Goal: Task Accomplishment & Management: Use online tool/utility

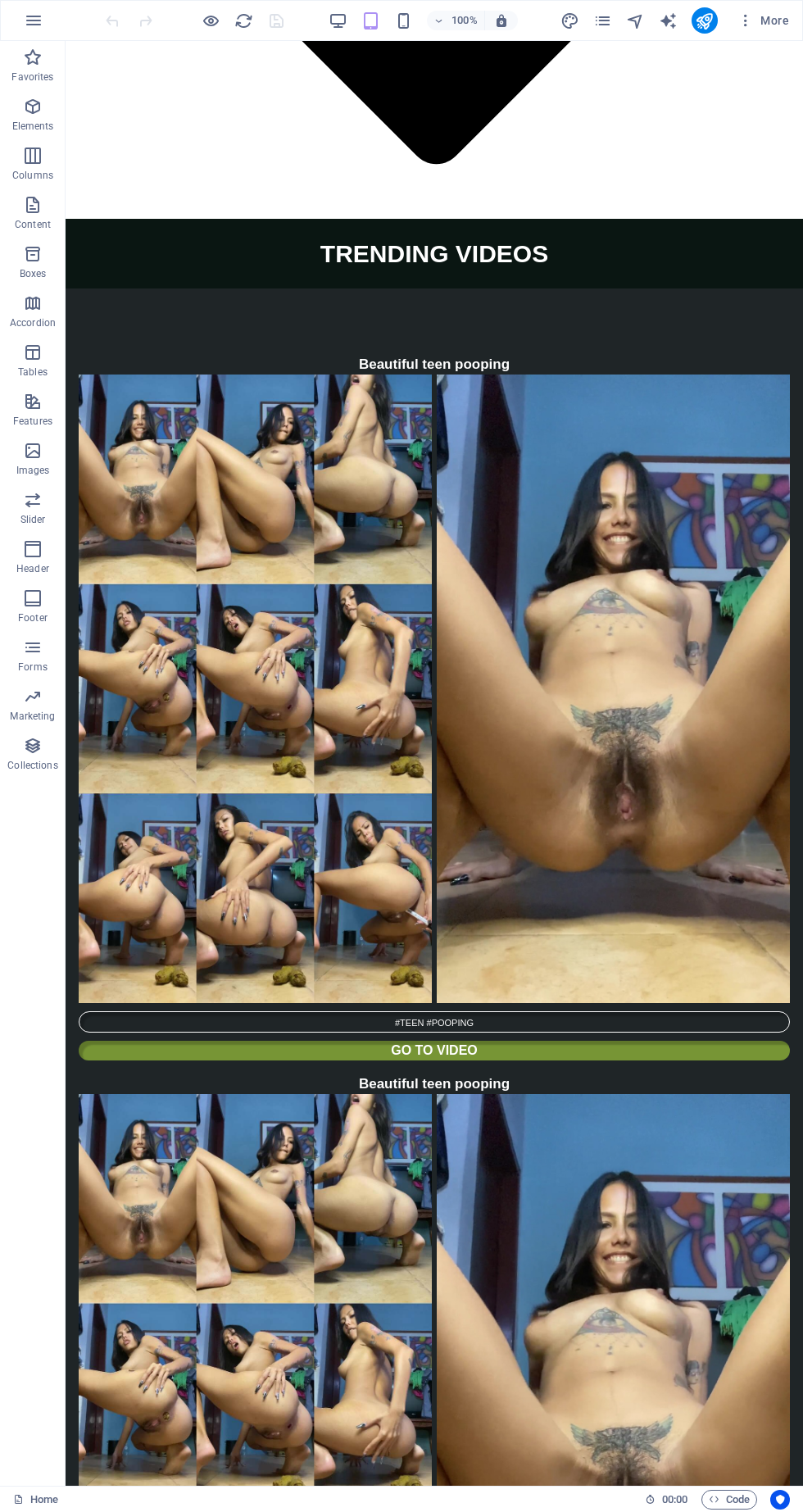
scroll to position [5081, 0]
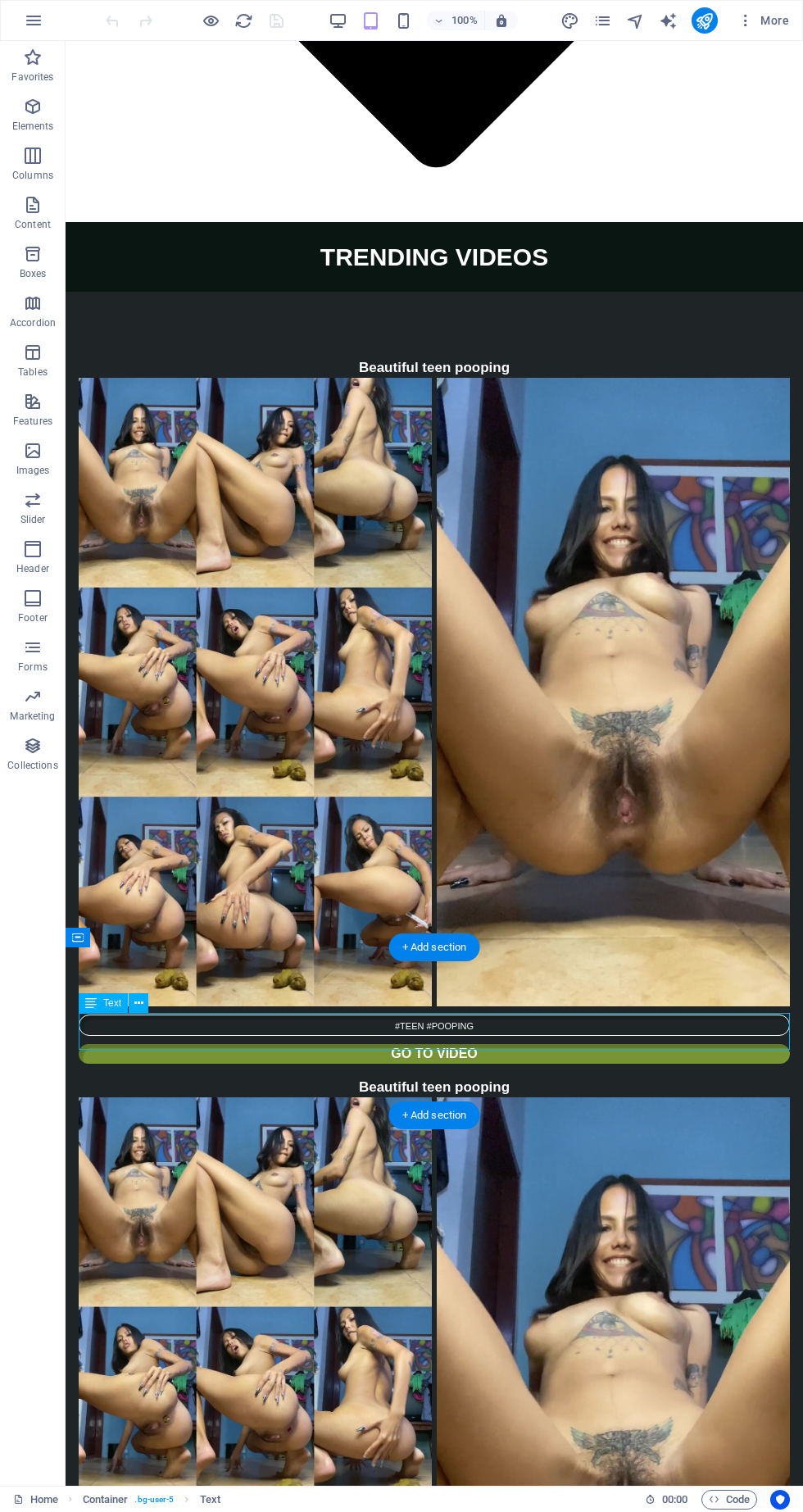
click at [0, 0] on span "Container" at bounding box center [0, 0] width 0 height 0
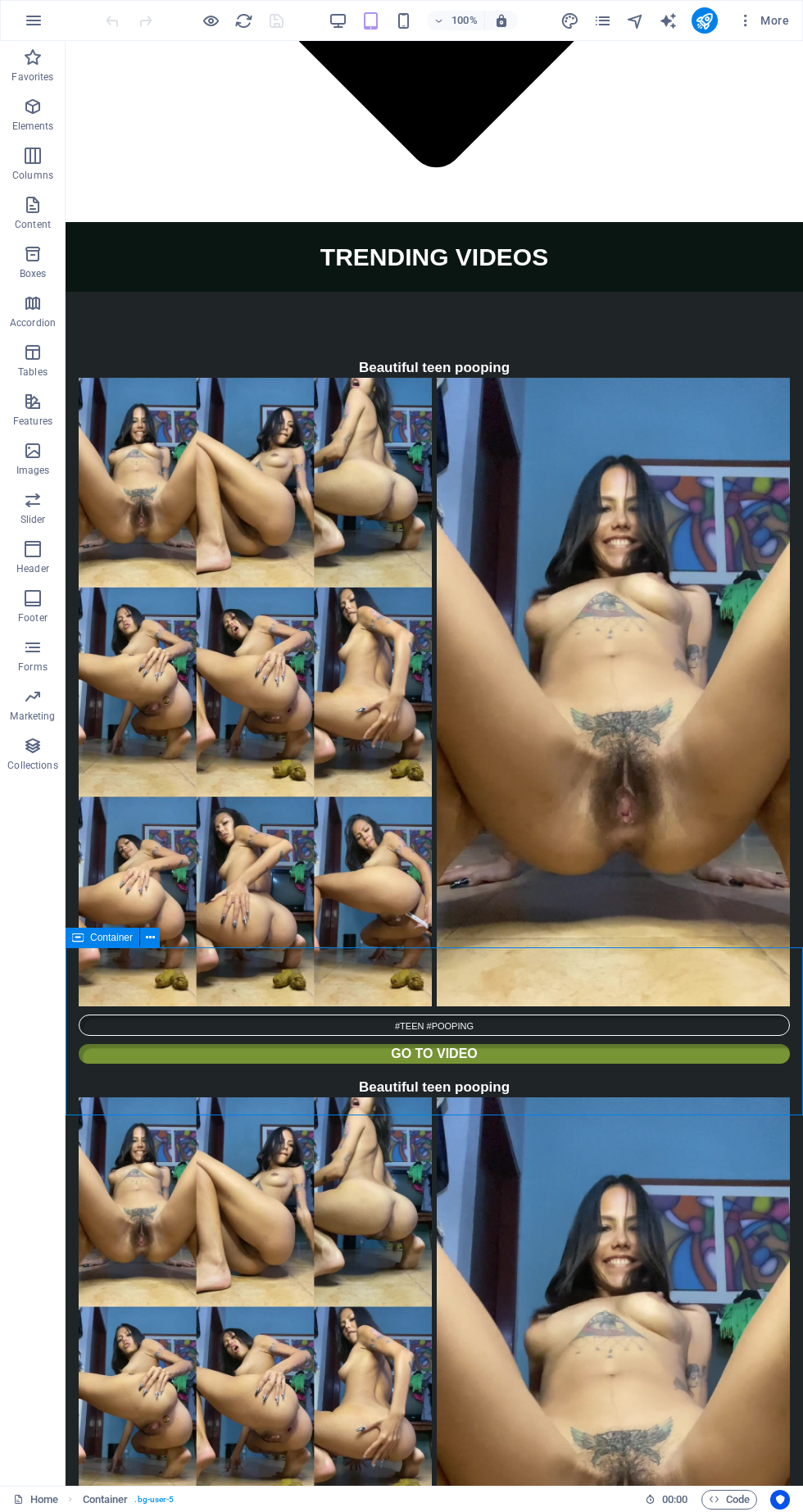
click at [157, 944] on button at bounding box center [150, 937] width 20 height 20
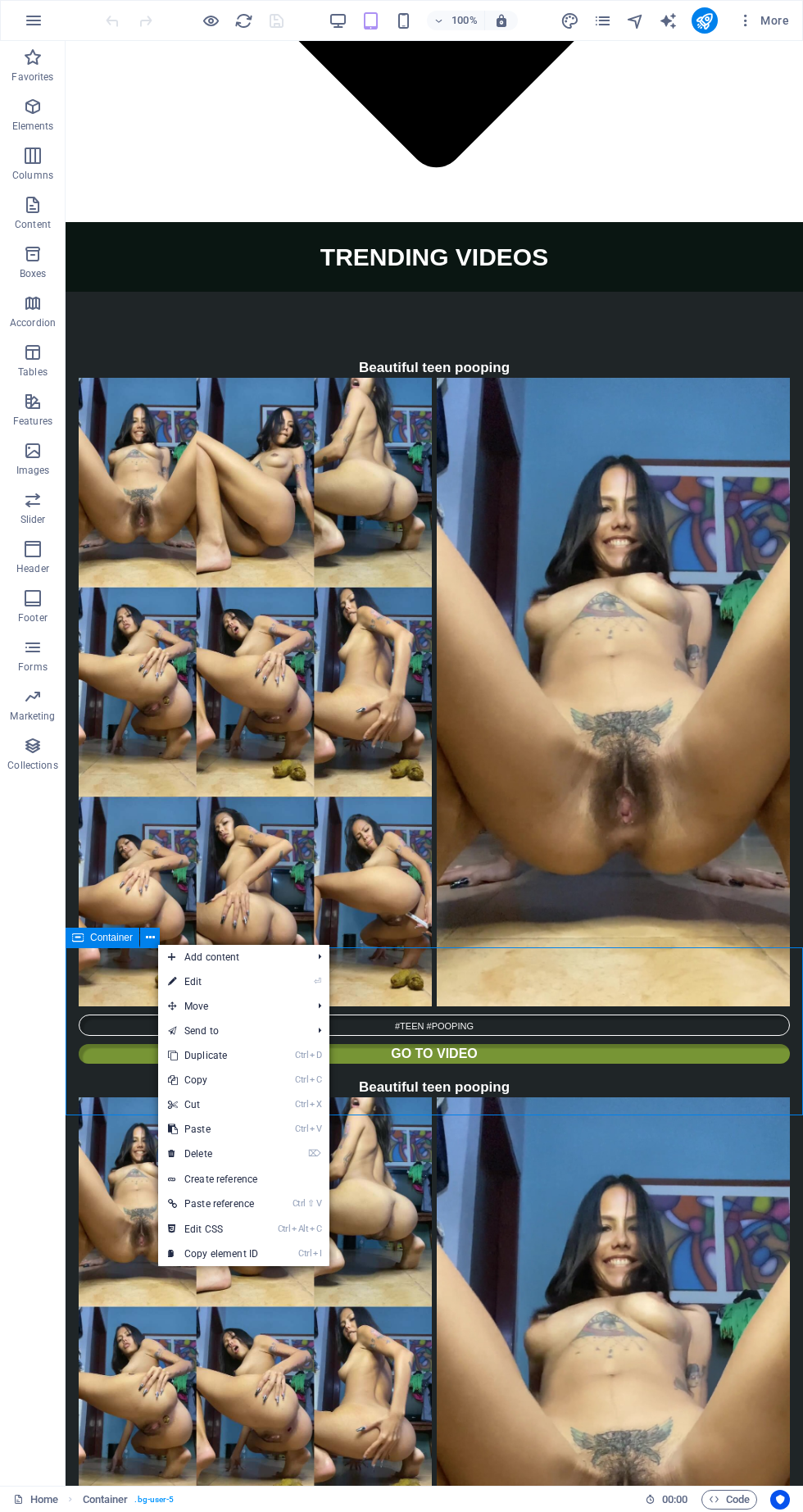
scroll to position [5084, 0]
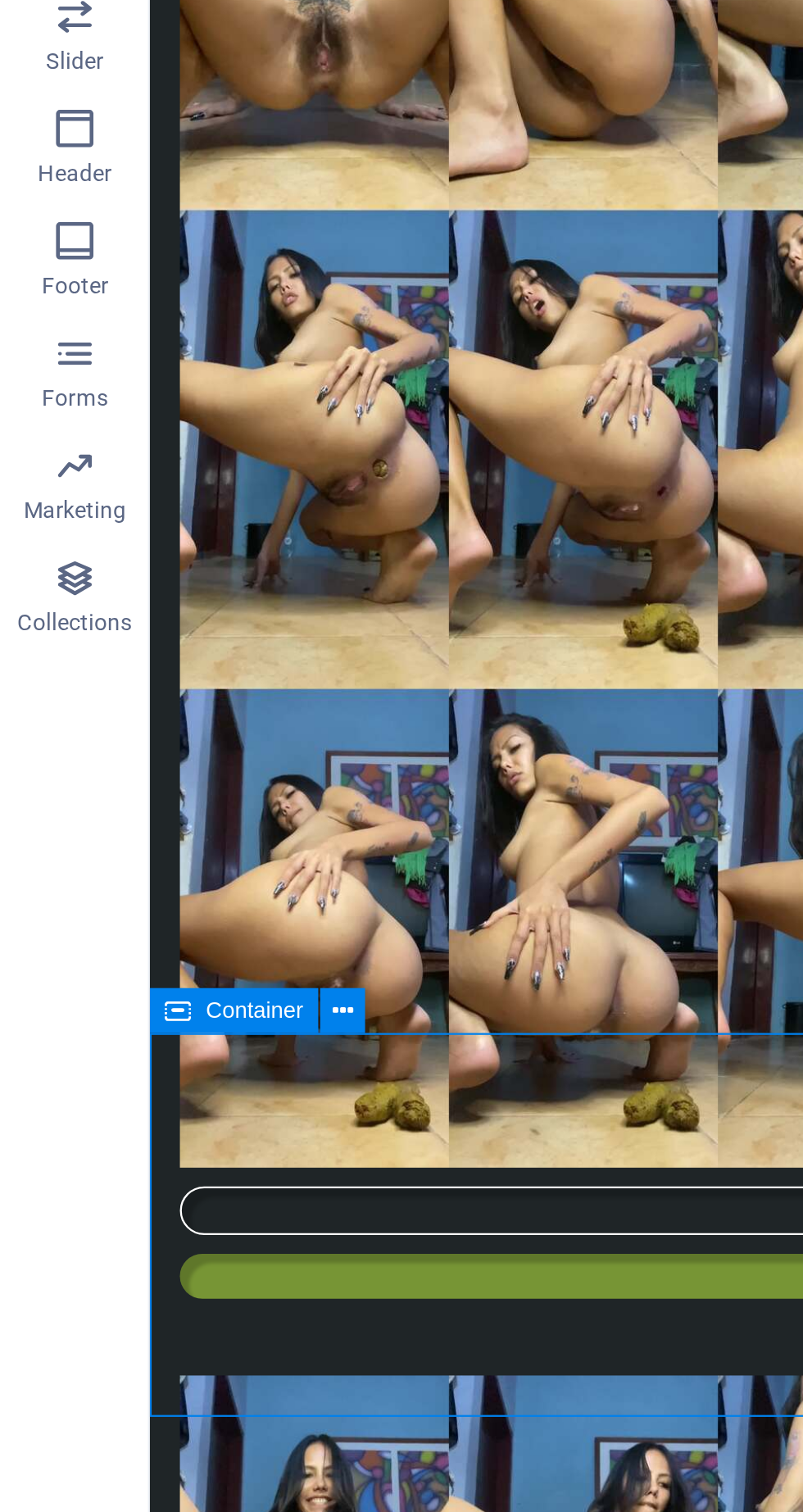
click at [161, 932] on div "Container" at bounding box center [118, 936] width 105 height 21
click at [158, 940] on button at bounding box center [150, 935] width 20 height 20
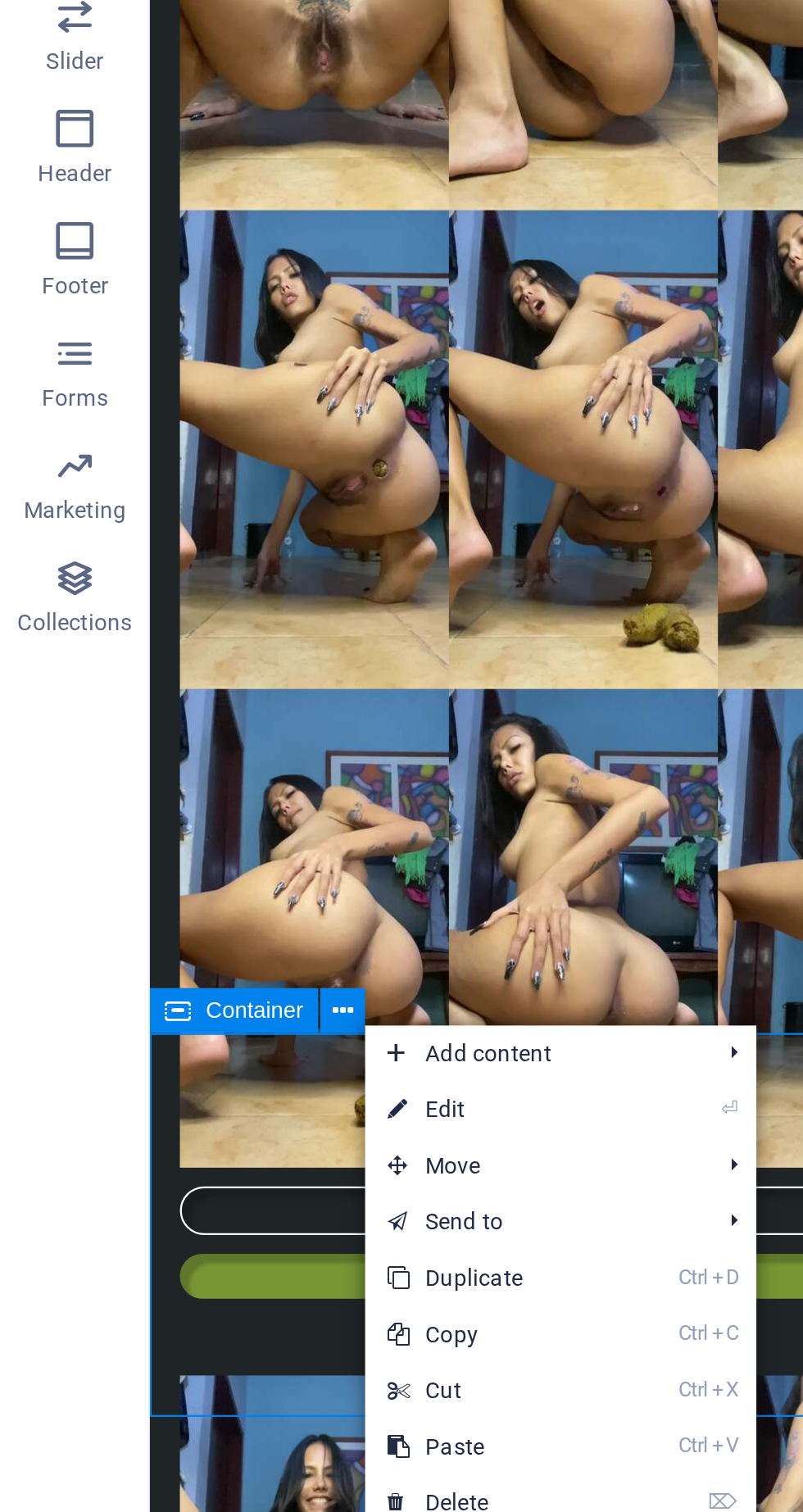
click at [213, 979] on link "⏎ Edit" at bounding box center [215, 979] width 110 height 25
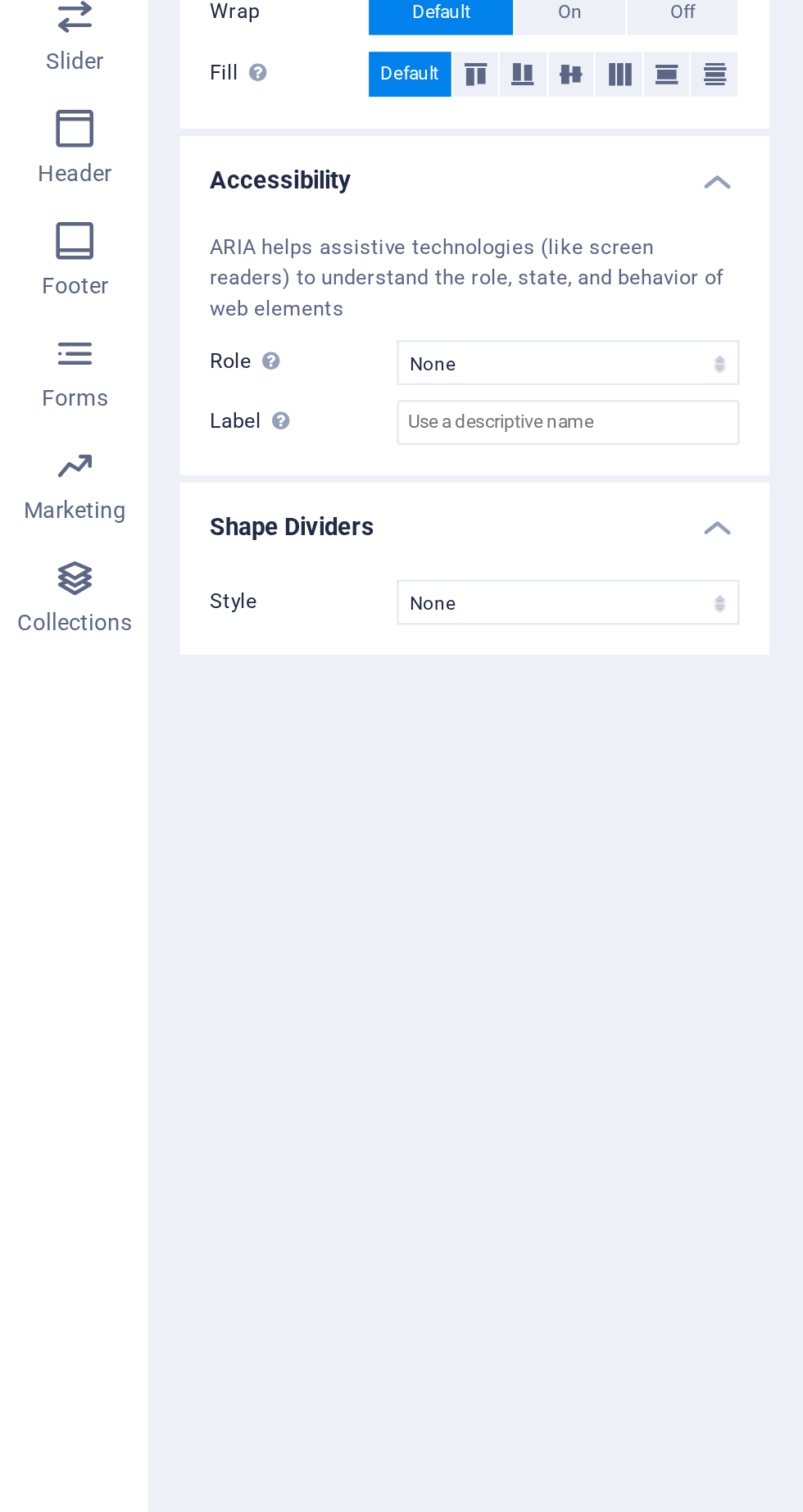
scroll to position [5080, 0]
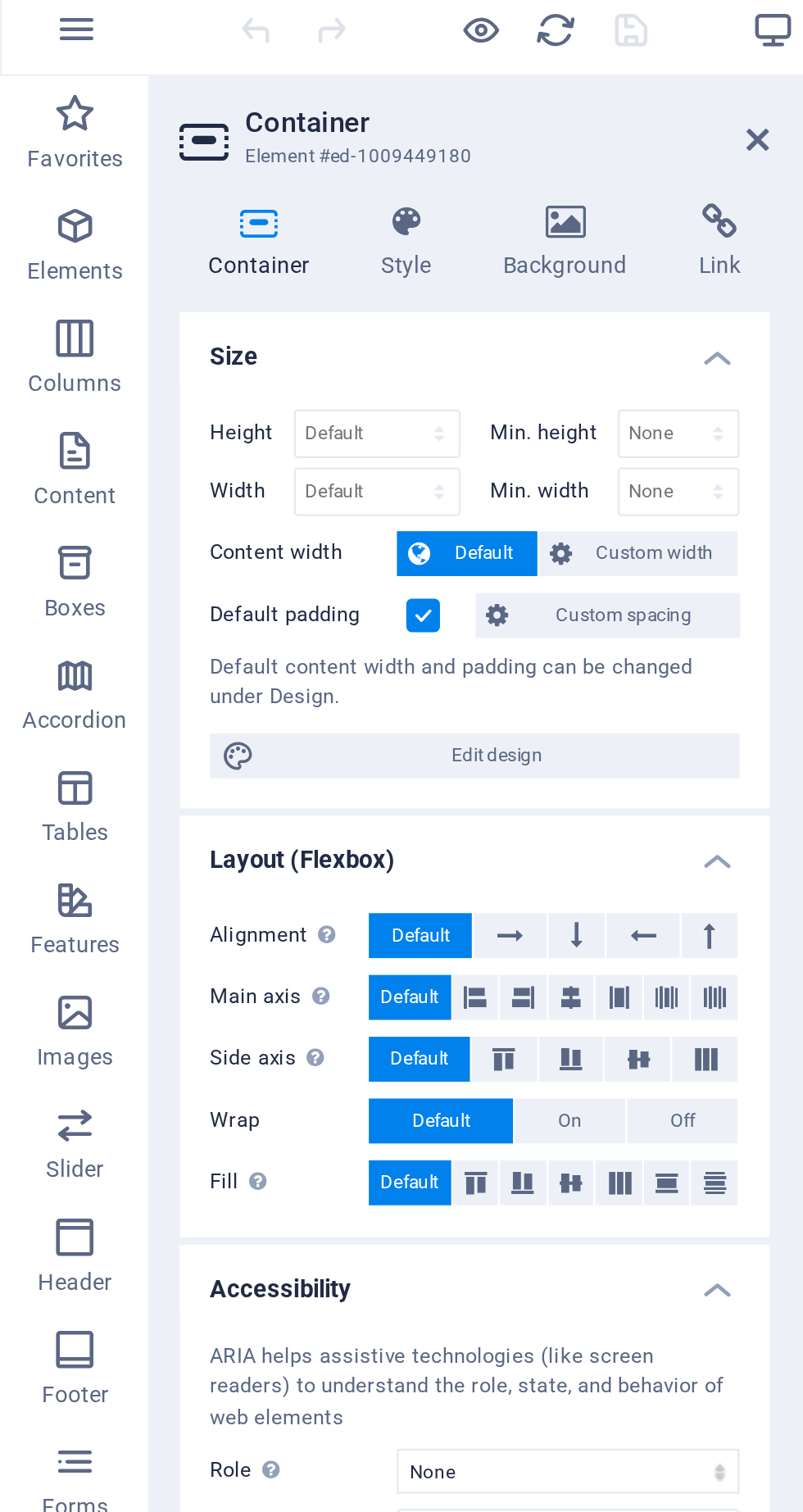
click at [265, 274] on span "Custom spacing" at bounding box center [274, 277] width 91 height 20
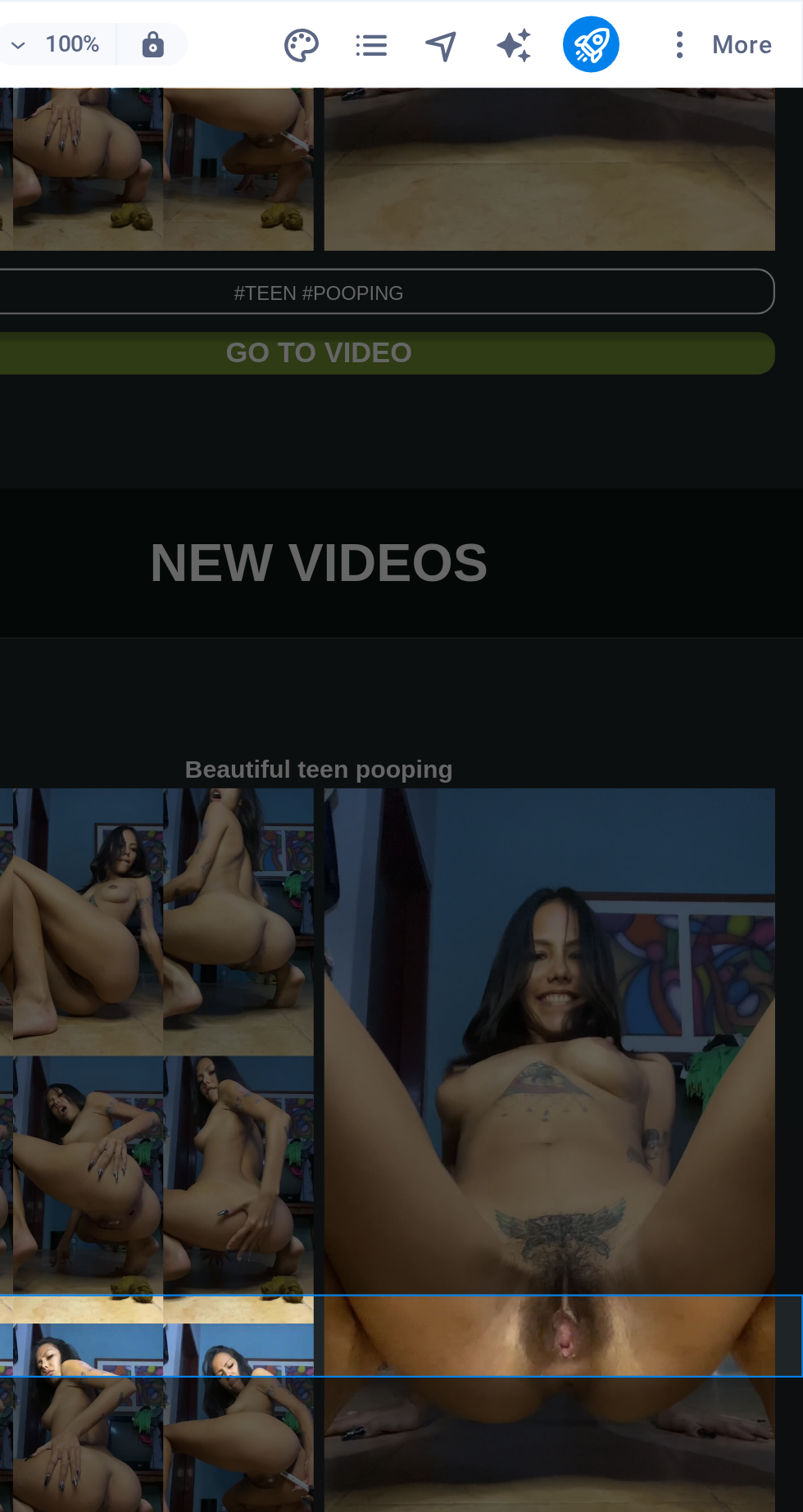
scroll to position [0, 0]
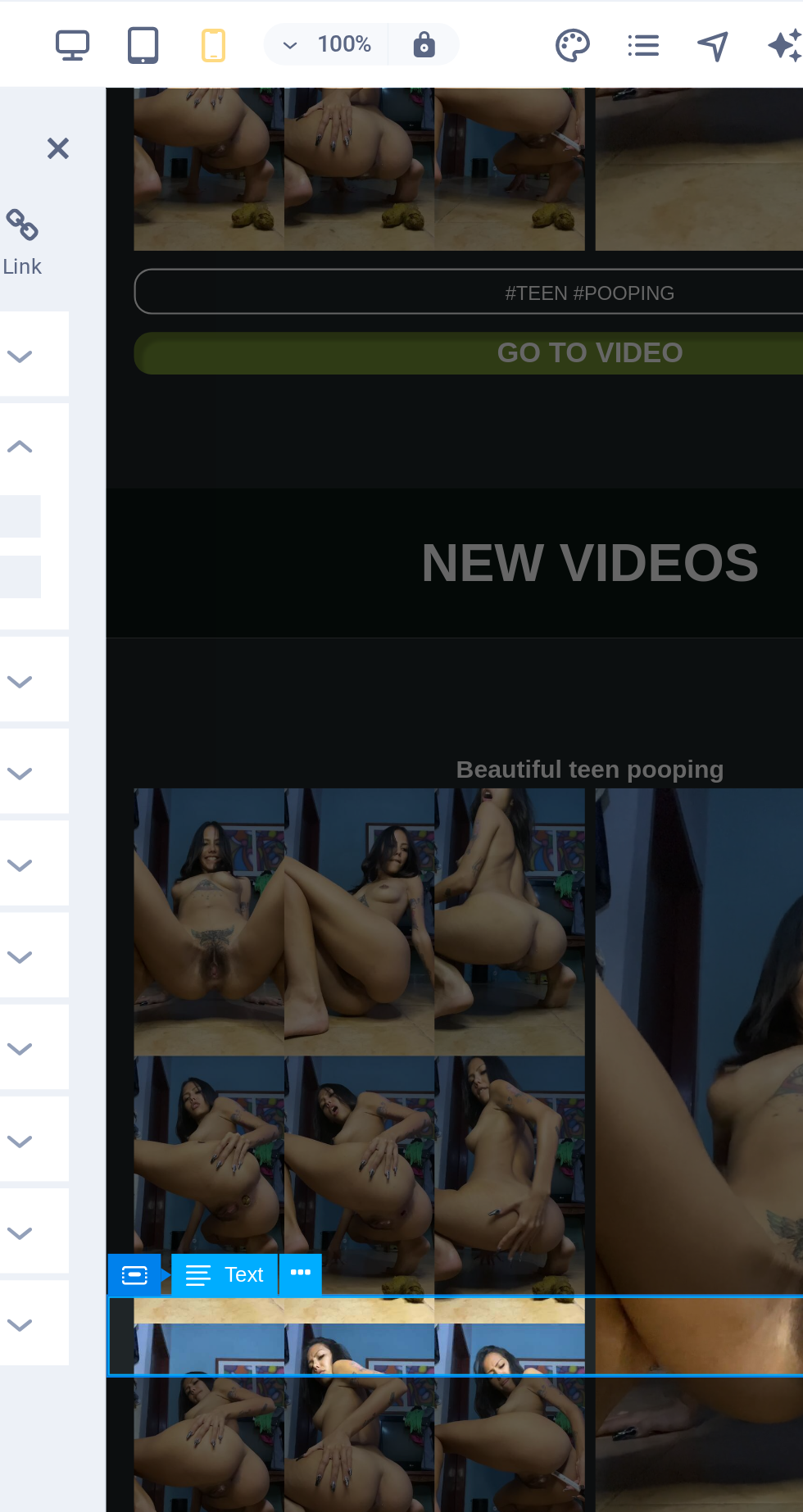
click at [453, 587] on button at bounding box center [444, 591] width 20 height 20
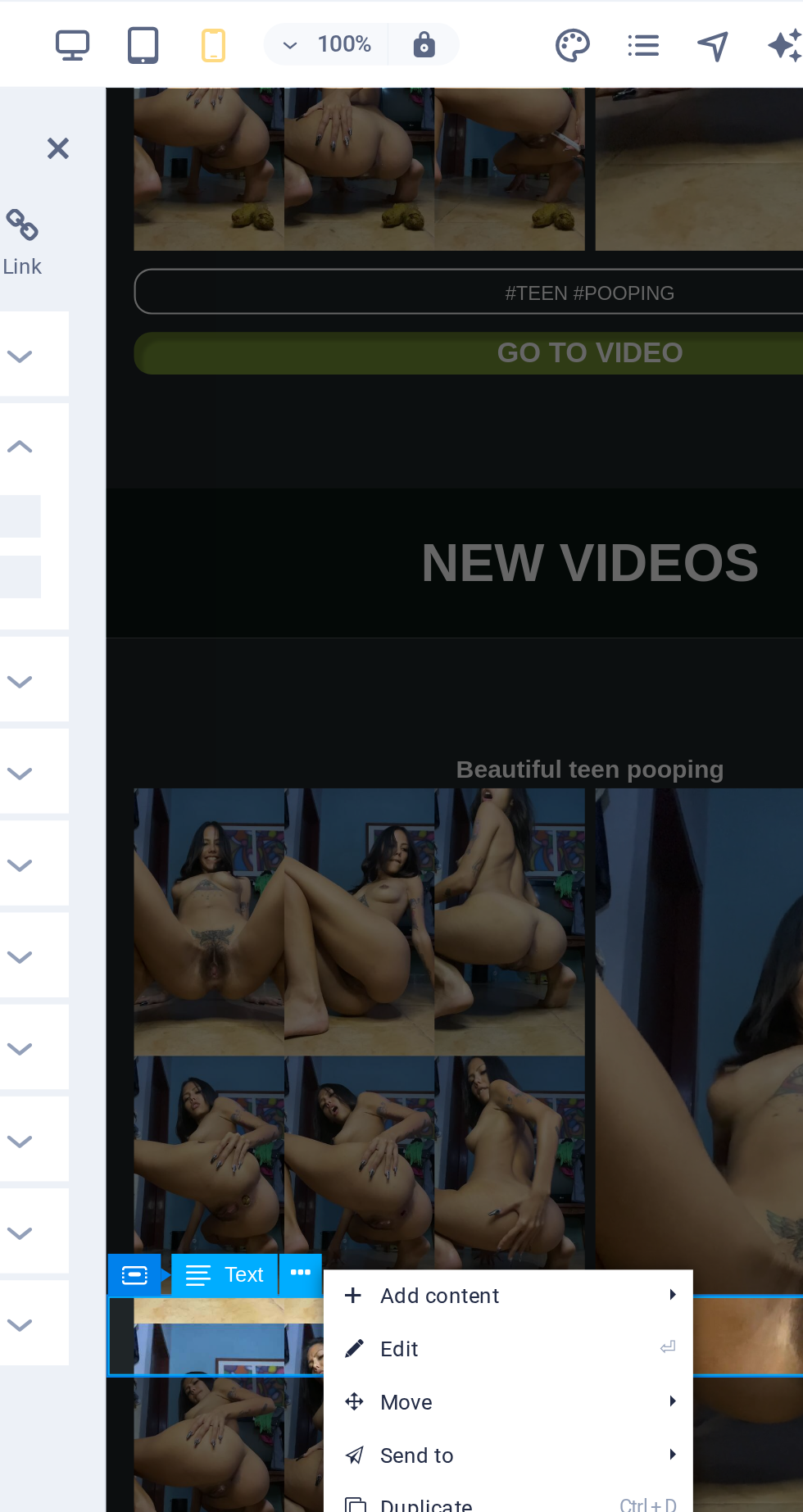
click at [507, 625] on link "⏎ Edit" at bounding box center [510, 625] width 110 height 25
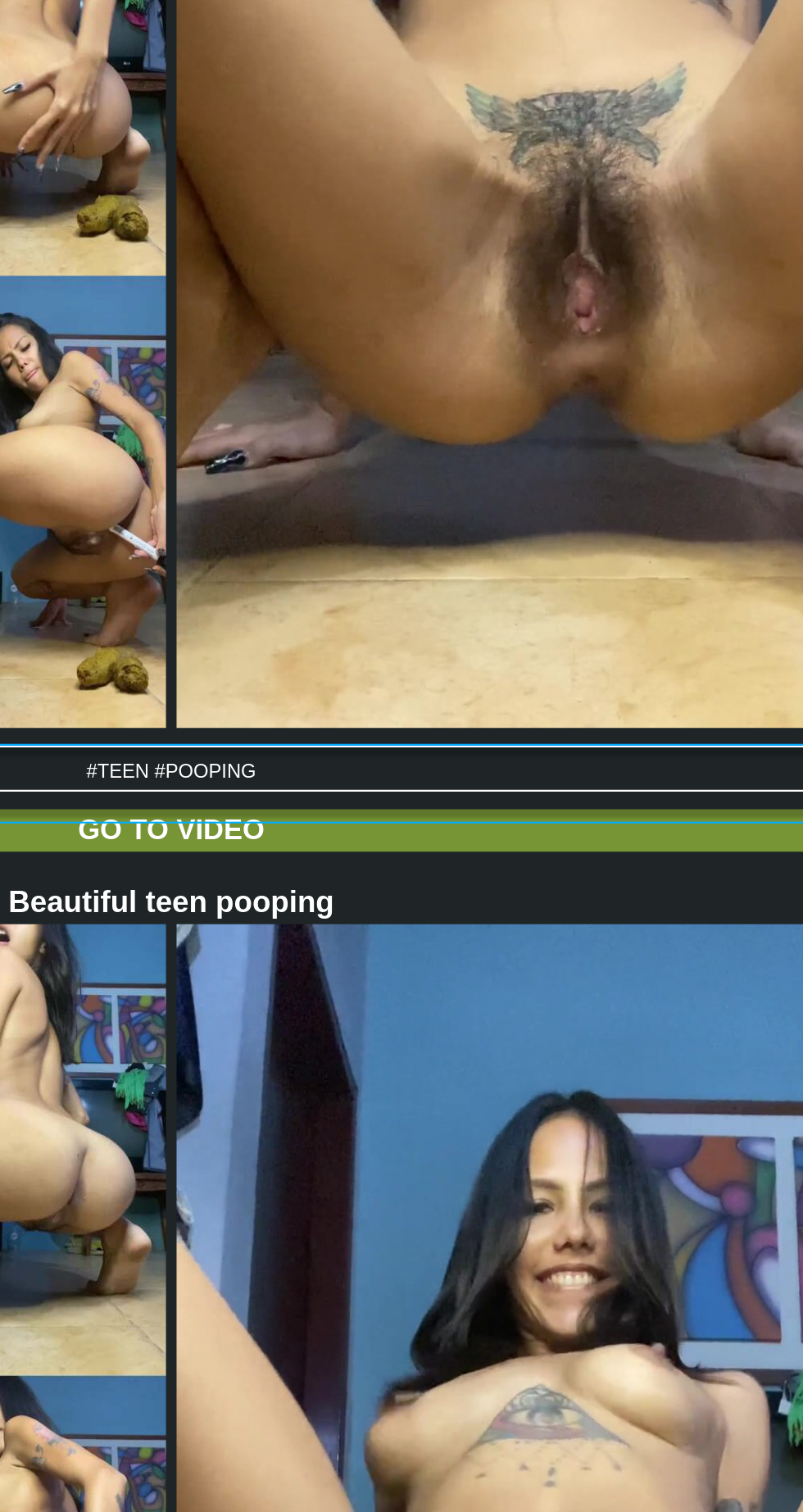
scroll to position [5352, 0]
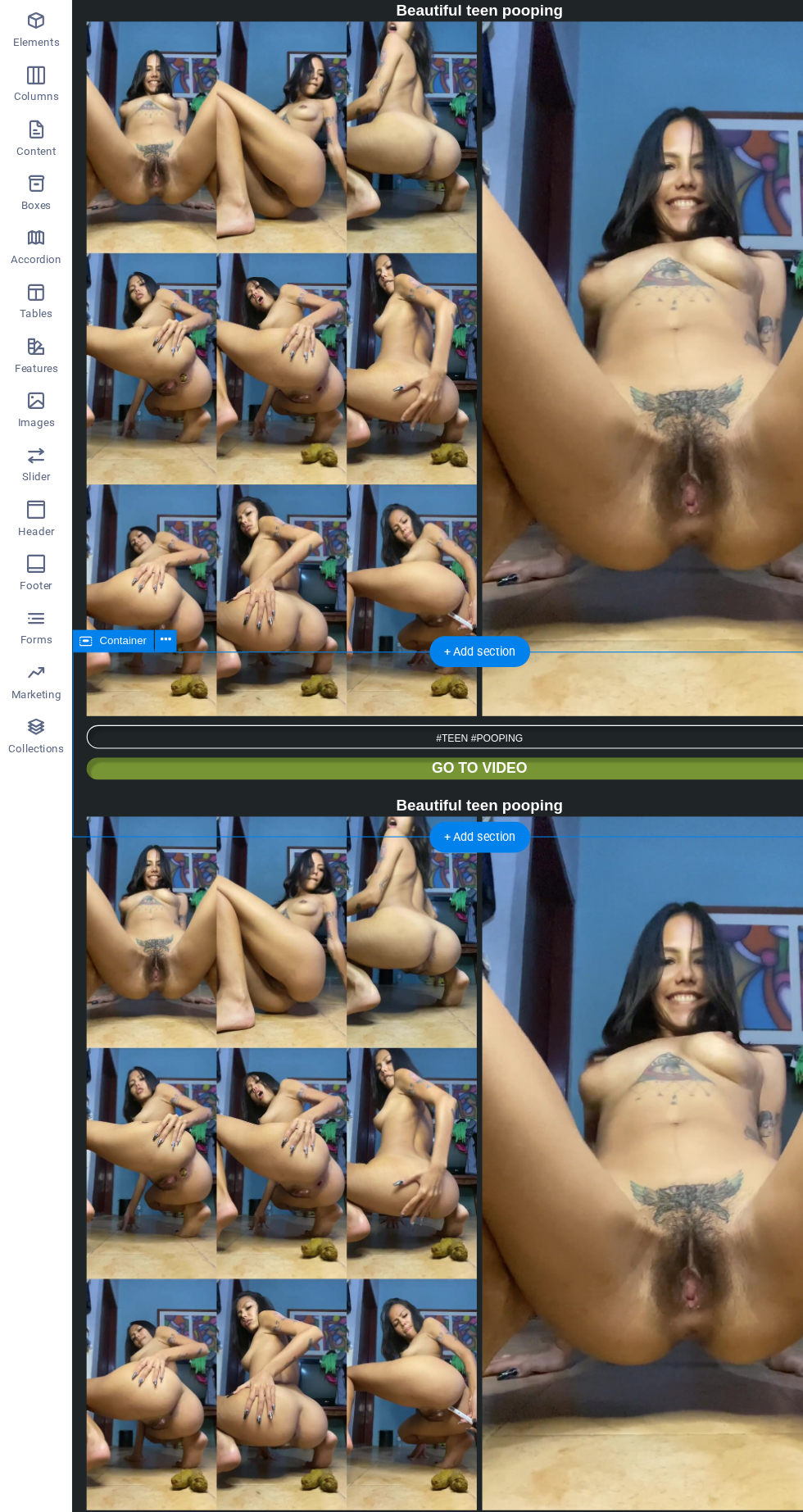
click at [161, 665] on div "Container" at bounding box center [118, 669] width 105 height 21
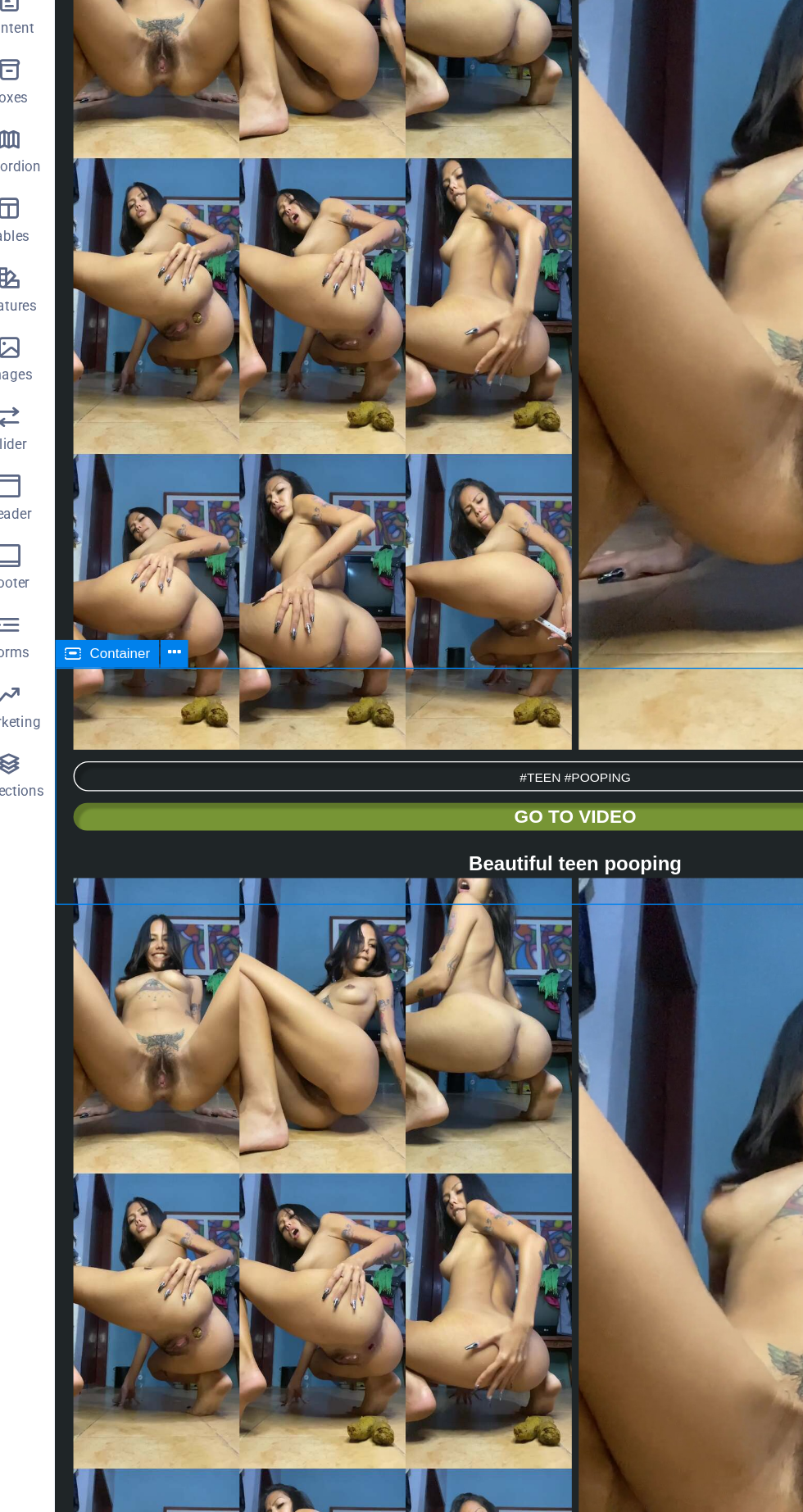
scroll to position [5349, 0]
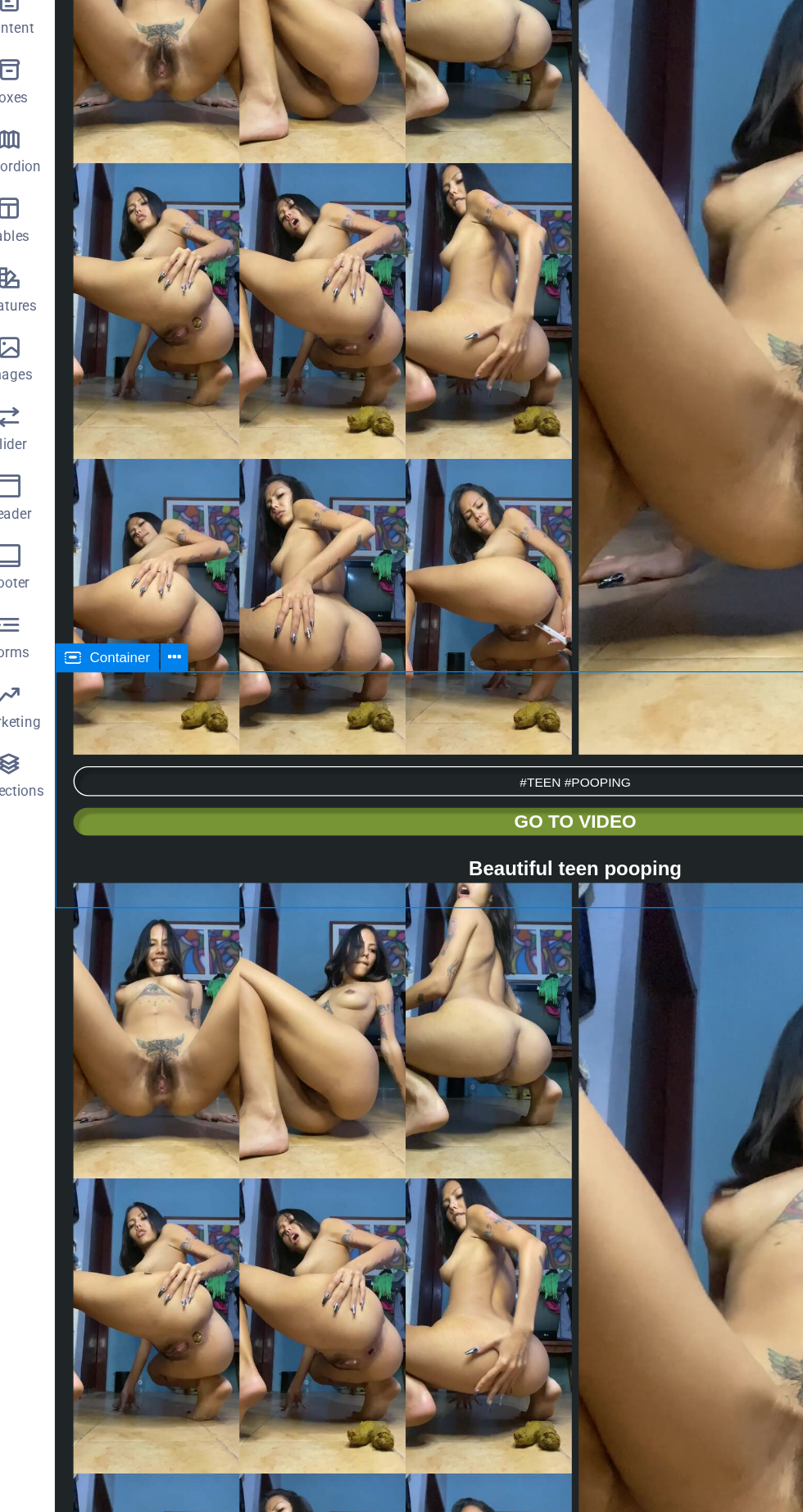
click at [163, 669] on div "Container" at bounding box center [118, 671] width 105 height 21
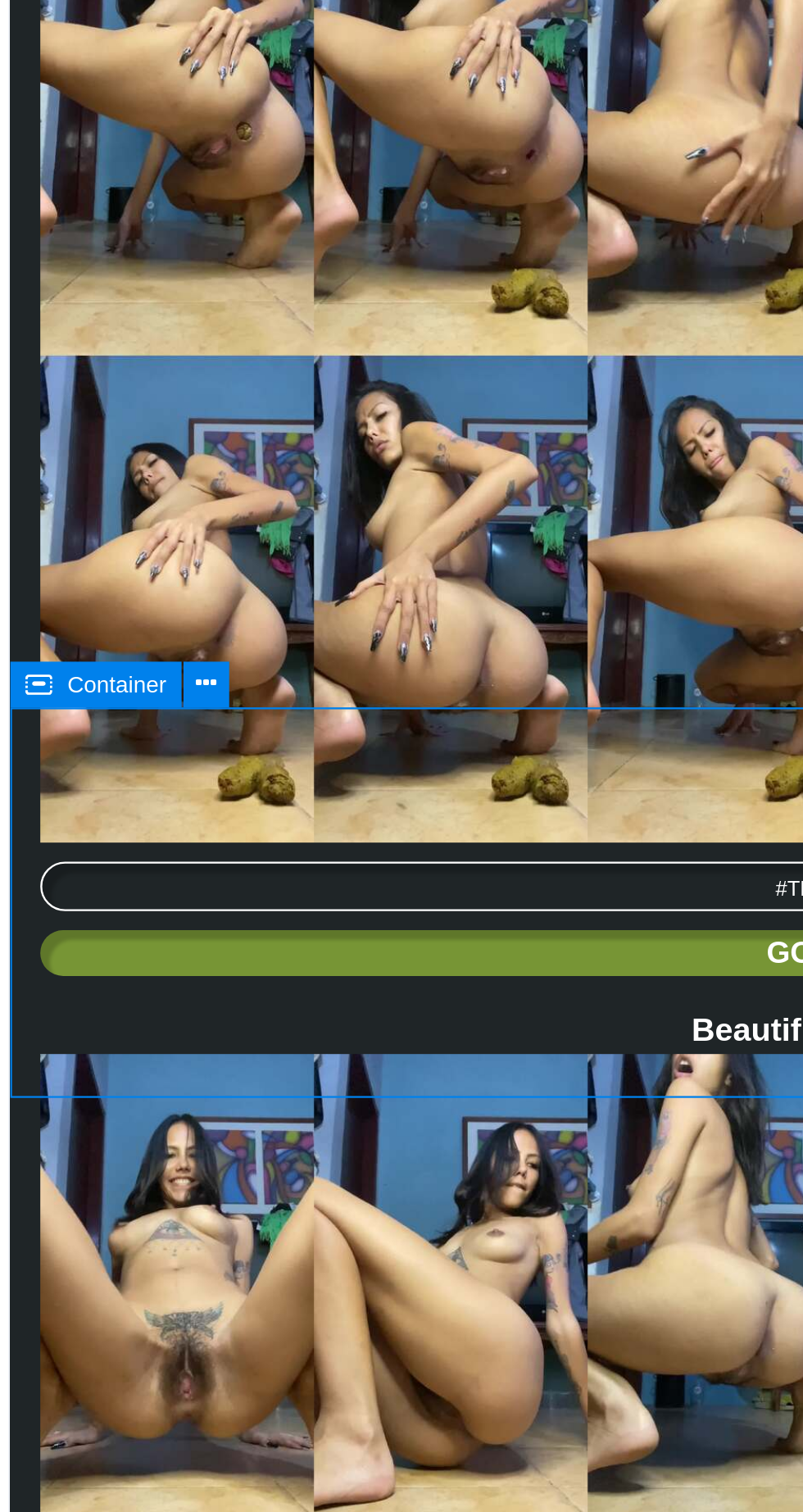
click at [159, 672] on button at bounding box center [150, 675] width 20 height 20
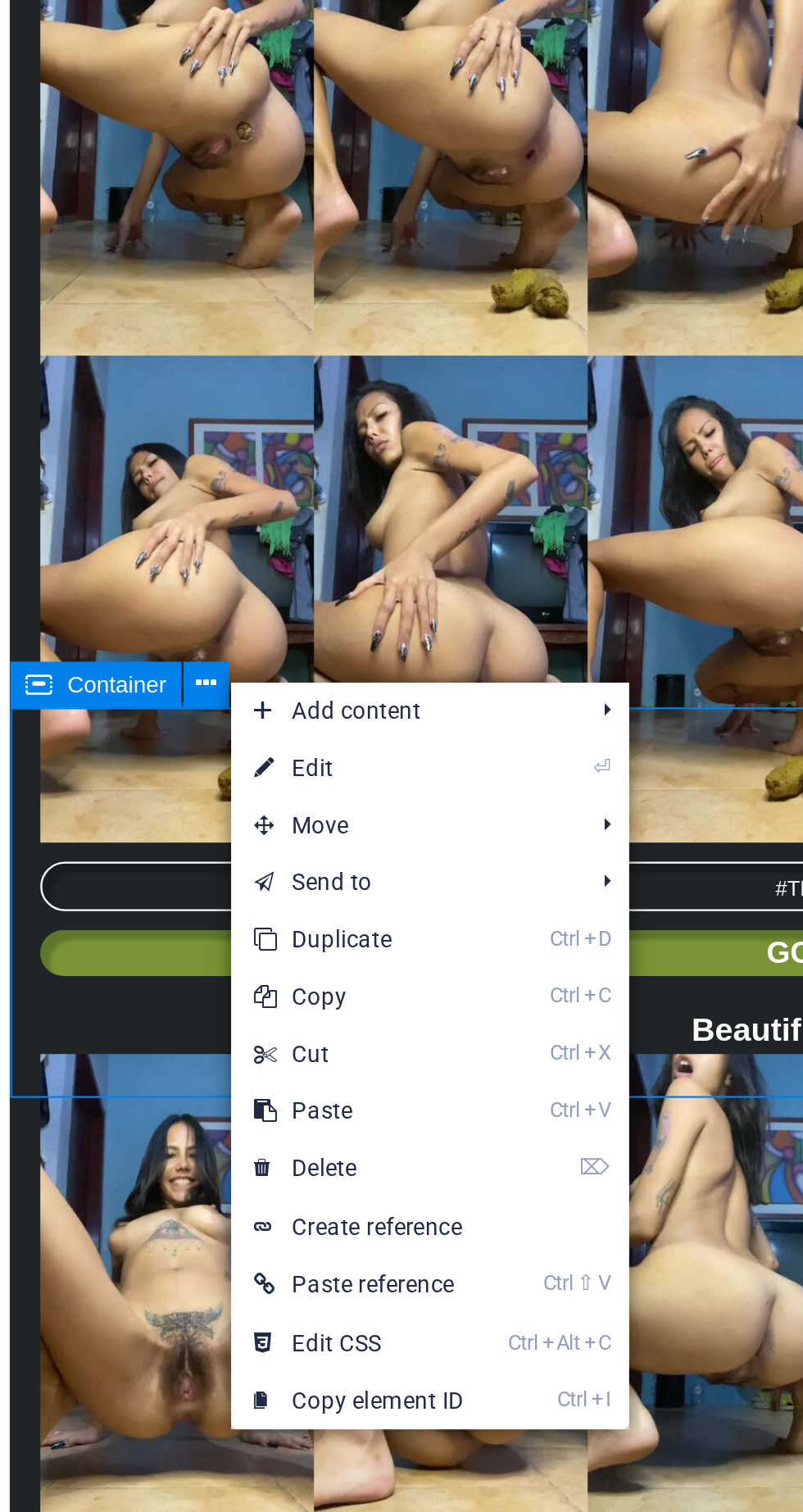
click at [236, 710] on link "⏎ Edit" at bounding box center [216, 711] width 110 height 25
select select "px"
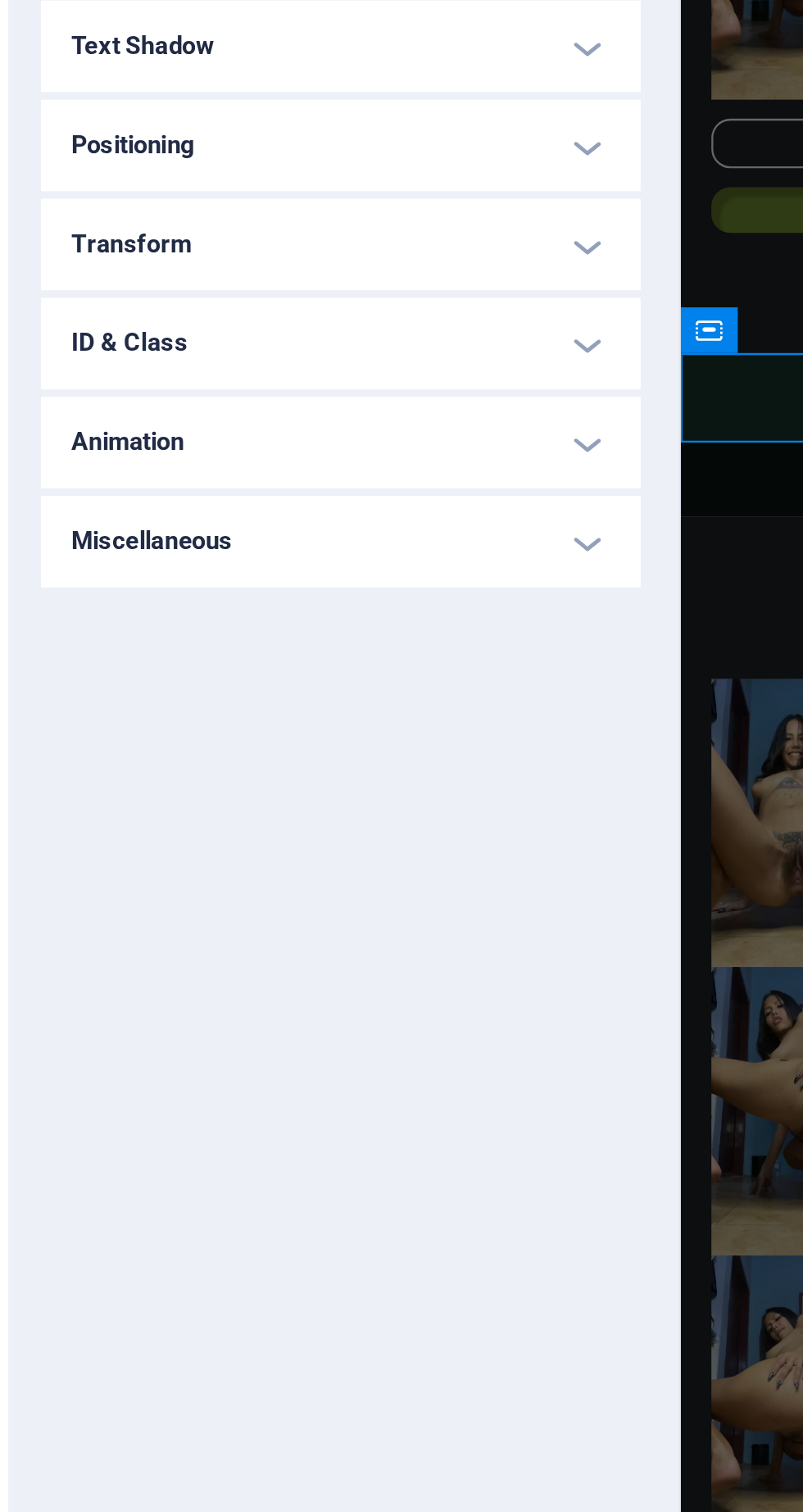
scroll to position [4646, 0]
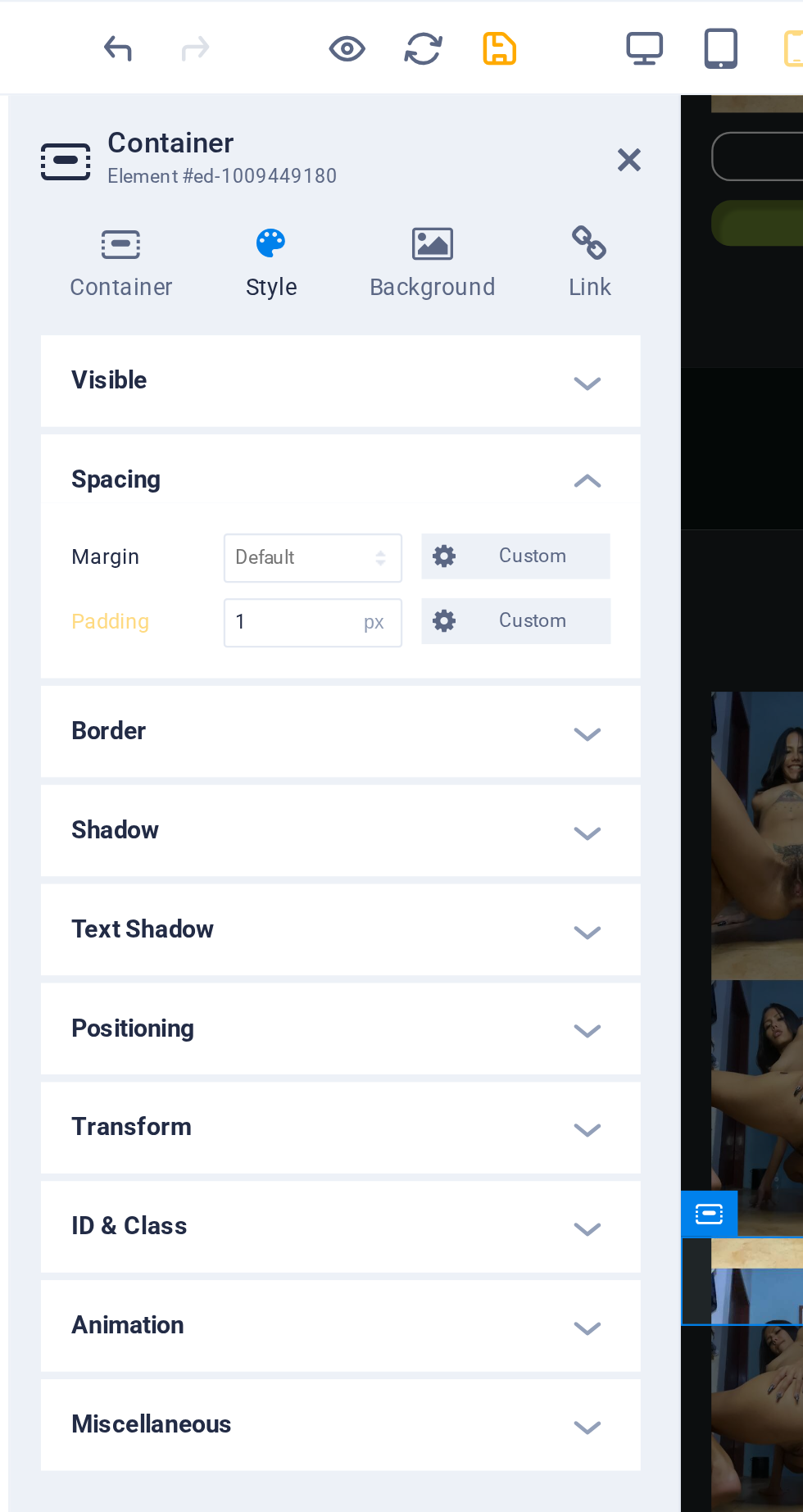
click at [128, 106] on icon at bounding box center [113, 105] width 69 height 16
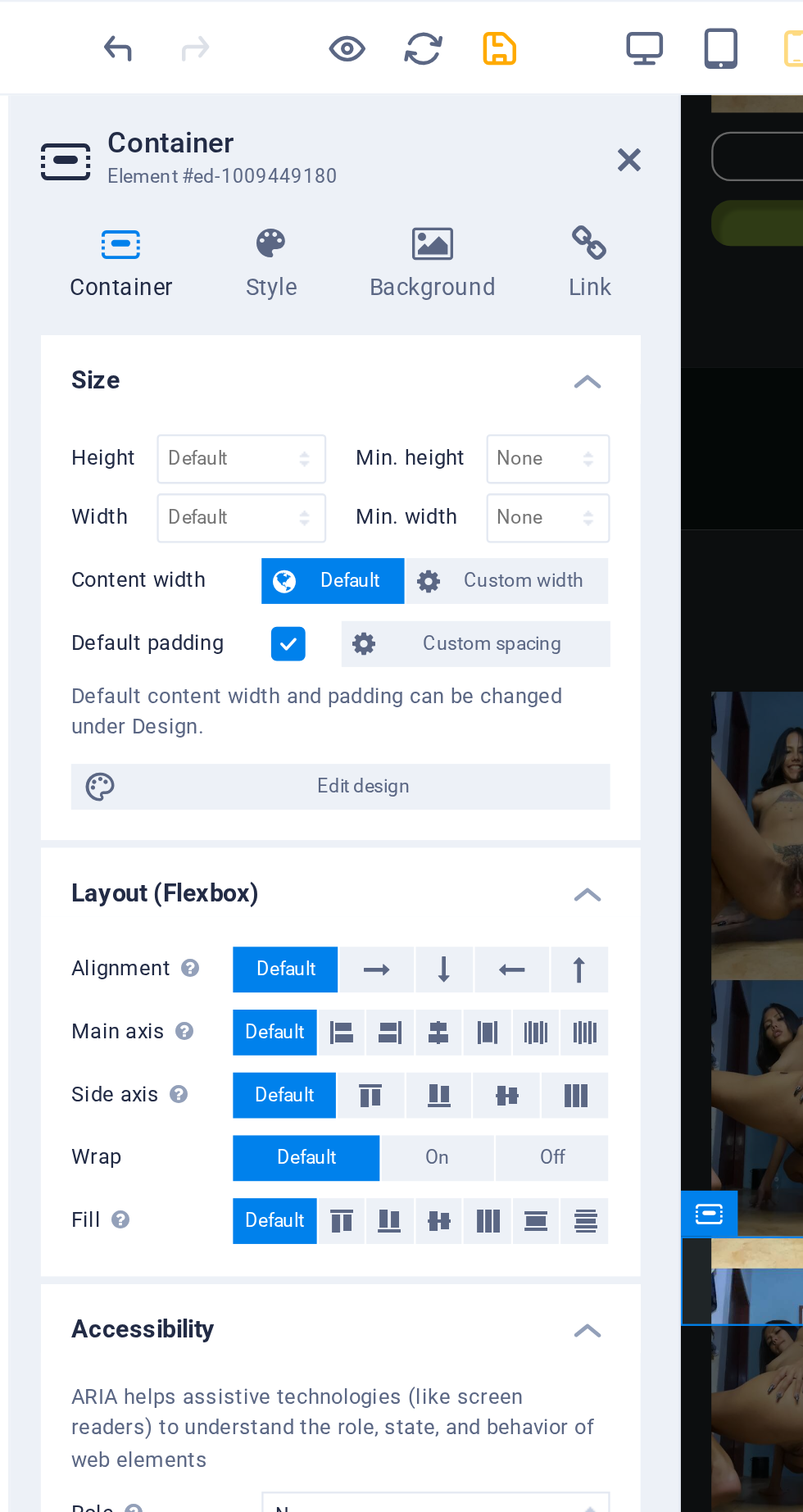
click at [190, 274] on label at bounding box center [185, 278] width 15 height 15
click at [0, 0] on input "Default padding" at bounding box center [0, 0] width 0 height 0
click at [334, 67] on icon at bounding box center [332, 69] width 10 height 13
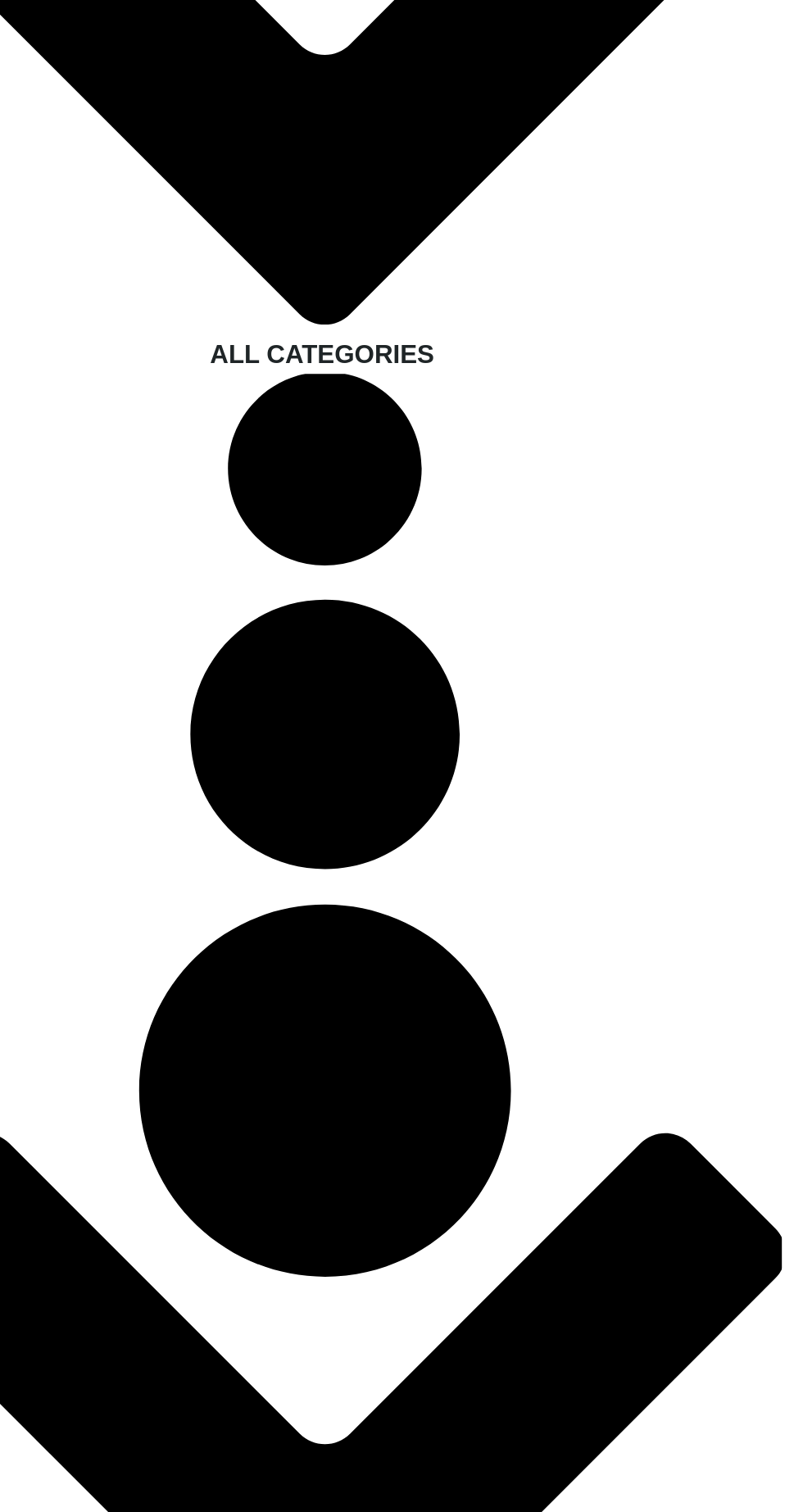
scroll to position [3879, 0]
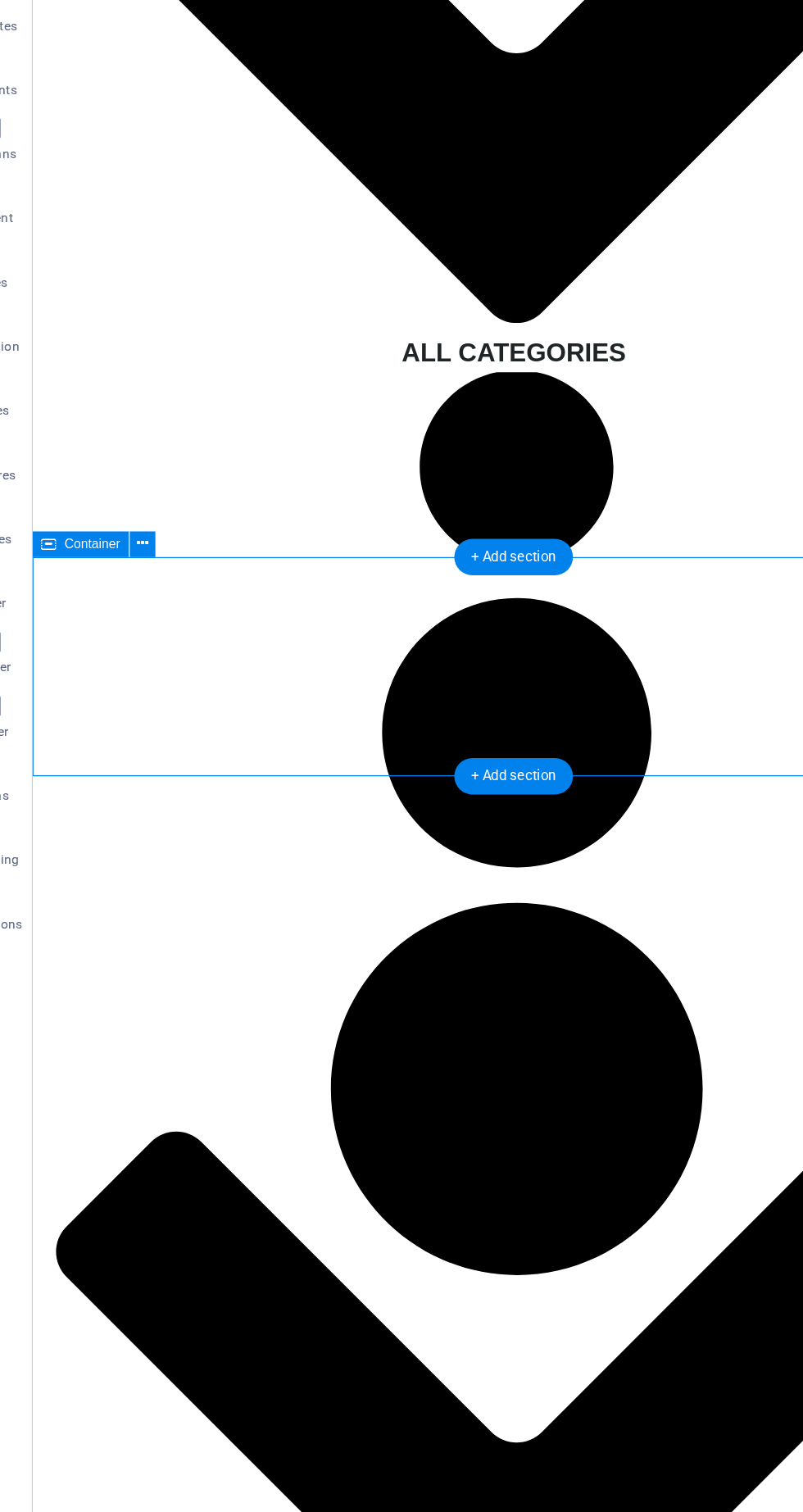
click at [158, 476] on button at bounding box center [150, 474] width 20 height 20
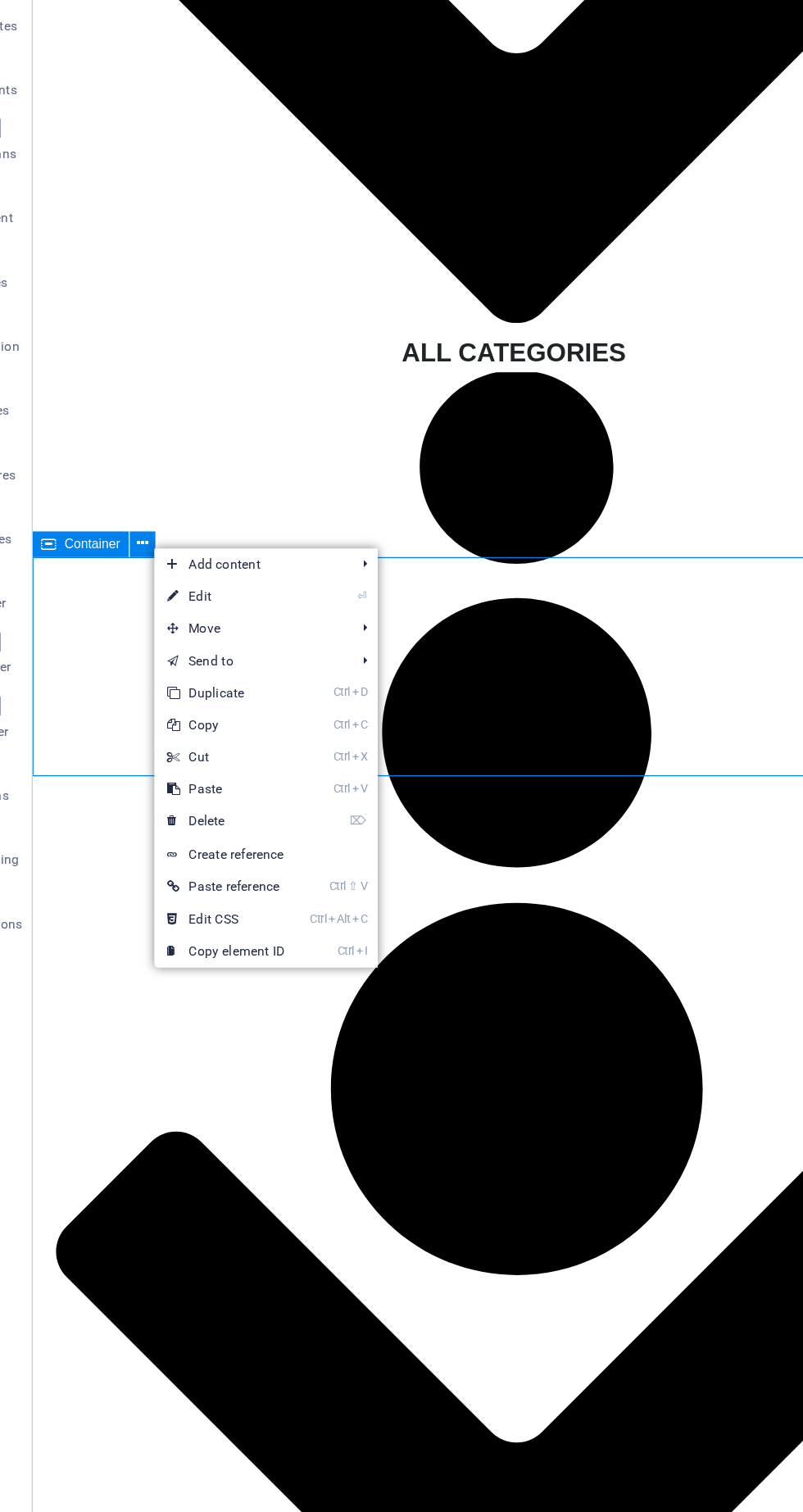
click at [211, 516] on link "⏎ Edit" at bounding box center [214, 515] width 110 height 25
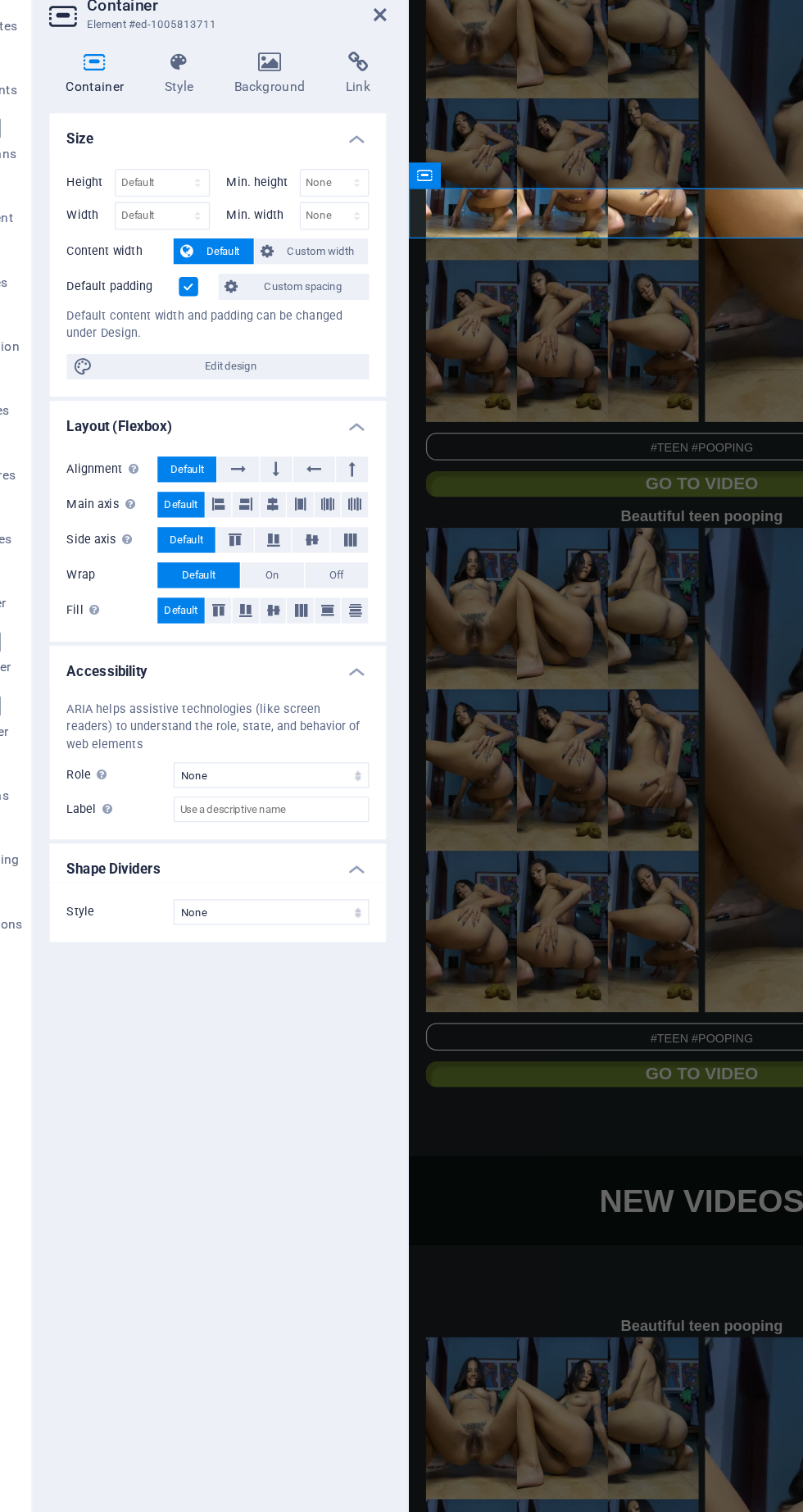
scroll to position [3875, 0]
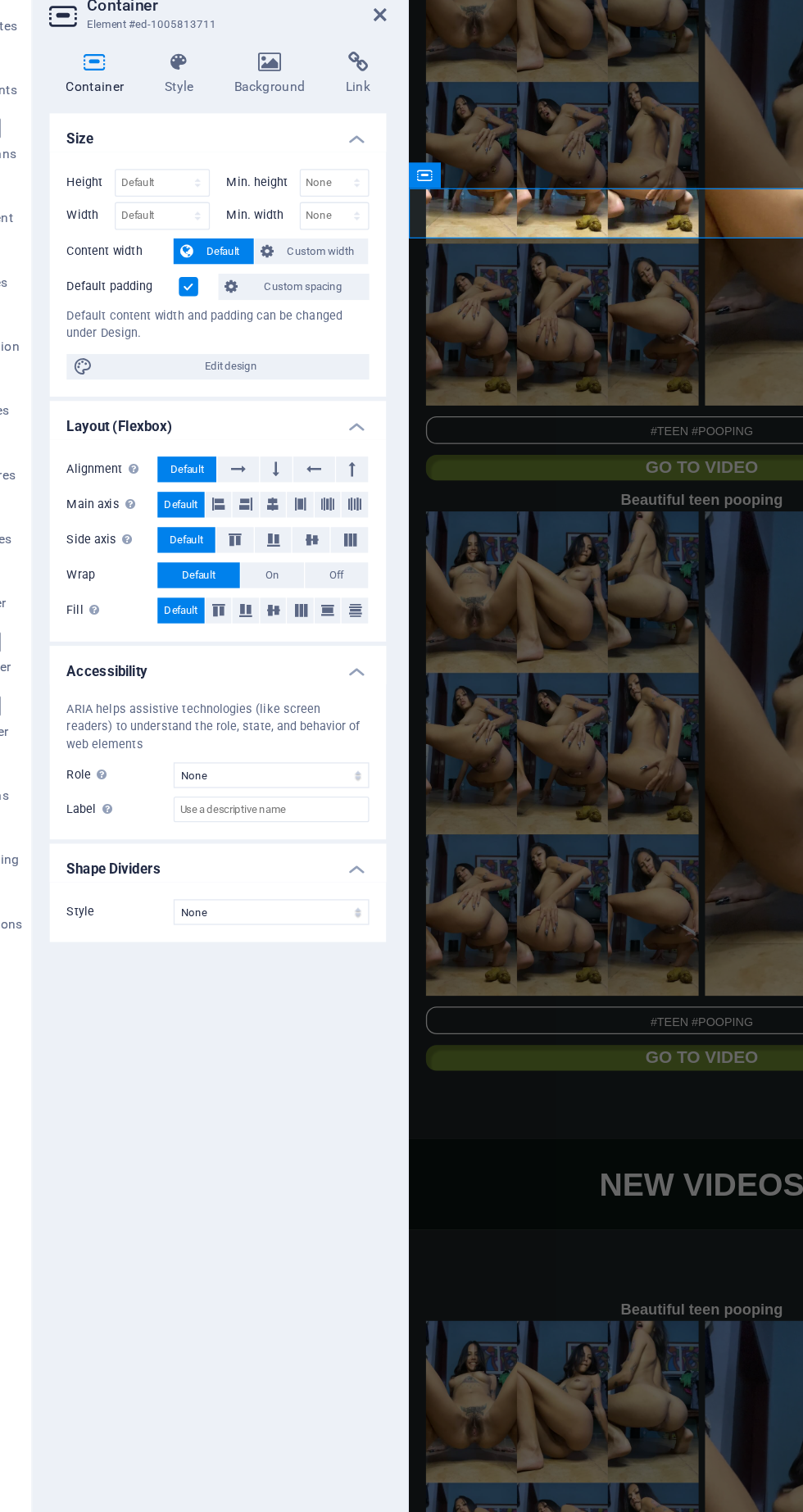
click at [182, 279] on label at bounding box center [185, 278] width 15 height 15
click at [0, 0] on input "Default padding" at bounding box center [0, 0] width 0 height 0
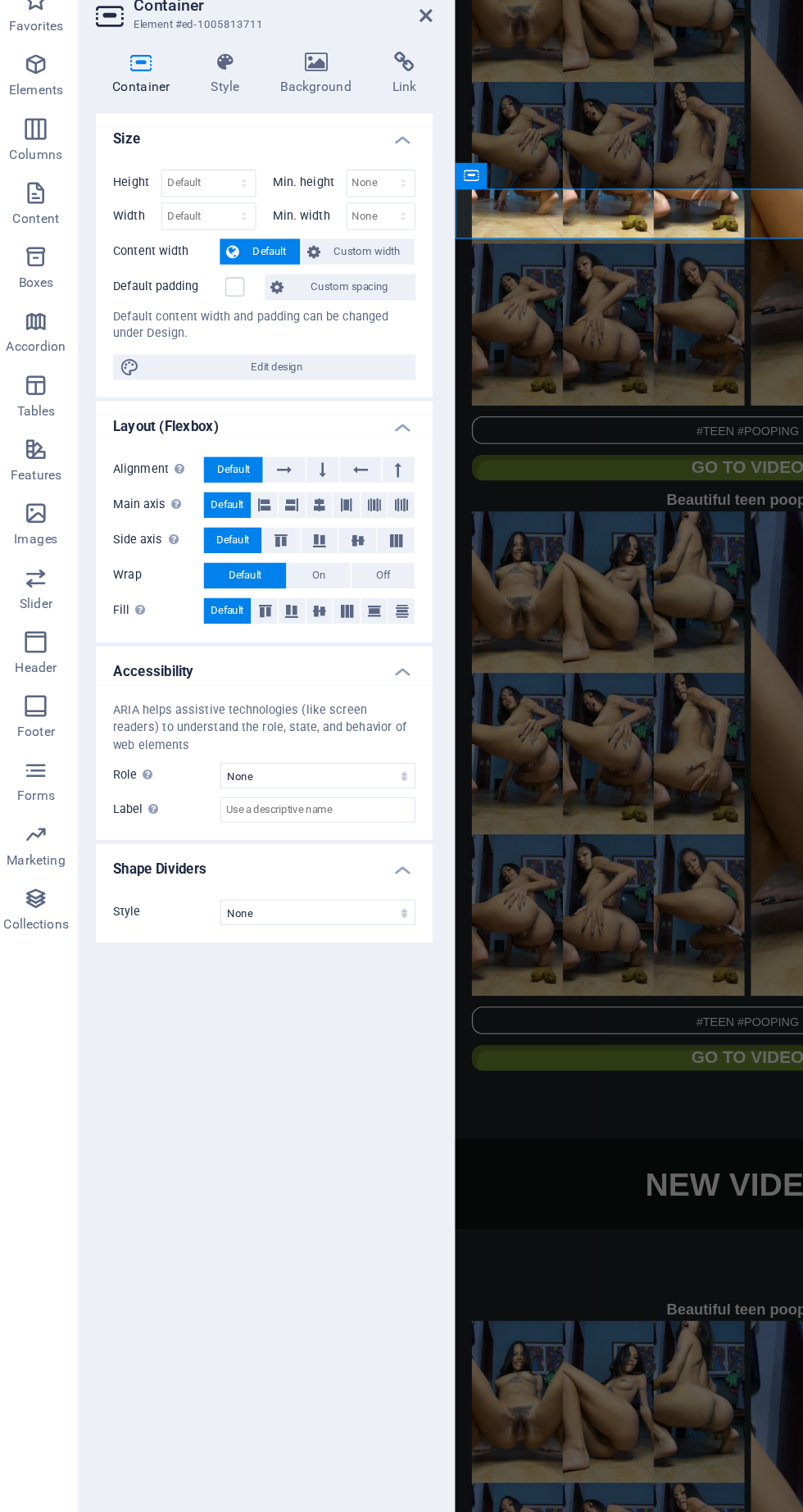
click at [331, 68] on icon at bounding box center [332, 69] width 10 height 13
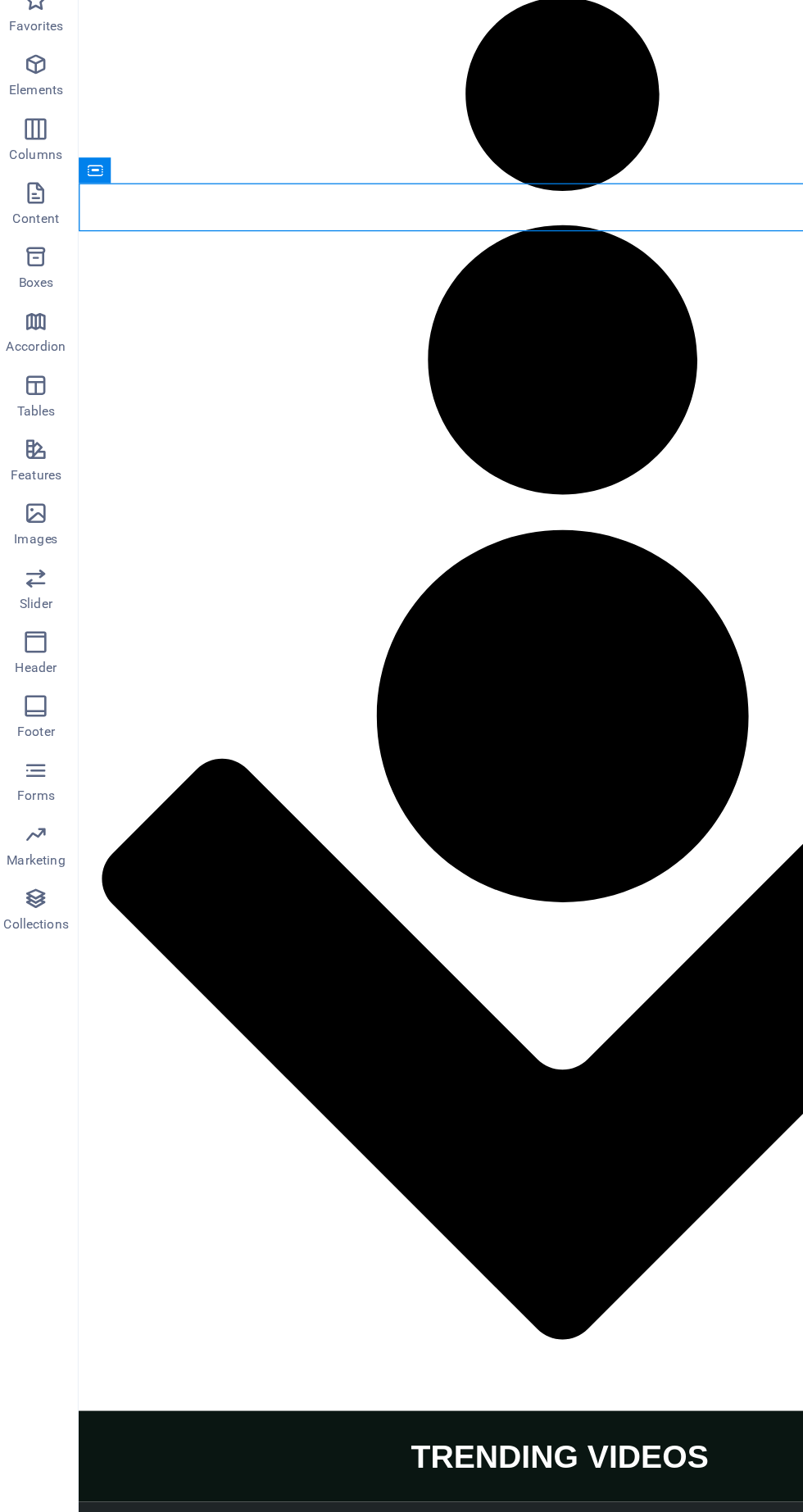
scroll to position [4166, 0]
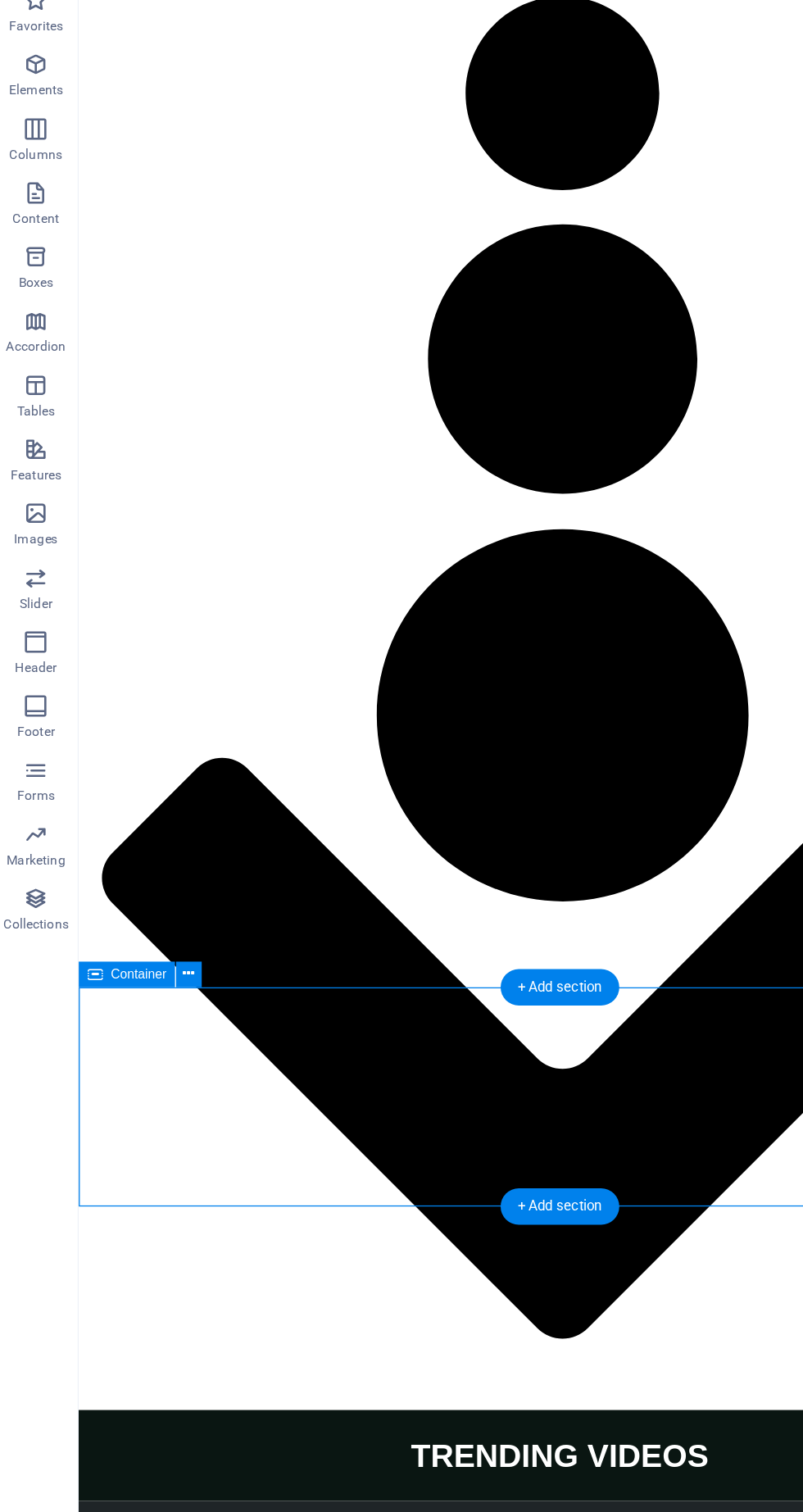
click at [149, 803] on icon at bounding box center [150, 804] width 9 height 17
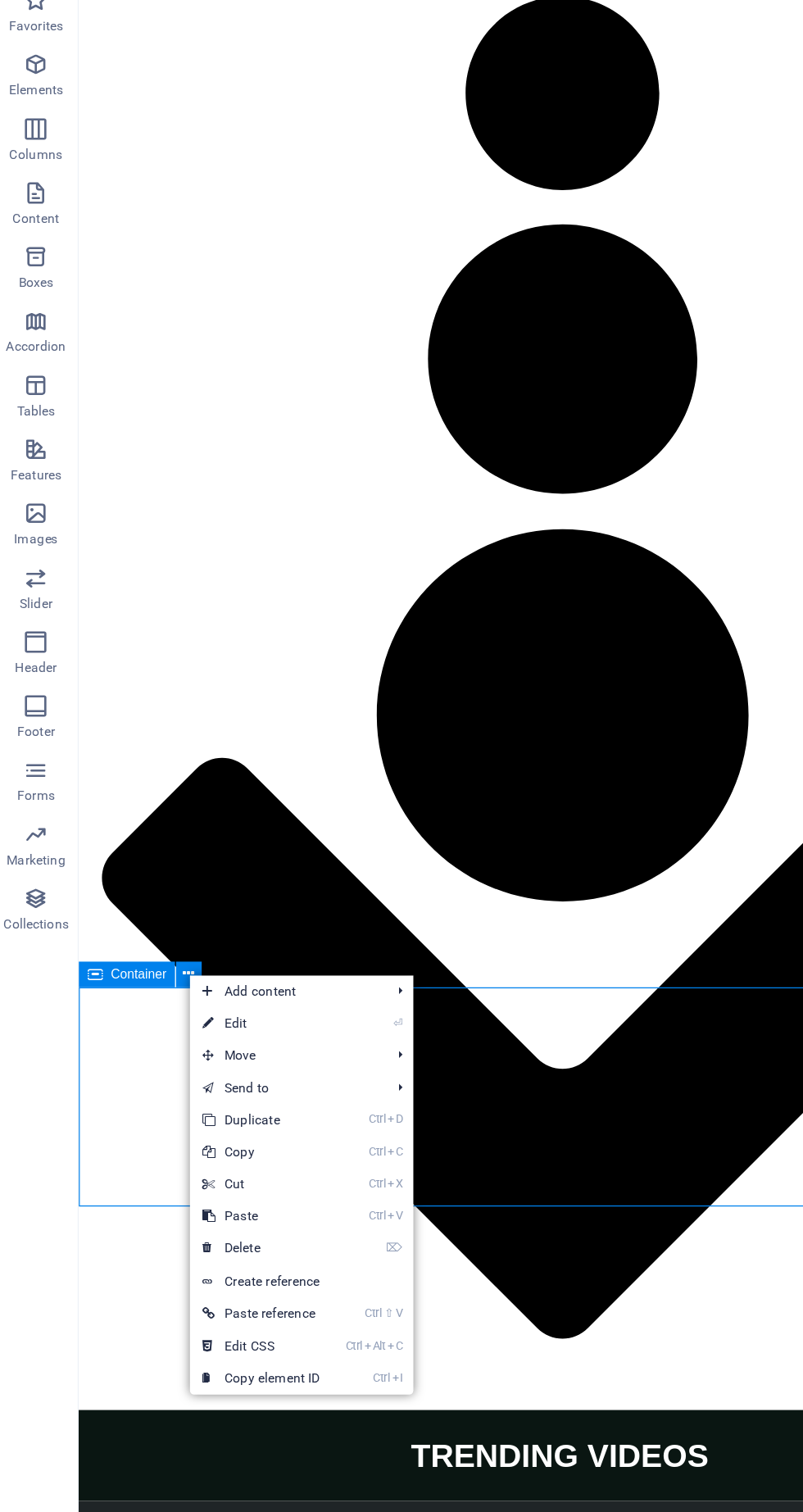
click at [197, 847] on link "⏎ Edit" at bounding box center [206, 842] width 110 height 25
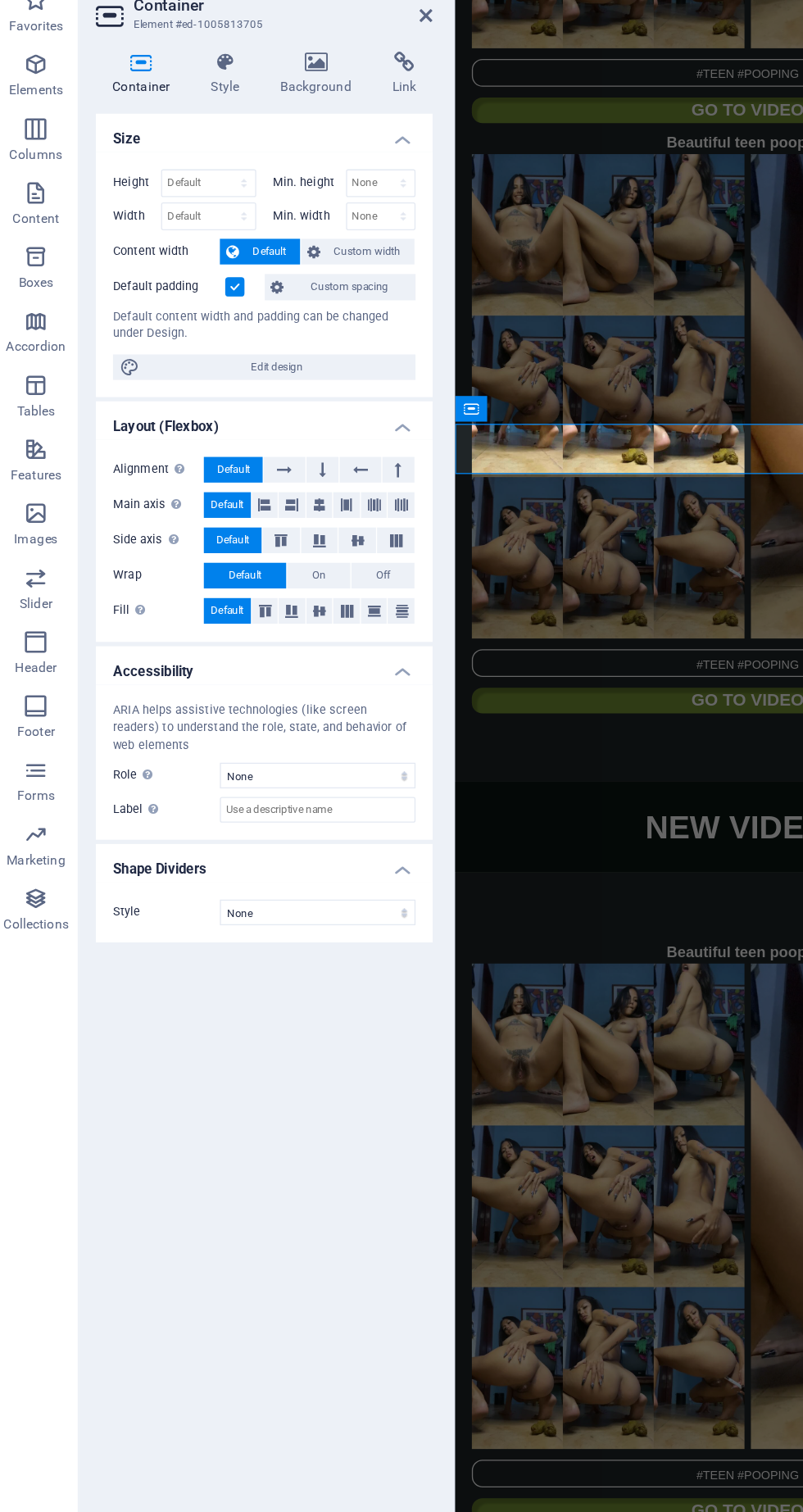
scroll to position [4162, 0]
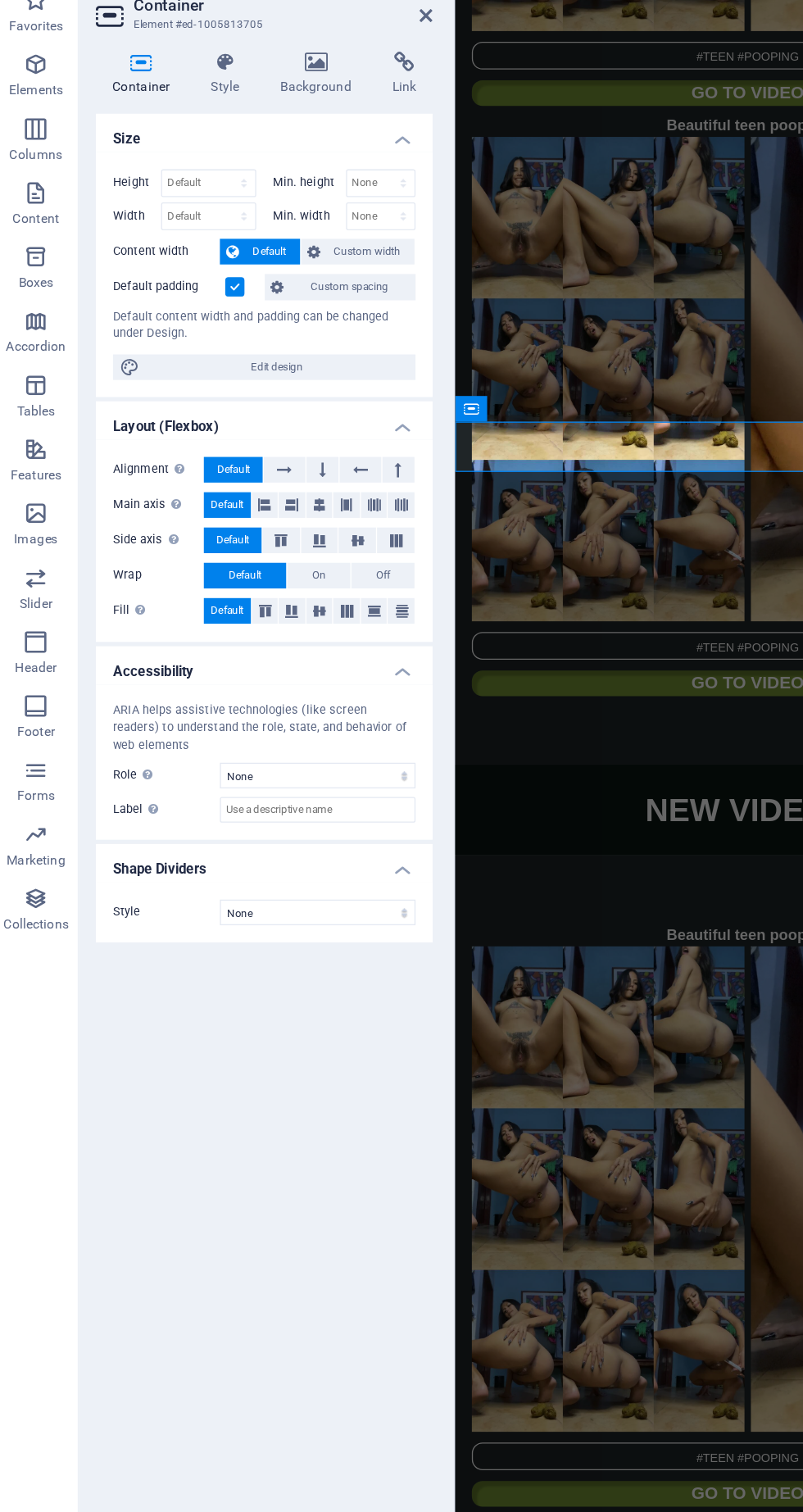
click at [185, 277] on label at bounding box center [185, 278] width 15 height 15
click at [0, 0] on input "Default padding" at bounding box center [0, 0] width 0 height 0
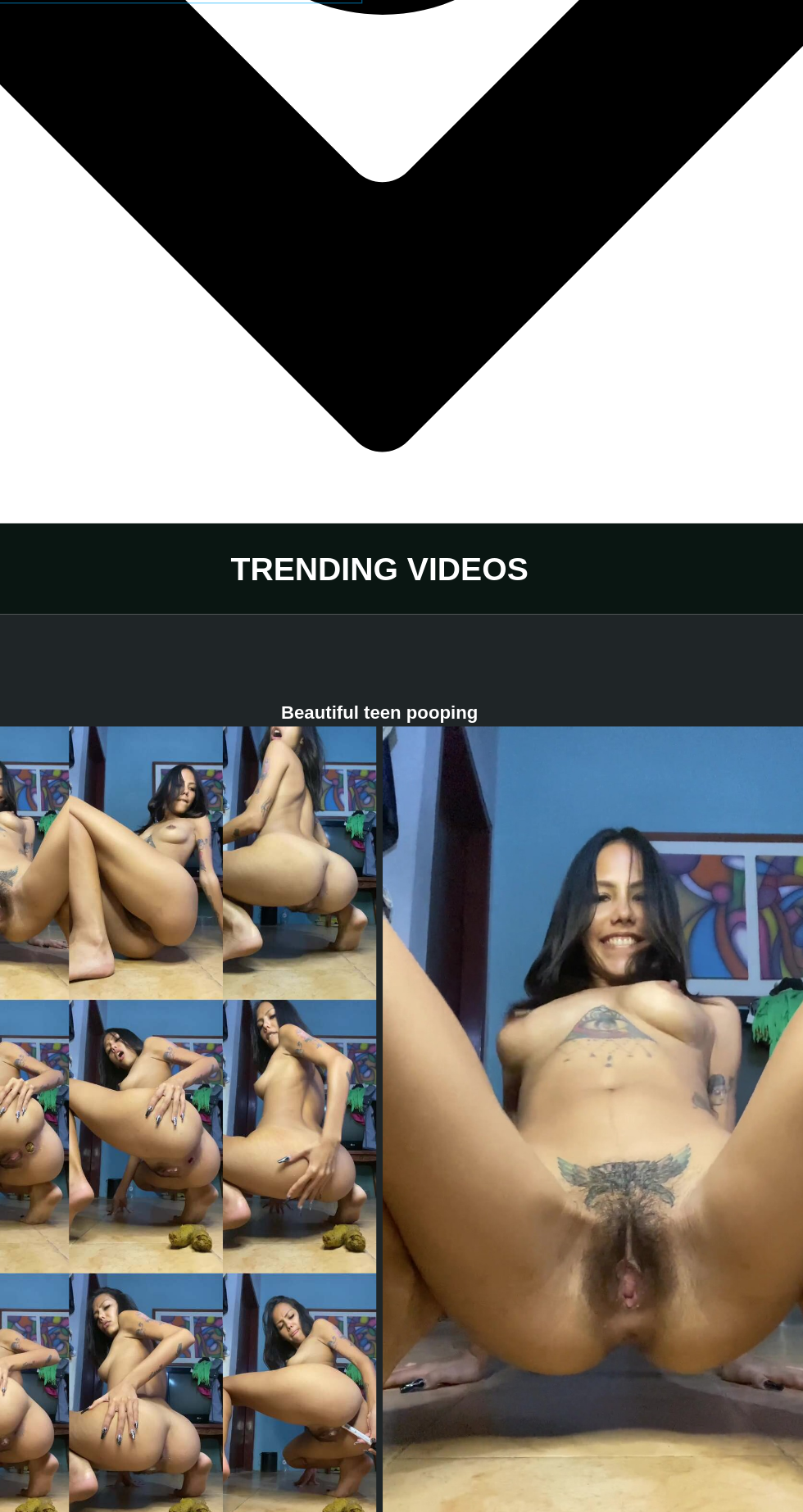
scroll to position [4856, 0]
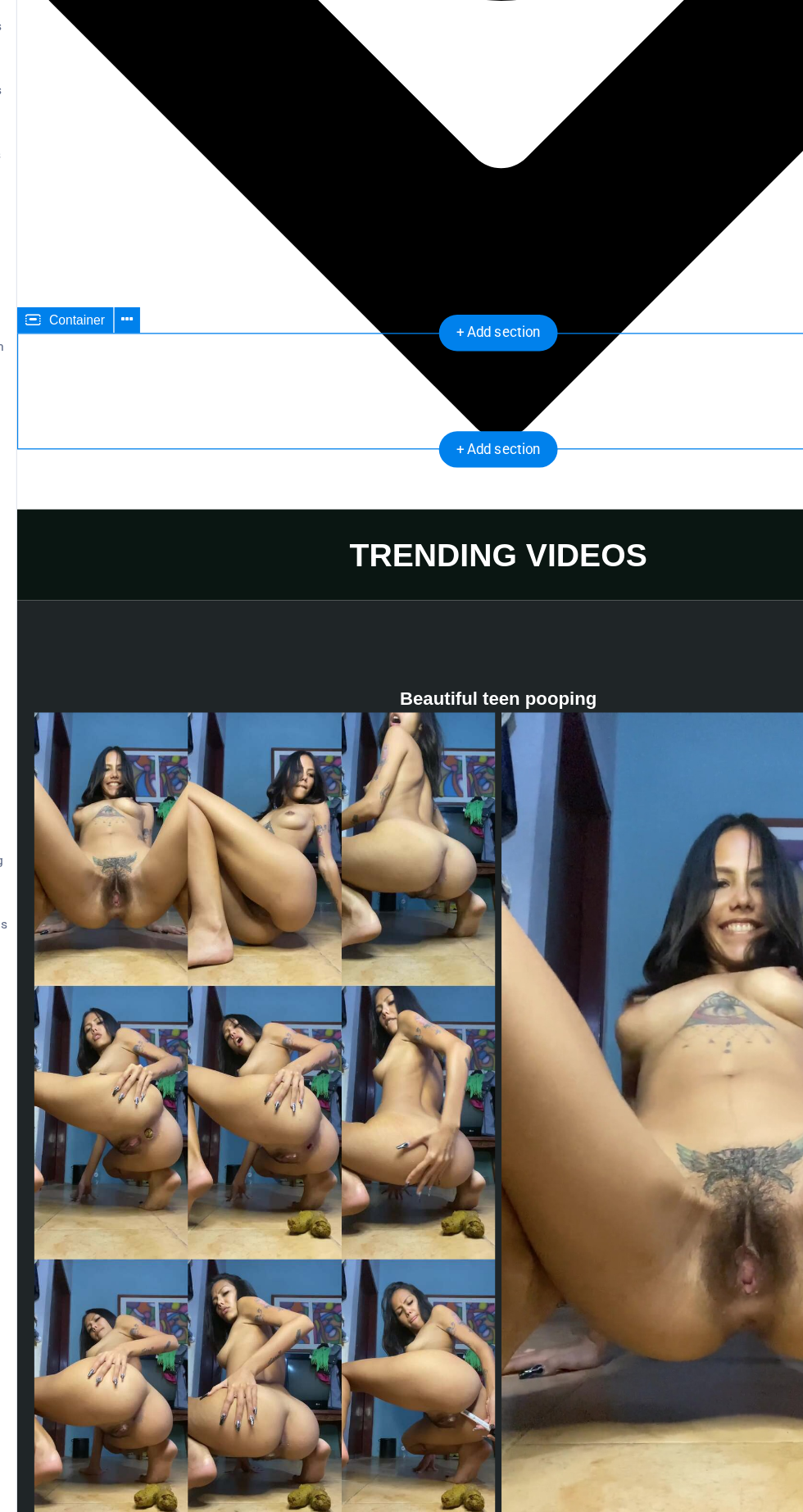
click at [149, 301] on icon at bounding box center [150, 302] width 9 height 17
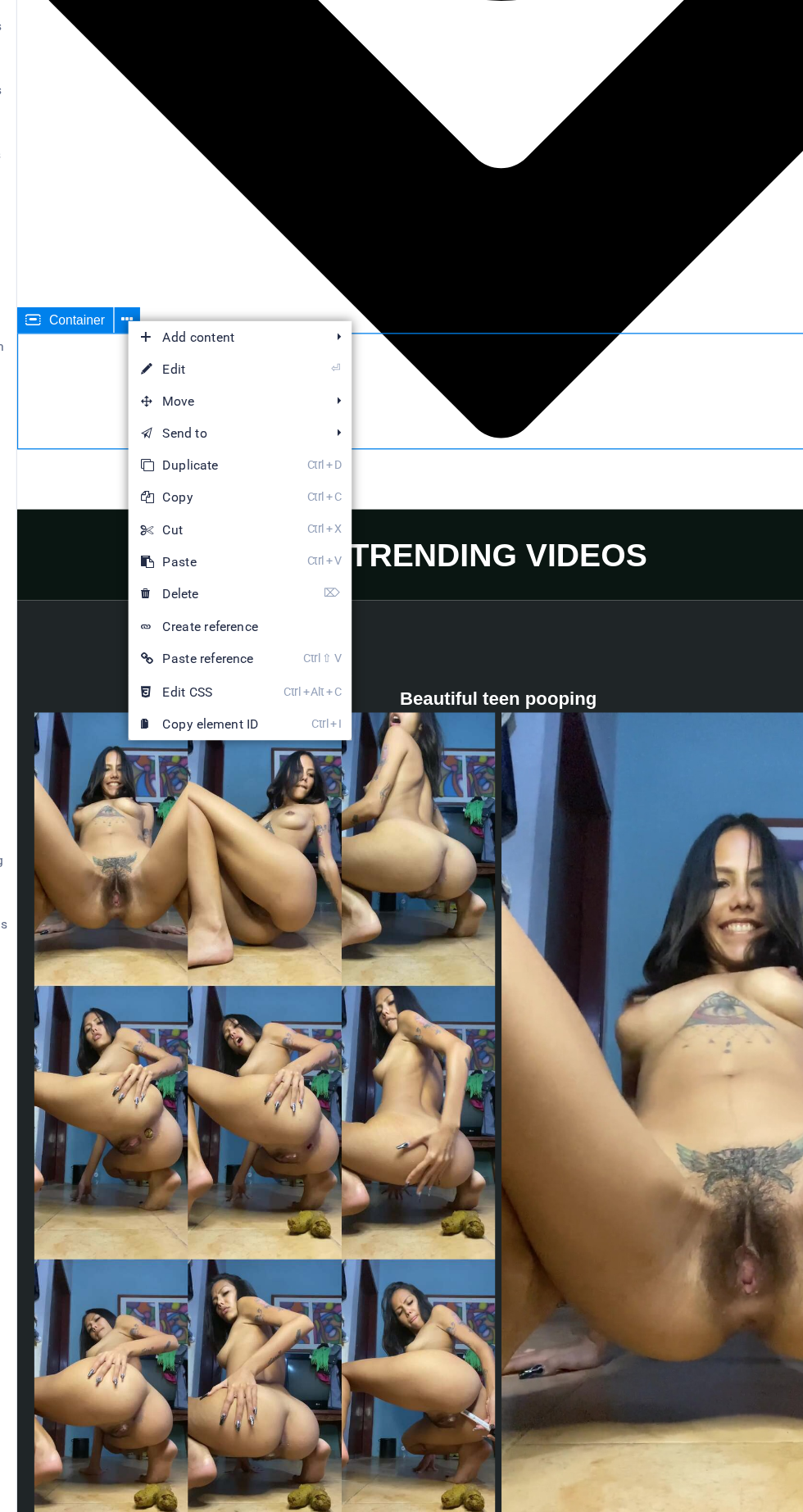
click at [205, 439] on link "Ctrl C Copy" at bounding box center [206, 439] width 110 height 25
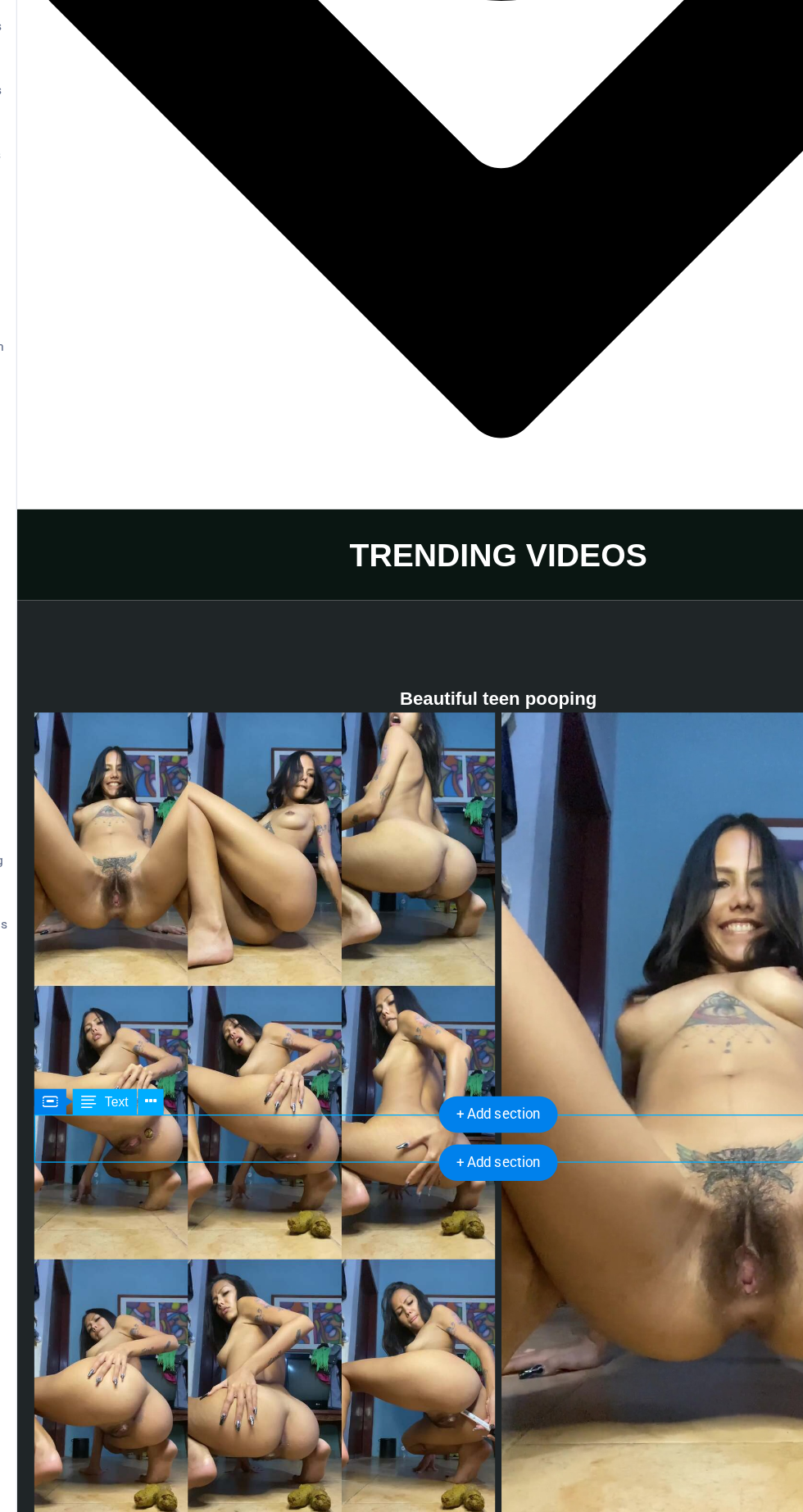
click at [152, 904] on icon at bounding box center [150, 901] width 9 height 17
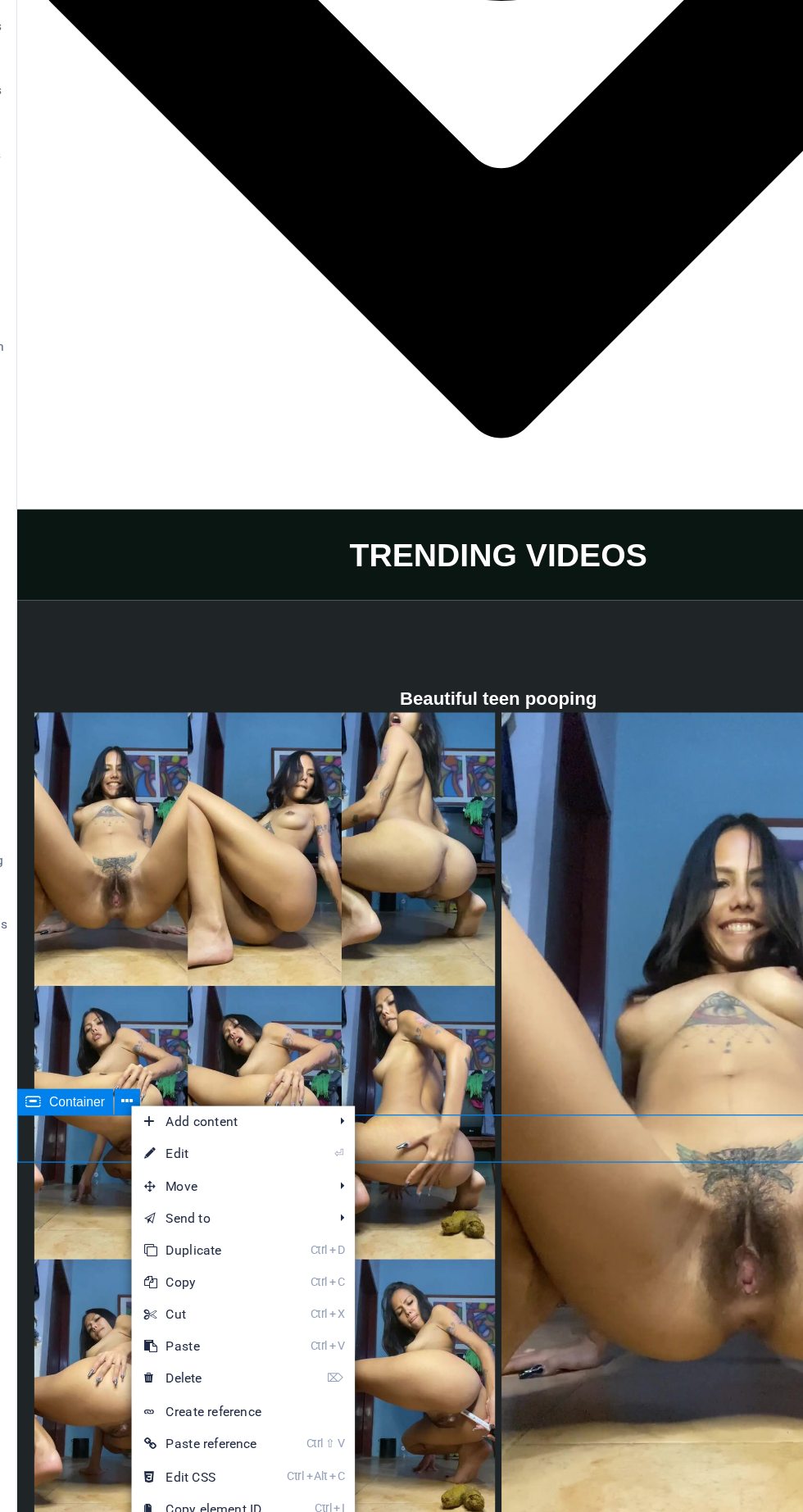
click at [201, 1090] on link "Ctrl V Paste" at bounding box center [208, 1089] width 110 height 25
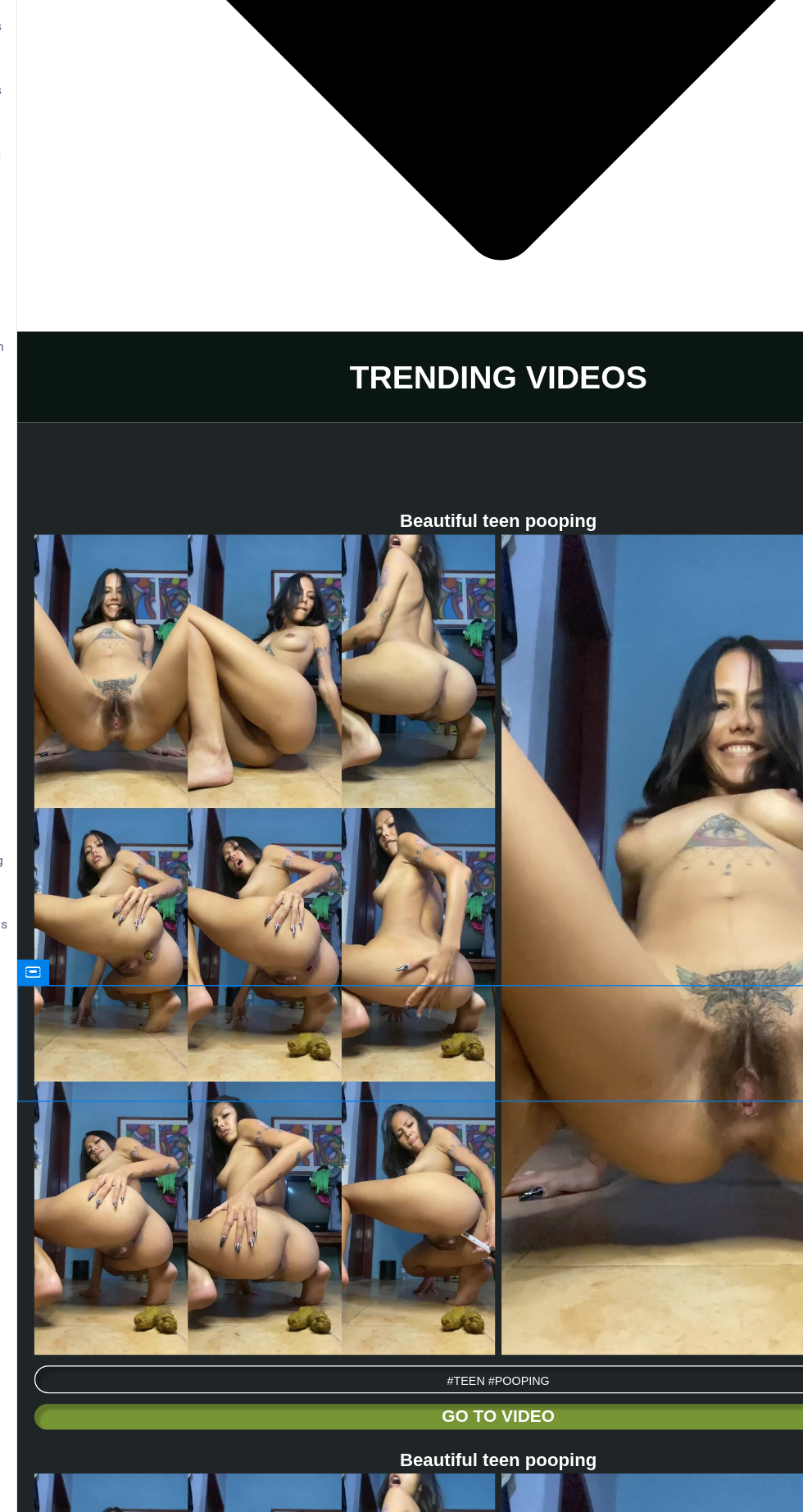
scroll to position [4992, 0]
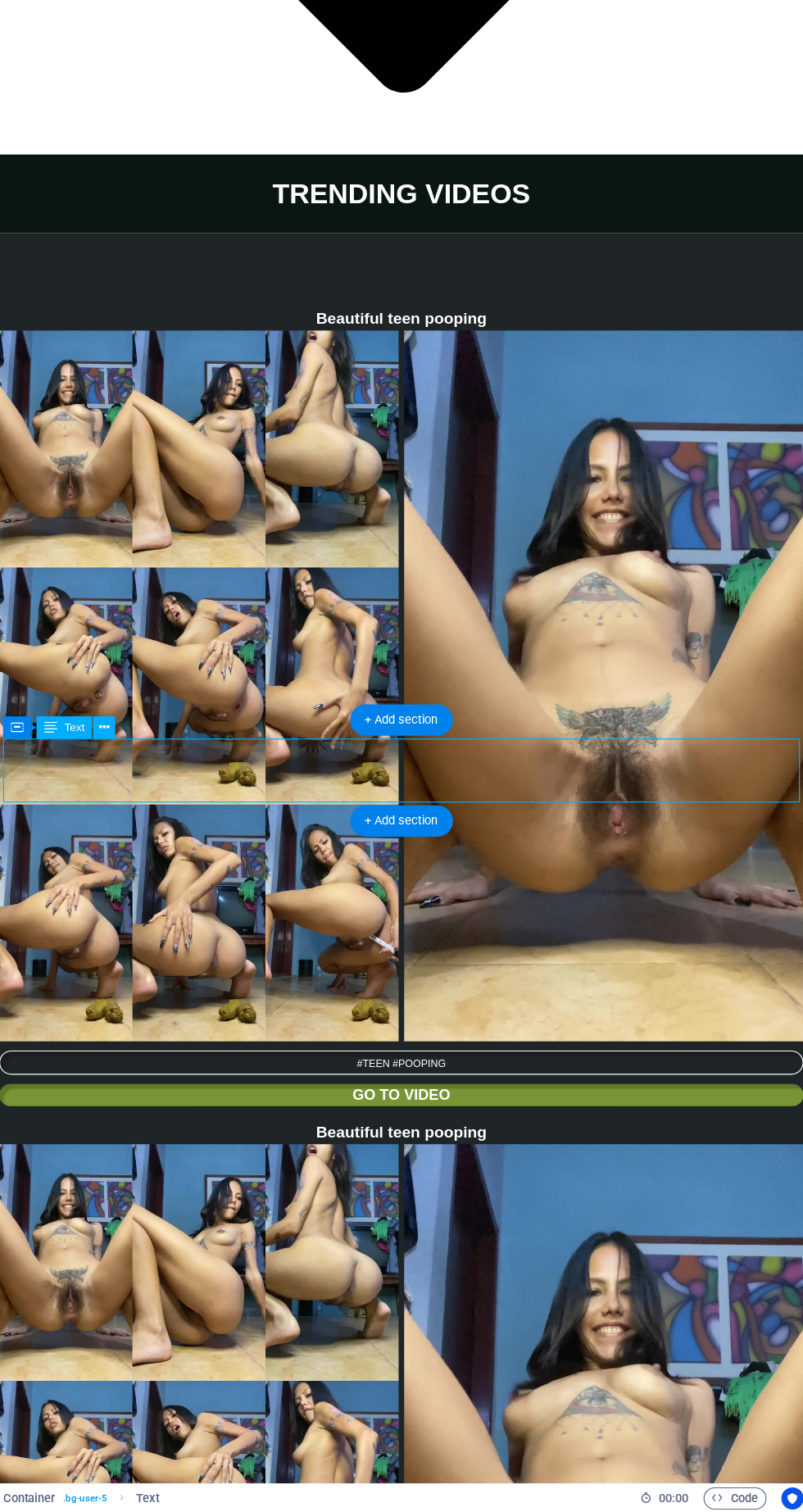
click at [176, 818] on icon at bounding box center [171, 818] width 9 height 17
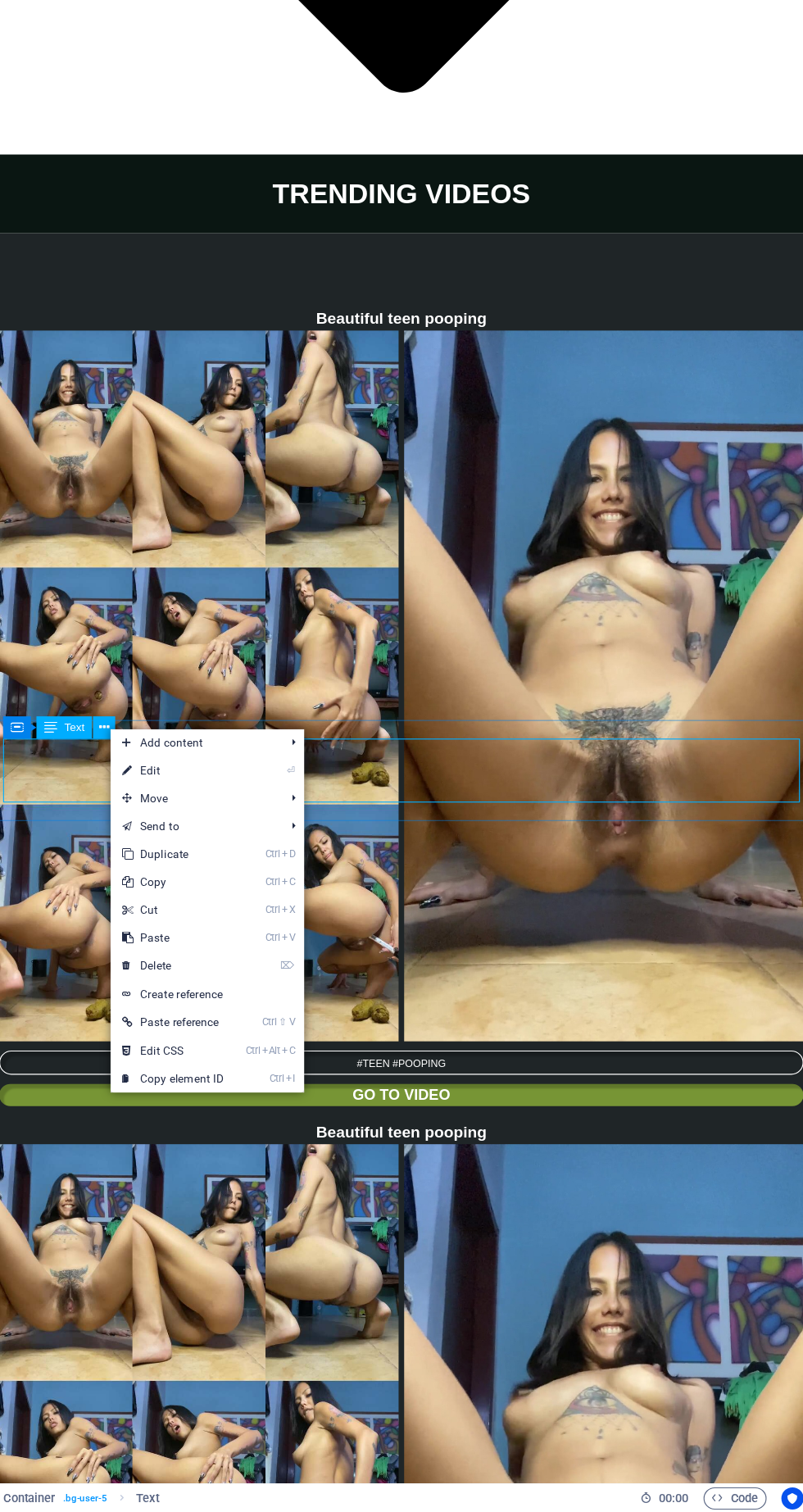
click at [224, 855] on link "⏎ Edit" at bounding box center [232, 856] width 110 height 25
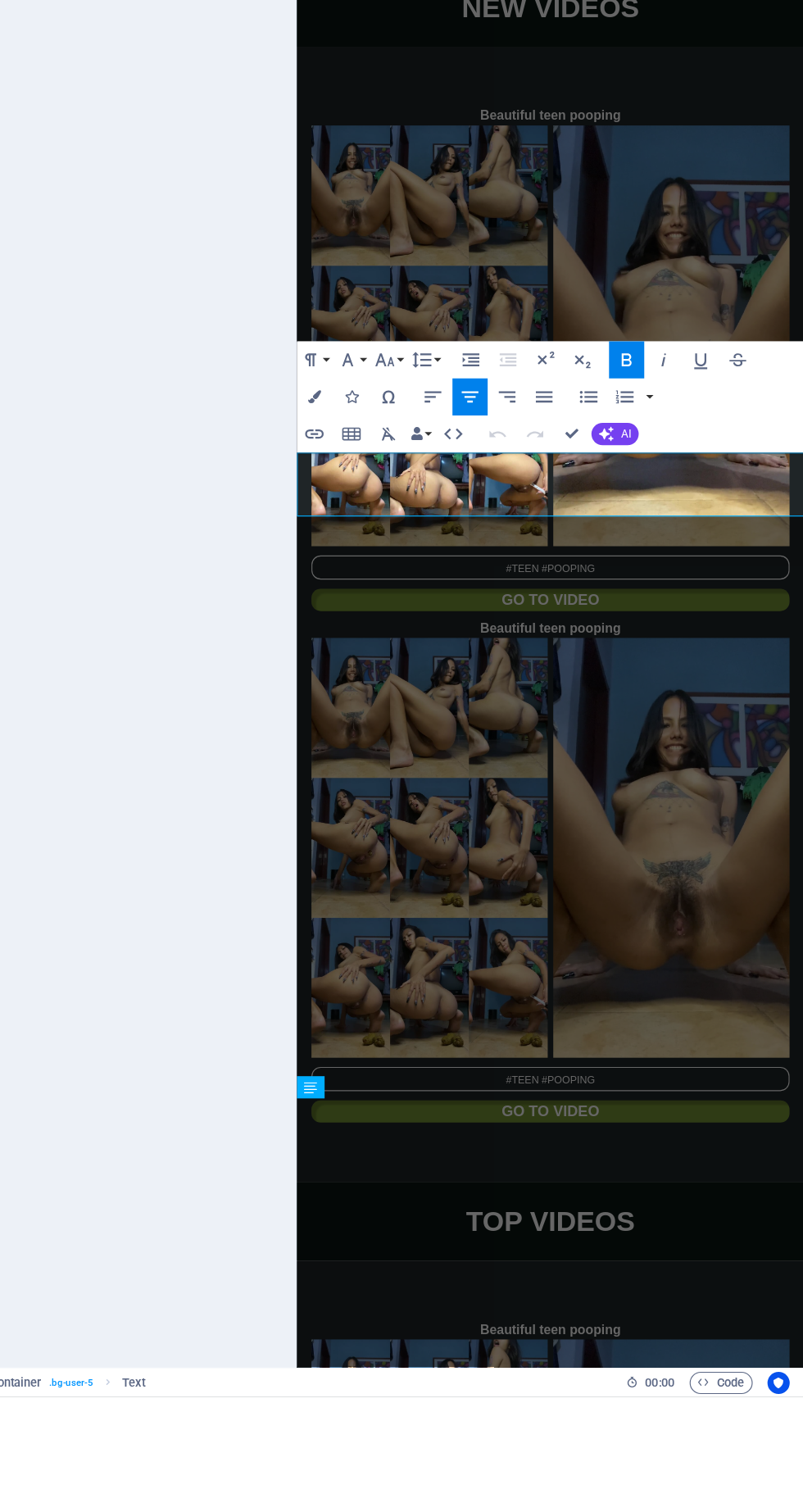
scroll to position [0, 0]
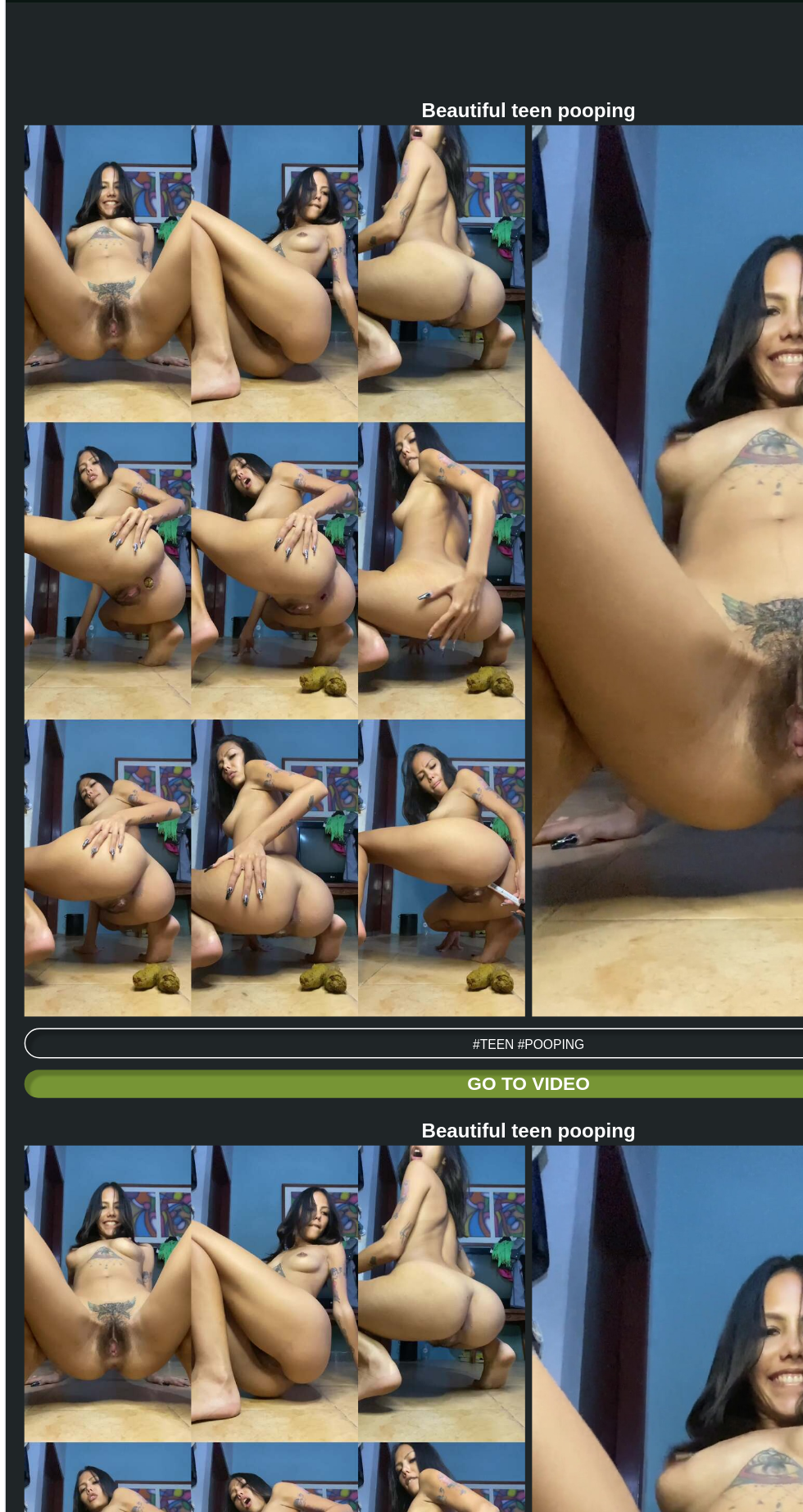
scroll to position [5210, 0]
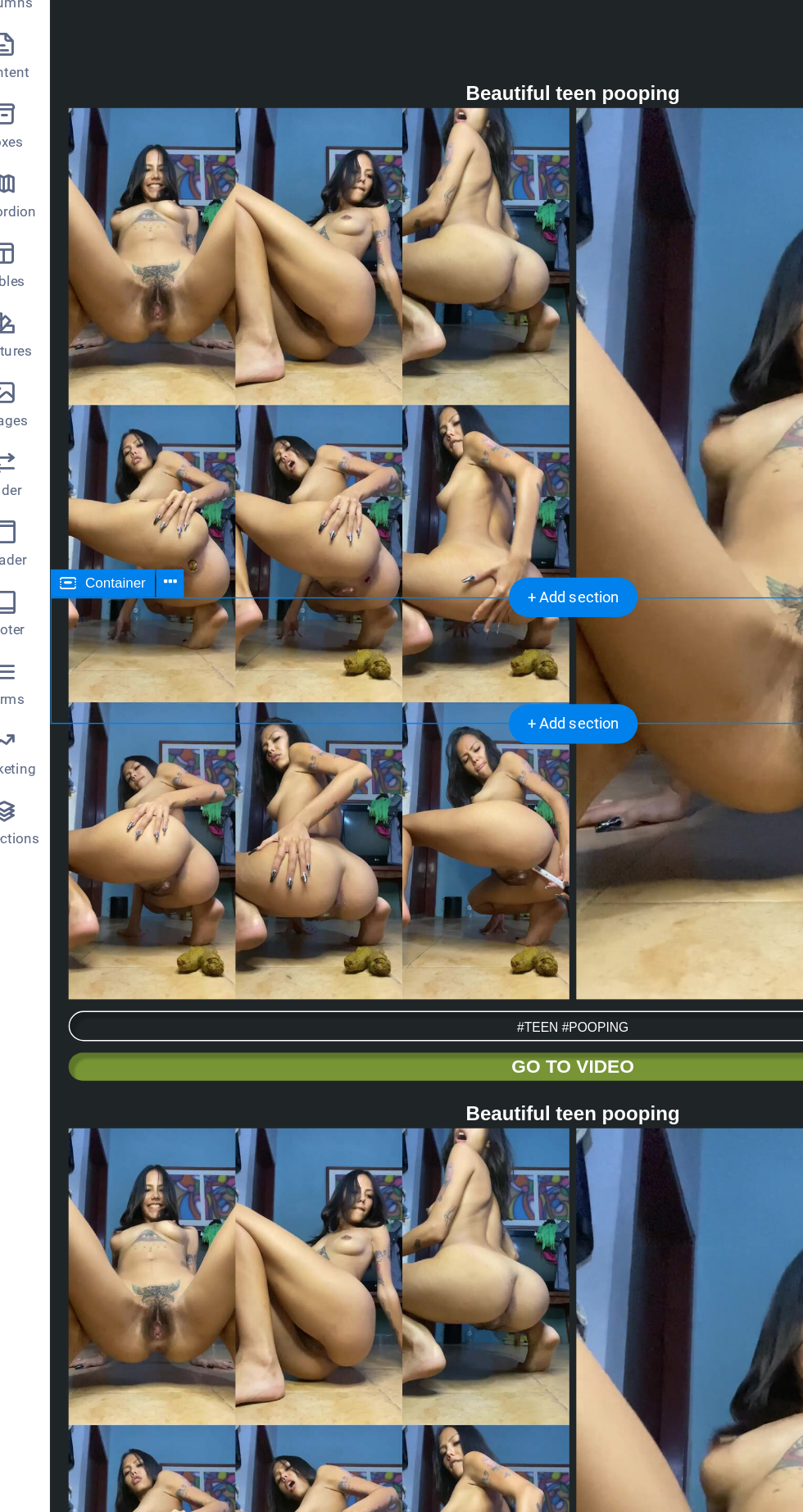
click at [159, 590] on button at bounding box center [150, 585] width 20 height 20
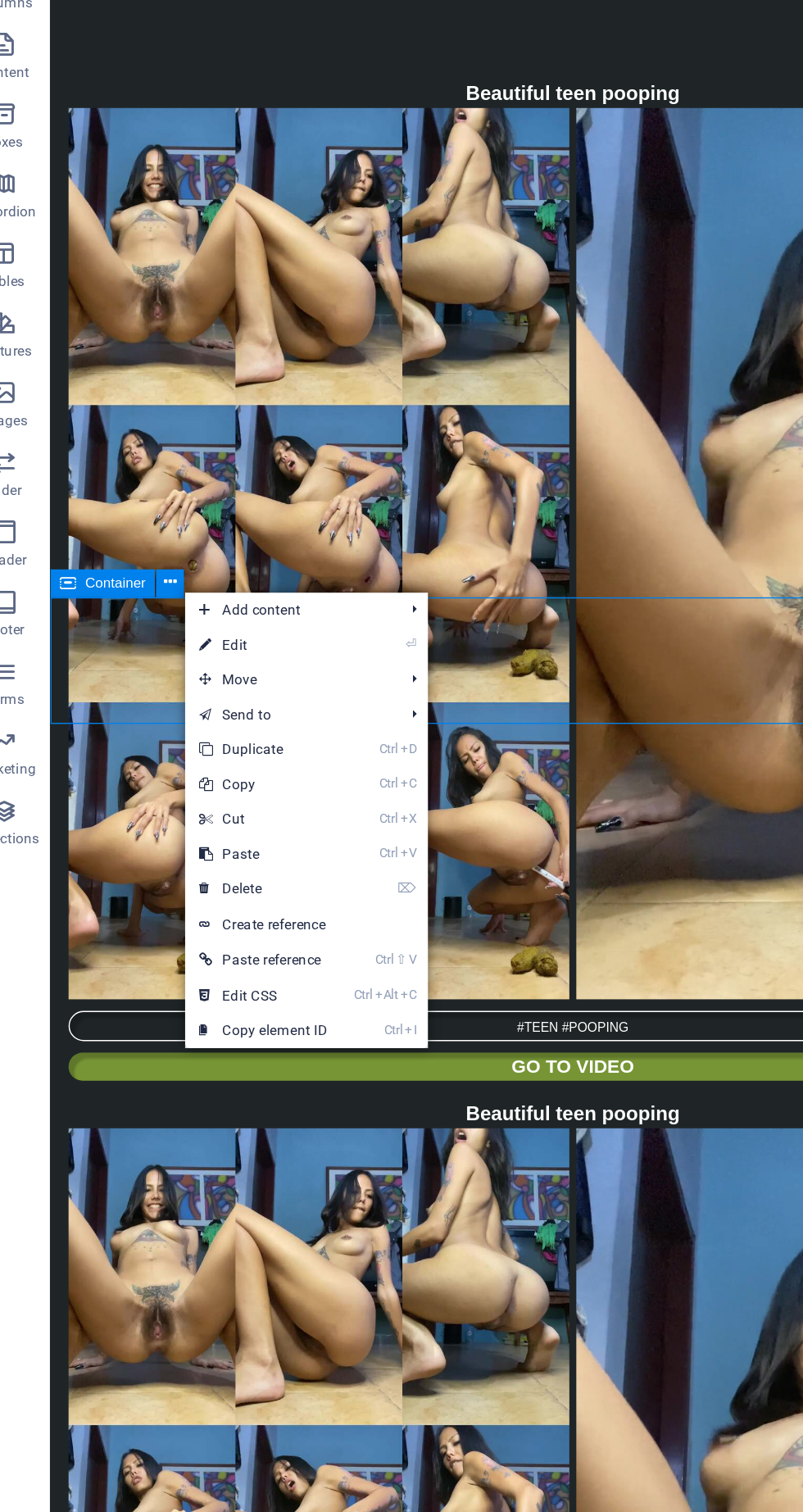
click at [220, 636] on link "⏎ Edit" at bounding box center [216, 629] width 110 height 25
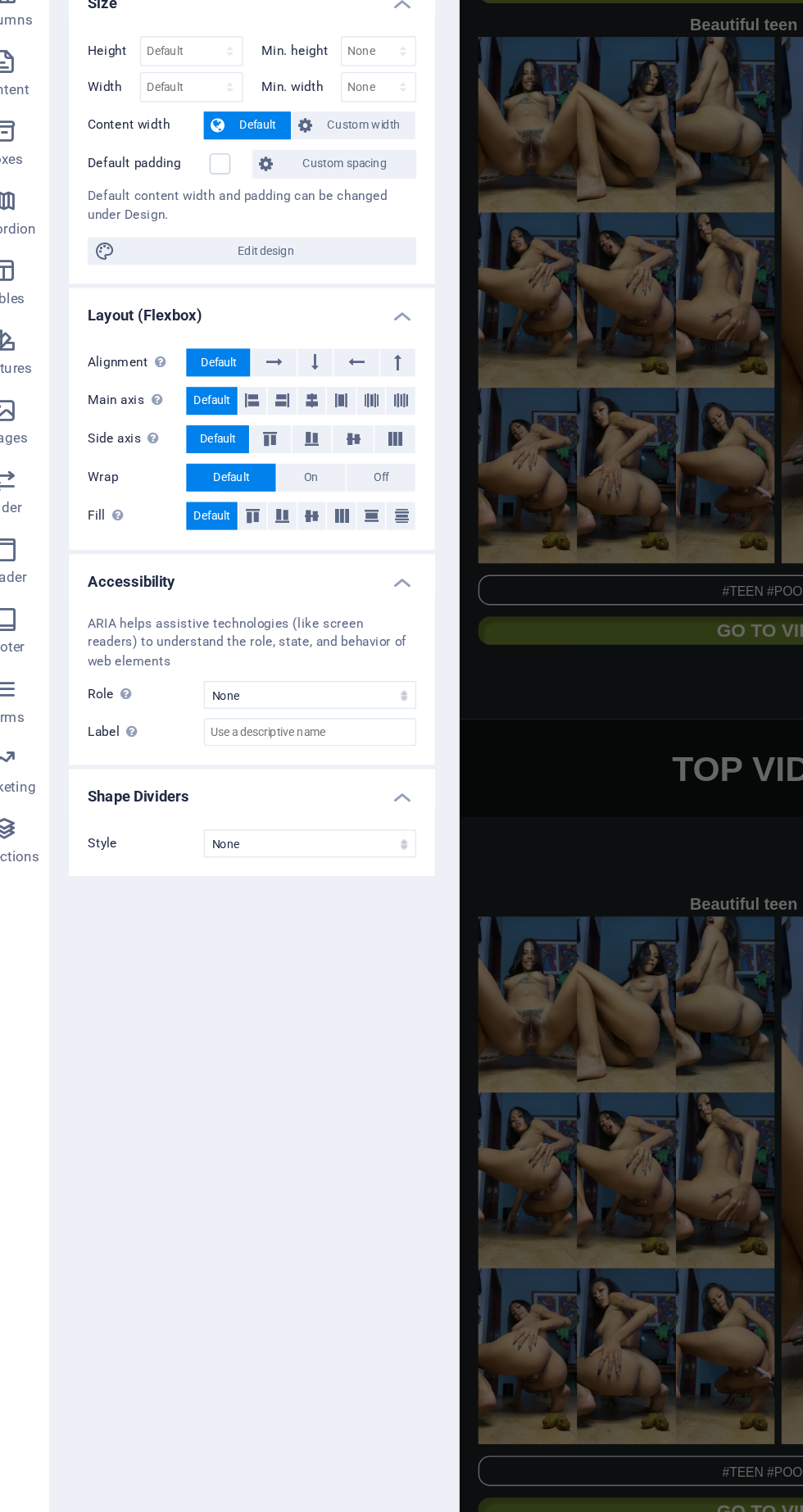
scroll to position [5205, 0]
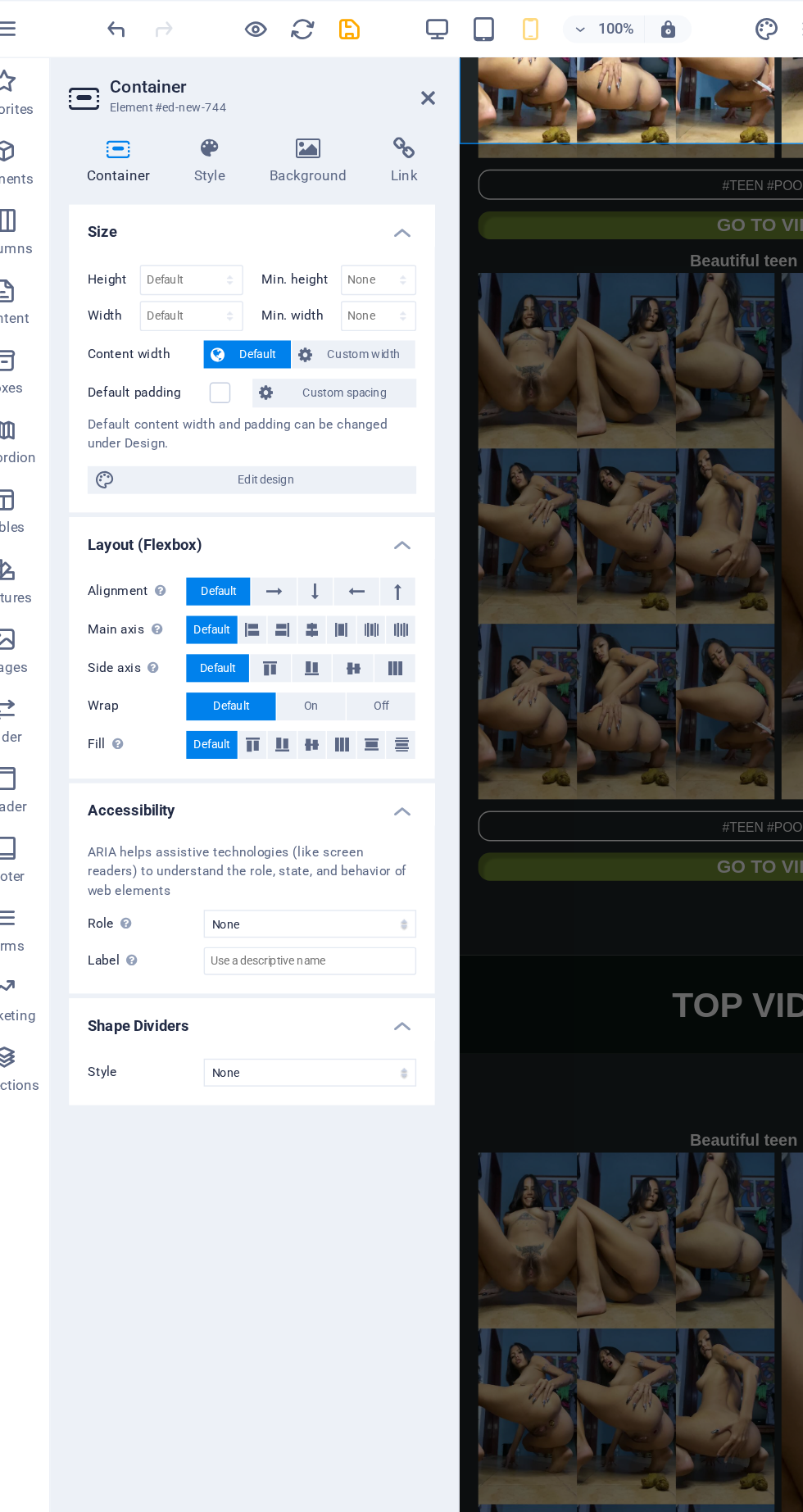
click at [248, 114] on h4 "Background" at bounding box center [251, 114] width 86 height 34
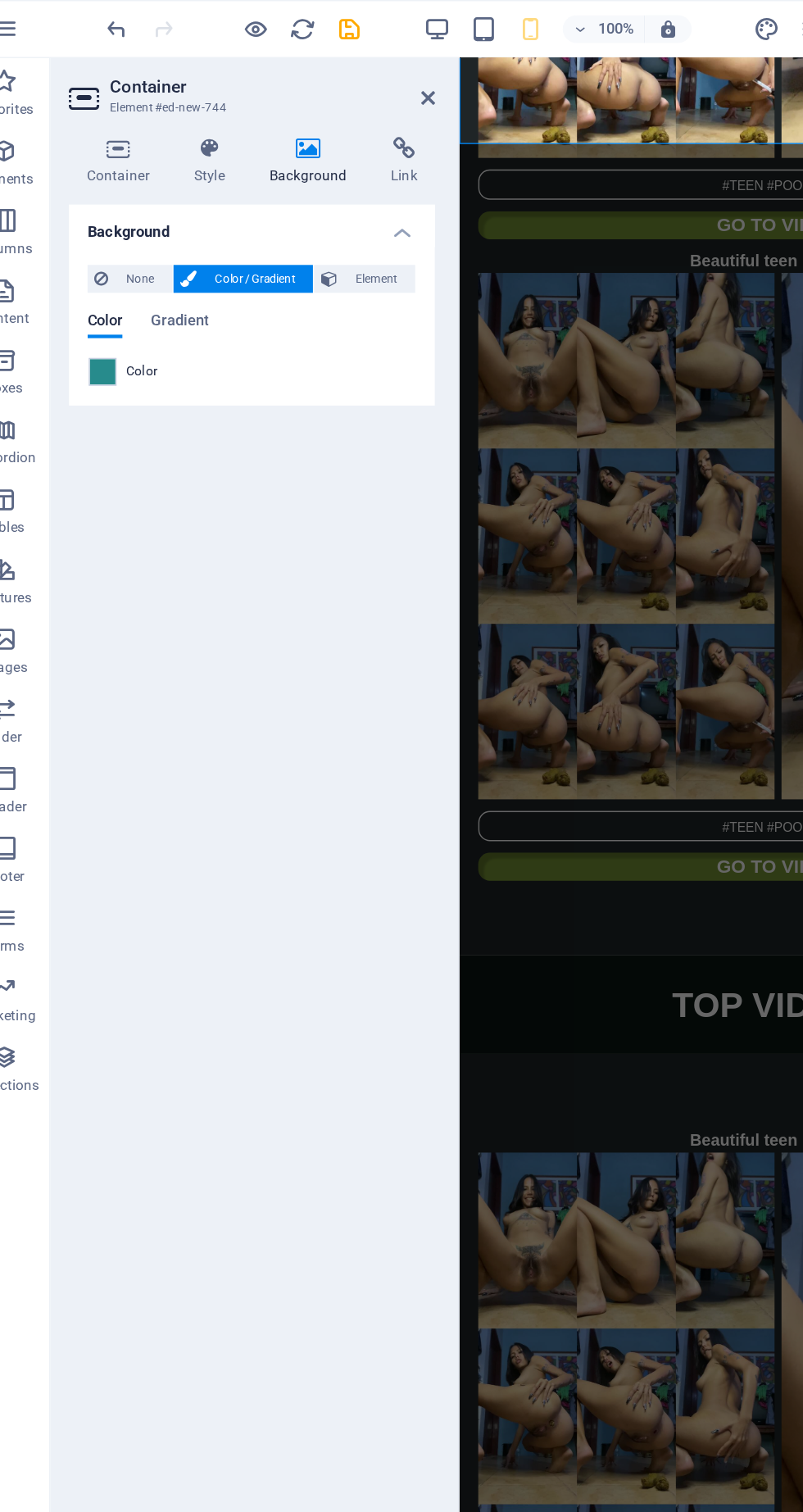
click at [103, 265] on span at bounding box center [102, 262] width 18 height 18
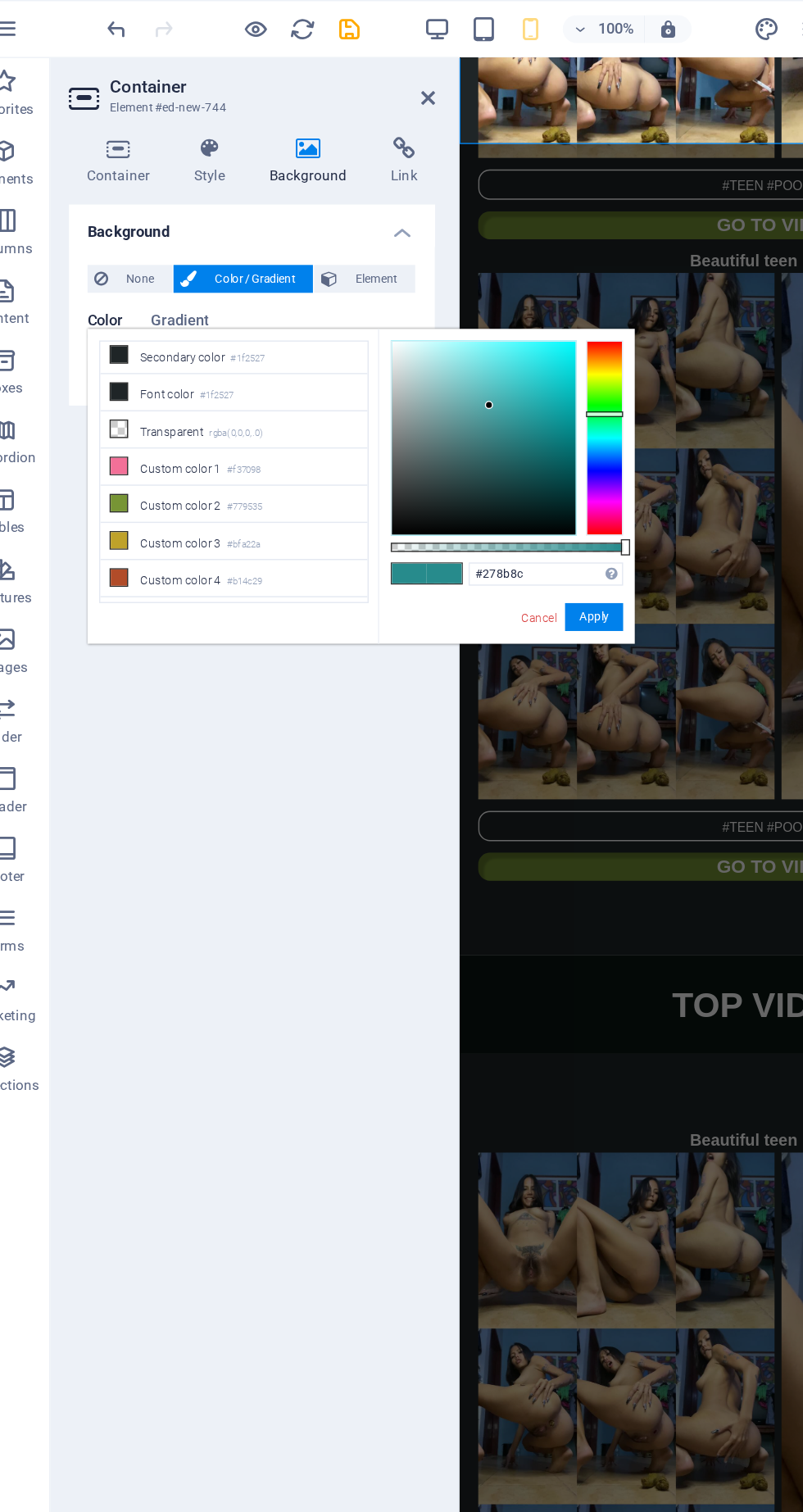
scroll to position [105, 0]
click at [215, 330] on small "#779535" at bounding box center [202, 335] width 25 height 11
type input "#779535"
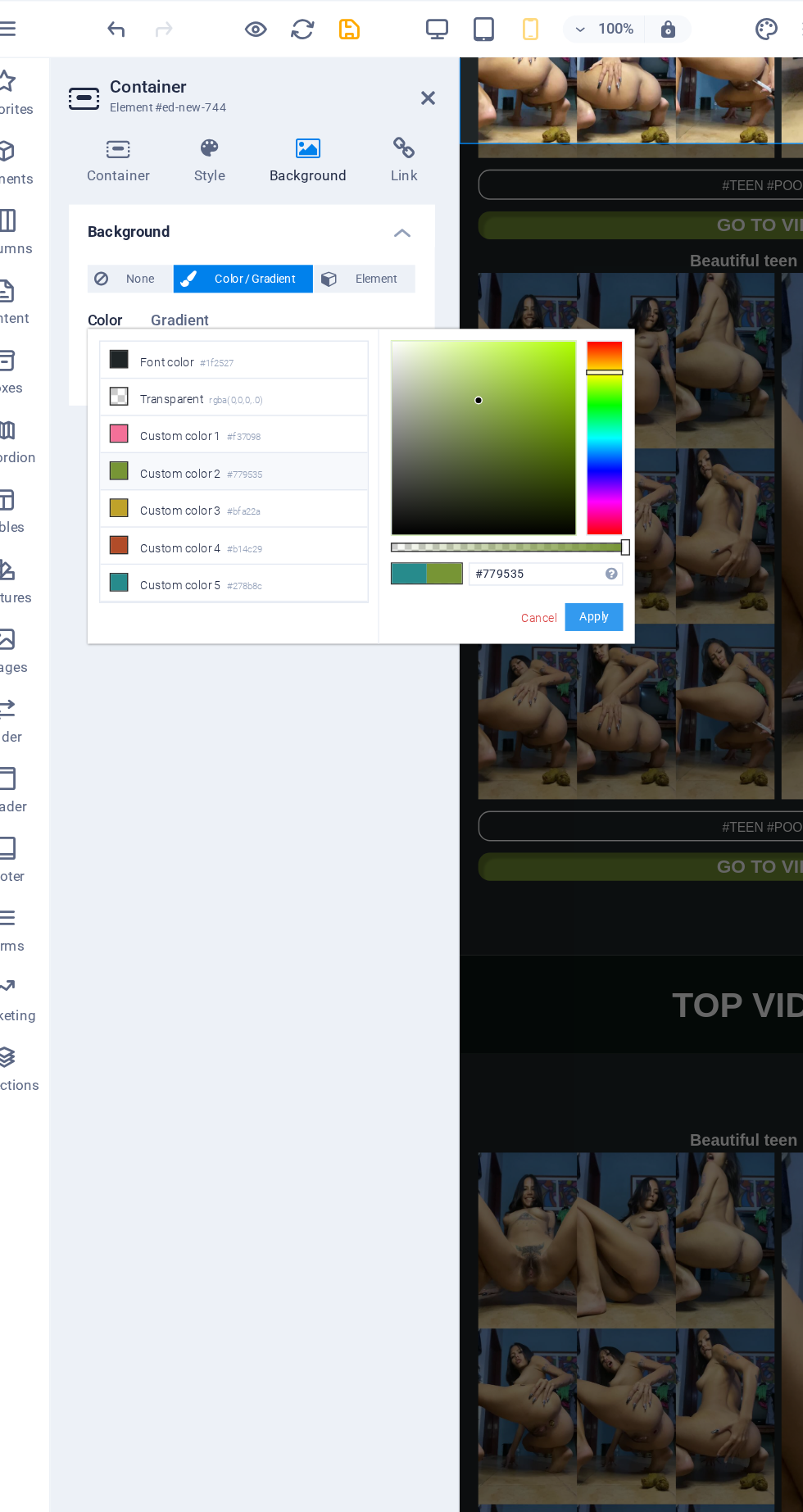
click at [457, 426] on button "Apply" at bounding box center [449, 435] width 41 height 20
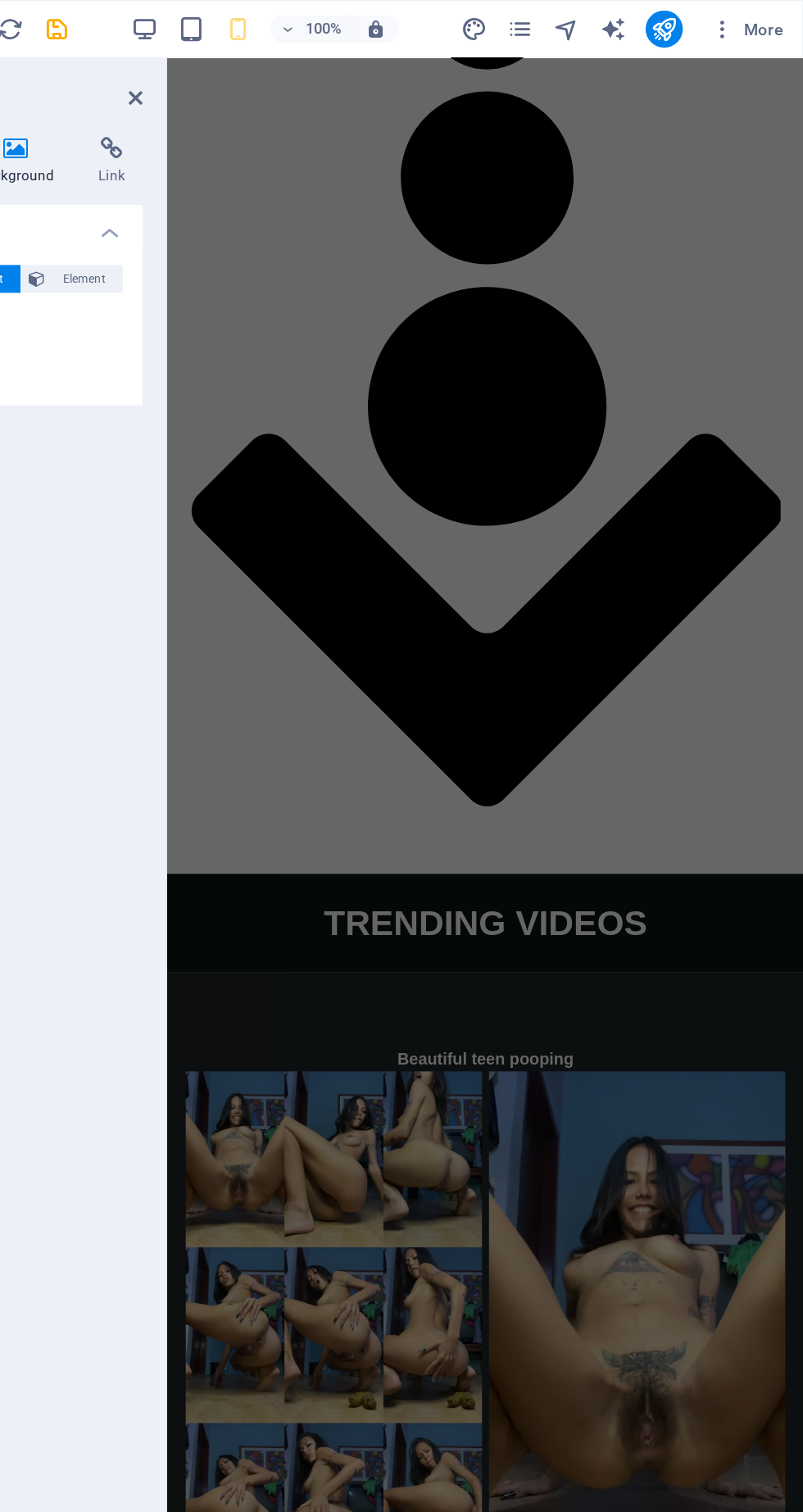
scroll to position [3115, 0]
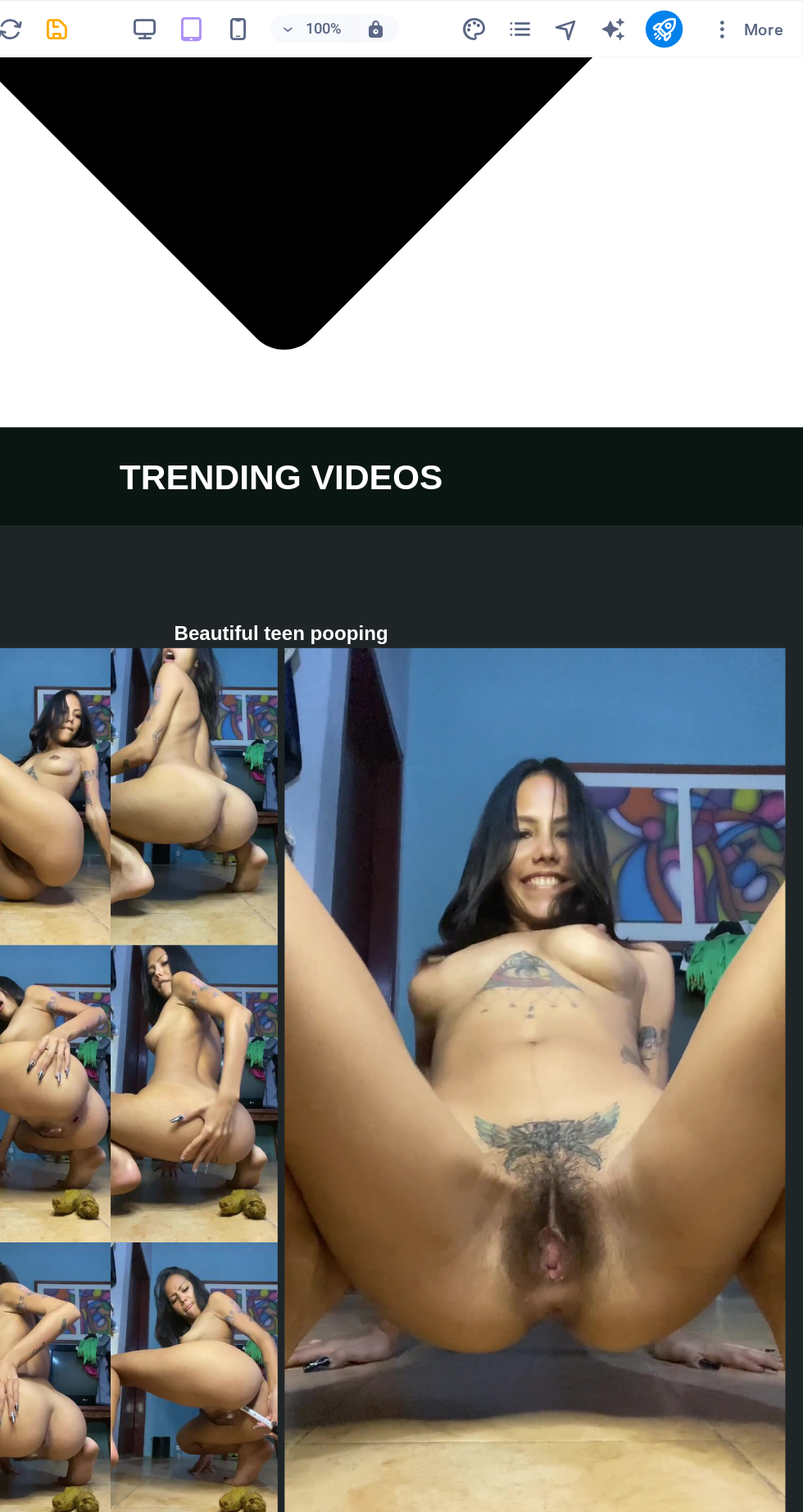
scroll to position [5005, 0]
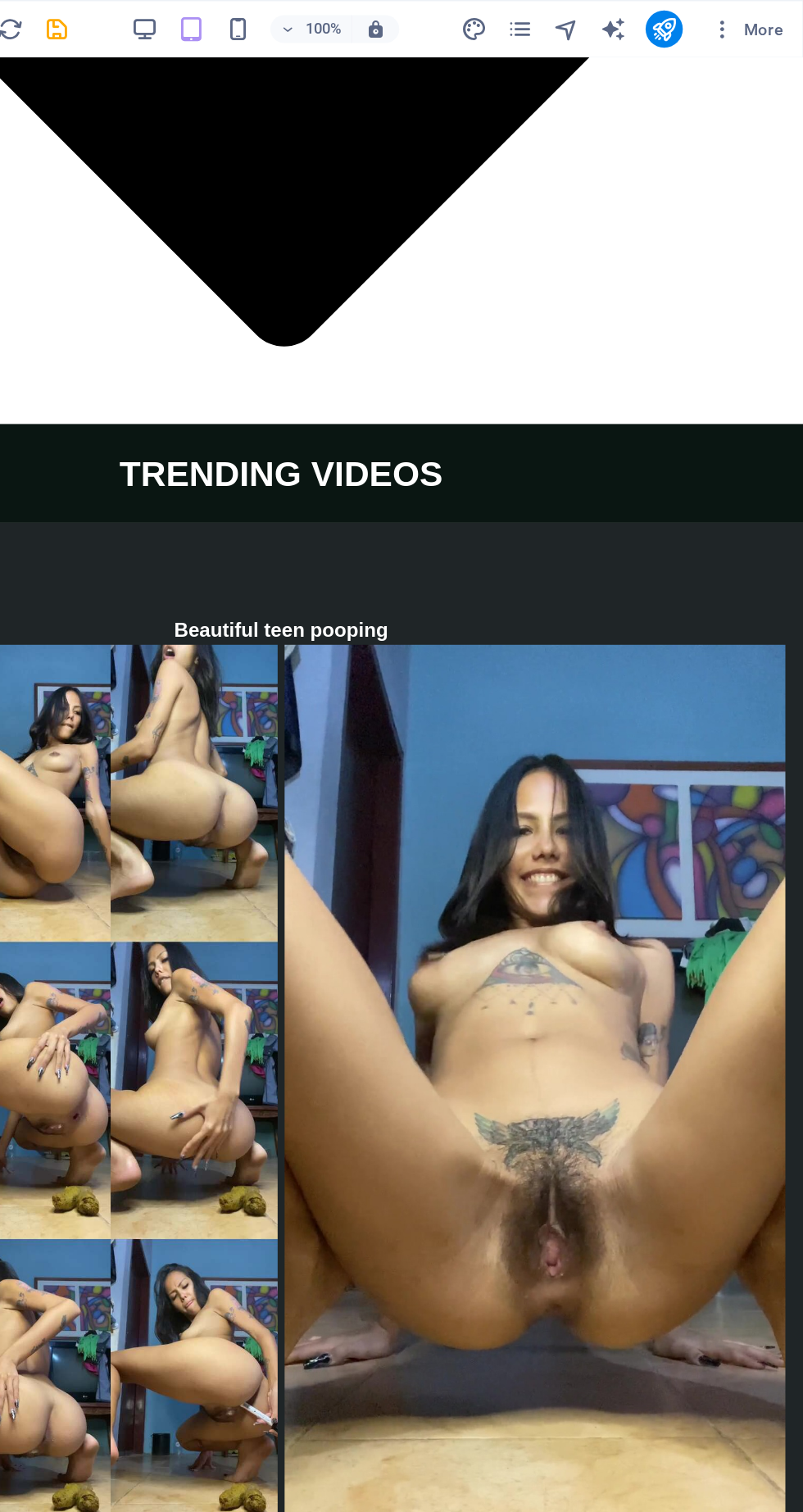
click at [283, 23] on icon "save" at bounding box center [277, 21] width 19 height 19
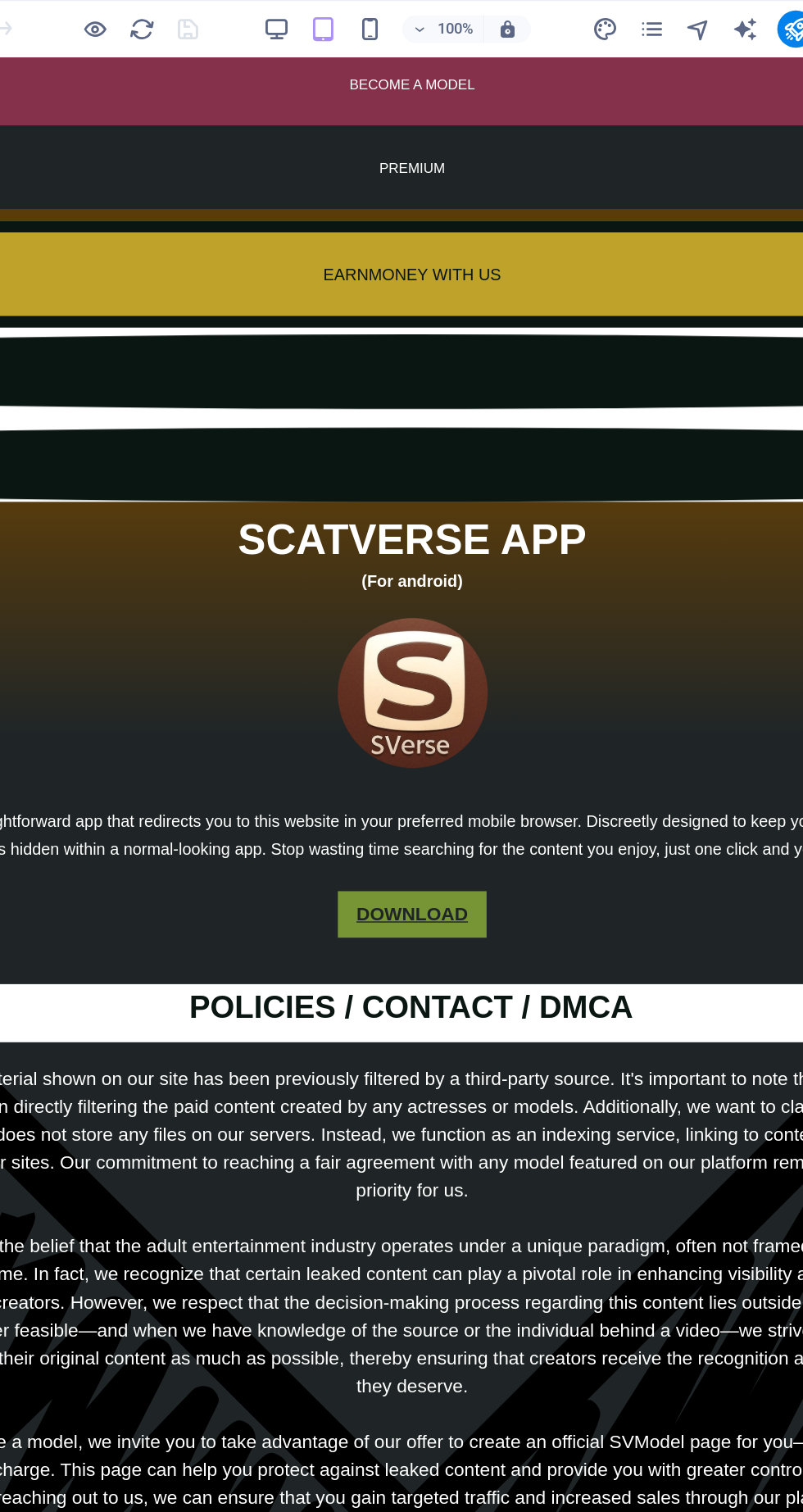
scroll to position [0, 0]
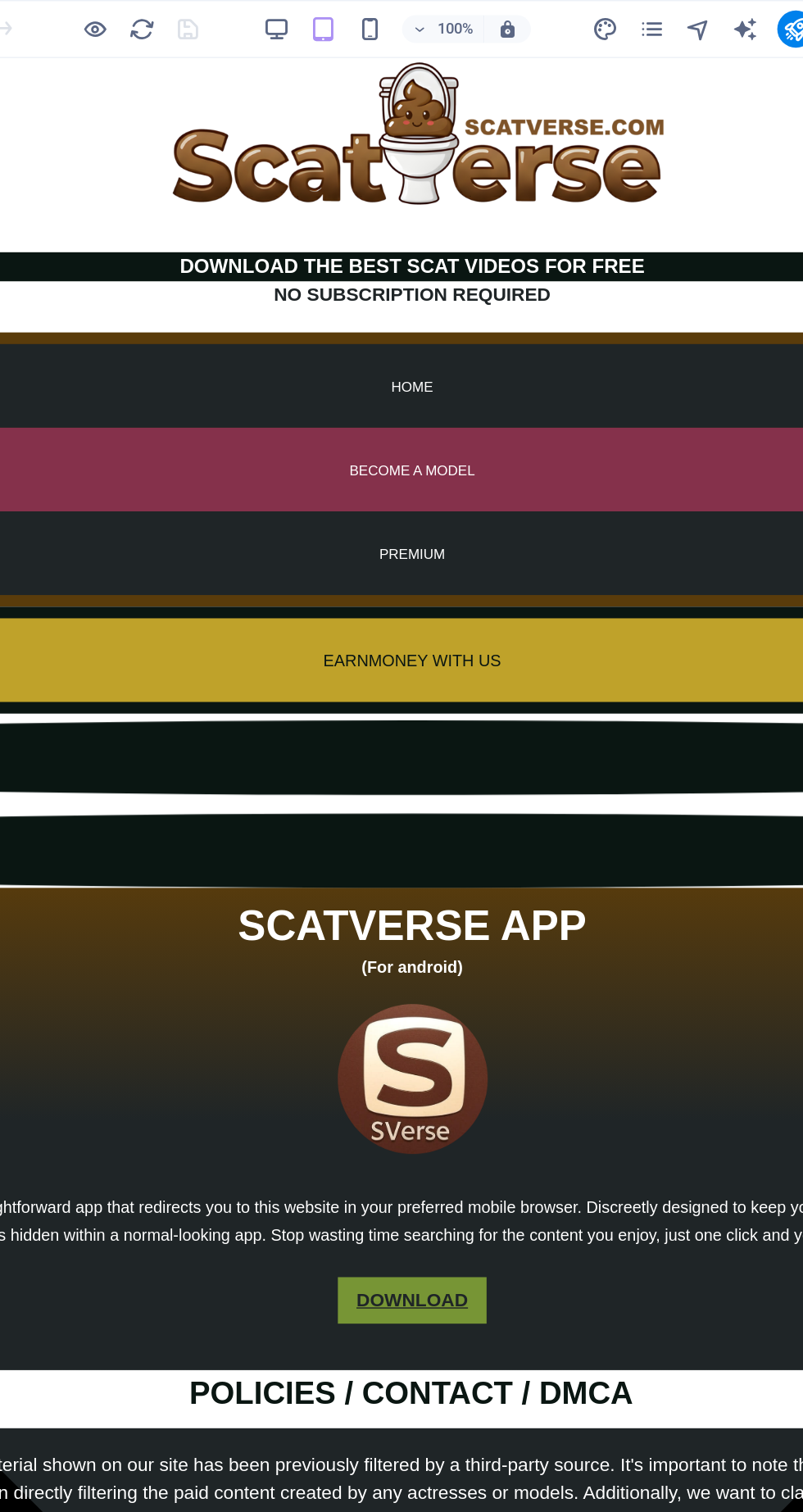
click at [601, 28] on icon "pages" at bounding box center [603, 21] width 19 height 19
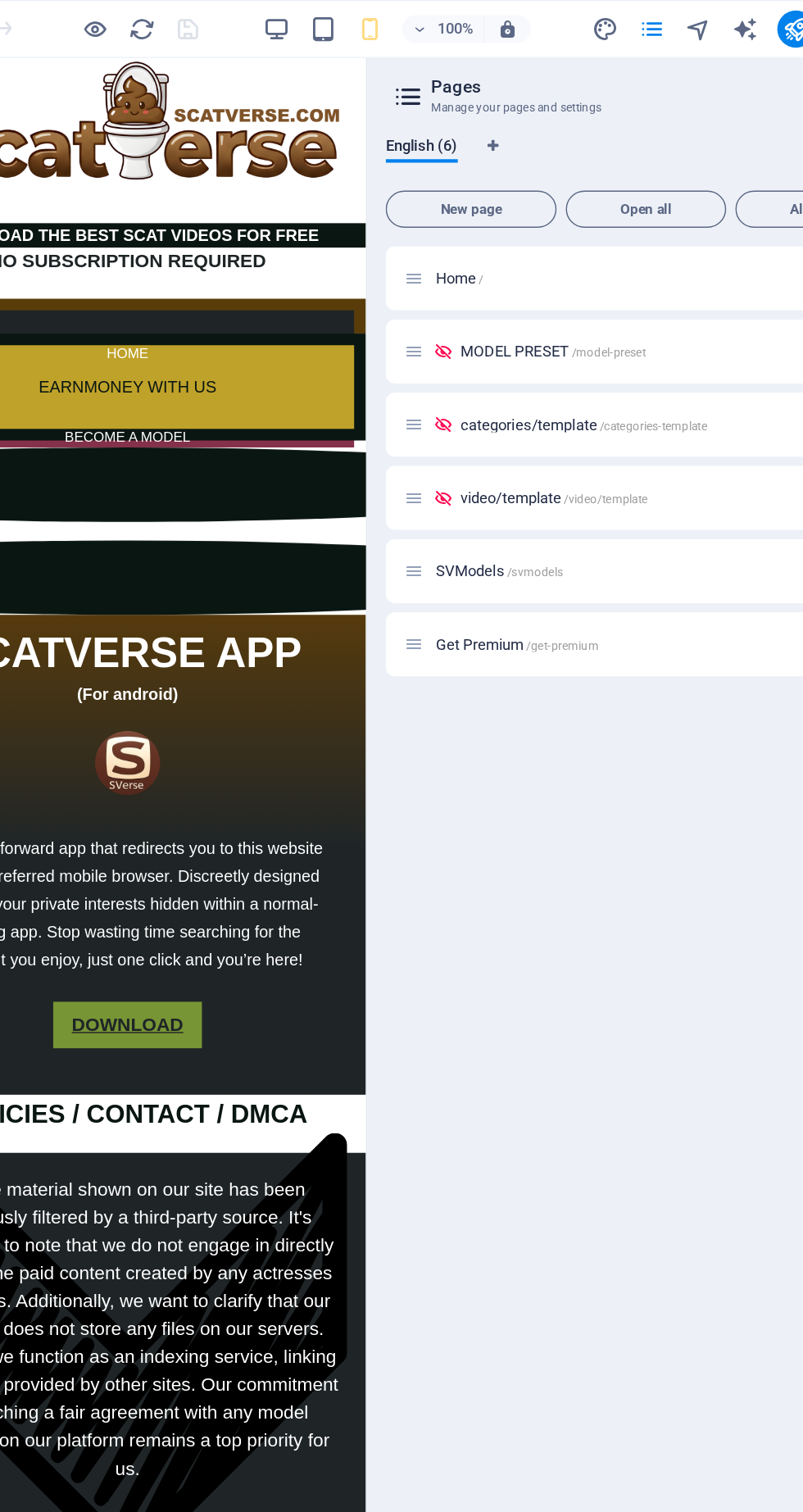
click at [599, 17] on icon "pages" at bounding box center [603, 21] width 19 height 19
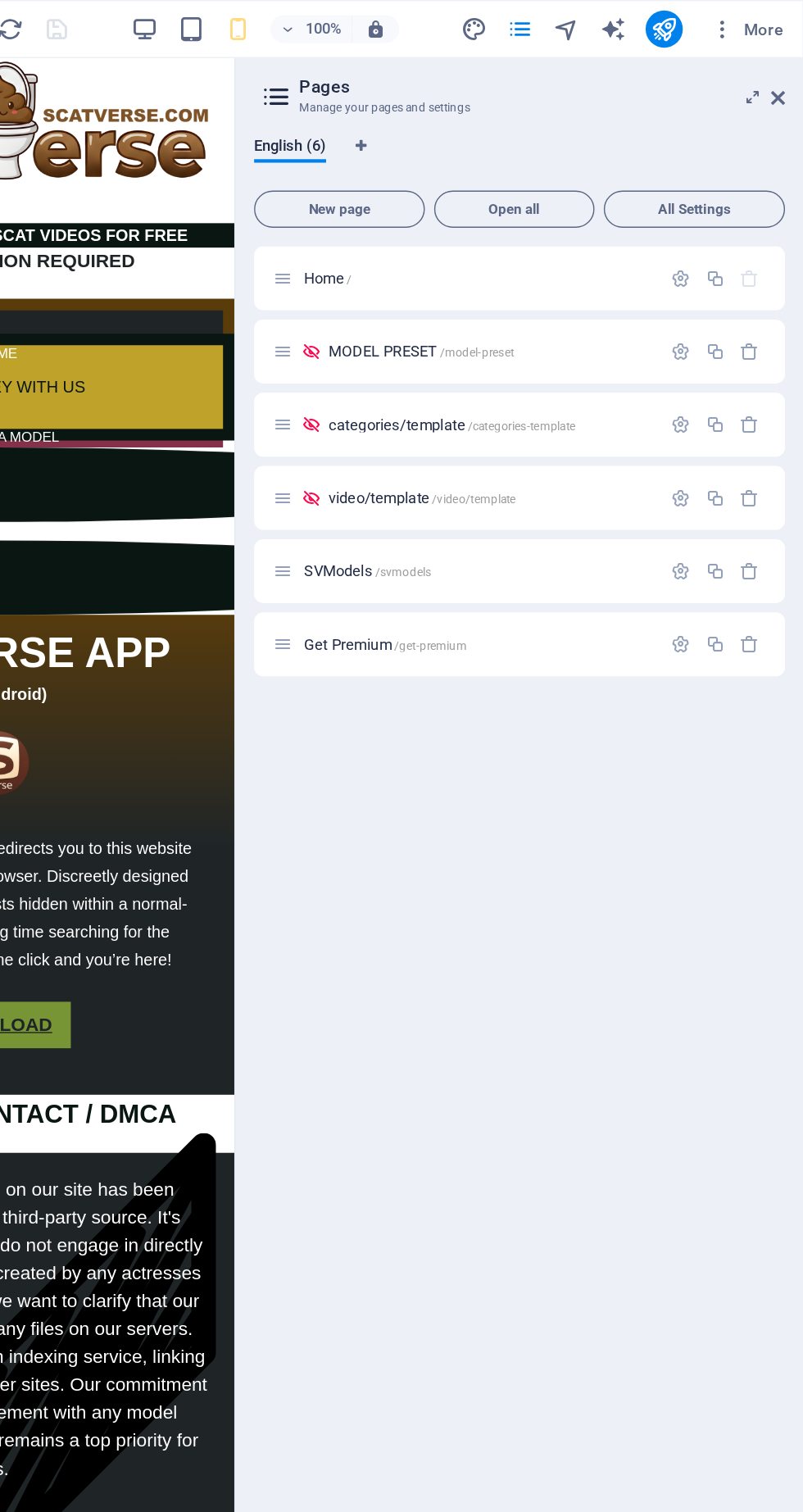
click at [756, 23] on span "More" at bounding box center [763, 20] width 51 height 16
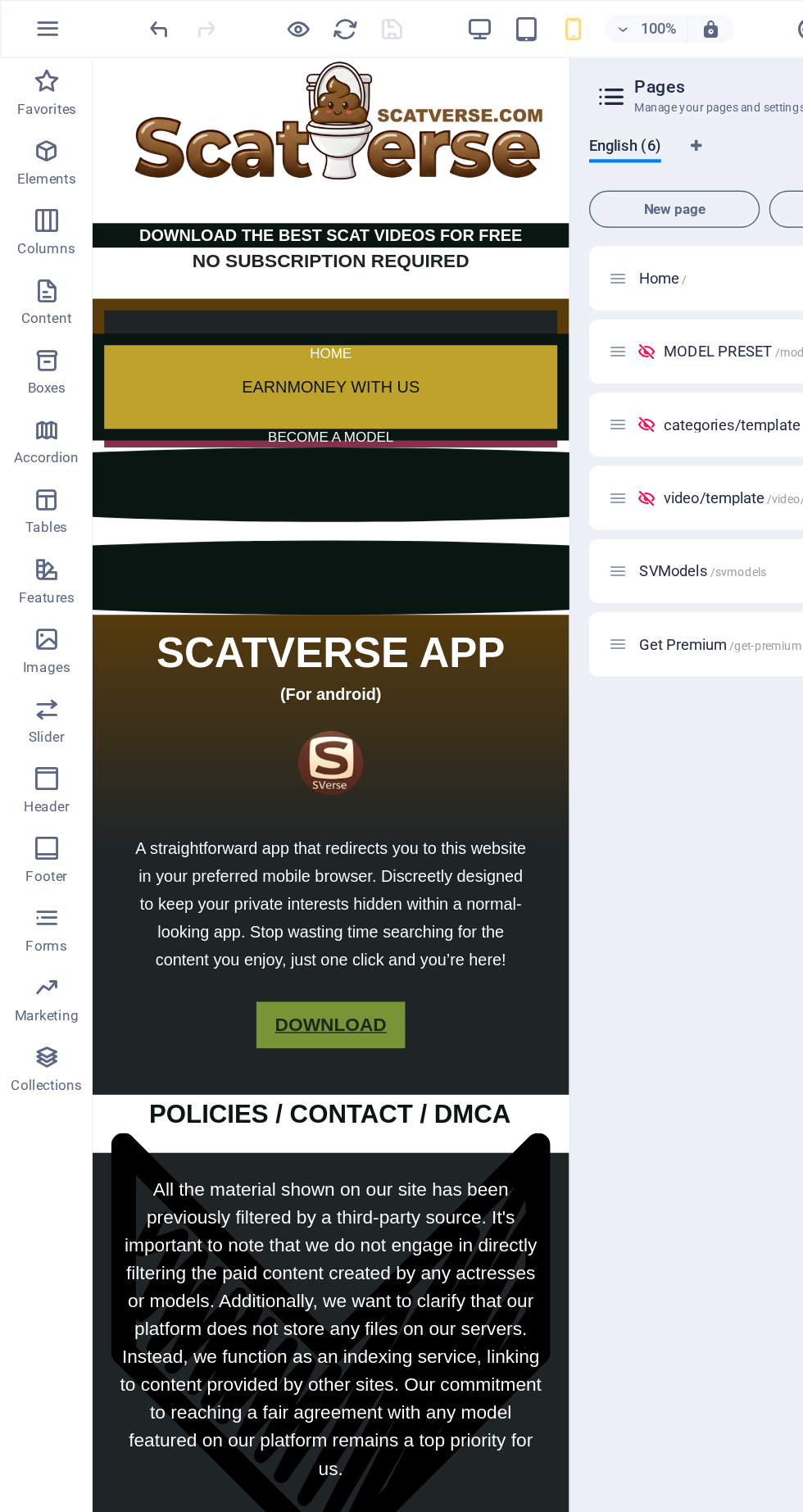
click at [339, 487] on div at bounding box center [401, 756] width 803 height 1512
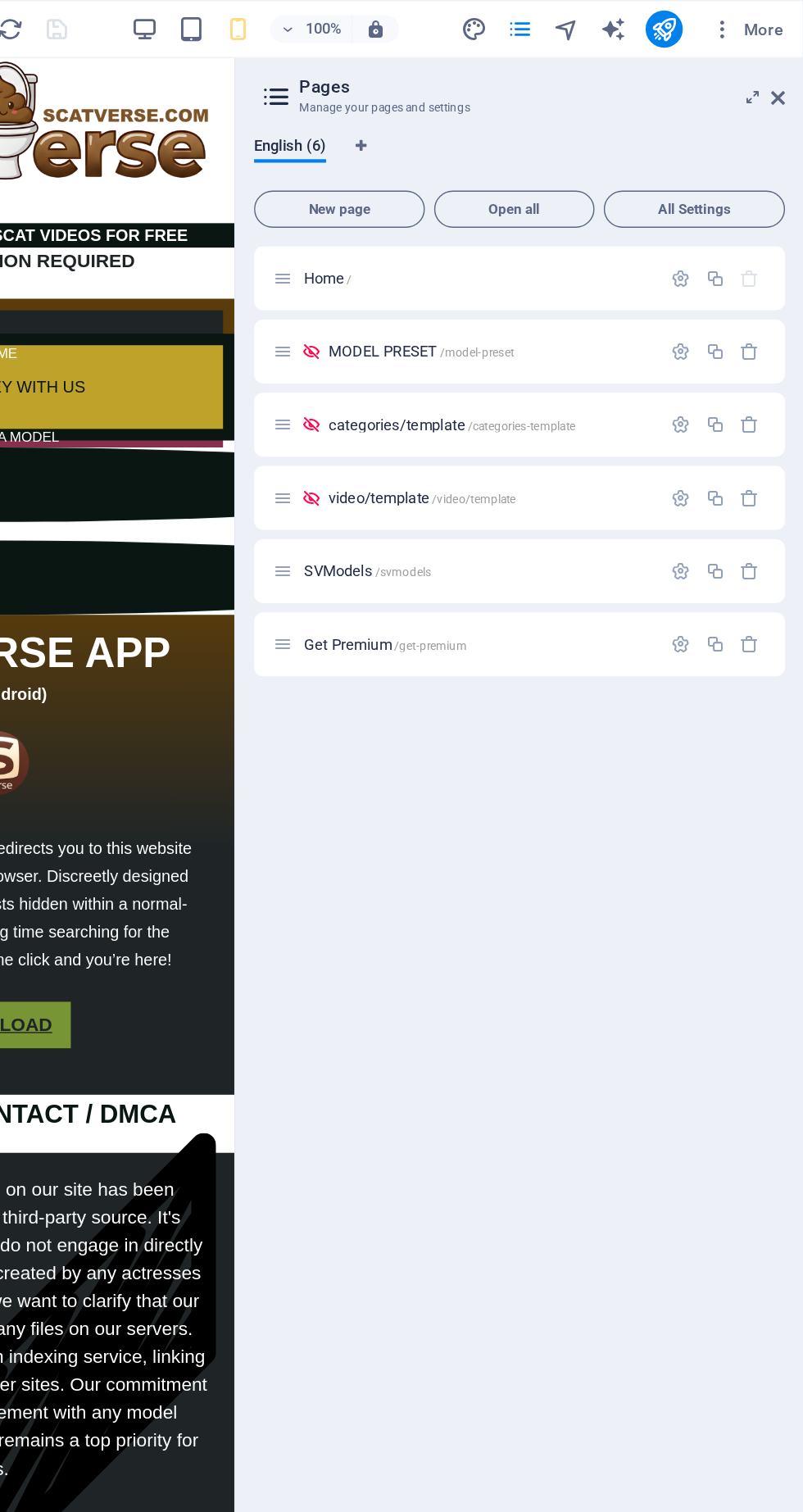
click at [788, 74] on icon at bounding box center [785, 69] width 10 height 13
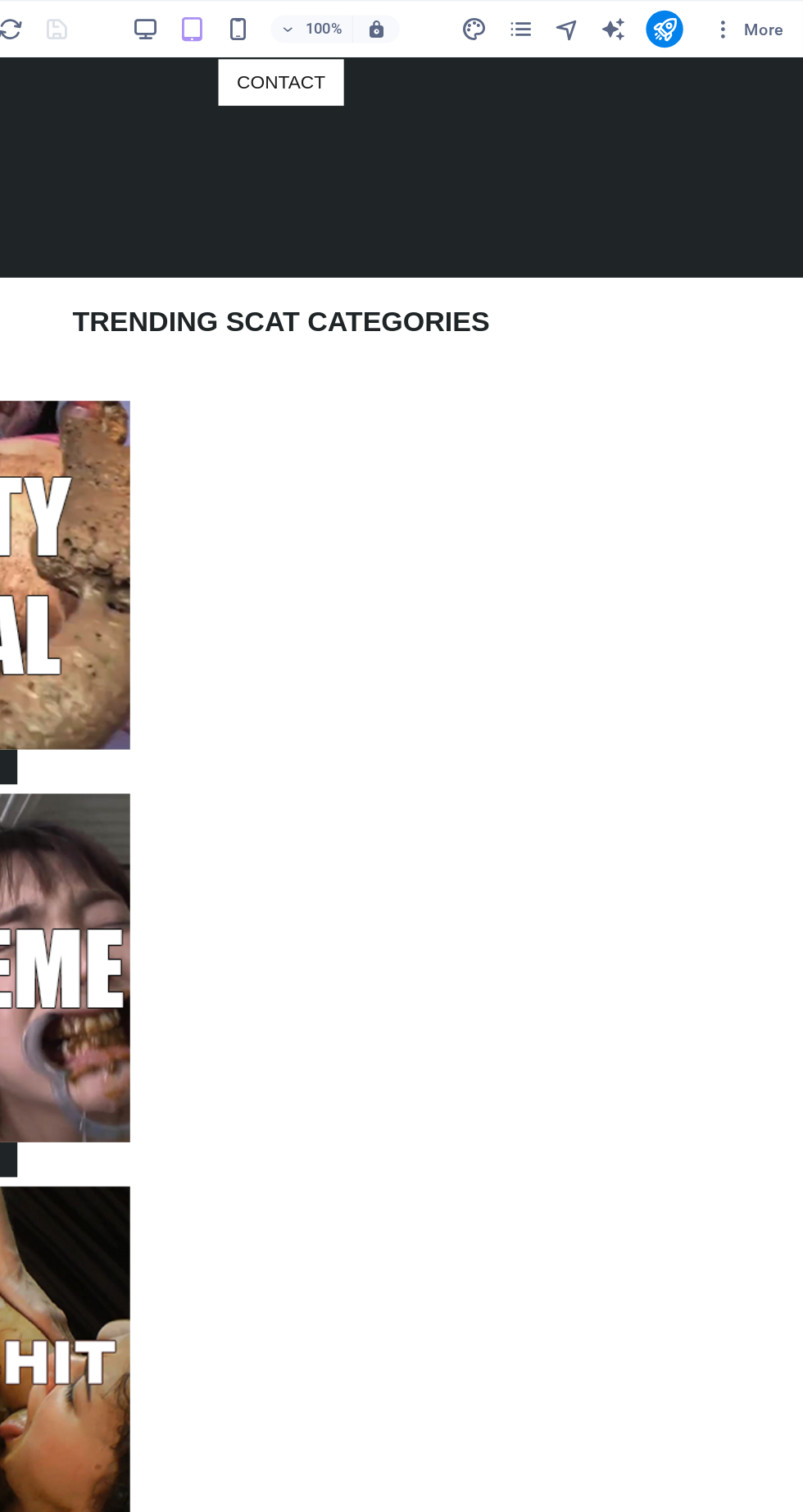
scroll to position [1711, 0]
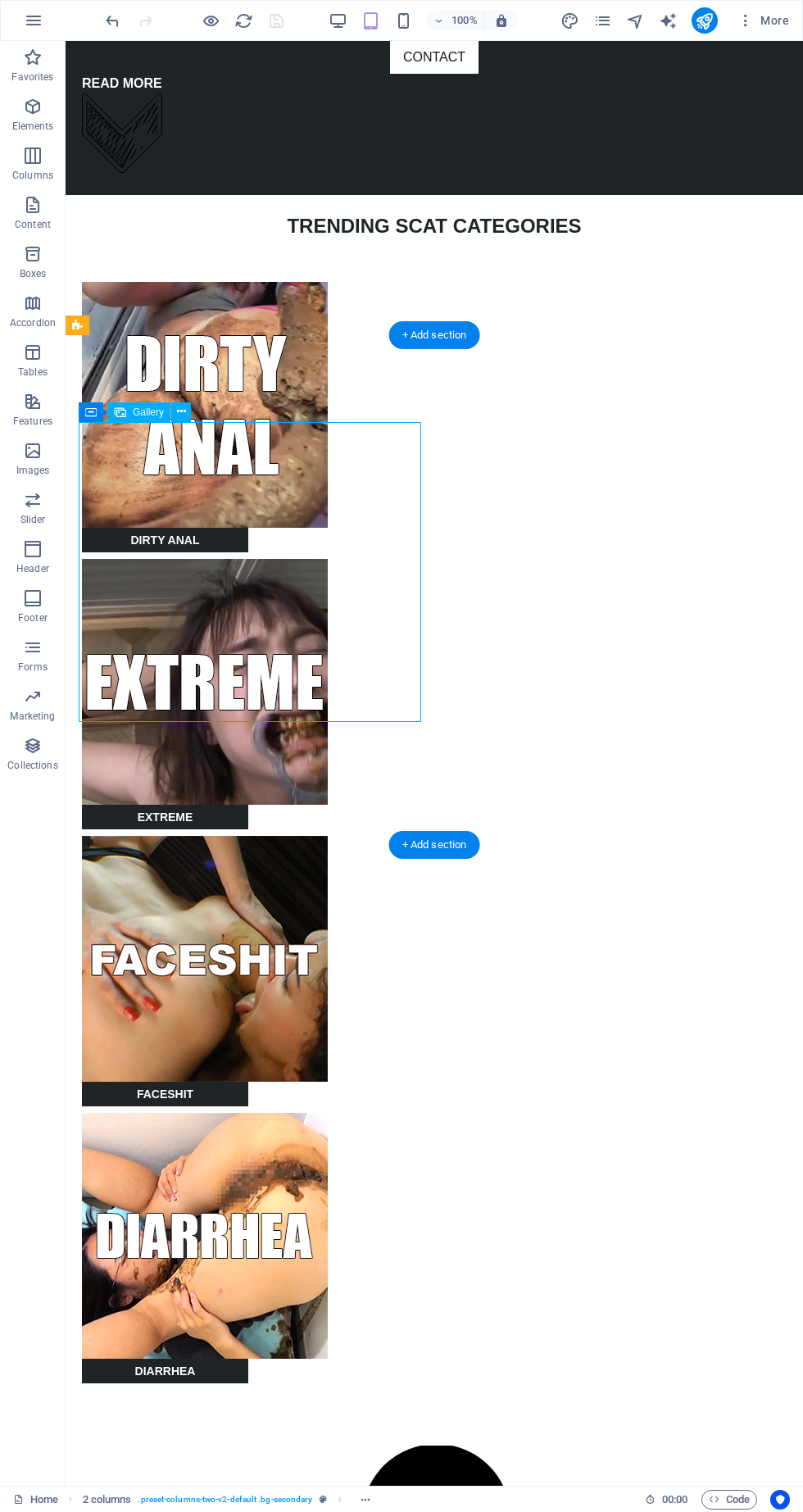
click at [178, 419] on icon at bounding box center [181, 411] width 9 height 17
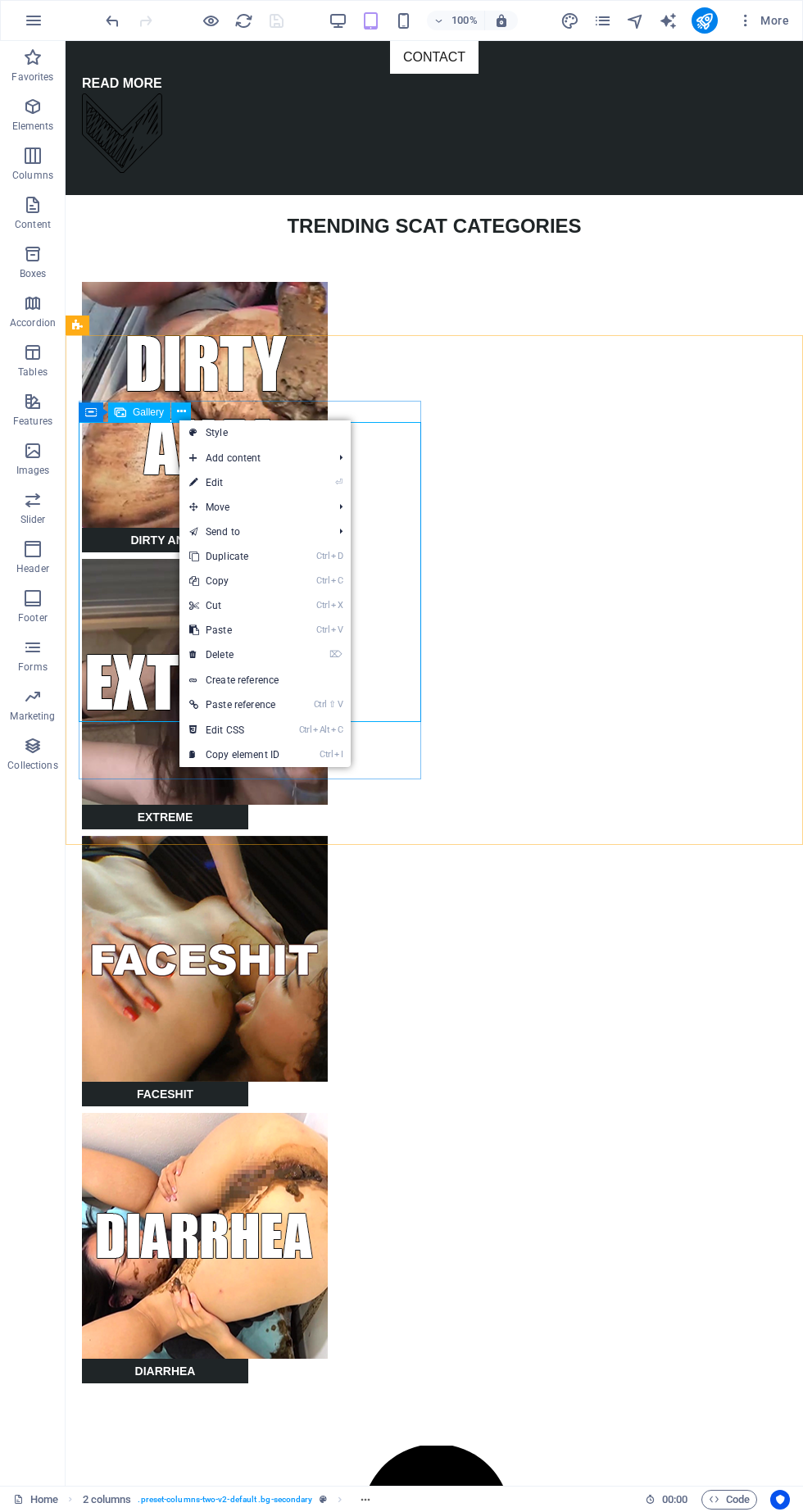
click at [218, 487] on link "⏎ Edit" at bounding box center [235, 483] width 110 height 25
select select "%"
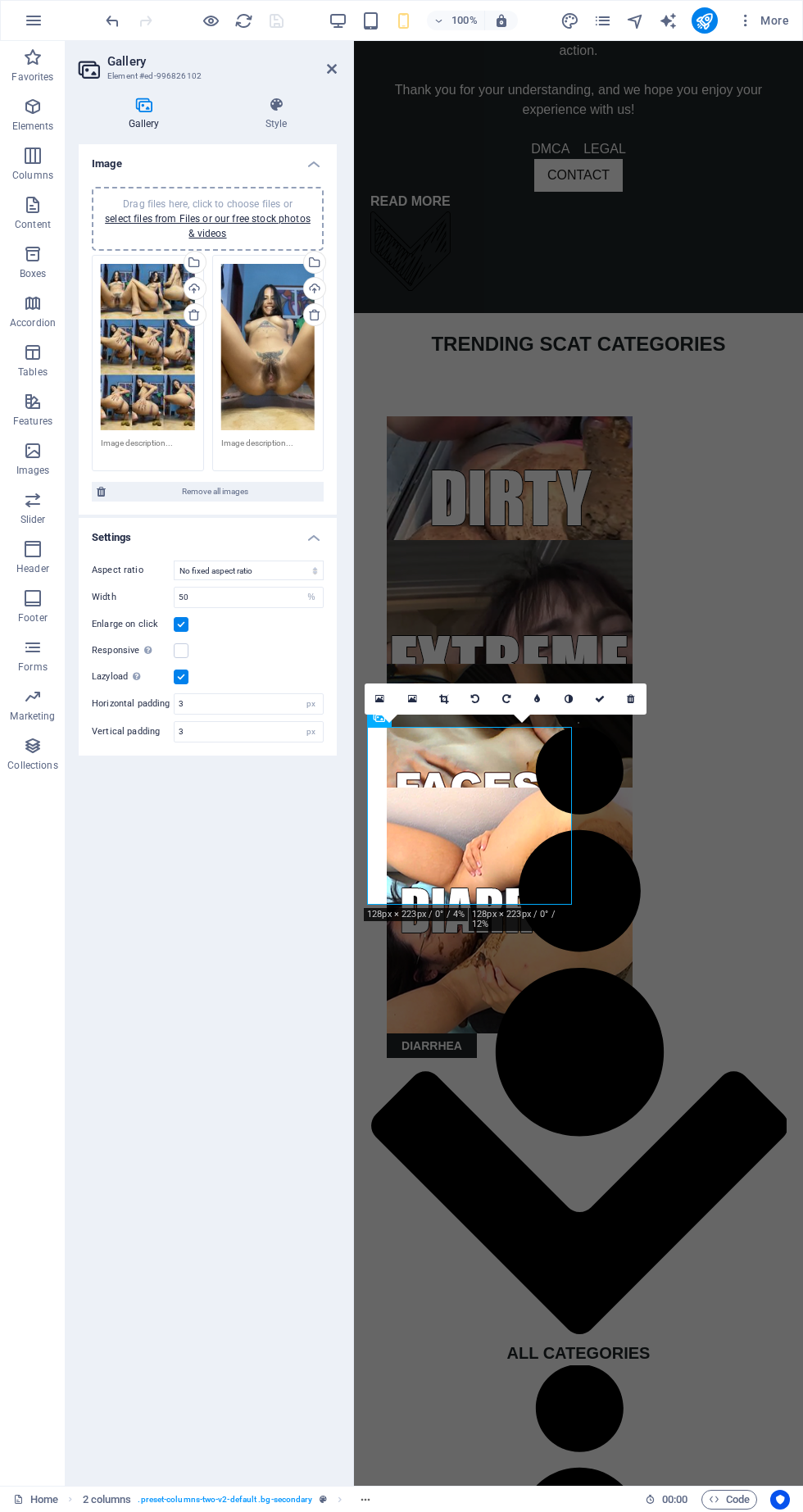
click at [178, 392] on div "Drag files here, click to choose files or select files from Files or our free s…" at bounding box center [147, 347] width 94 height 166
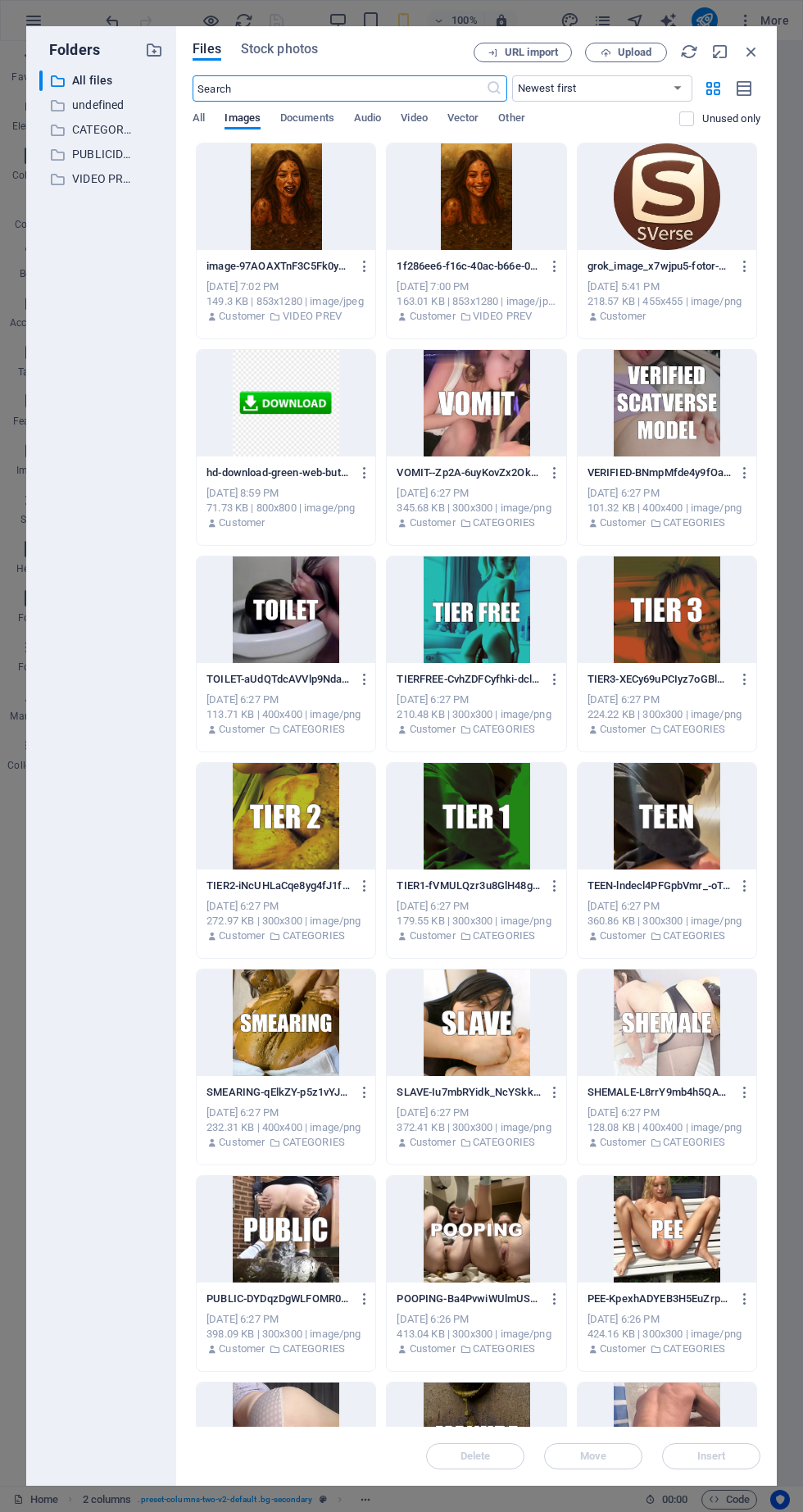
scroll to position [9978, 0]
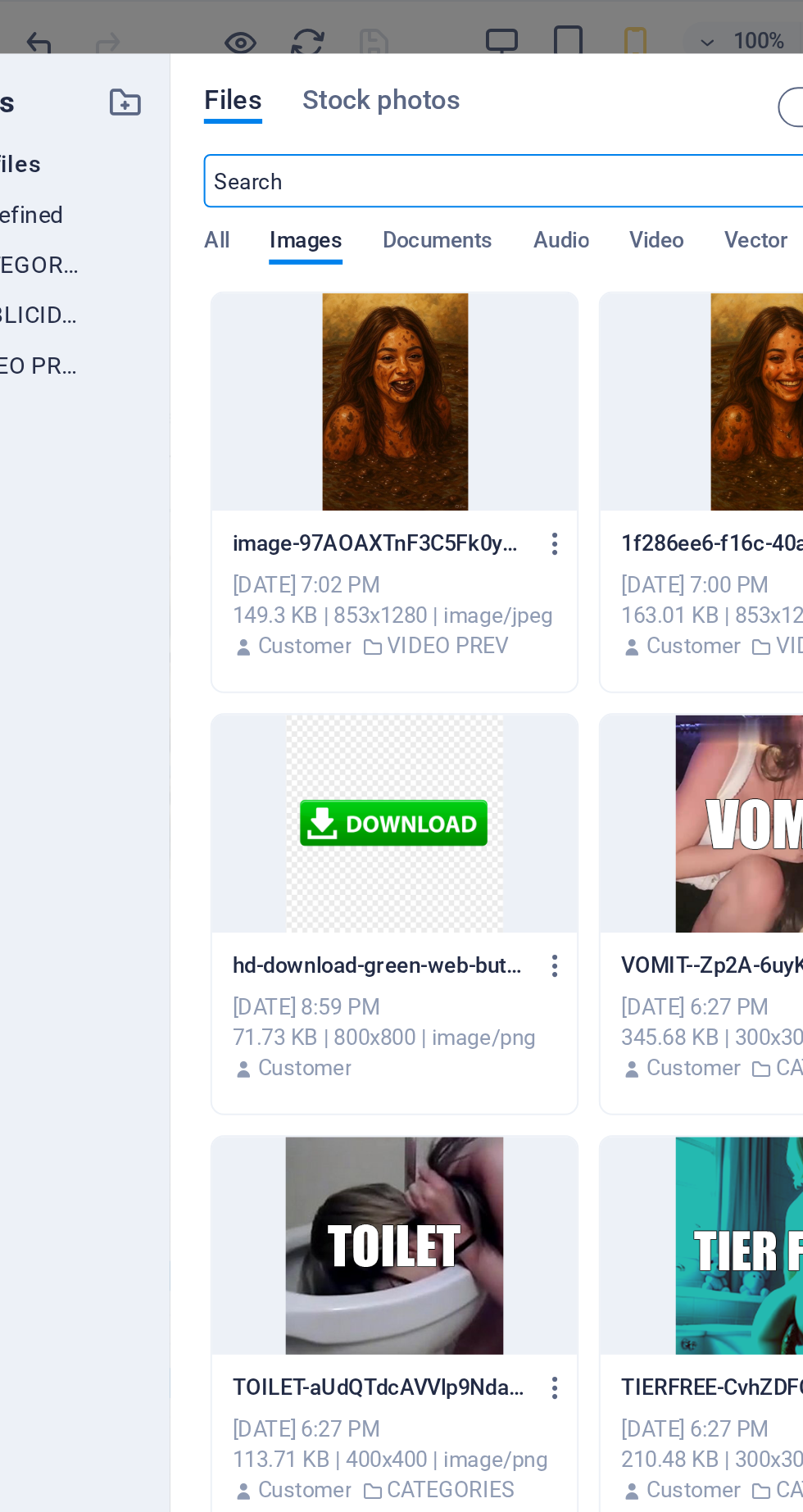
click at [470, 189] on div at bounding box center [476, 197] width 179 height 106
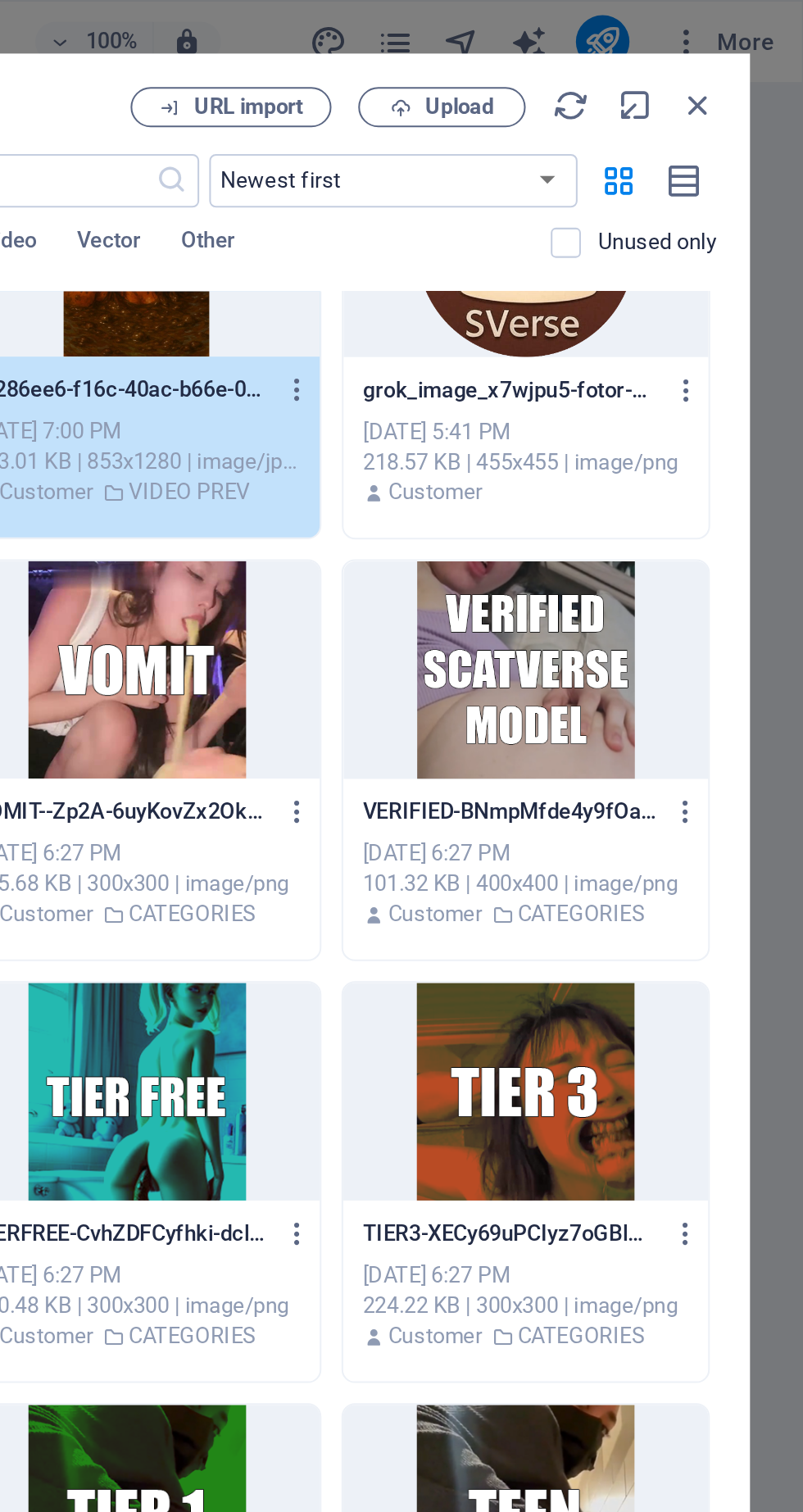
scroll to position [0, 0]
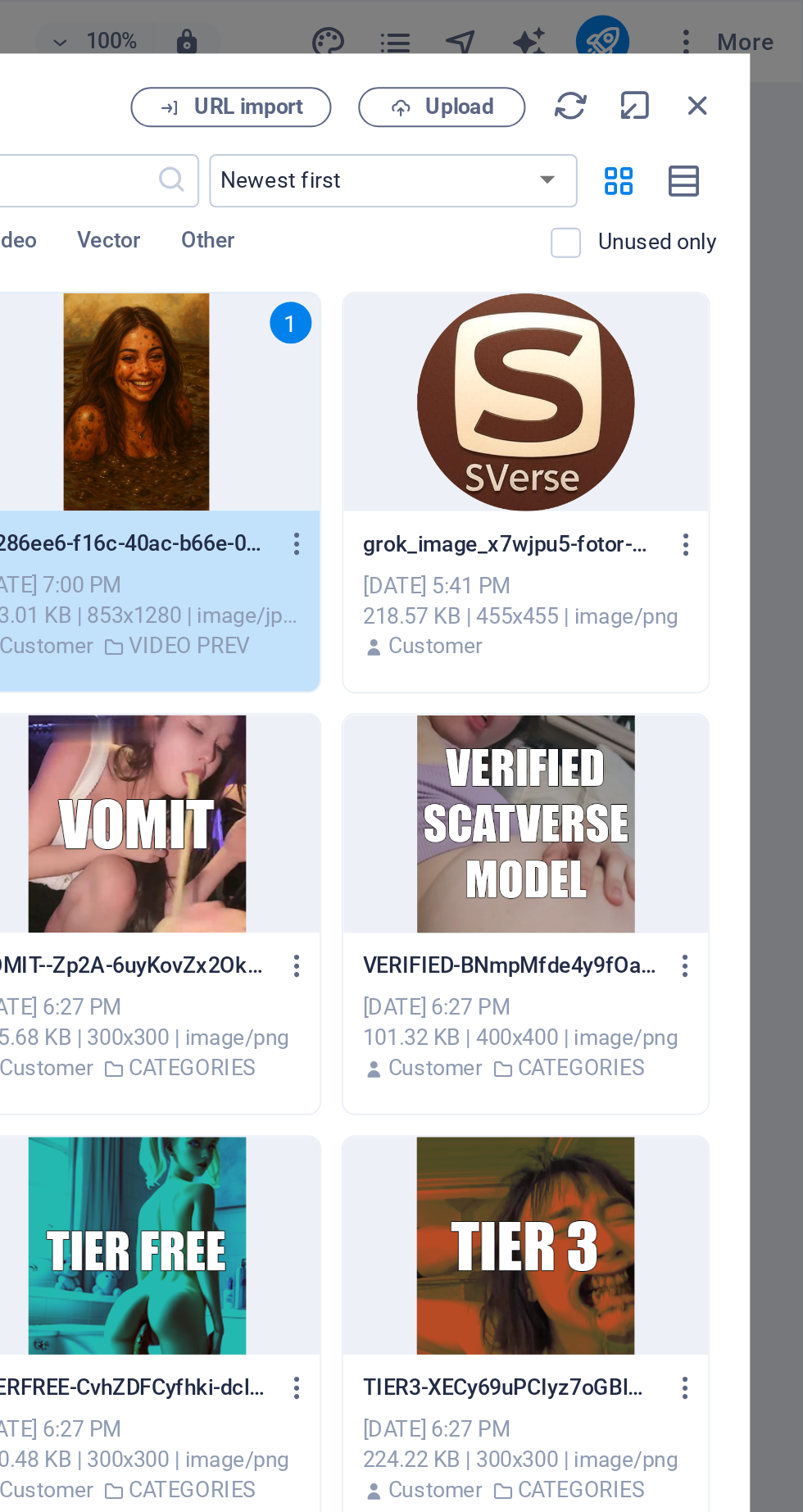
click at [758, 55] on icon "button" at bounding box center [752, 51] width 18 height 18
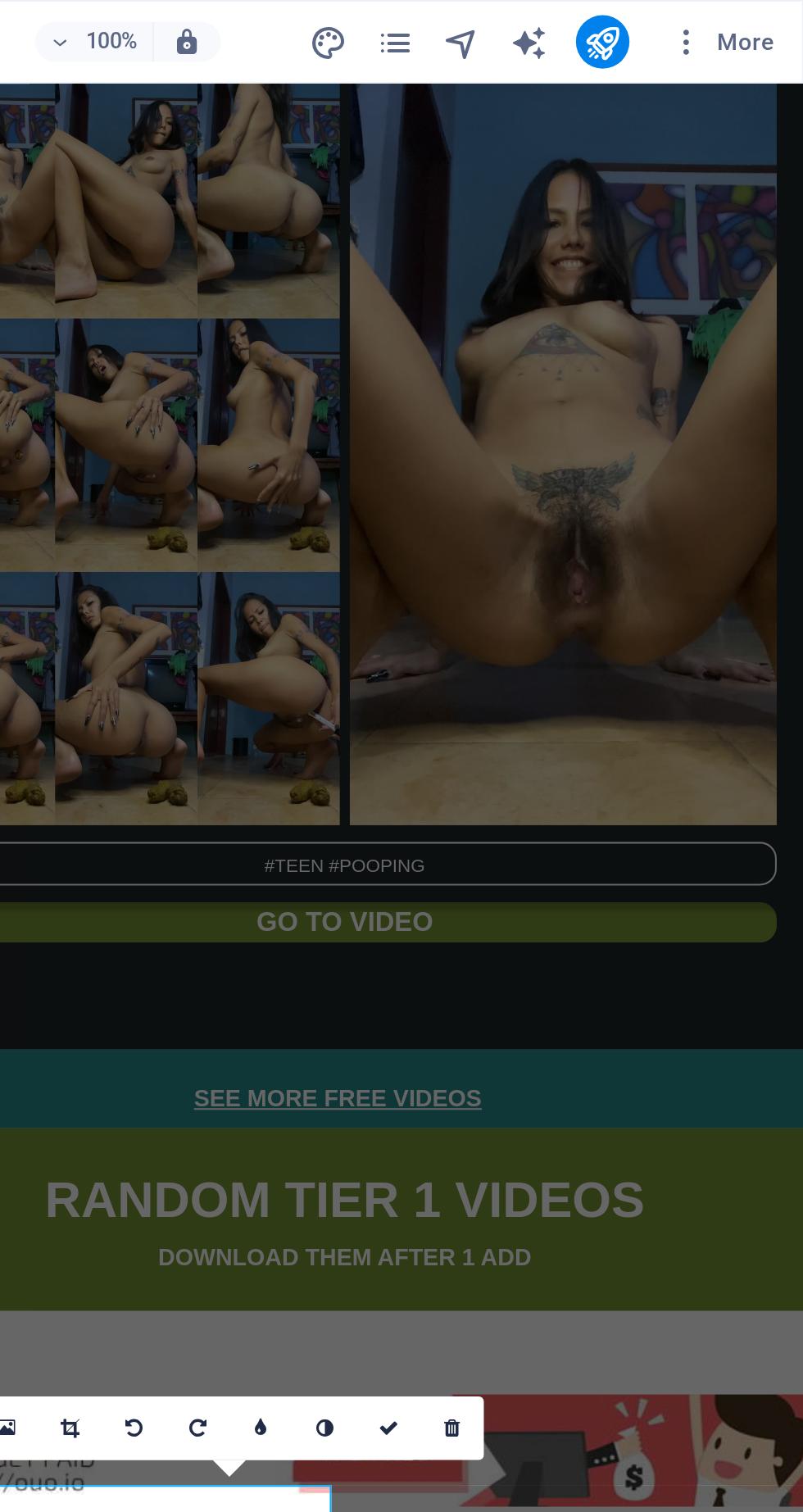
scroll to position [1711, 0]
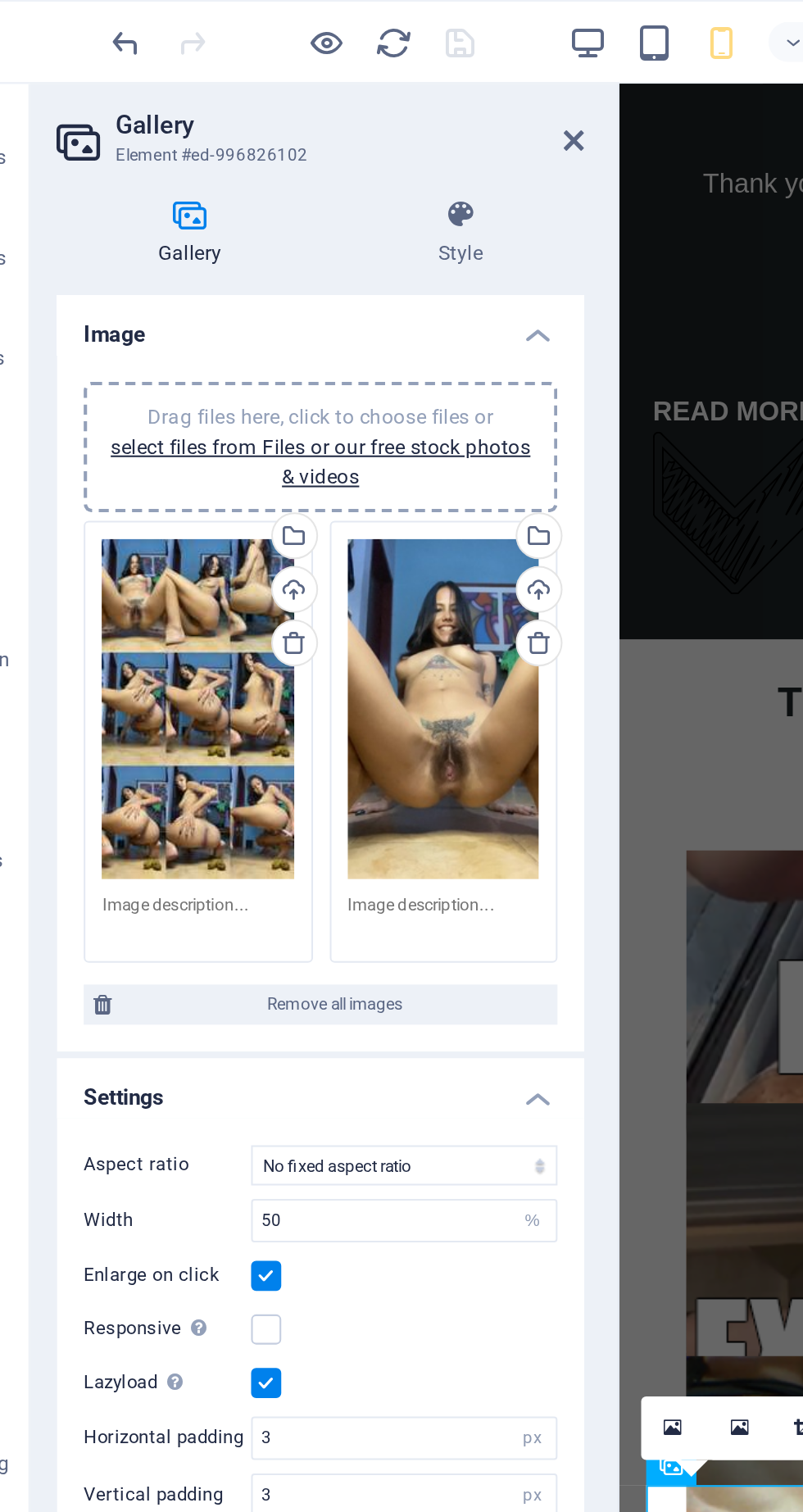
click at [145, 385] on div "Drag files here, click to choose files or select files from Files or our free s…" at bounding box center [147, 347] width 94 height 166
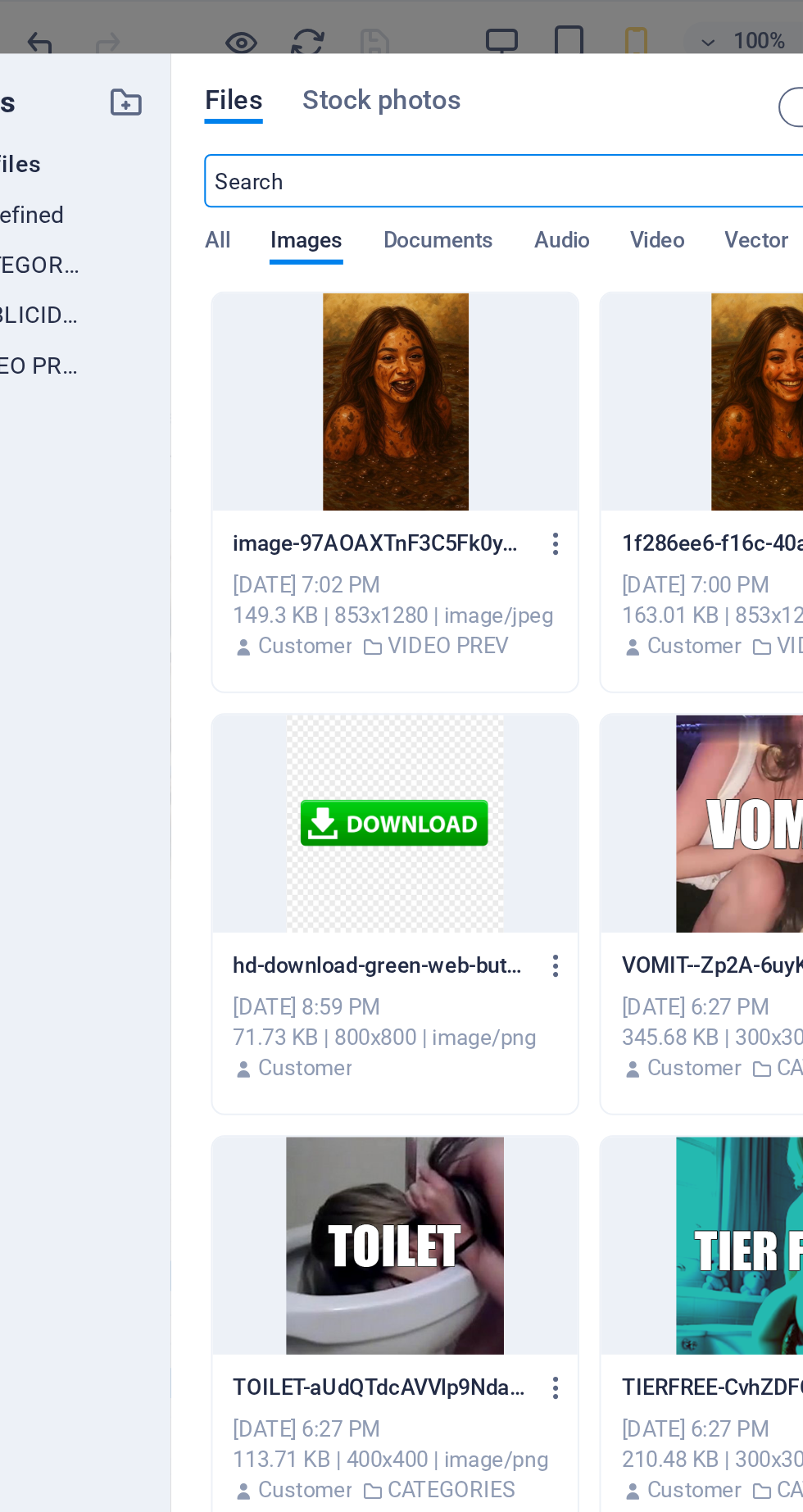
scroll to position [9978, 0]
click at [436, 226] on div at bounding box center [476, 197] width 179 height 106
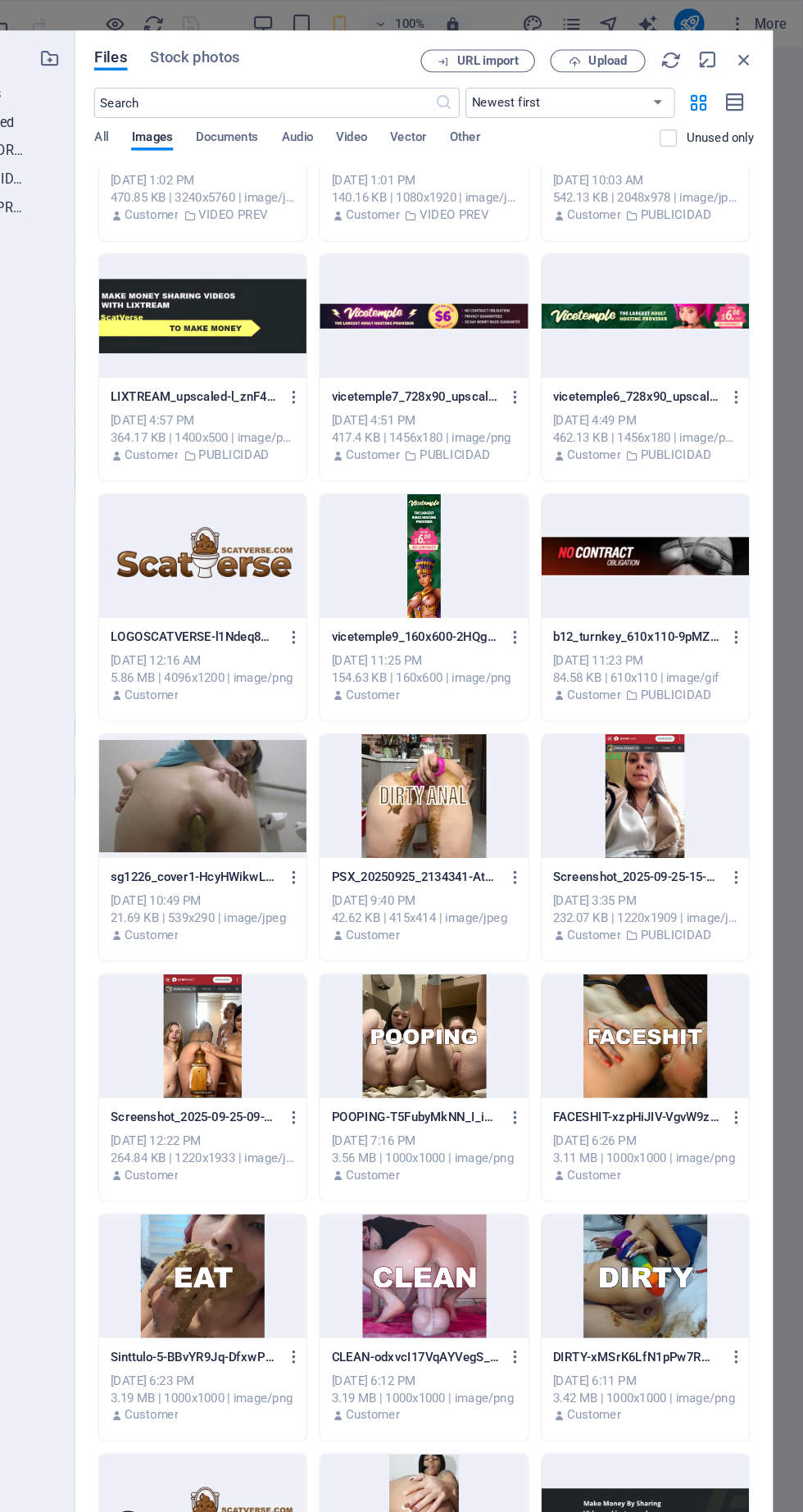
scroll to position [3663, 0]
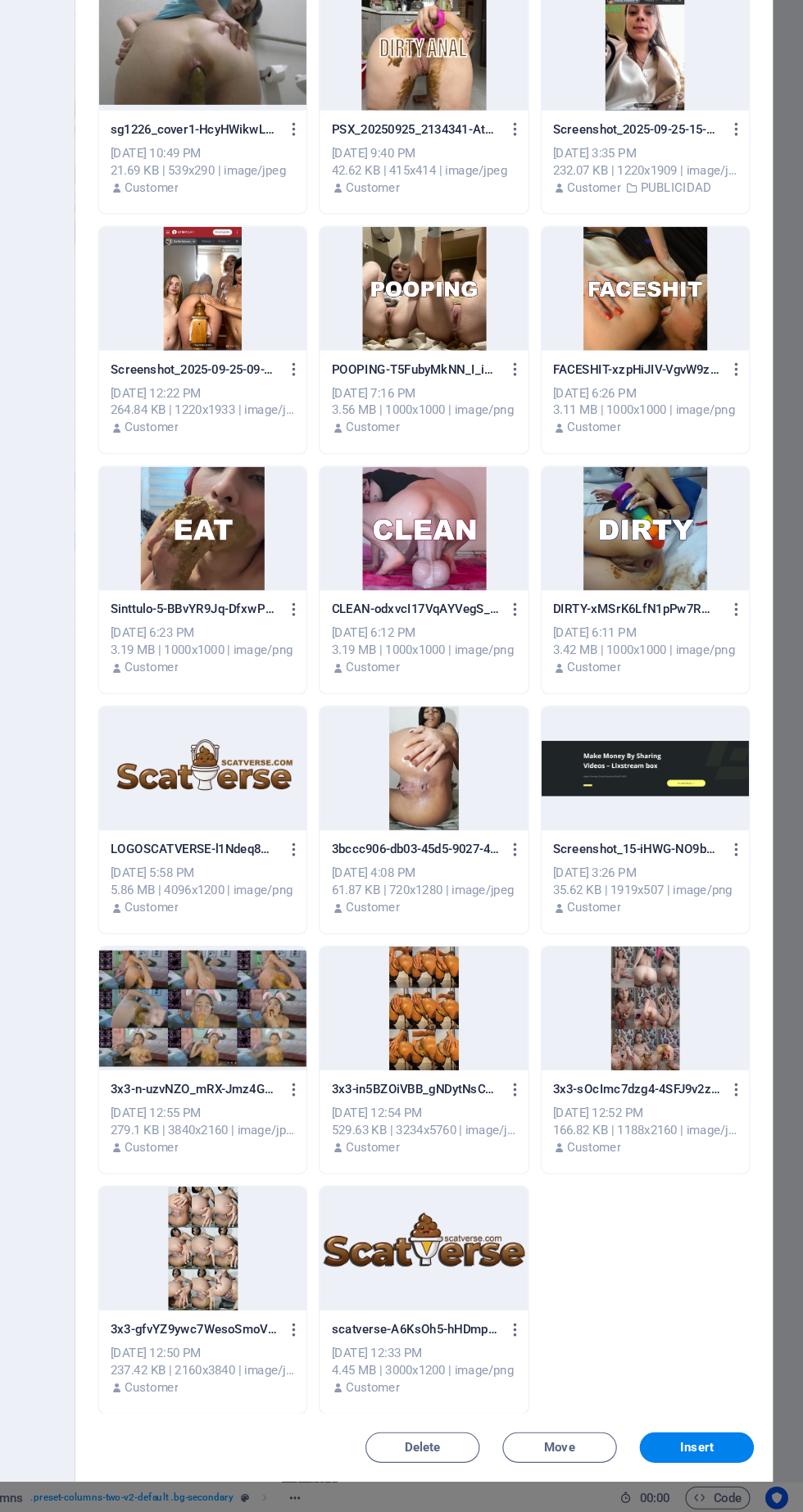
click at [734, 1458] on span "Insert" at bounding box center [712, 1457] width 86 height 10
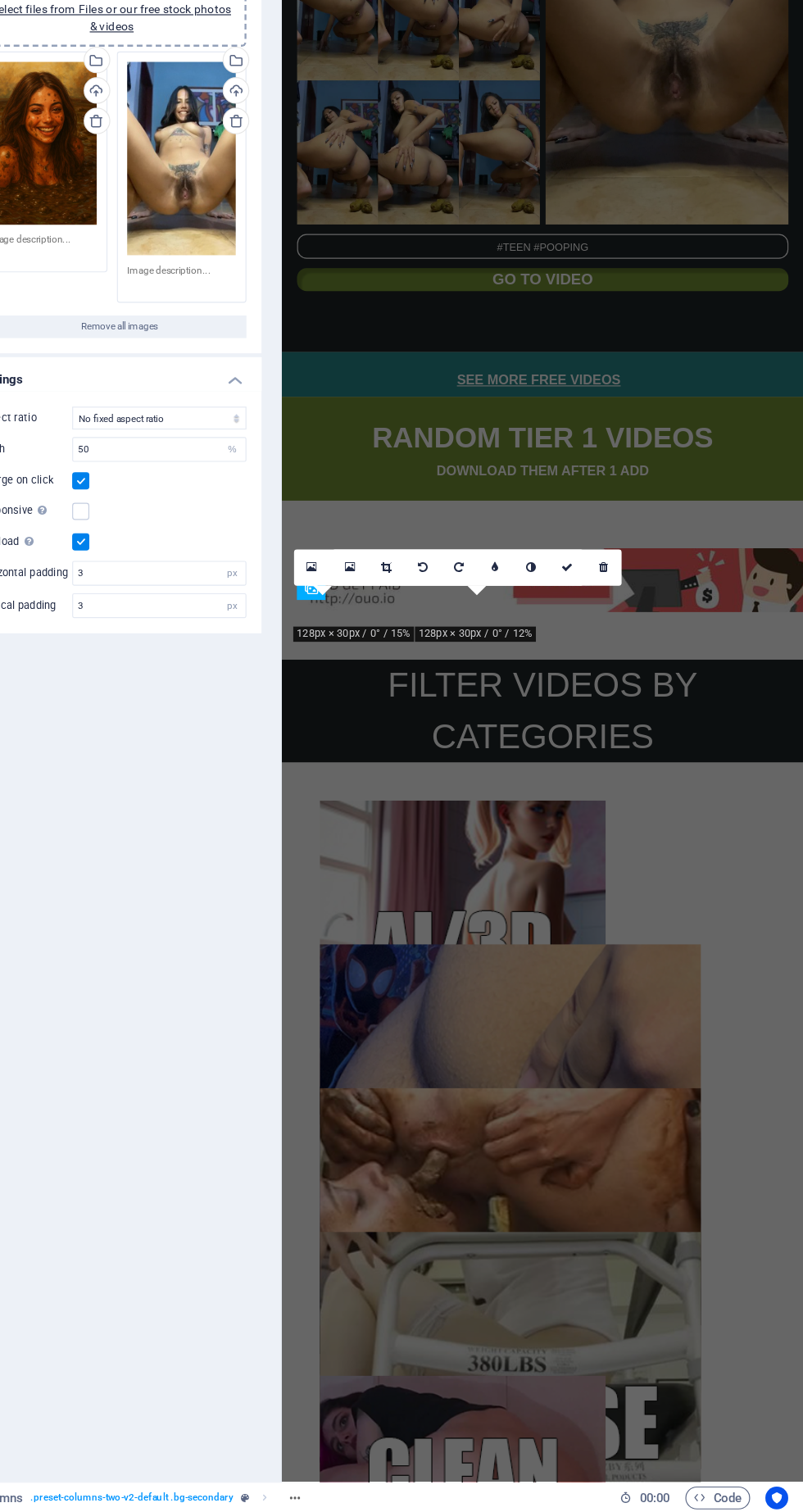
scroll to position [1711, 0]
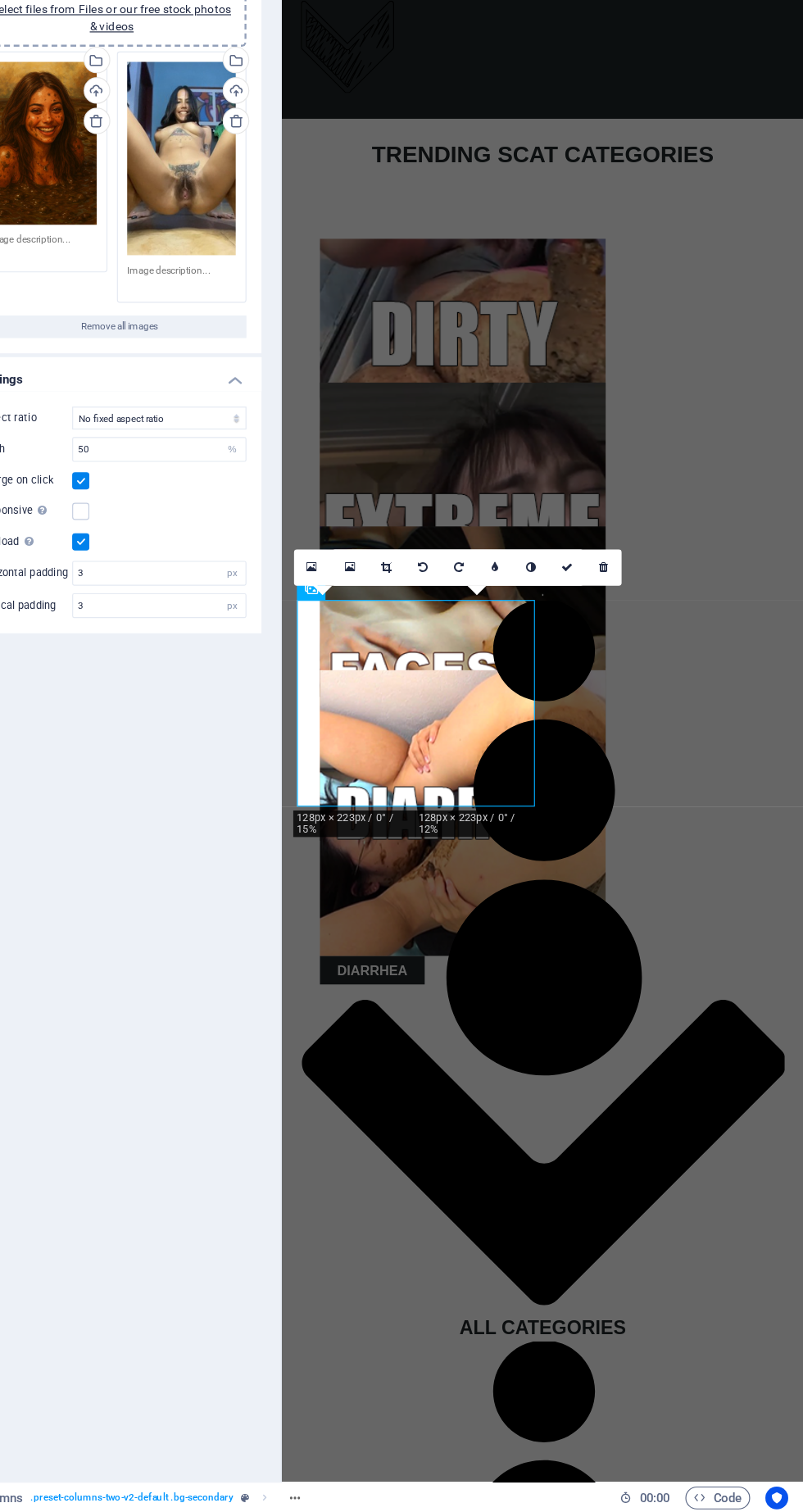
click at [265, 403] on div "Drag files here, click to choose files or select files from Files or our free s…" at bounding box center [268, 347] width 94 height 166
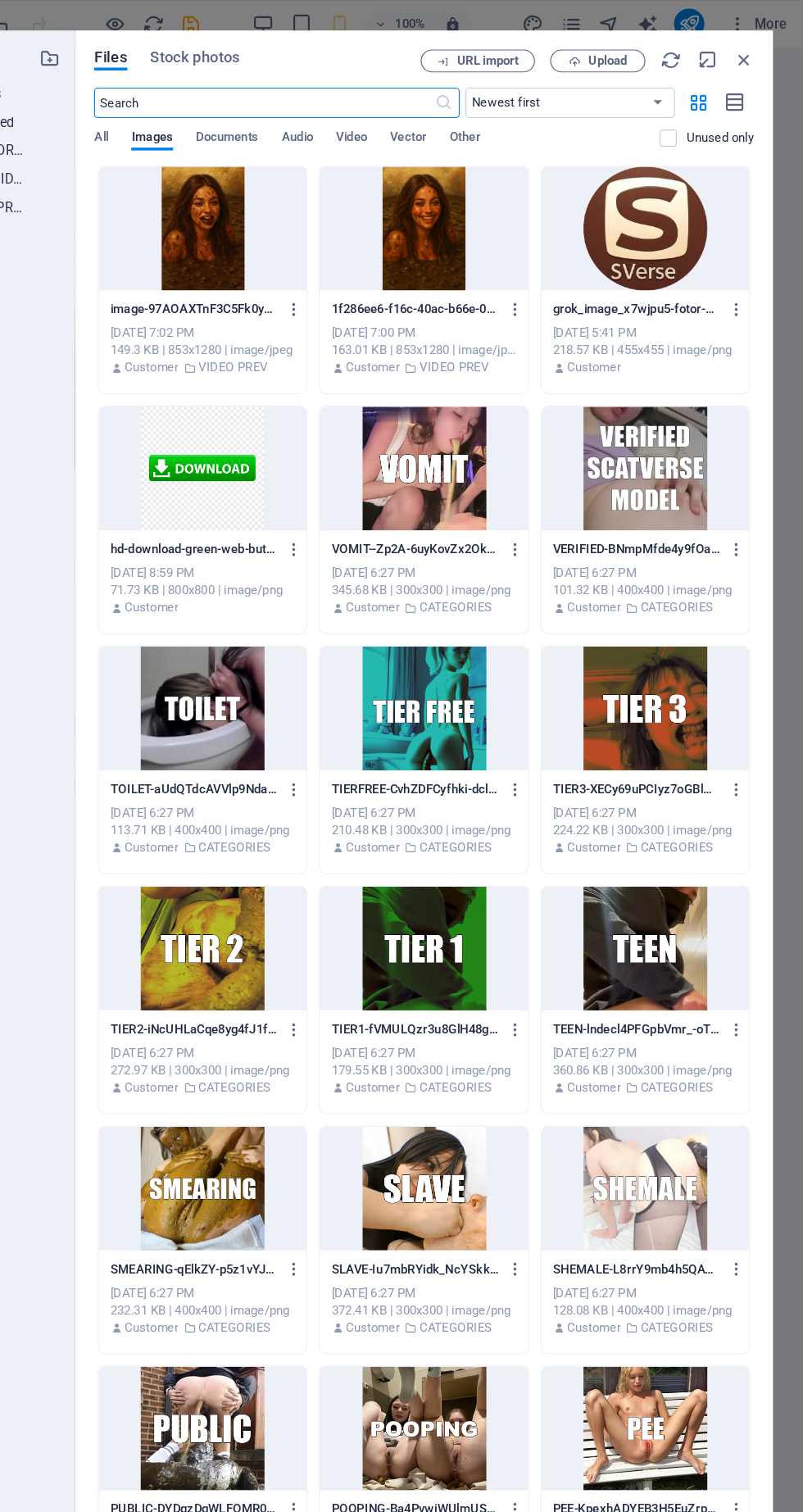
scroll to position [0, 0]
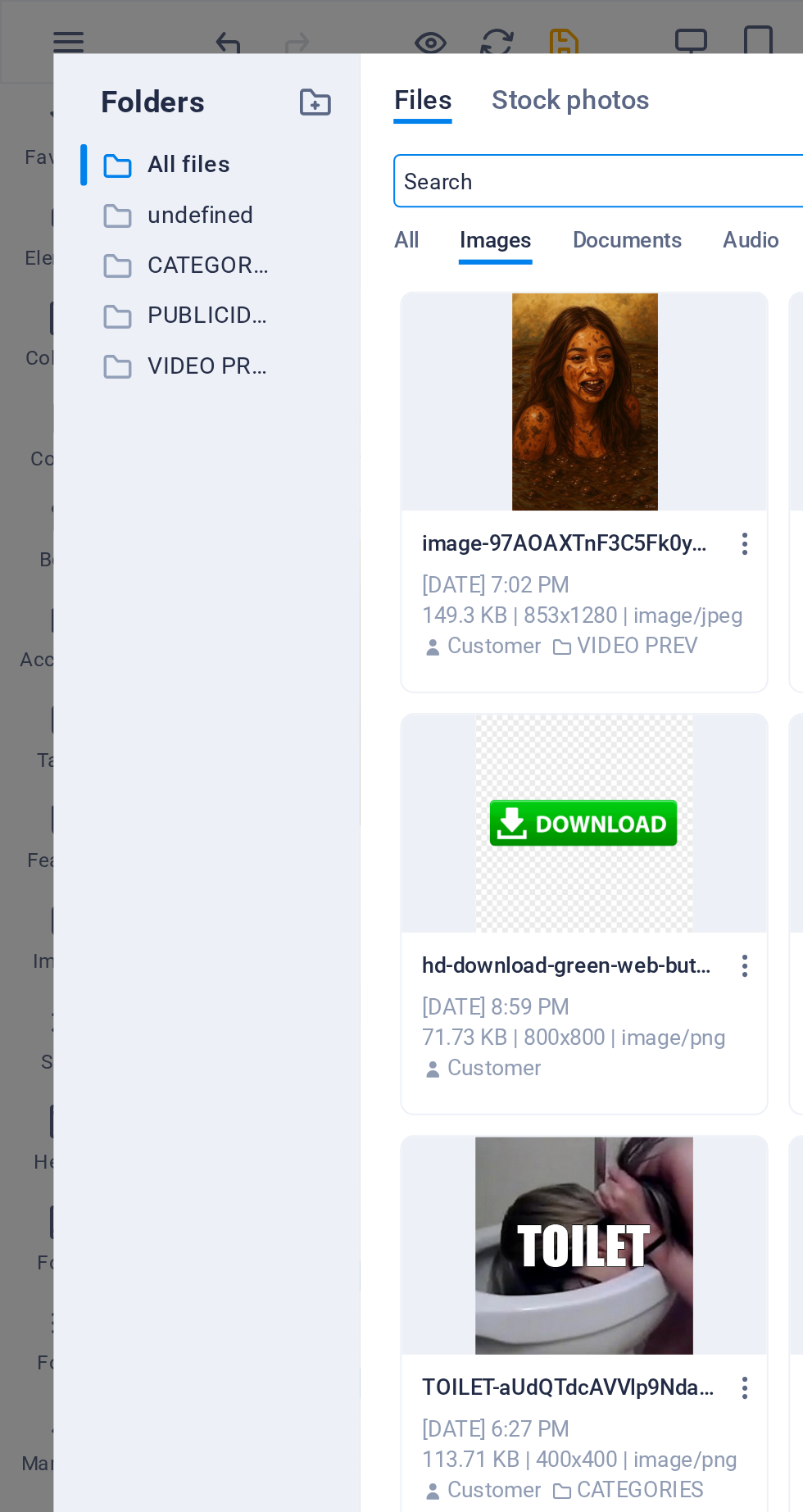
click at [133, 107] on p "undefined" at bounding box center [103, 105] width 61 height 19
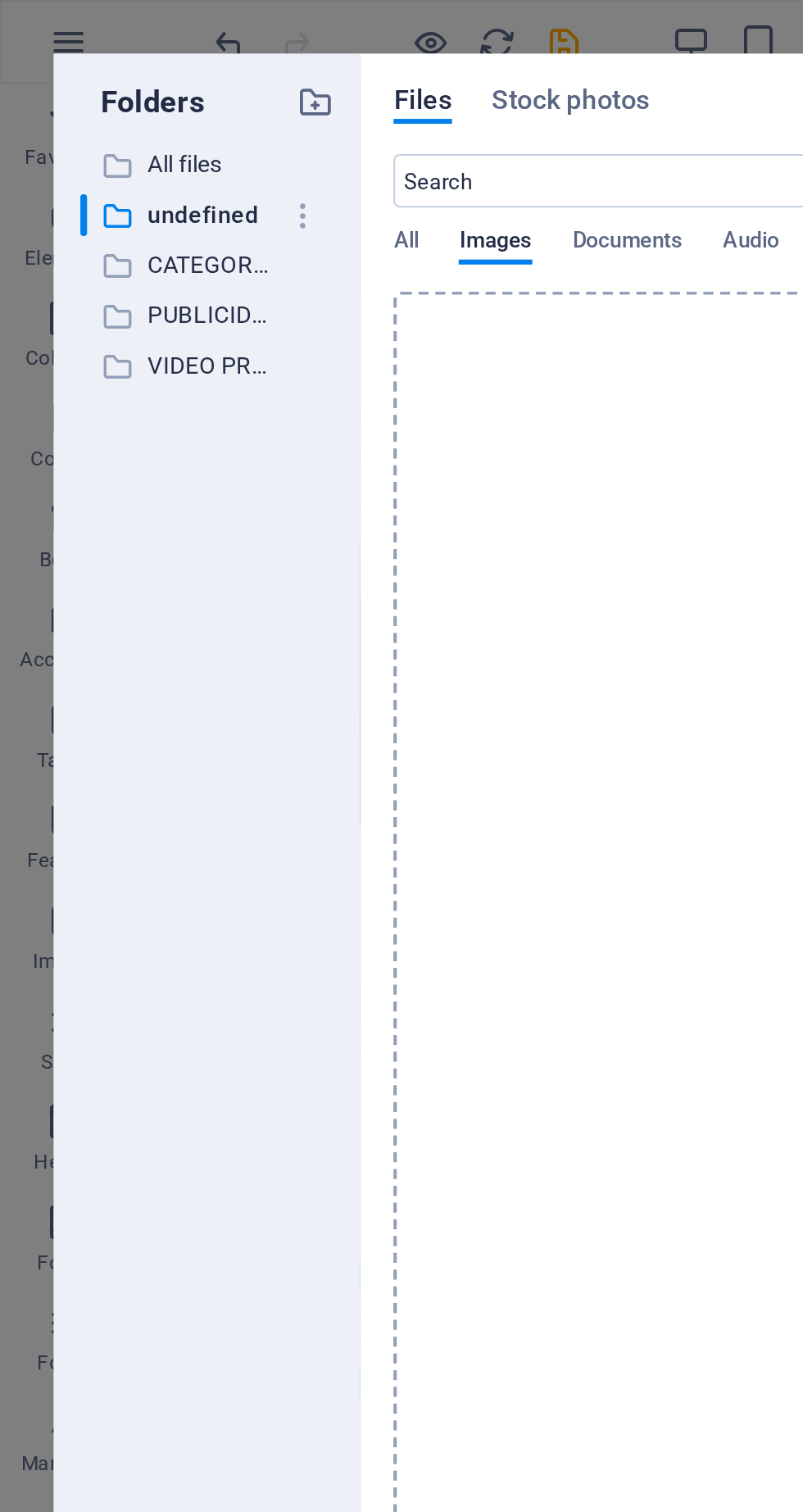
click at [121, 134] on p "CATEGORIES" at bounding box center [103, 130] width 61 height 19
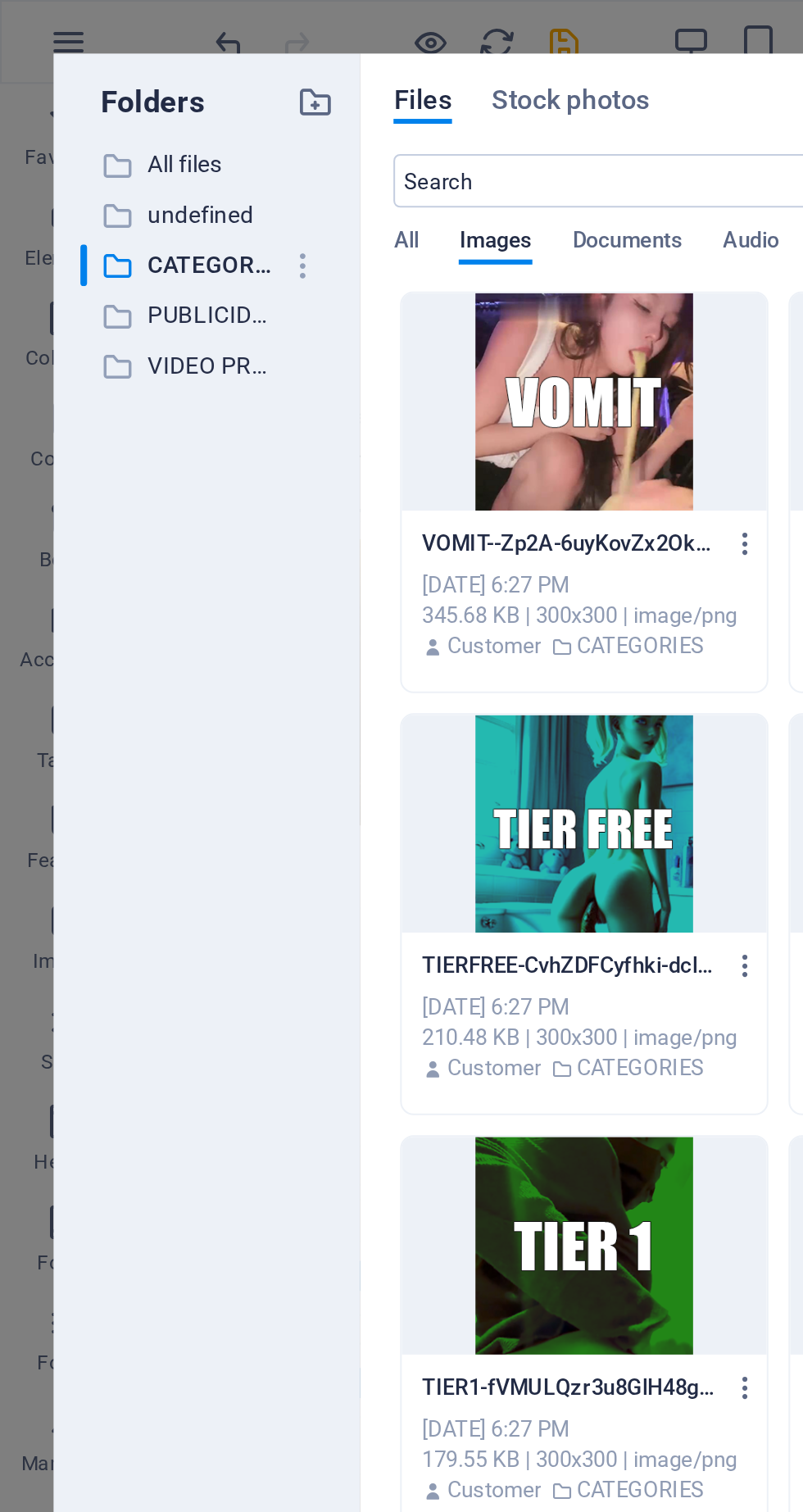
click at [121, 156] on p "PUBLICIDAD" at bounding box center [103, 155] width 61 height 19
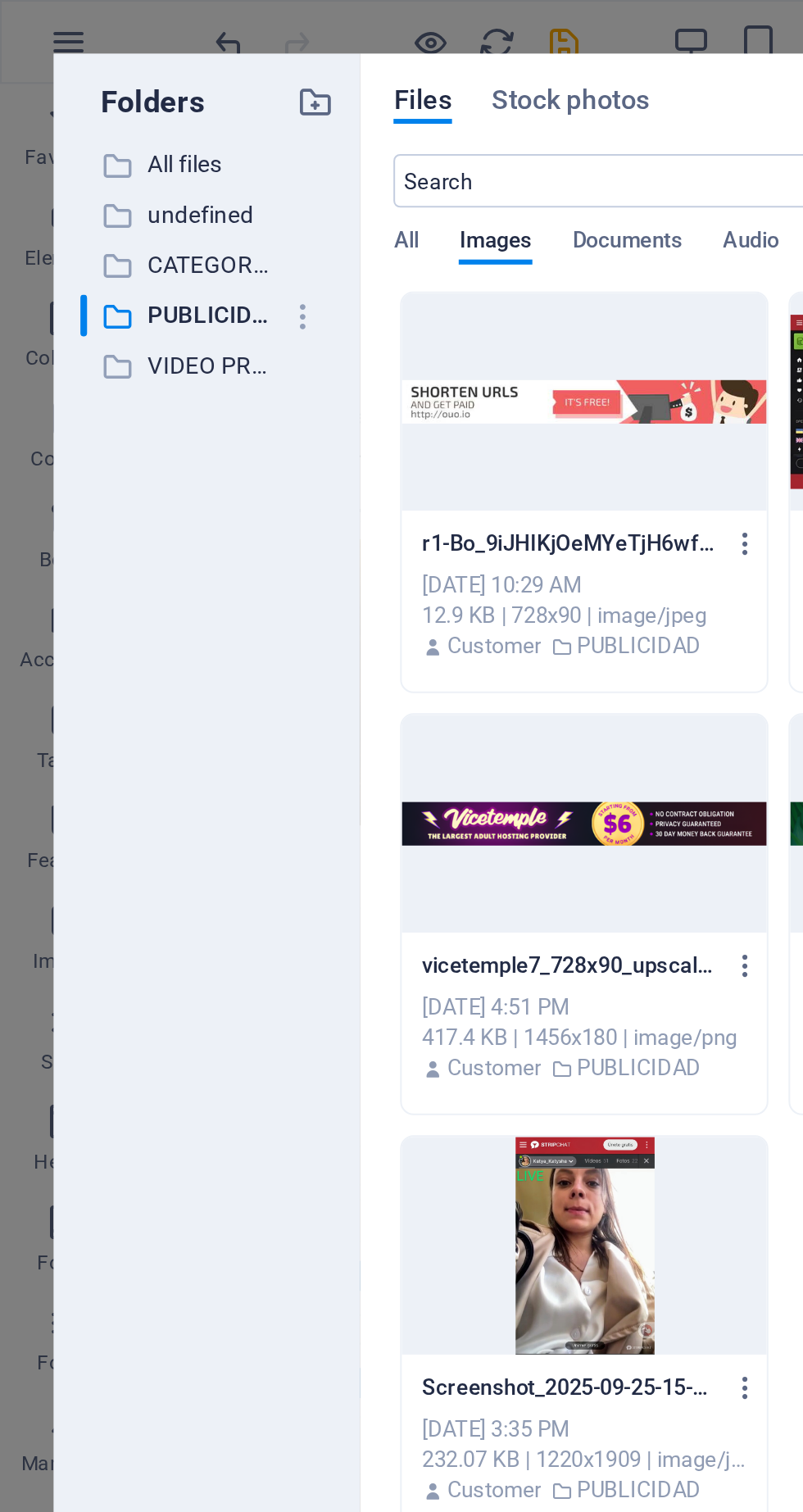
click at [123, 178] on p "VIDEO PREV" at bounding box center [103, 180] width 61 height 19
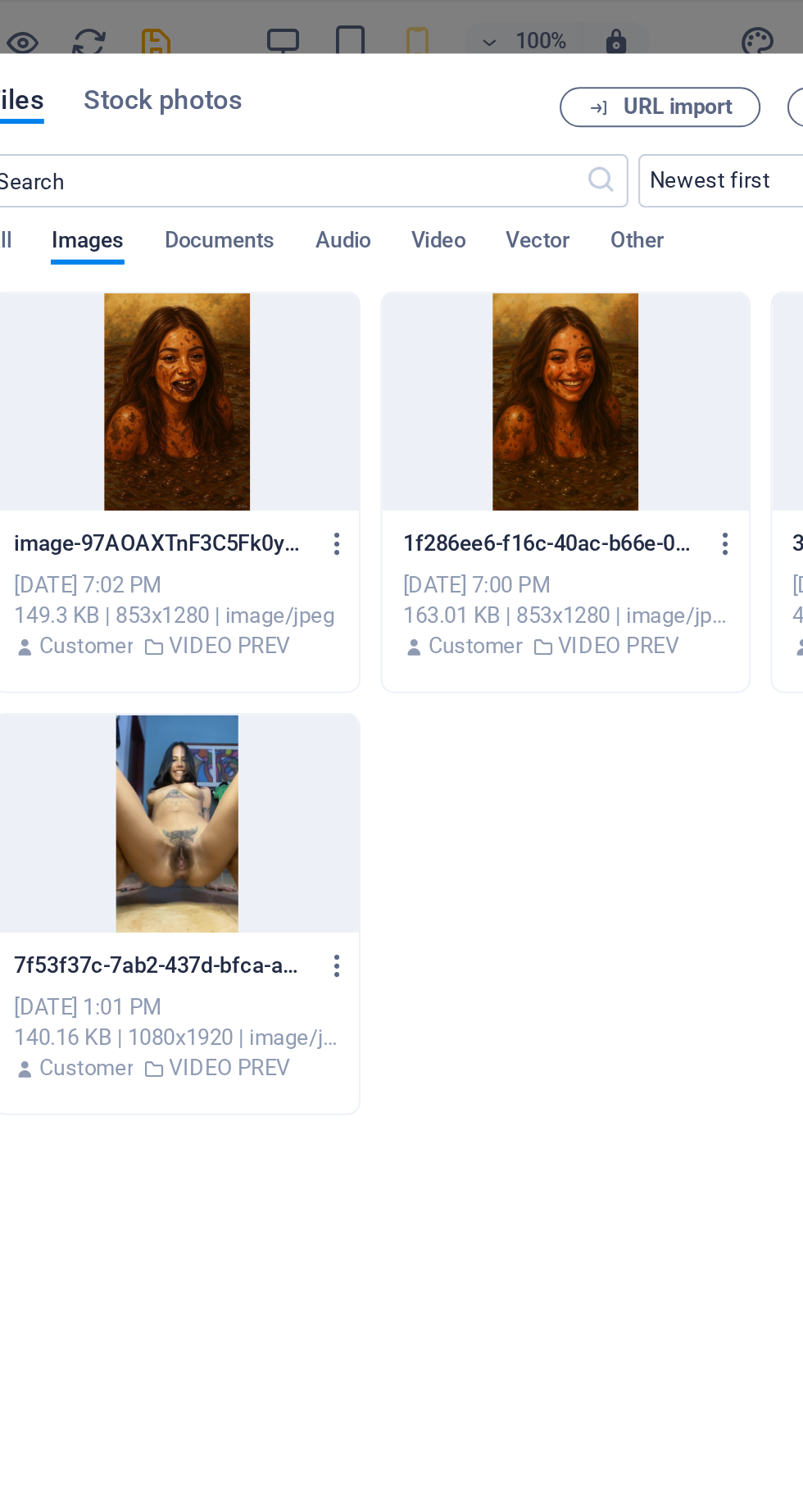
click at [302, 217] on div at bounding box center [286, 197] width 179 height 106
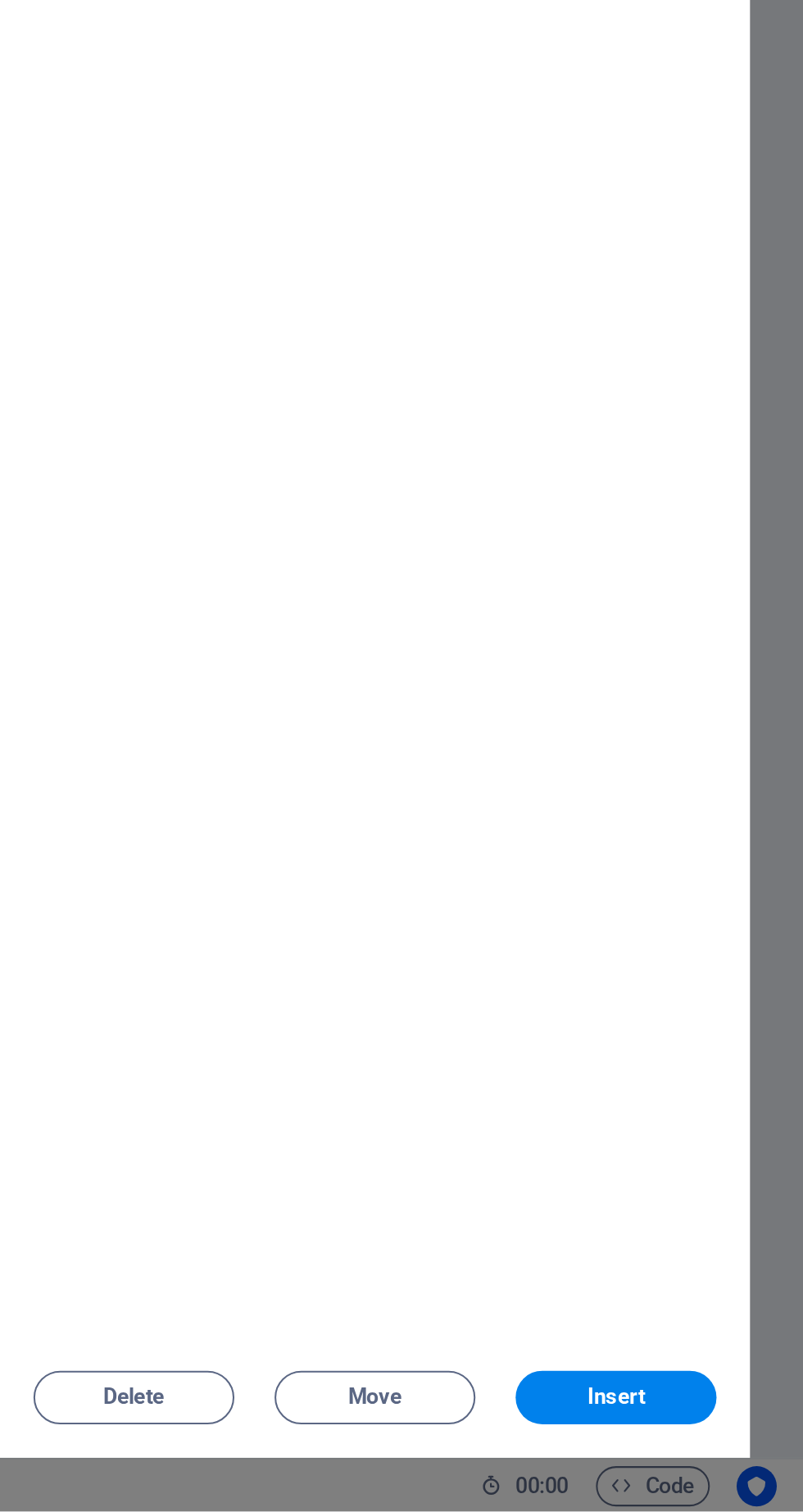
click at [715, 1464] on button "Insert" at bounding box center [712, 1457] width 99 height 27
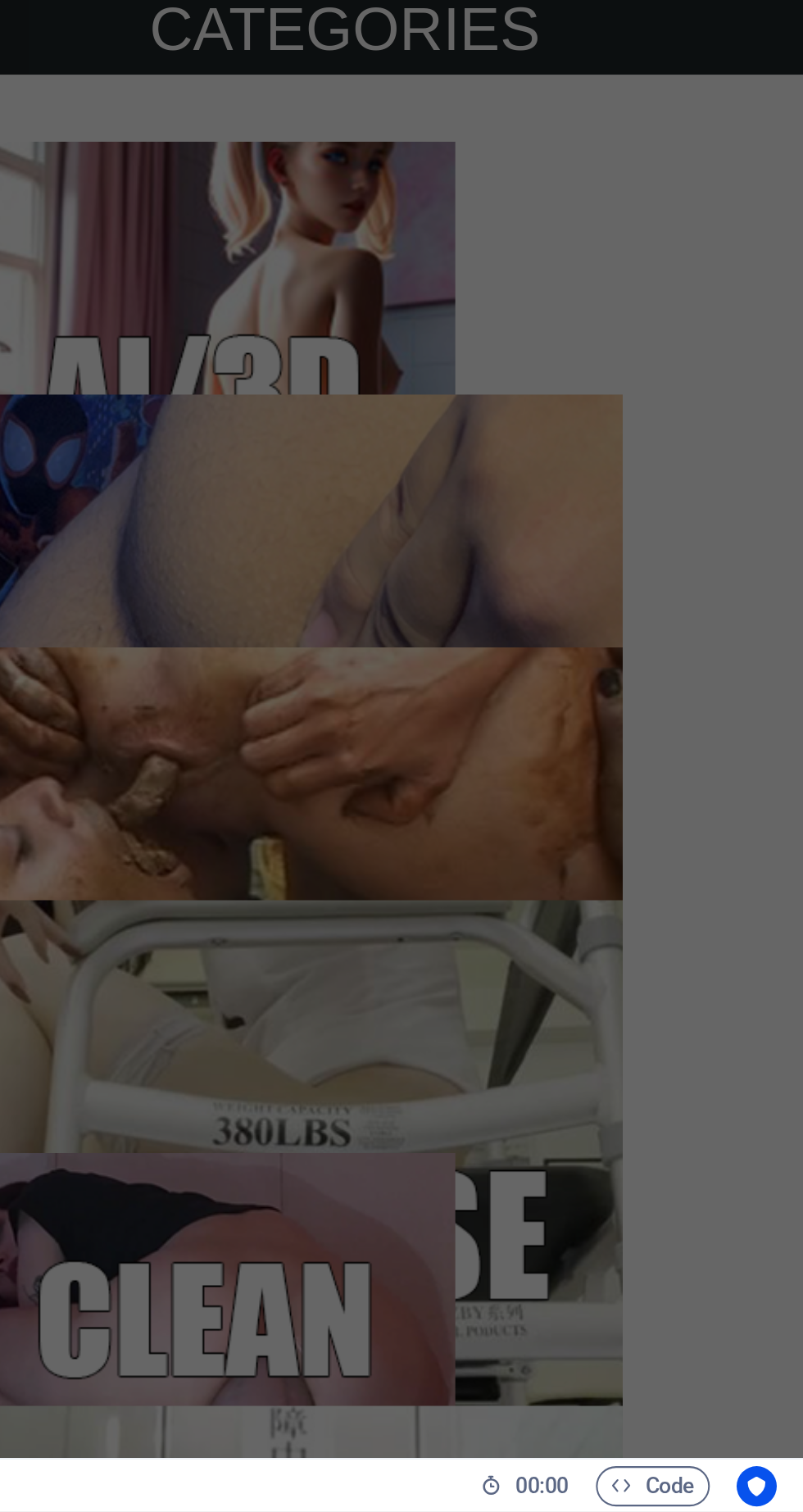
scroll to position [1711, 0]
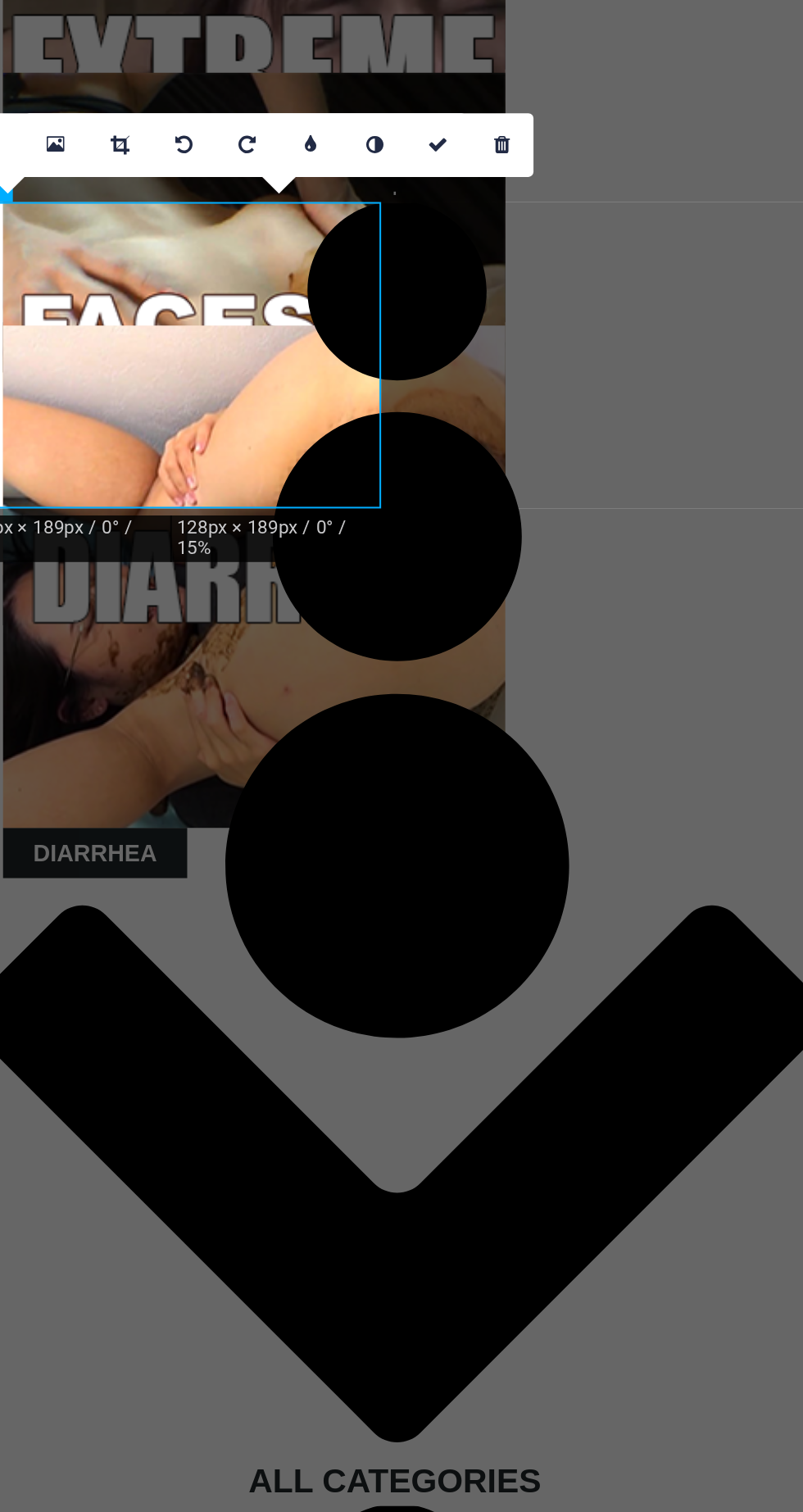
click at [161, 1311] on li at bounding box center [53, 1500] width 214 height 376
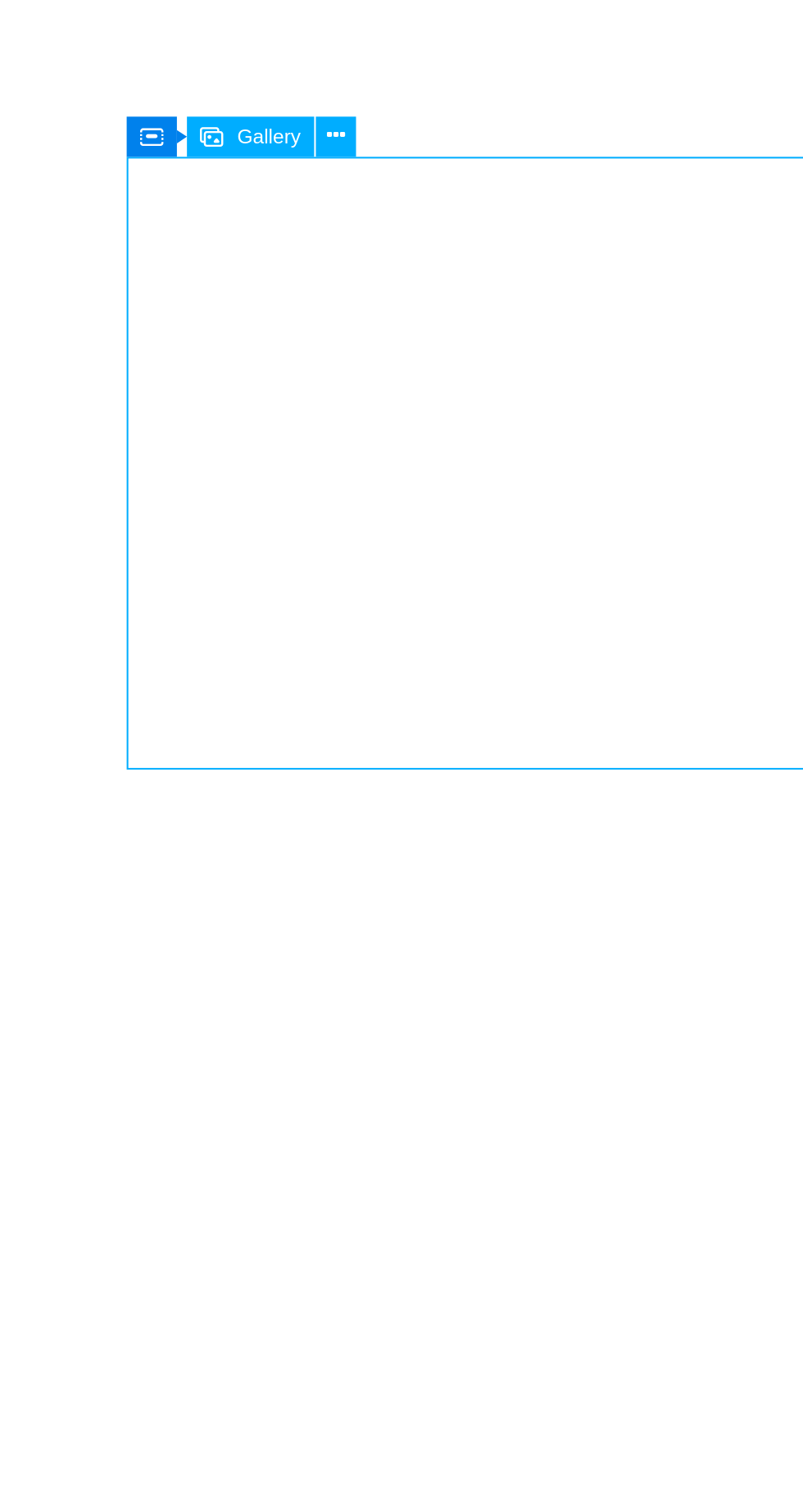
scroll to position [1422, 0]
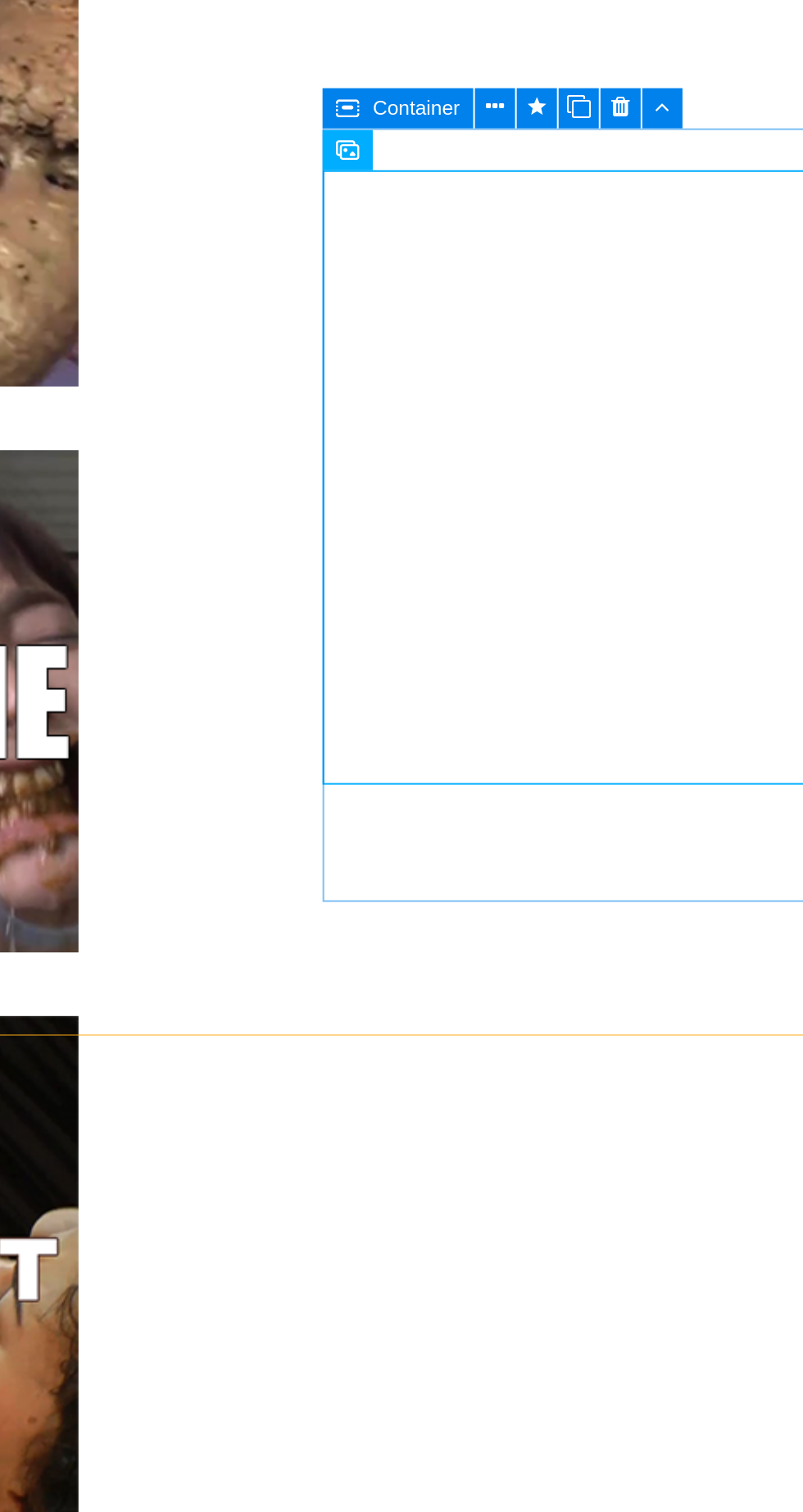
click at [537, 683] on button at bounding box center [531, 680] width 20 height 20
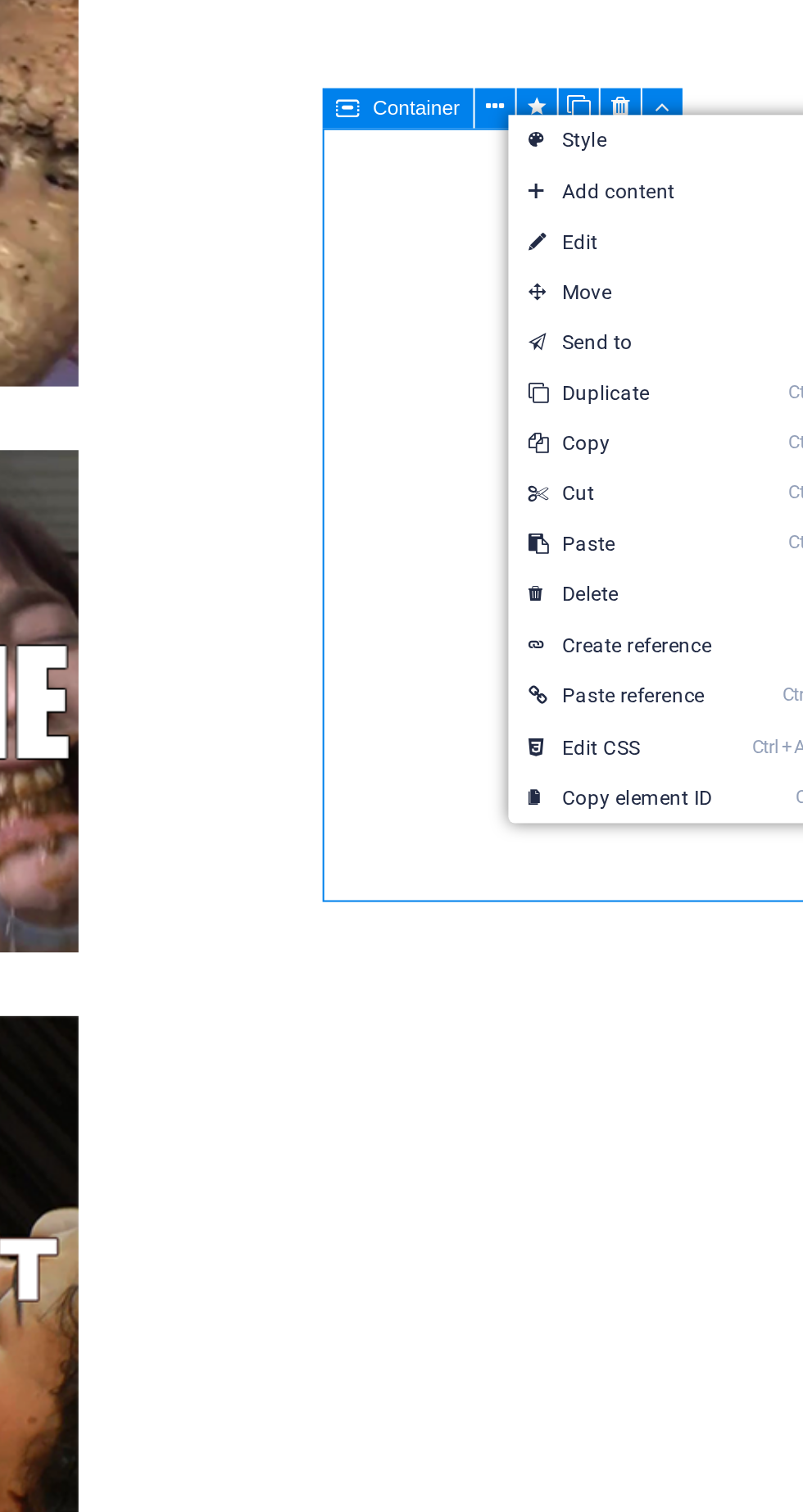
click at [611, 922] on link "⌦ Delete" at bounding box center [594, 919] width 110 height 25
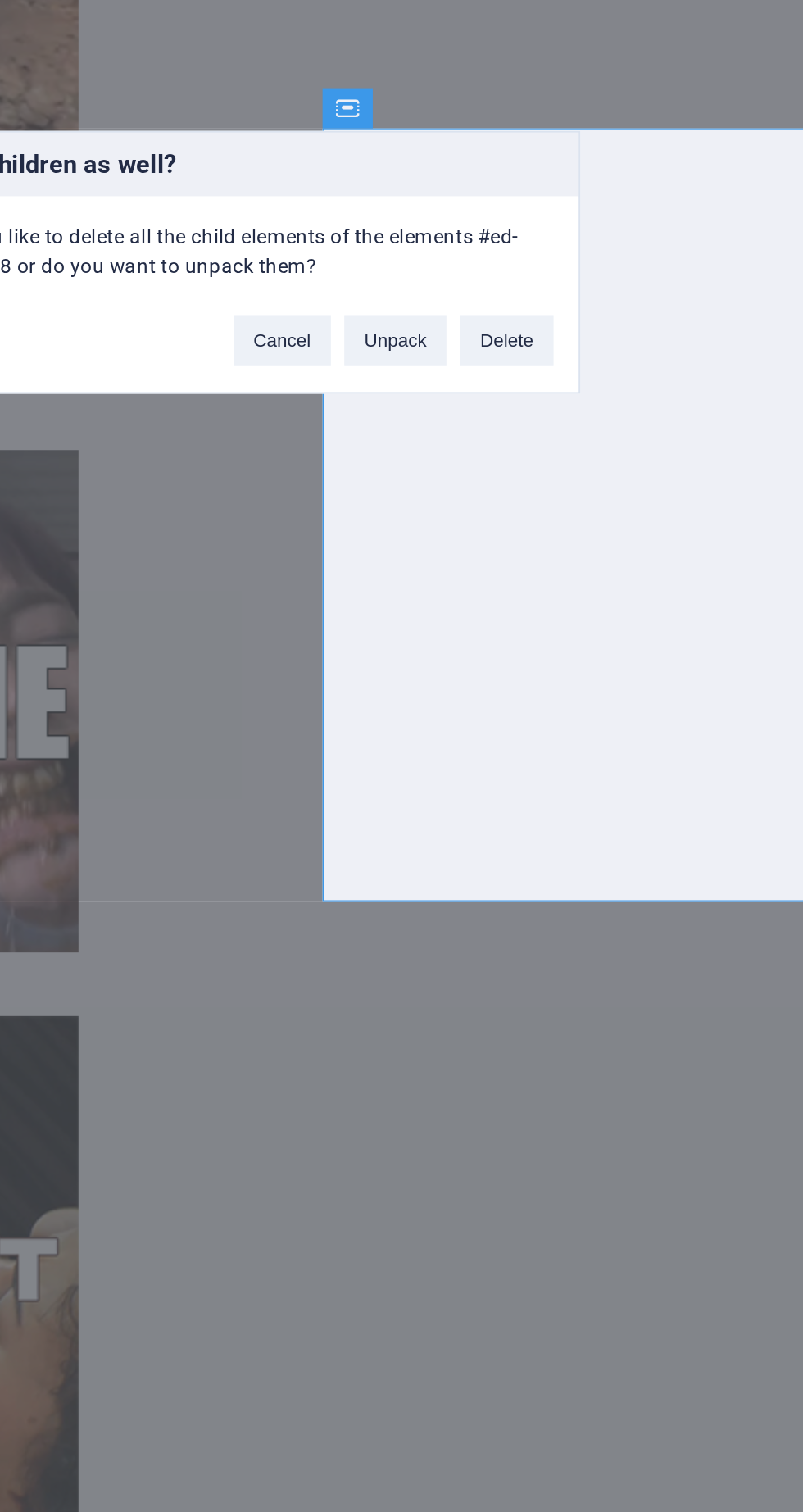
click at [550, 788] on button "Delete" at bounding box center [538, 794] width 46 height 25
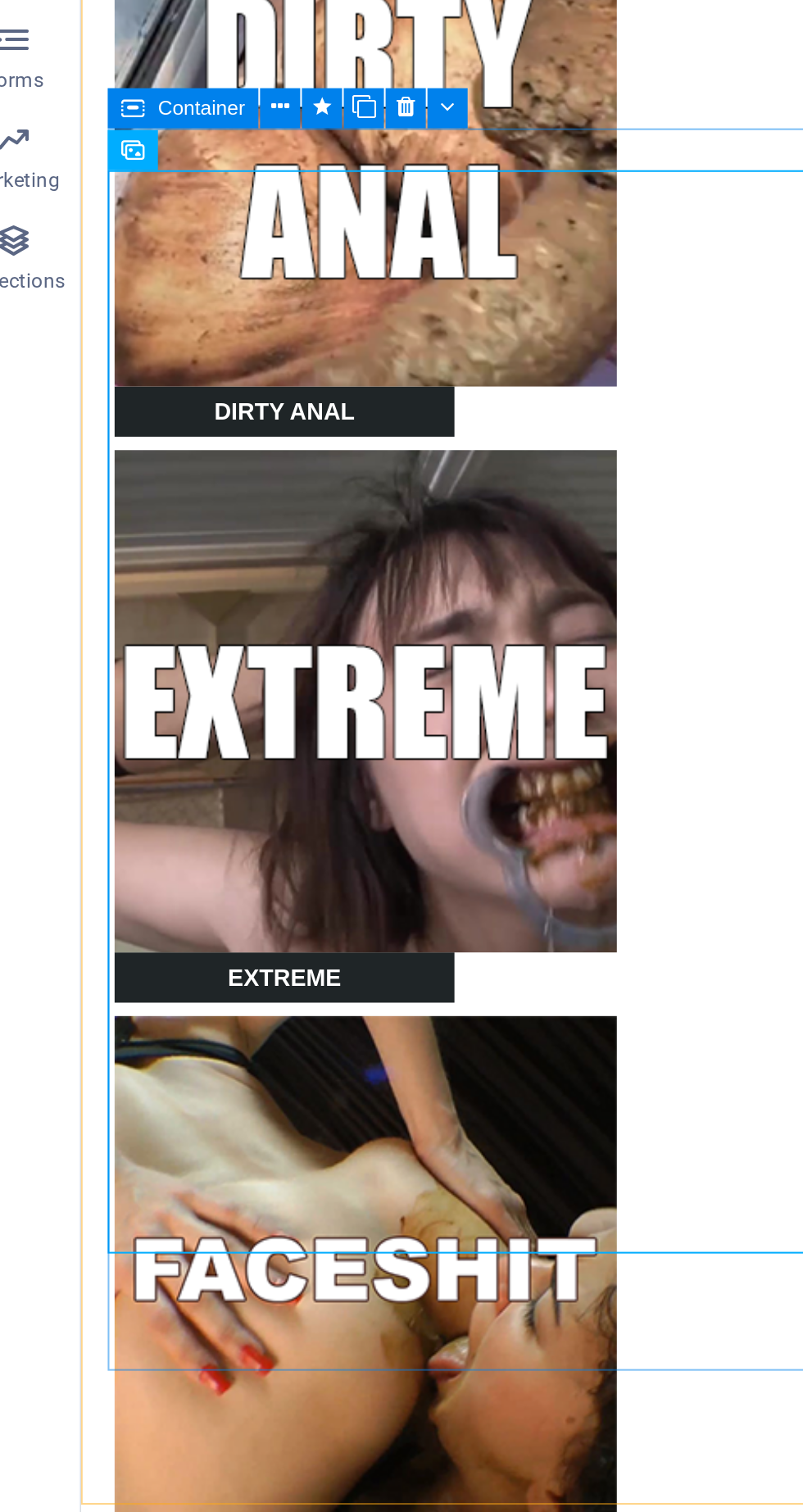
click at [206, 682] on icon at bounding box center [204, 680] width 11 height 17
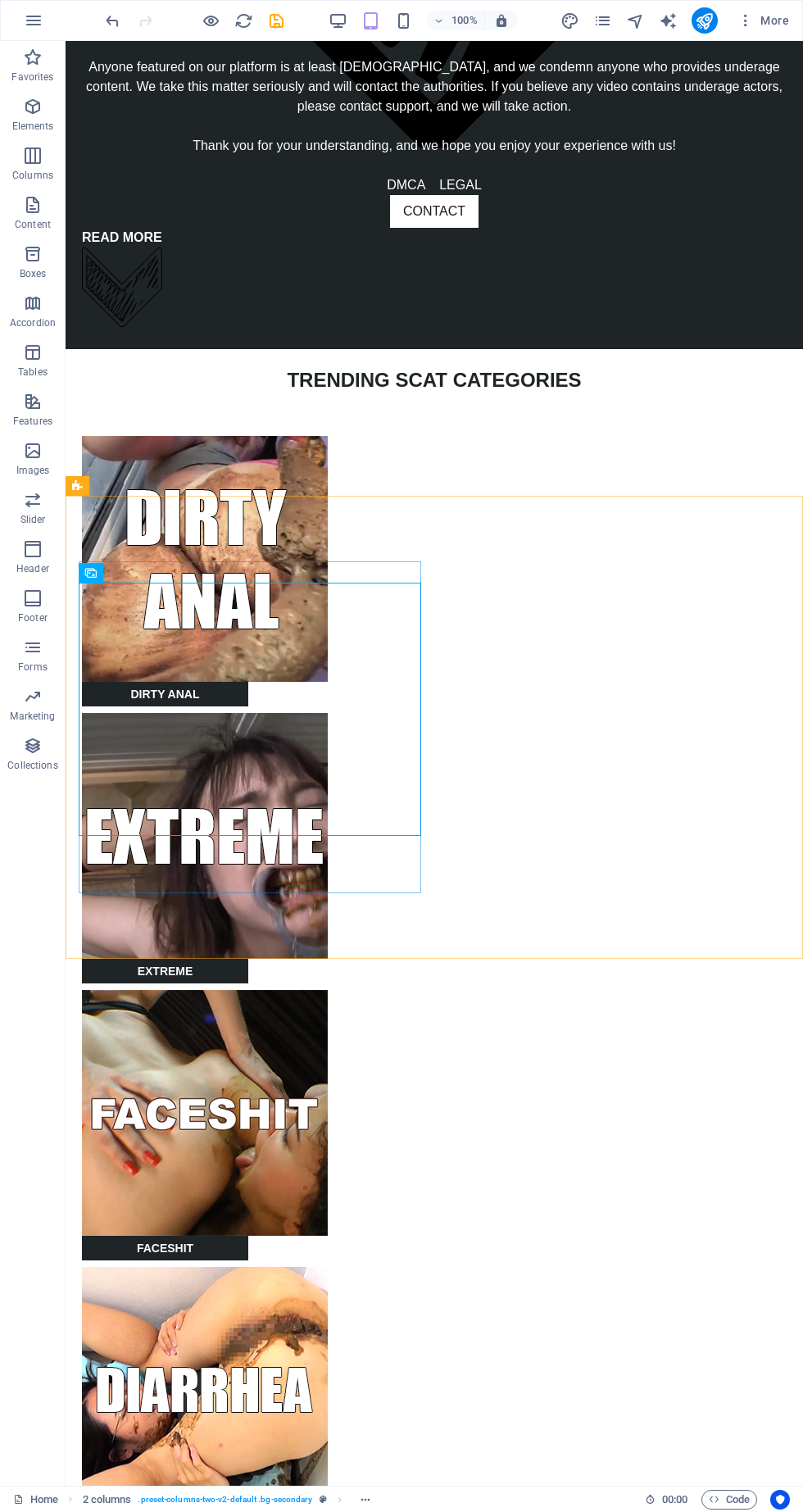
scroll to position [1560, 0]
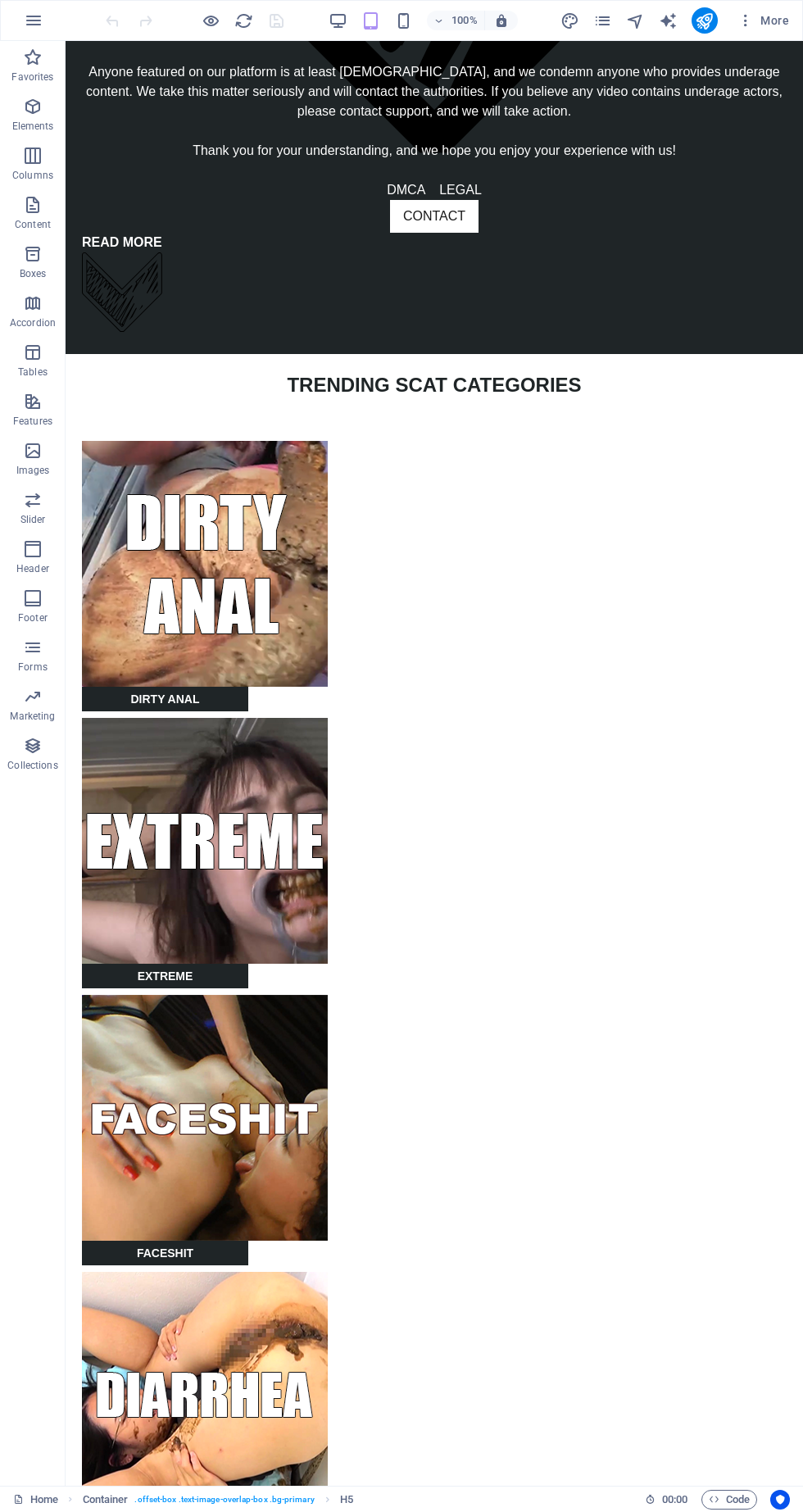
scroll to position [1554, 0]
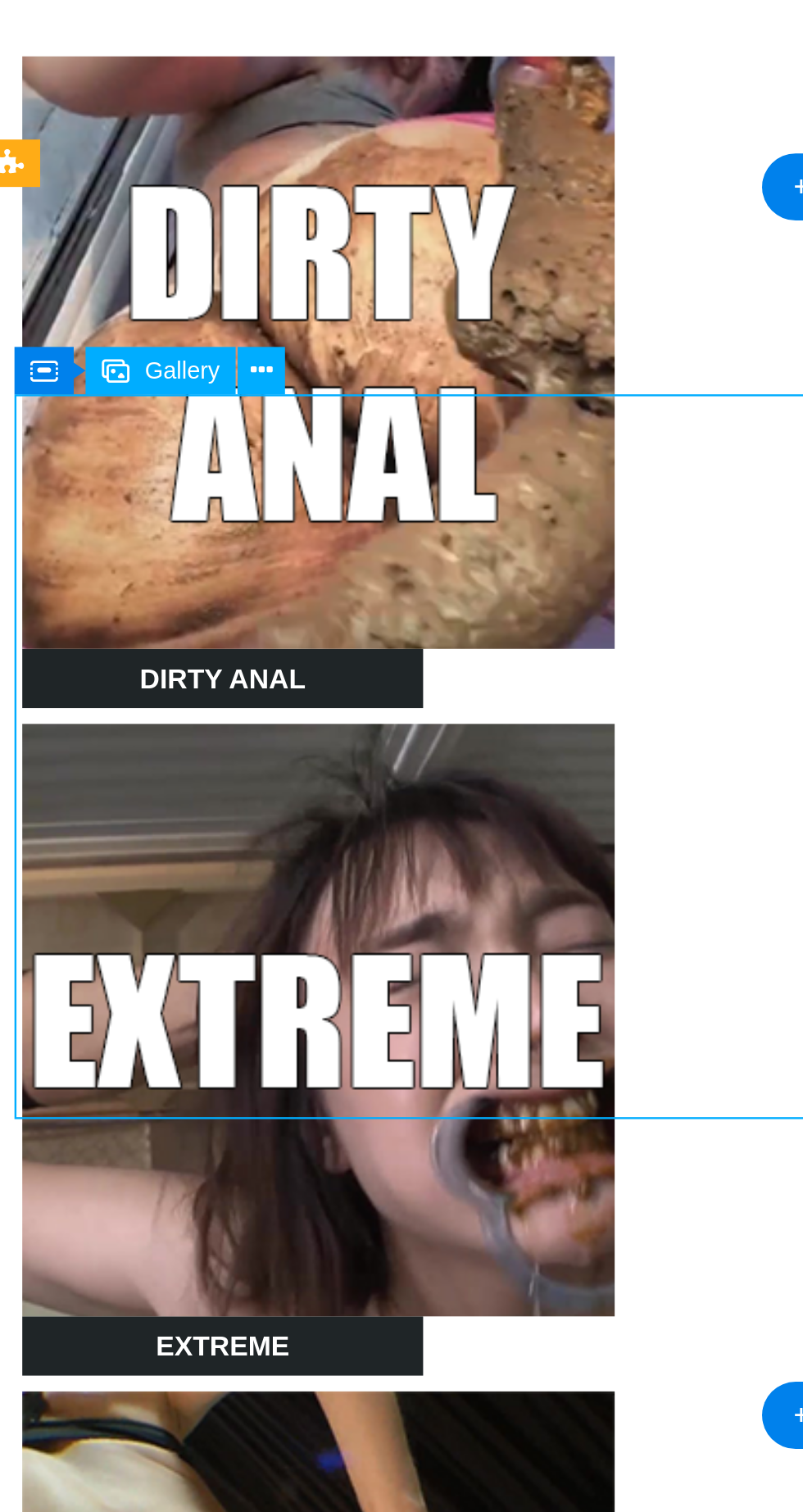
click at [183, 579] on button at bounding box center [181, 569] width 20 height 20
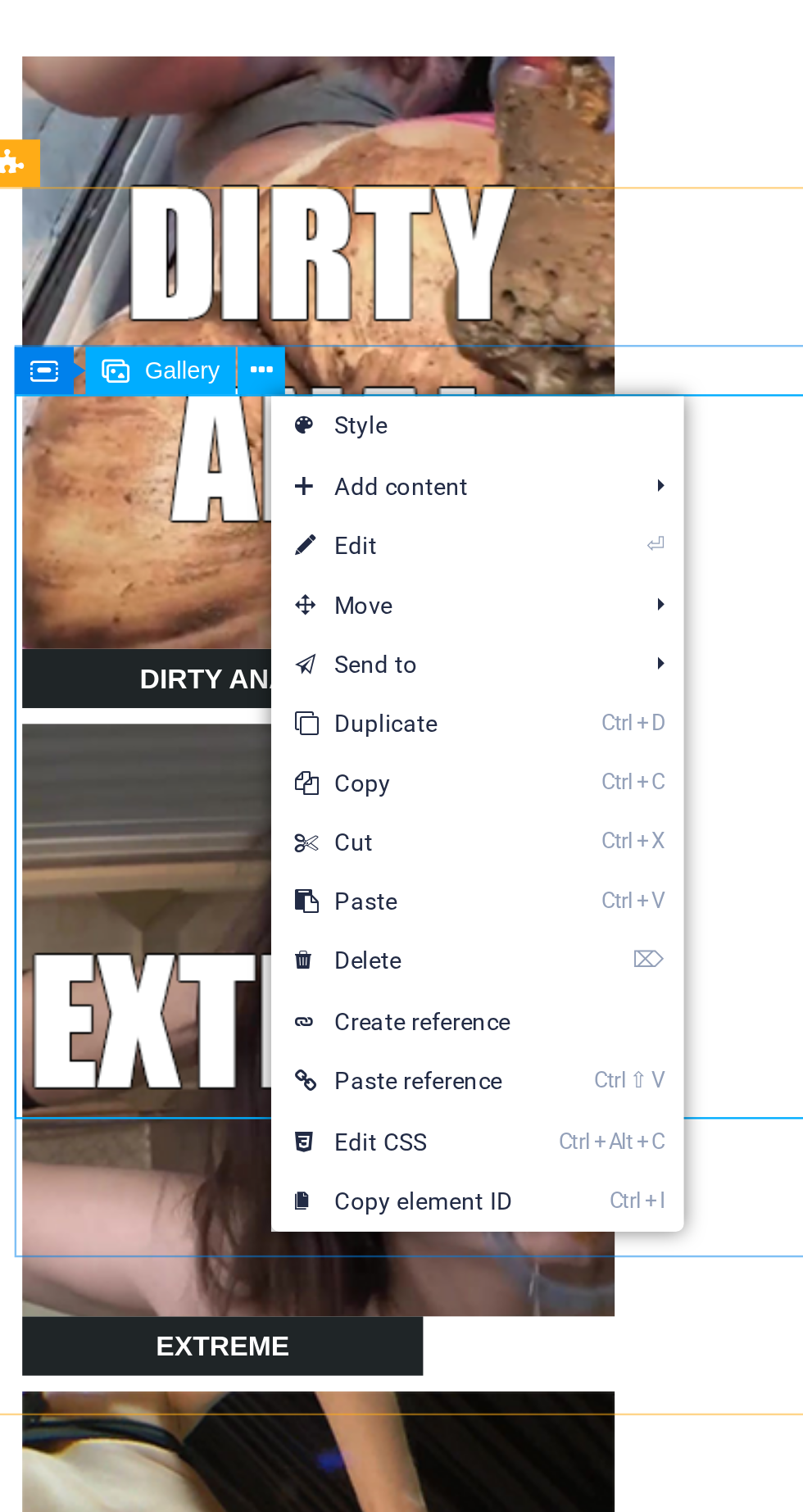
click at [249, 641] on link "⏎ Edit" at bounding box center [240, 642] width 110 height 25
select select "%"
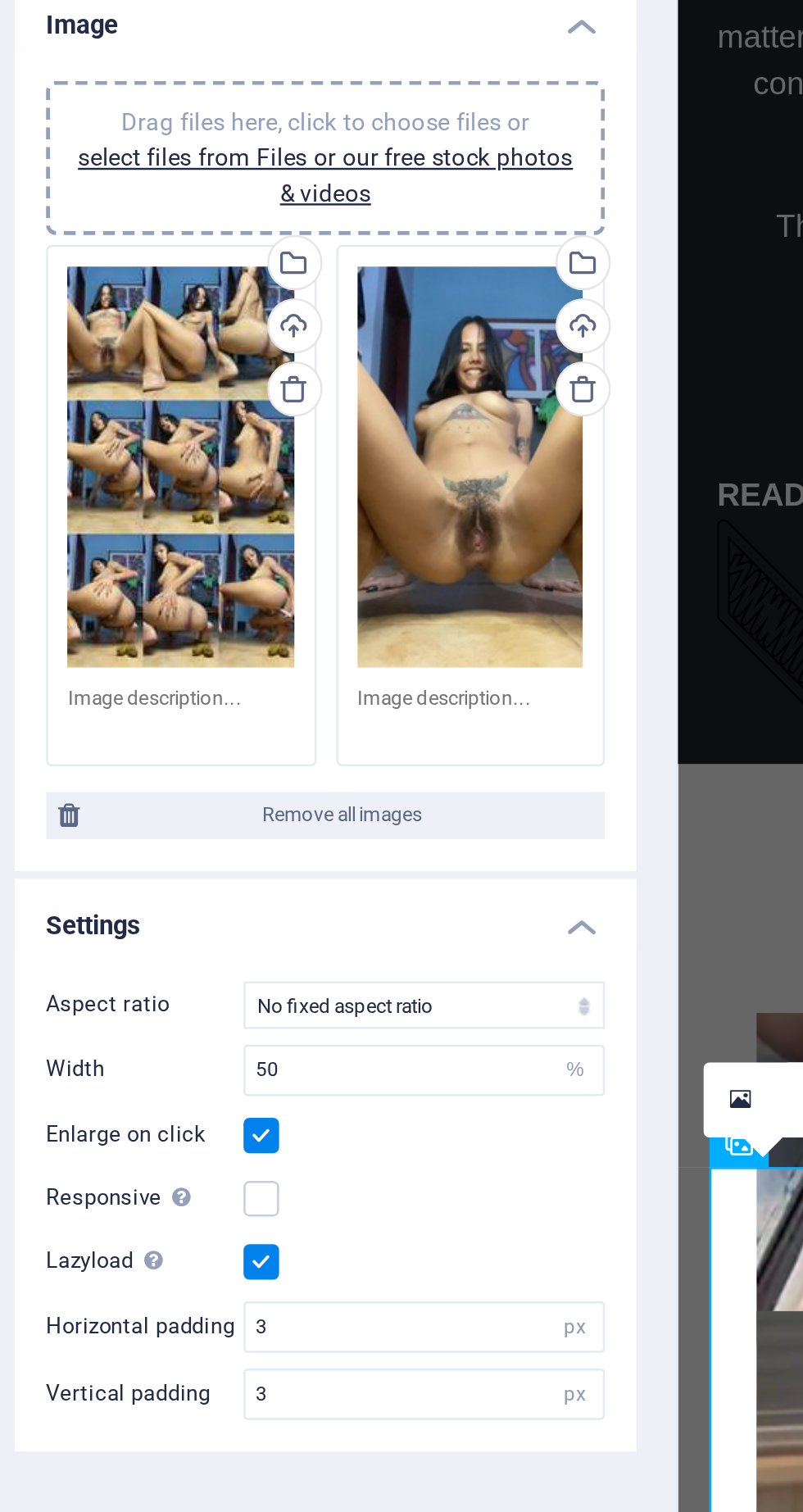
scroll to position [1801, 0]
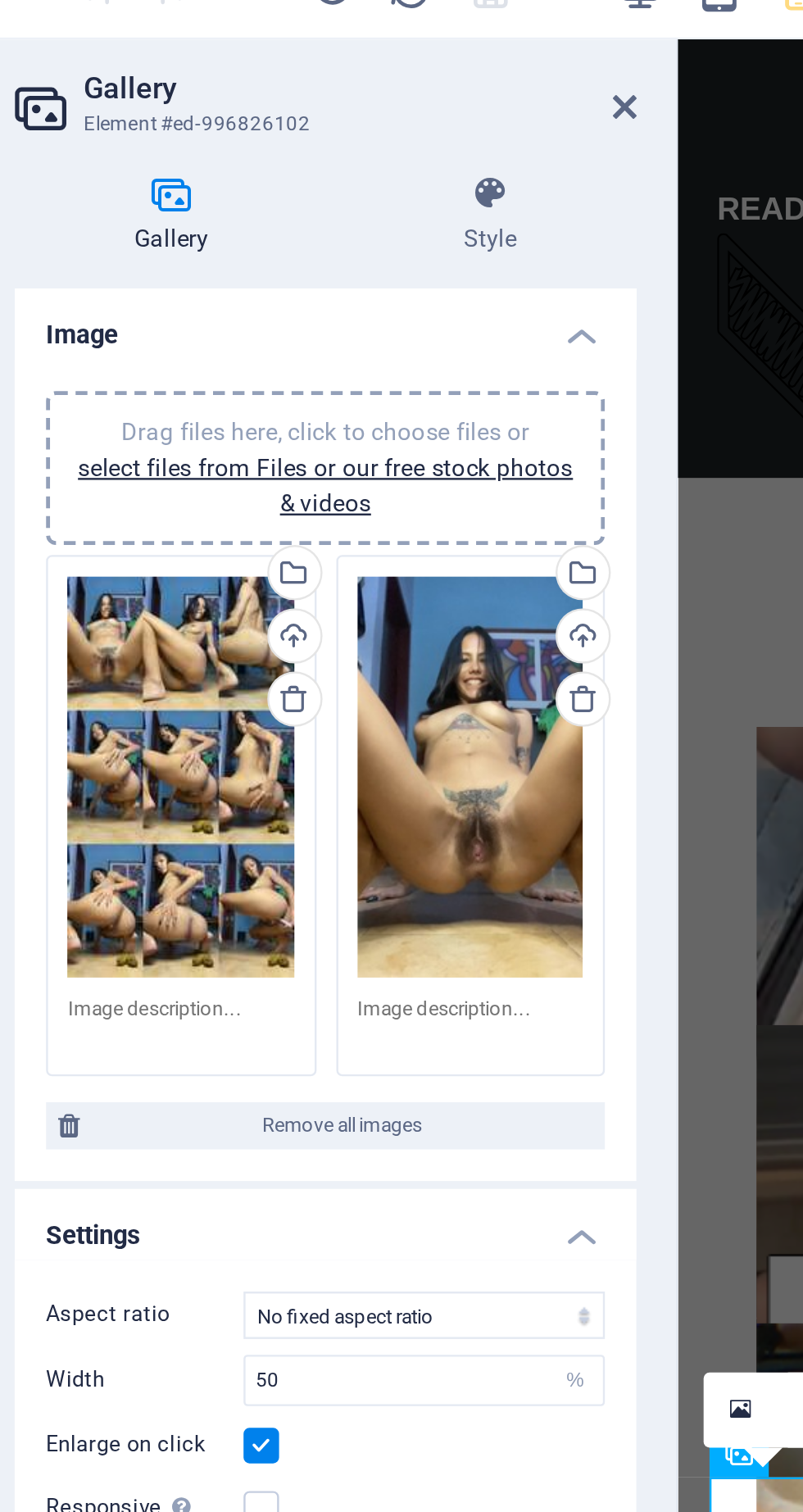
click at [146, 379] on div "Drag files here, click to choose files or select files from Files or our free s…" at bounding box center [147, 347] width 94 height 166
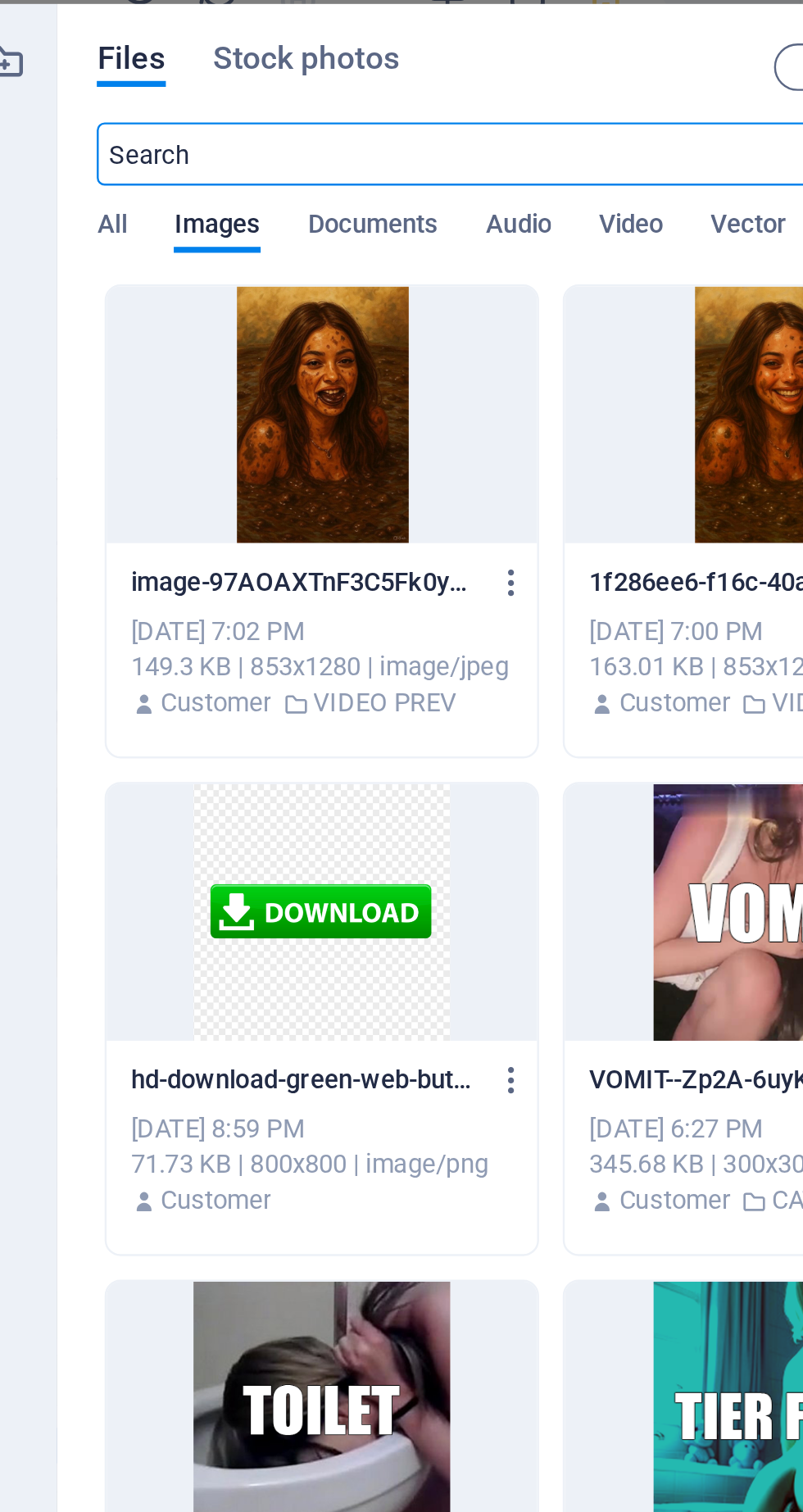
scroll to position [10343, 0]
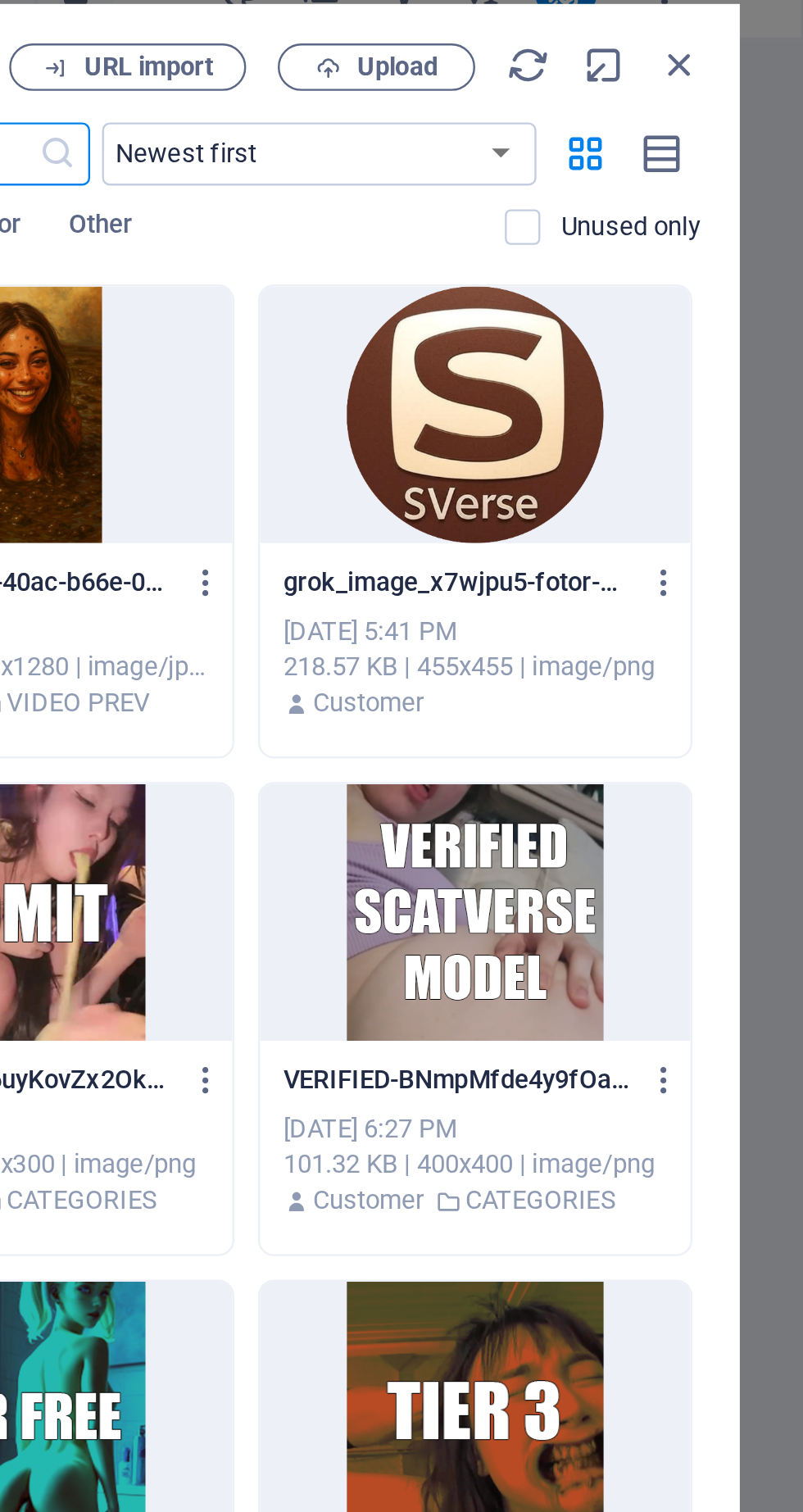
click at [644, 52] on span "Upload" at bounding box center [634, 52] width 33 height 10
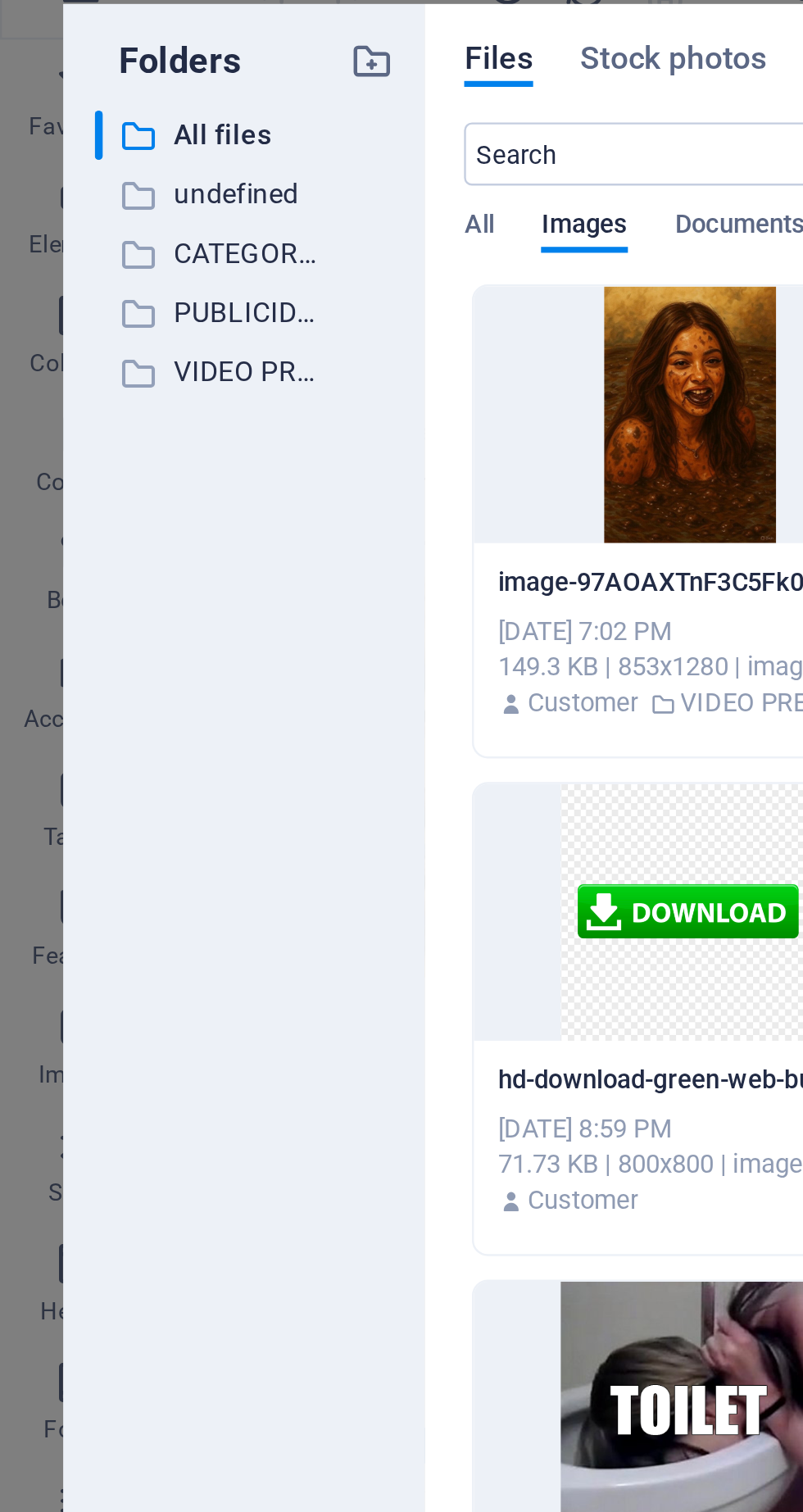
click at [122, 185] on p "VIDEO PREV" at bounding box center [103, 180] width 61 height 19
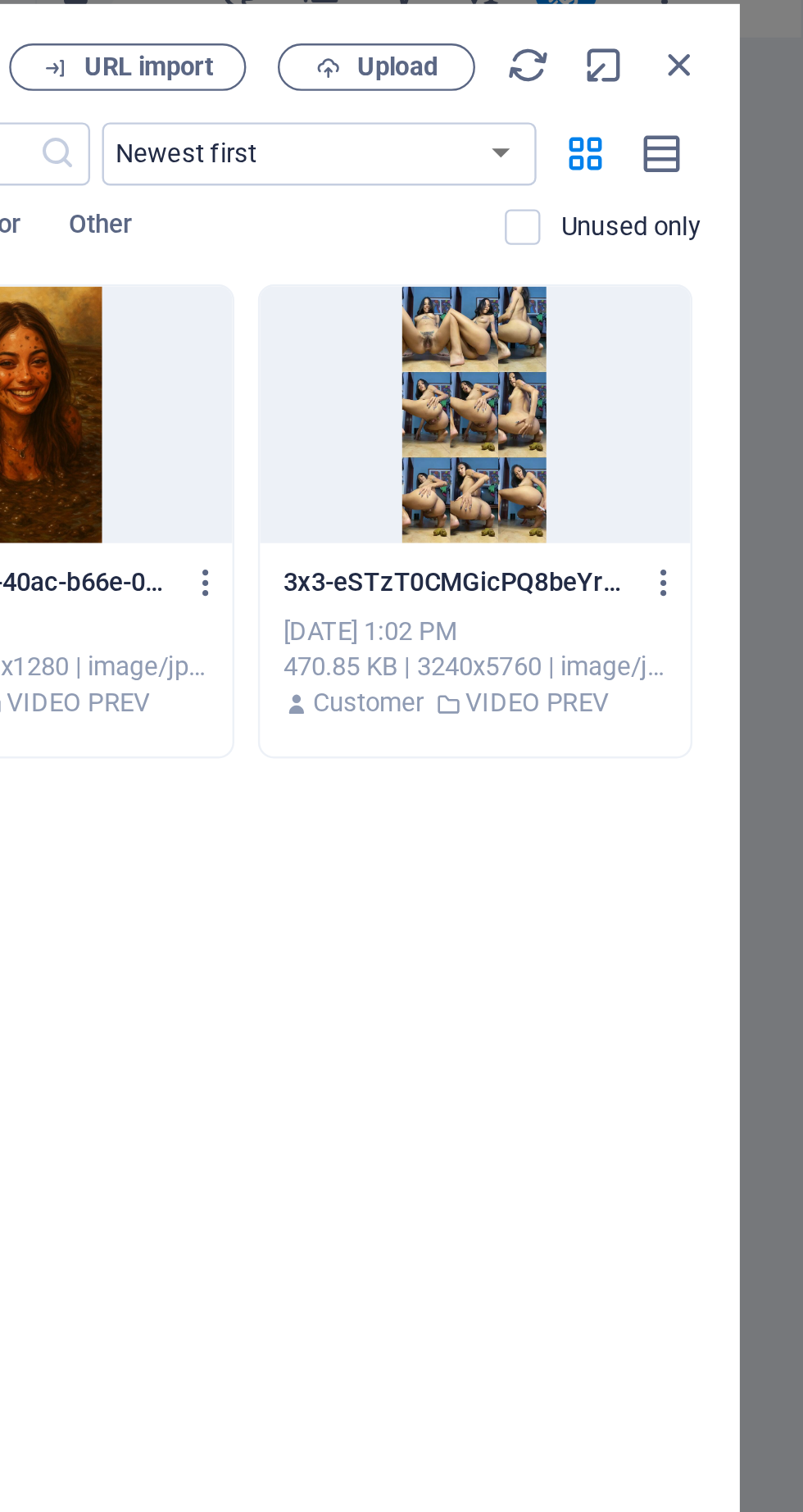
click at [640, 56] on span "Upload" at bounding box center [634, 52] width 33 height 10
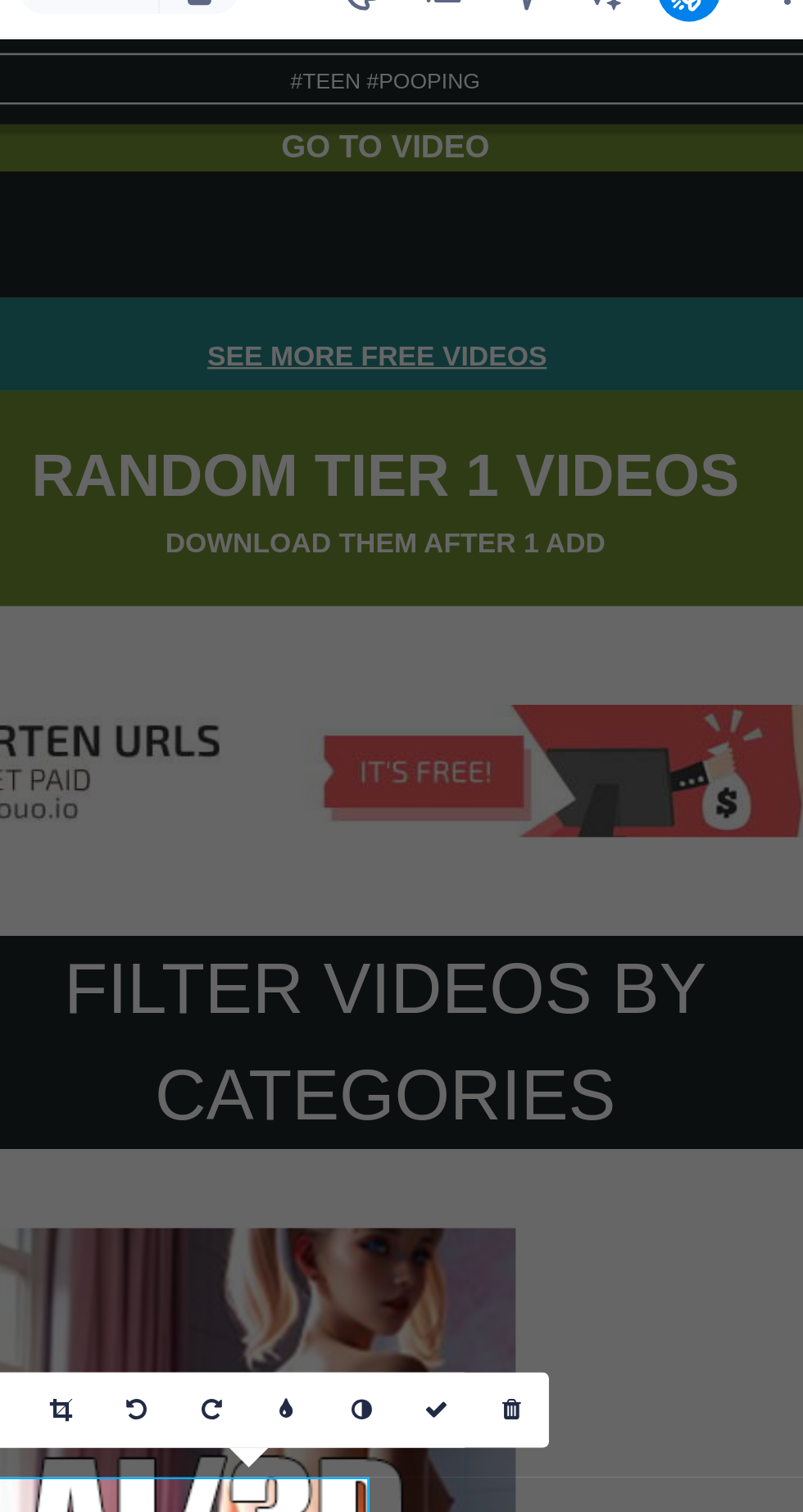
scroll to position [1801, 0]
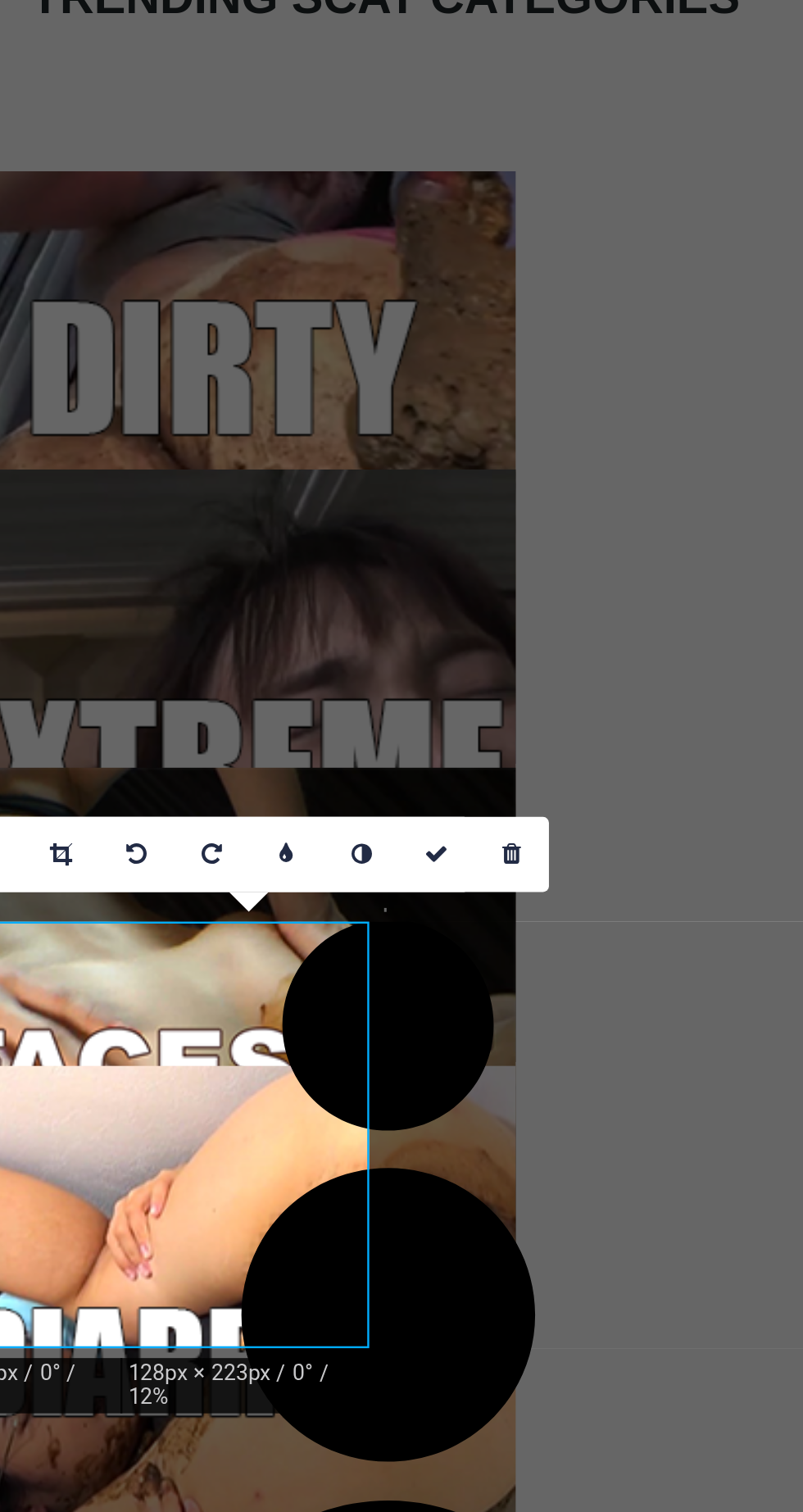
click at [604, 613] on icon at bounding box center [600, 610] width 10 height 10
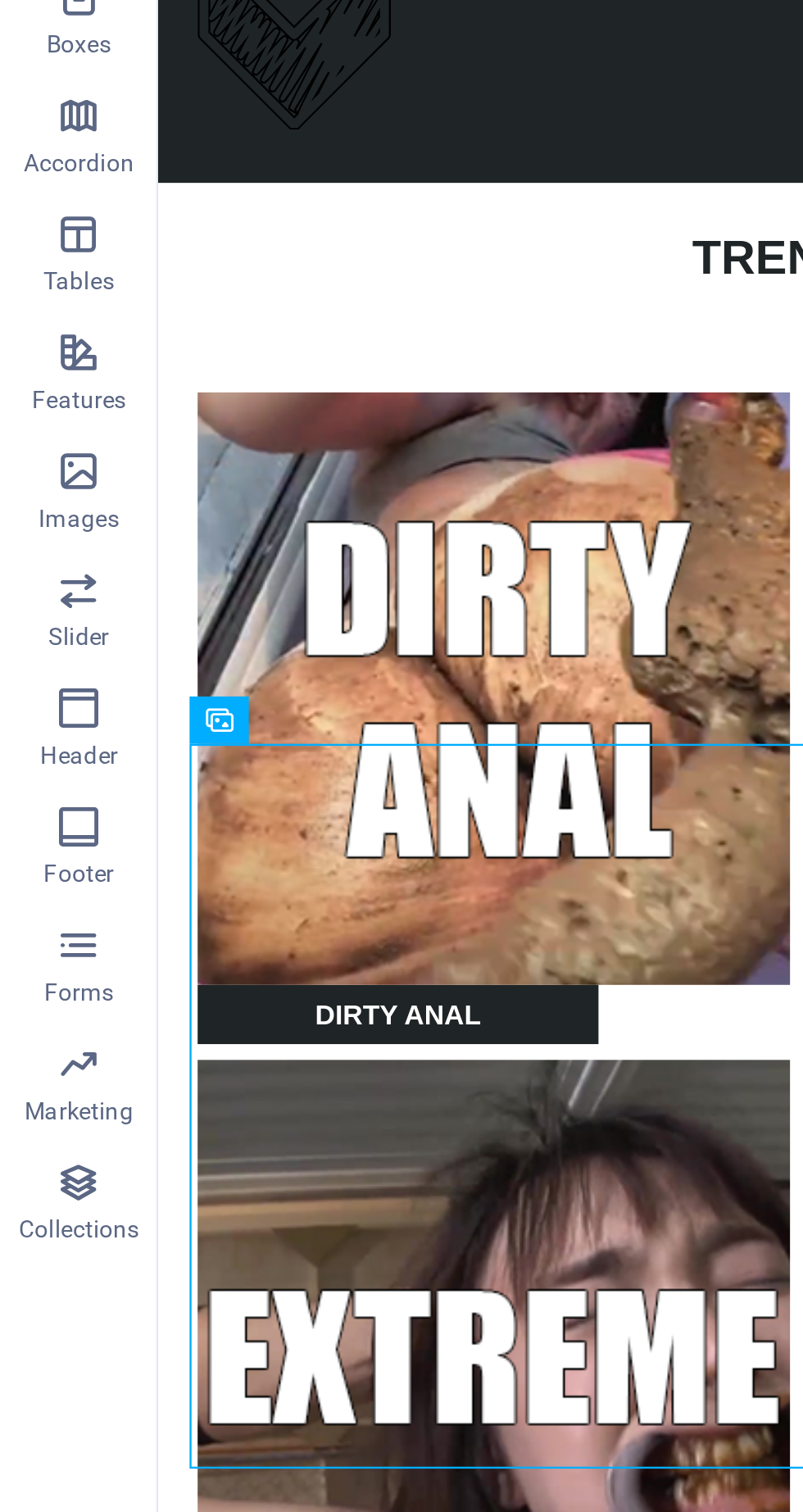
scroll to position [1574, 0]
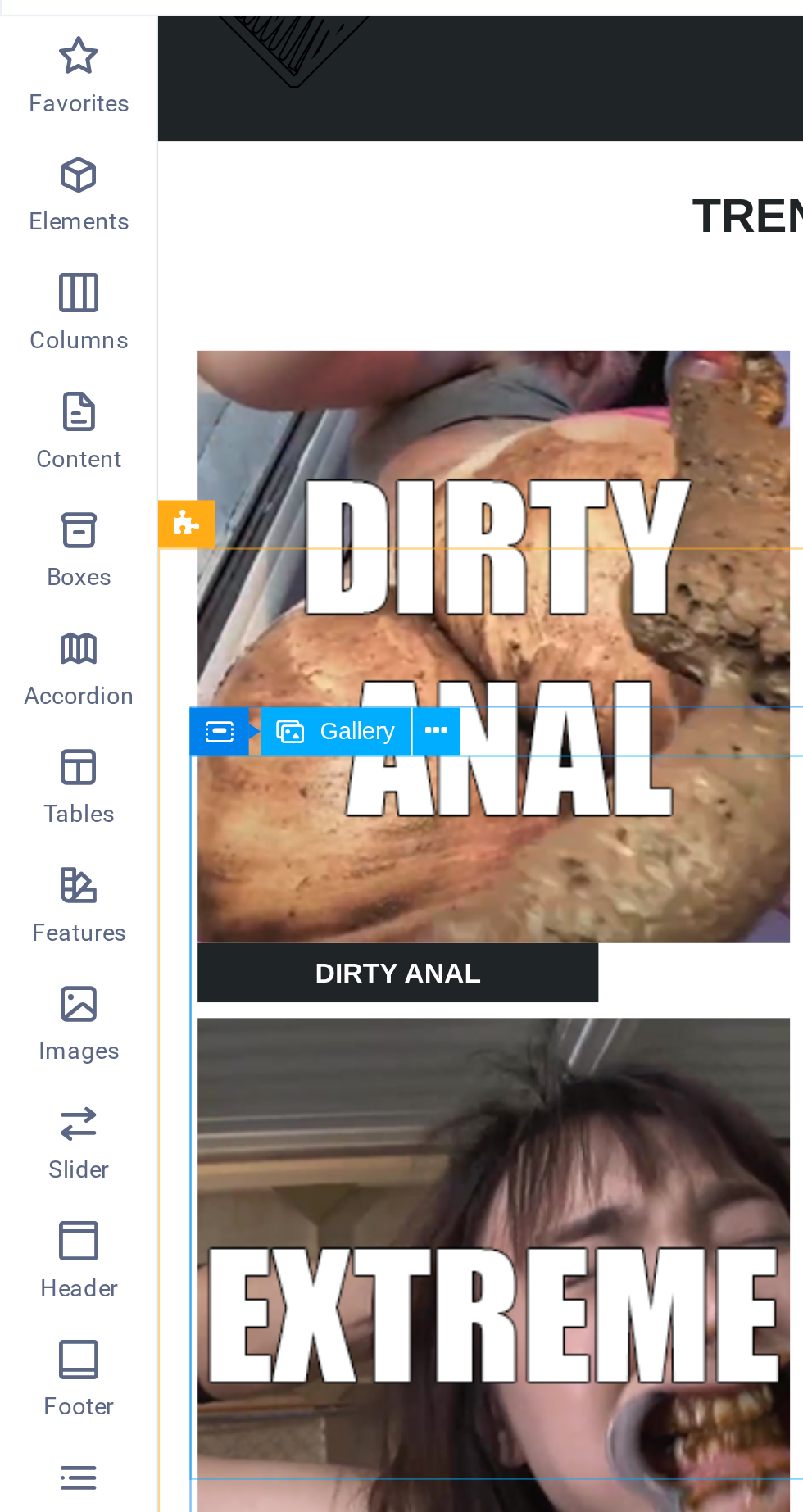
scroll to position [1816, 0]
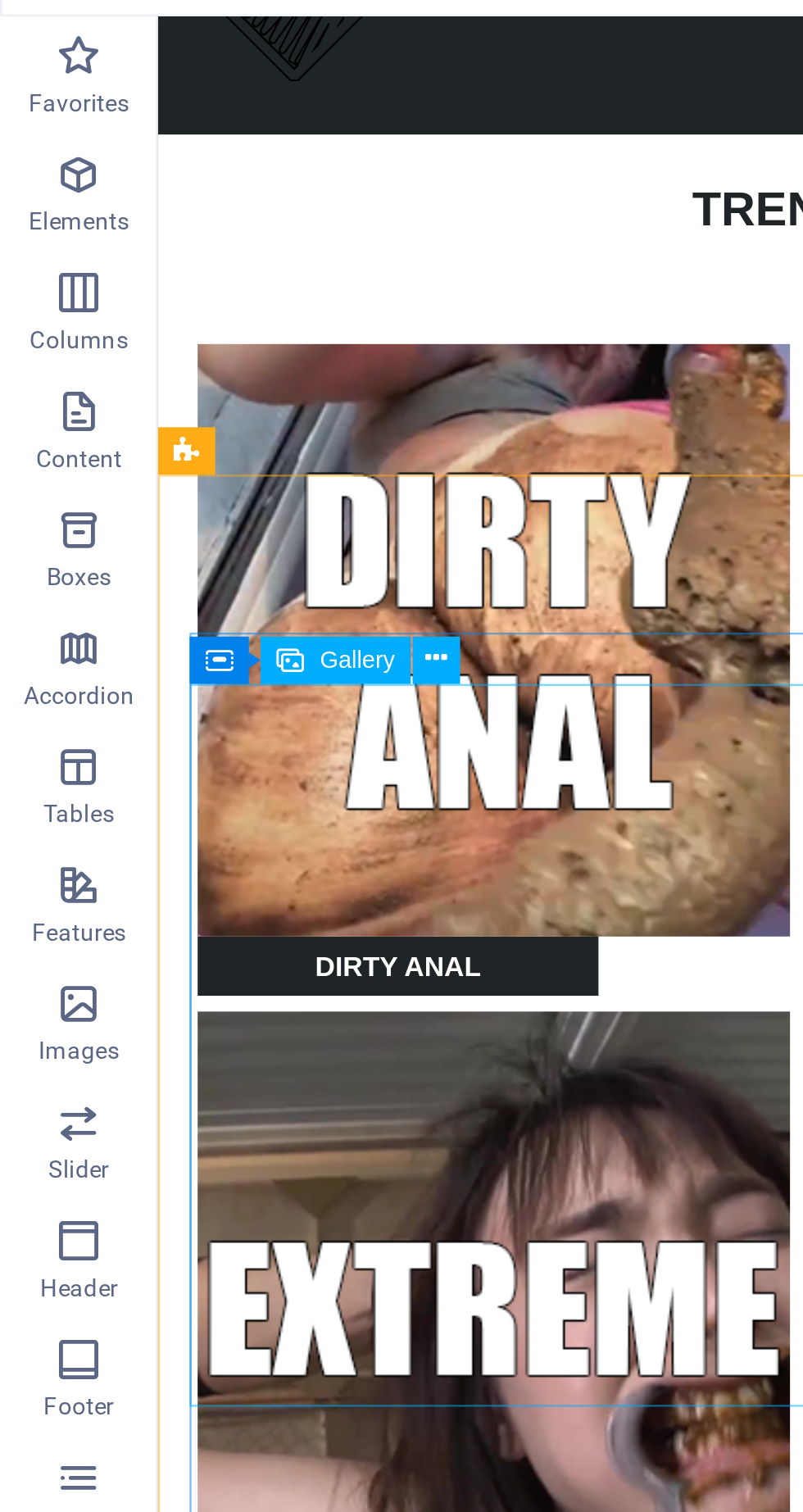
click at [186, 310] on button at bounding box center [181, 308] width 20 height 20
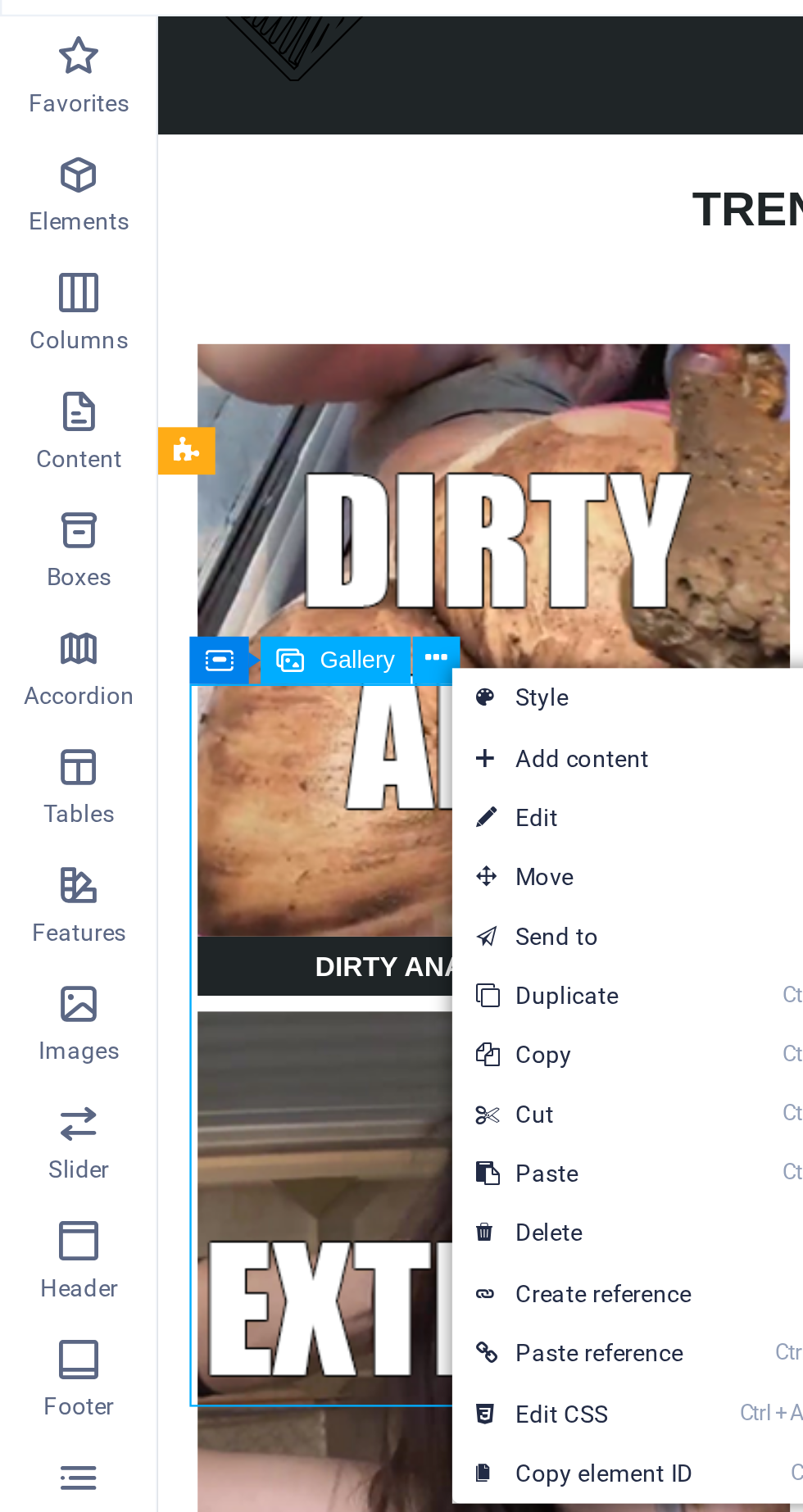
click at [237, 375] on link "⏎ Edit" at bounding box center [243, 373] width 110 height 25
select select "%"
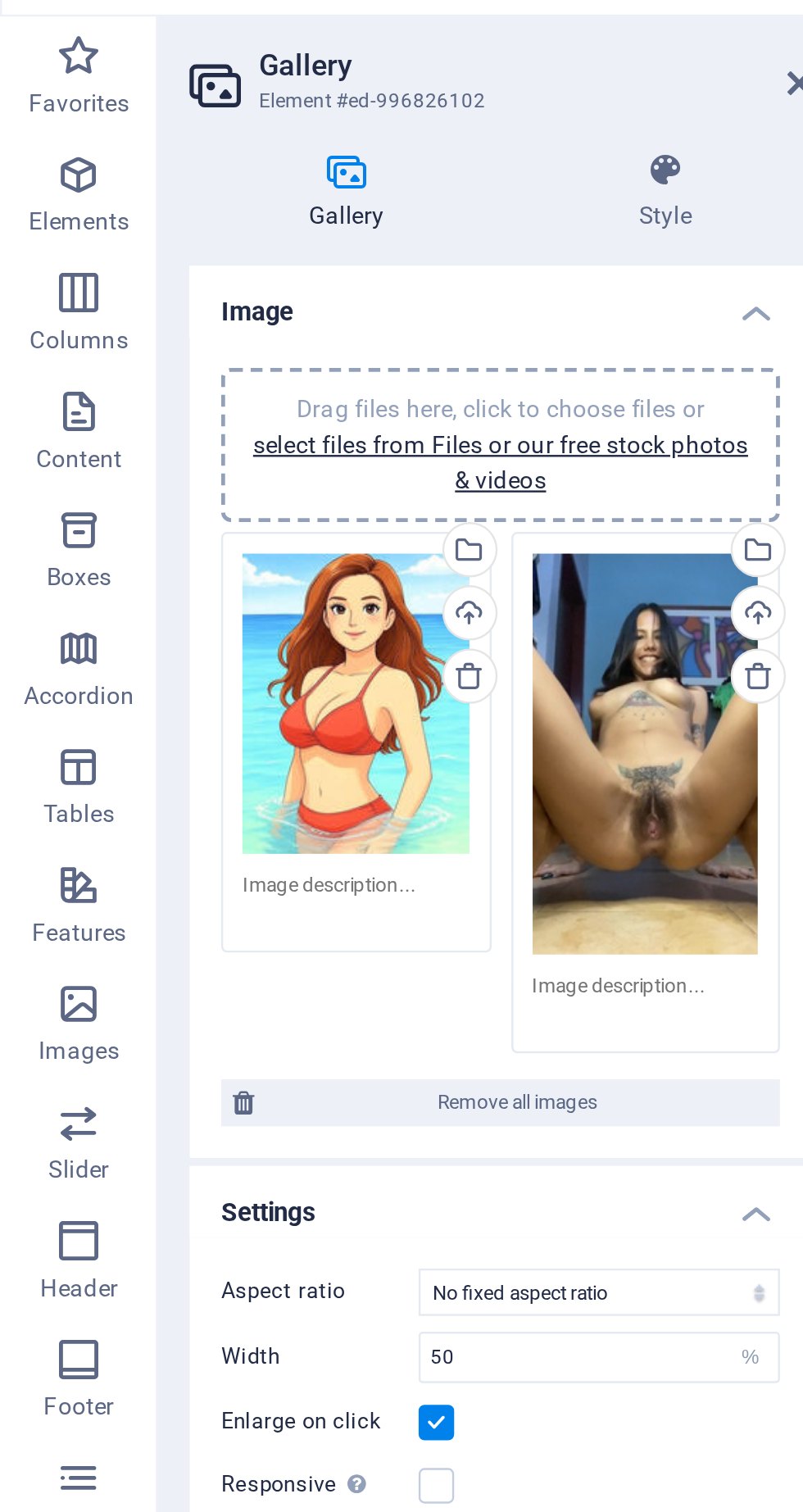
click at [250, 380] on div "Drag files here, click to choose files or select files from Files or our free s…" at bounding box center [268, 347] width 94 height 166
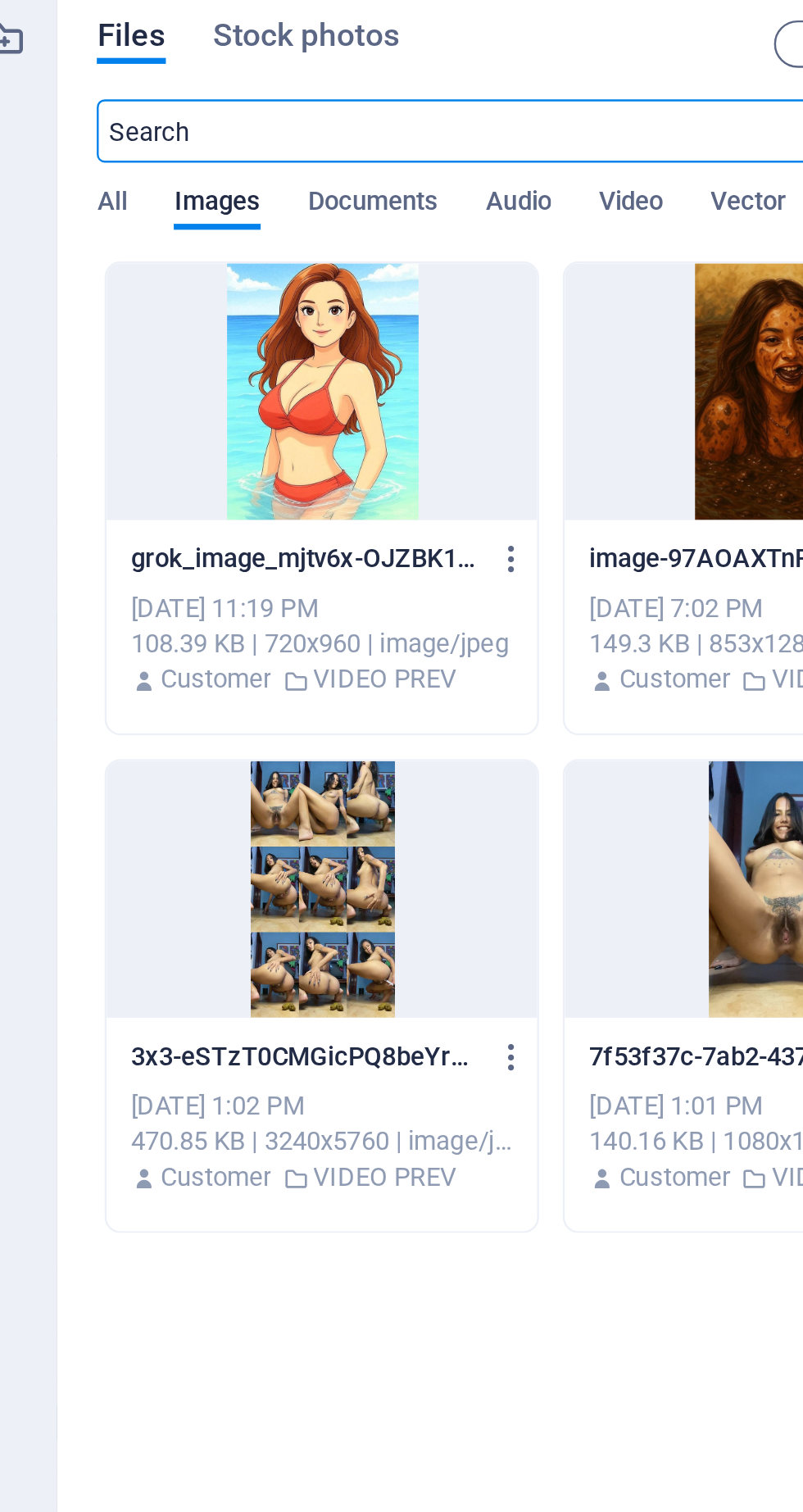
scroll to position [10422, 0]
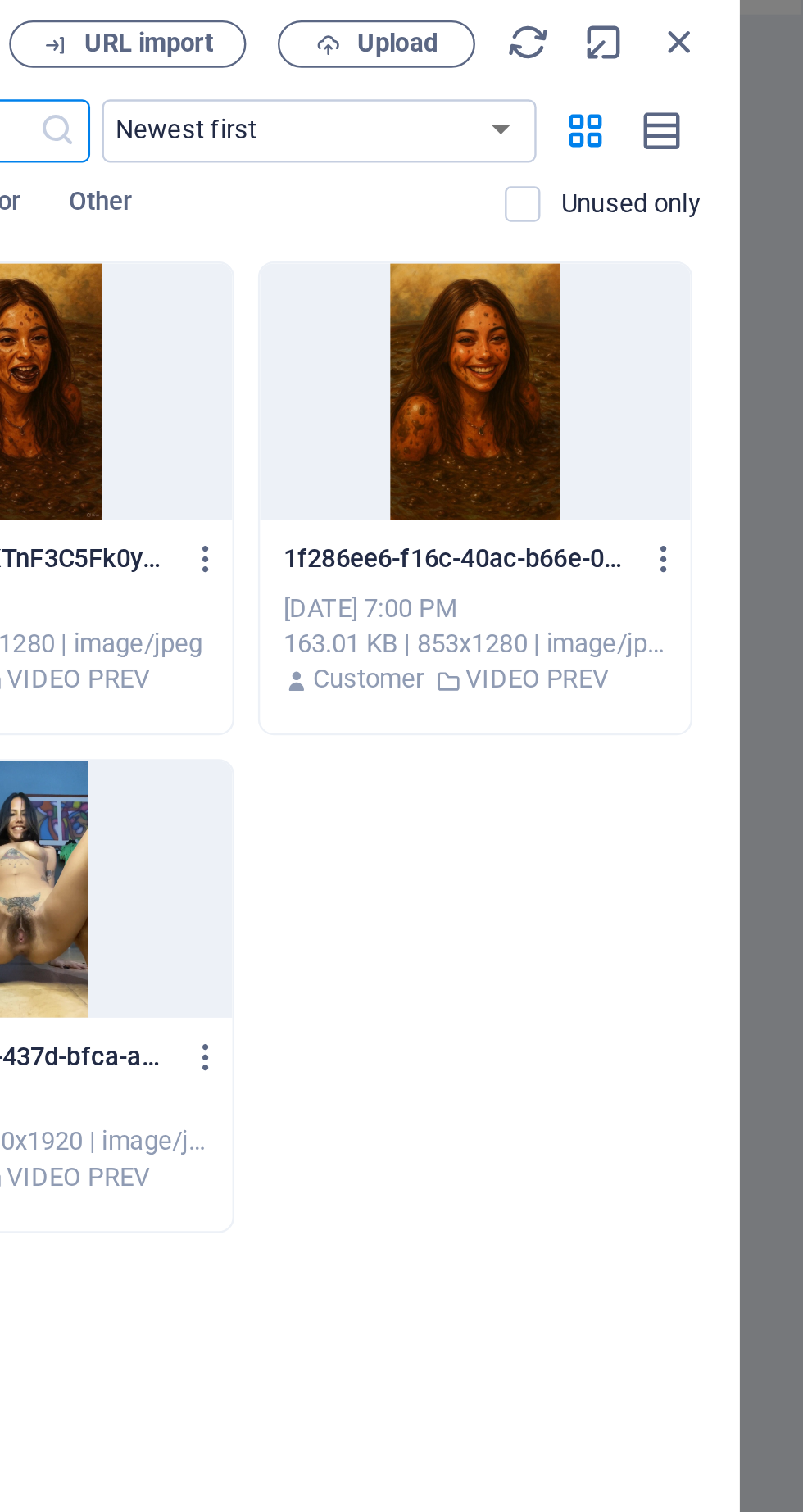
click at [643, 61] on button "Upload" at bounding box center [626, 52] width 82 height 20
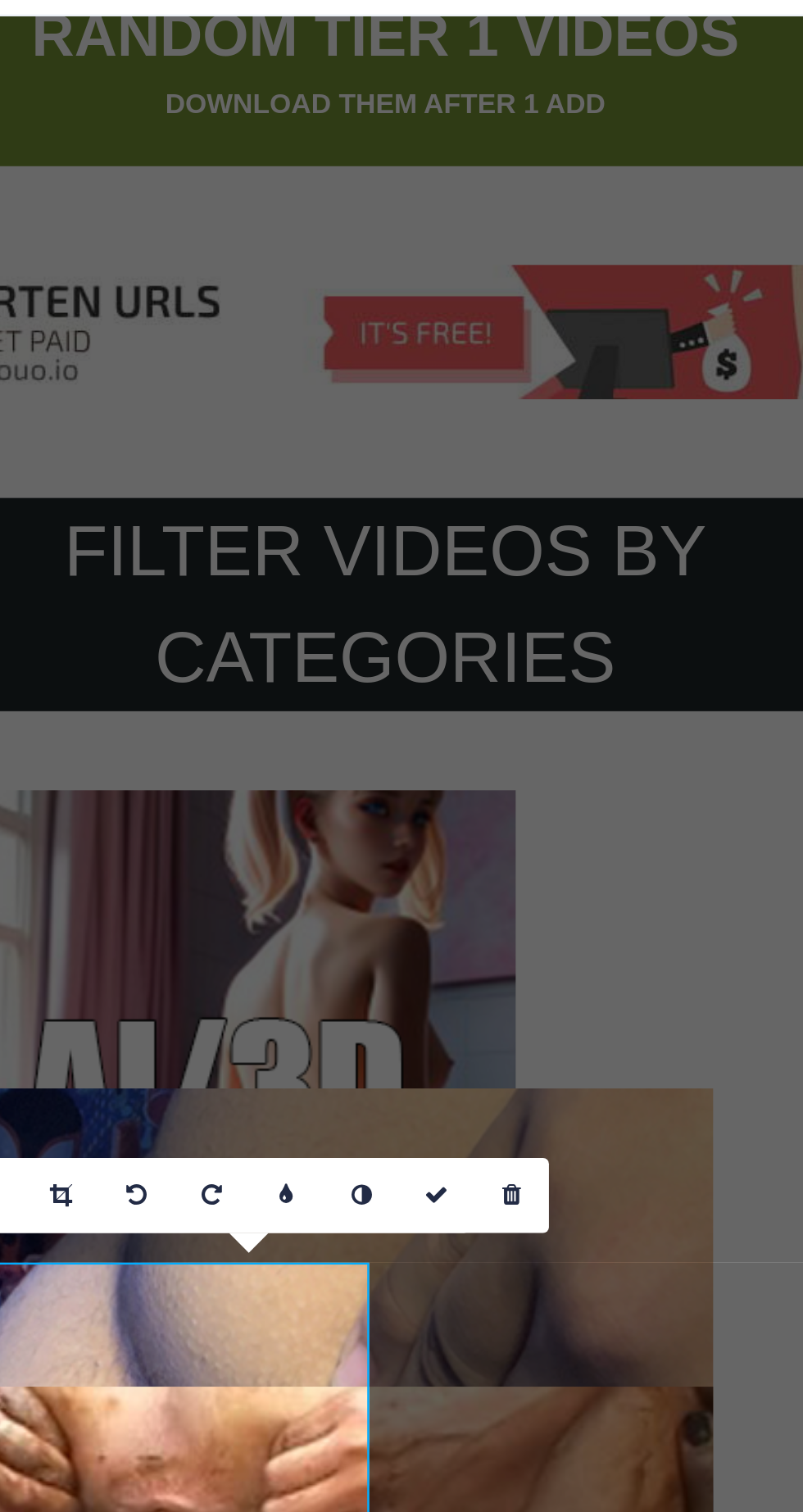
scroll to position [1881, 0]
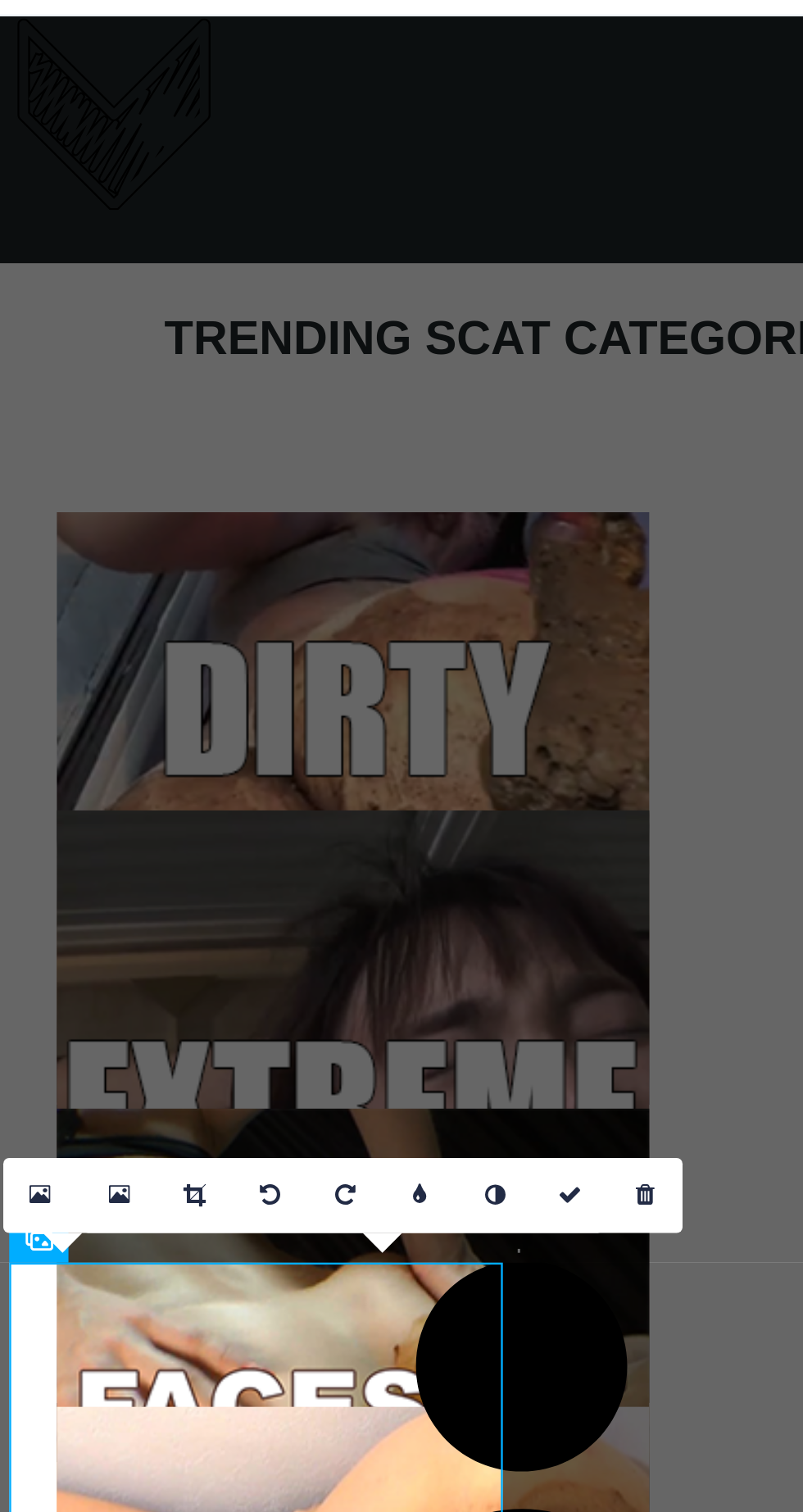
click at [602, 538] on link at bounding box center [600, 530] width 31 height 31
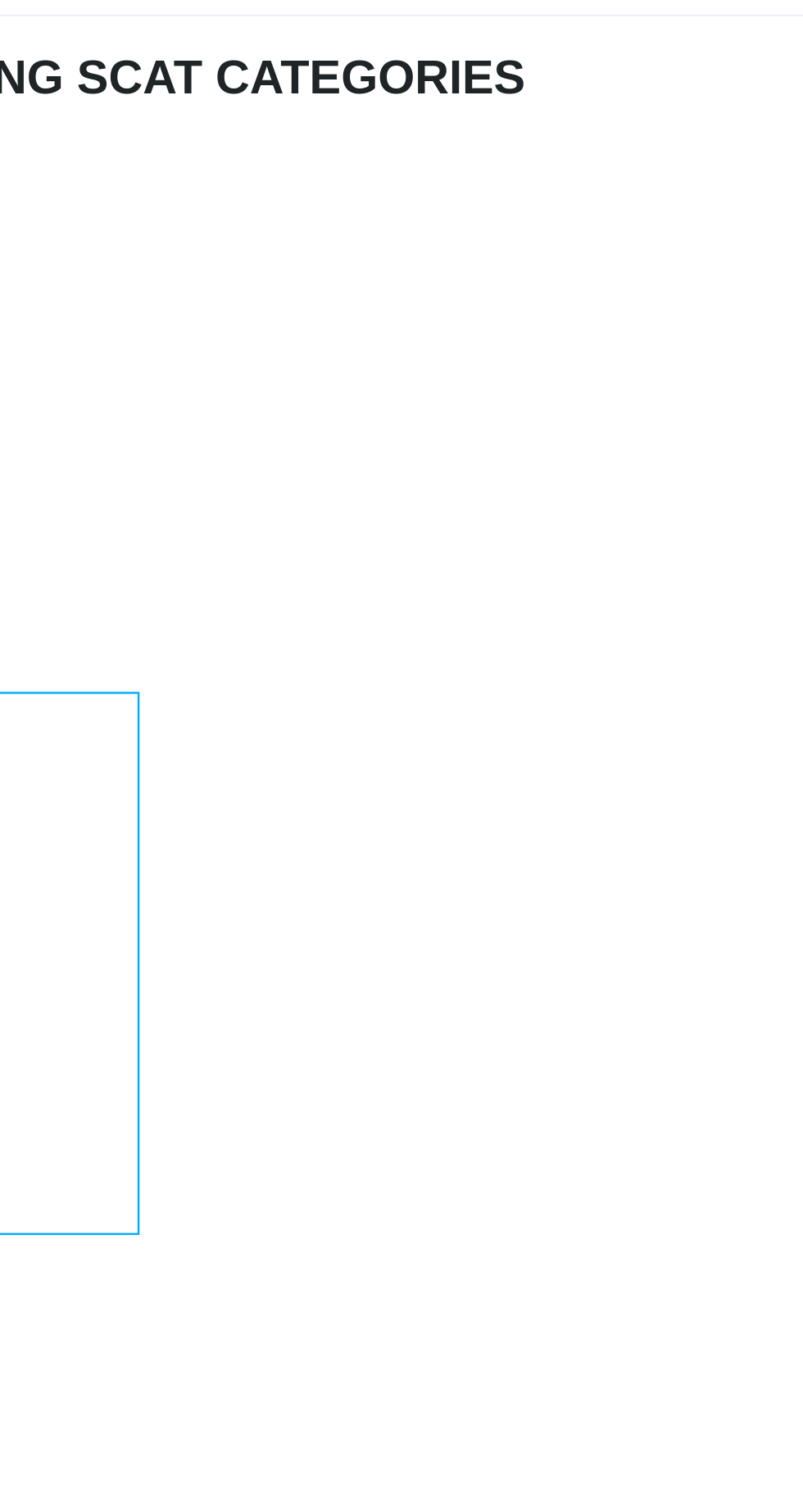
scroll to position [1883, 0]
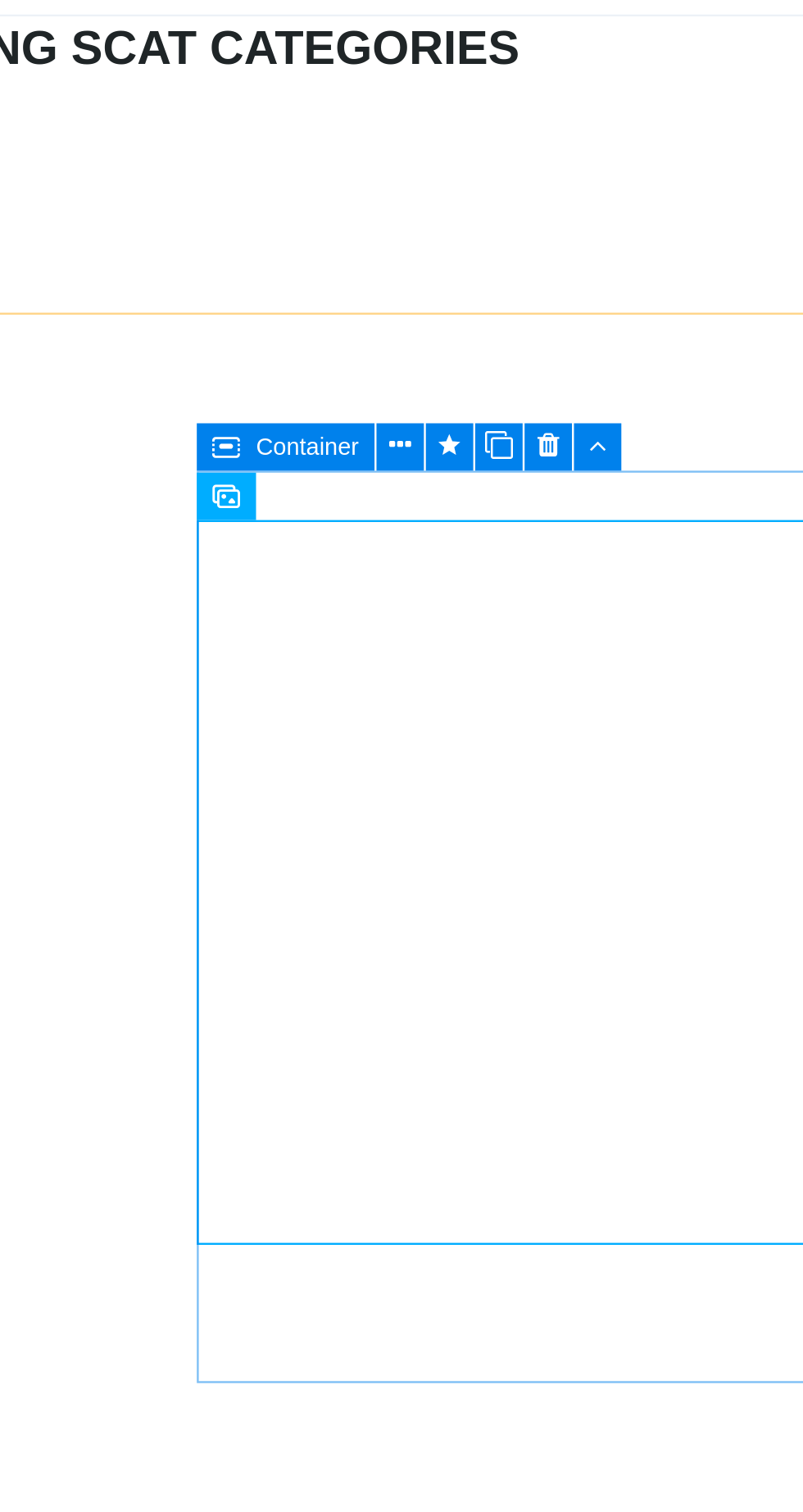
click at [535, 226] on icon at bounding box center [532, 220] width 9 height 17
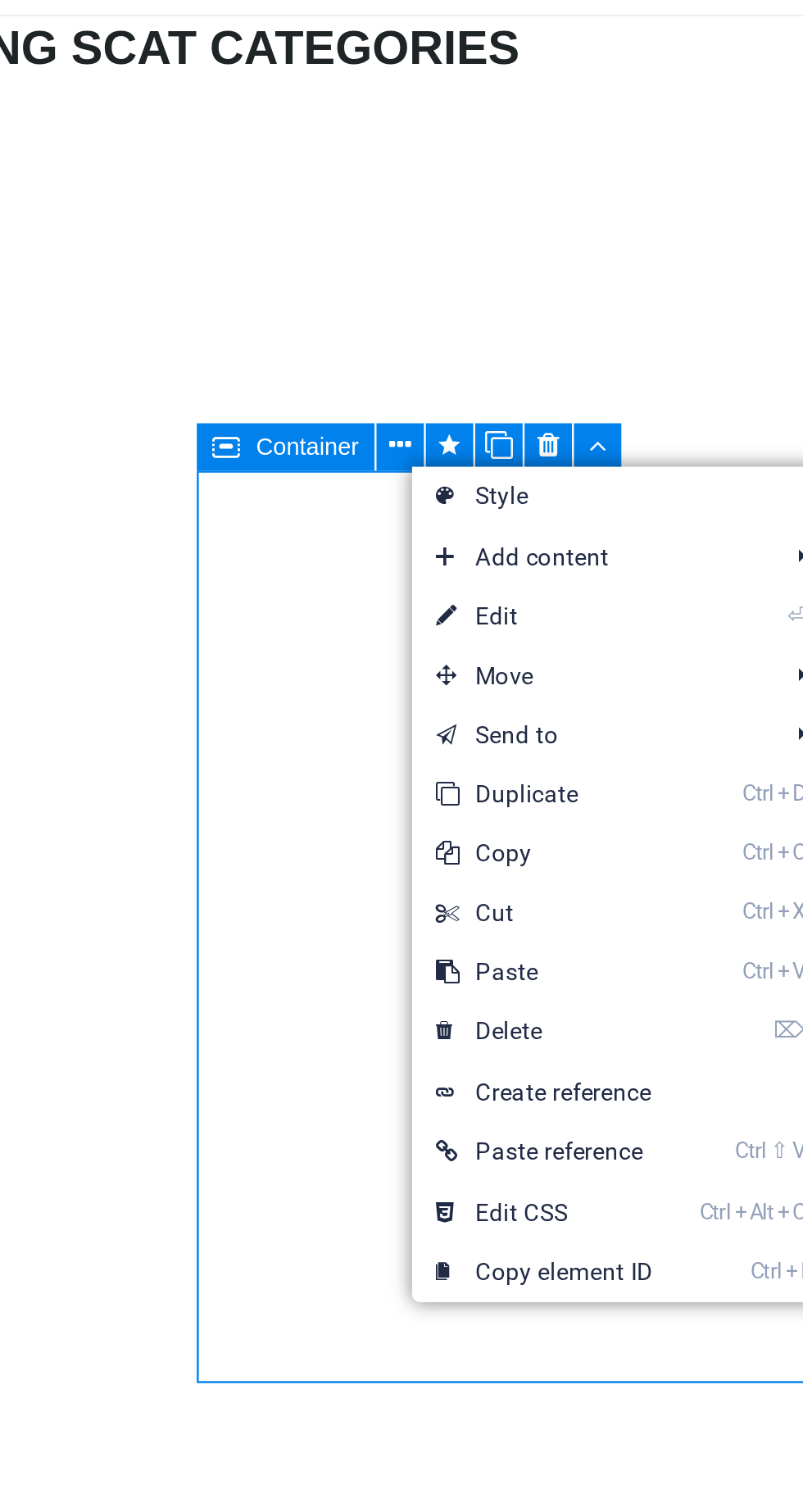
click at [598, 466] on link "⌦ Delete" at bounding box center [592, 463] width 110 height 25
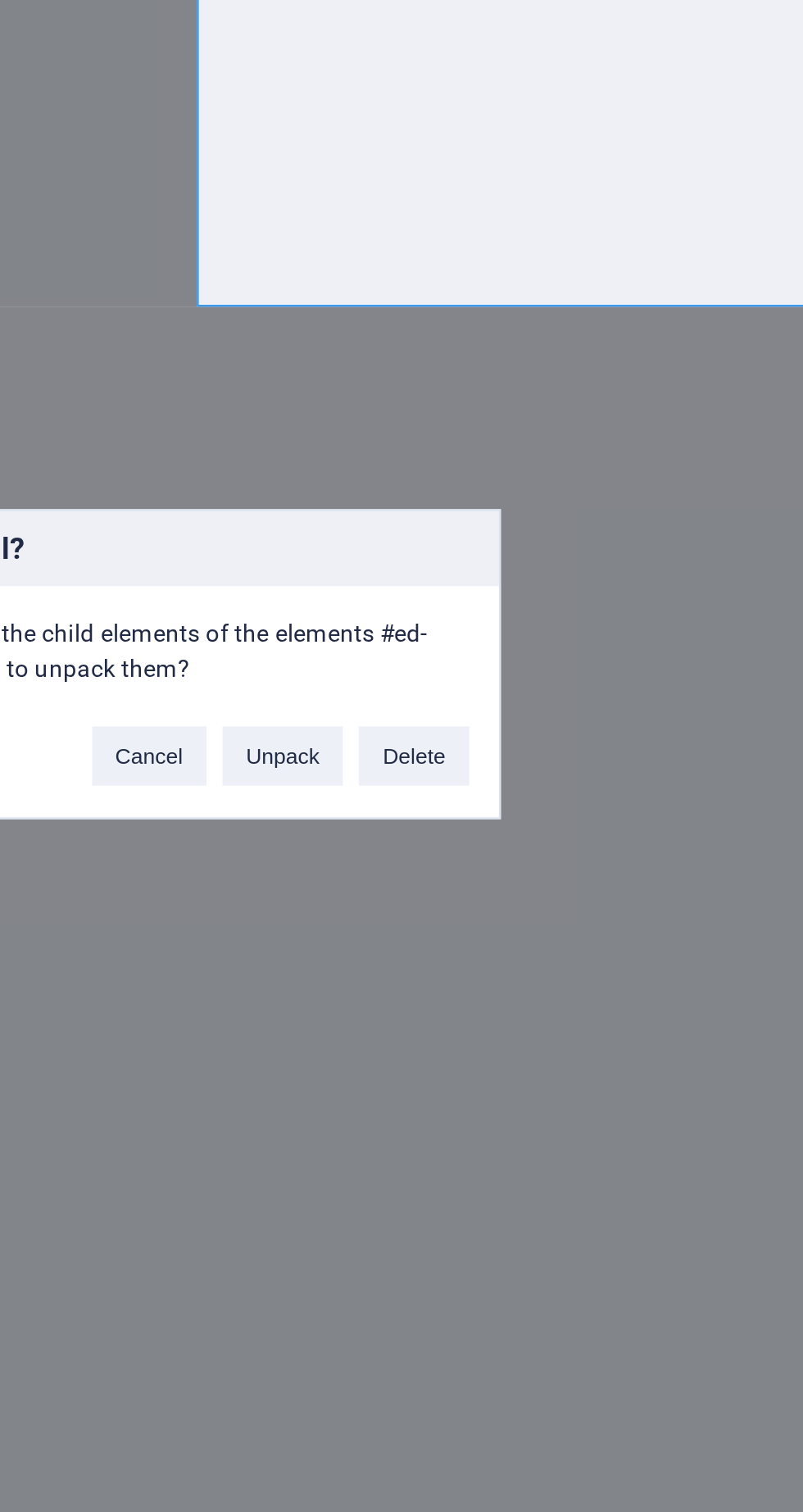
click at [545, 797] on button "Delete" at bounding box center [538, 794] width 46 height 25
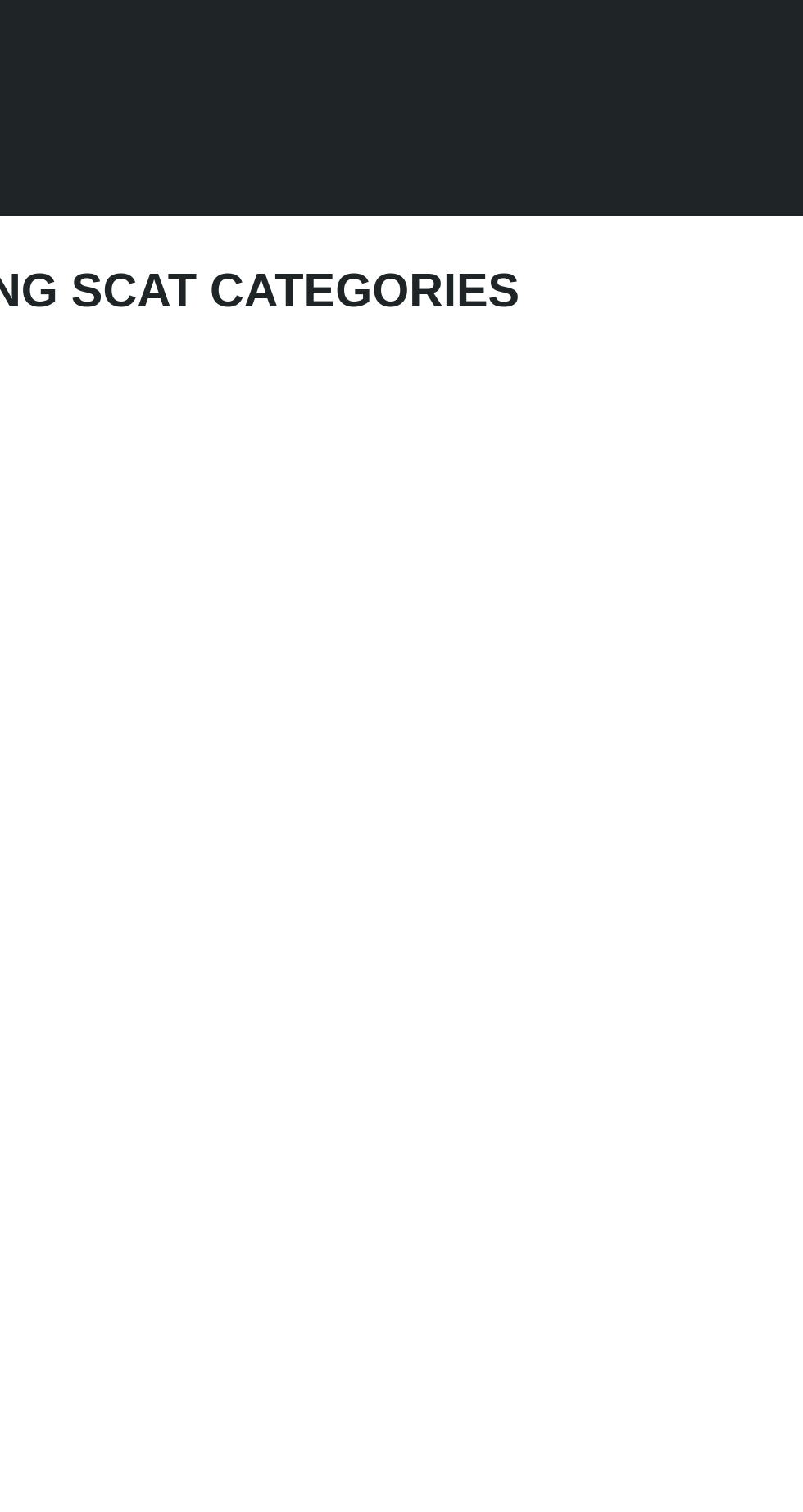
scroll to position [1322, 0]
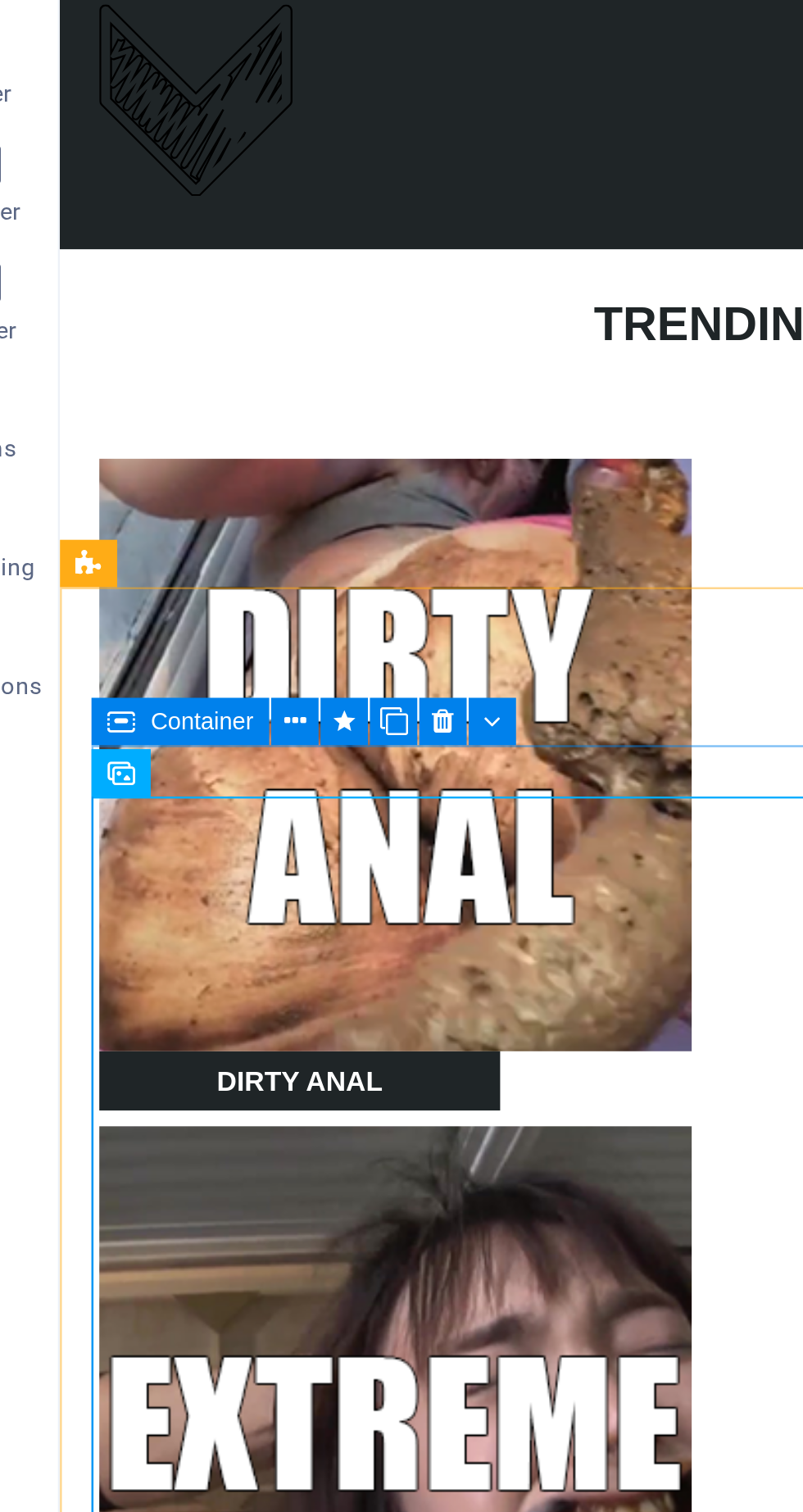
click at [202, 786] on icon at bounding box center [204, 781] width 11 height 17
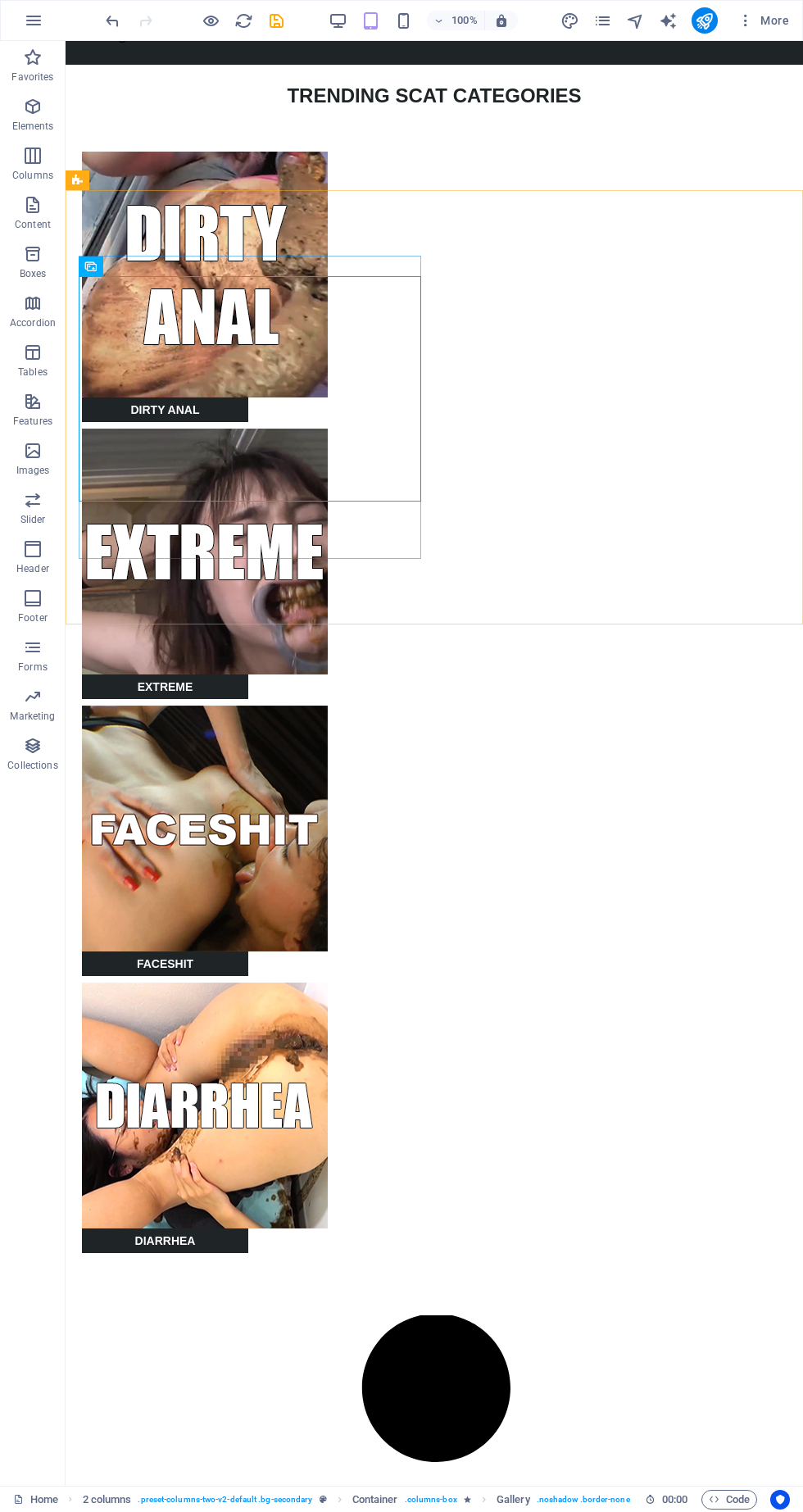
scroll to position [1858, 0]
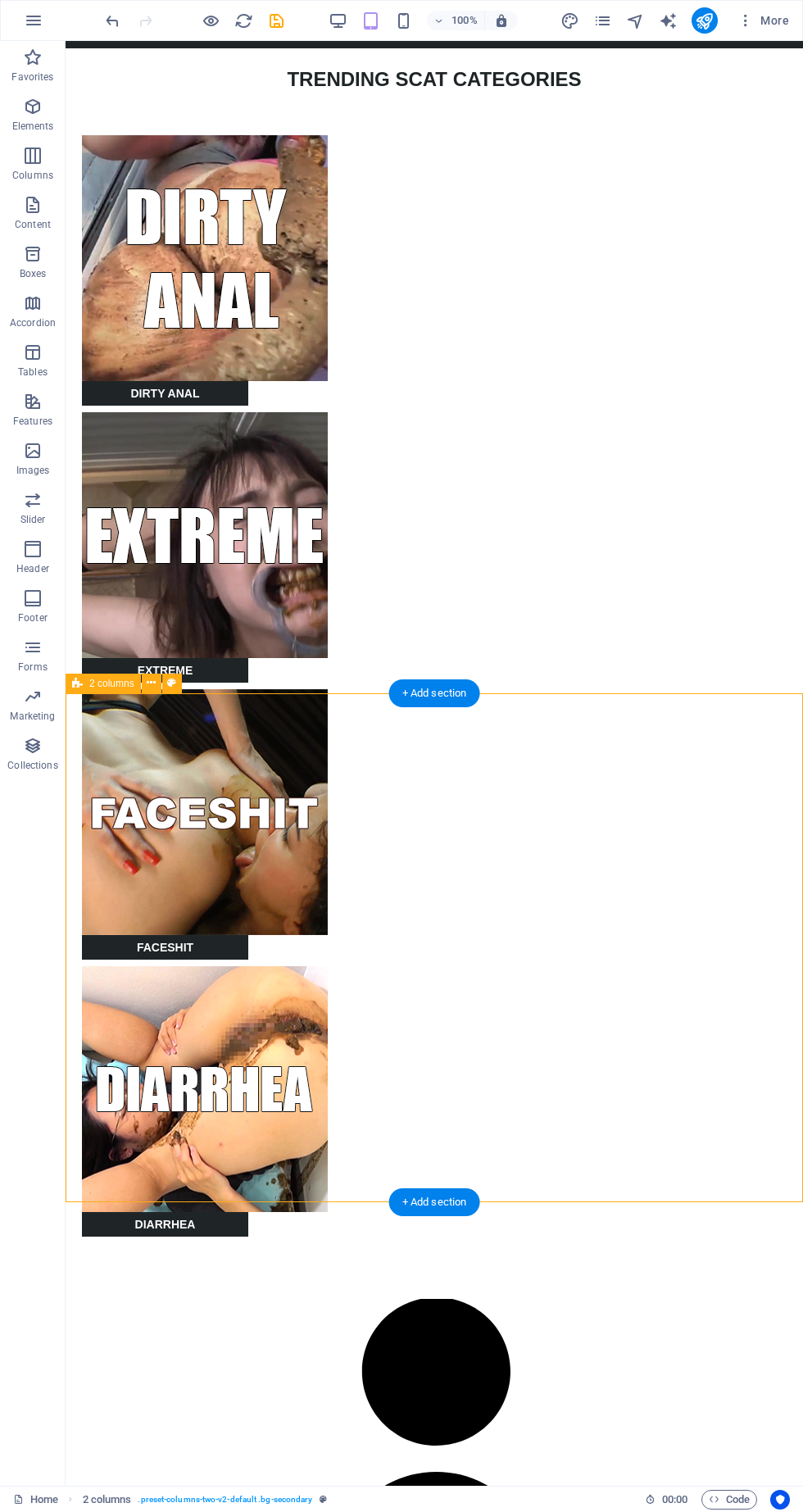
scroll to position [1859, 0]
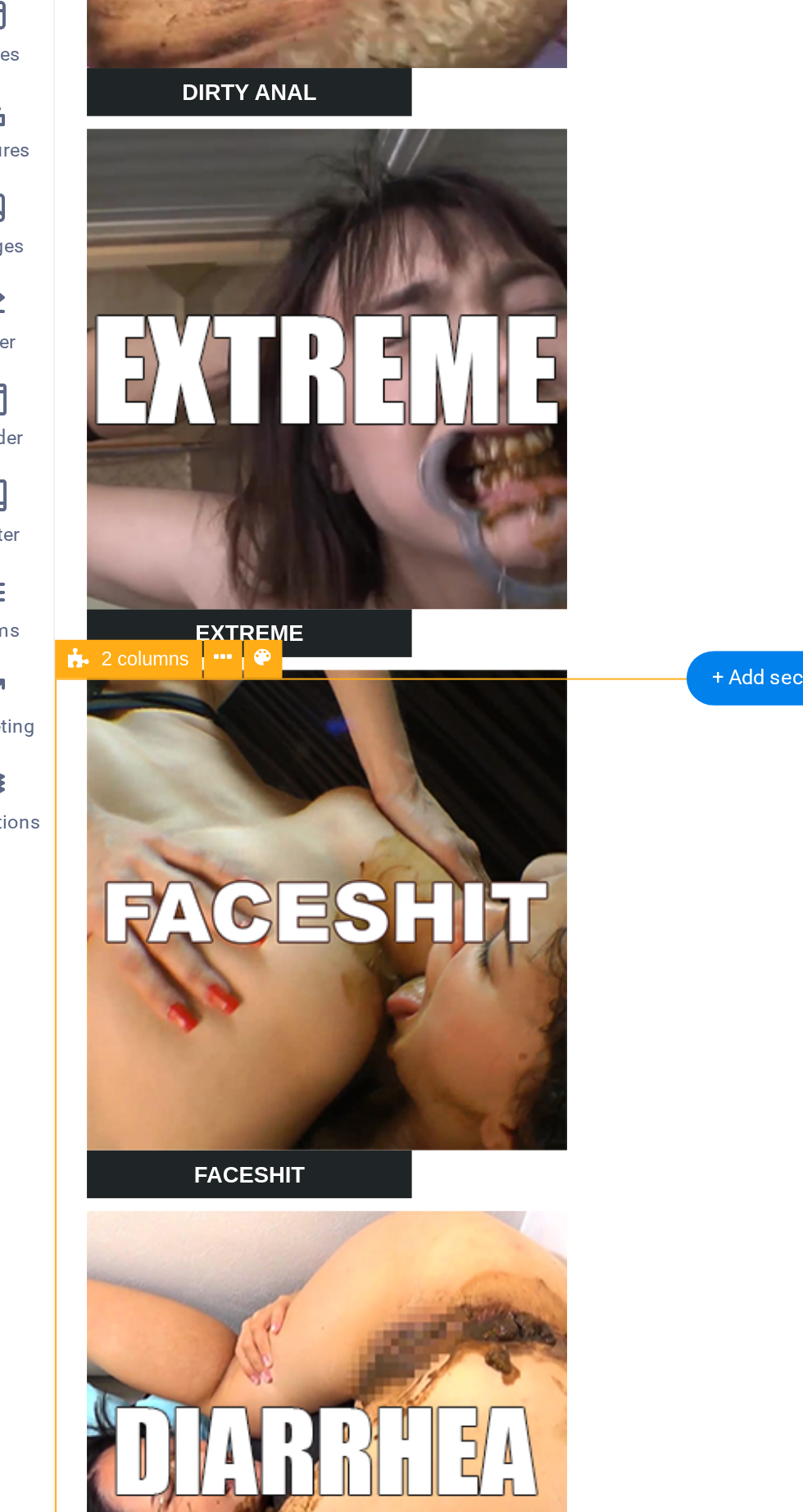
click at [158, 682] on button at bounding box center [151, 681] width 20 height 20
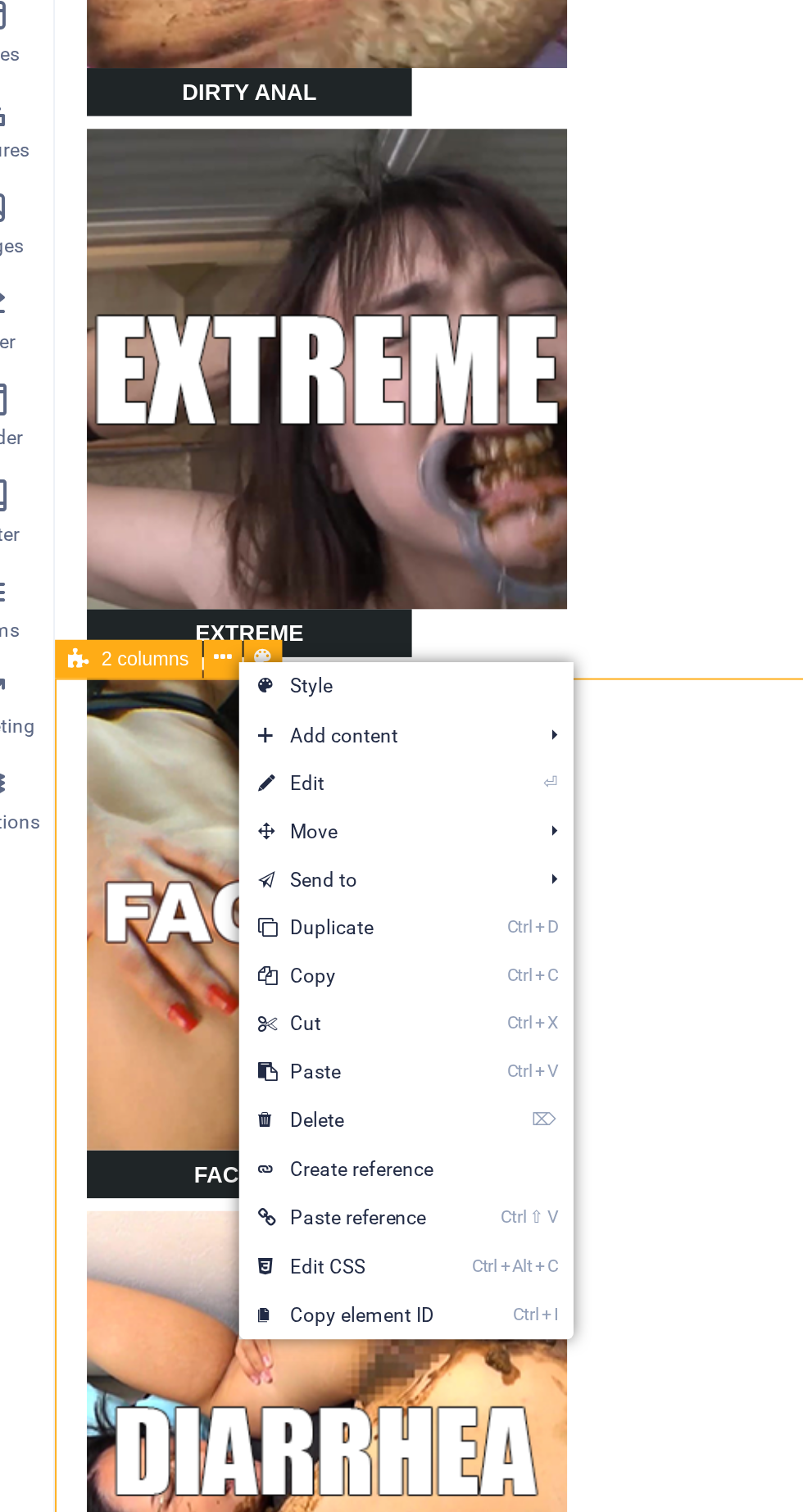
click at [219, 919] on link "⌦ Delete" at bounding box center [215, 918] width 110 height 25
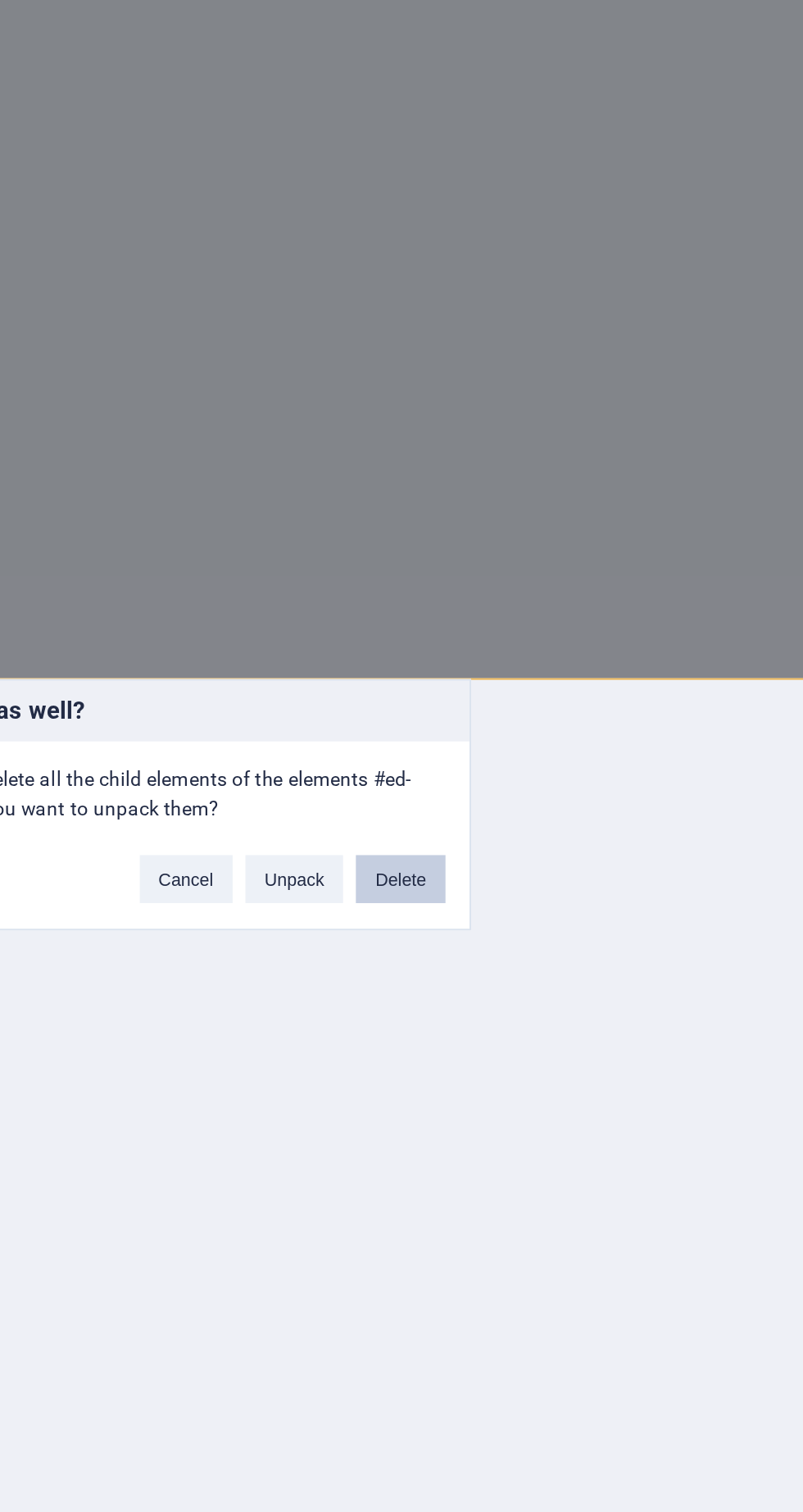
click at [552, 794] on button "Delete" at bounding box center [538, 794] width 46 height 25
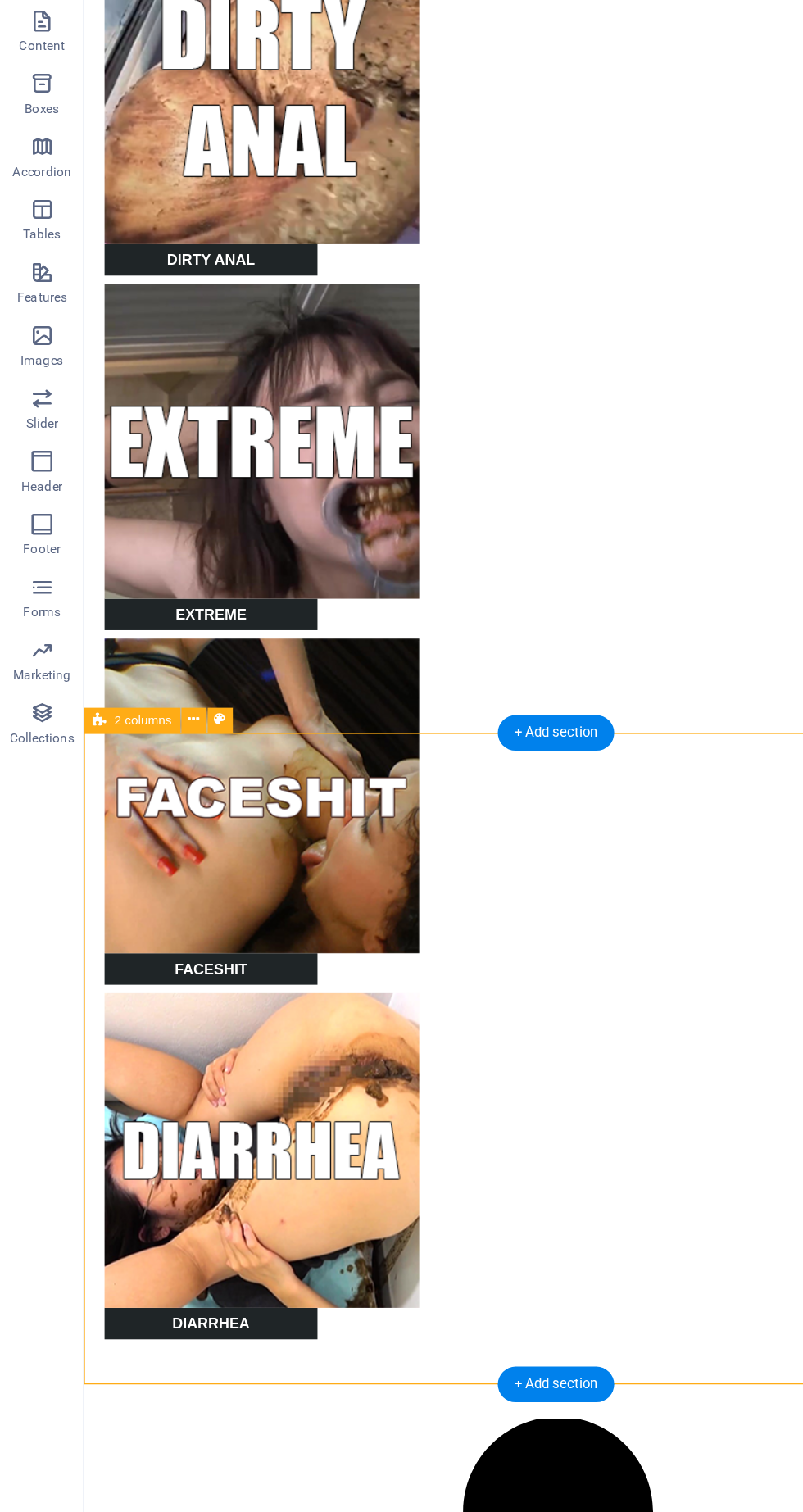
click at [163, 745] on div "2 columns" at bounding box center [129, 753] width 127 height 21
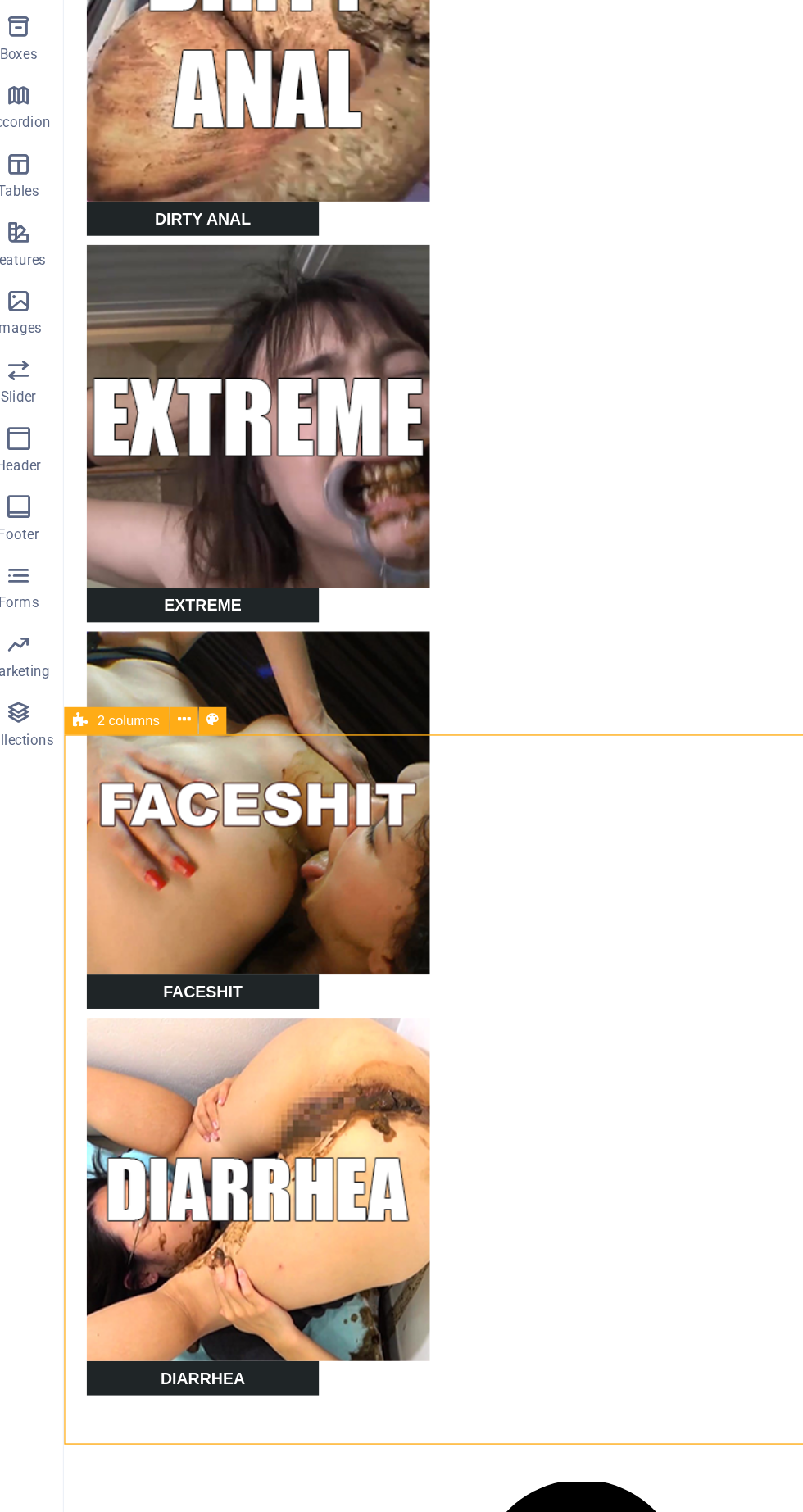
scroll to position [1860, 0]
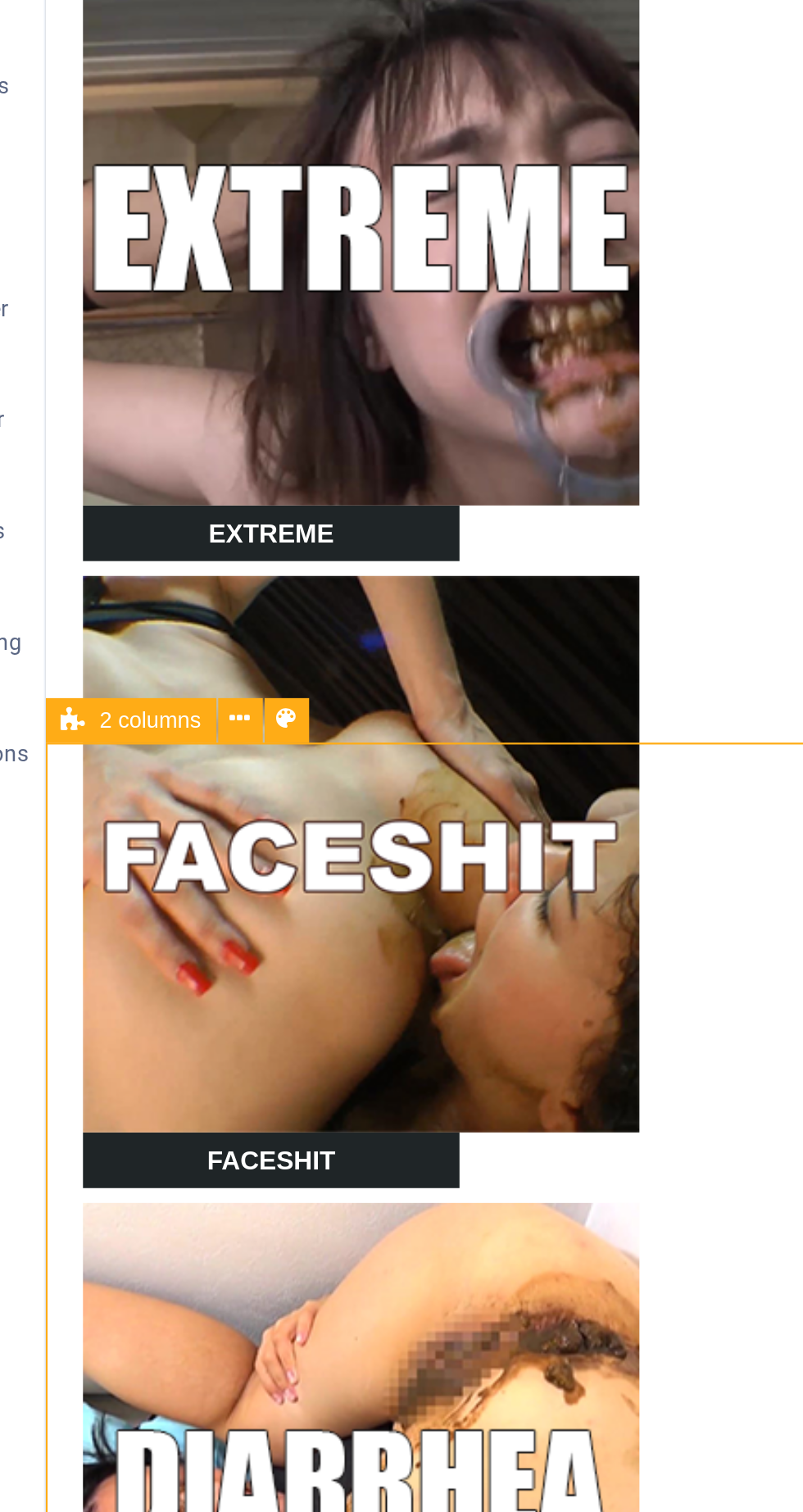
click at [156, 750] on icon at bounding box center [150, 751] width 9 height 17
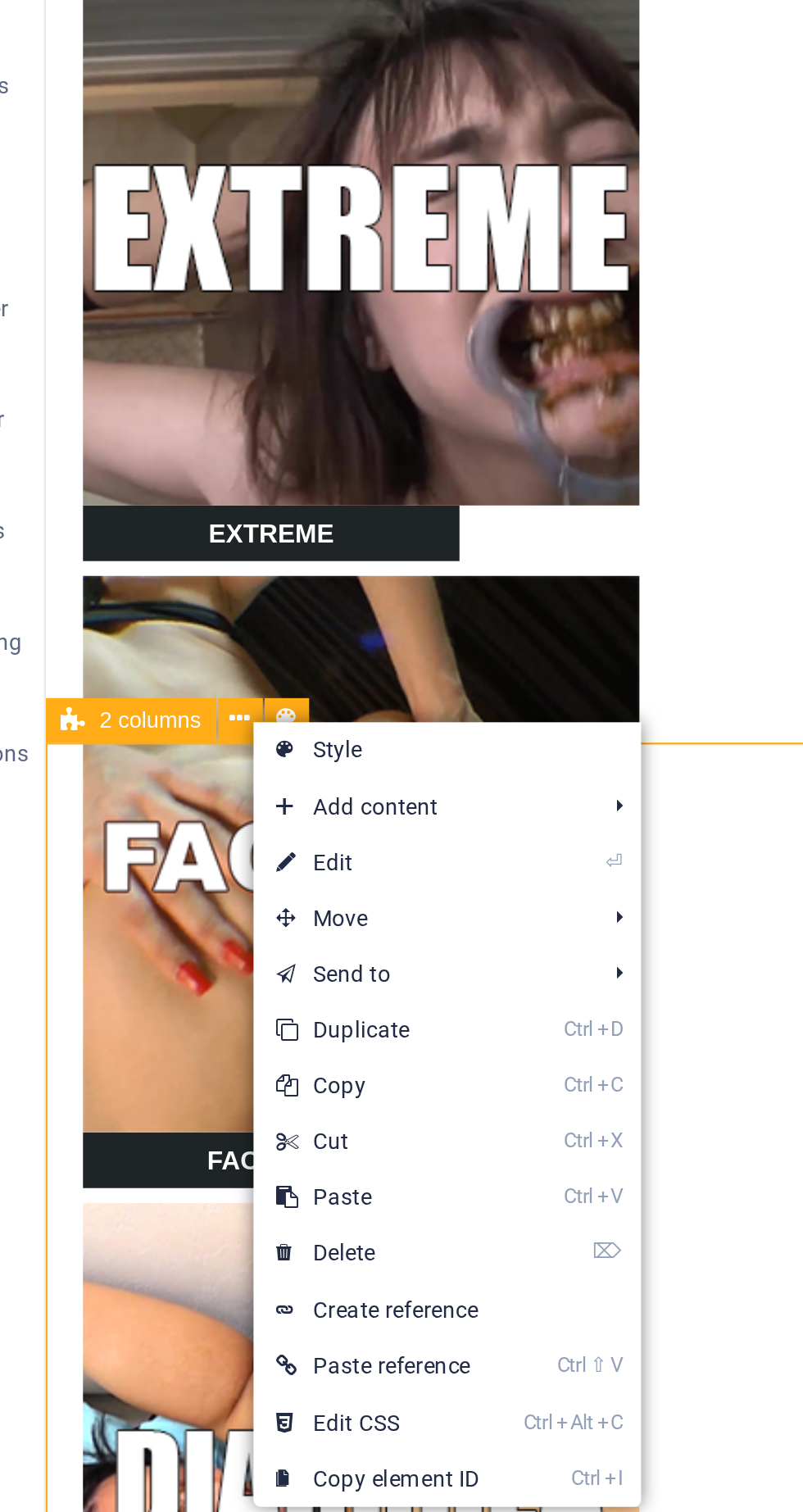
click at [230, 986] on link "⌦ Delete" at bounding box center [213, 986] width 110 height 25
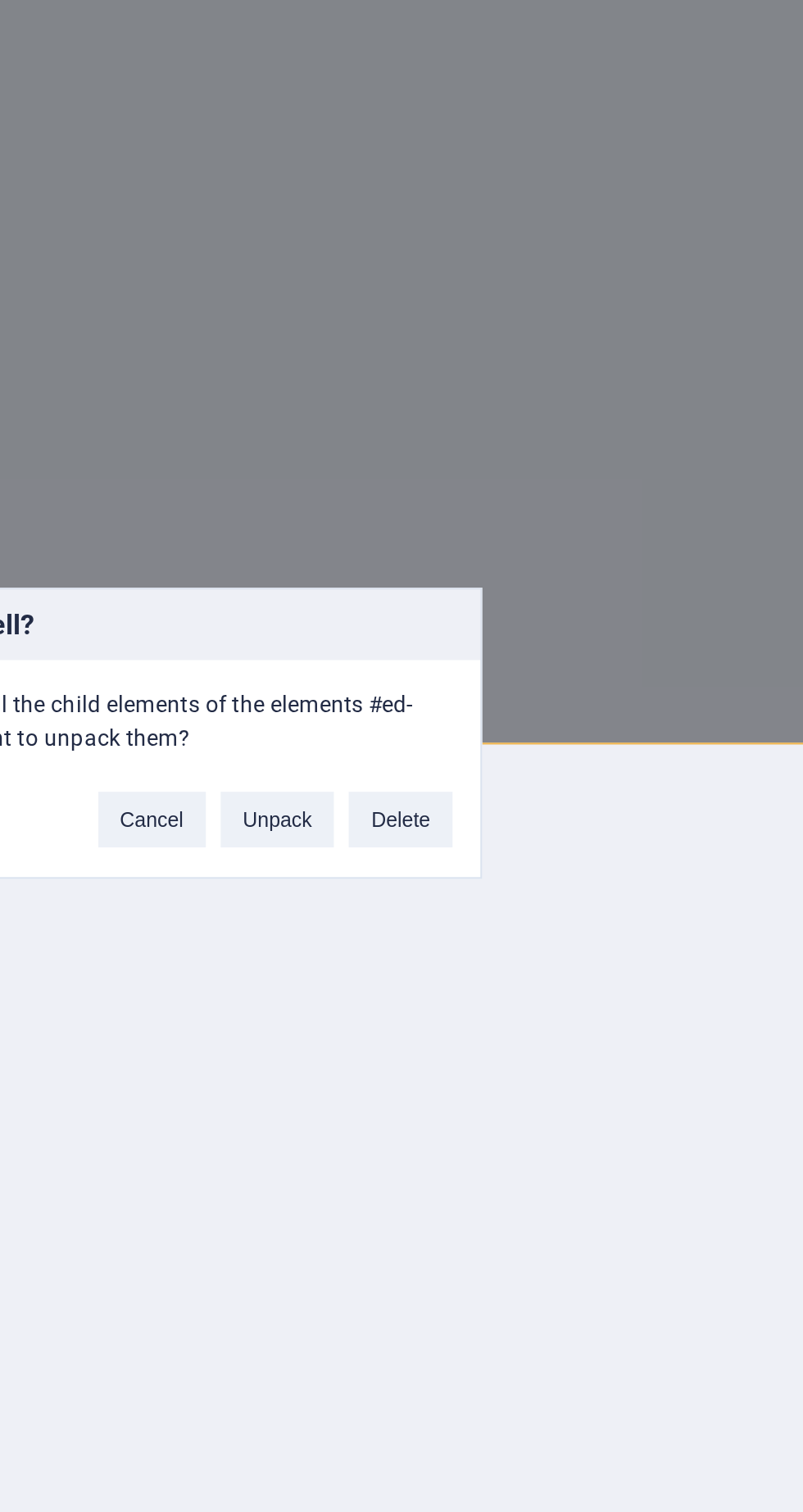
click at [555, 790] on button "Delete" at bounding box center [538, 794] width 46 height 25
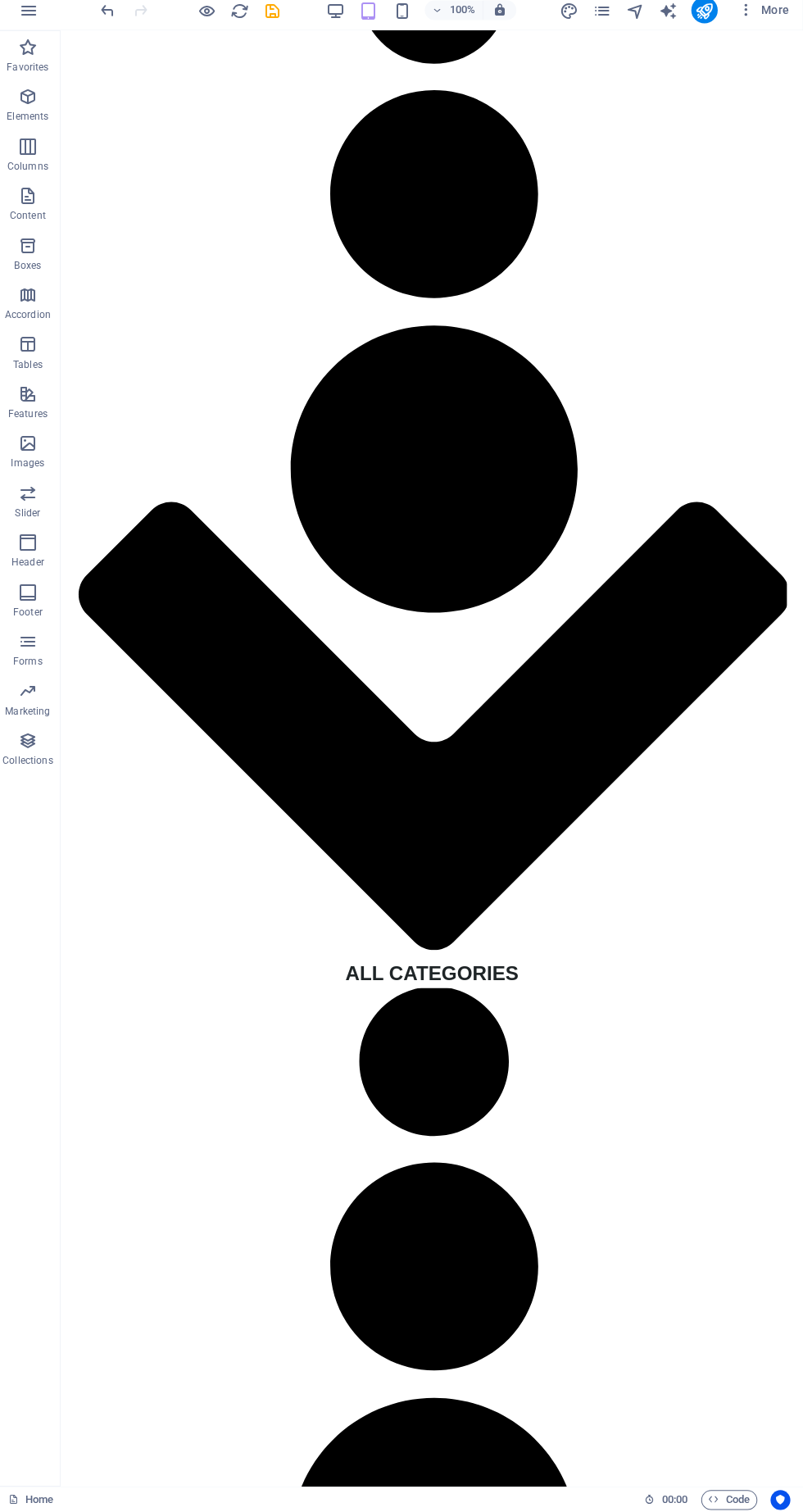
scroll to position [3213, 0]
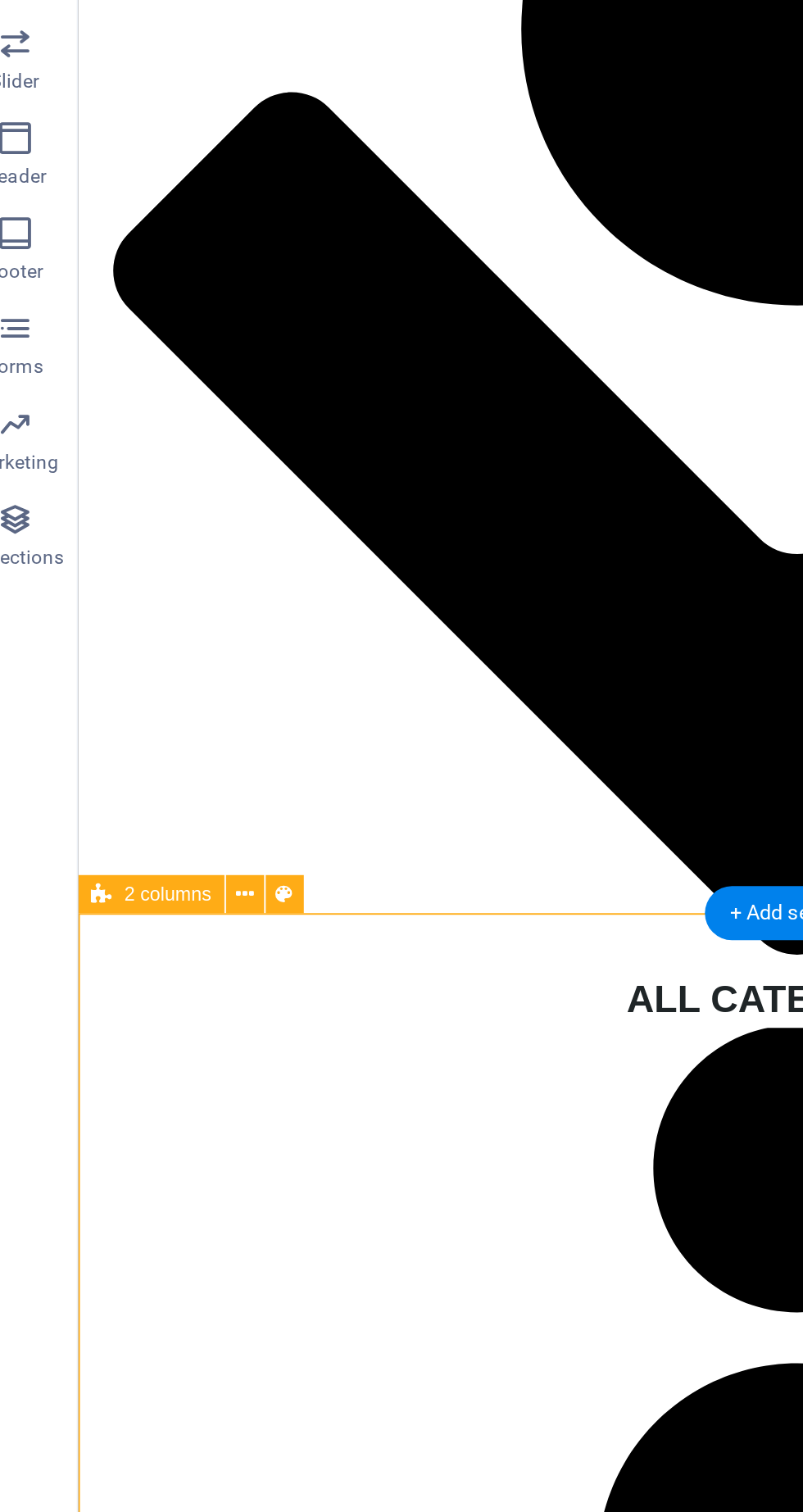
click at [158, 940] on button at bounding box center [151, 939] width 20 height 20
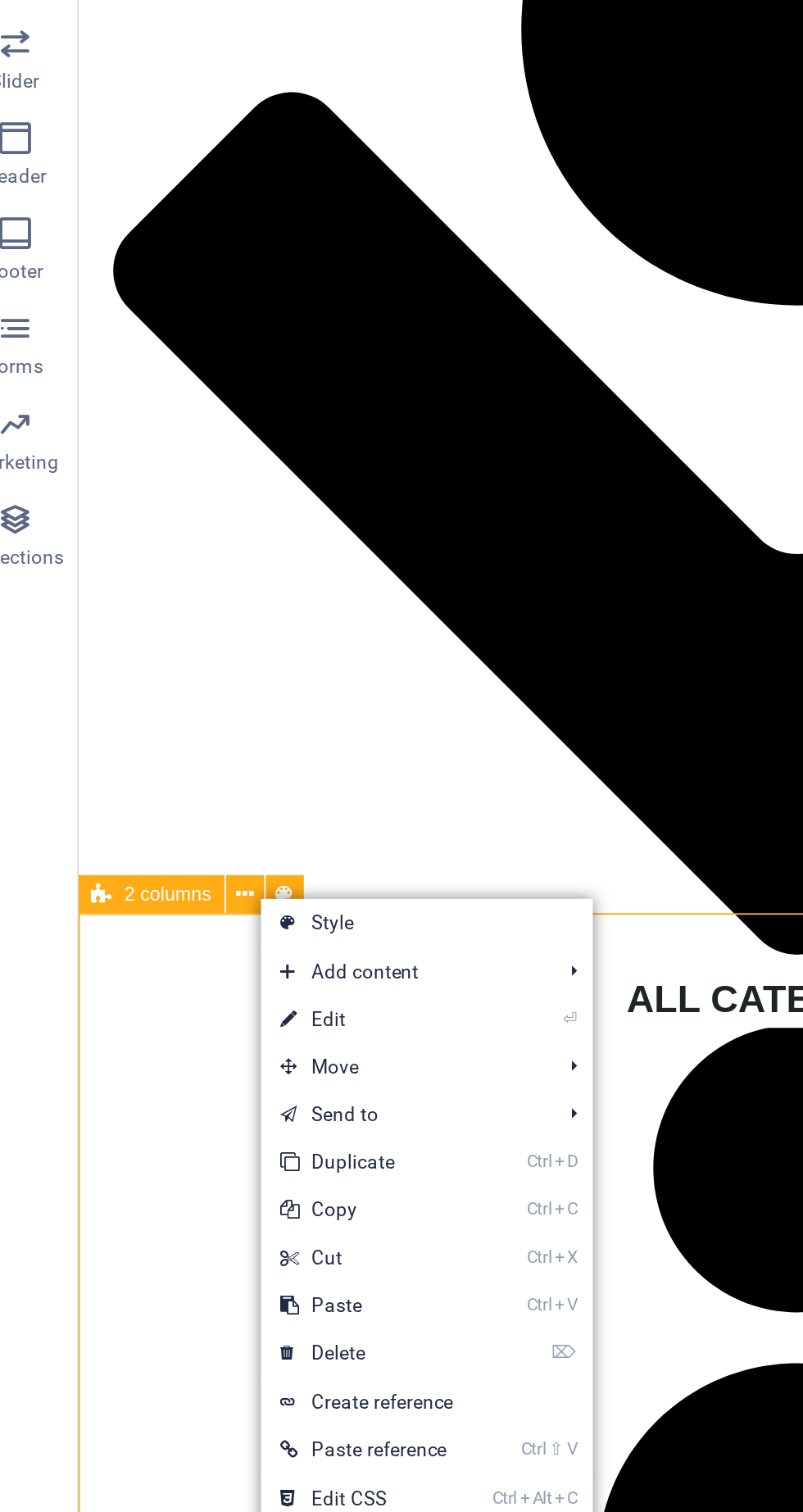
click at [220, 1180] on link "⌦ Delete" at bounding box center [215, 1177] width 110 height 25
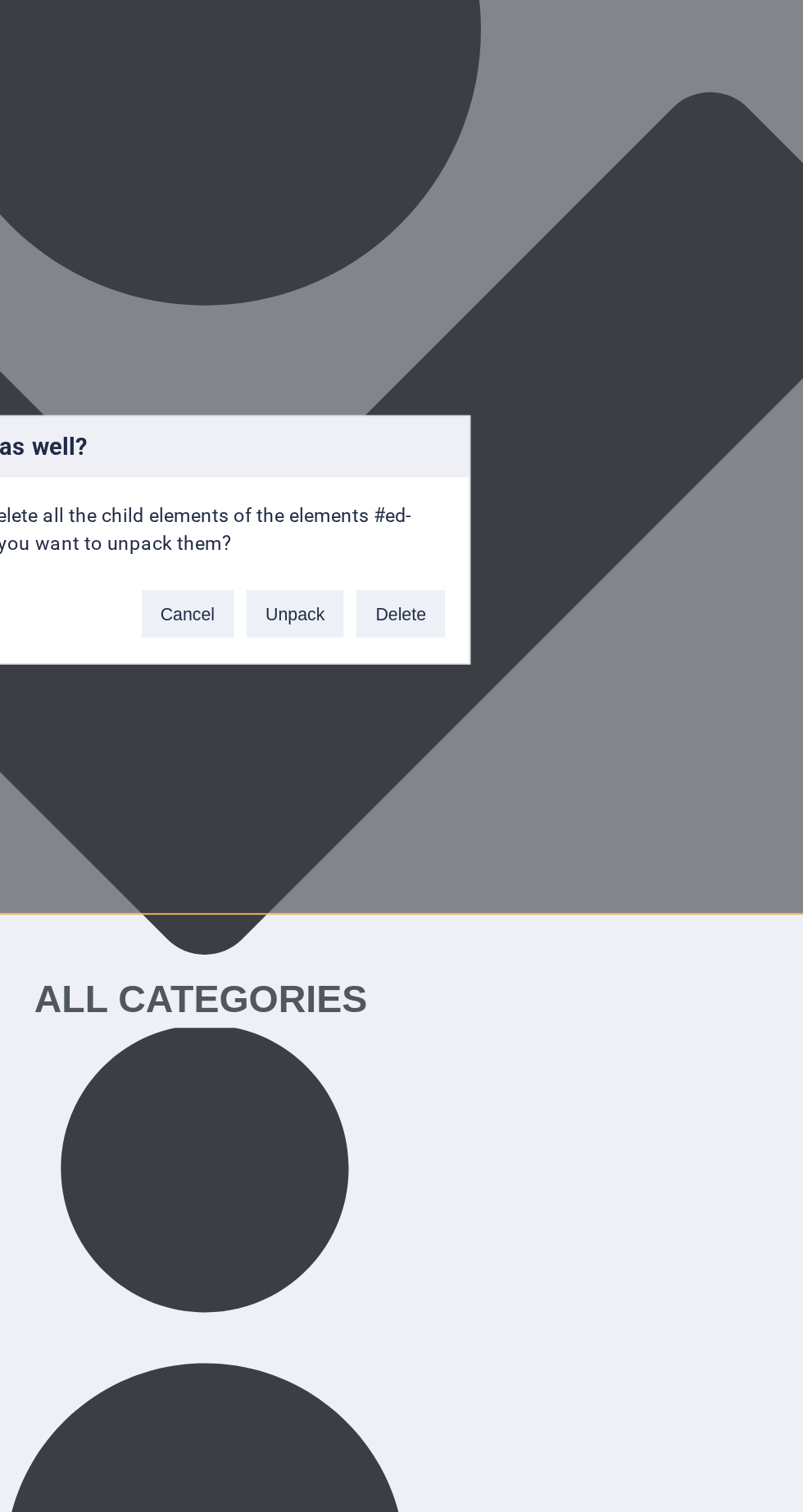
click at [549, 795] on button "Delete" at bounding box center [538, 794] width 46 height 25
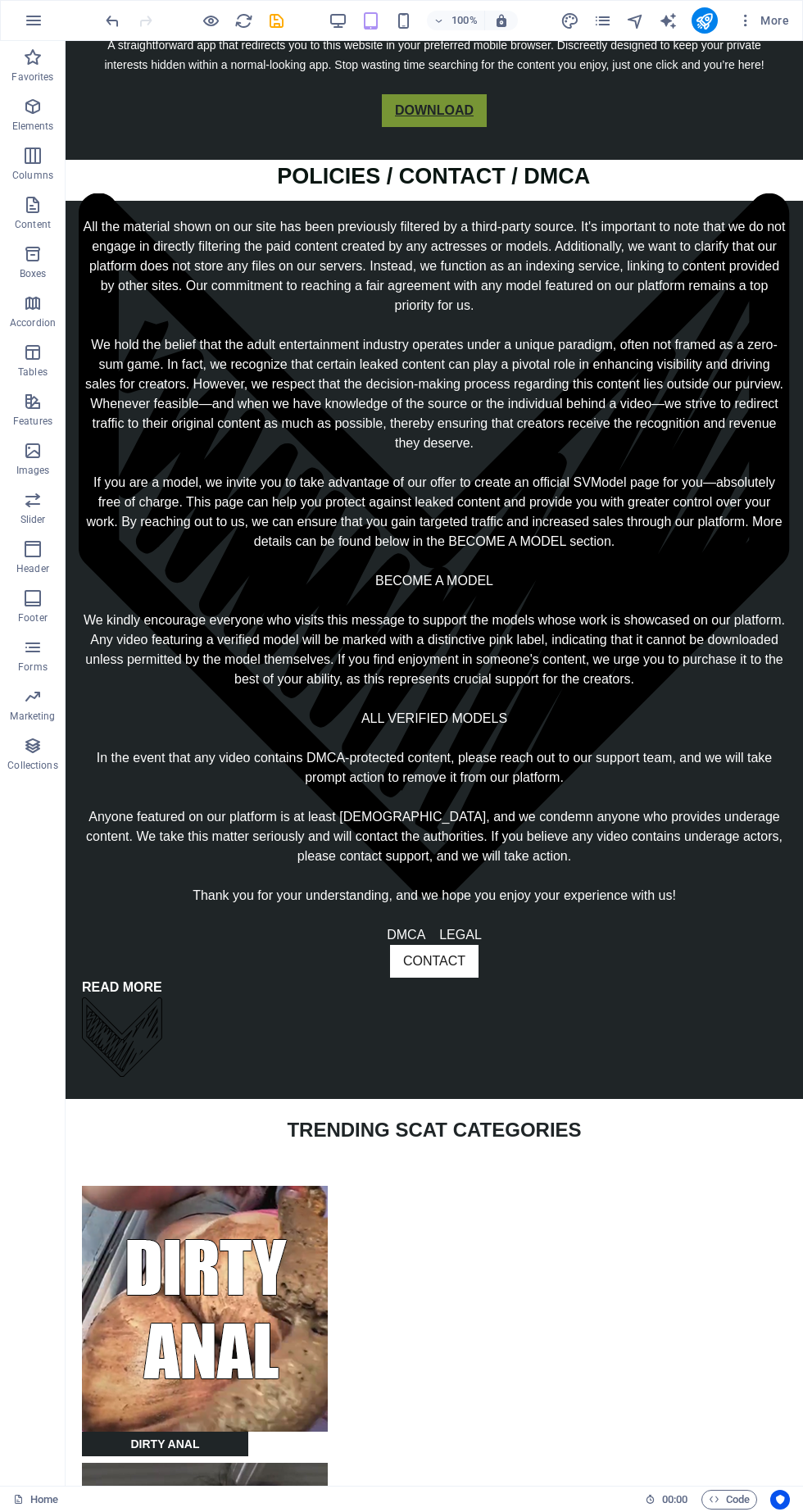
scroll to position [0, 0]
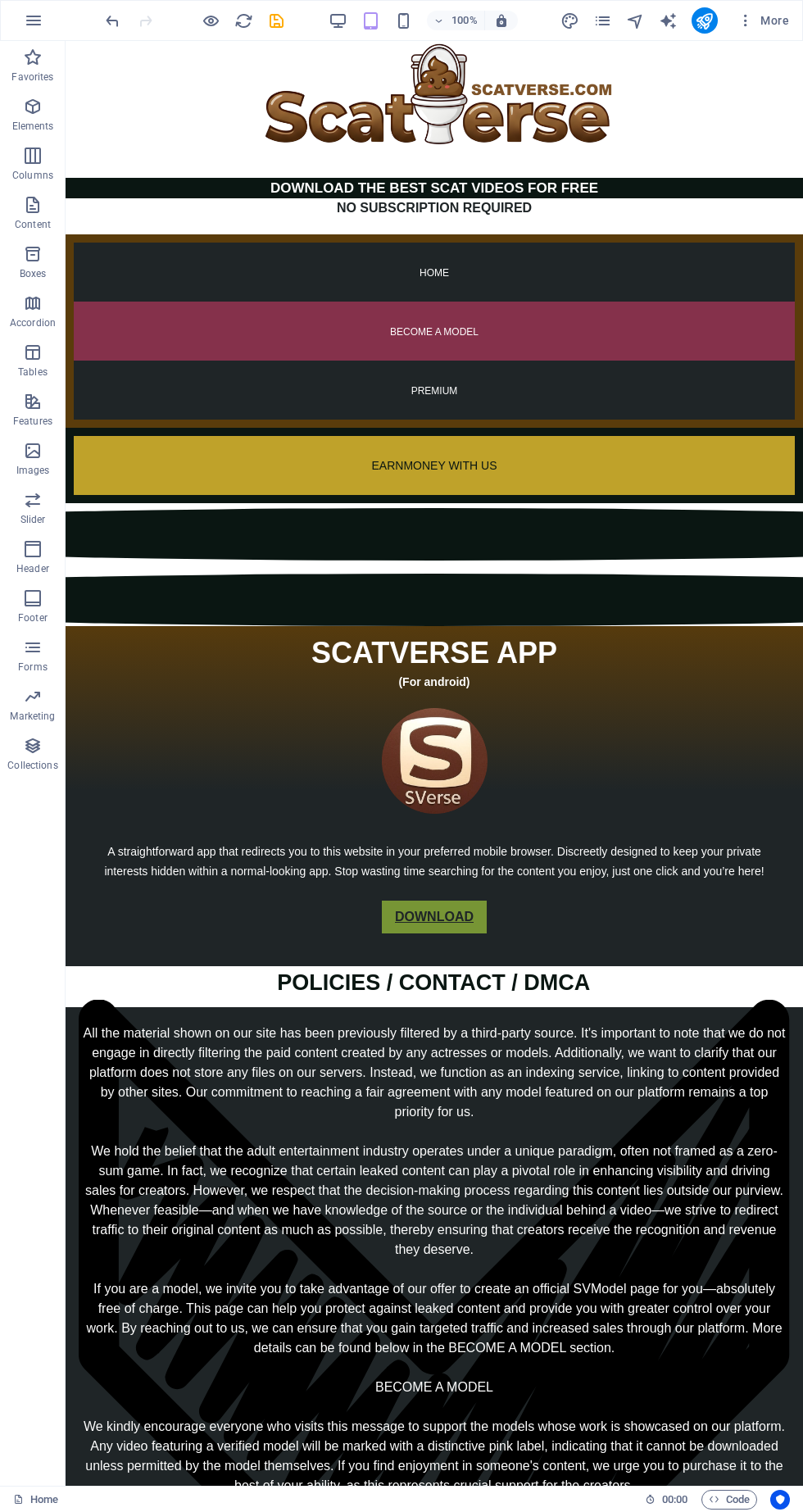
click at [277, 21] on icon "save" at bounding box center [277, 21] width 19 height 19
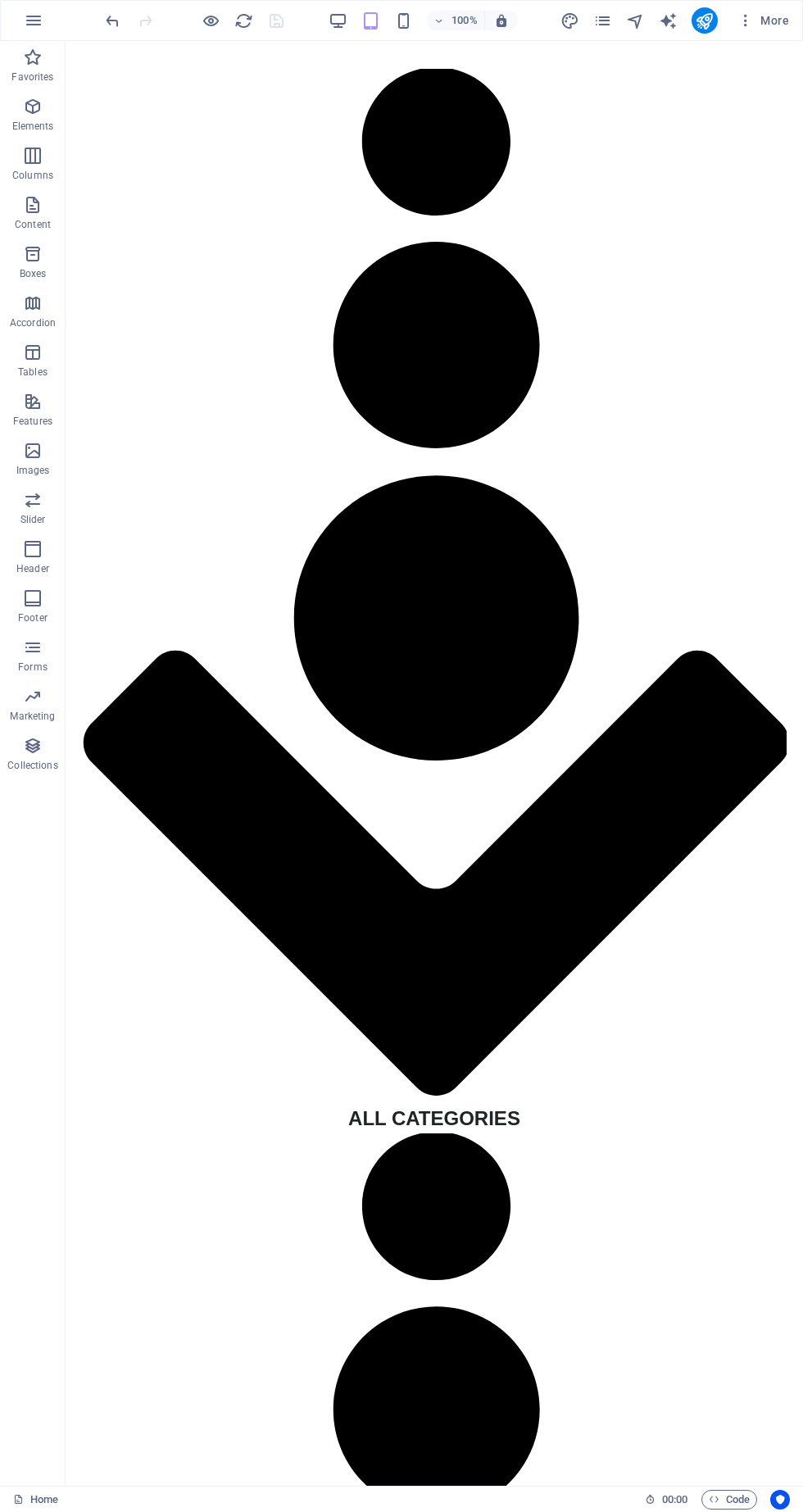
scroll to position [3092, 0]
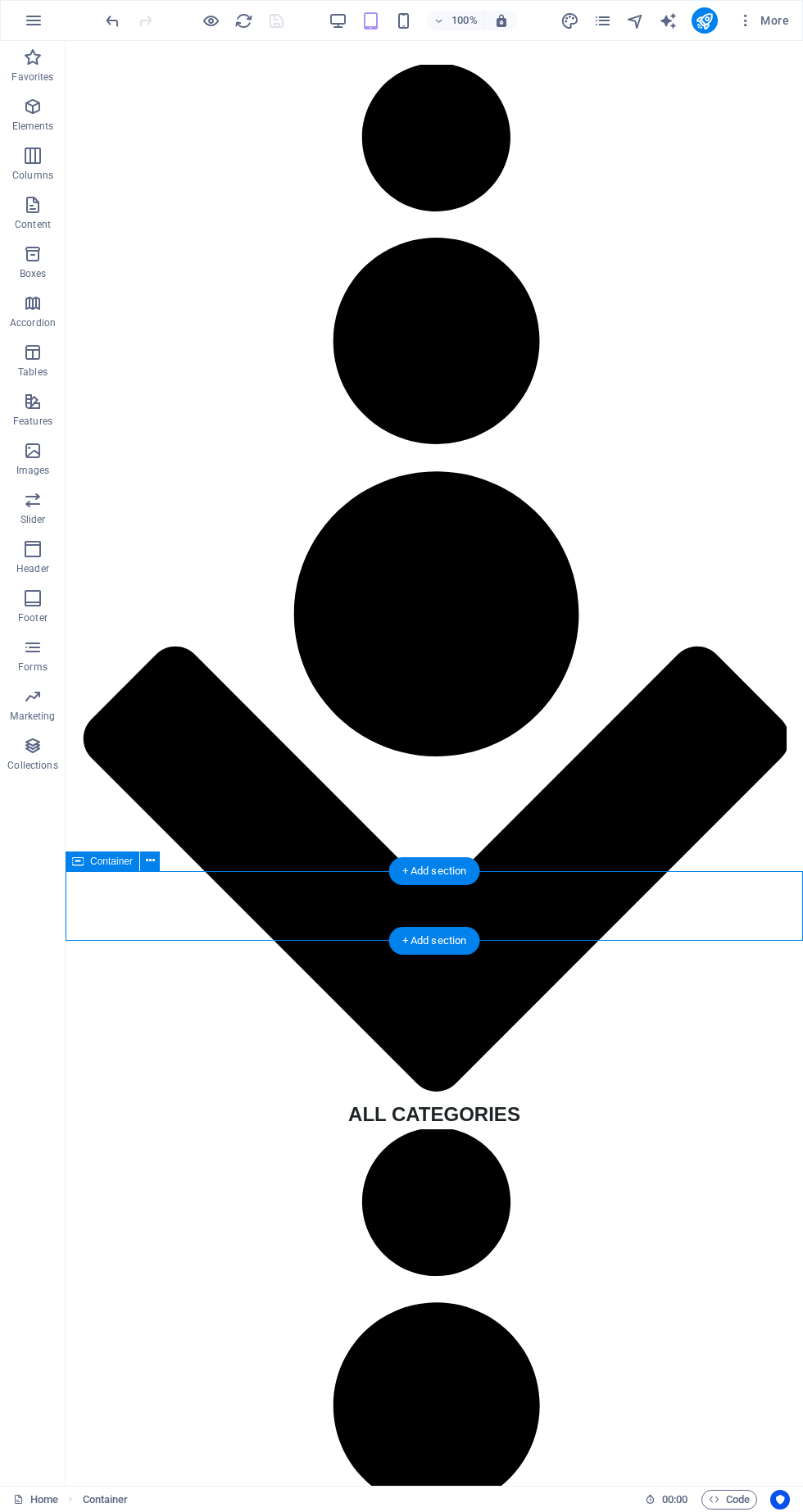
click at [146, 866] on icon at bounding box center [150, 861] width 9 height 17
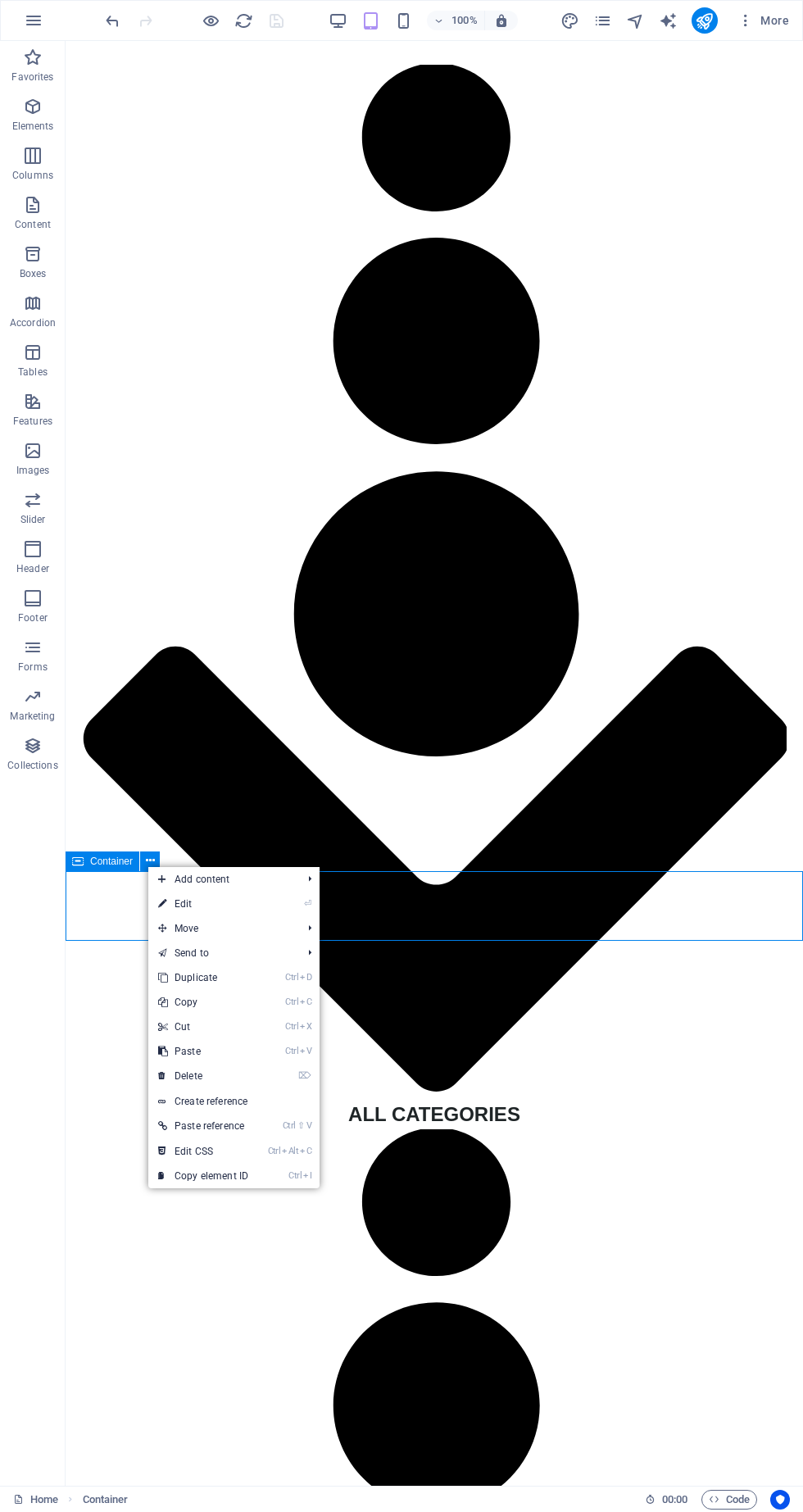
click at [191, 924] on span "Move" at bounding box center [221, 928] width 146 height 25
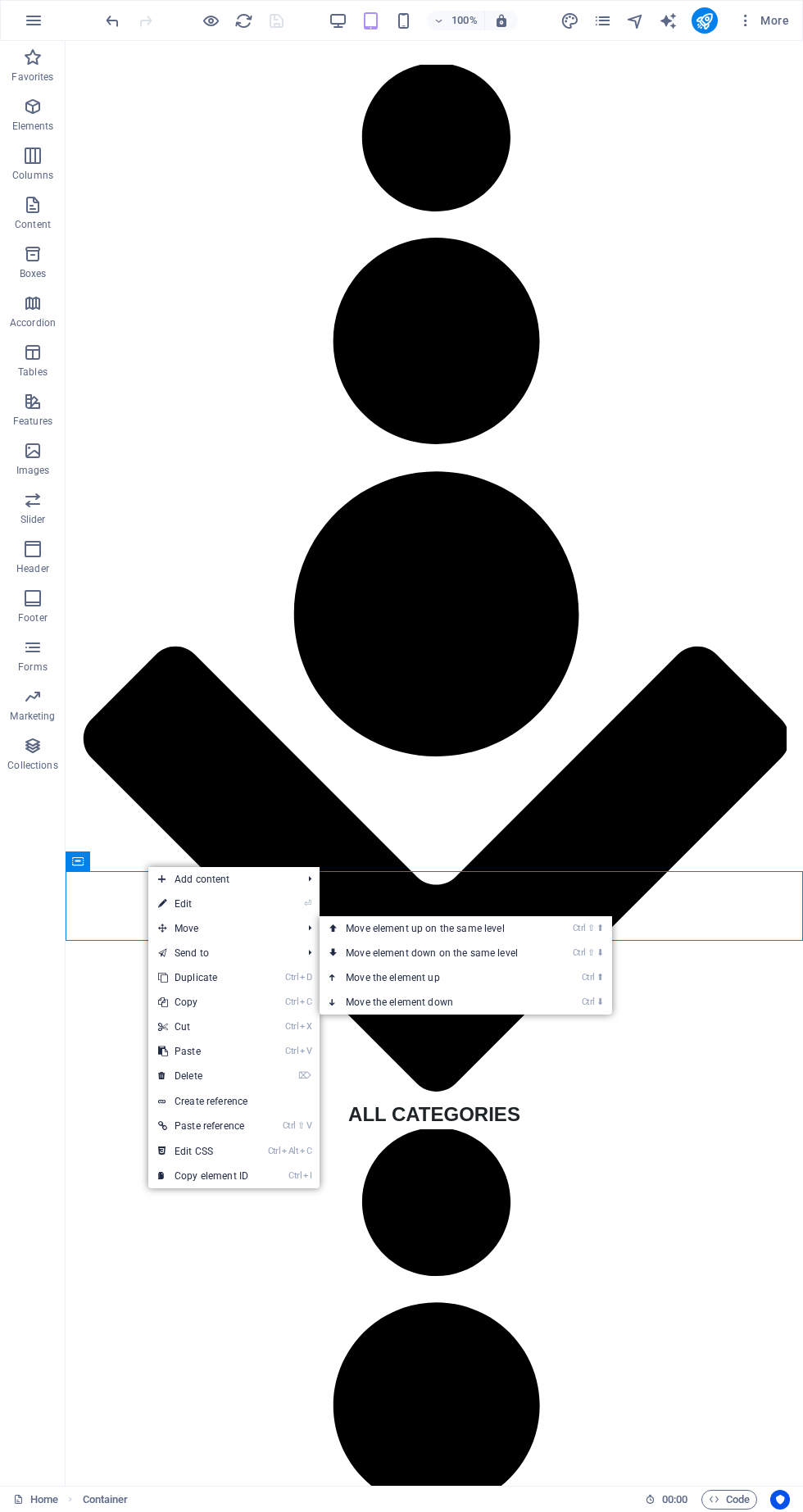
click at [375, 982] on link "Ctrl ⬆ Move the element up" at bounding box center [434, 978] width 231 height 25
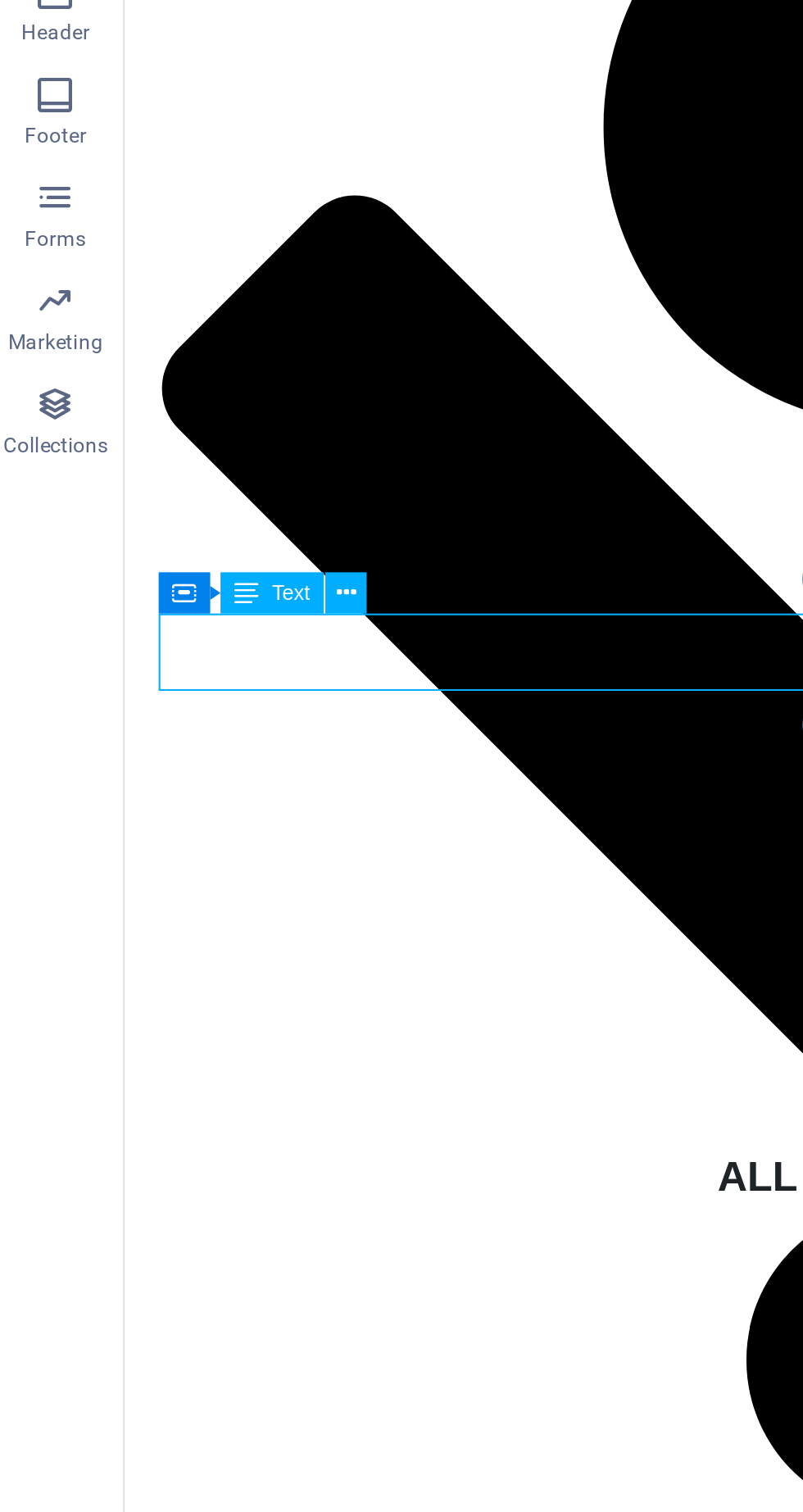
click at [179, 833] on button at bounding box center [171, 835] width 20 height 20
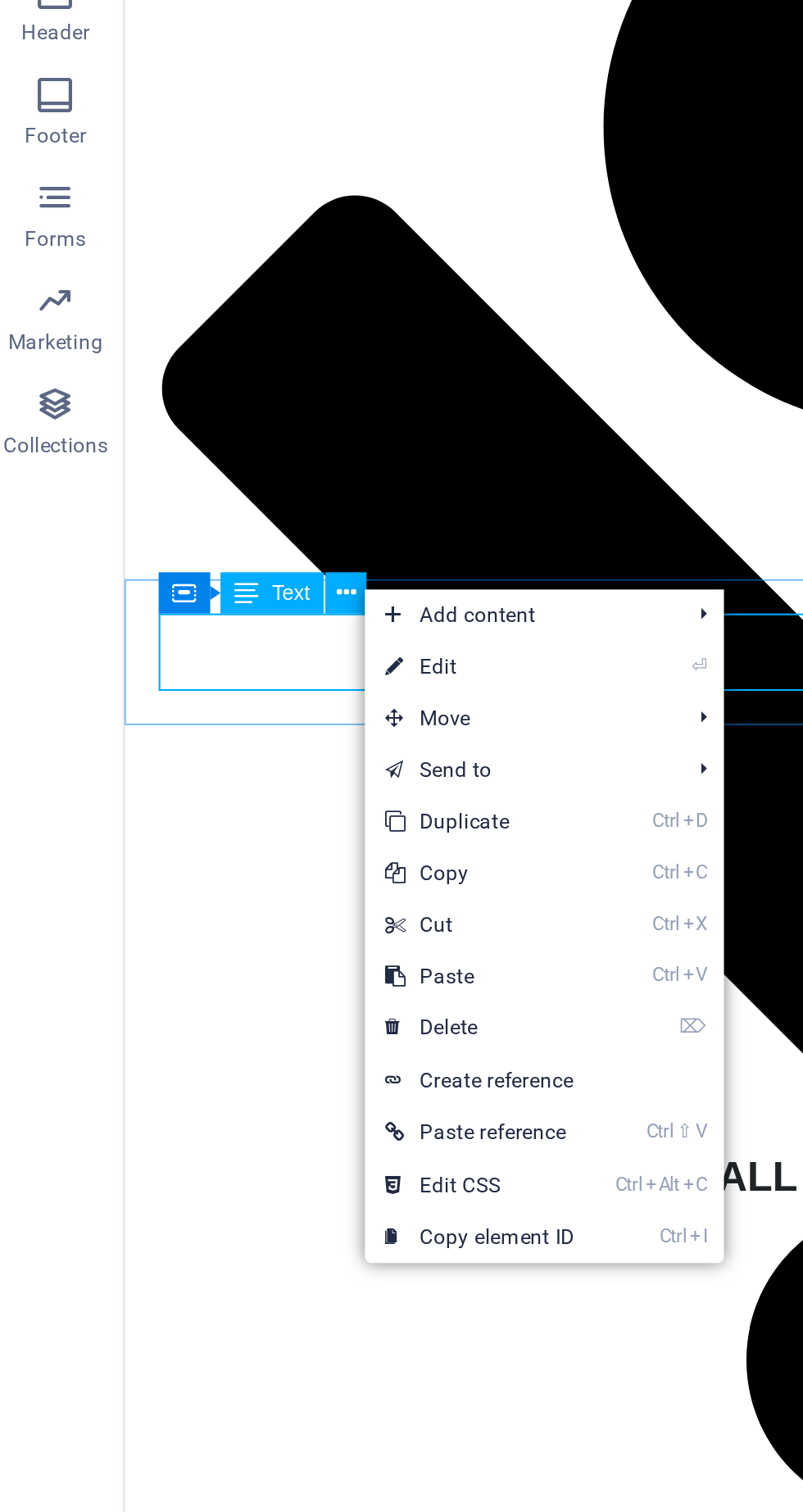
click at [247, 872] on link "⏎ Edit" at bounding box center [236, 871] width 110 height 25
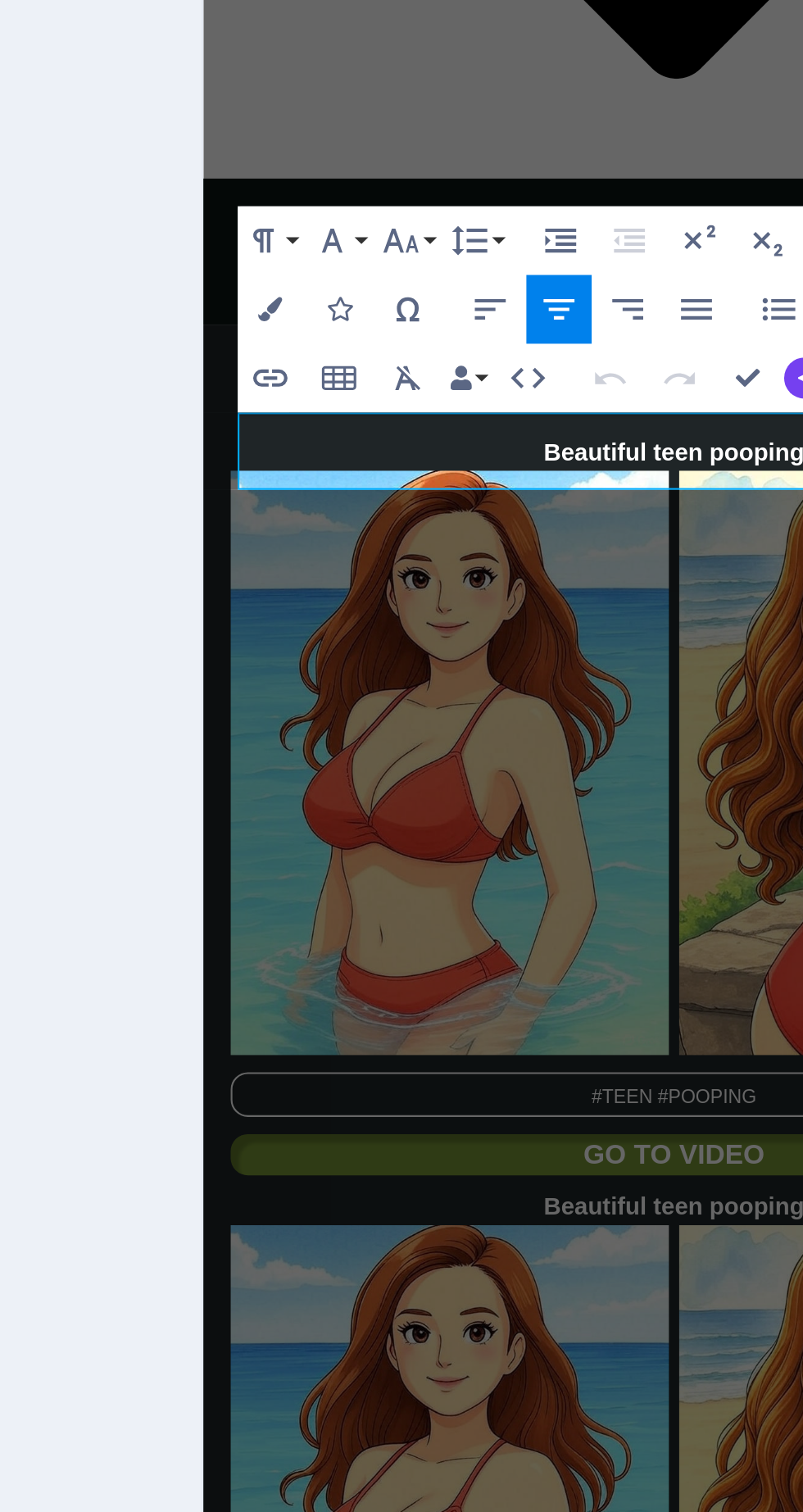
scroll to position [3088, 0]
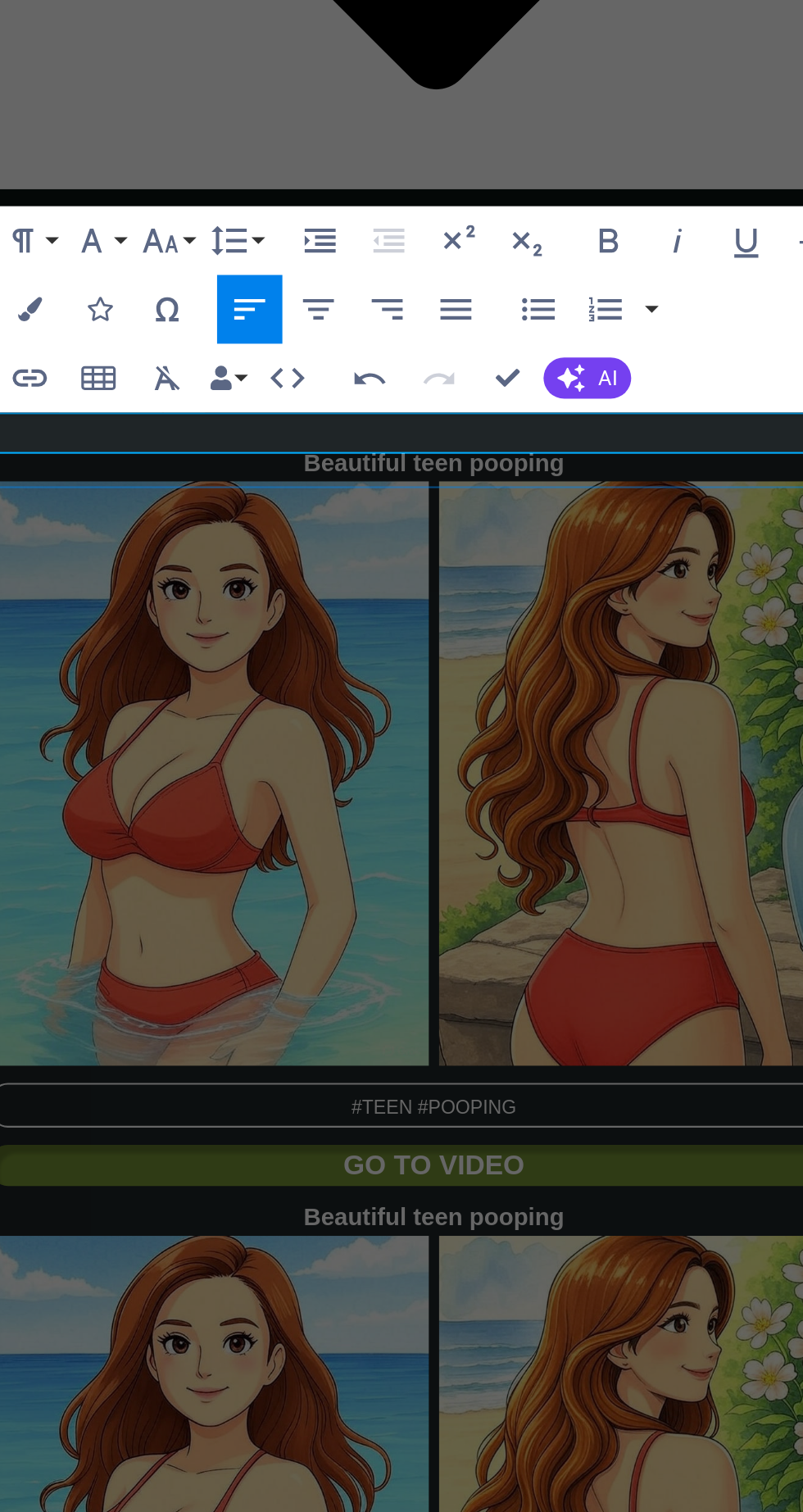
click at [526, 707] on icon "button" at bounding box center [524, 700] width 20 height 20
click at [665, 666] on icon "button" at bounding box center [662, 668] width 20 height 20
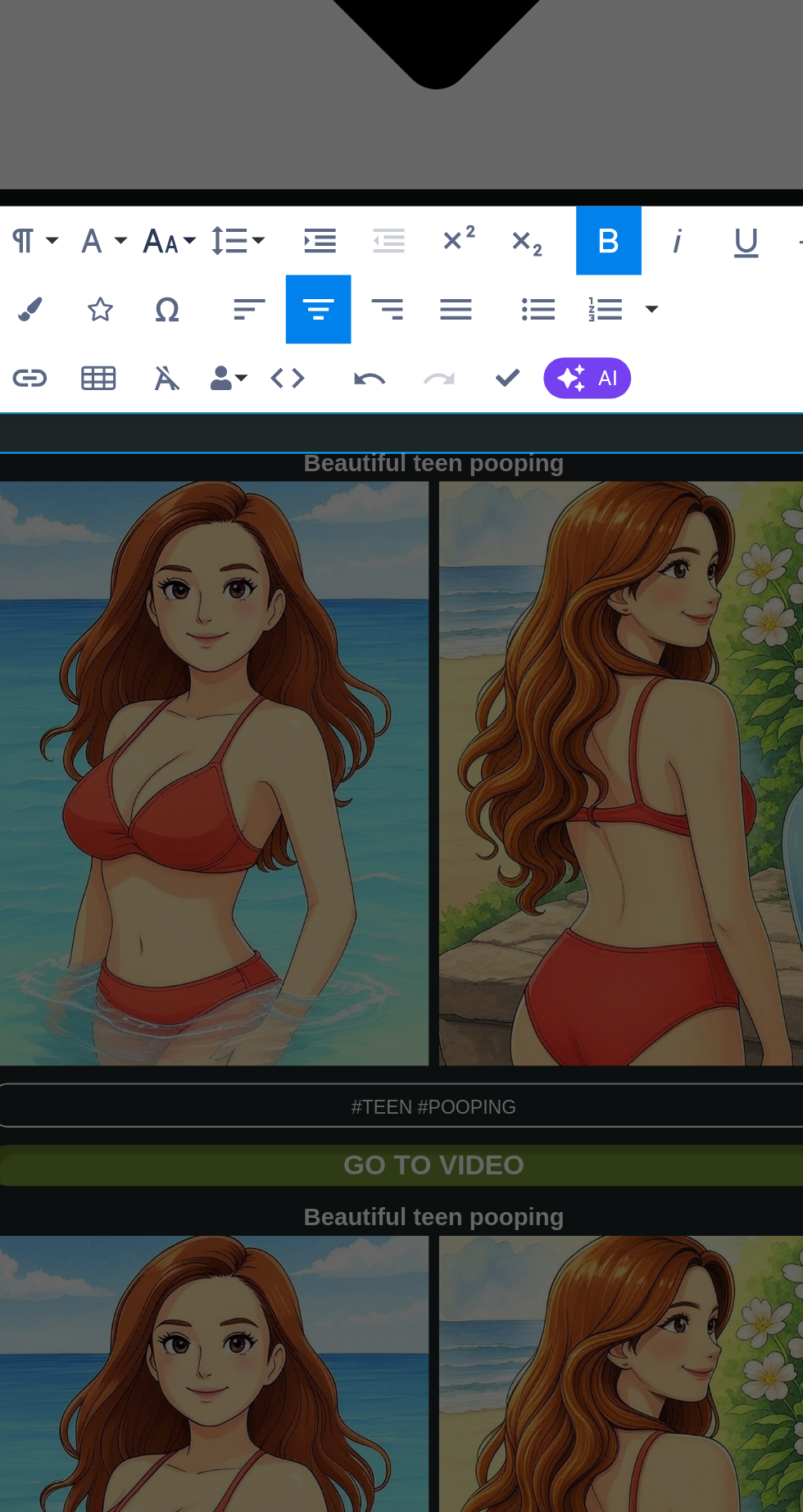
click at [461, 667] on button "Font Size" at bounding box center [451, 668] width 31 height 33
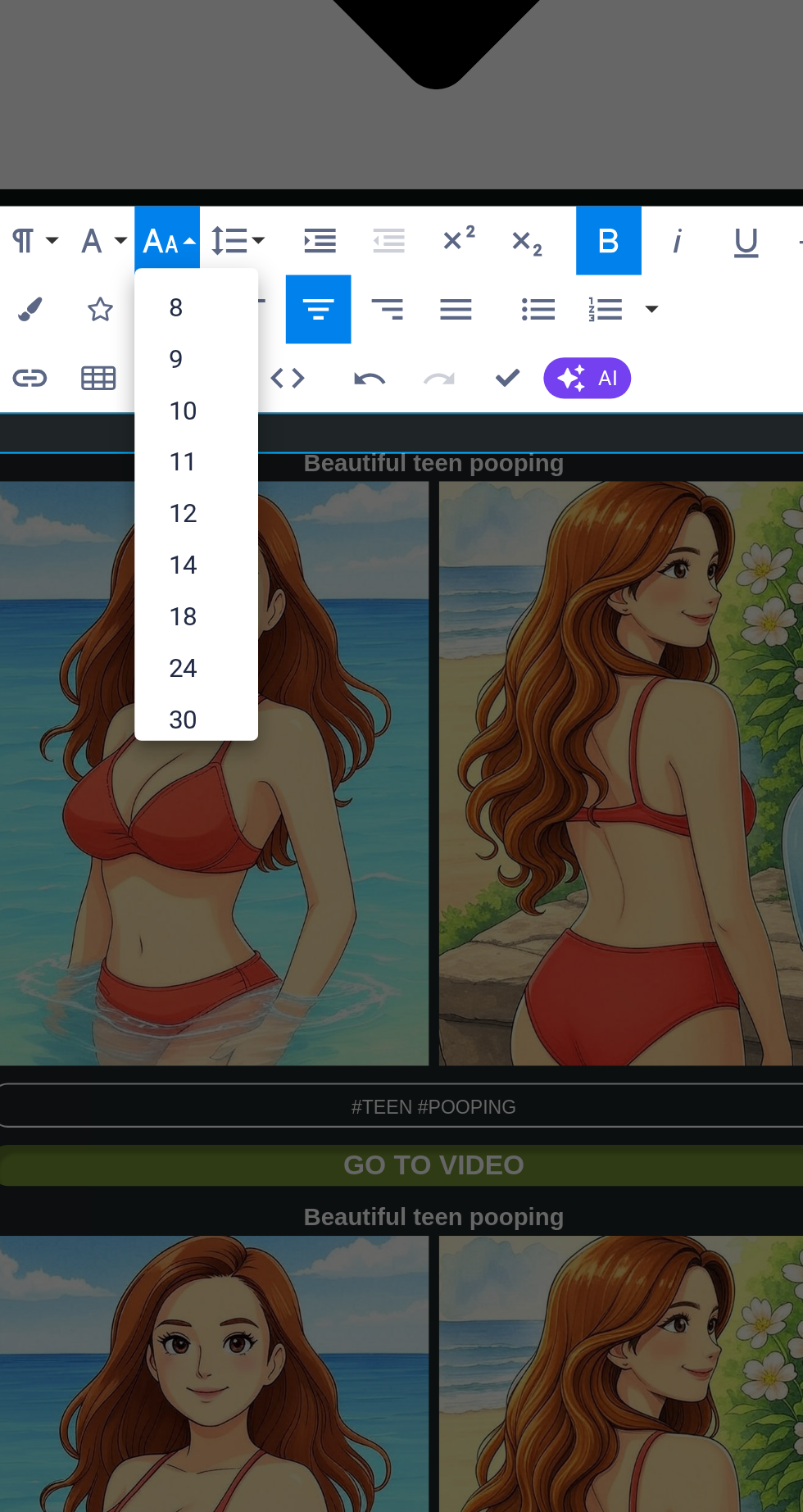
click at [475, 901] on link "30" at bounding box center [466, 897] width 59 height 25
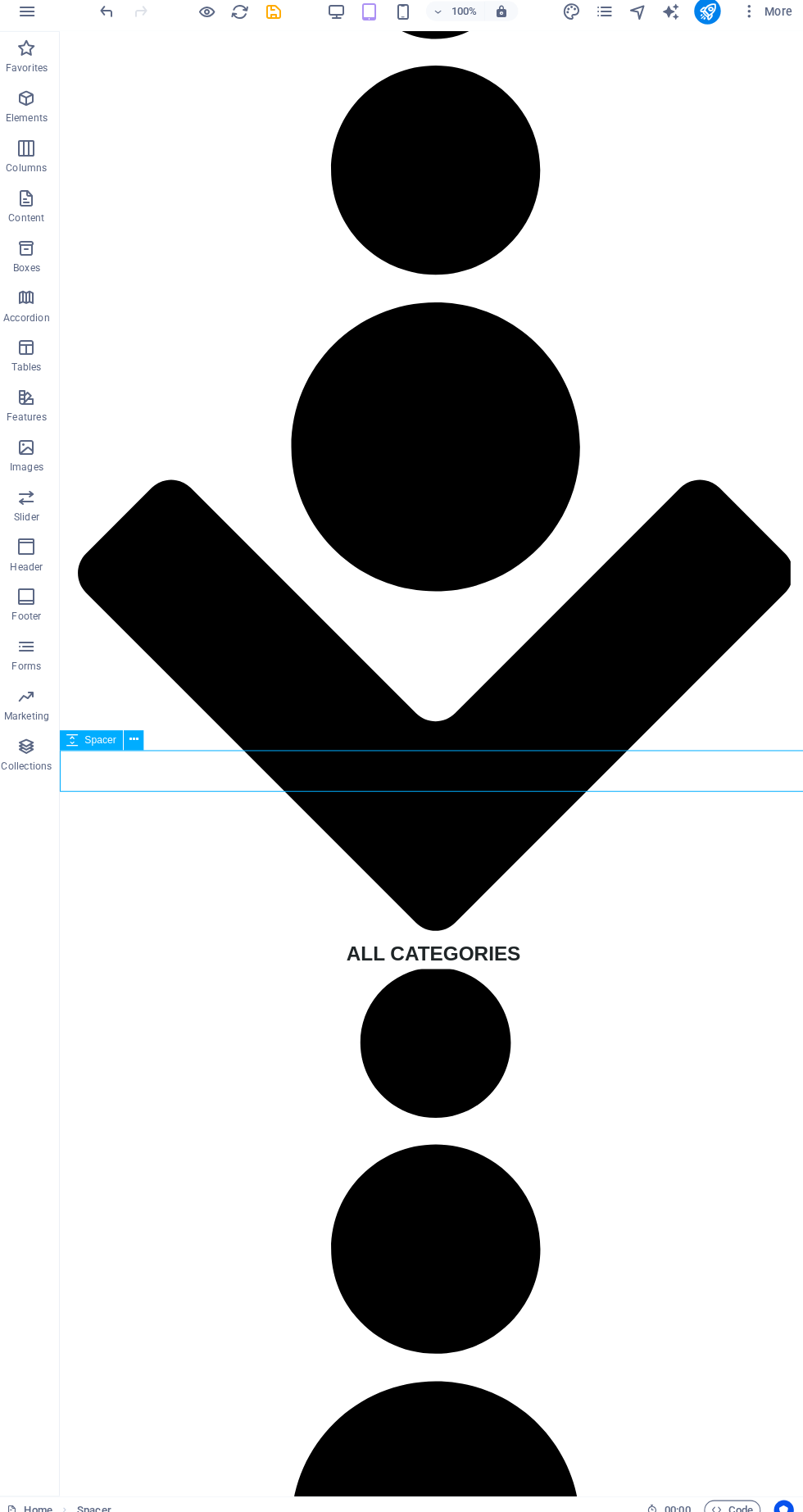
scroll to position [3256, 0]
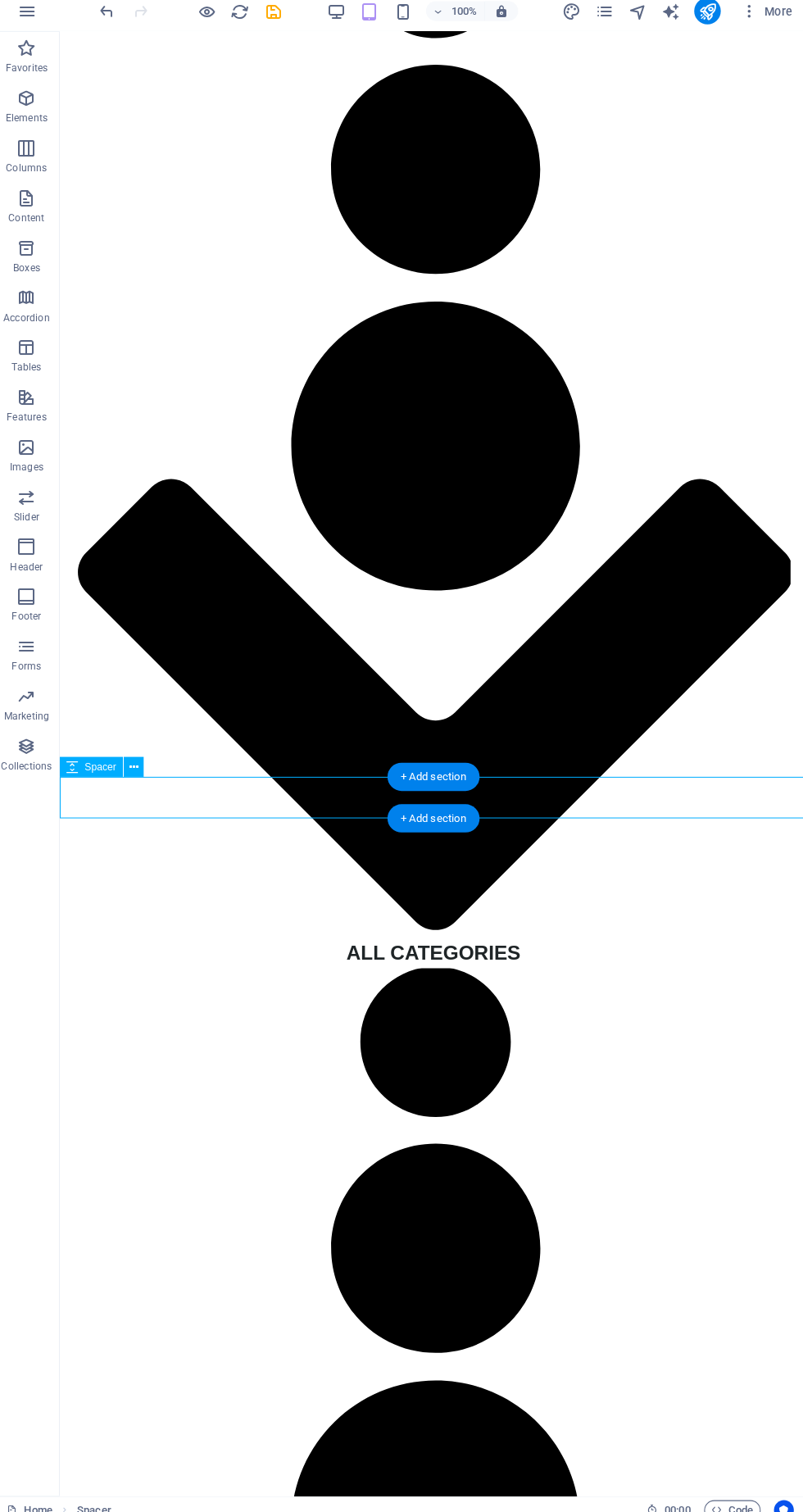
click at [146, 765] on button at bounding box center [138, 766] width 20 height 20
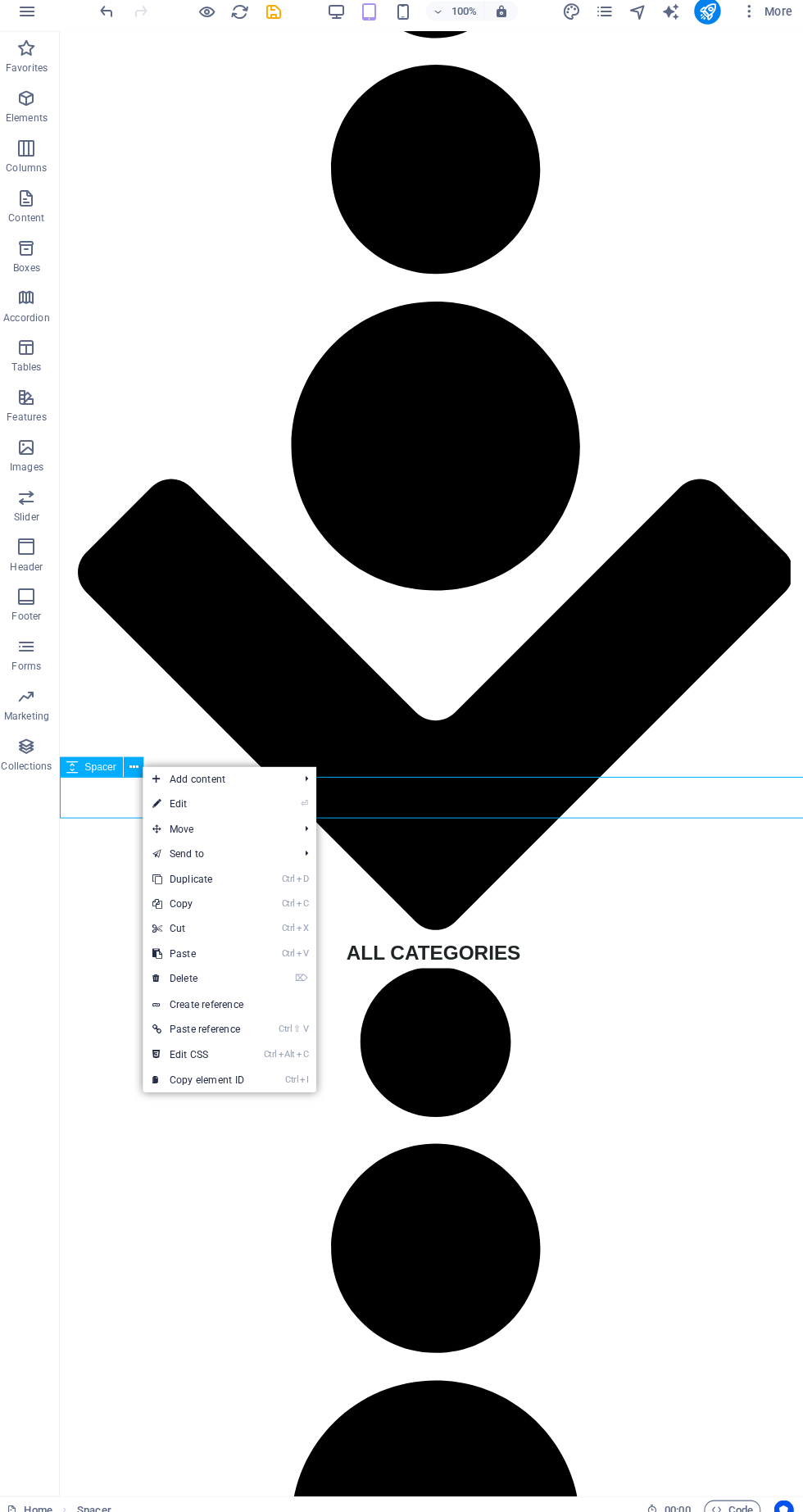
click at [193, 981] on link "⌦ Delete" at bounding box center [202, 976] width 110 height 25
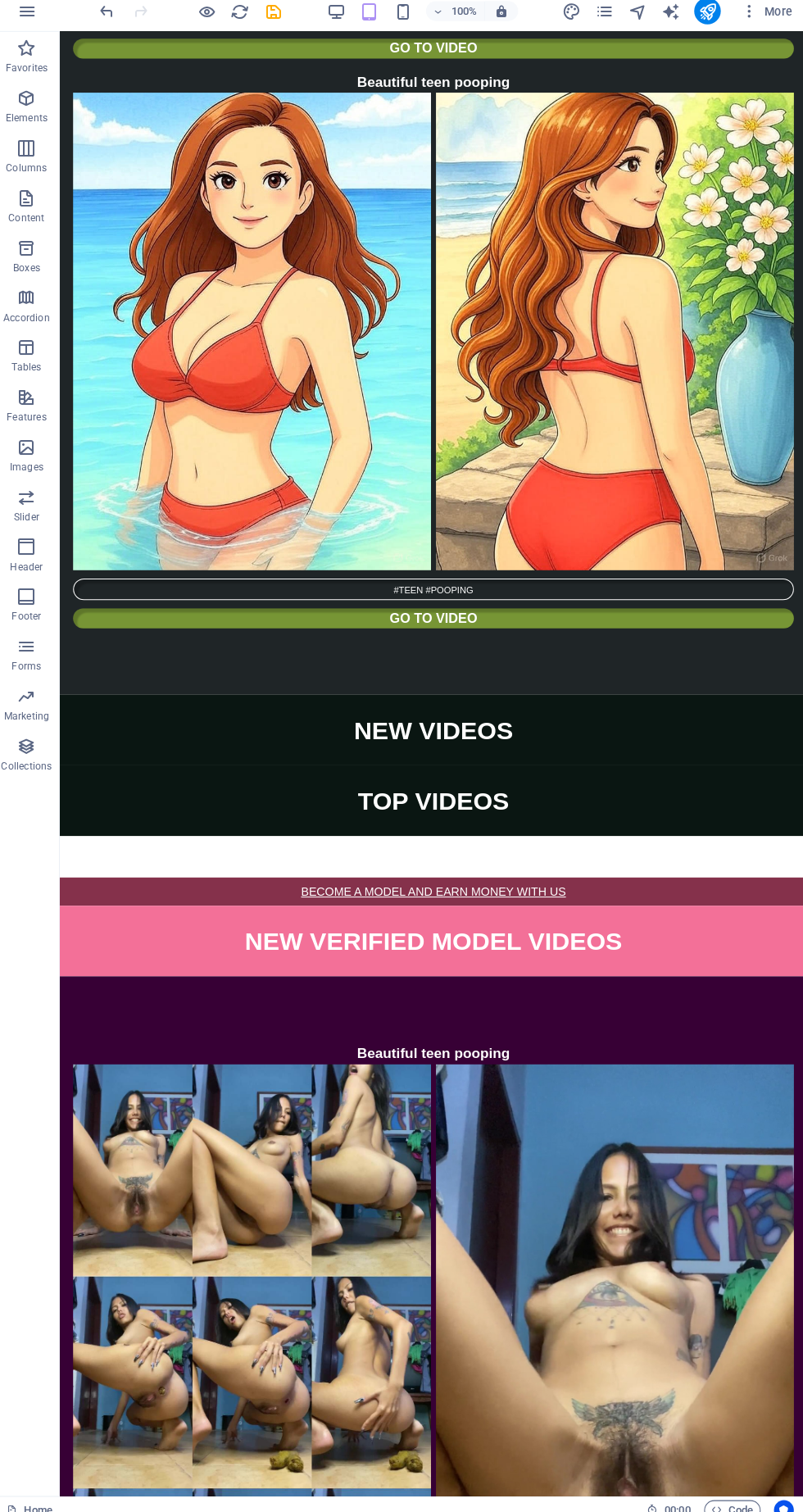
scroll to position [5925, 0]
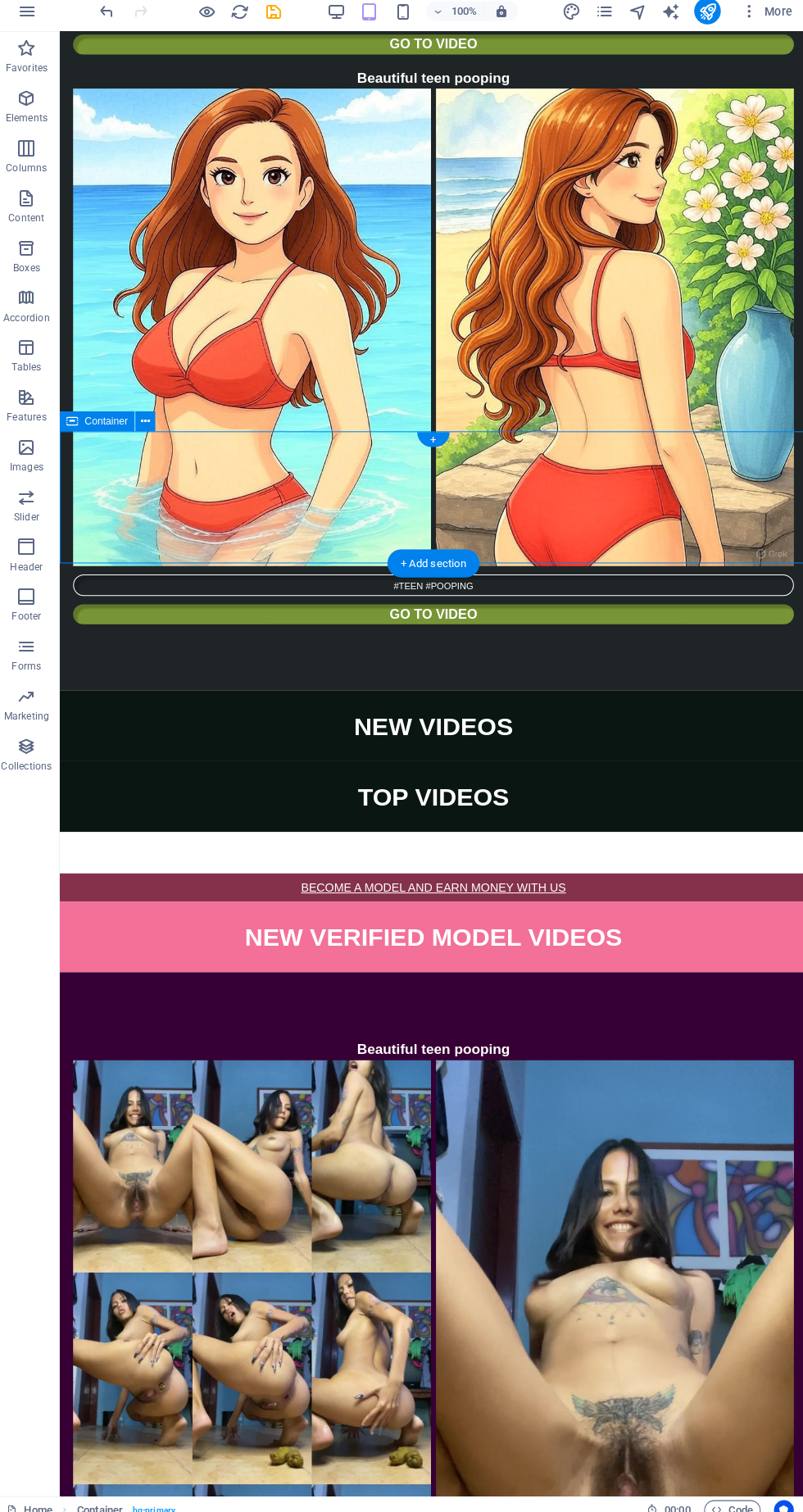
click at [150, 419] on icon at bounding box center [150, 426] width 9 height 17
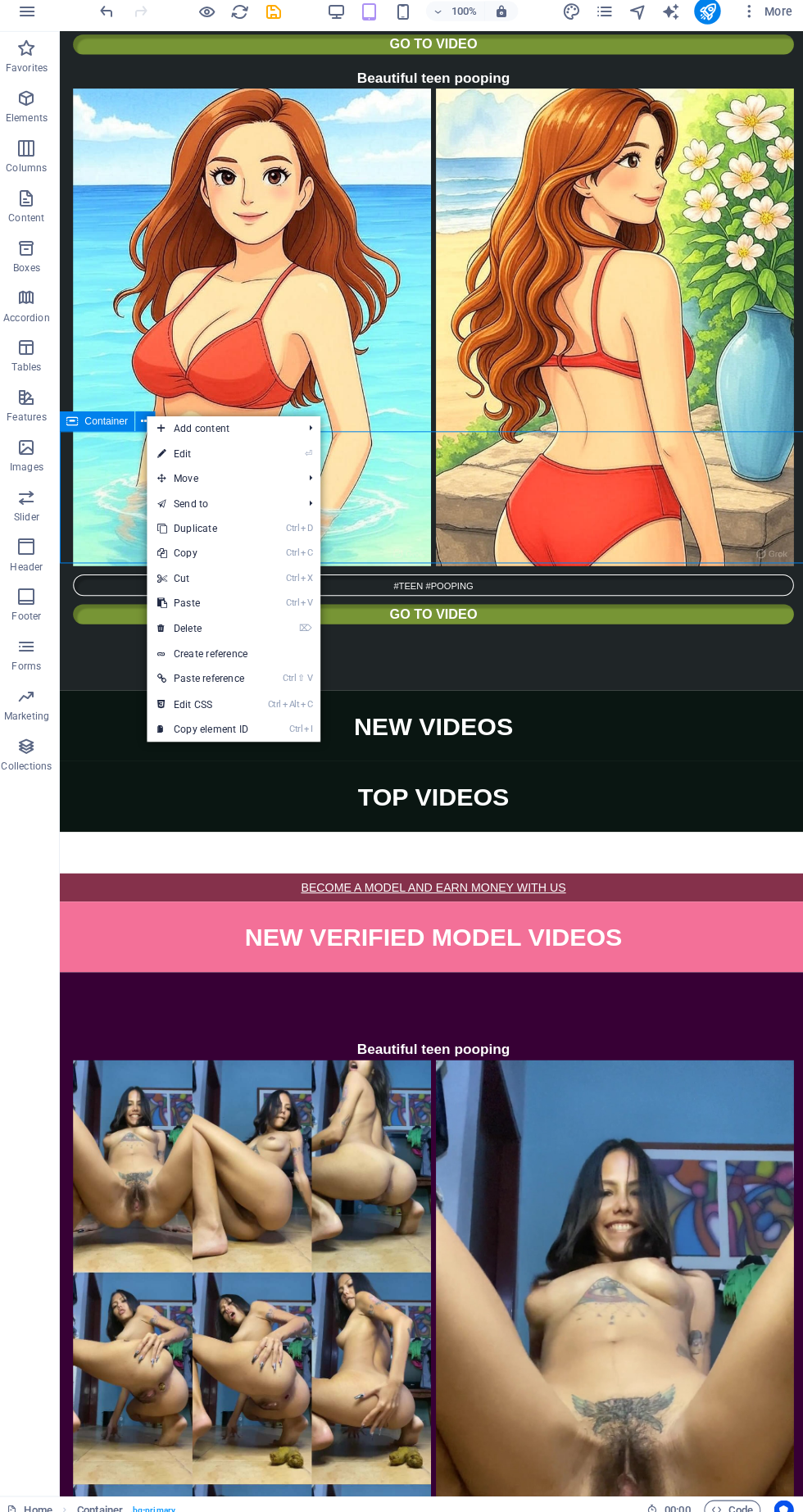
click at [208, 626] on link "⌦ Delete" at bounding box center [207, 630] width 110 height 25
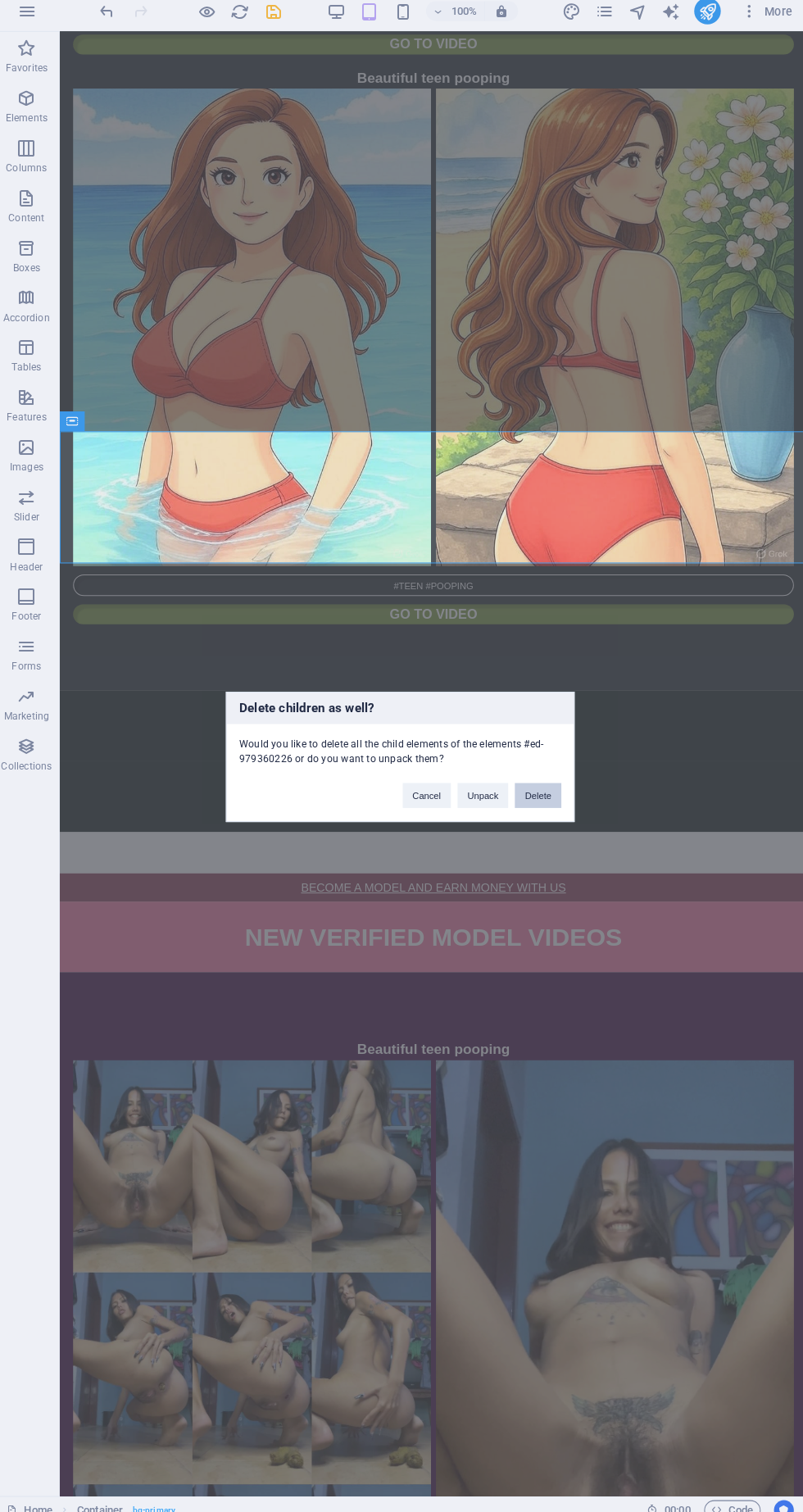
click at [538, 794] on button "Delete" at bounding box center [538, 794] width 46 height 25
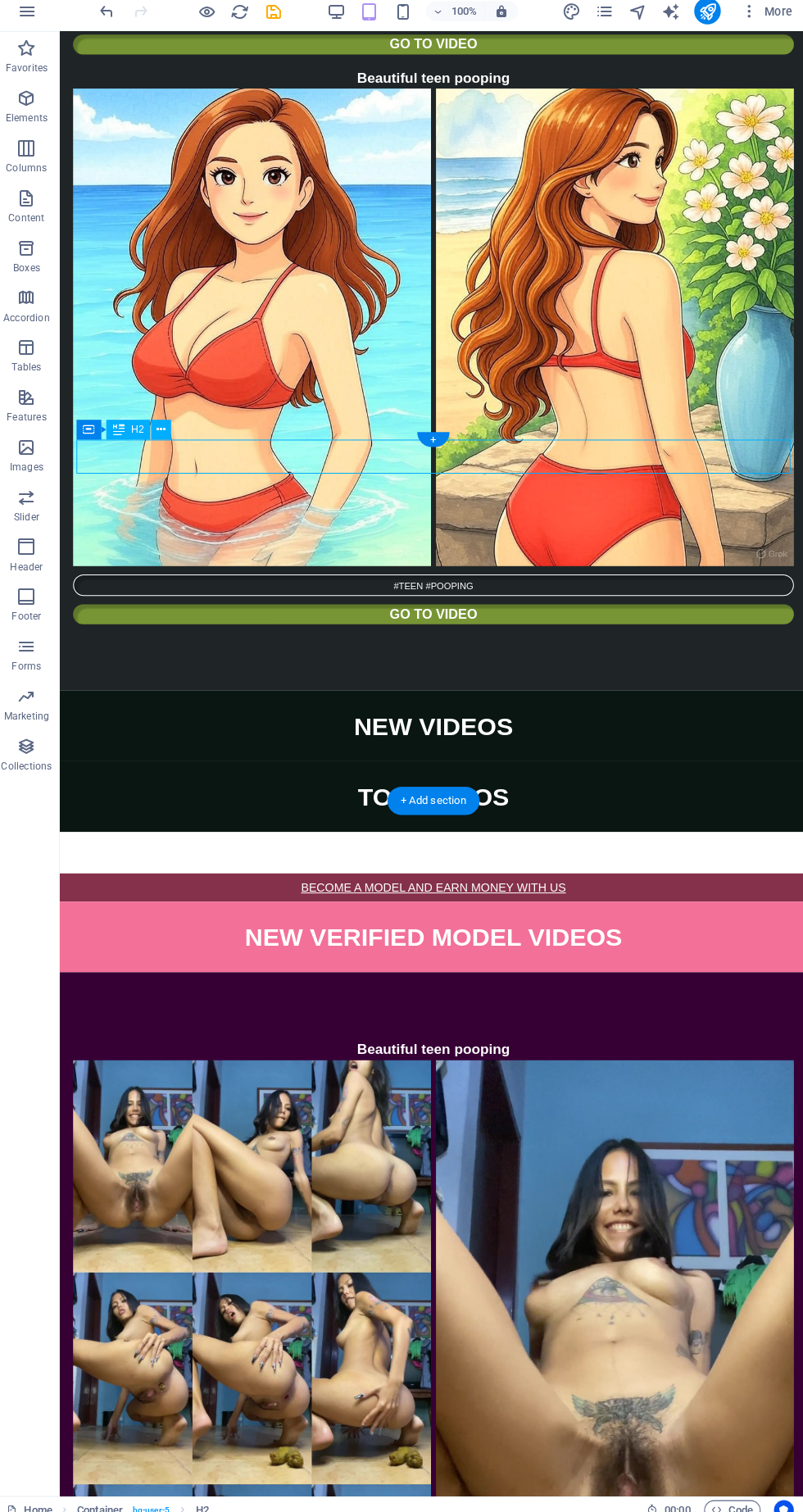
click at [157, 425] on button at bounding box center [150, 425] width 20 height 20
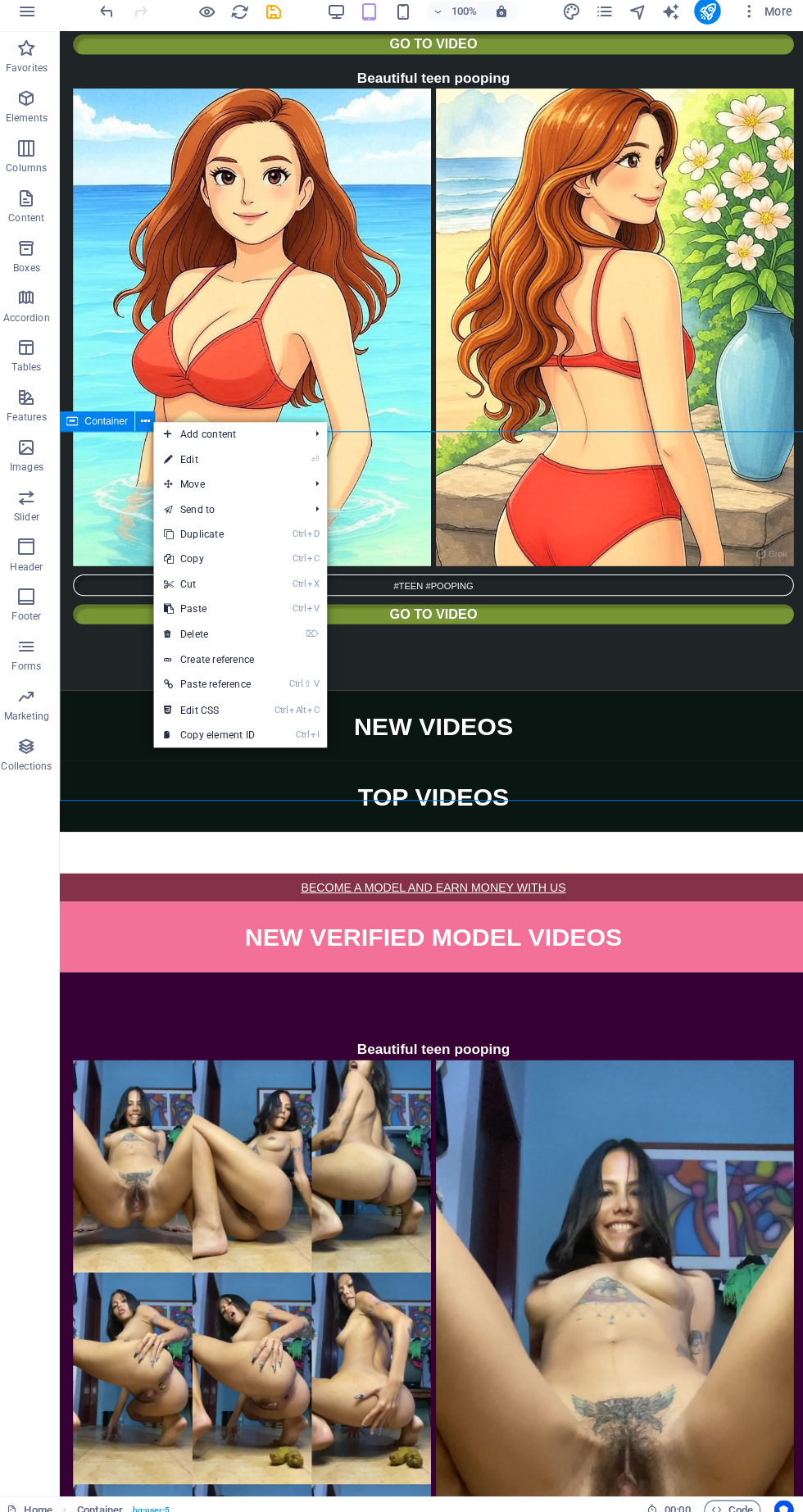
click at [216, 637] on link "⌦ Delete" at bounding box center [213, 636] width 110 height 25
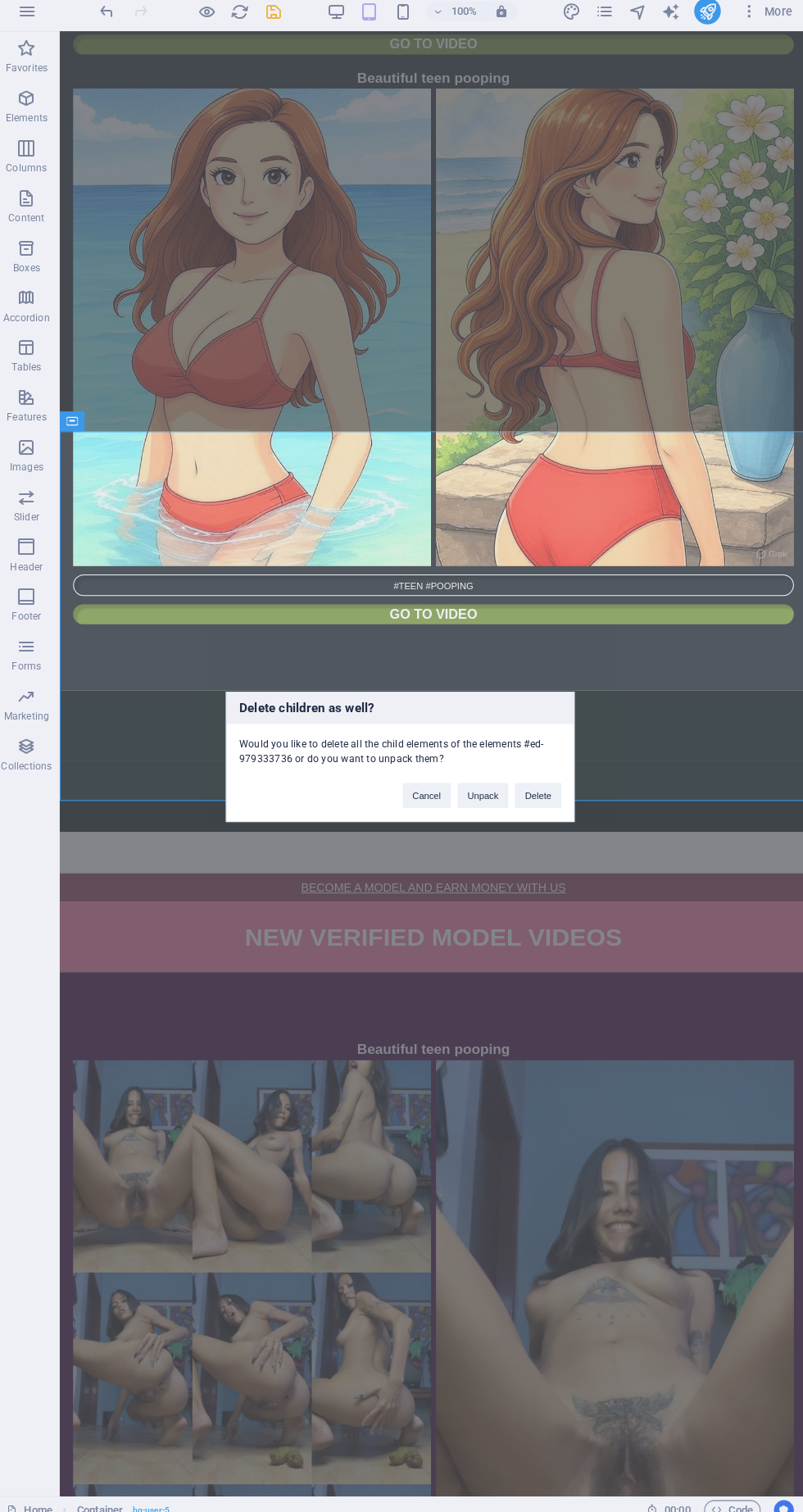
click at [523, 1296] on div "Delete children as well? Would you like to delete all the child elements of the…" at bounding box center [401, 756] width 803 height 1512
click at [539, 794] on button "Delete" at bounding box center [538, 794] width 46 height 25
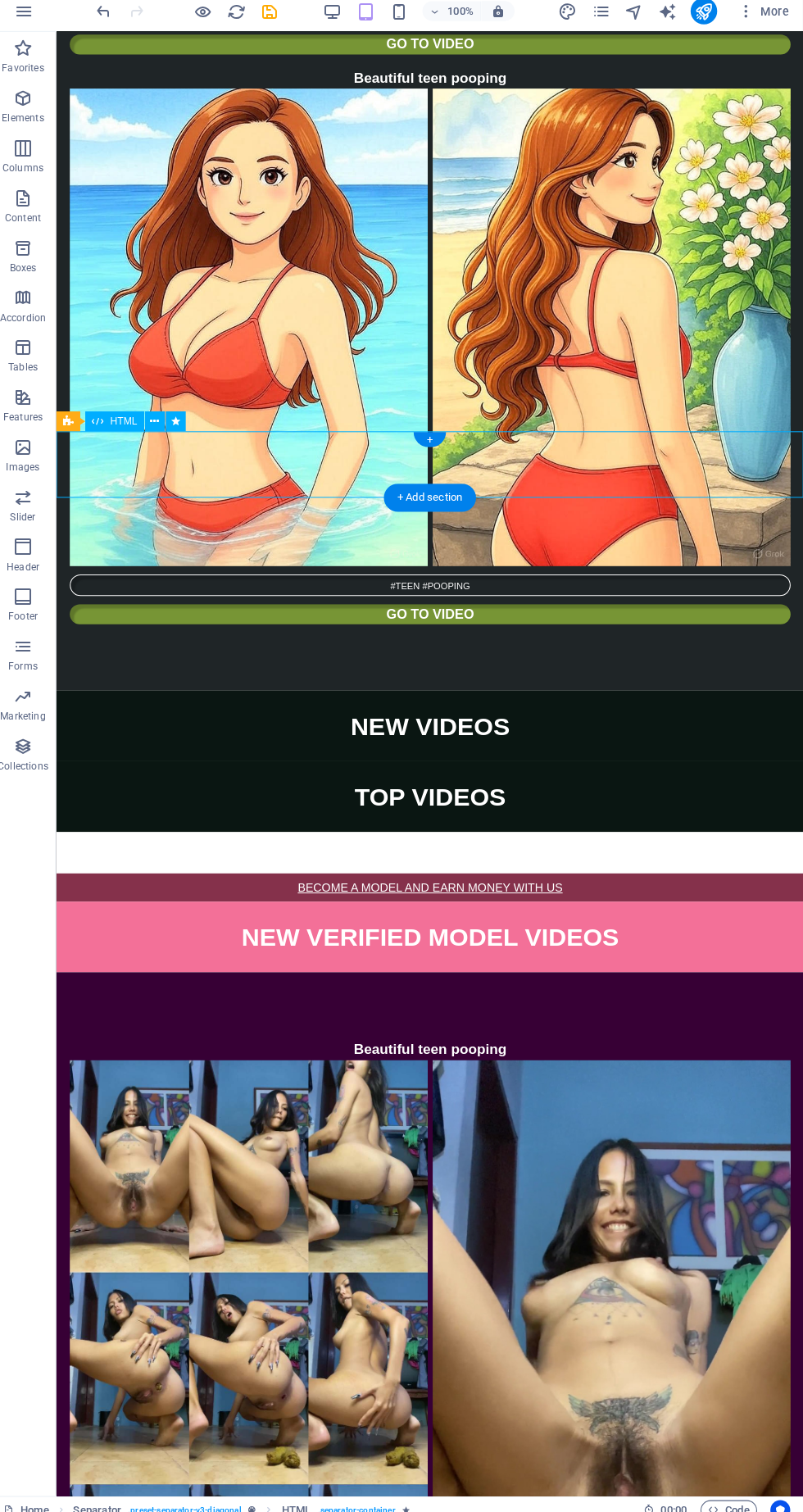
click at [157, 428] on button at bounding box center [163, 425] width 20 height 20
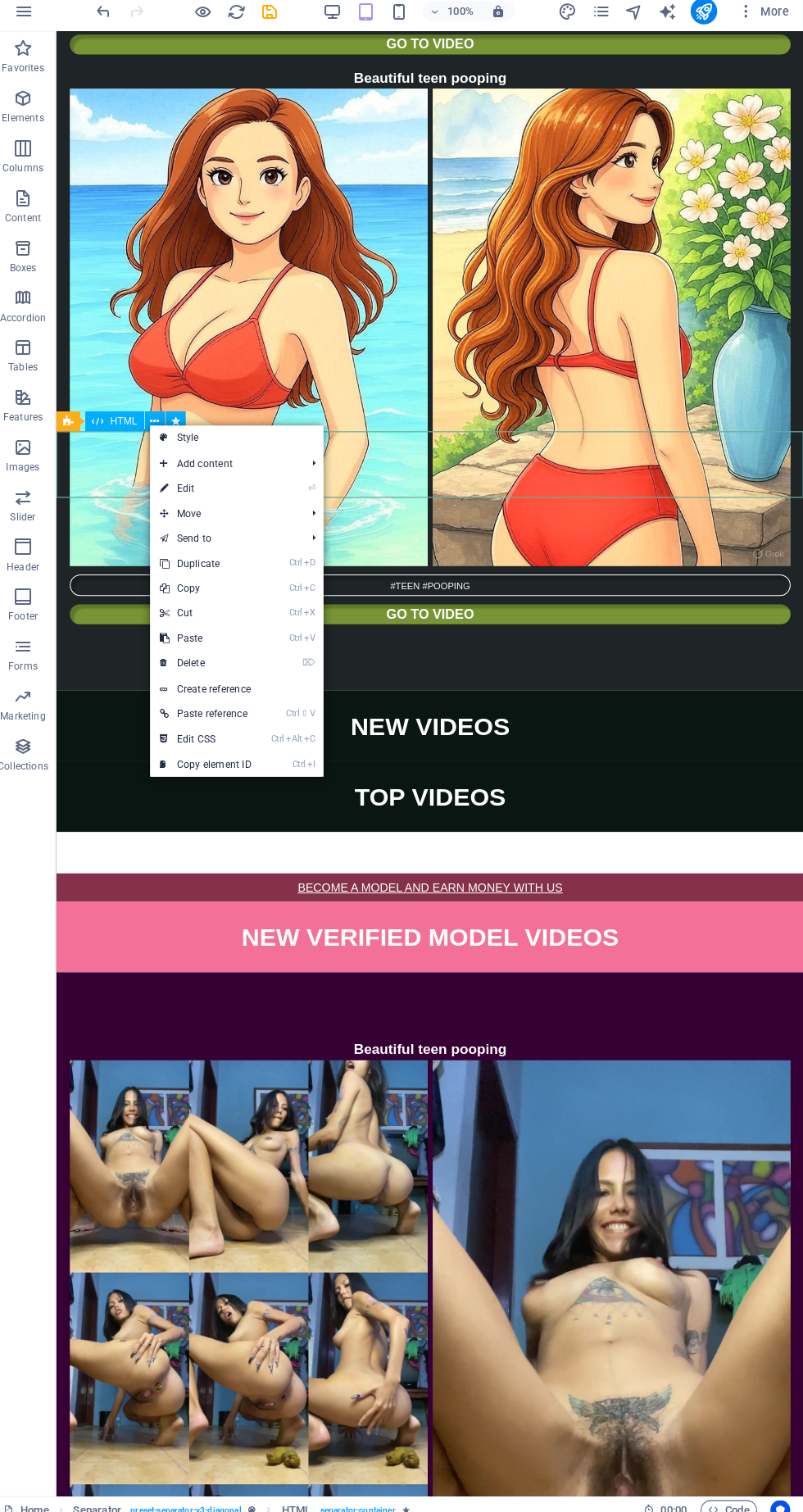
click at [209, 665] on link "⌦ Delete" at bounding box center [213, 664] width 110 height 25
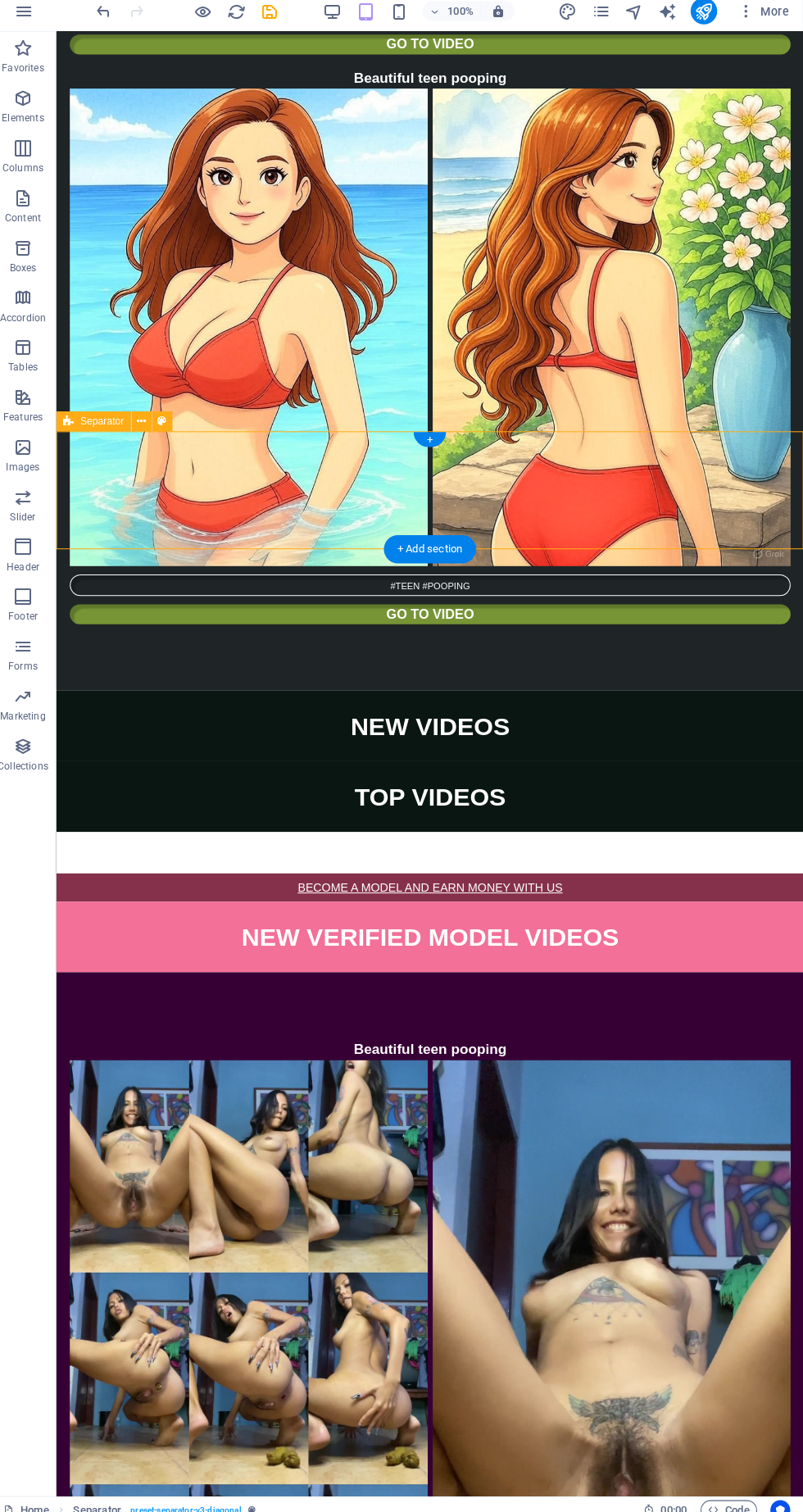
click at [149, 426] on icon at bounding box center [149, 426] width 9 height 17
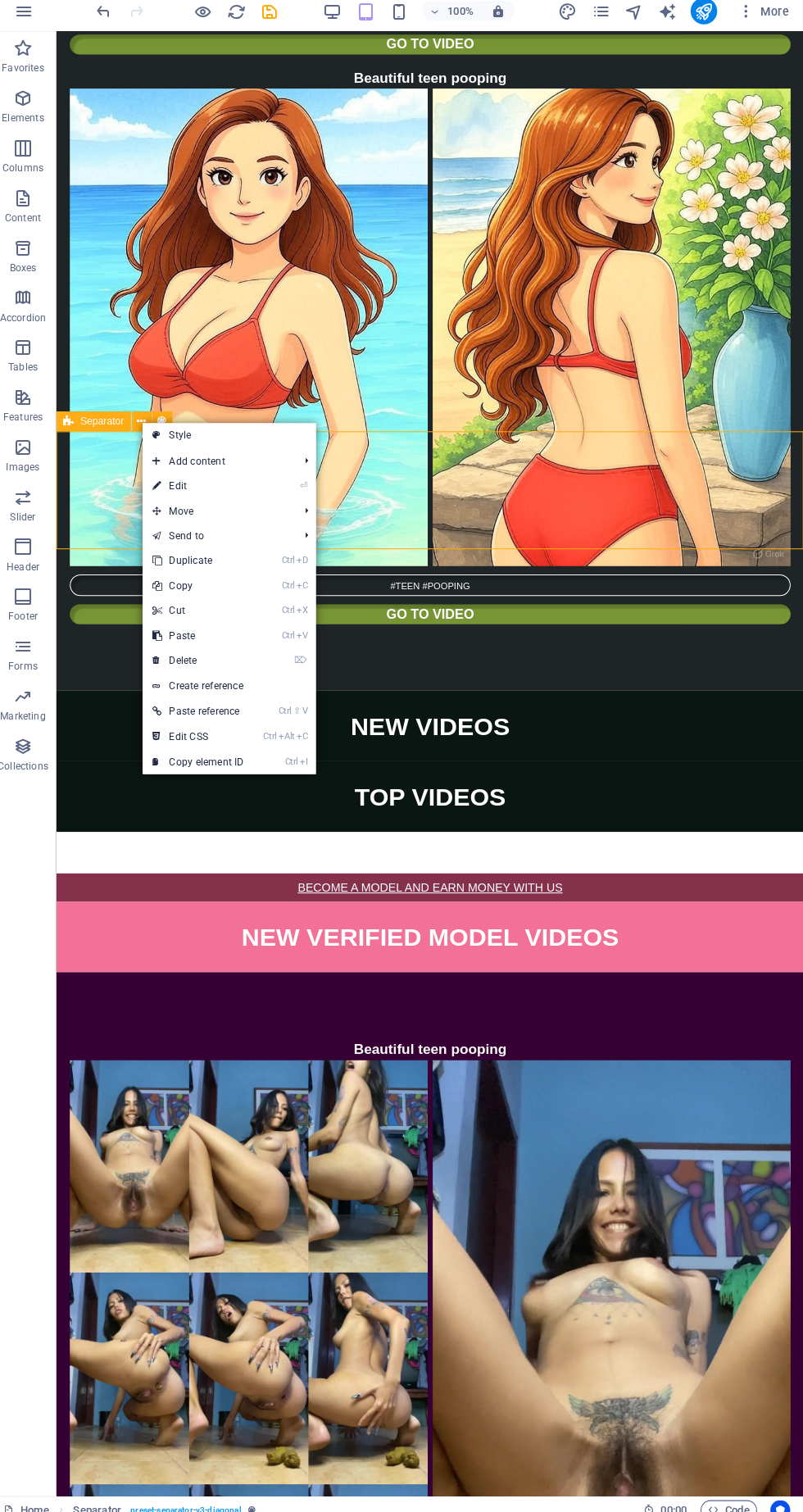
click at [203, 660] on link "⌦ Delete" at bounding box center [206, 661] width 110 height 25
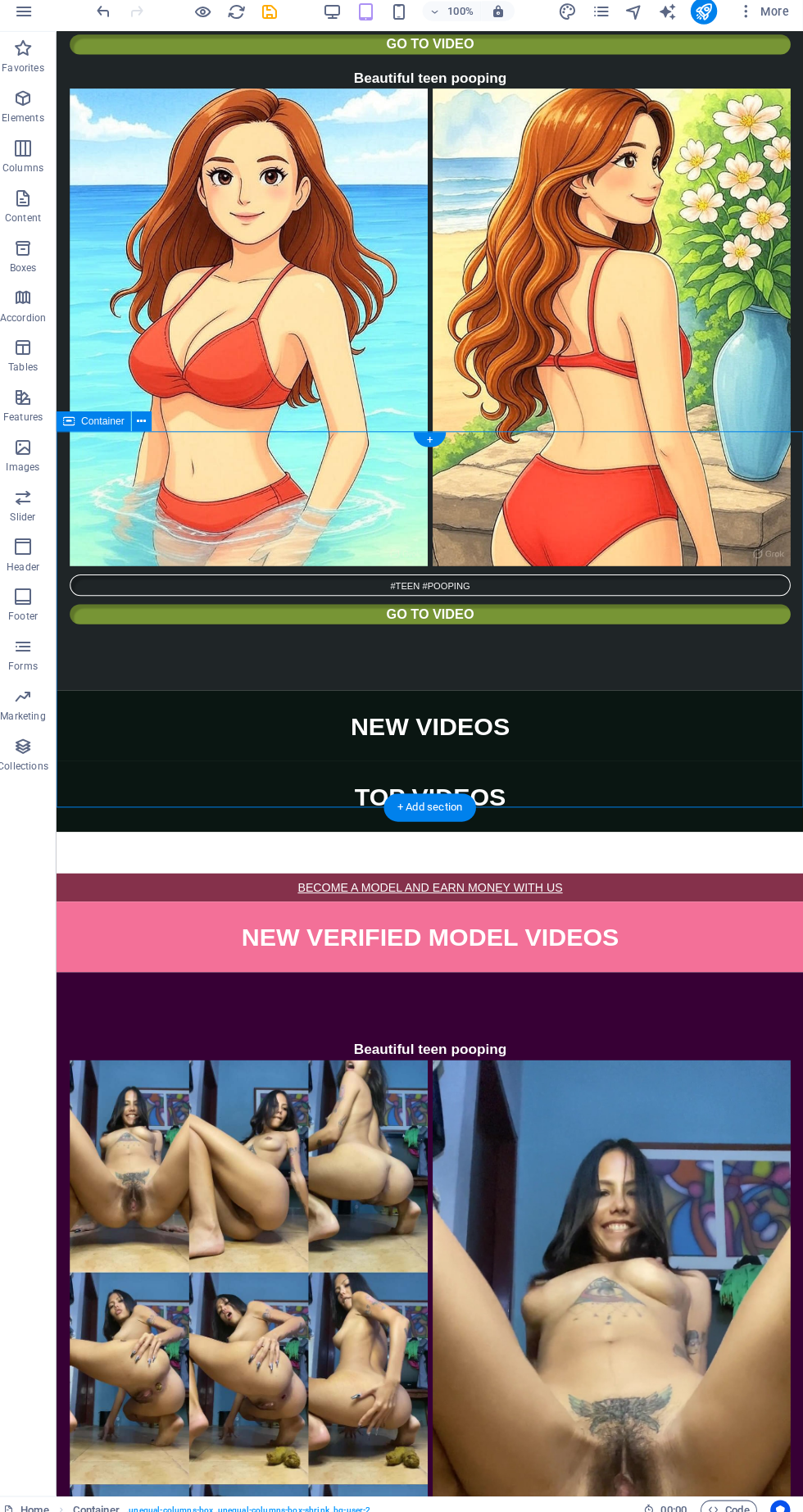
click at [149, 425] on icon at bounding box center [150, 426] width 9 height 17
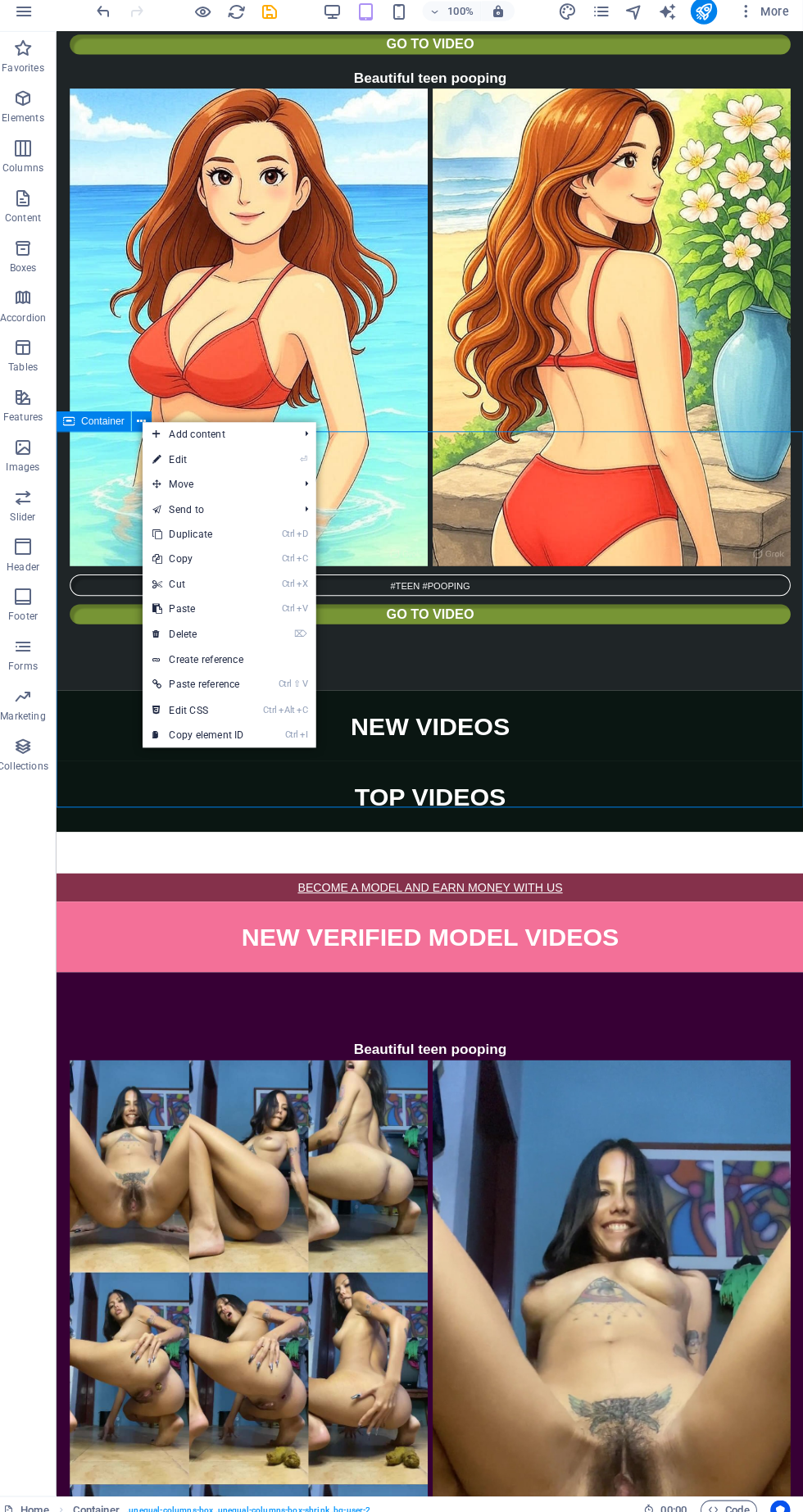
click at [201, 632] on link "⌦ Delete" at bounding box center [206, 636] width 110 height 25
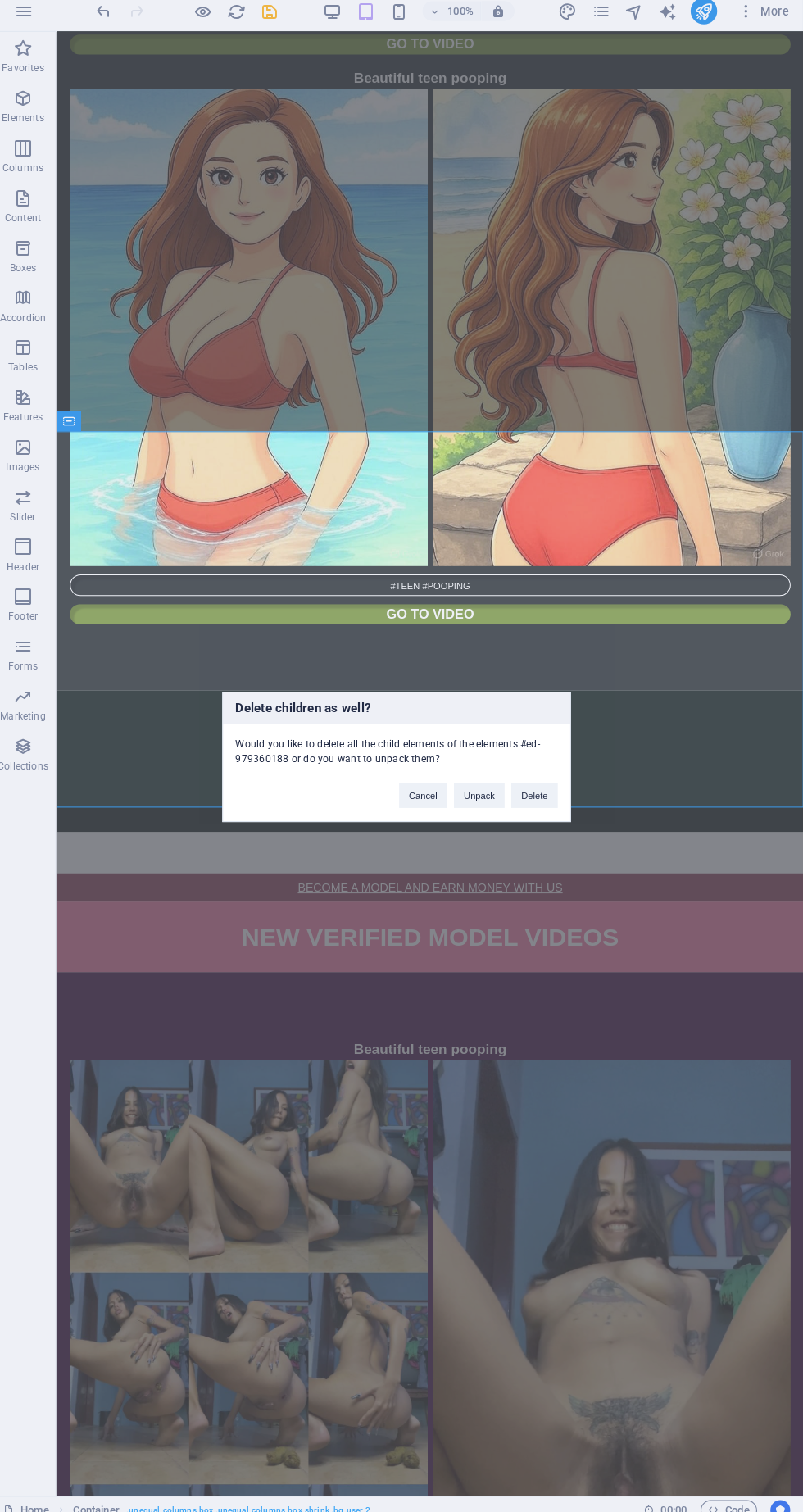
click at [524, 1247] on div "Delete children as well? Would you like to delete all the child elements of the…" at bounding box center [401, 756] width 803 height 1512
click at [552, 799] on button "Delete" at bounding box center [538, 794] width 46 height 25
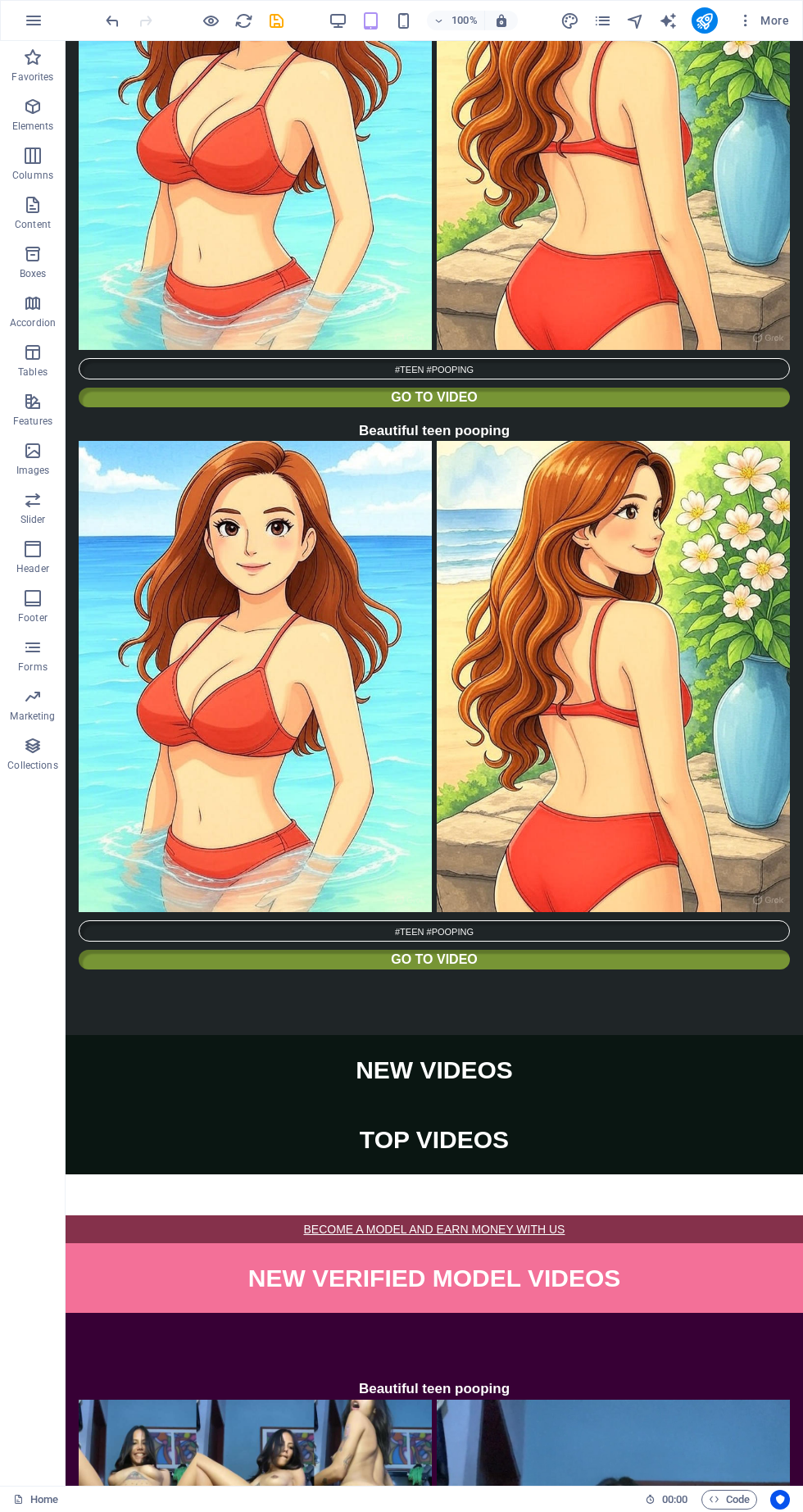
scroll to position [5579, 0]
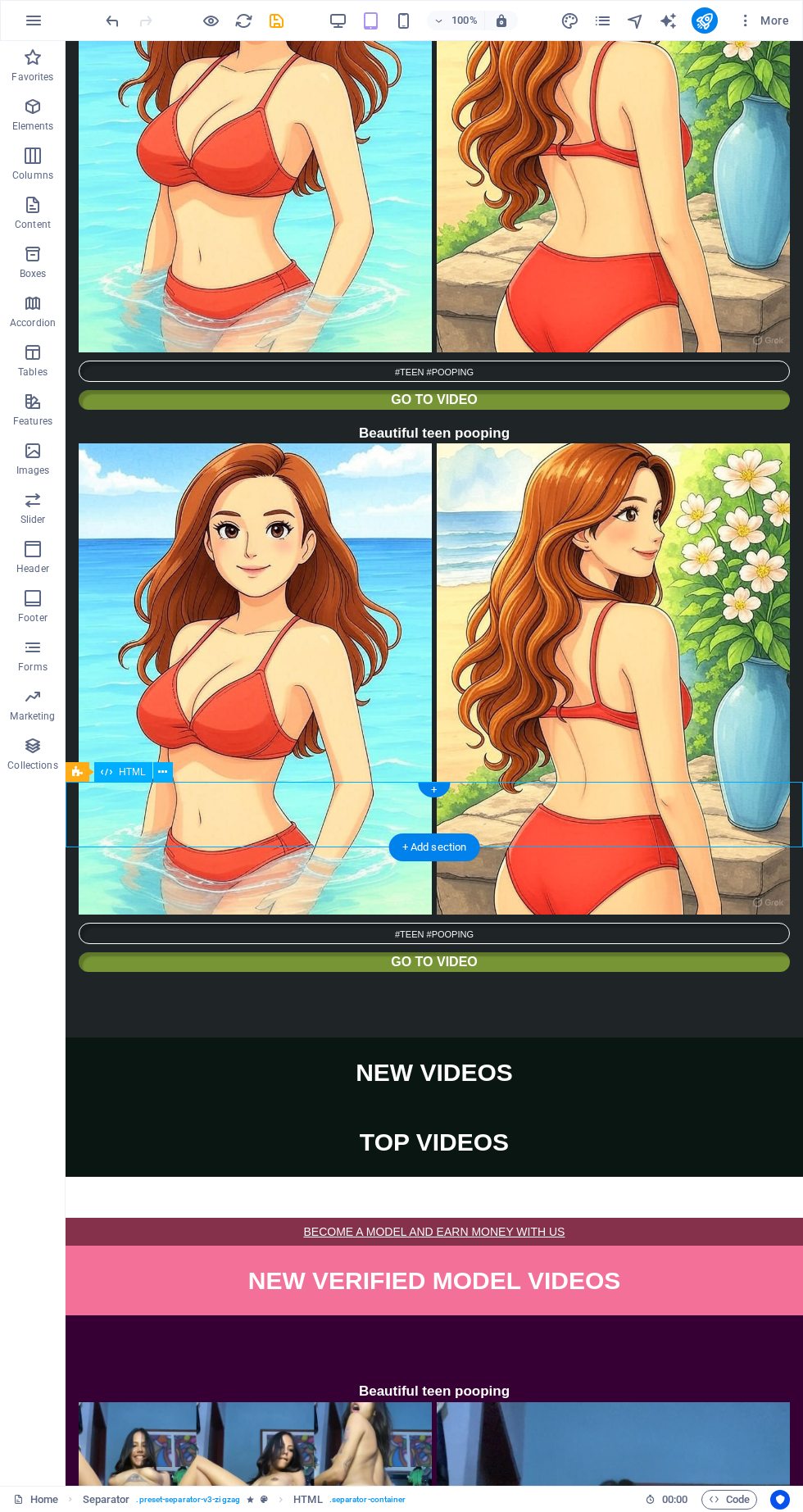
click at [77, 764] on icon at bounding box center [77, 772] width 10 height 20
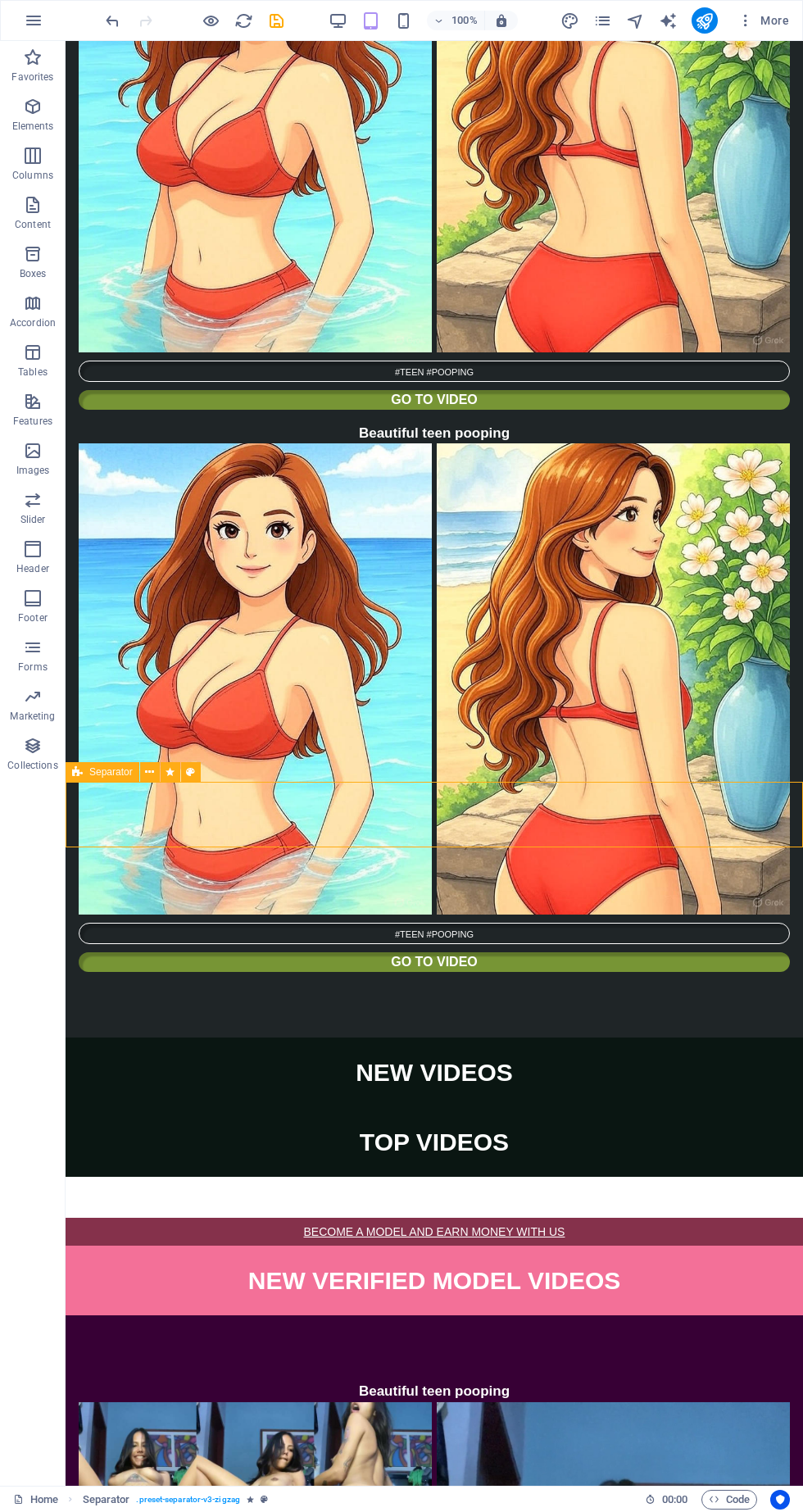
click at [143, 771] on button at bounding box center [150, 772] width 20 height 20
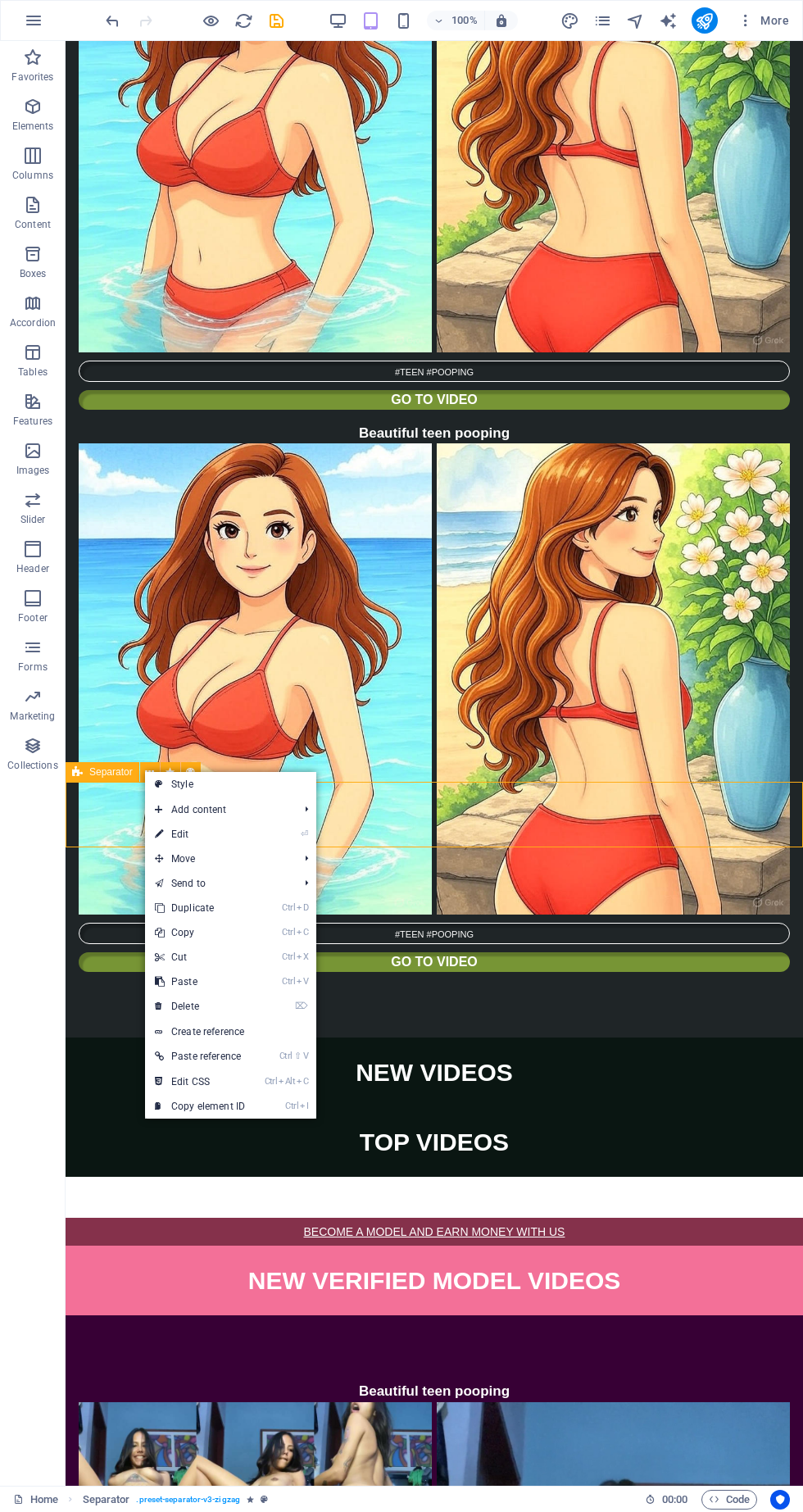
click at [202, 1005] on link "⌦ Delete" at bounding box center [201, 1006] width 110 height 25
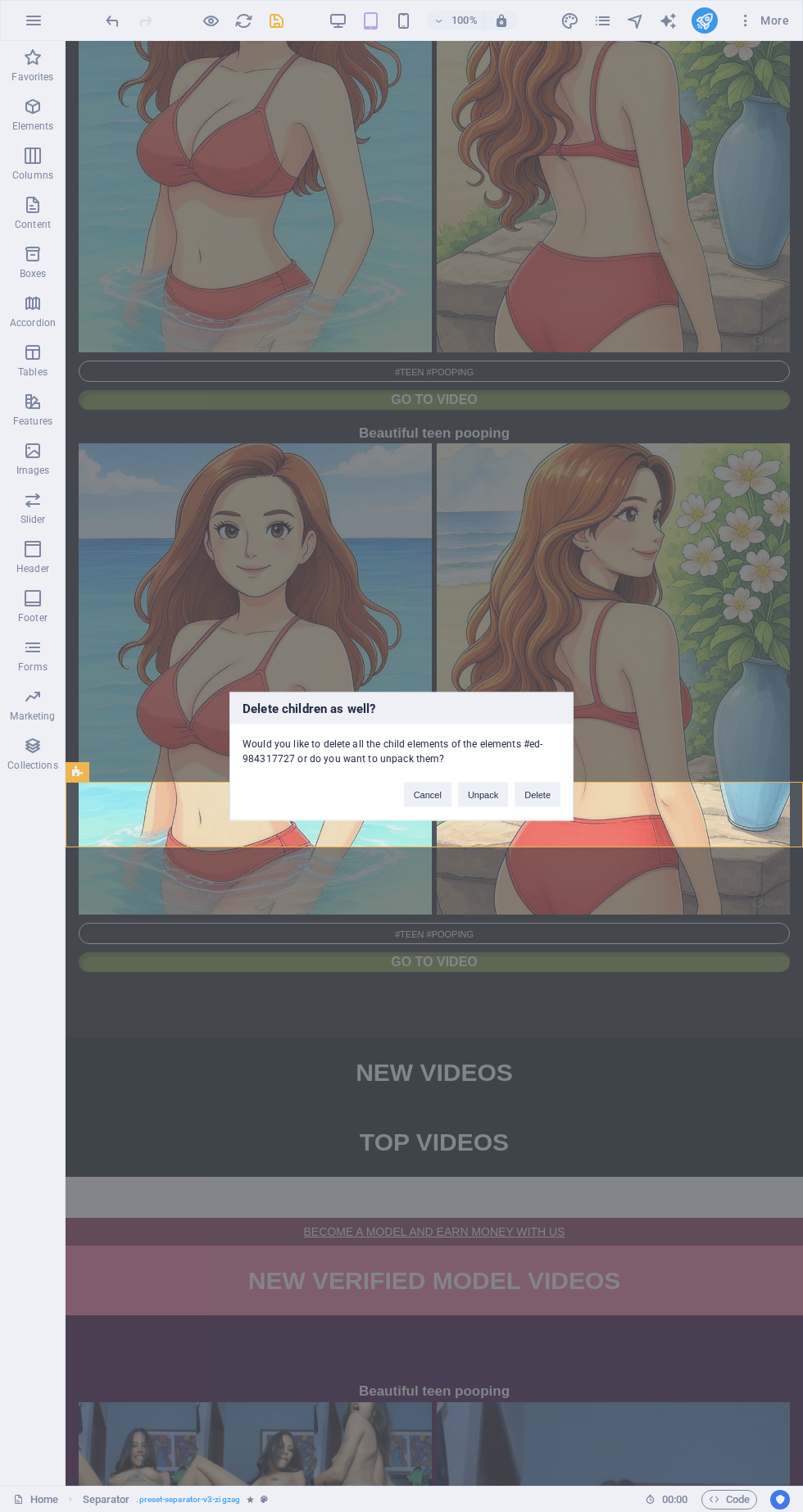
click at [526, 1260] on div "Delete children as well? Would you like to delete all the child elements of the…" at bounding box center [401, 756] width 803 height 1512
click at [551, 794] on button "Delete" at bounding box center [538, 794] width 46 height 25
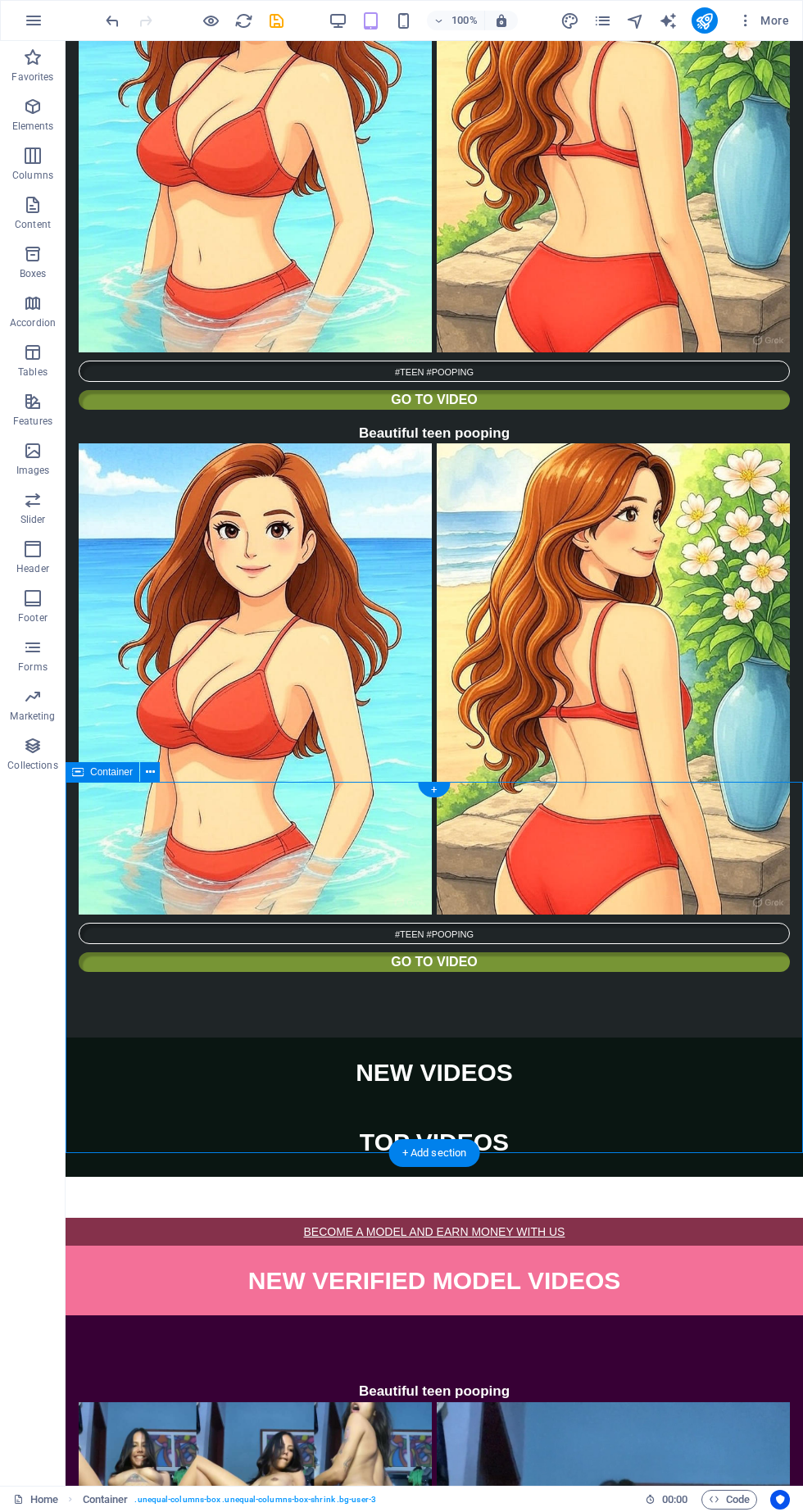
click at [156, 777] on button at bounding box center [150, 772] width 20 height 20
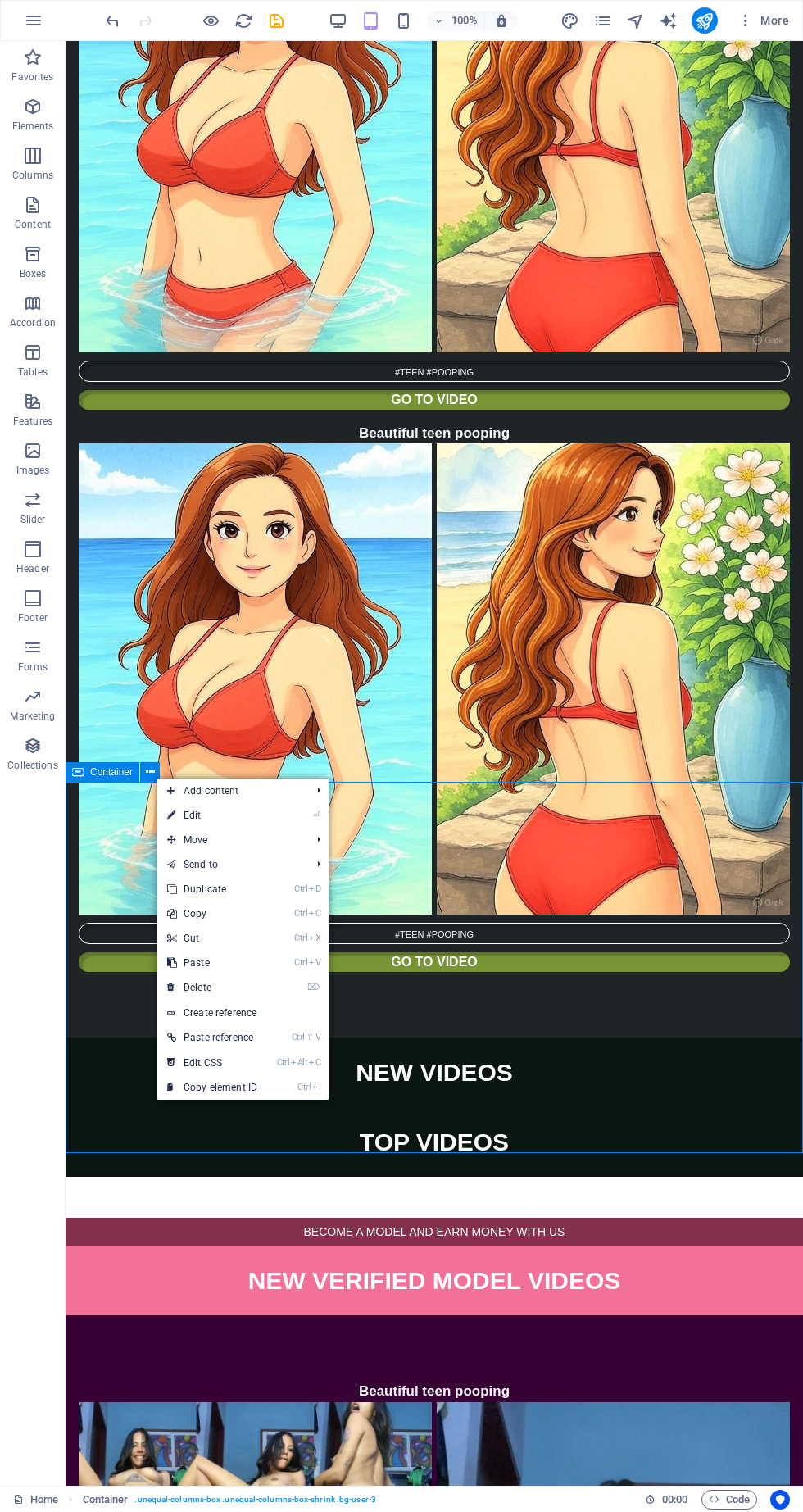
click at [241, 985] on link "⌦ Delete" at bounding box center [213, 987] width 110 height 25
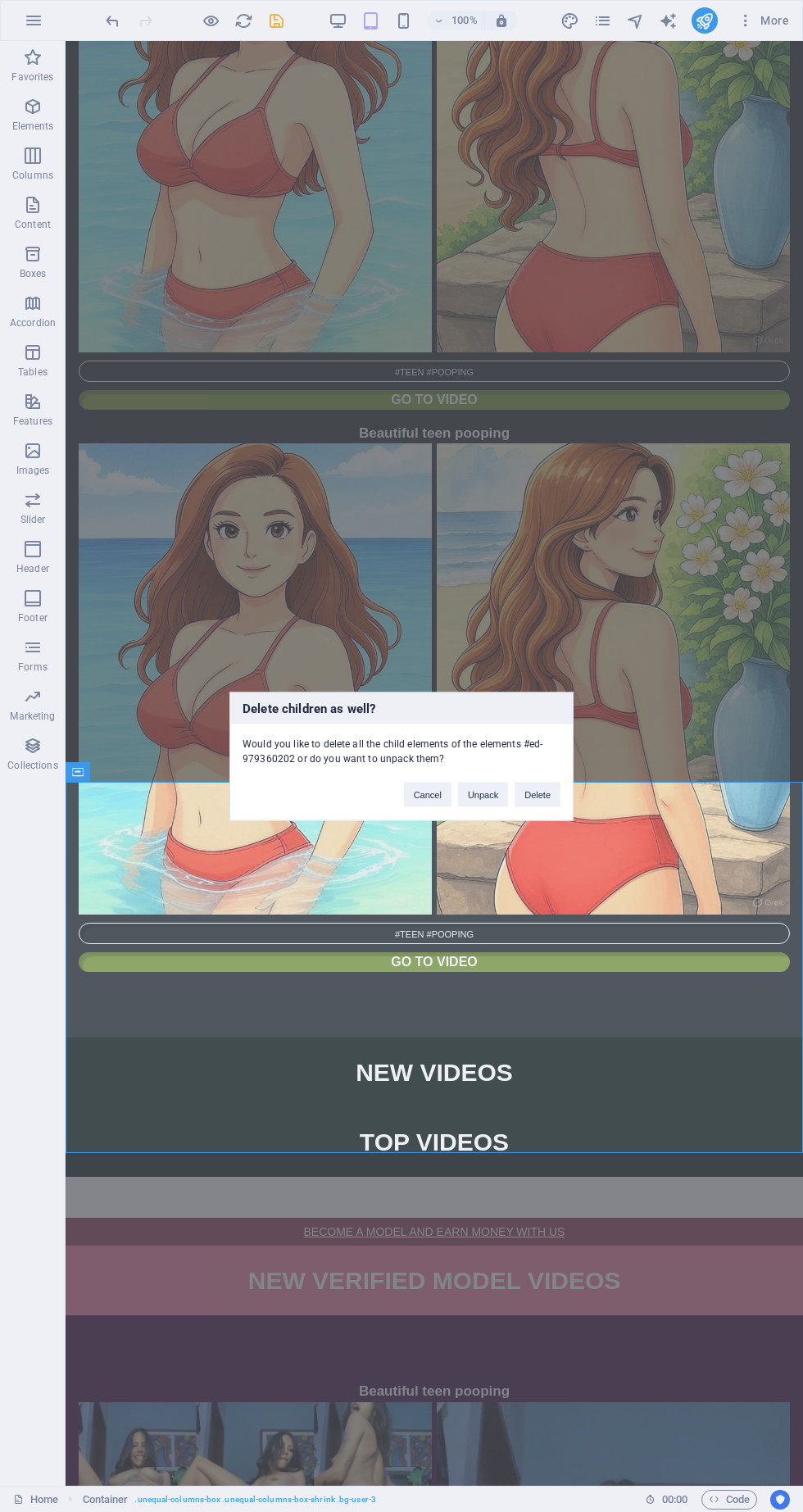
click at [551, 794] on button "Delete" at bounding box center [538, 794] width 46 height 25
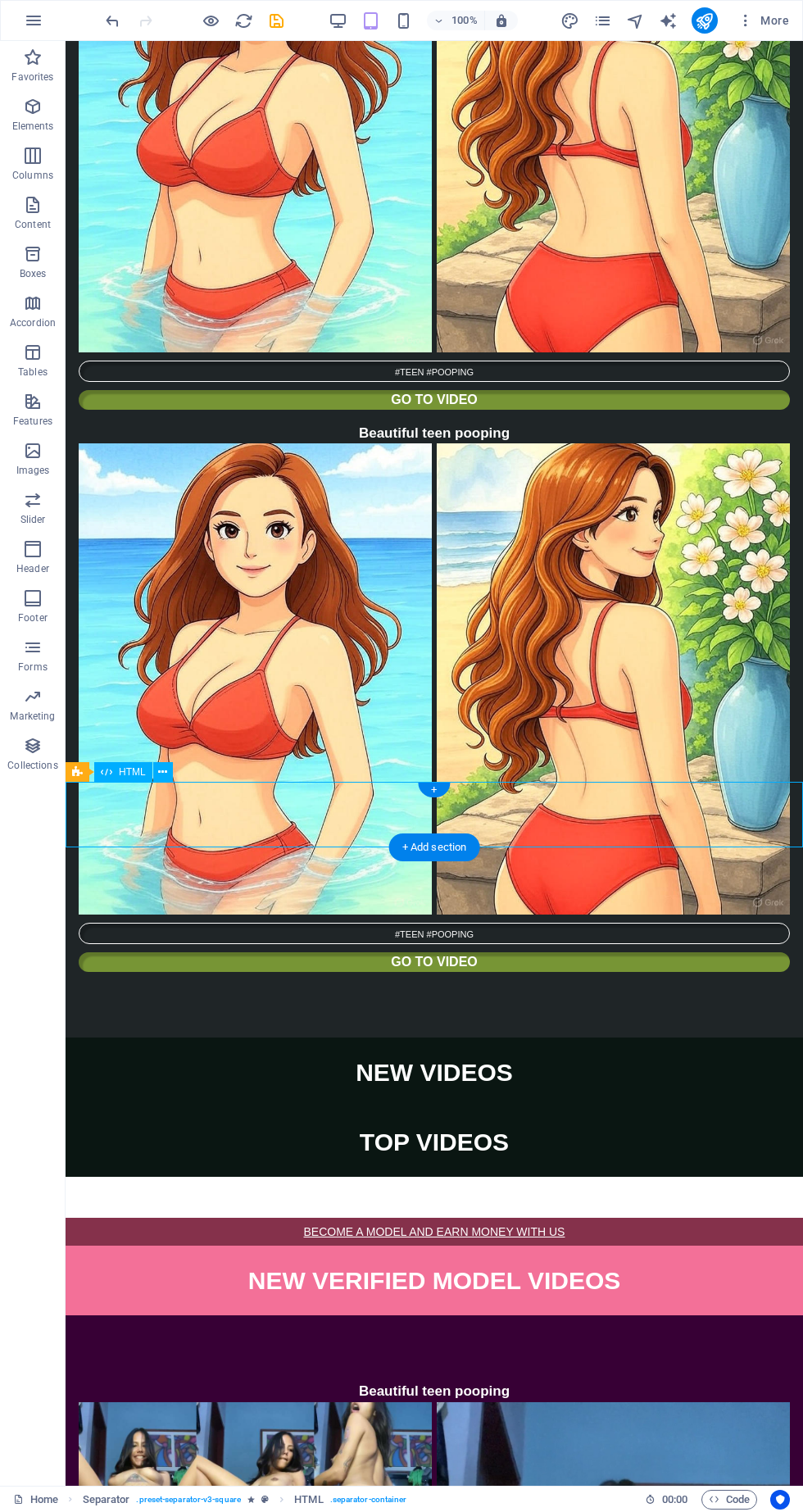
click at [87, 779] on div "Separator" at bounding box center [77, 772] width 24 height 20
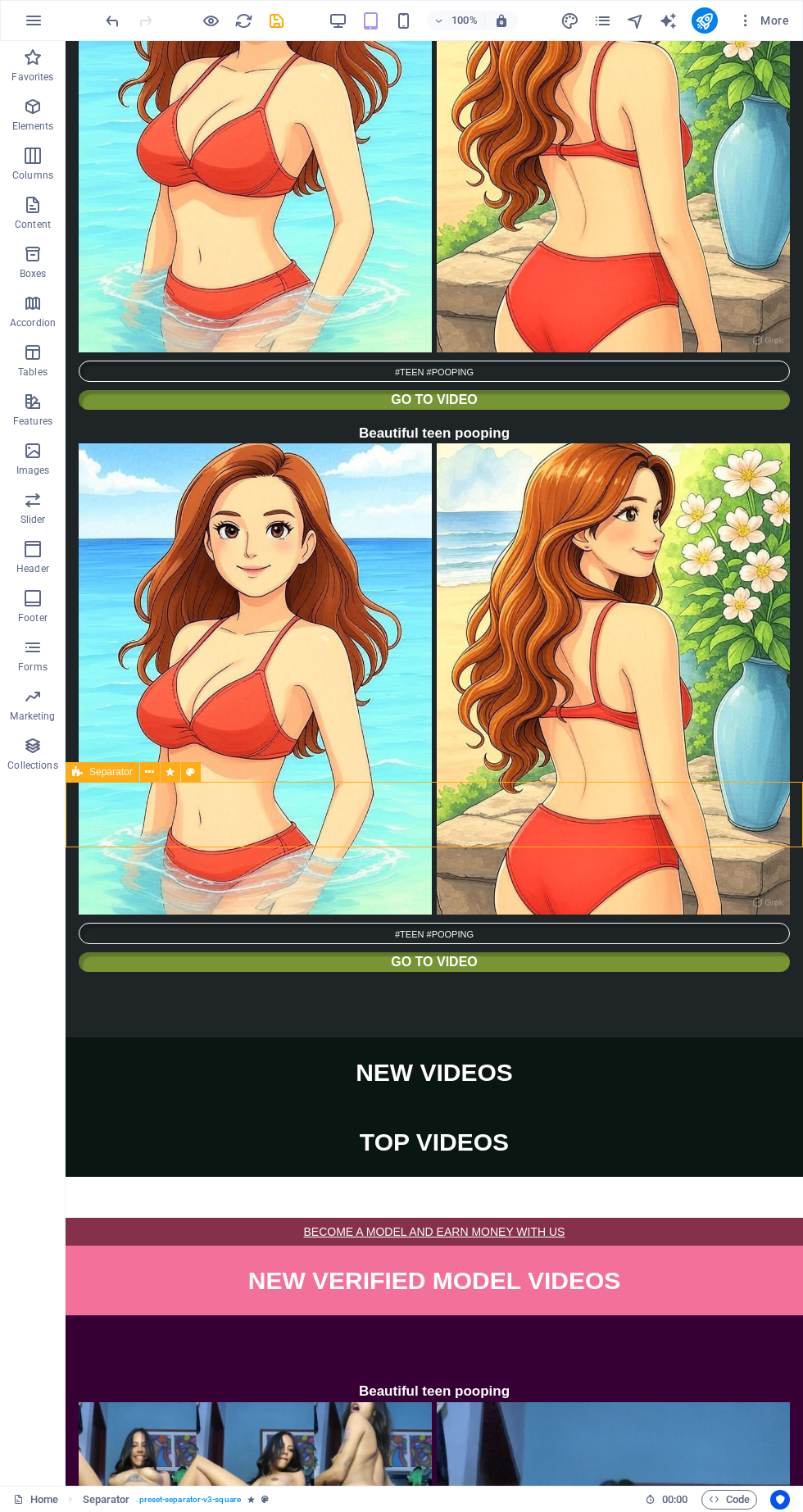
click at [153, 771] on icon at bounding box center [149, 773] width 9 height 17
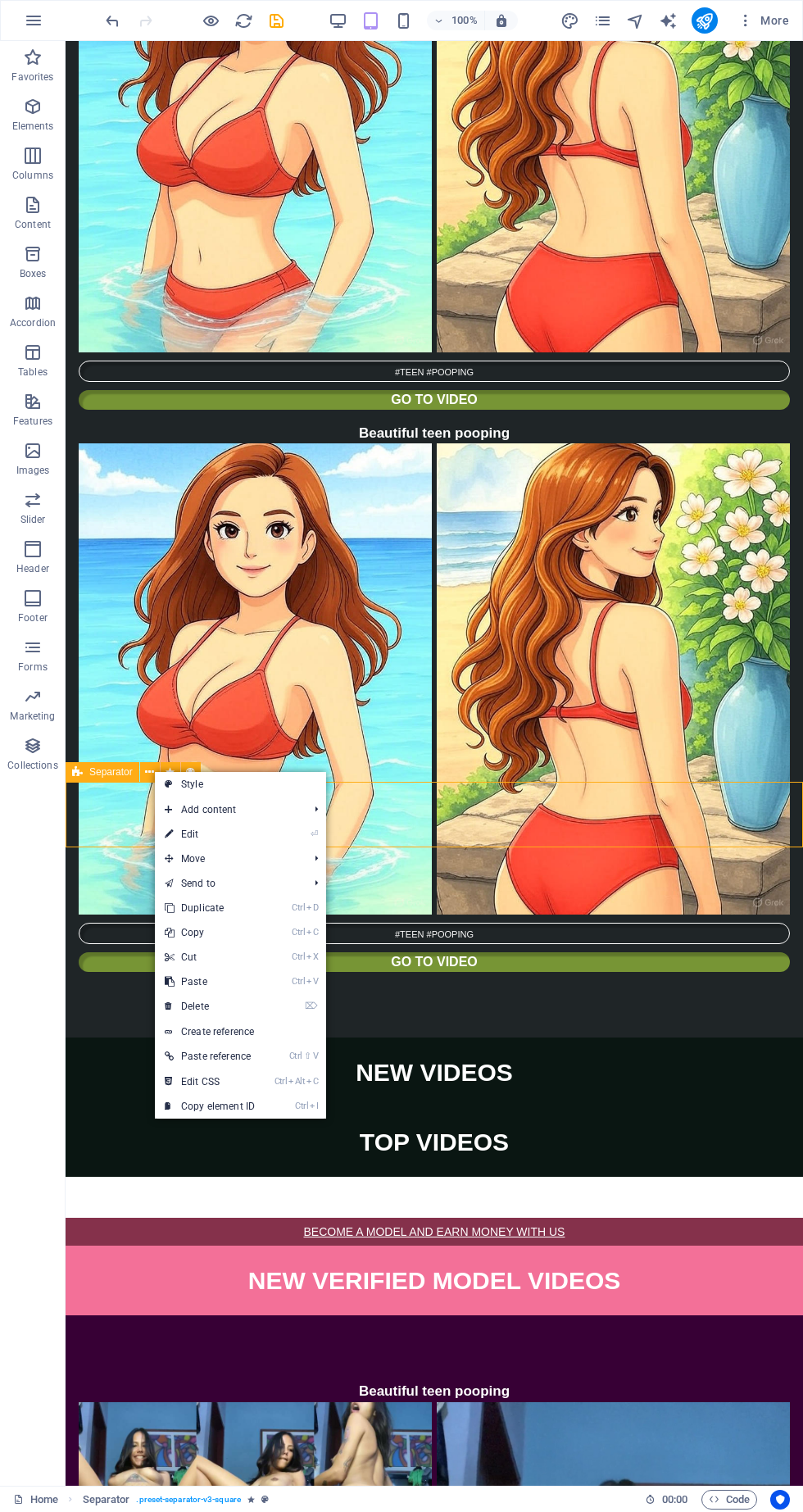
click at [242, 1006] on link "⌦ Delete" at bounding box center [210, 1006] width 110 height 25
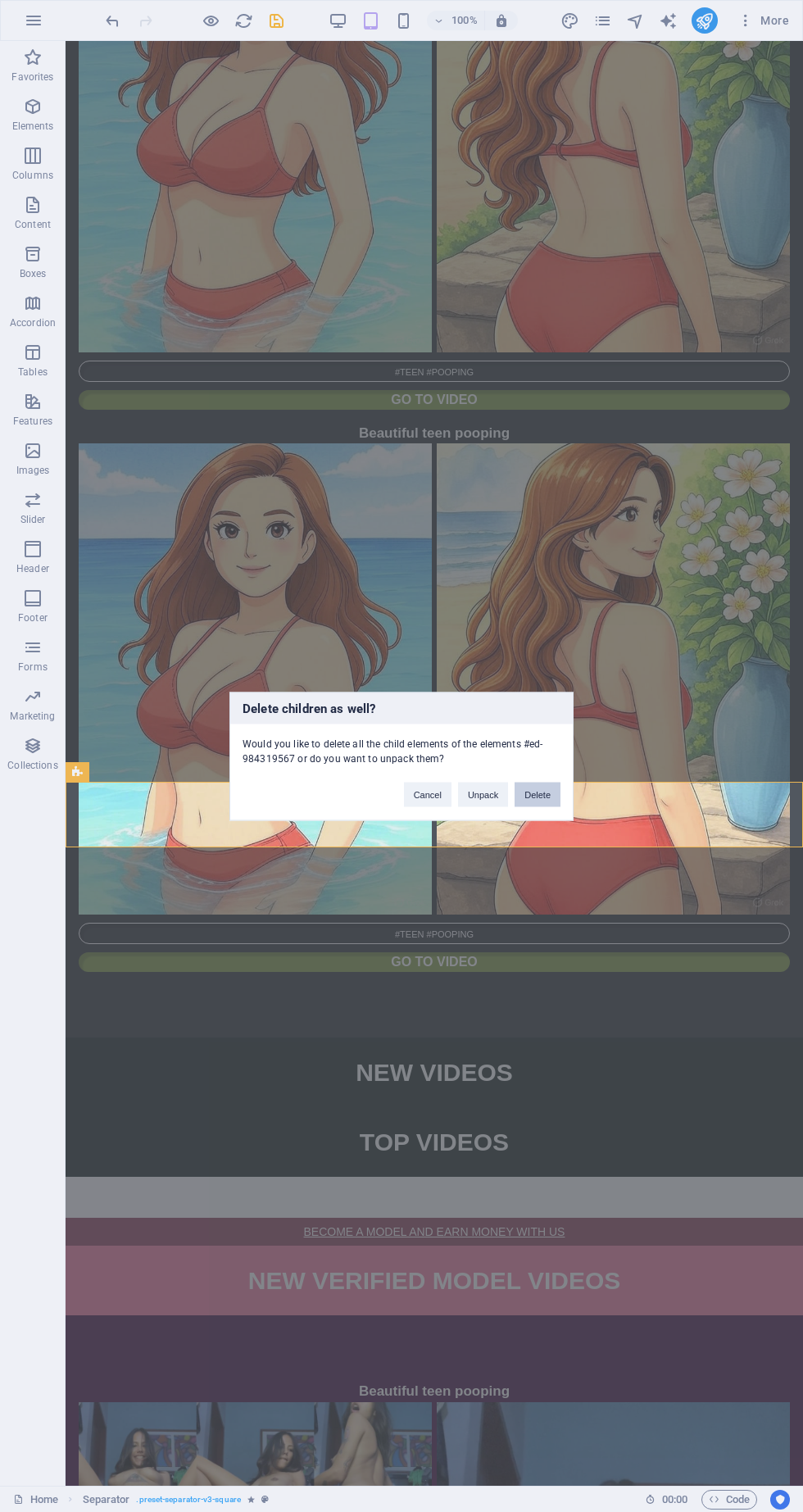
click at [558, 800] on button "Delete" at bounding box center [538, 794] width 46 height 25
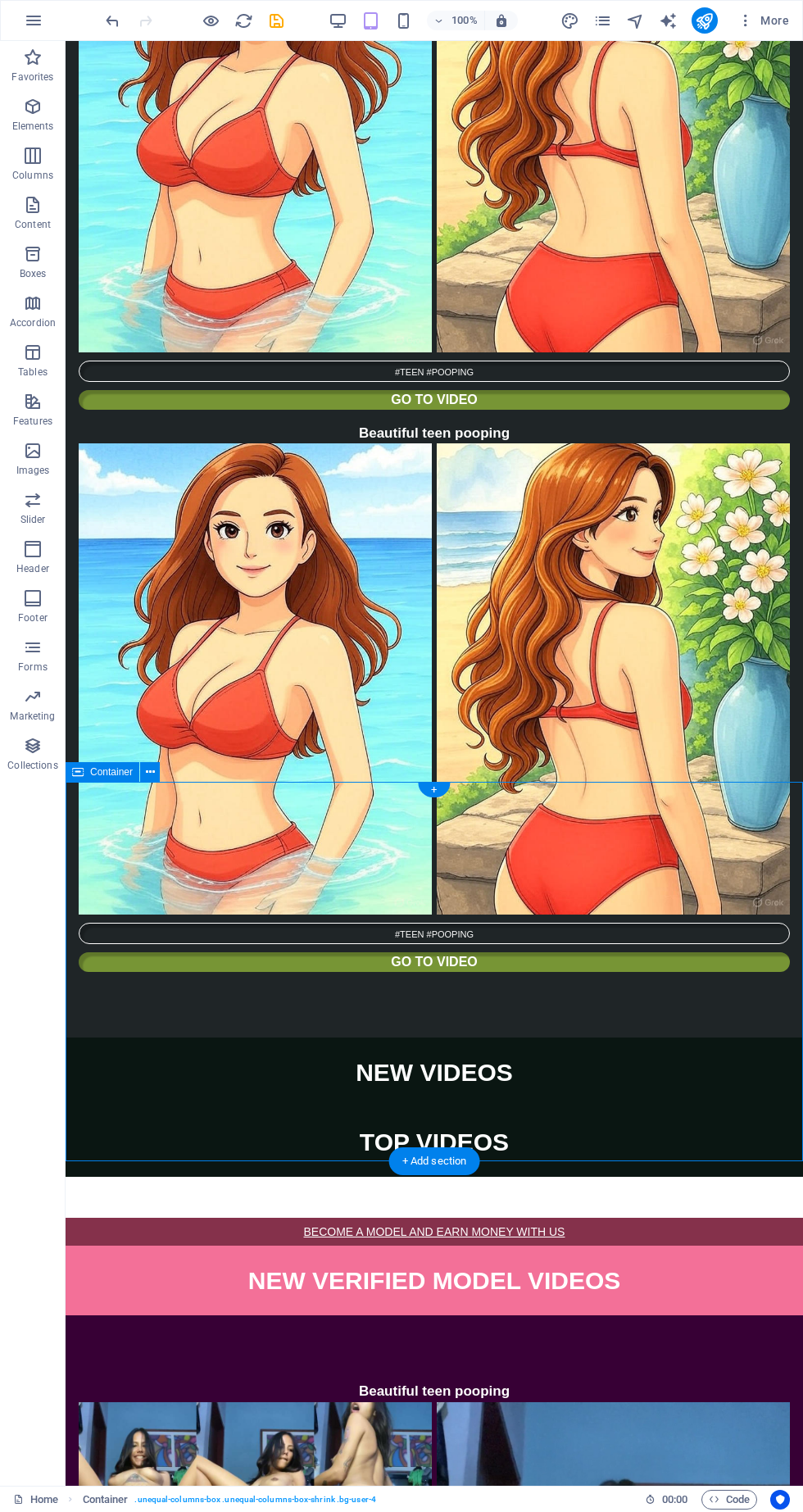
click at [169, 776] on div "Container" at bounding box center [118, 773] width 105 height 21
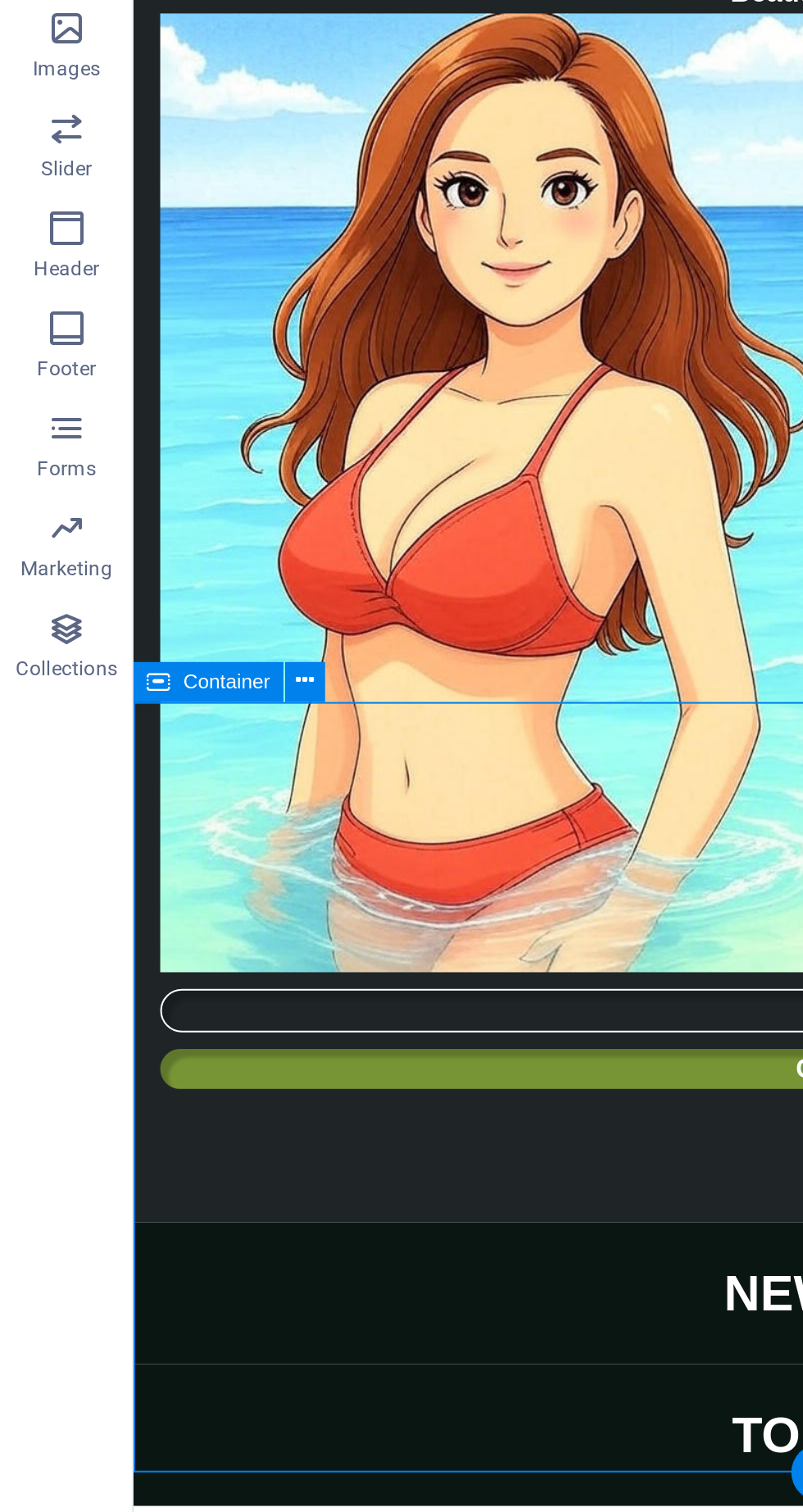
click at [153, 775] on icon at bounding box center [150, 772] width 9 height 17
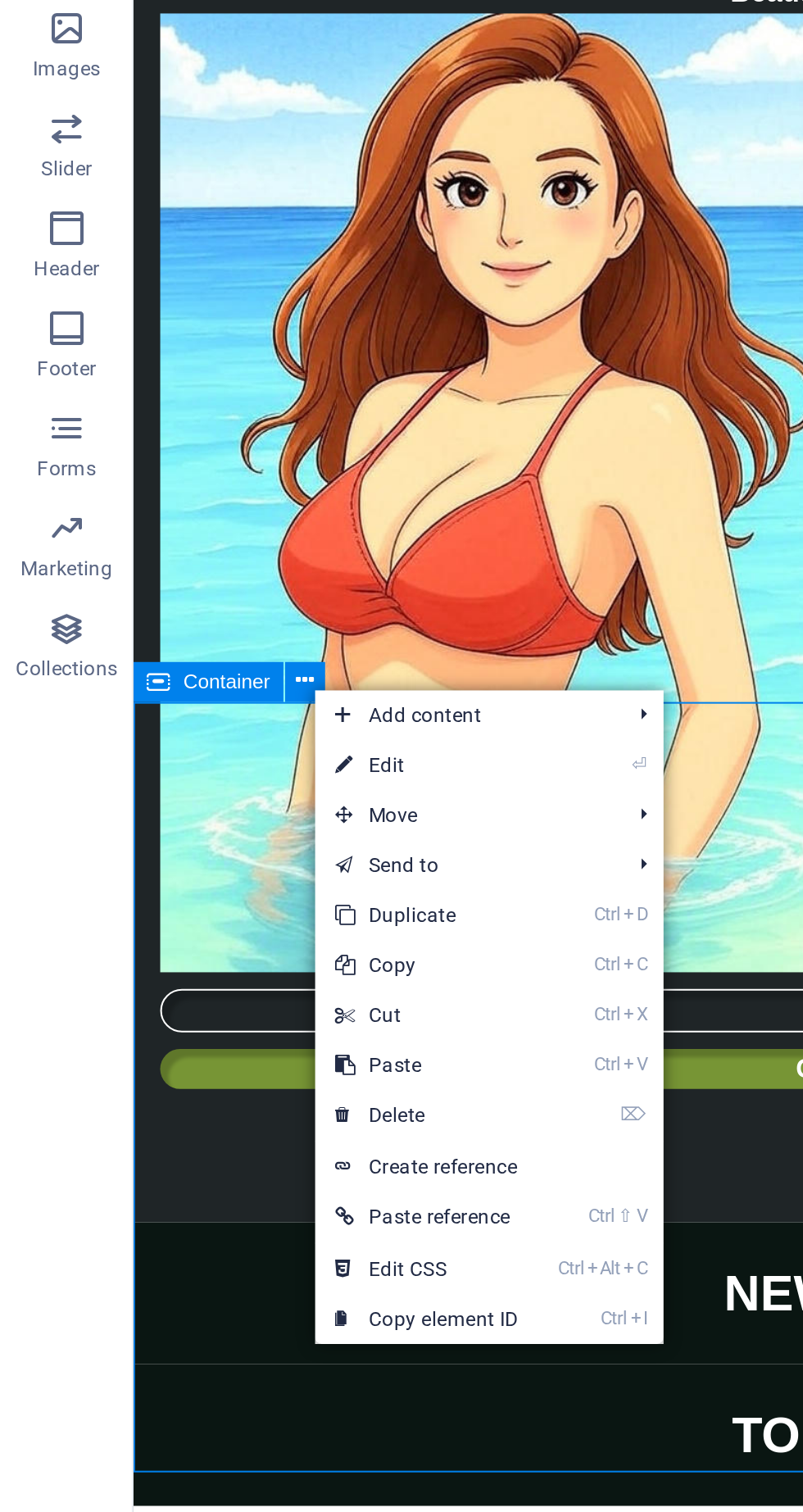
click at [230, 985] on link "⌦ Delete" at bounding box center [210, 986] width 110 height 25
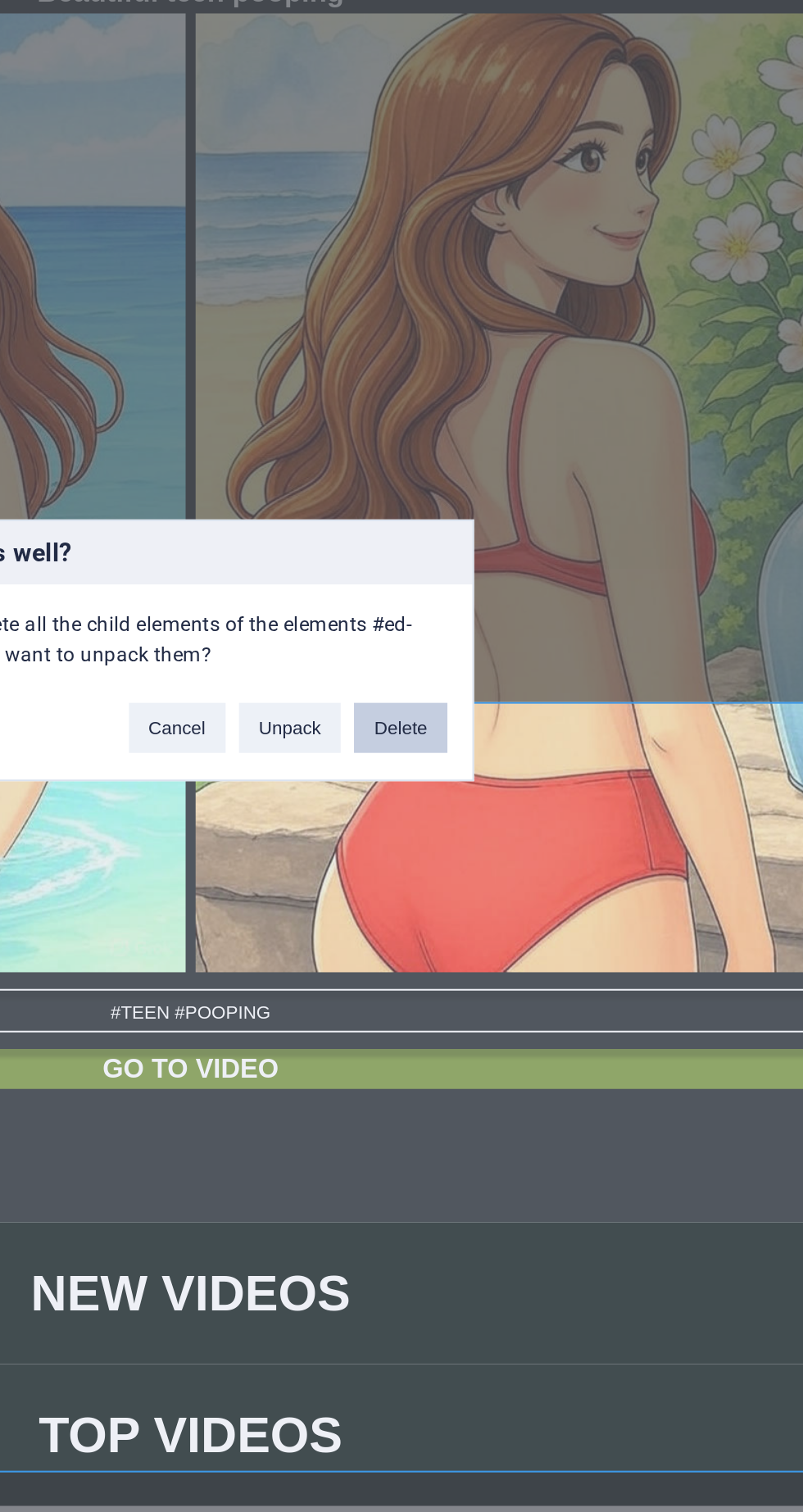
click at [551, 787] on button "Delete" at bounding box center [538, 794] width 46 height 25
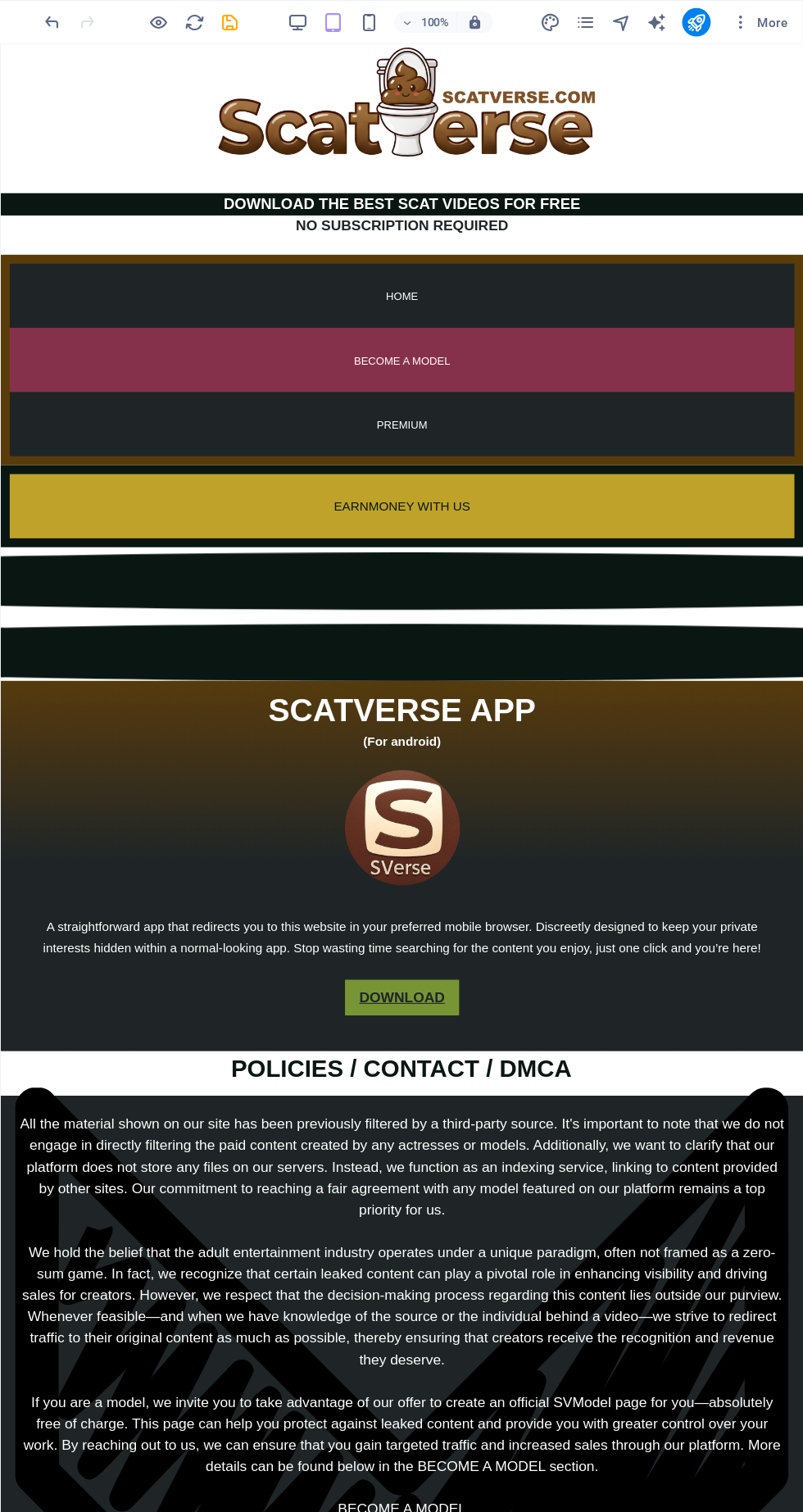
scroll to position [0, 0]
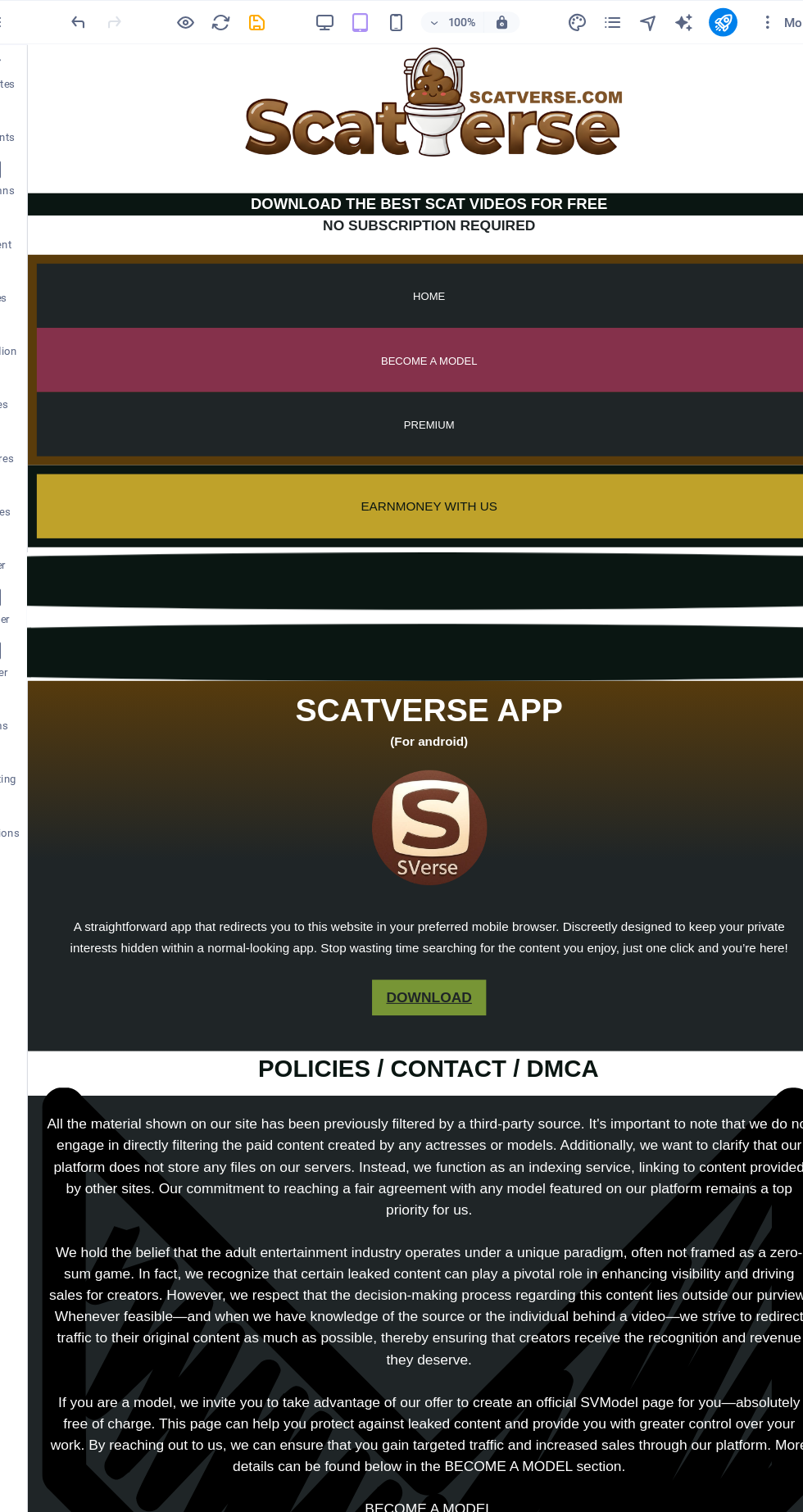
click at [279, 21] on icon "save" at bounding box center [277, 21] width 19 height 19
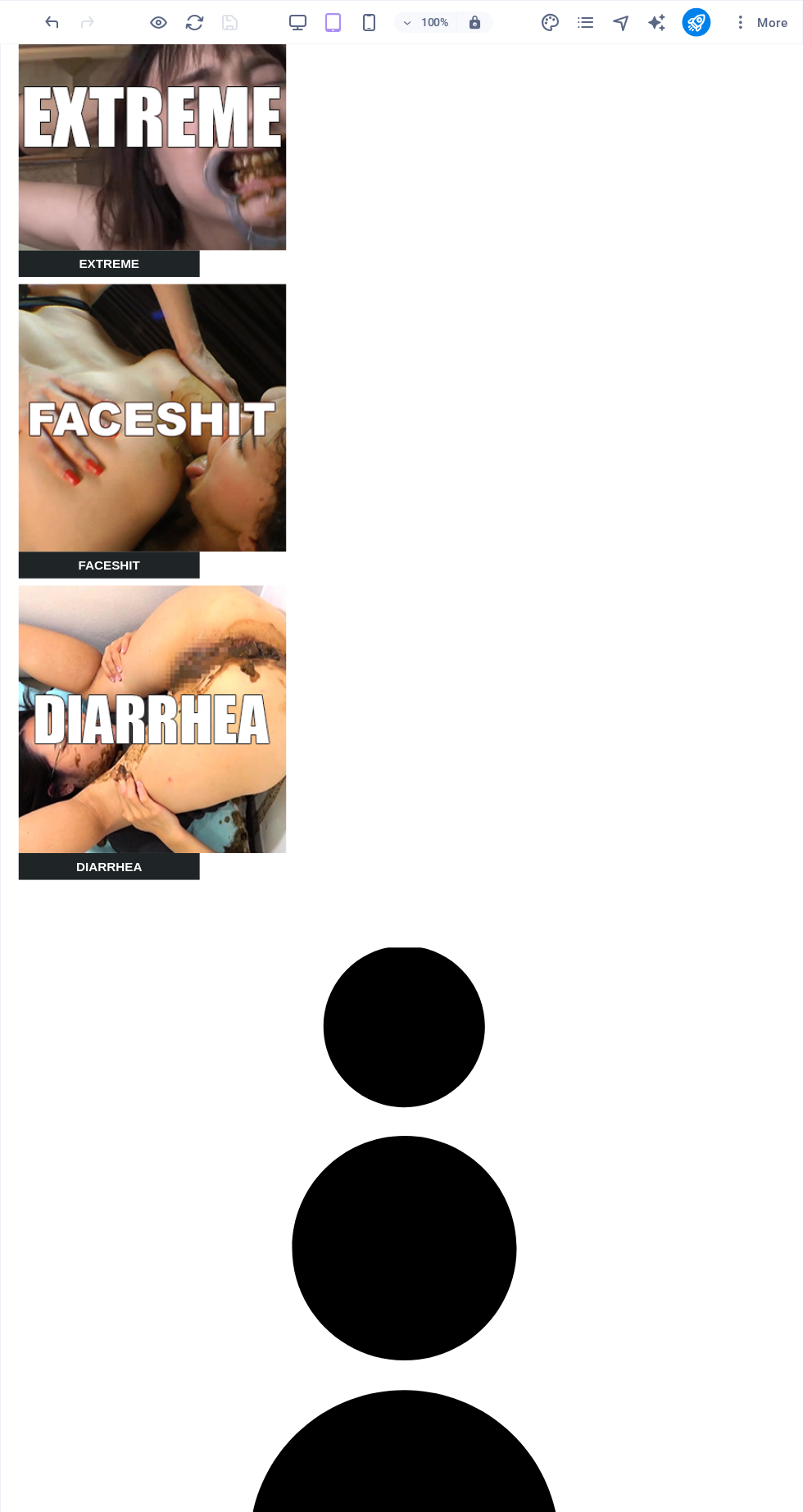
scroll to position [2287, 0]
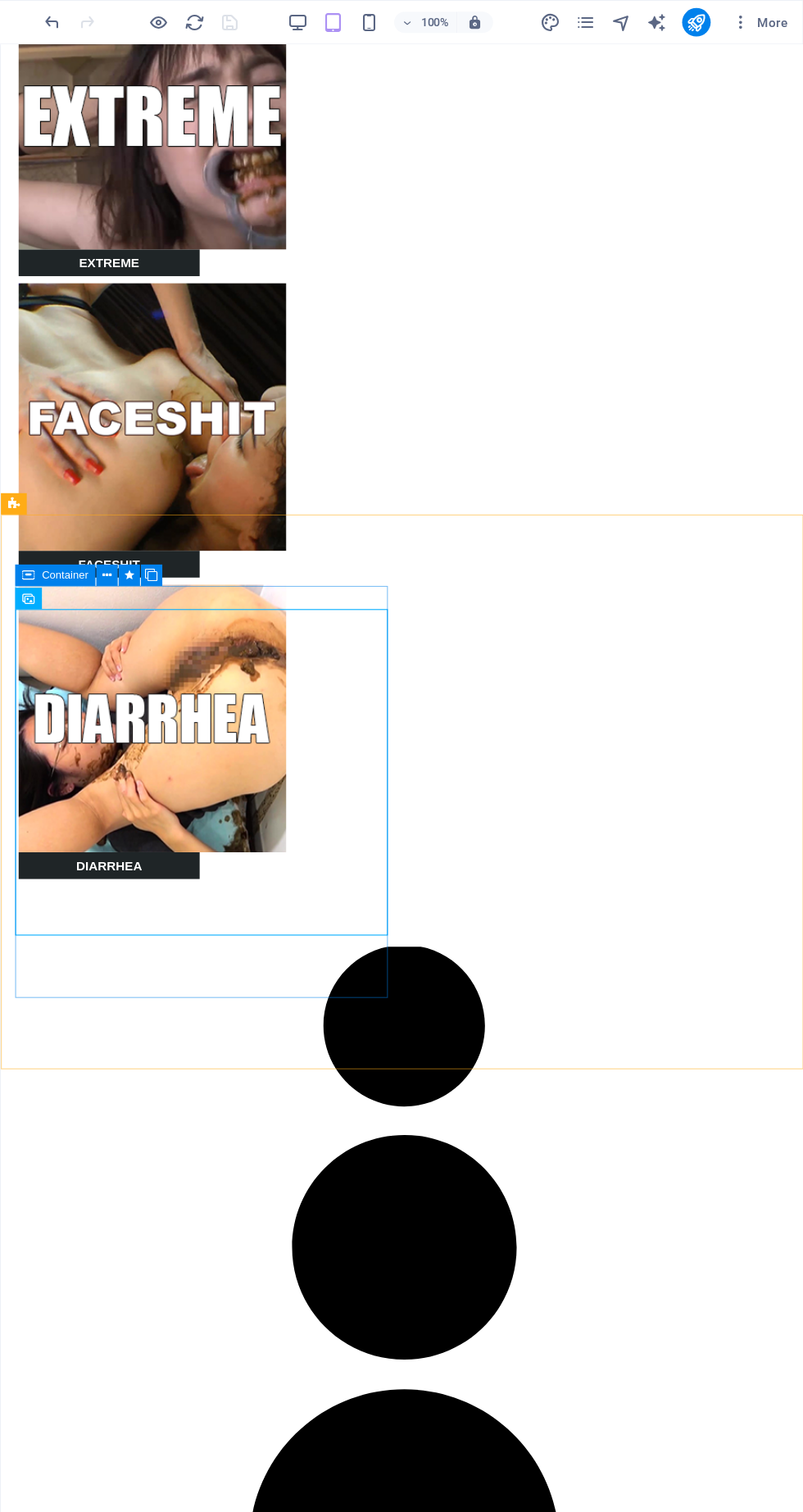
click at [136, 533] on span "Container" at bounding box center [124, 528] width 43 height 10
click at [161, 529] on icon at bounding box center [163, 529] width 9 height 17
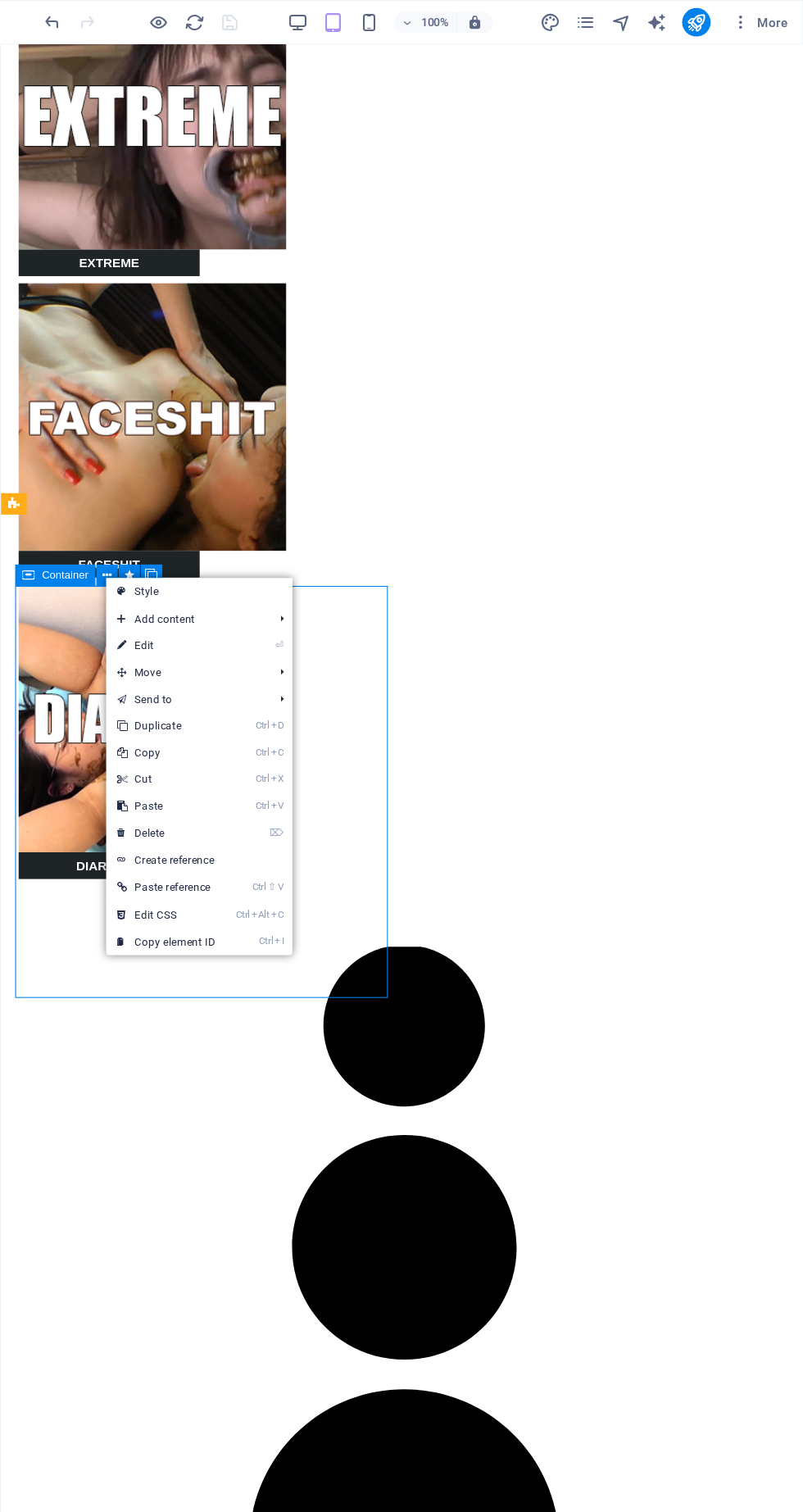
click at [209, 772] on link "⌦ Delete" at bounding box center [218, 766] width 110 height 25
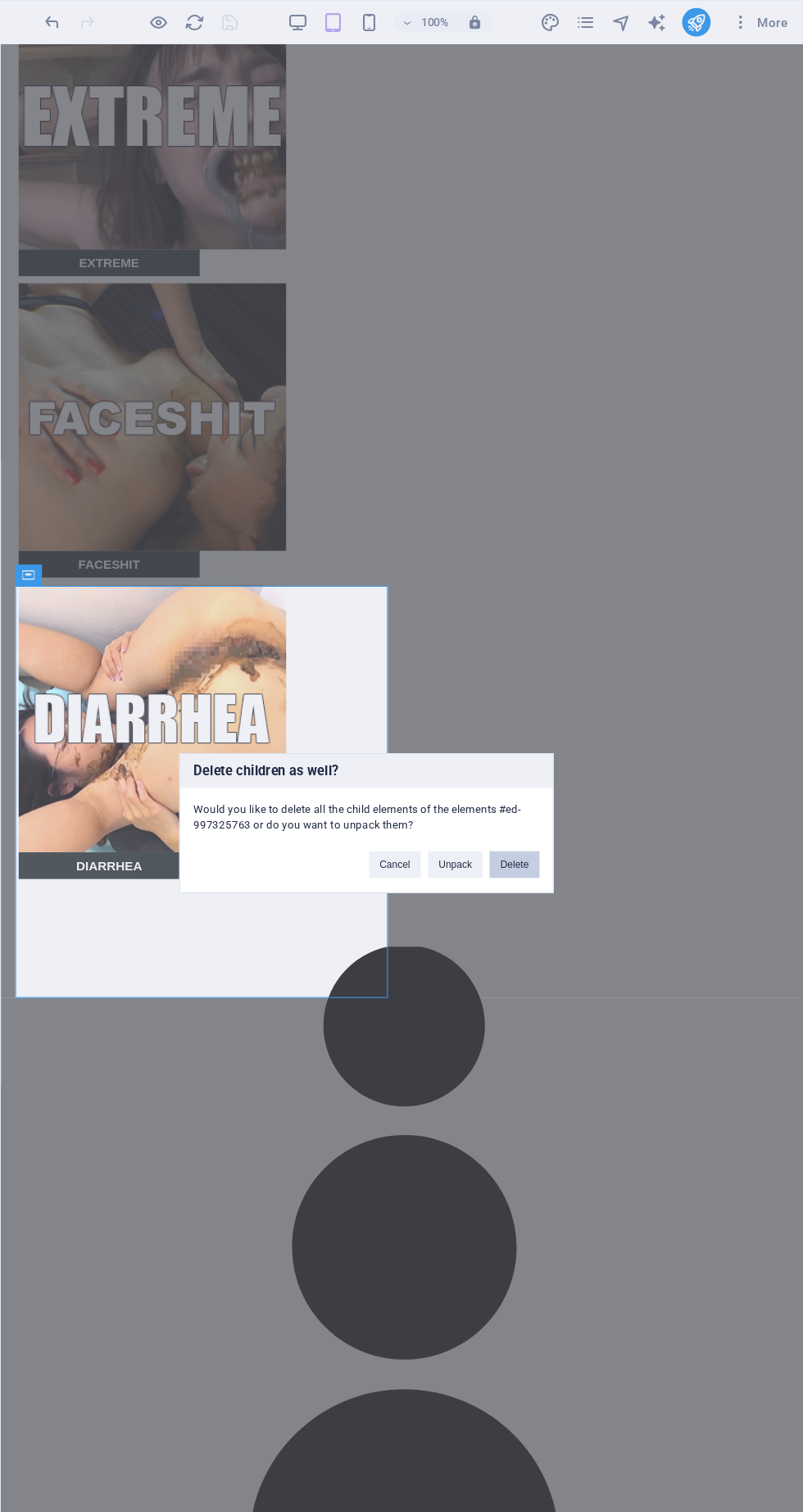
click at [531, 793] on button "Delete" at bounding box center [538, 794] width 46 height 25
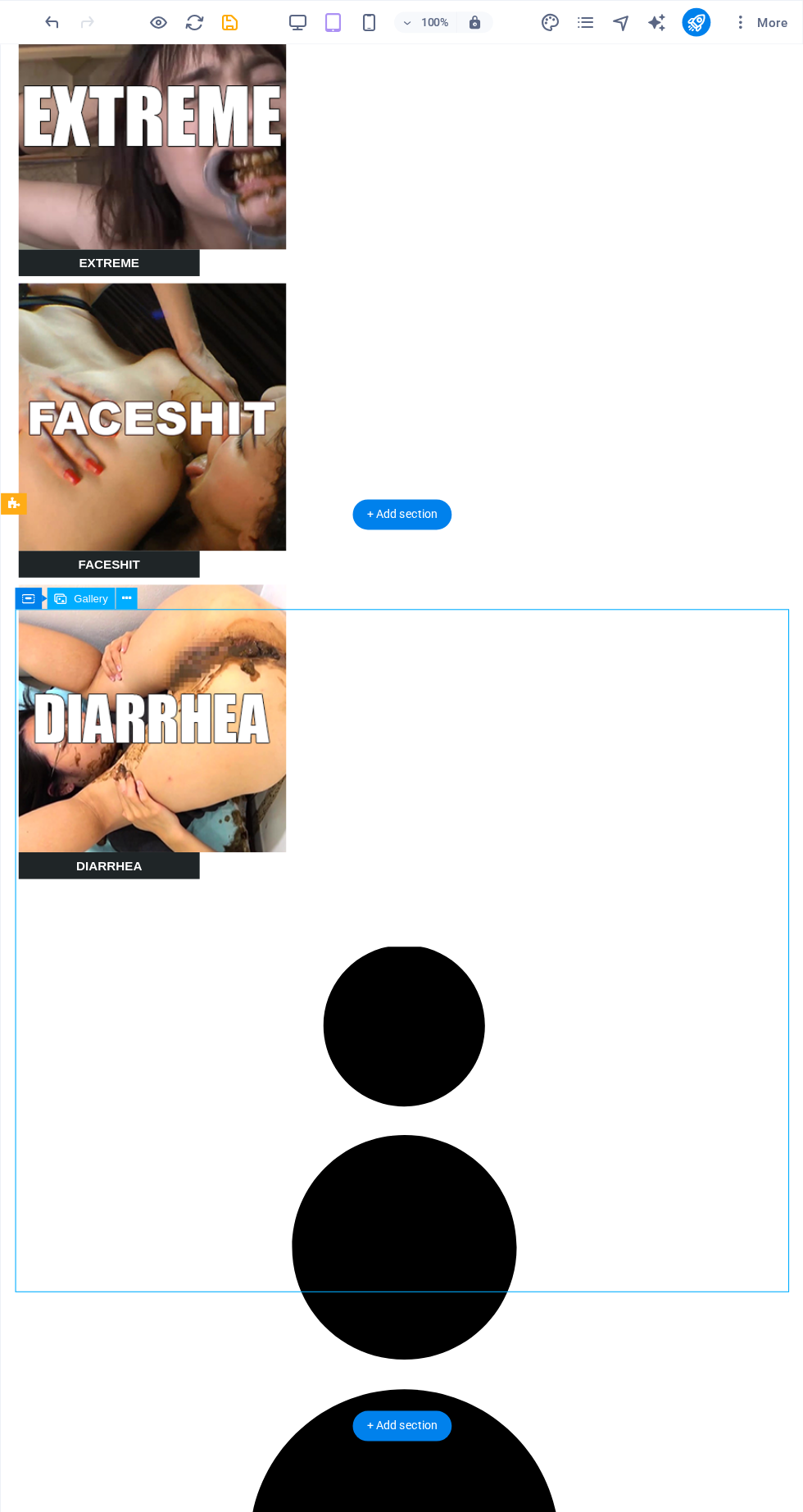
scroll to position [0, 0]
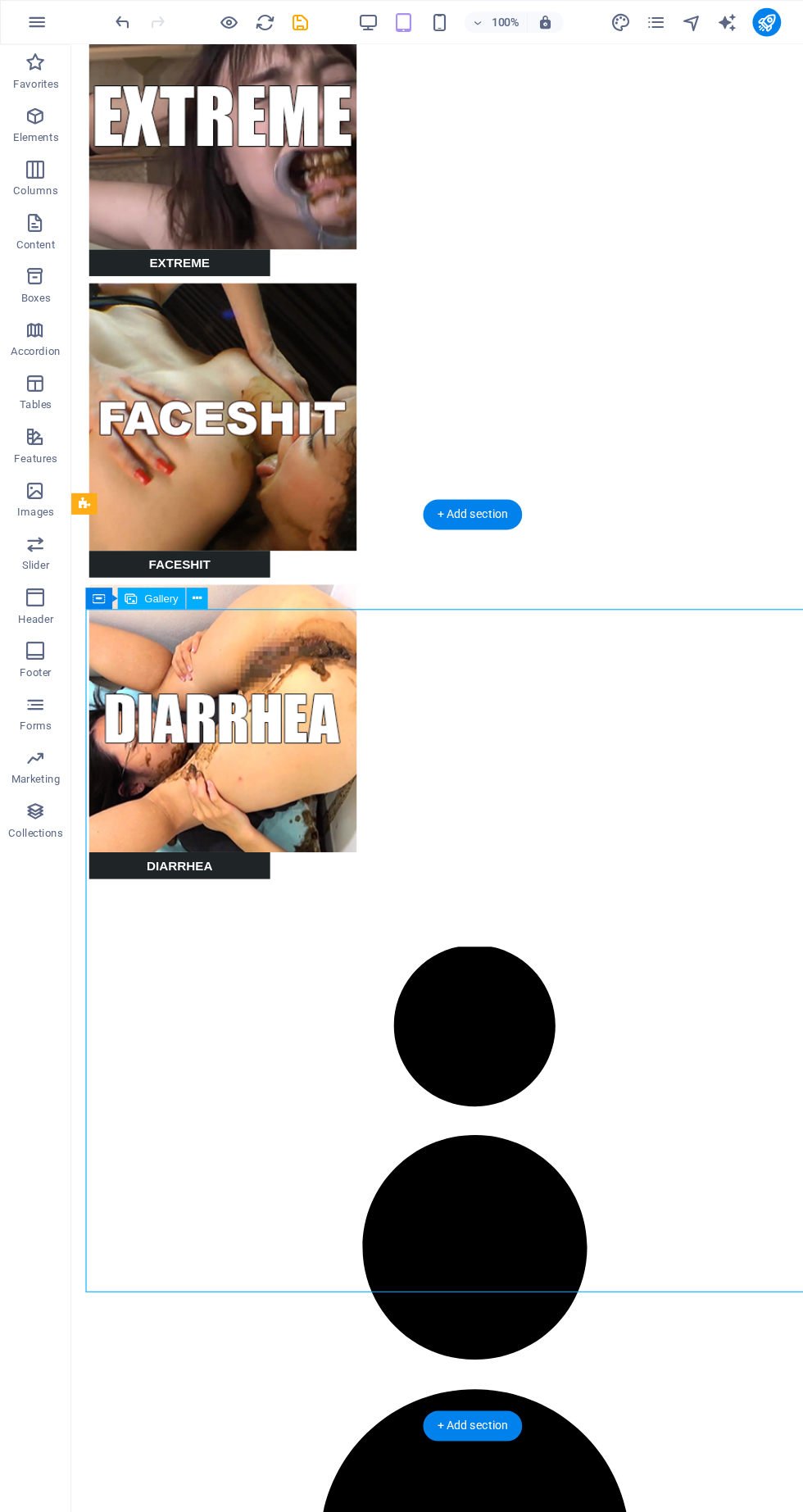
click at [182, 552] on icon at bounding box center [181, 549] width 9 height 17
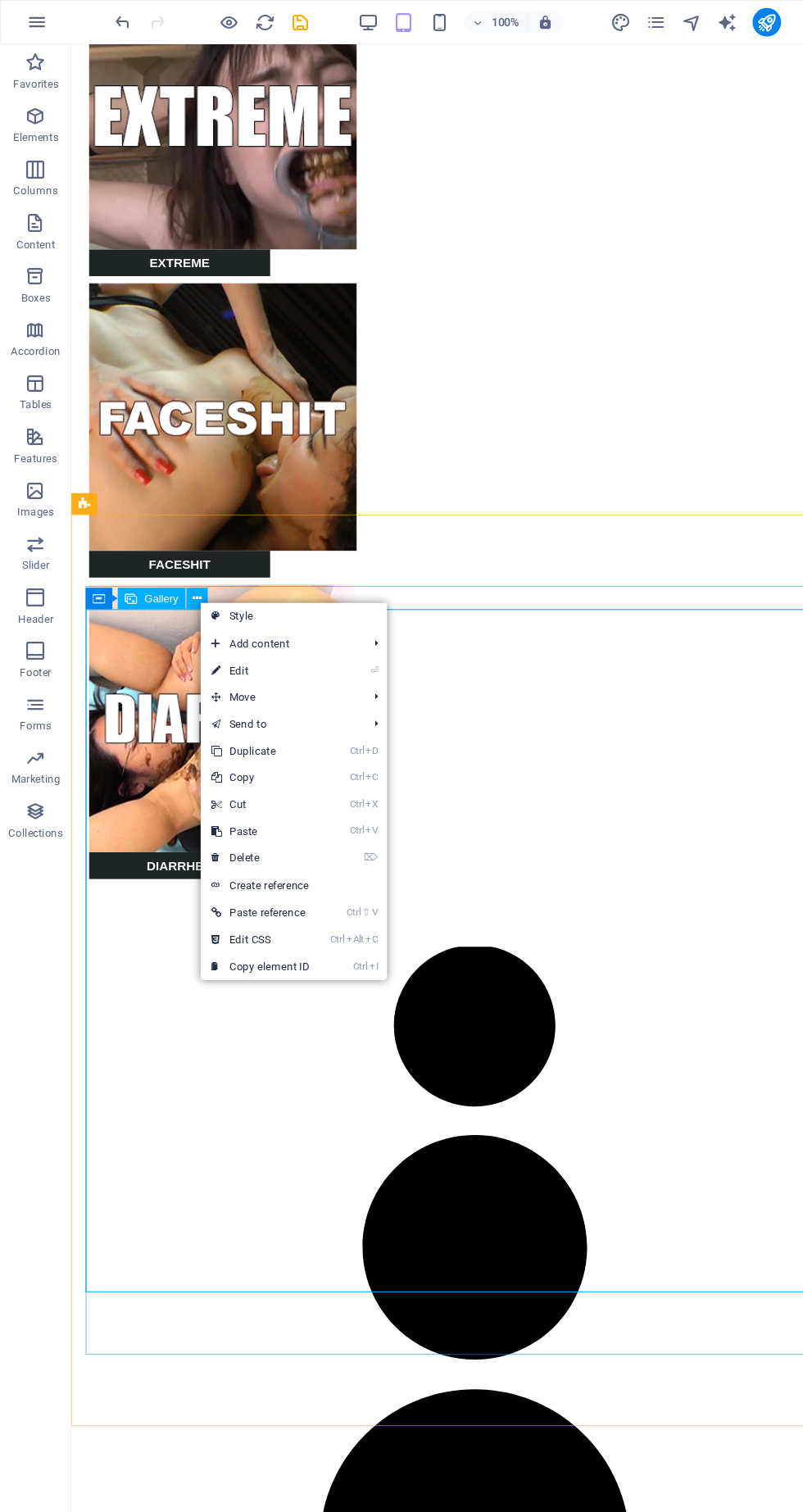
click at [215, 612] on link "⏎ Edit" at bounding box center [239, 617] width 110 height 25
select select "%"
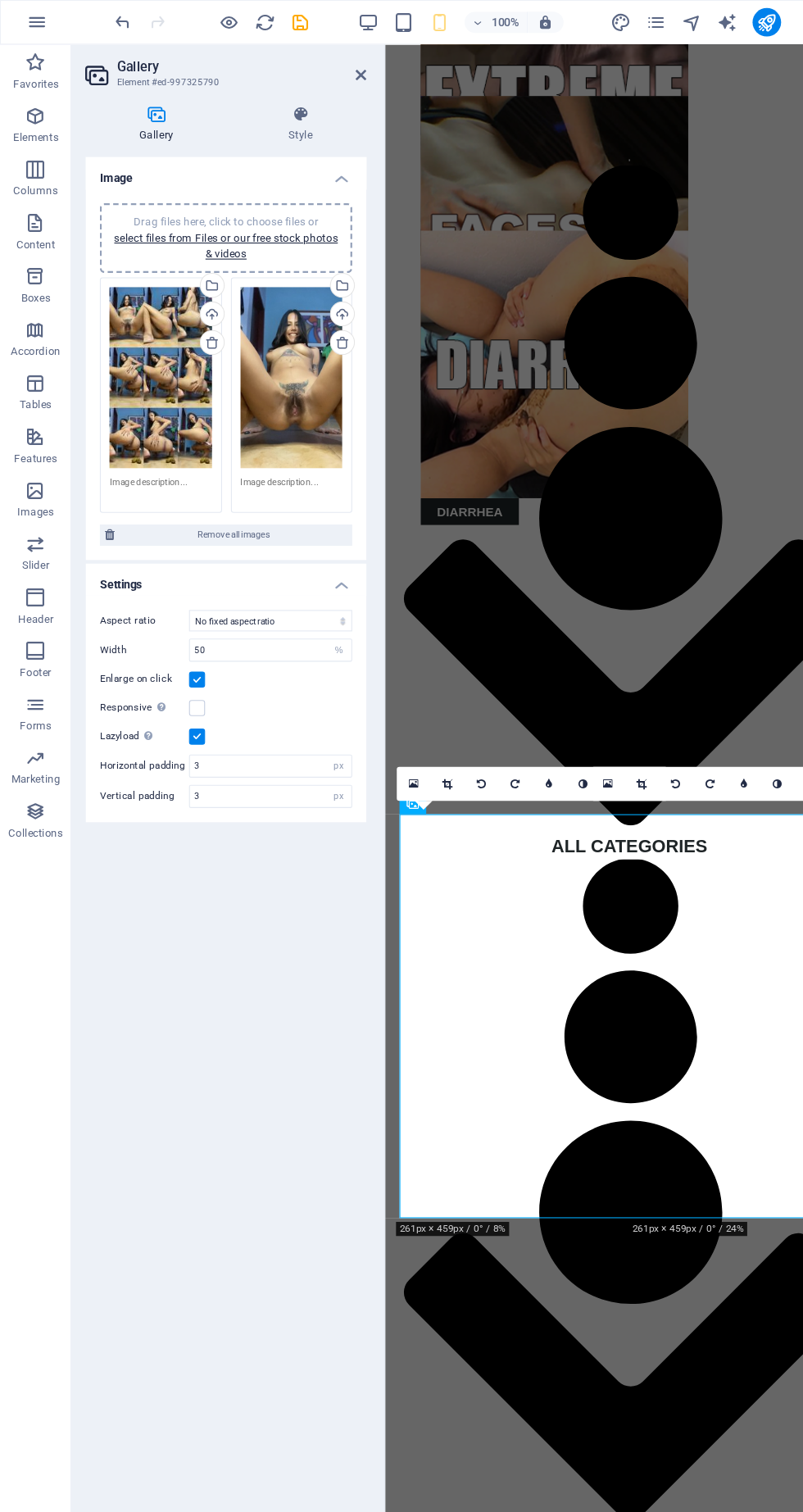
scroll to position [2282, 0]
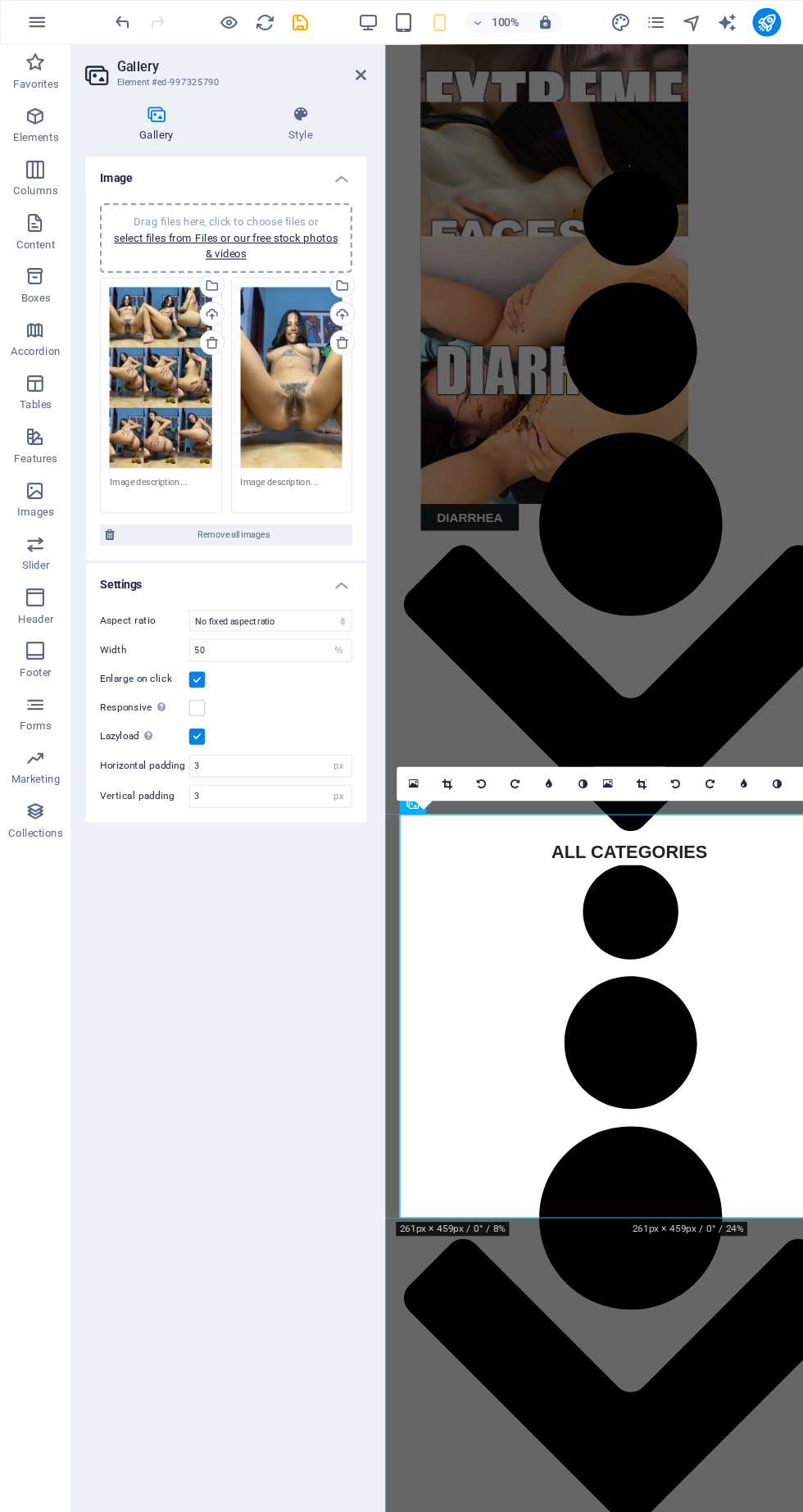
click at [170, 378] on div "Drag files here, click to choose files or select files from Files or our free s…" at bounding box center [147, 347] width 94 height 166
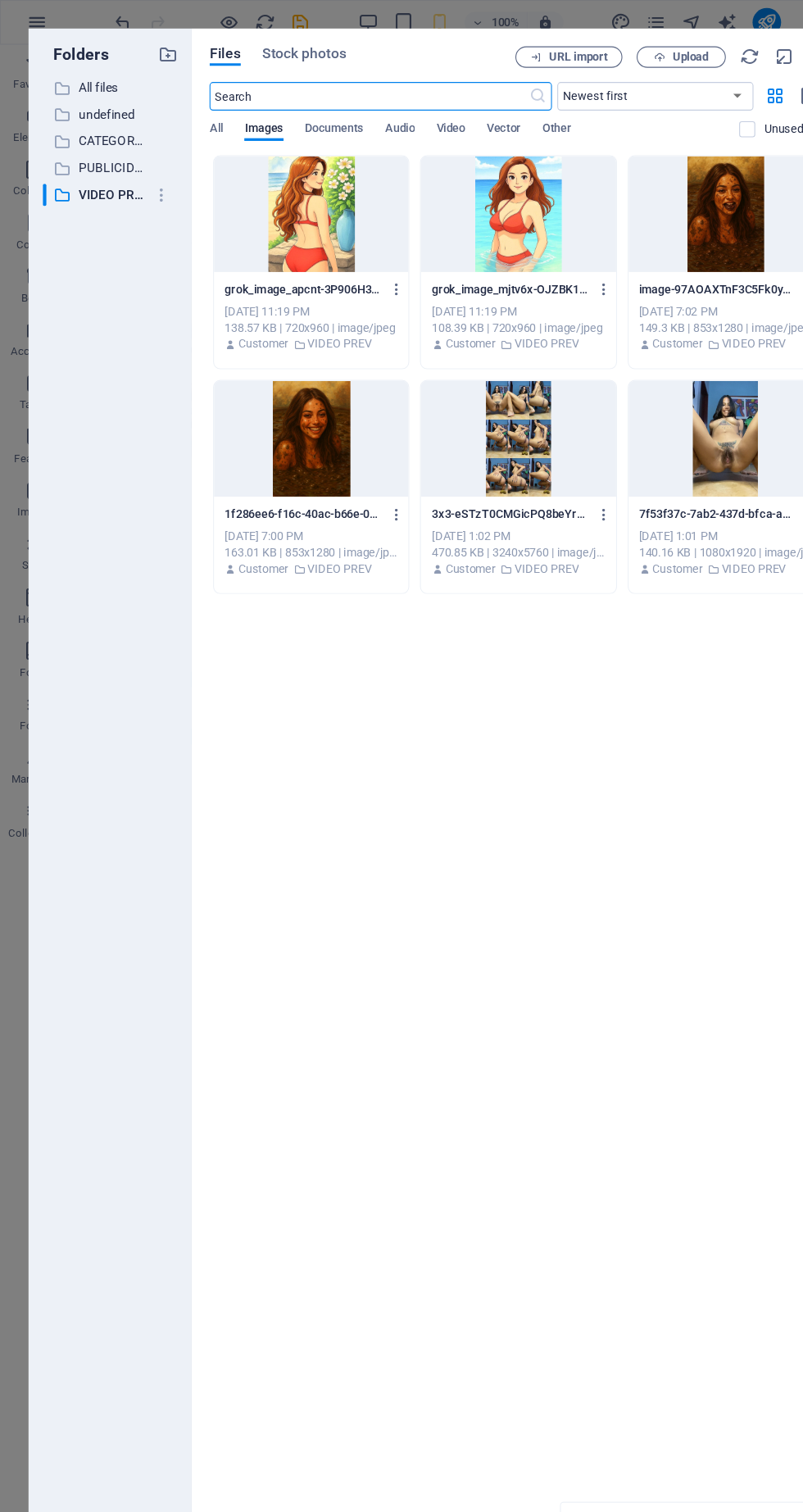
scroll to position [10932, 0]
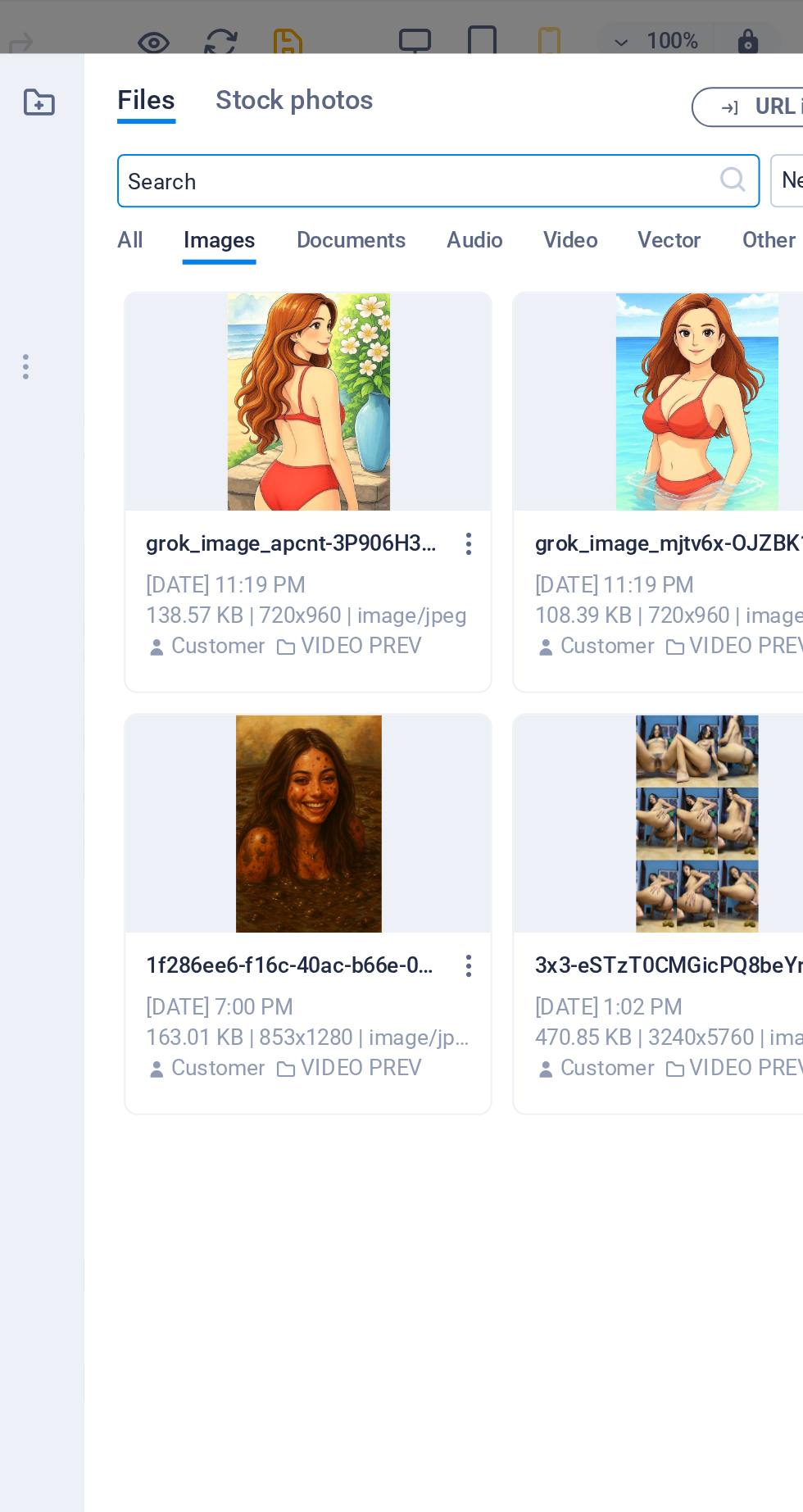
click at [474, 210] on div at bounding box center [476, 197] width 179 height 106
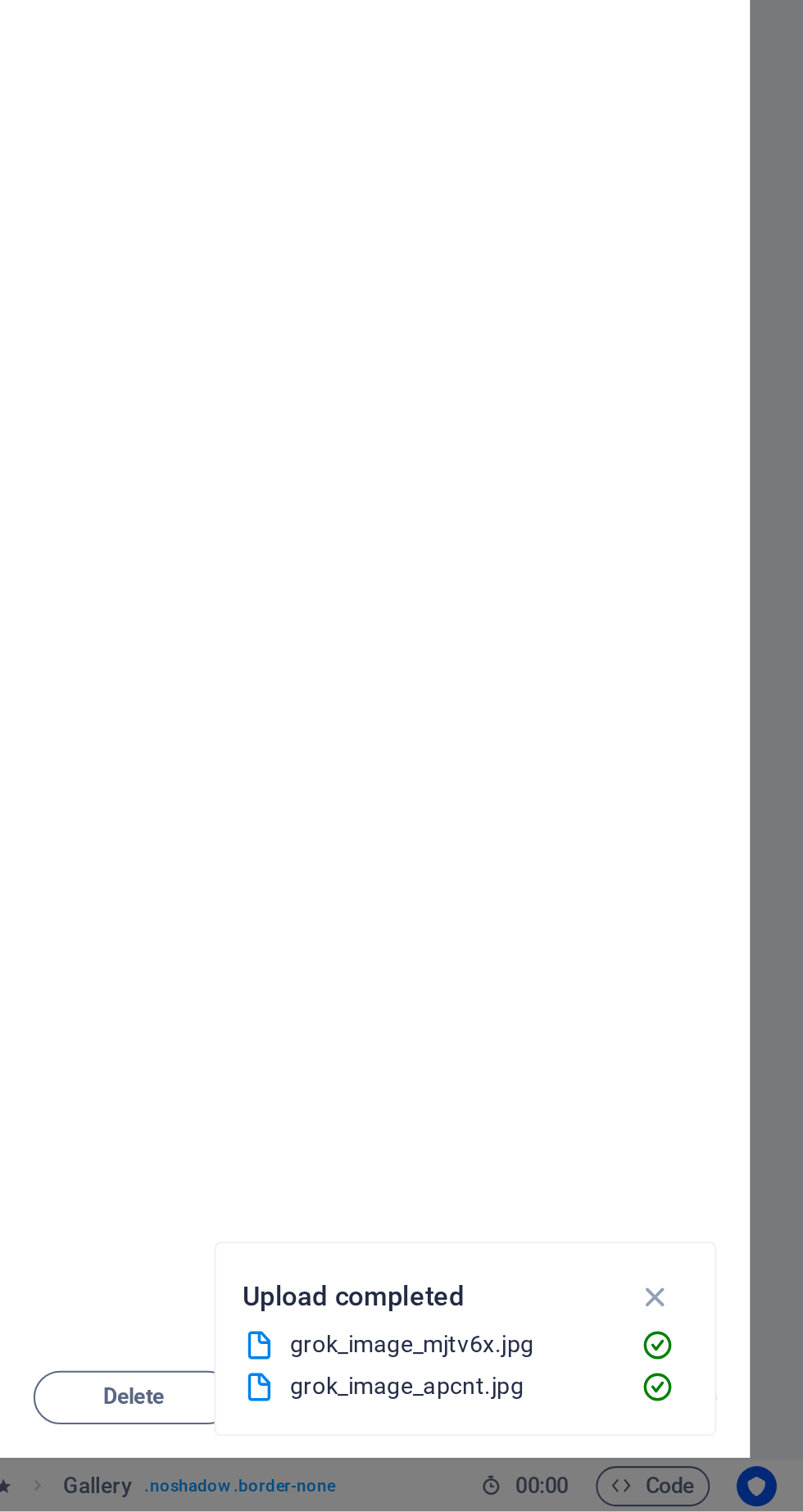
click at [731, 1402] on icon "button" at bounding box center [731, 1407] width 19 height 18
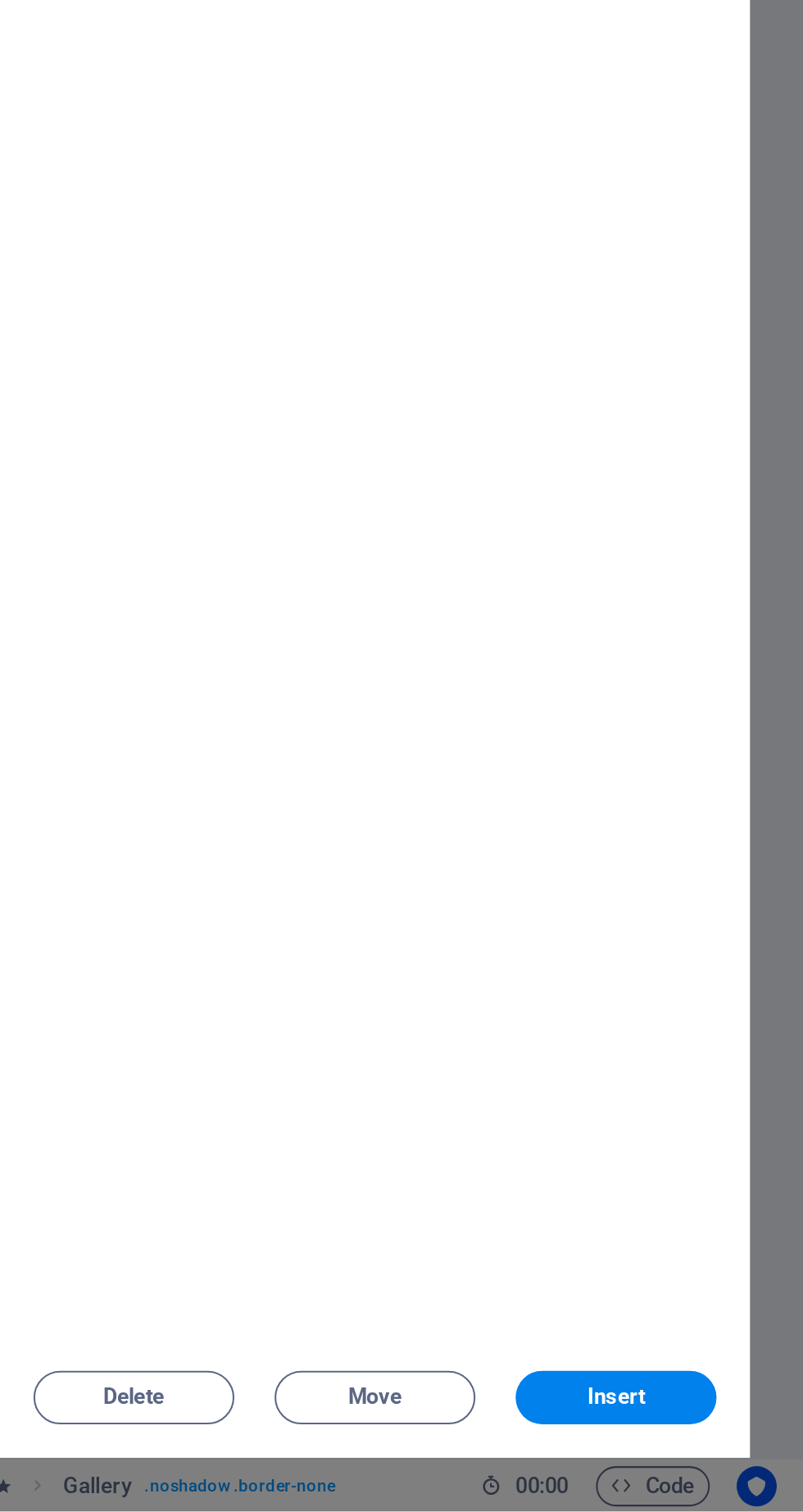
click at [717, 1458] on span "Insert" at bounding box center [712, 1457] width 29 height 10
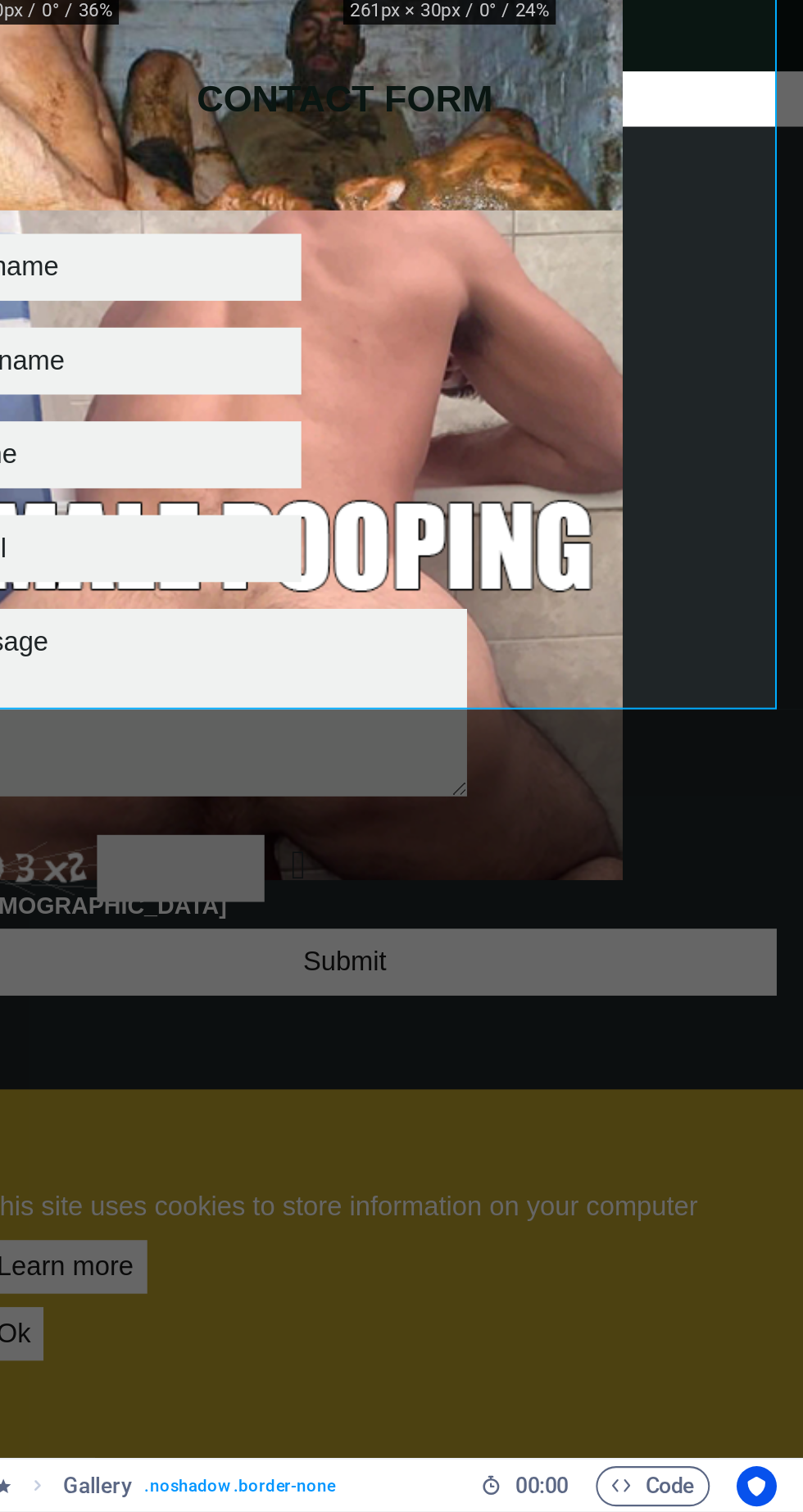
scroll to position [2282, 0]
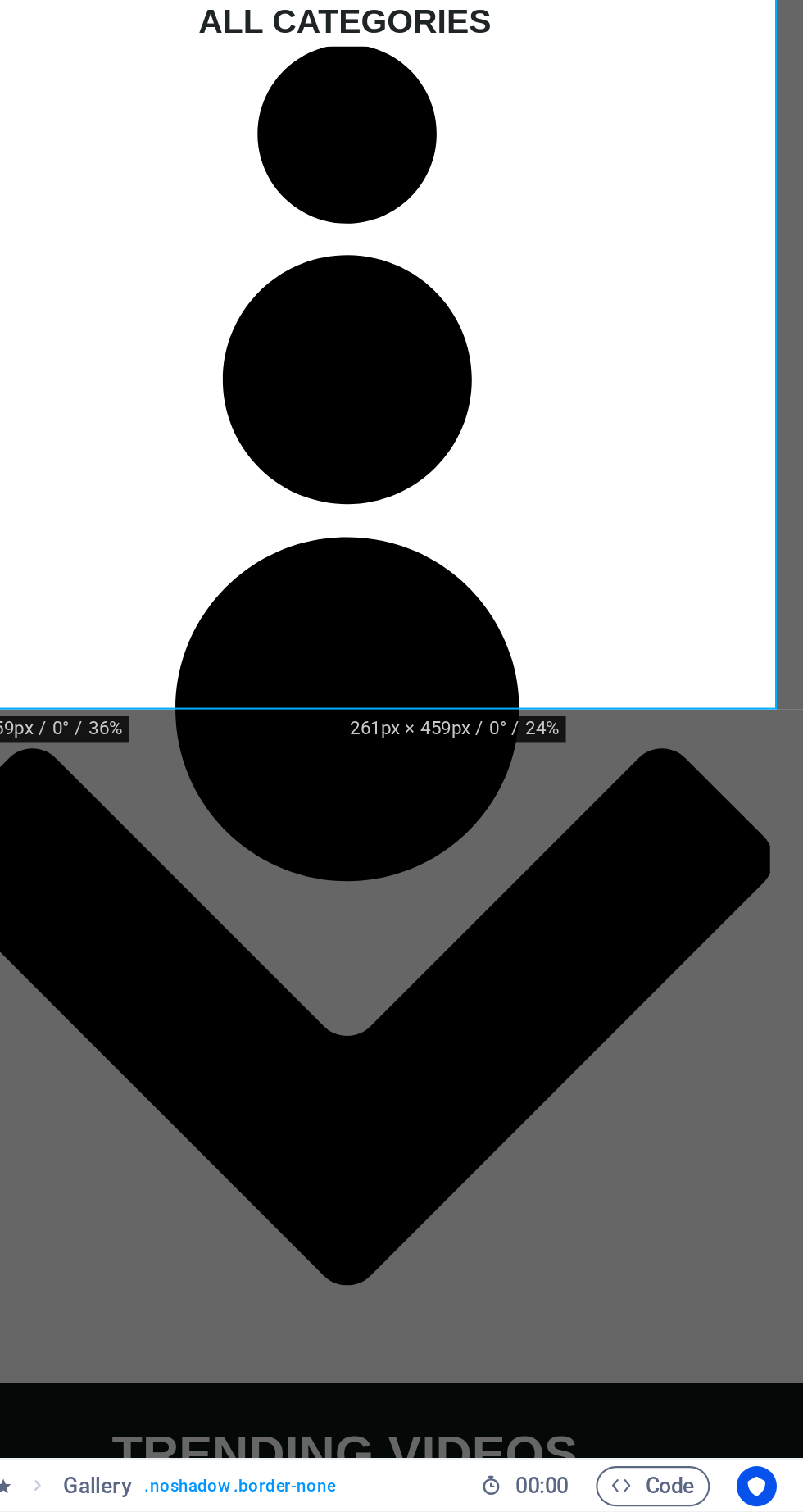
click at [241, 1147] on li at bounding box center [218, 1335] width 214 height 376
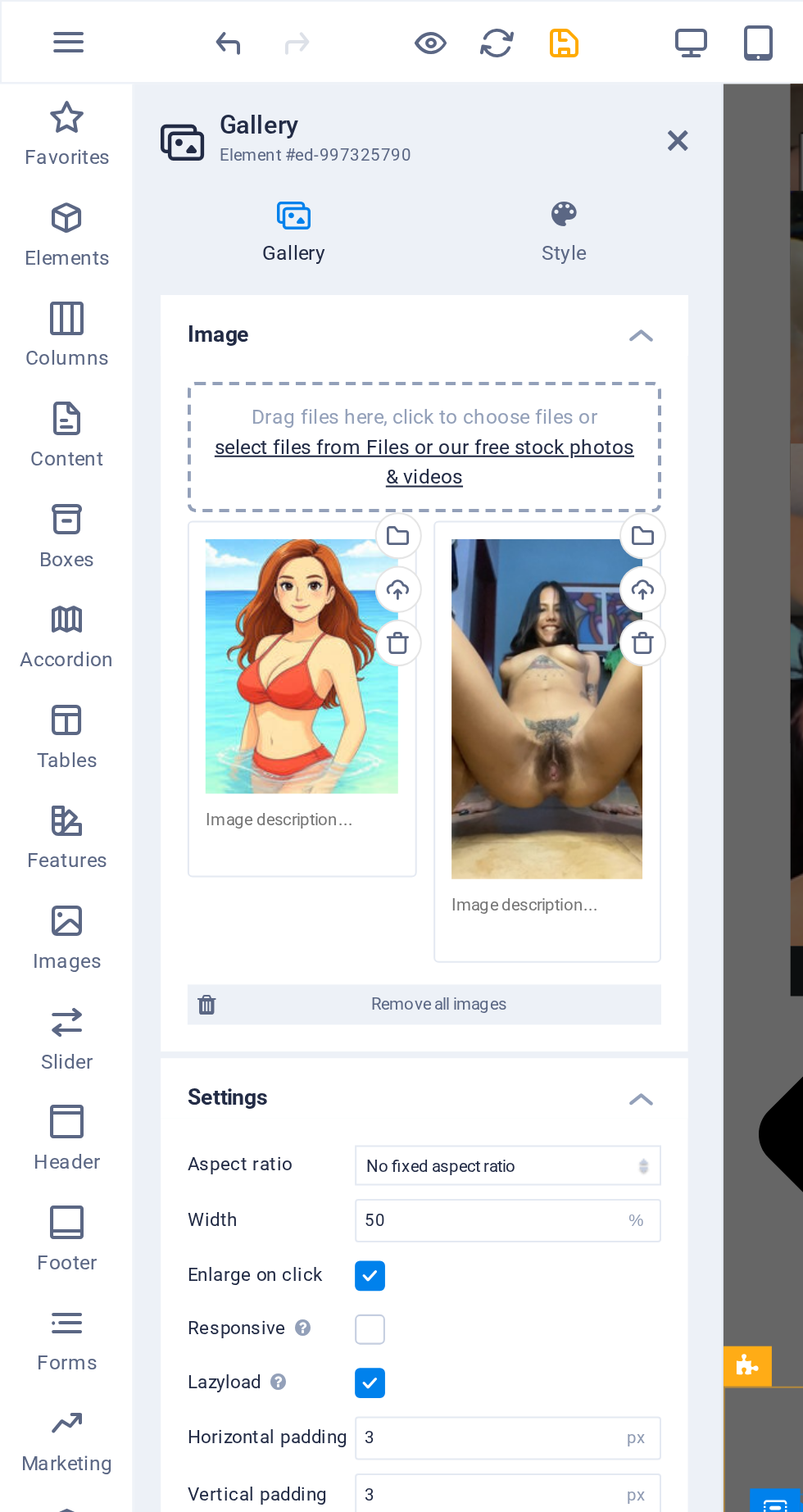
click at [277, 406] on div "Drag files here, click to choose files or select files from Files or our free s…" at bounding box center [268, 347] width 94 height 166
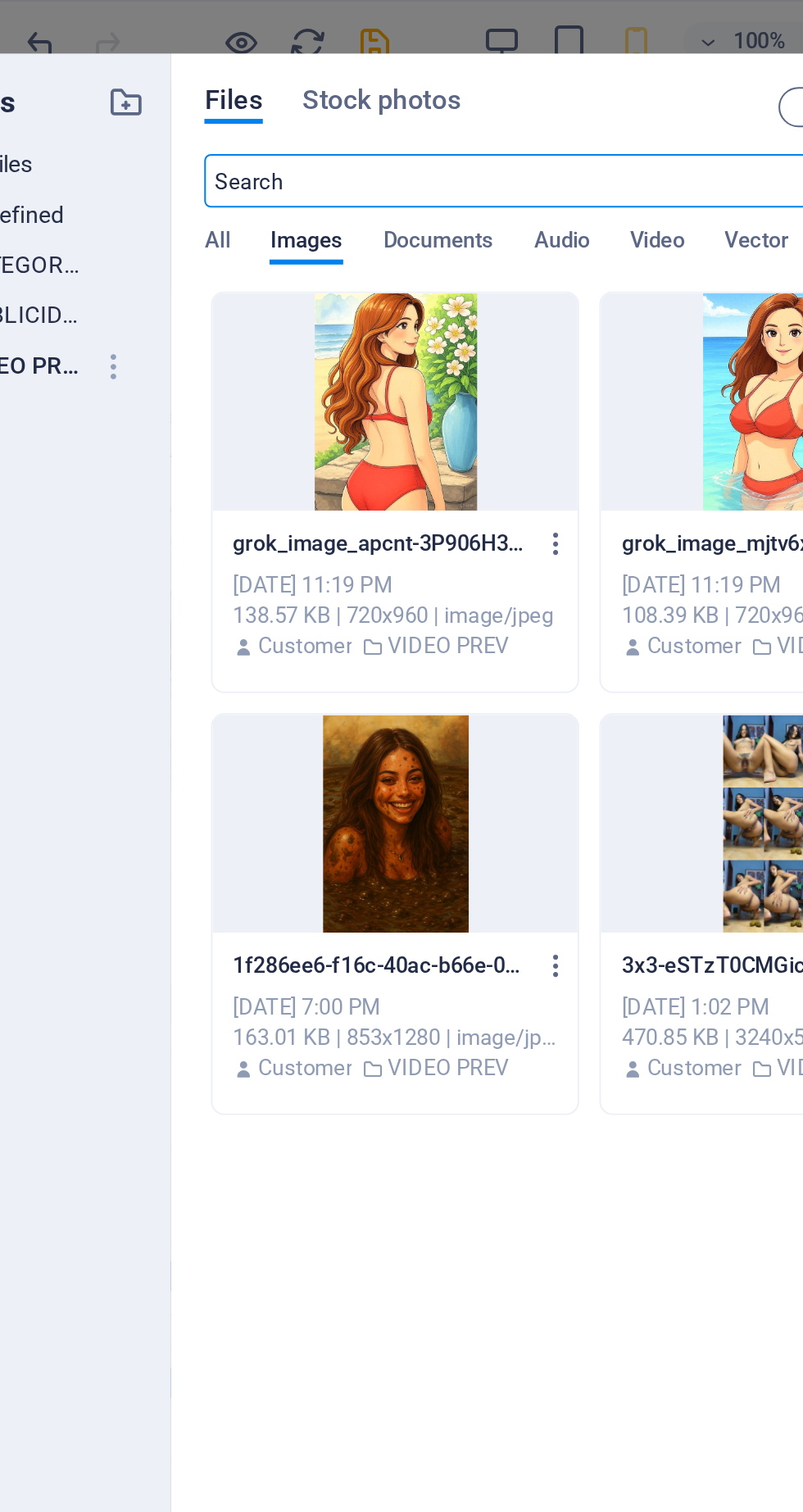
scroll to position [10932, 0]
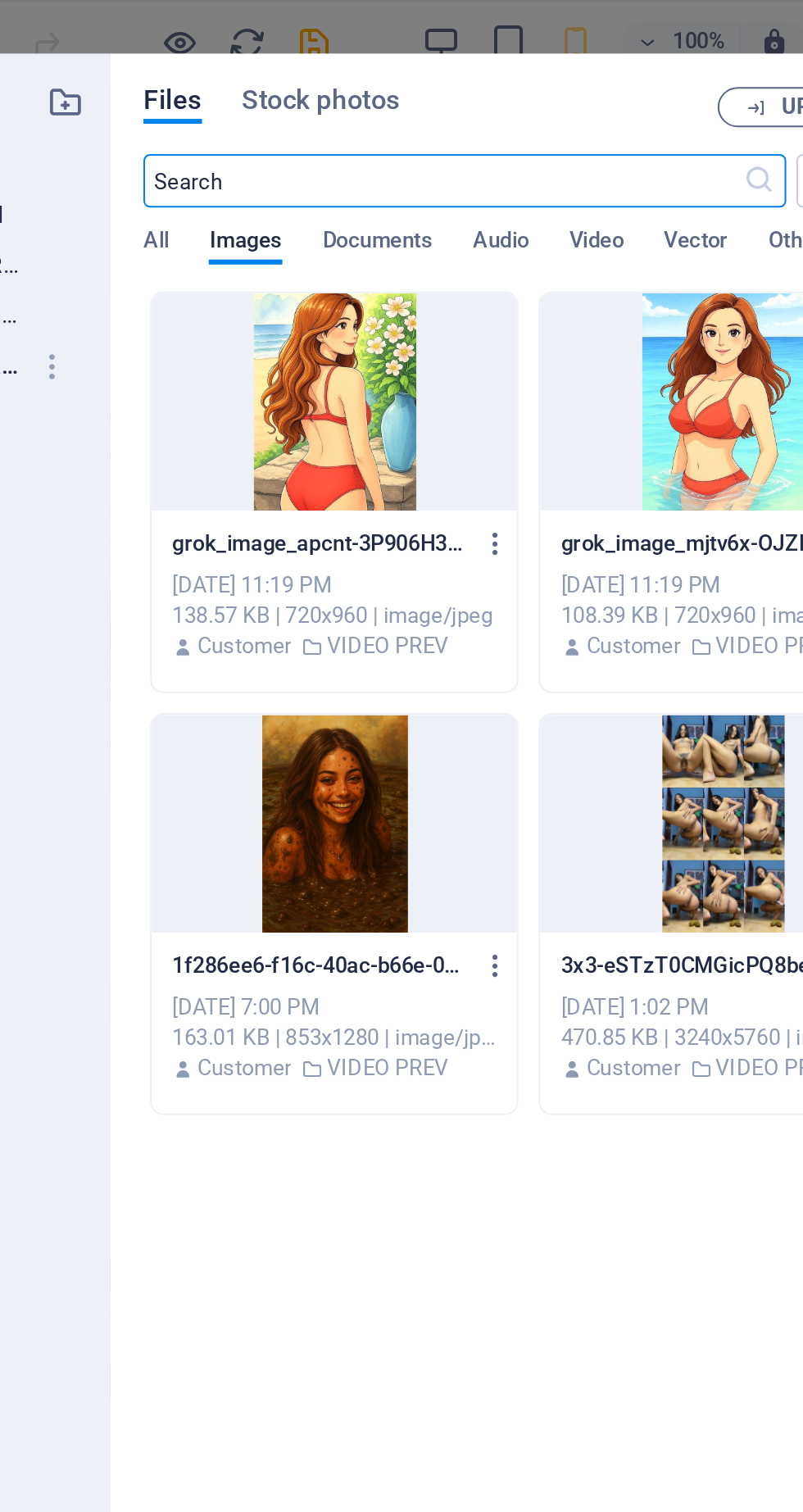
click at [326, 227] on div at bounding box center [286, 197] width 179 height 106
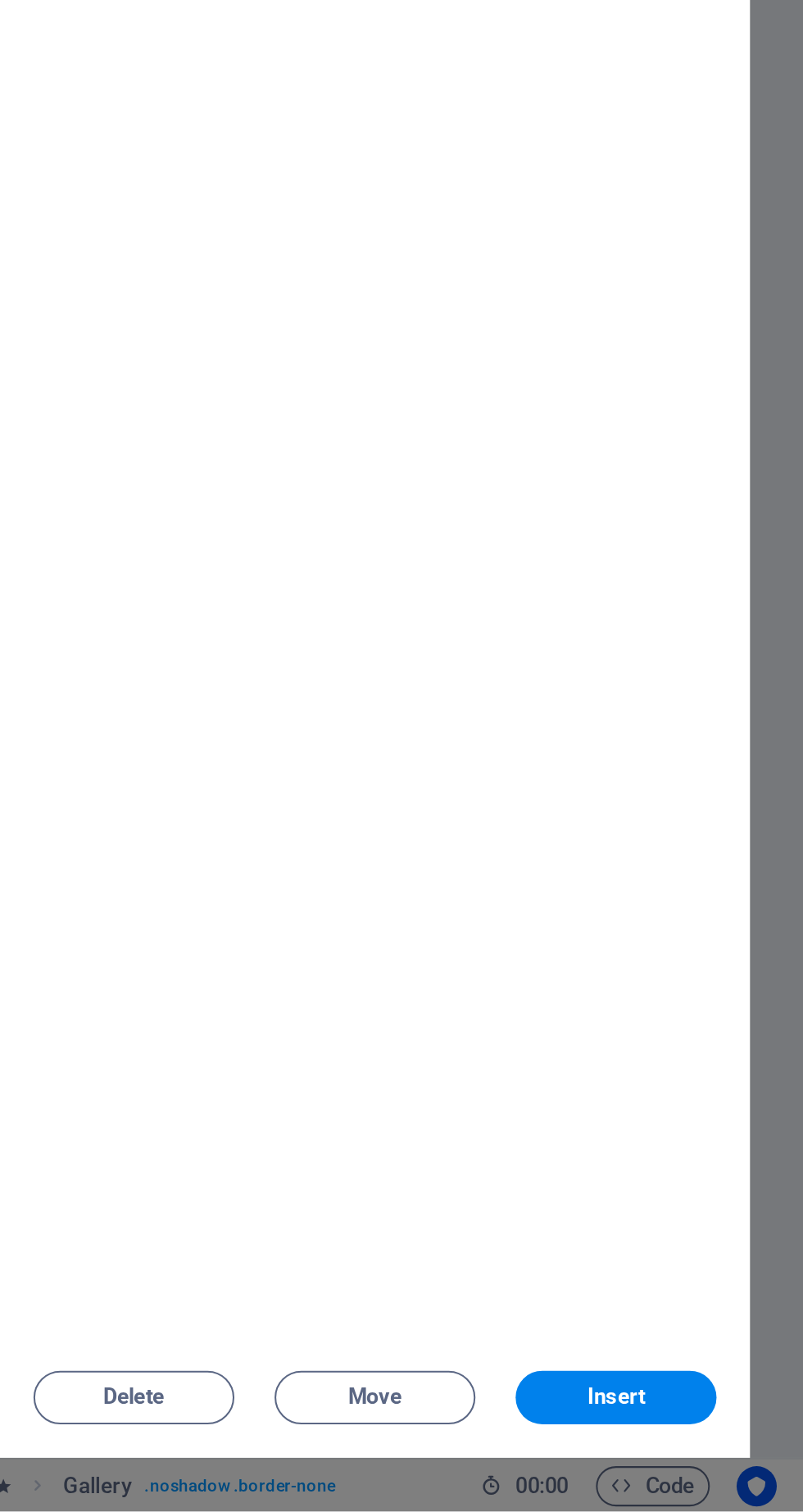
click at [727, 1461] on span "Insert" at bounding box center [712, 1457] width 86 height 10
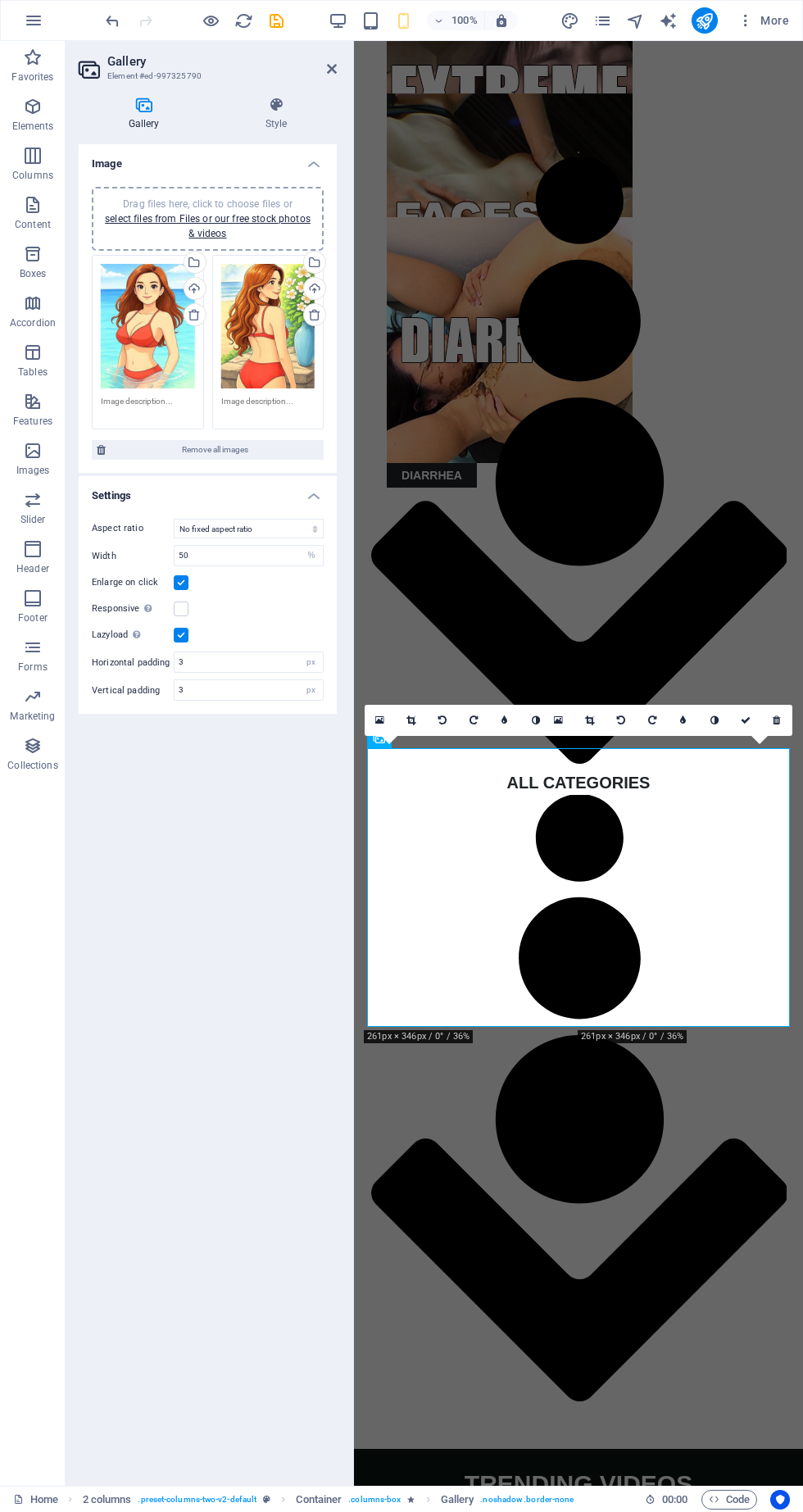
scroll to position [2280, 0]
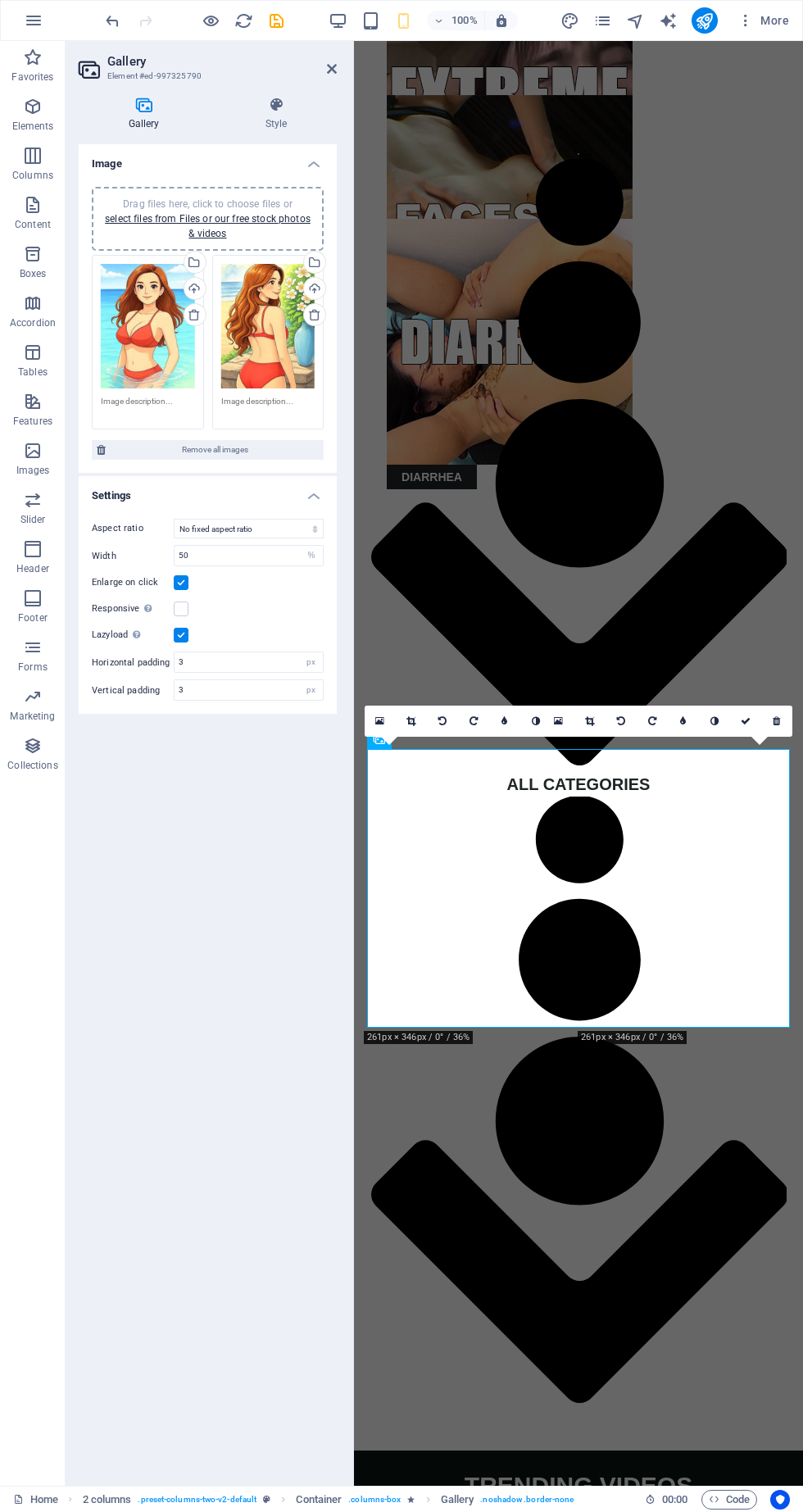
click at [352, 67] on div at bounding box center [351, 763] width 3 height 1445
click at [277, 21] on icon "save" at bounding box center [277, 21] width 19 height 19
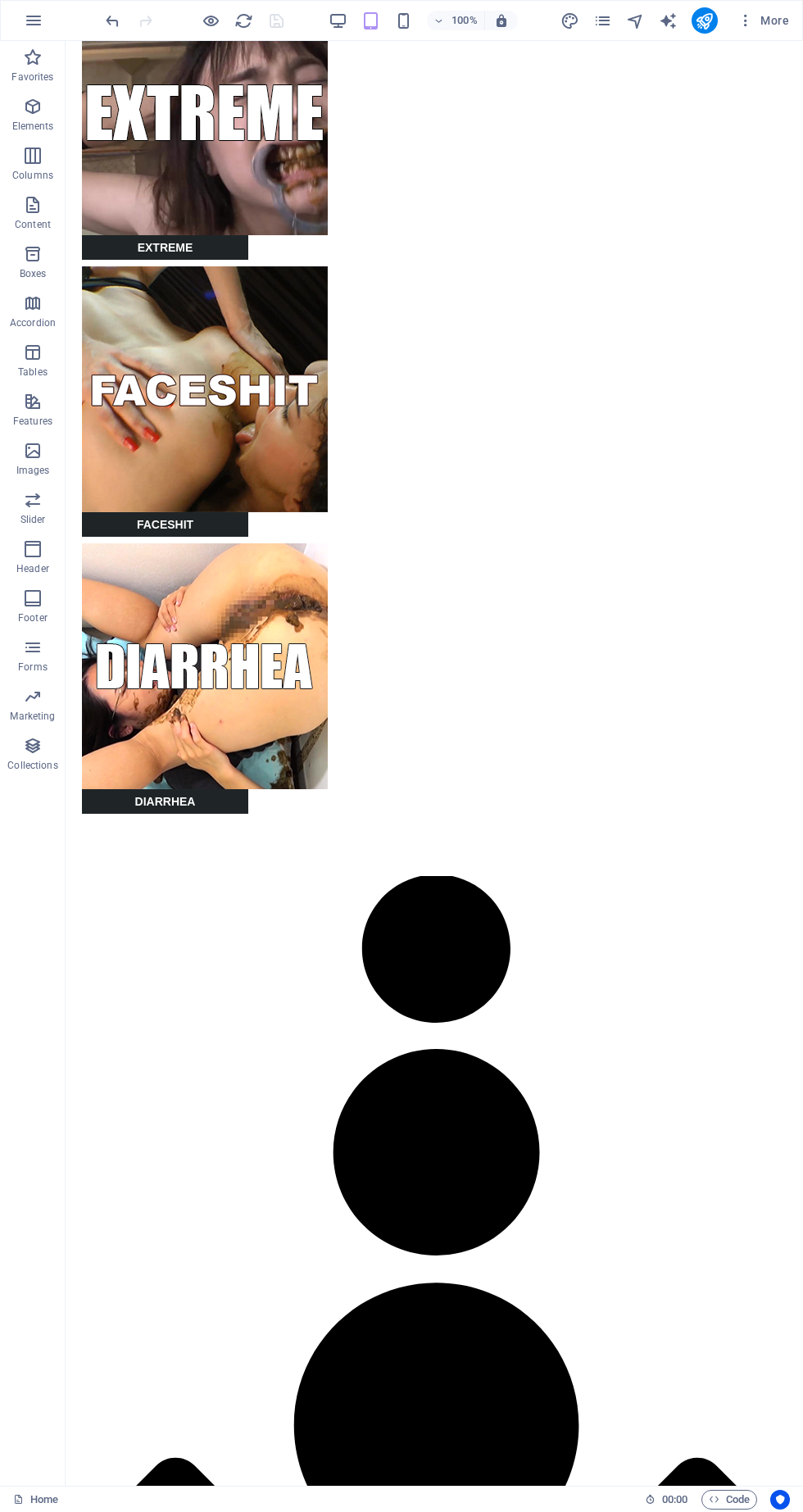
scroll to position [2274, 0]
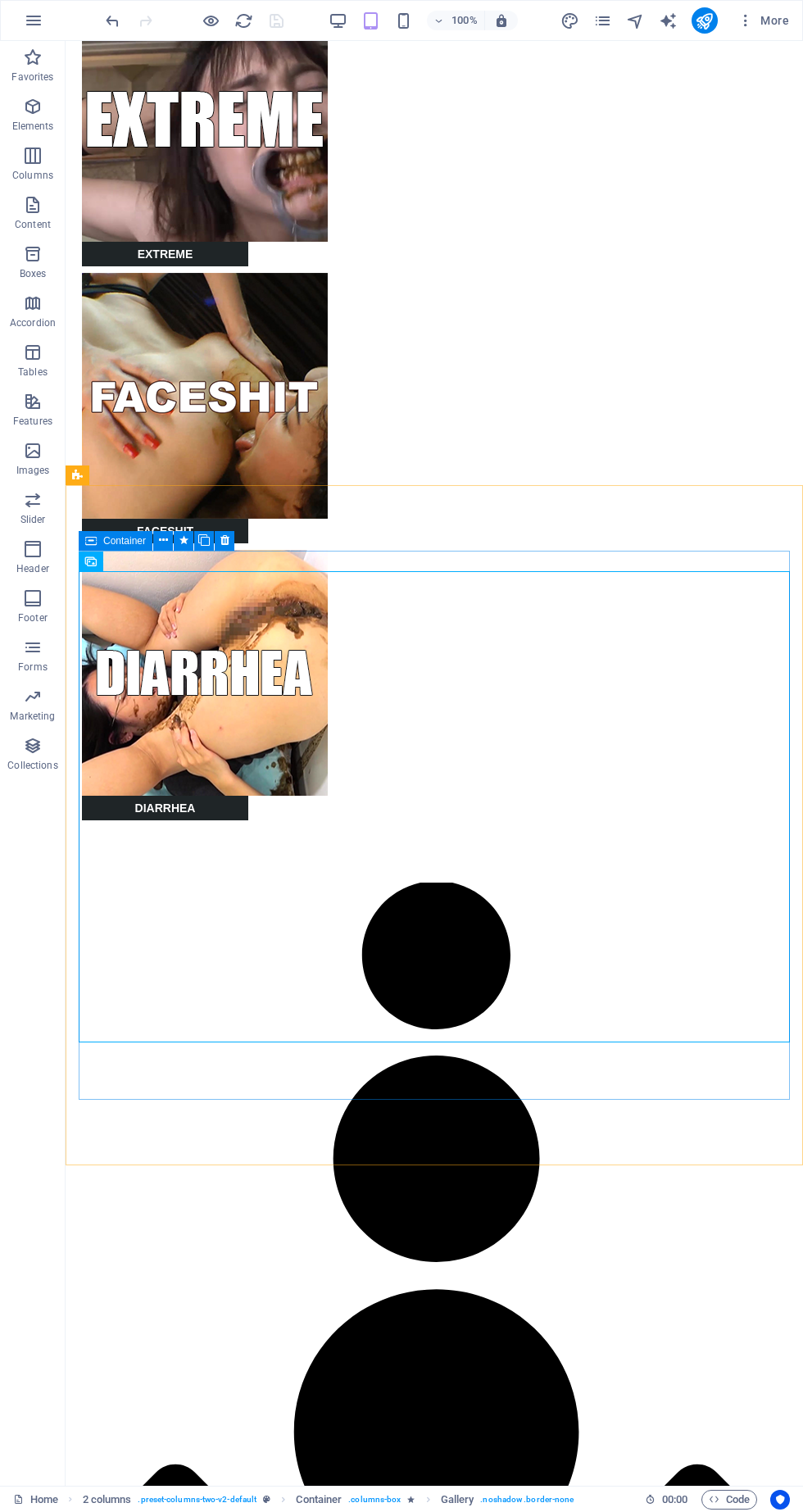
click at [211, 540] on button at bounding box center [203, 541] width 20 height 20
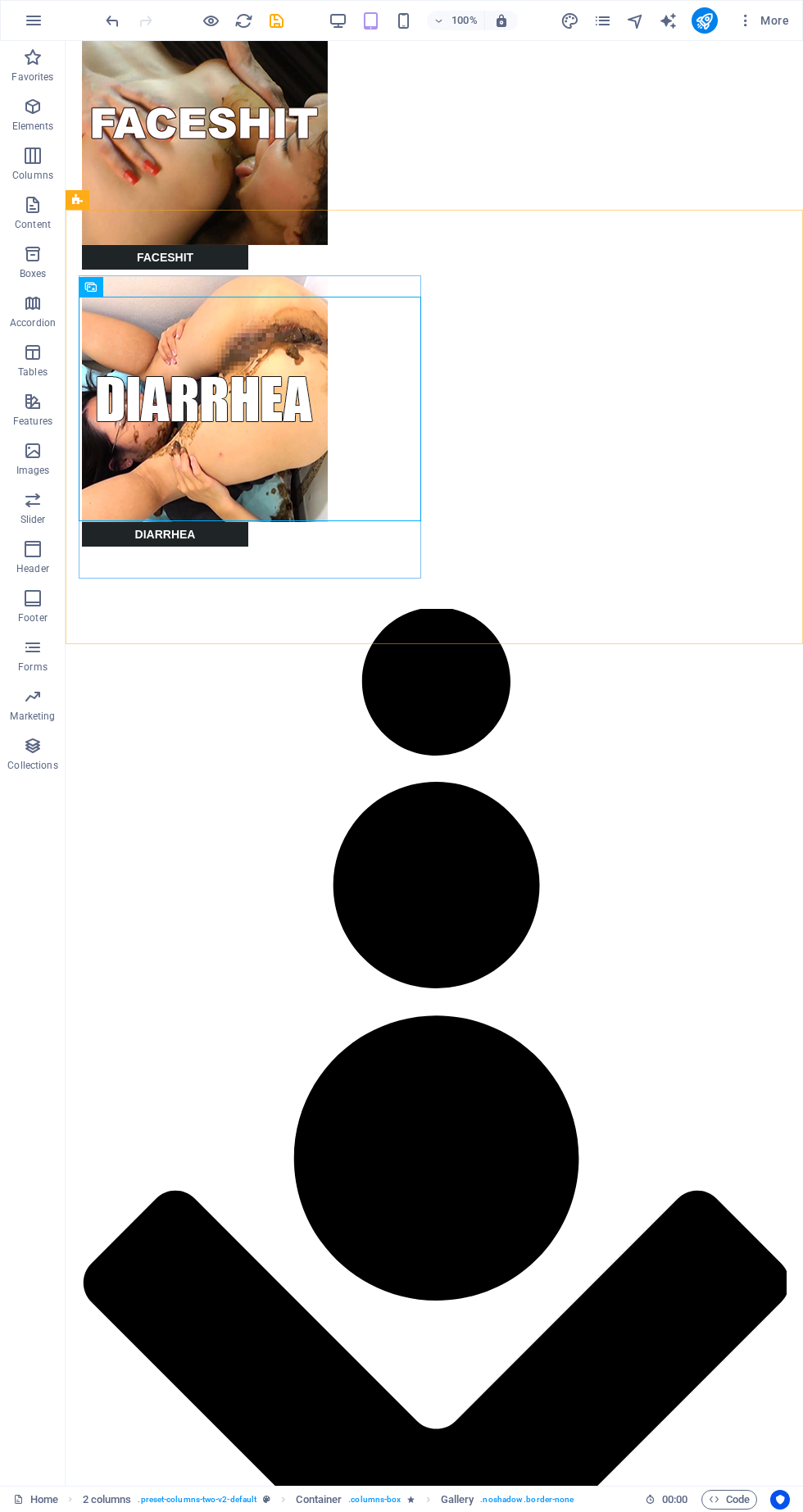
scroll to position [2551, 0]
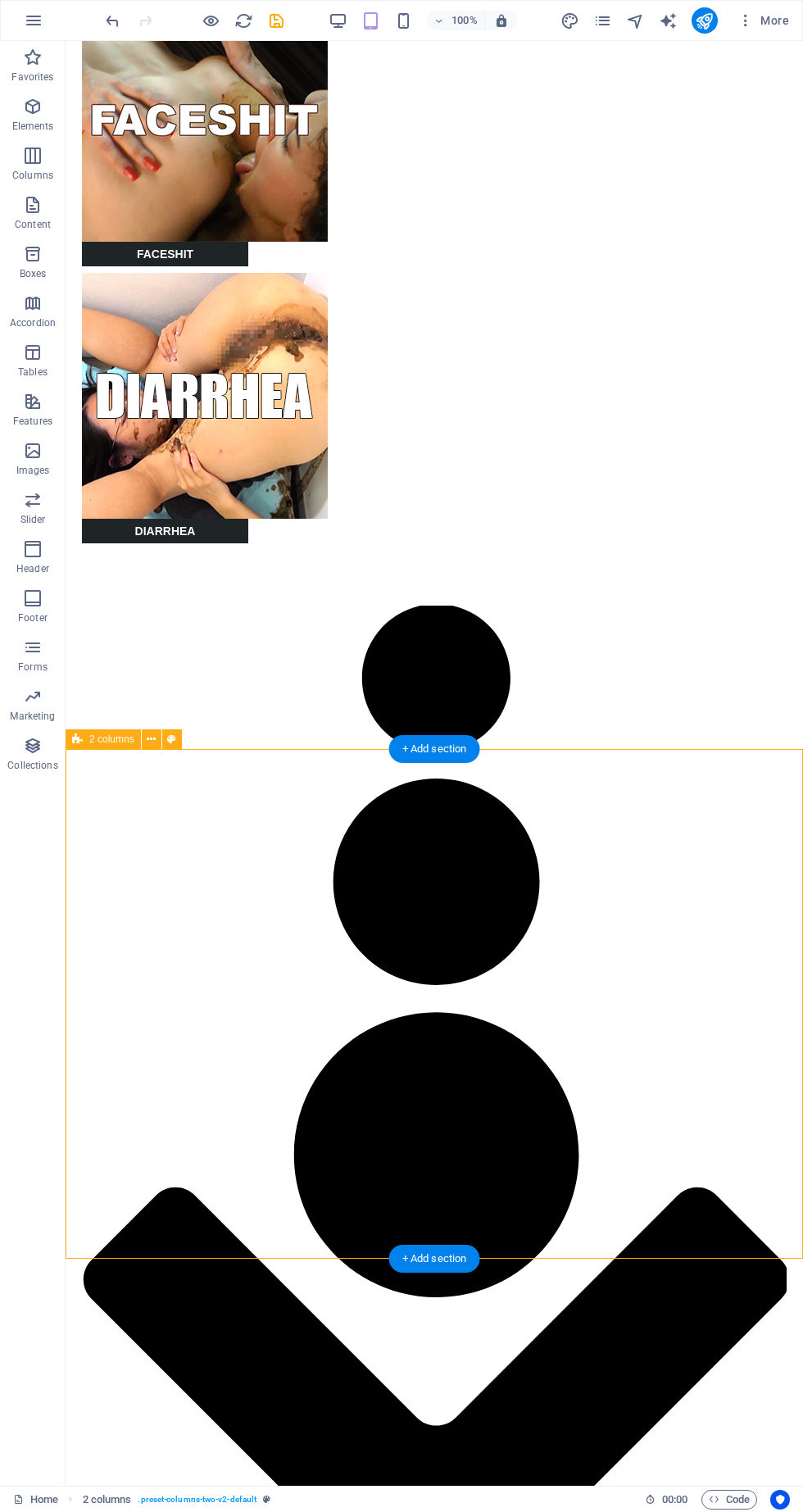
click at [154, 737] on icon at bounding box center [150, 739] width 9 height 17
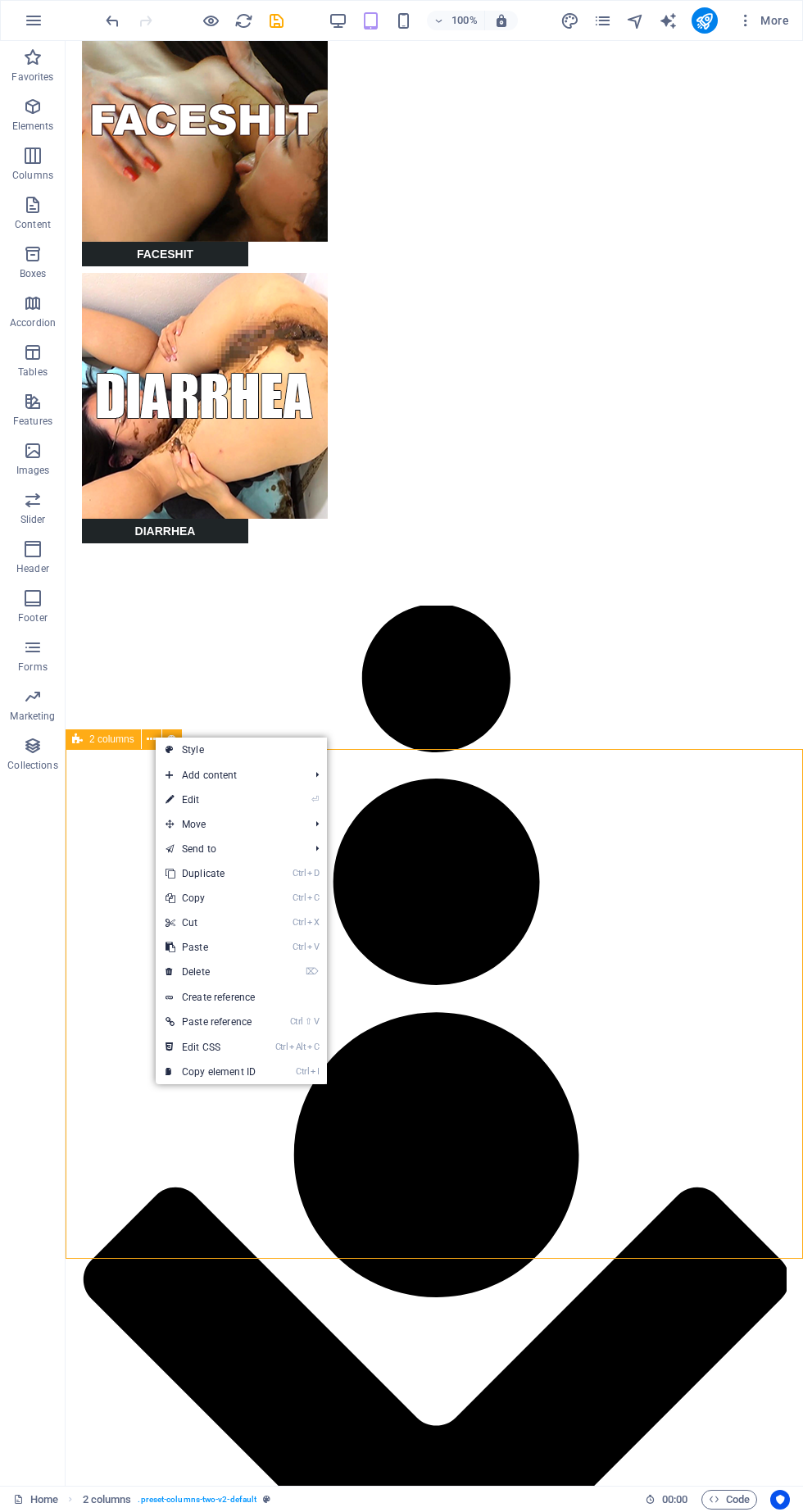
click at [218, 975] on link "⌦ Delete" at bounding box center [211, 972] width 110 height 25
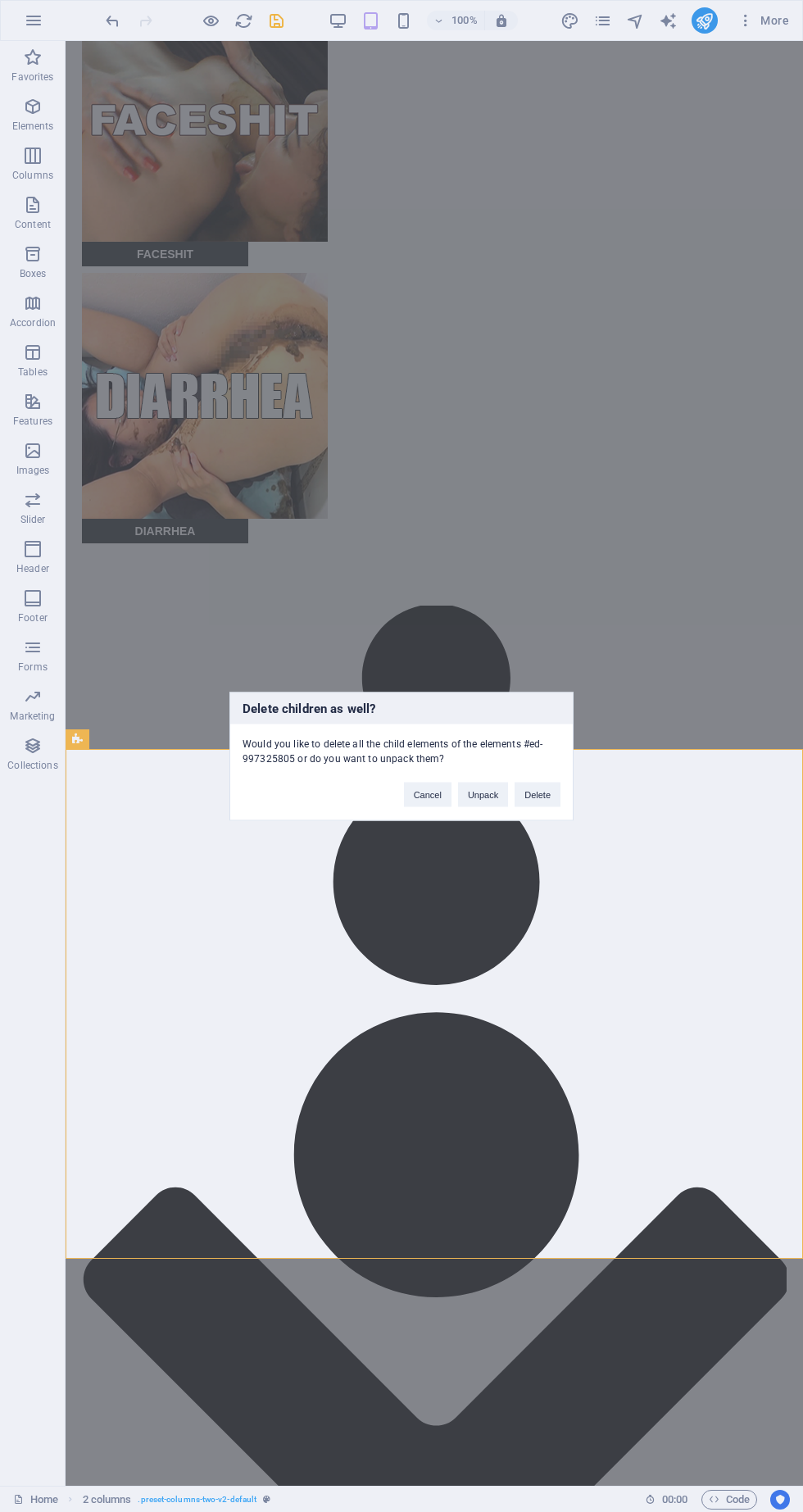
click at [526, 799] on button "Delete" at bounding box center [538, 794] width 46 height 25
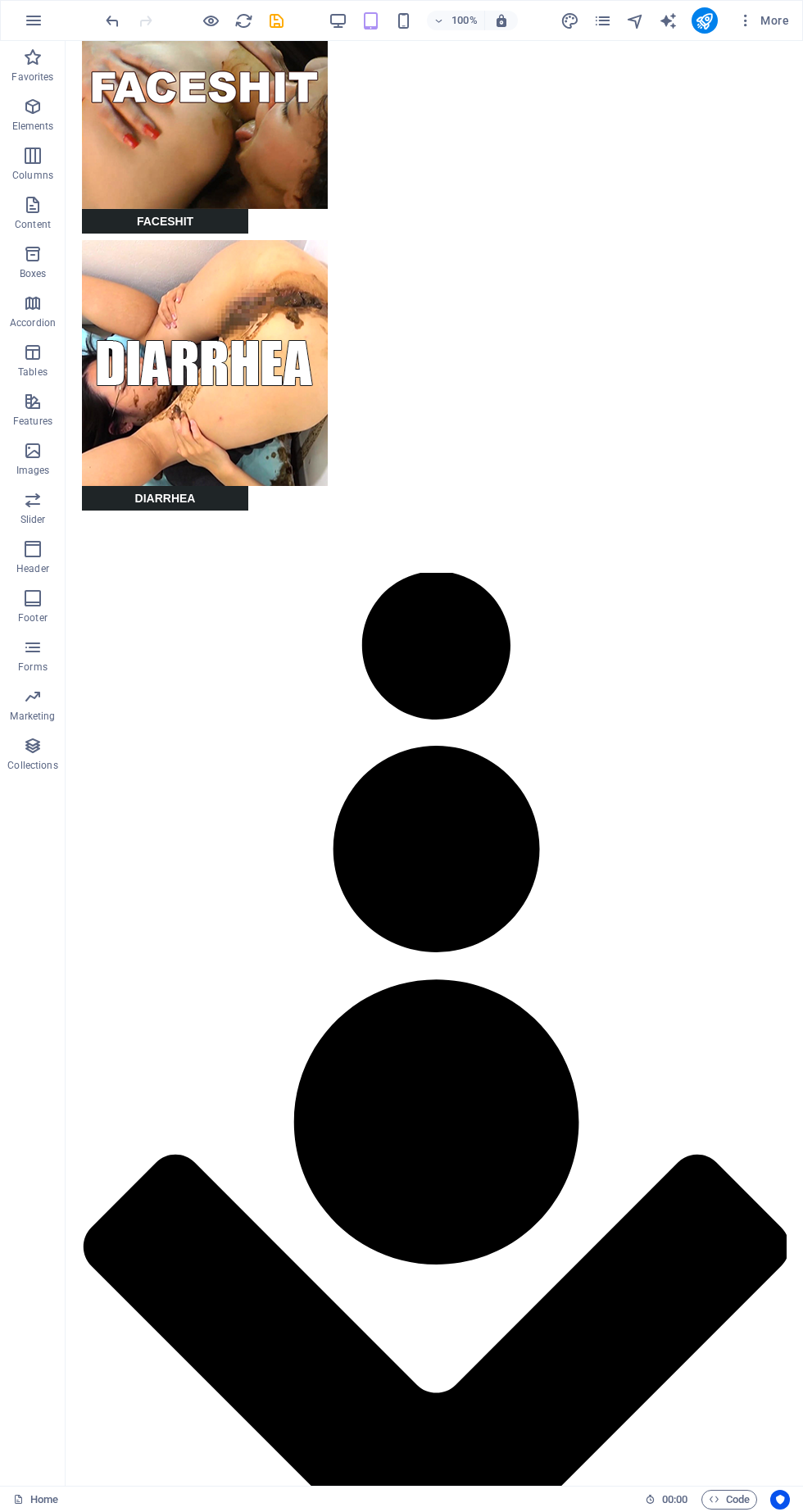
scroll to position [2586, 0]
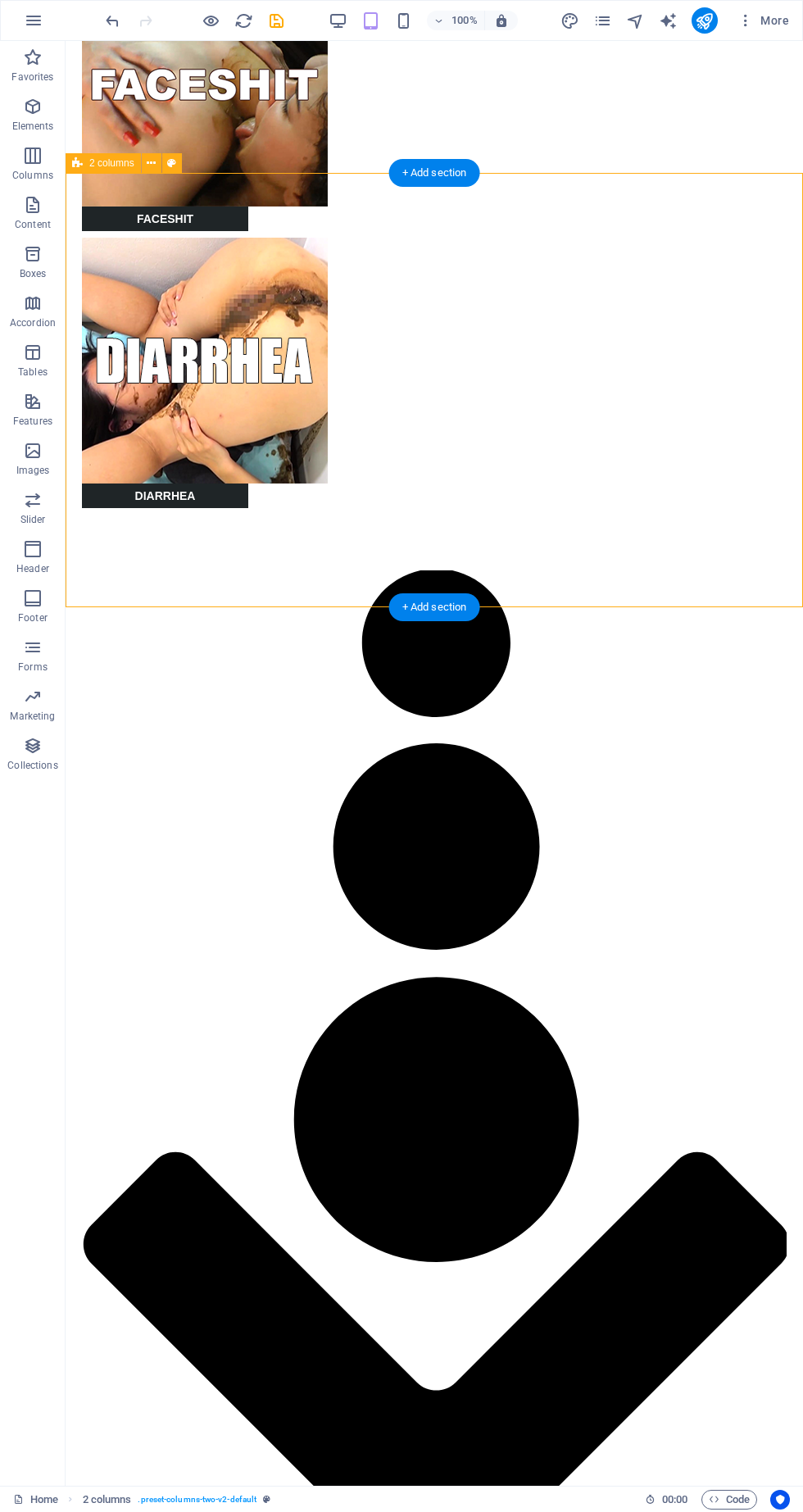
click at [146, 168] on button at bounding box center [151, 163] width 20 height 20
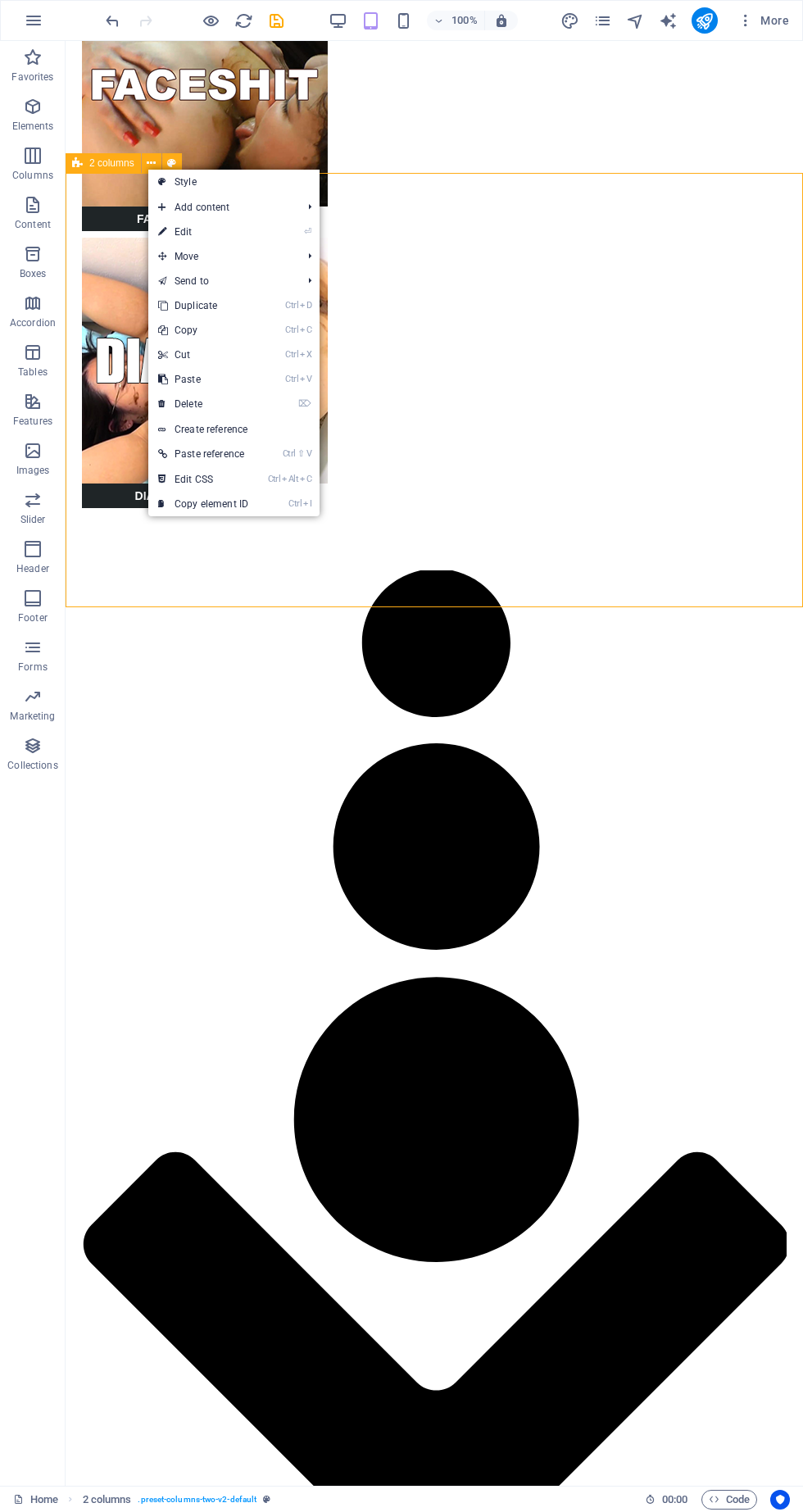
click at [200, 332] on link "Ctrl C Copy" at bounding box center [203, 331] width 110 height 25
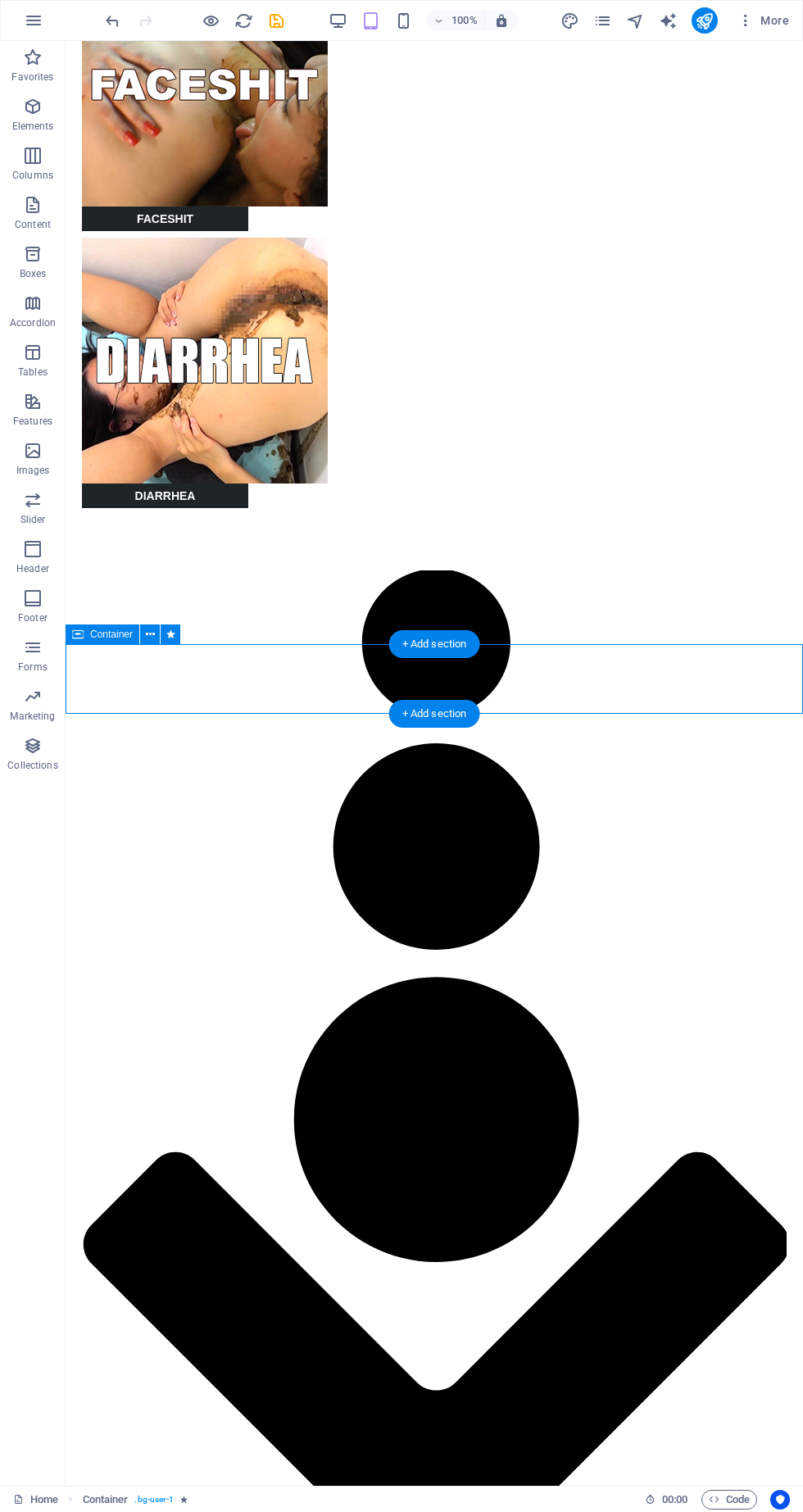
click at [427, 717] on div "+ Add section" at bounding box center [435, 714] width 91 height 28
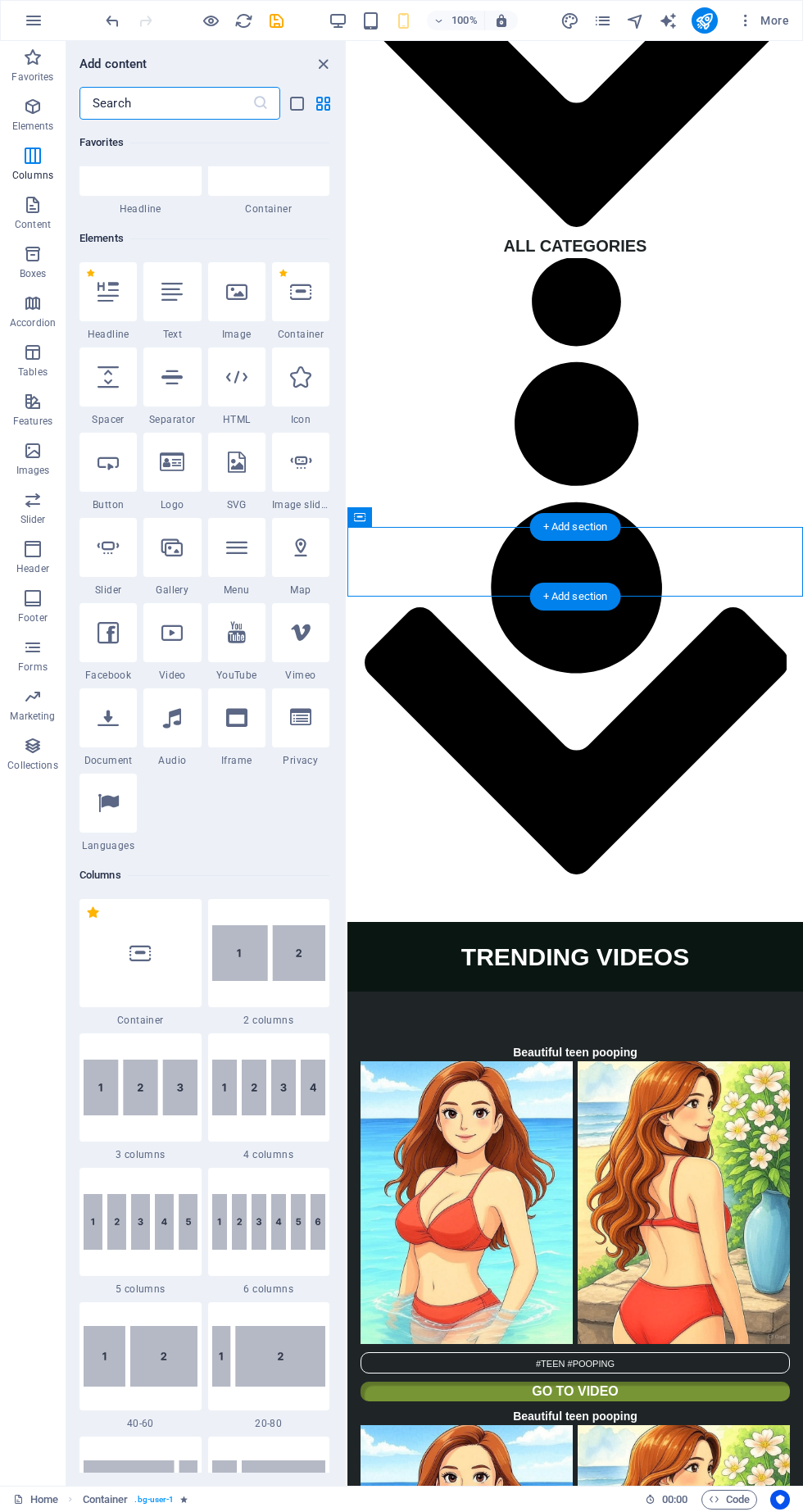
scroll to position [0, 0]
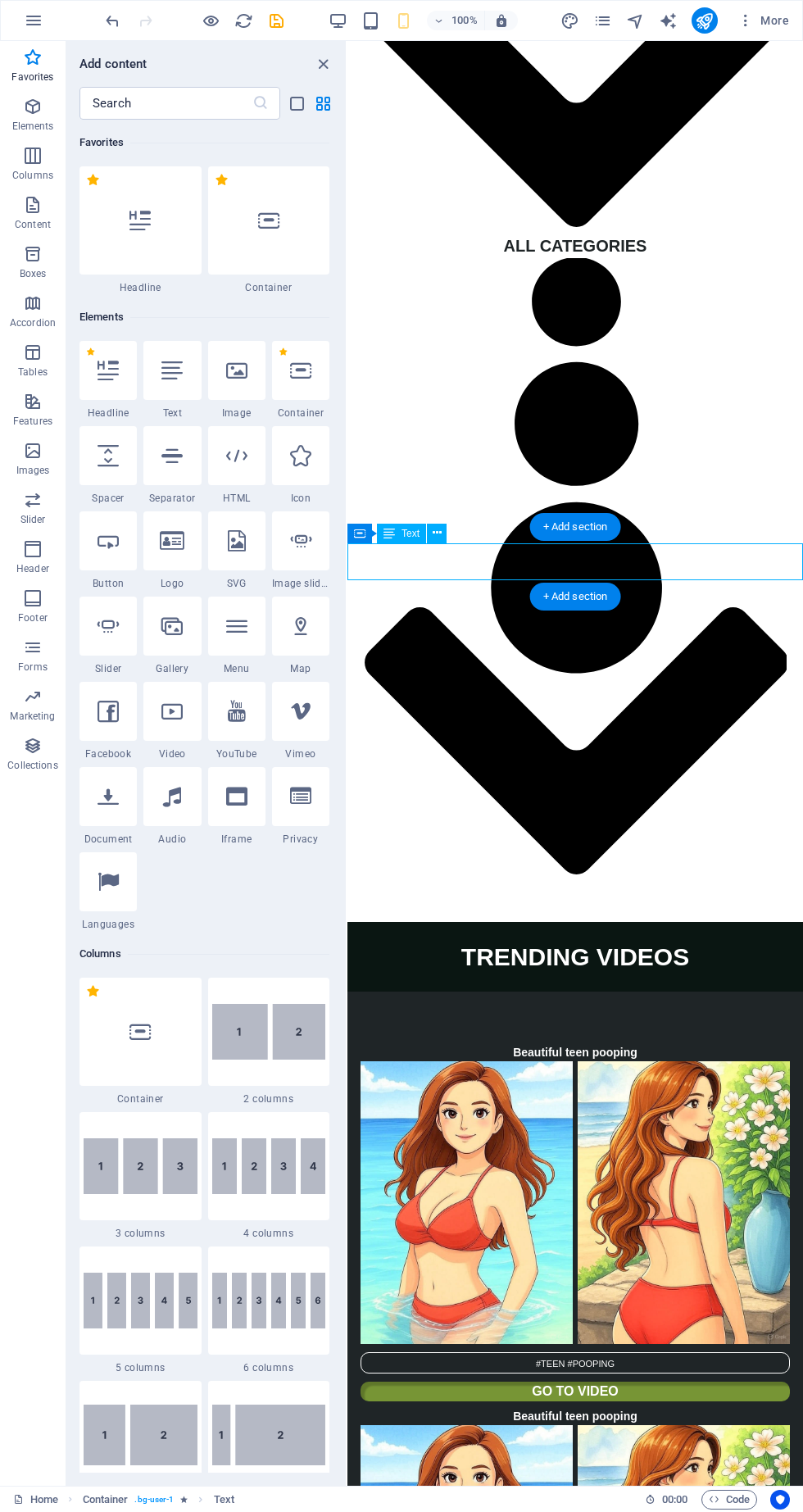
click at [347, 78] on button at bounding box center [347, 763] width 2 height 1445
click at [317, 73] on icon "close panel" at bounding box center [323, 65] width 19 height 19
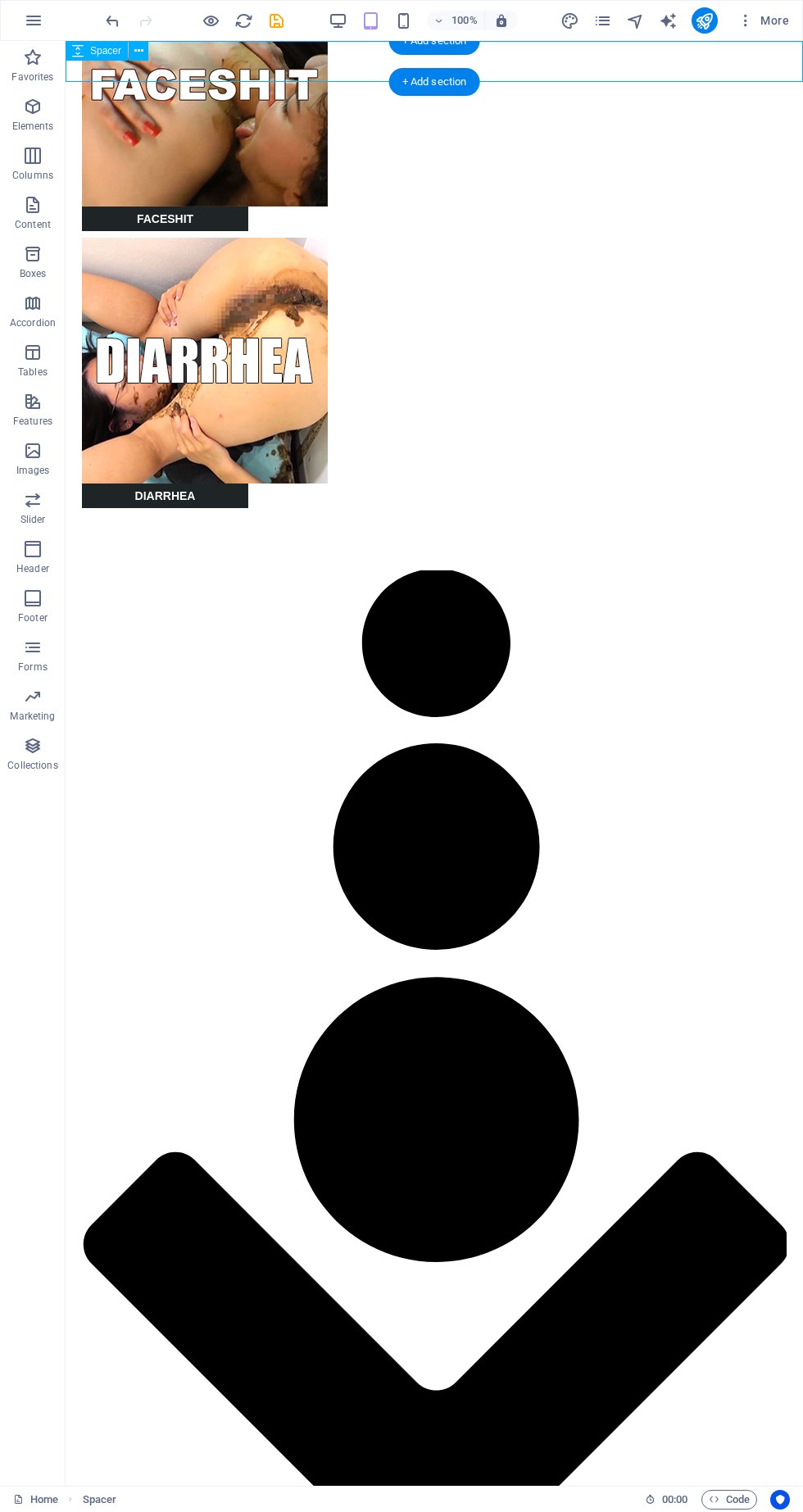
scroll to position [2580, 0]
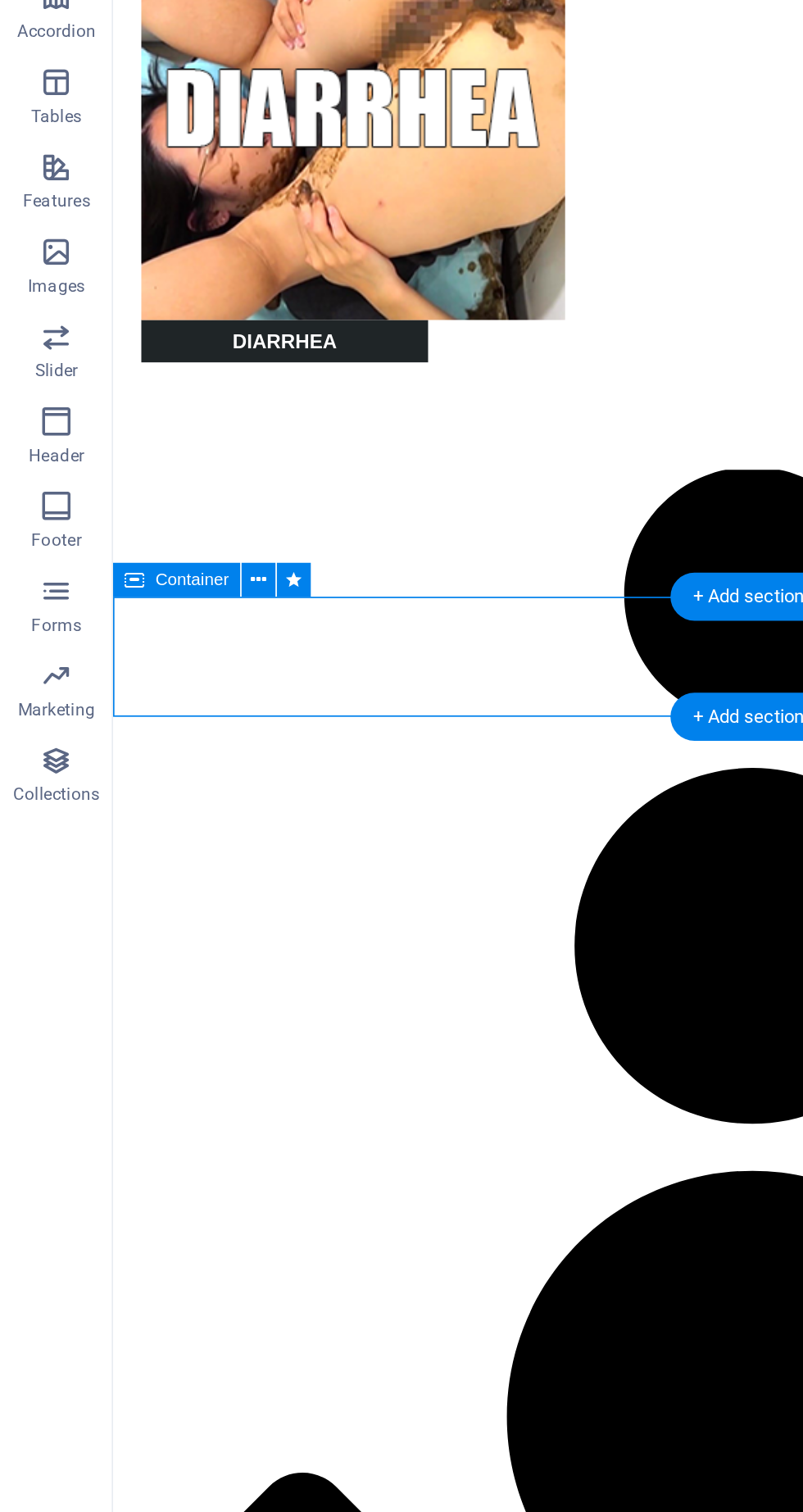
click at [153, 641] on icon at bounding box center [150, 641] width 9 height 17
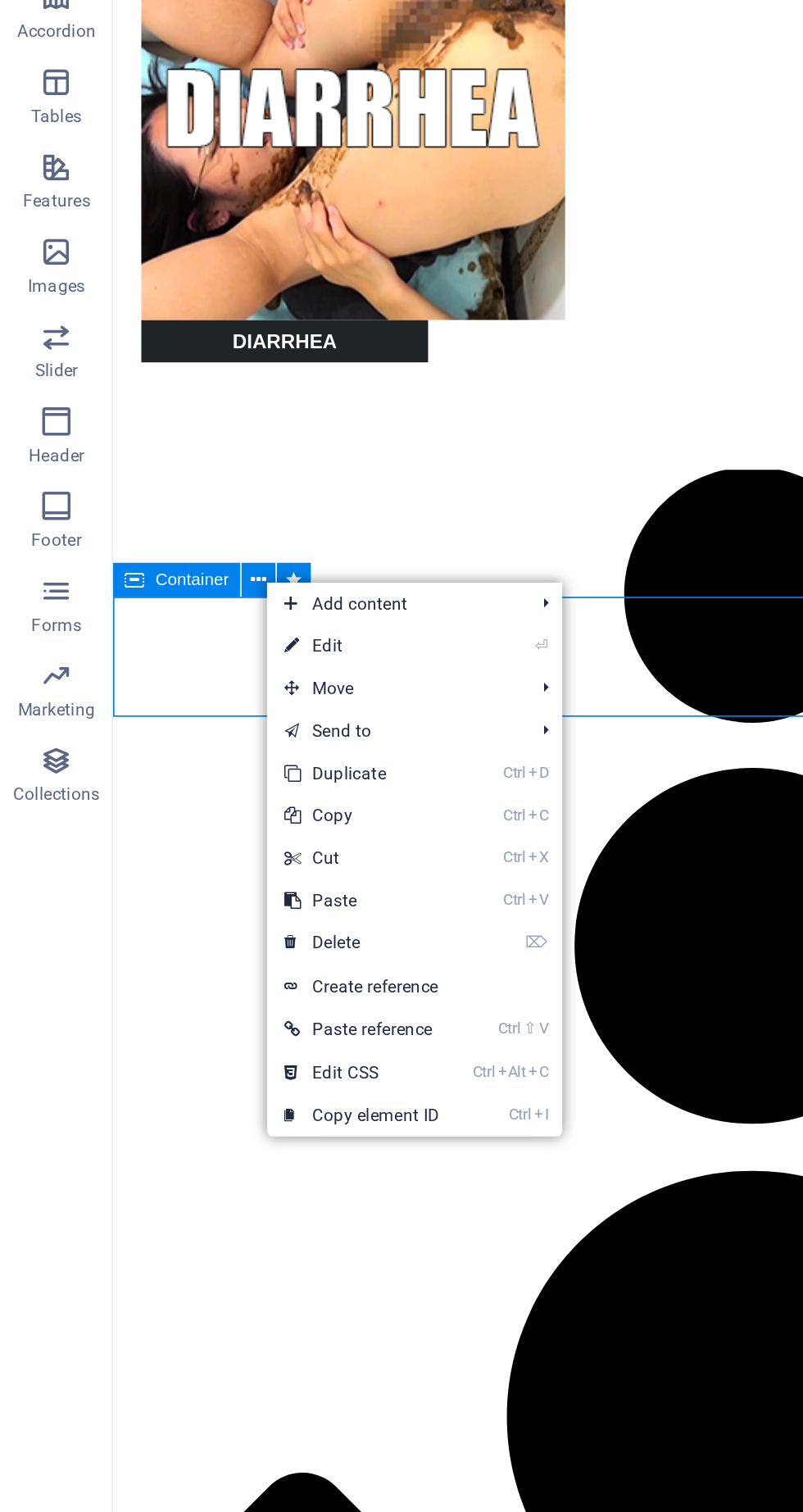
click at [239, 831] on link "Ctrl V Paste" at bounding box center [210, 827] width 110 height 25
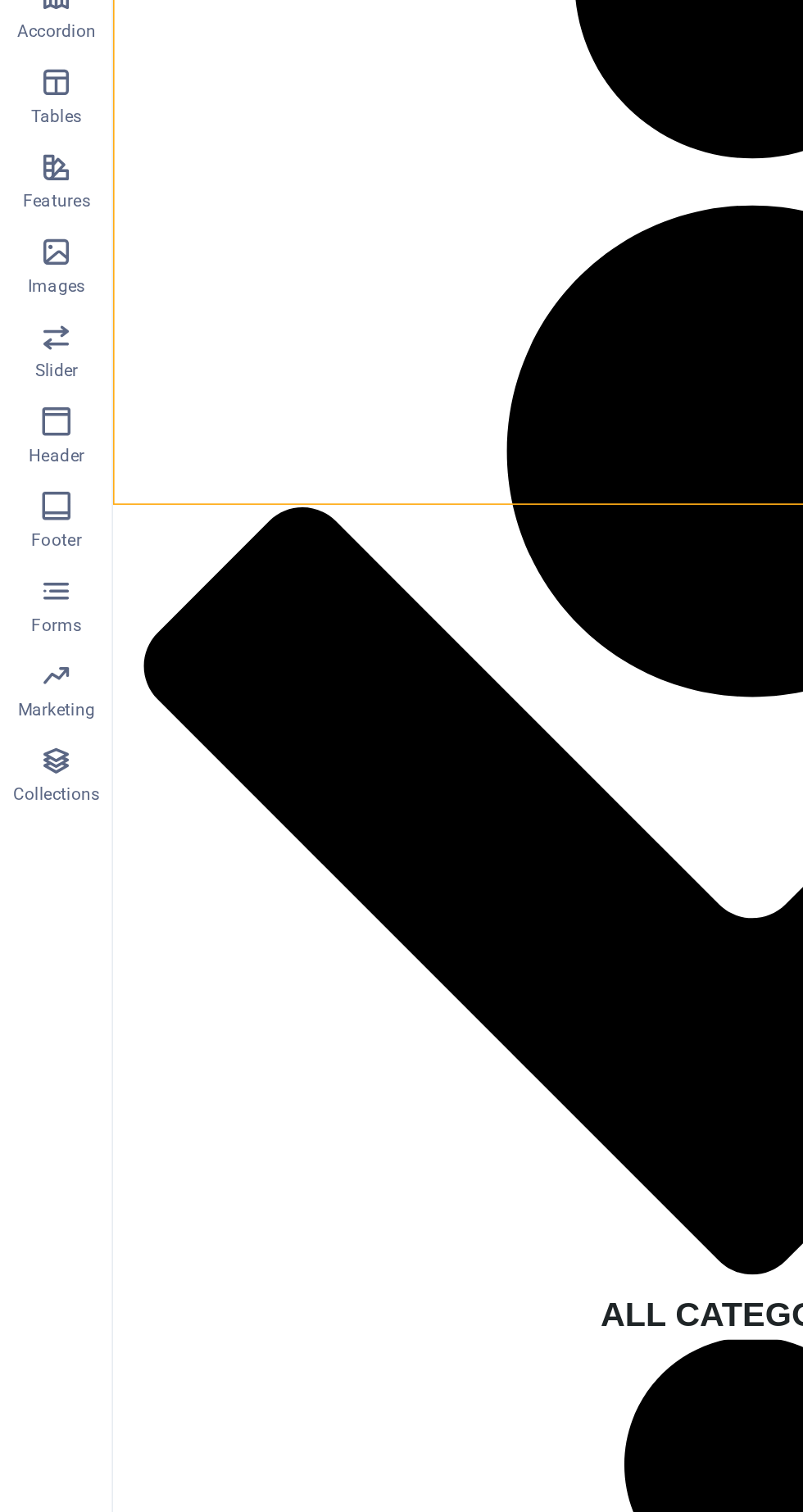
scroll to position [3141, 0]
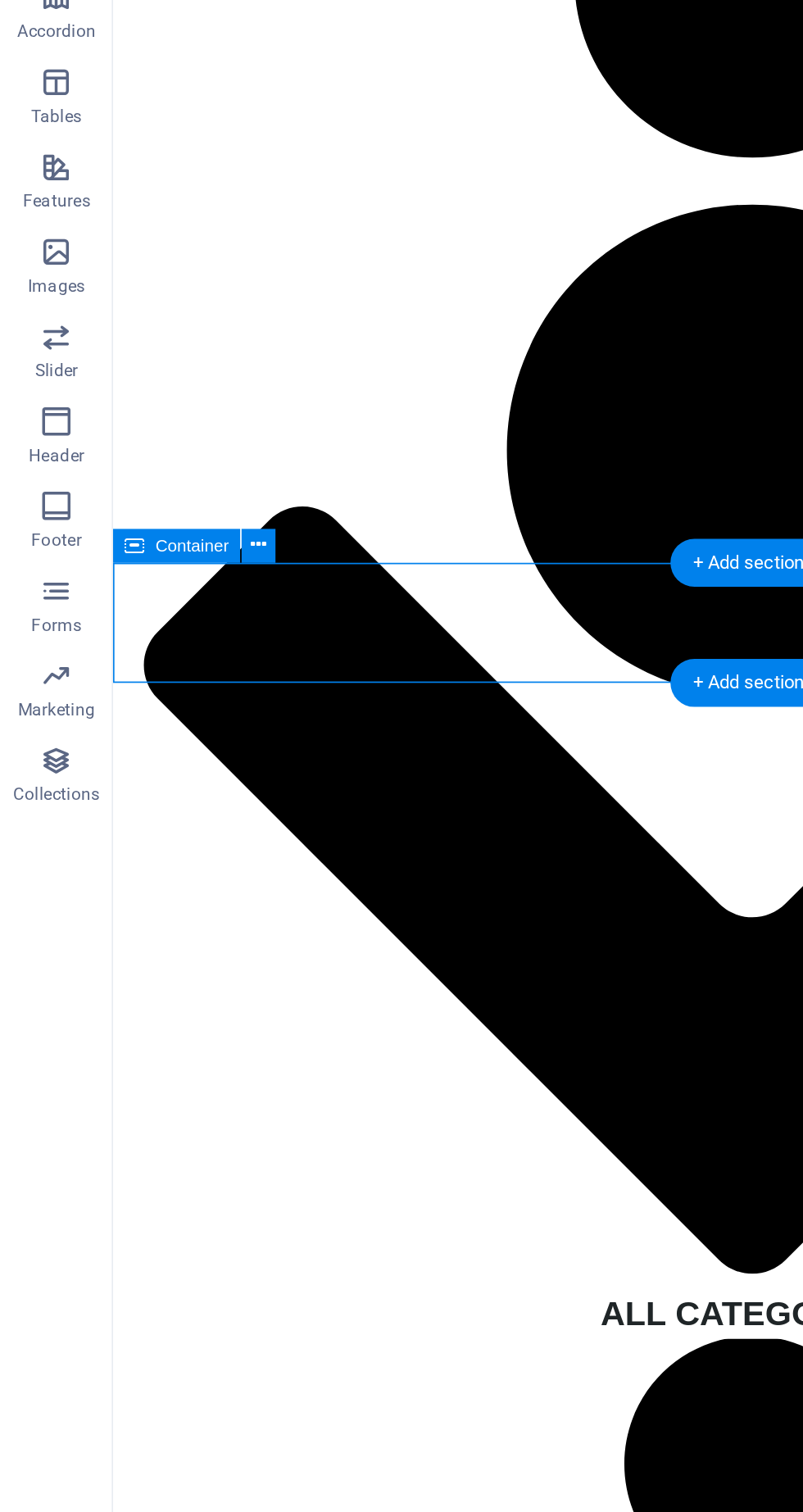
click at [154, 614] on button at bounding box center [150, 621] width 20 height 20
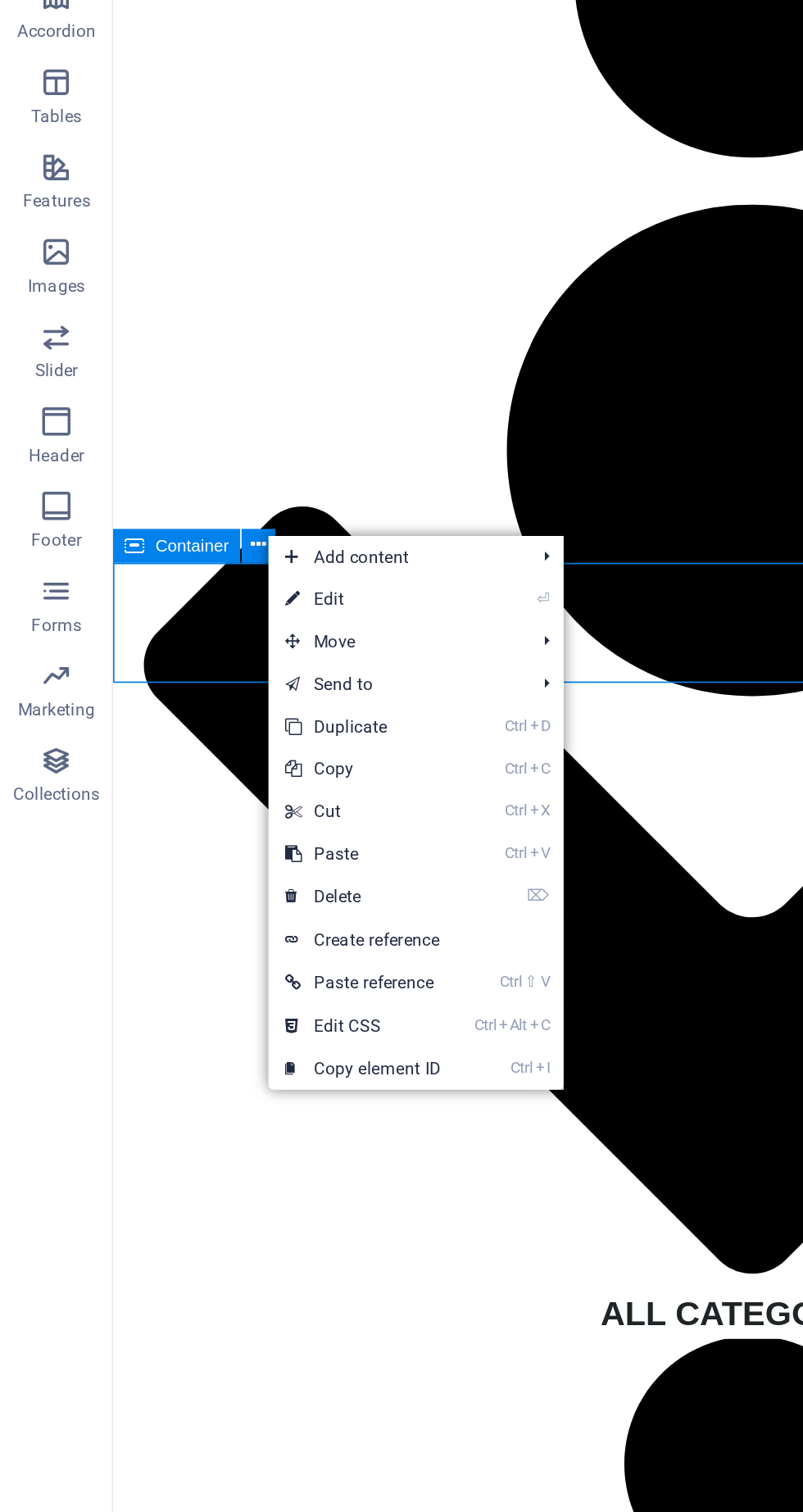
click at [230, 803] on link "Ctrl V Paste" at bounding box center [211, 800] width 110 height 25
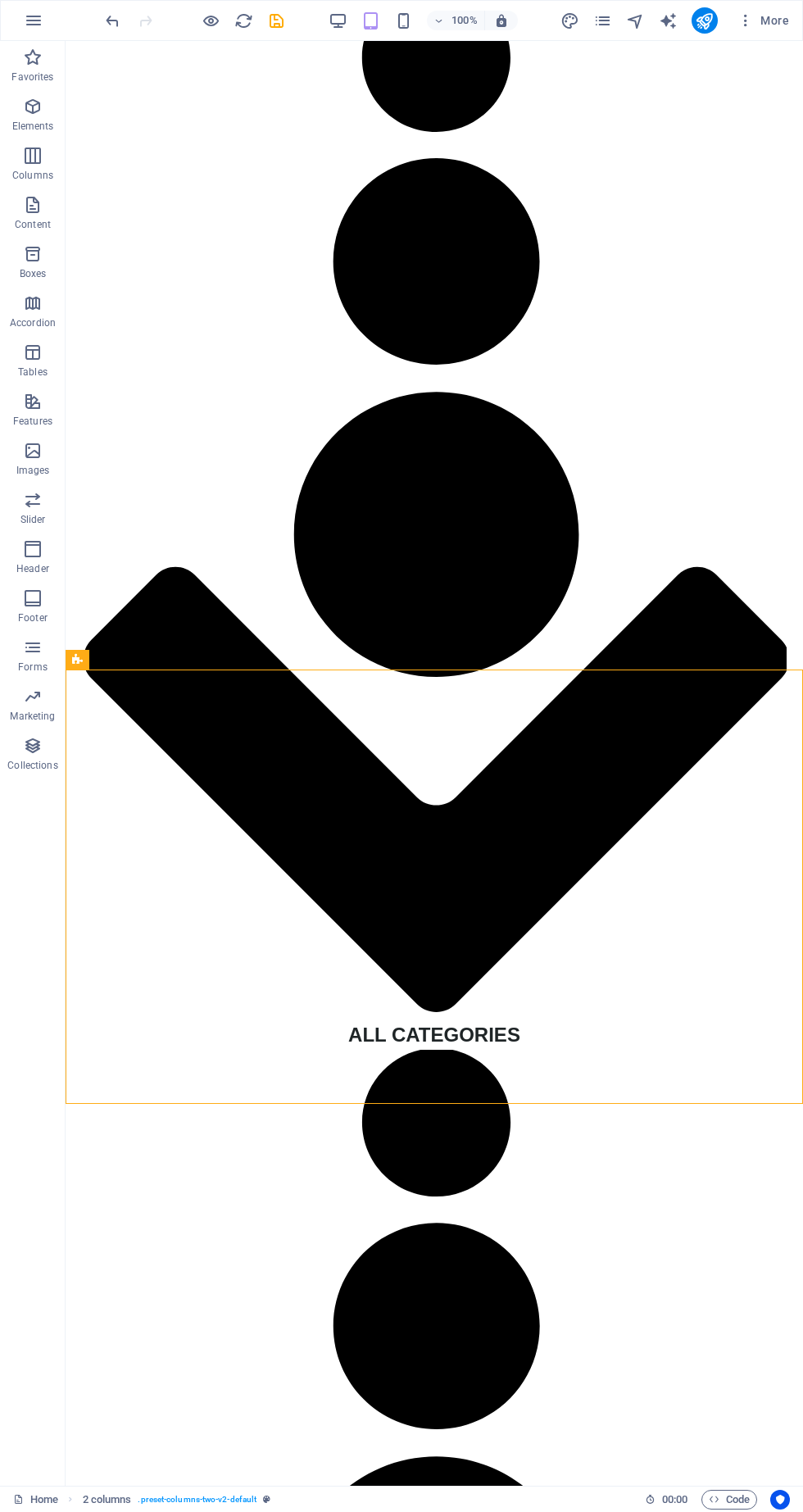
scroll to position [3168, 0]
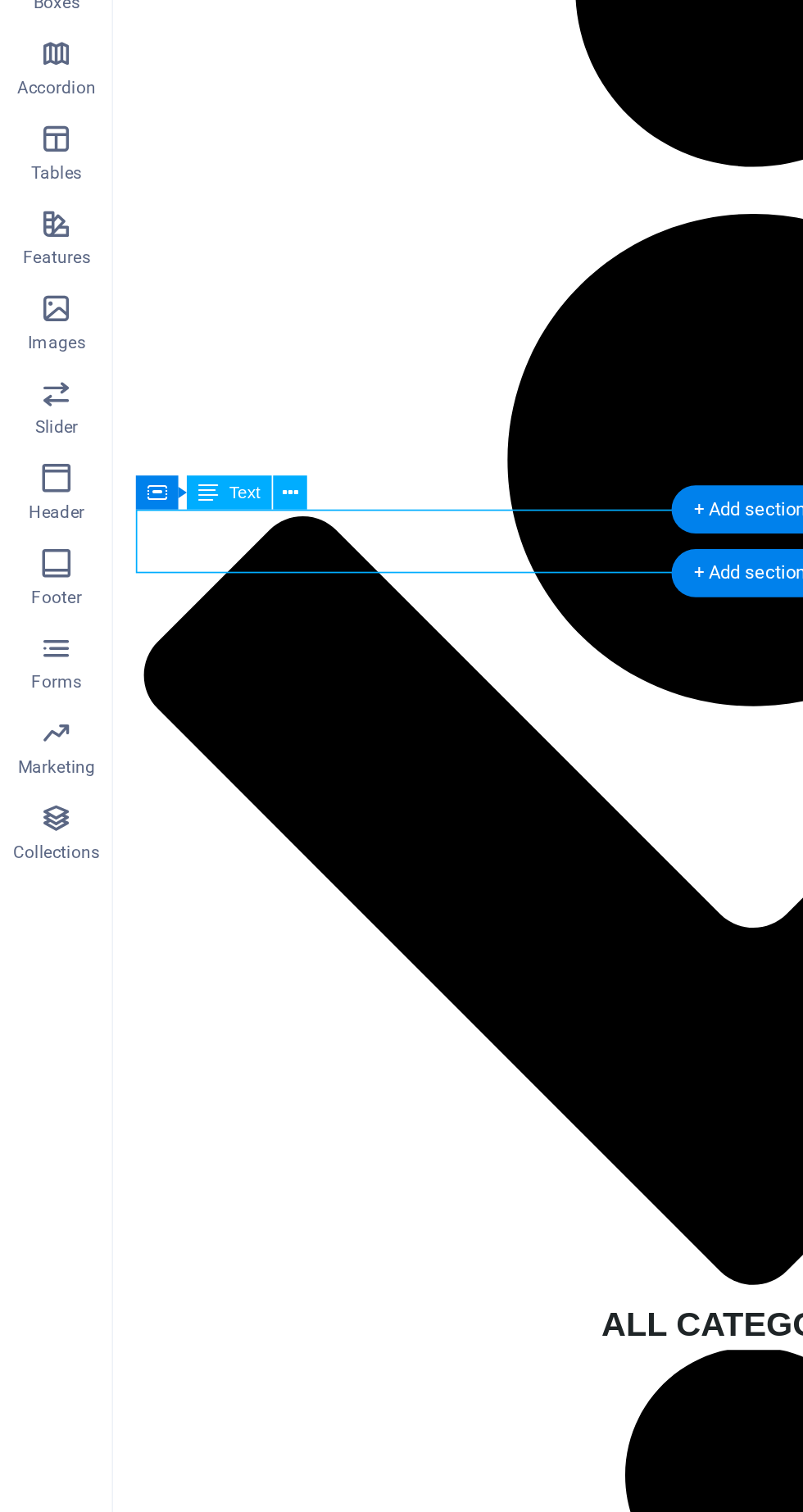
click at [159, 560] on button at bounding box center [150, 557] width 20 height 20
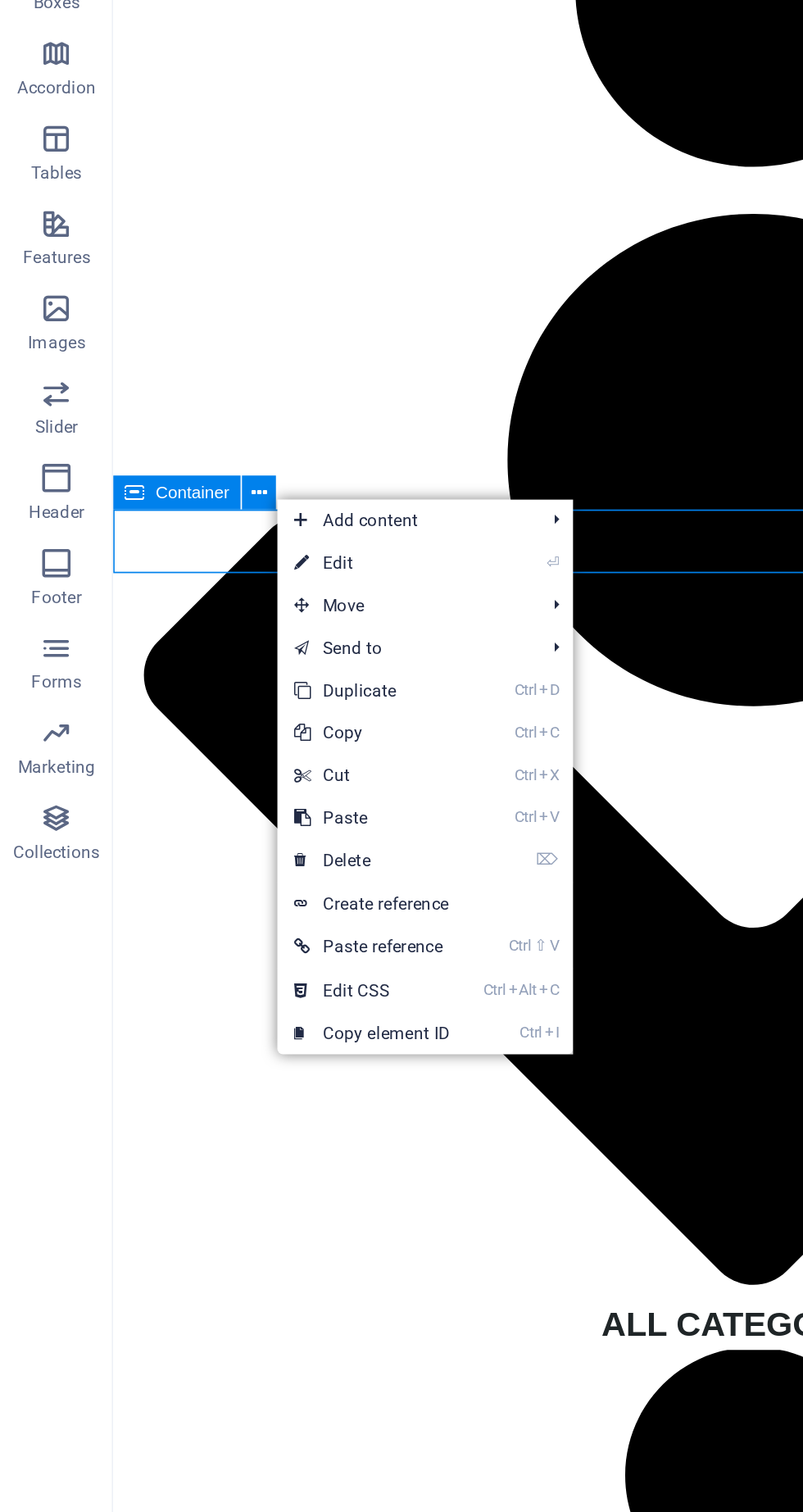
click at [232, 697] on link "Ctrl C Copy" at bounding box center [216, 697] width 110 height 25
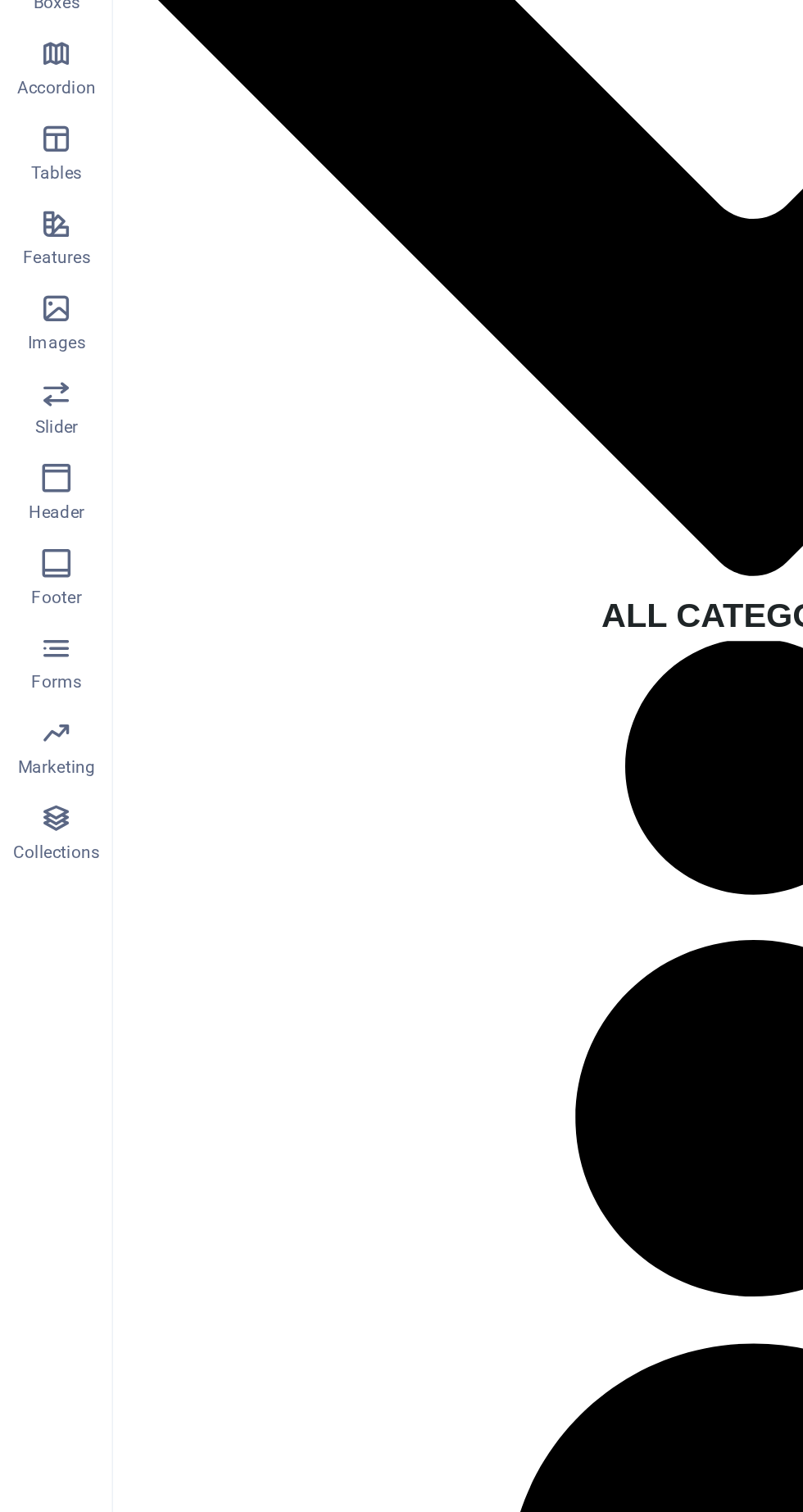
scroll to position [3577, 0]
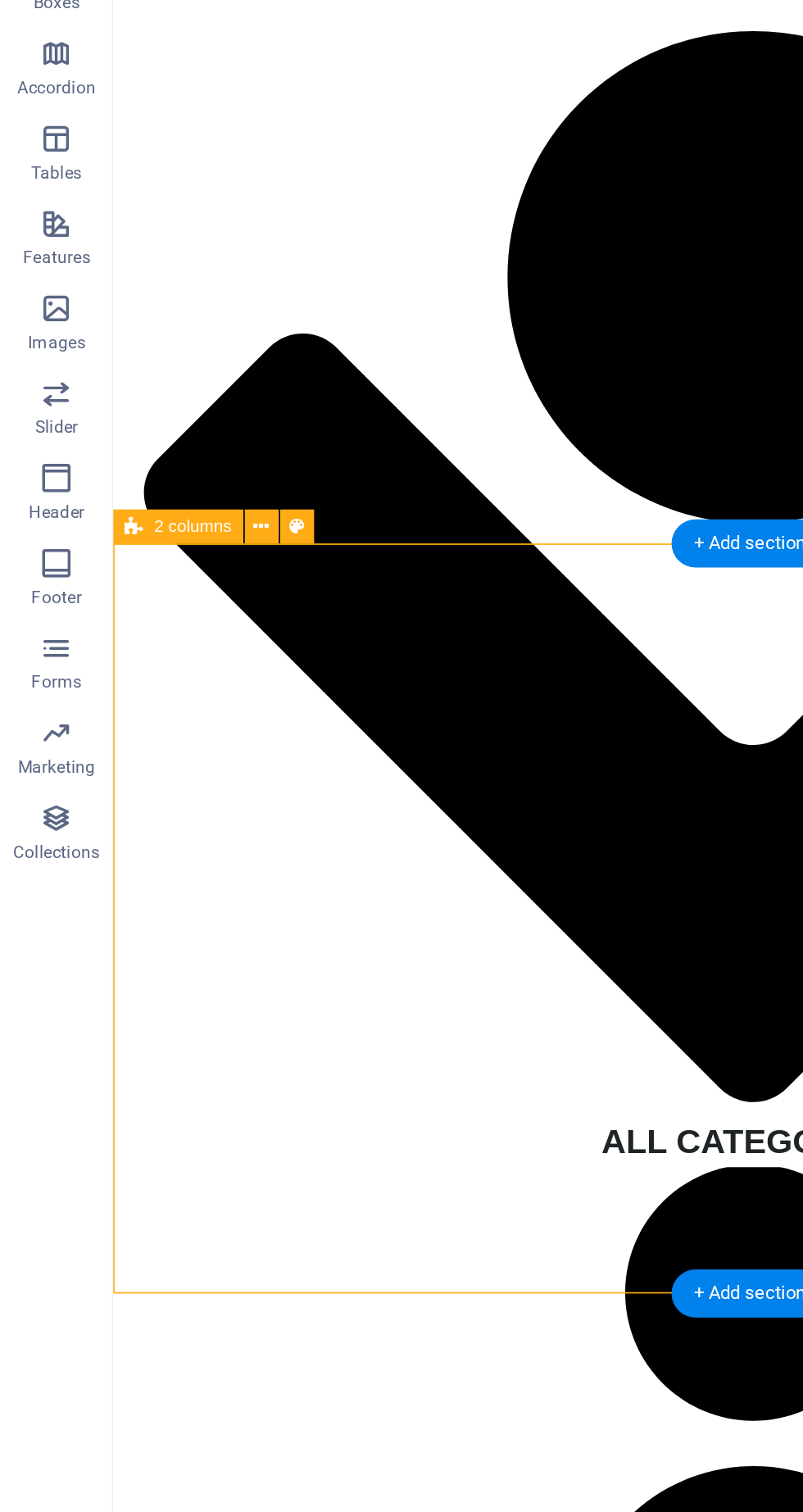
scroll to position [3250, 0]
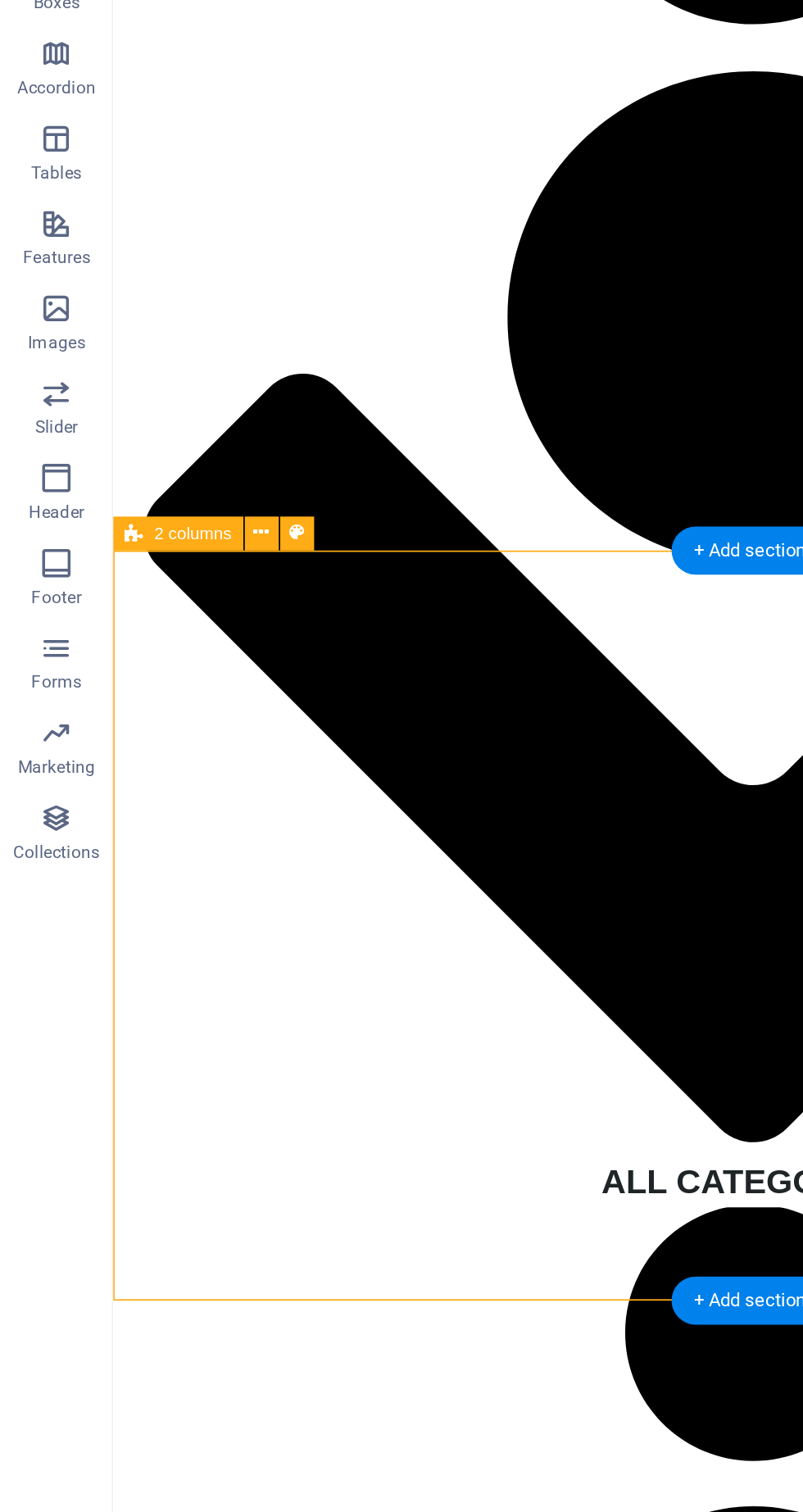
click at [152, 580] on icon at bounding box center [150, 581] width 9 height 17
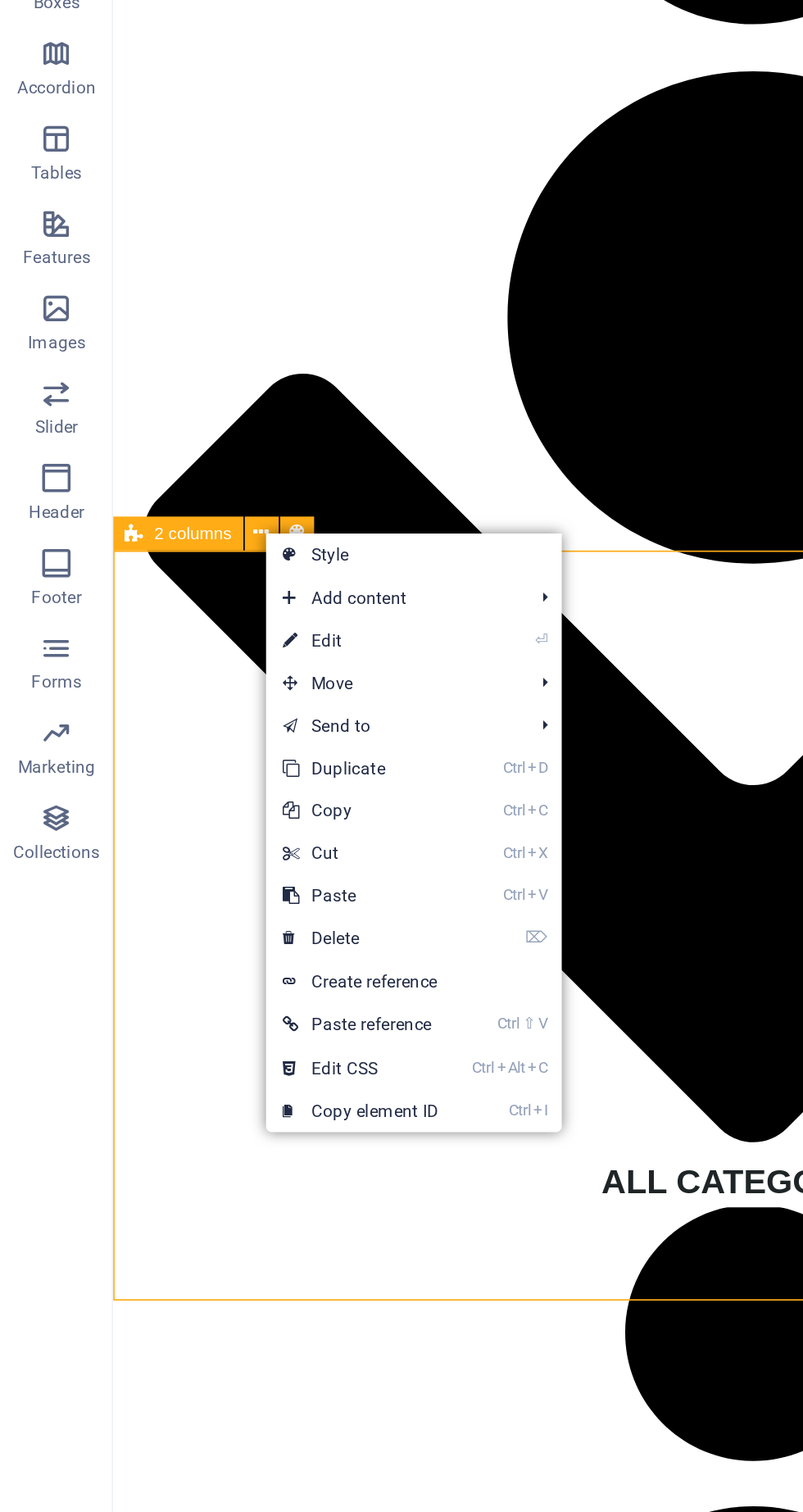
click at [224, 791] on link "Ctrl V Paste" at bounding box center [209, 791] width 110 height 25
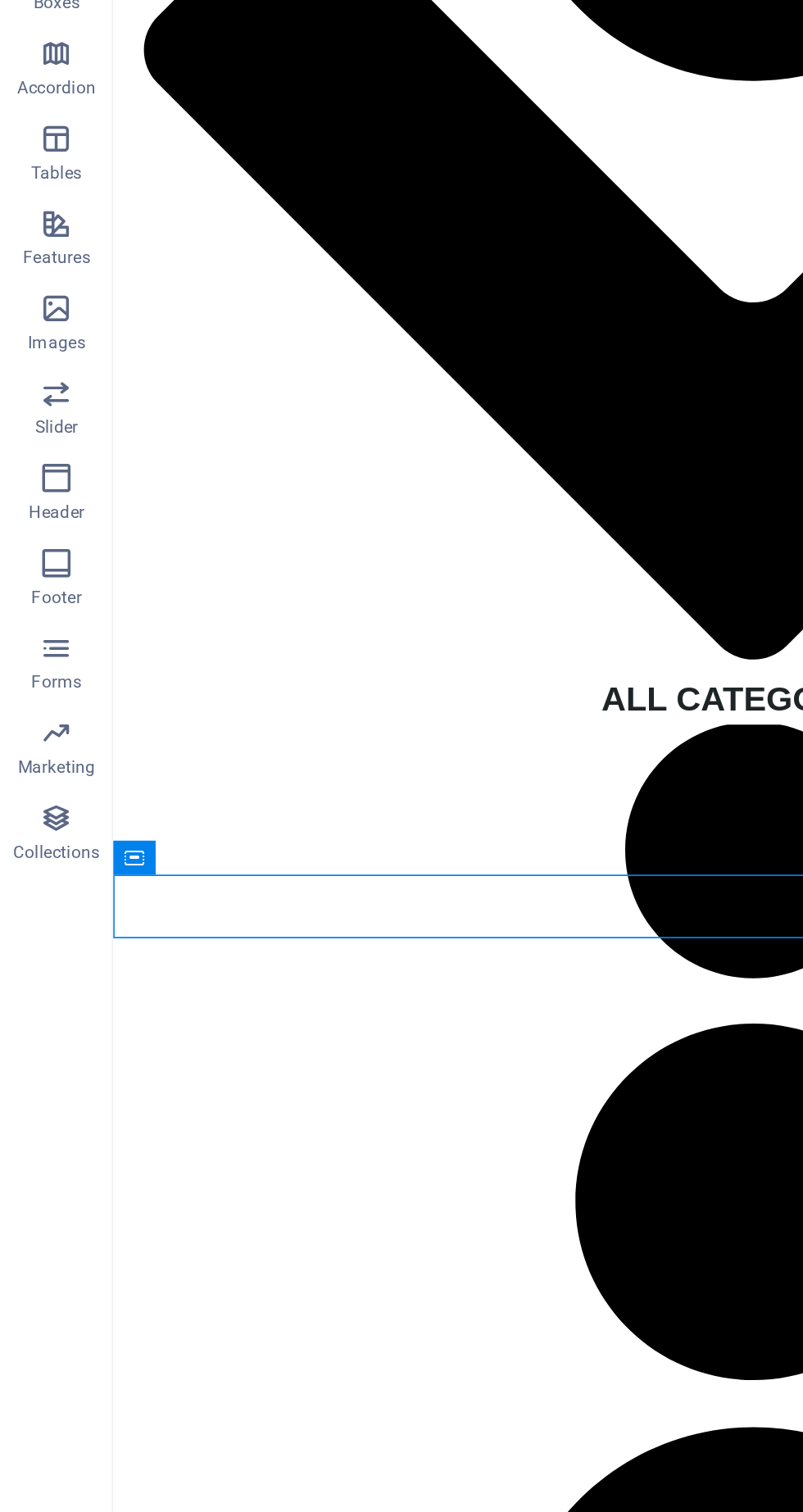
scroll to position [3591, 0]
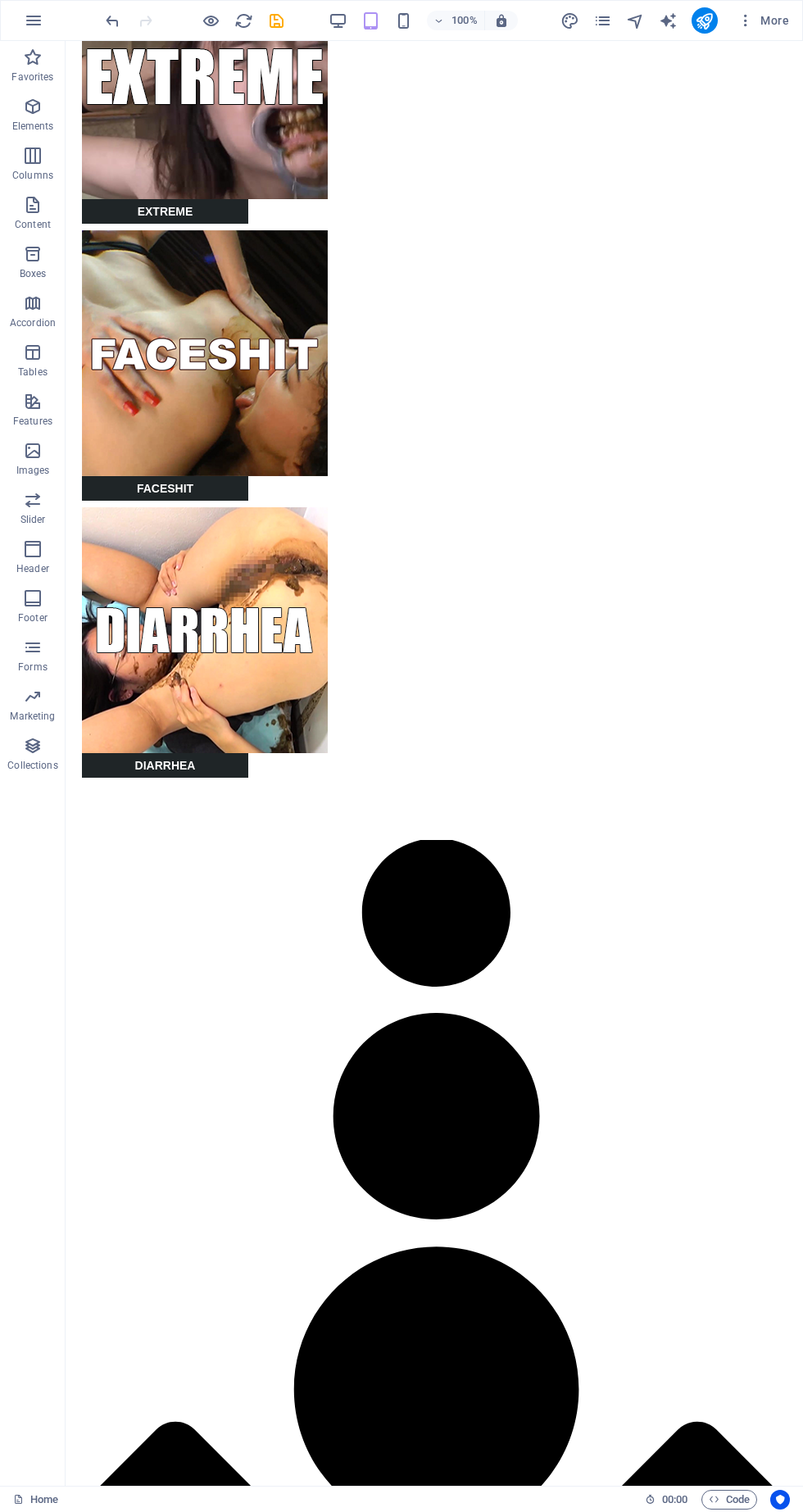
scroll to position [2324, 0]
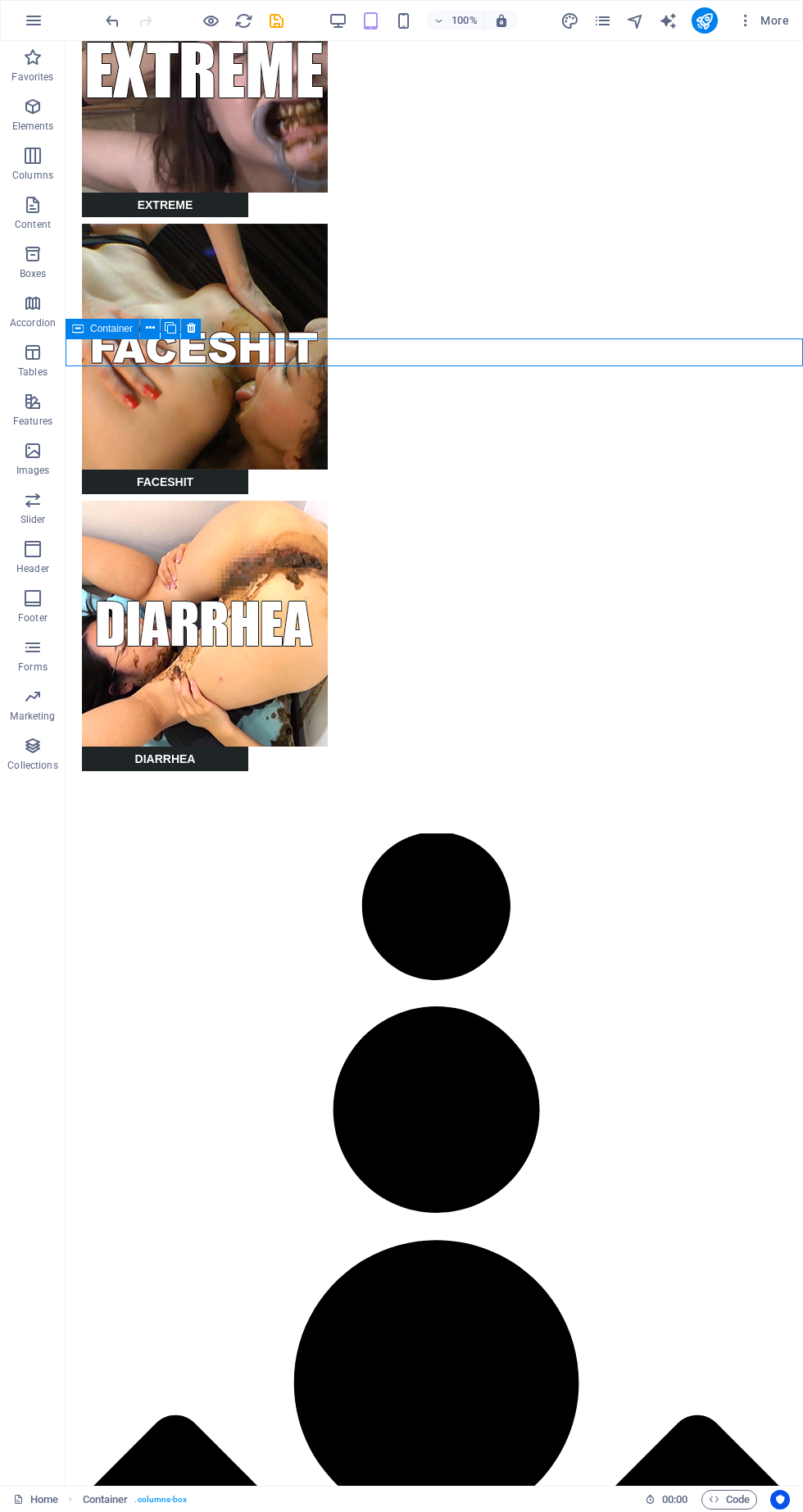
click at [156, 331] on button at bounding box center [150, 329] width 20 height 20
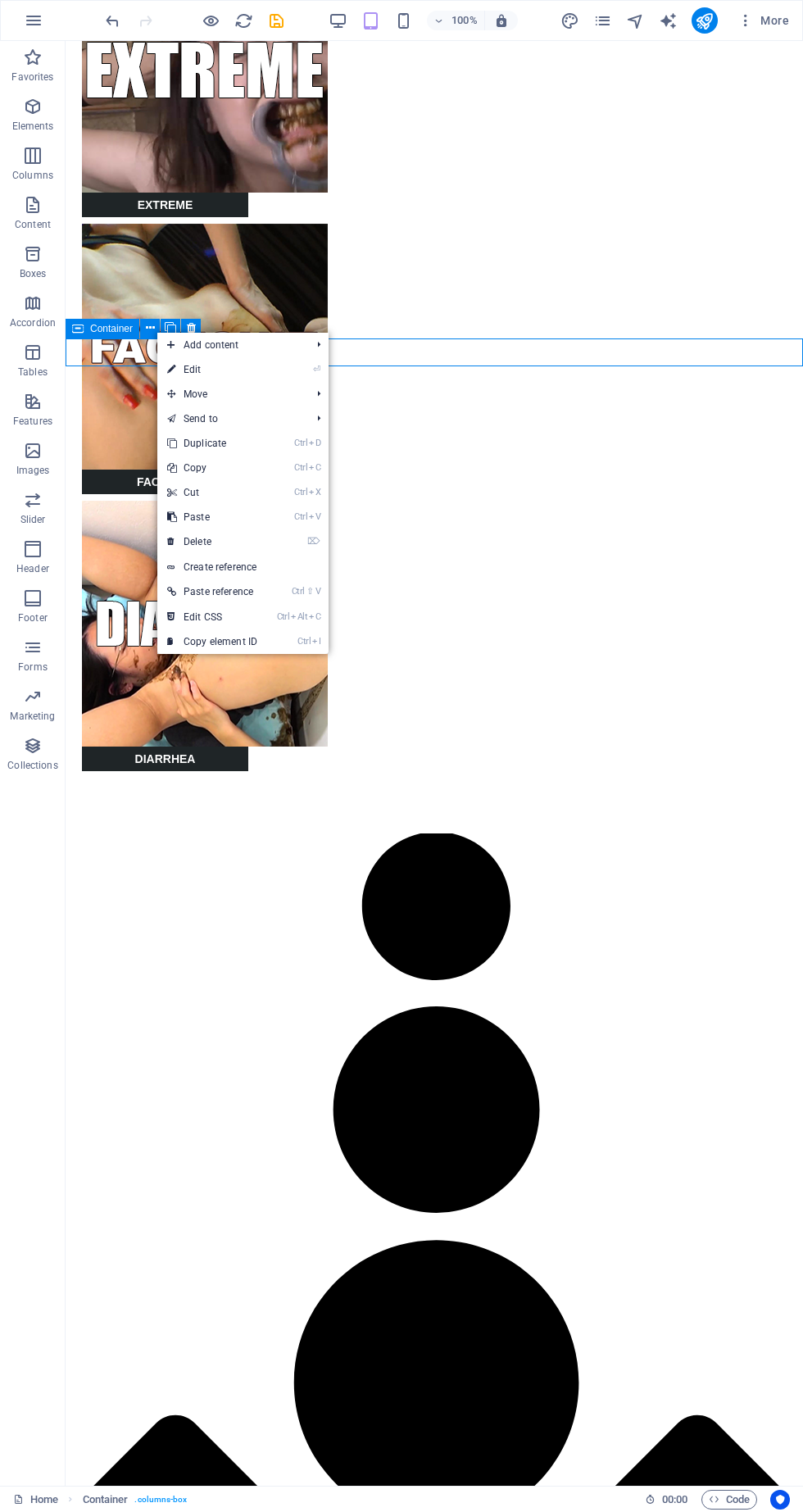
click at [222, 538] on link "⌦ Delete" at bounding box center [213, 542] width 110 height 25
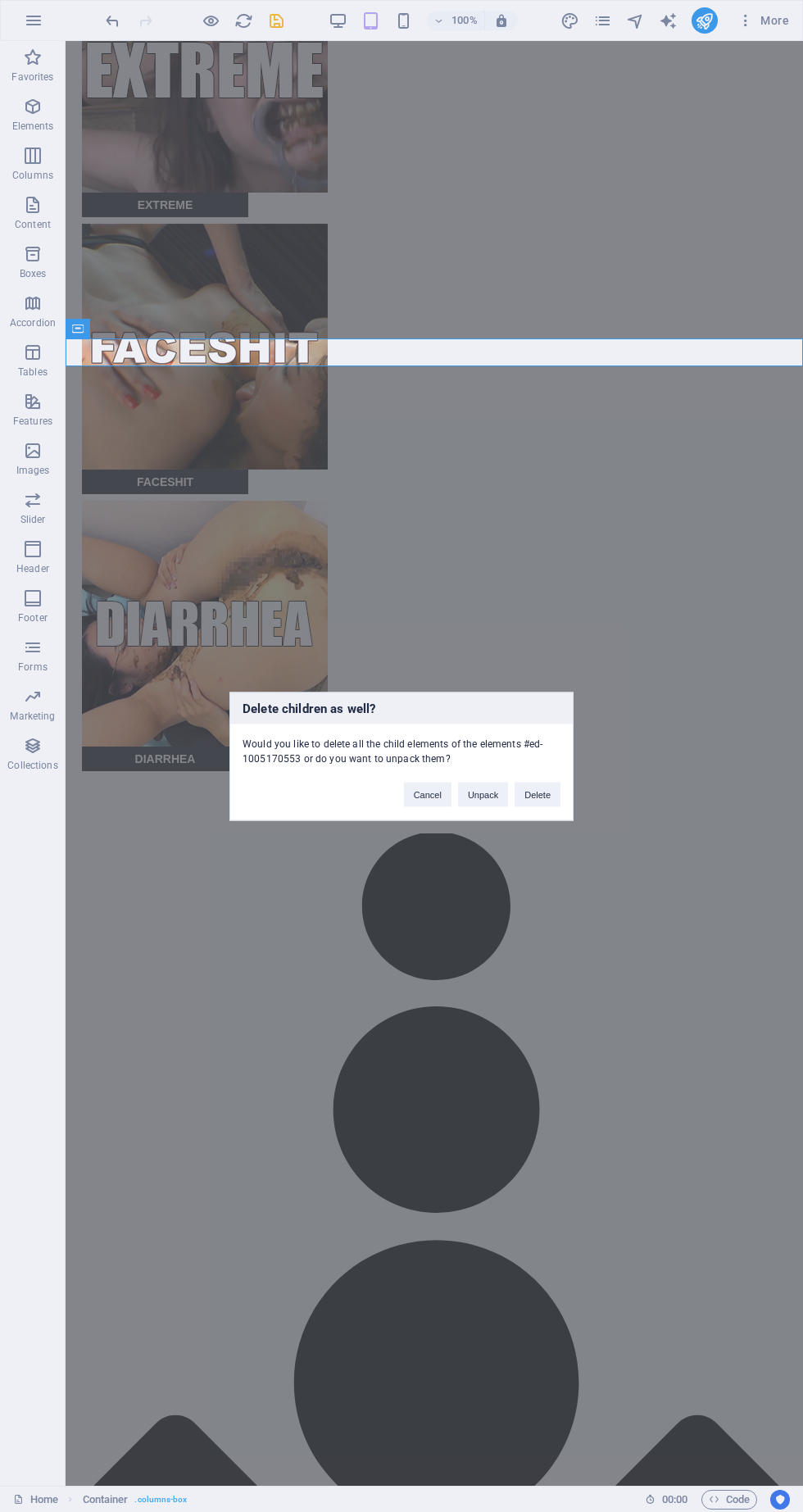
click at [538, 791] on button "Delete" at bounding box center [538, 794] width 46 height 25
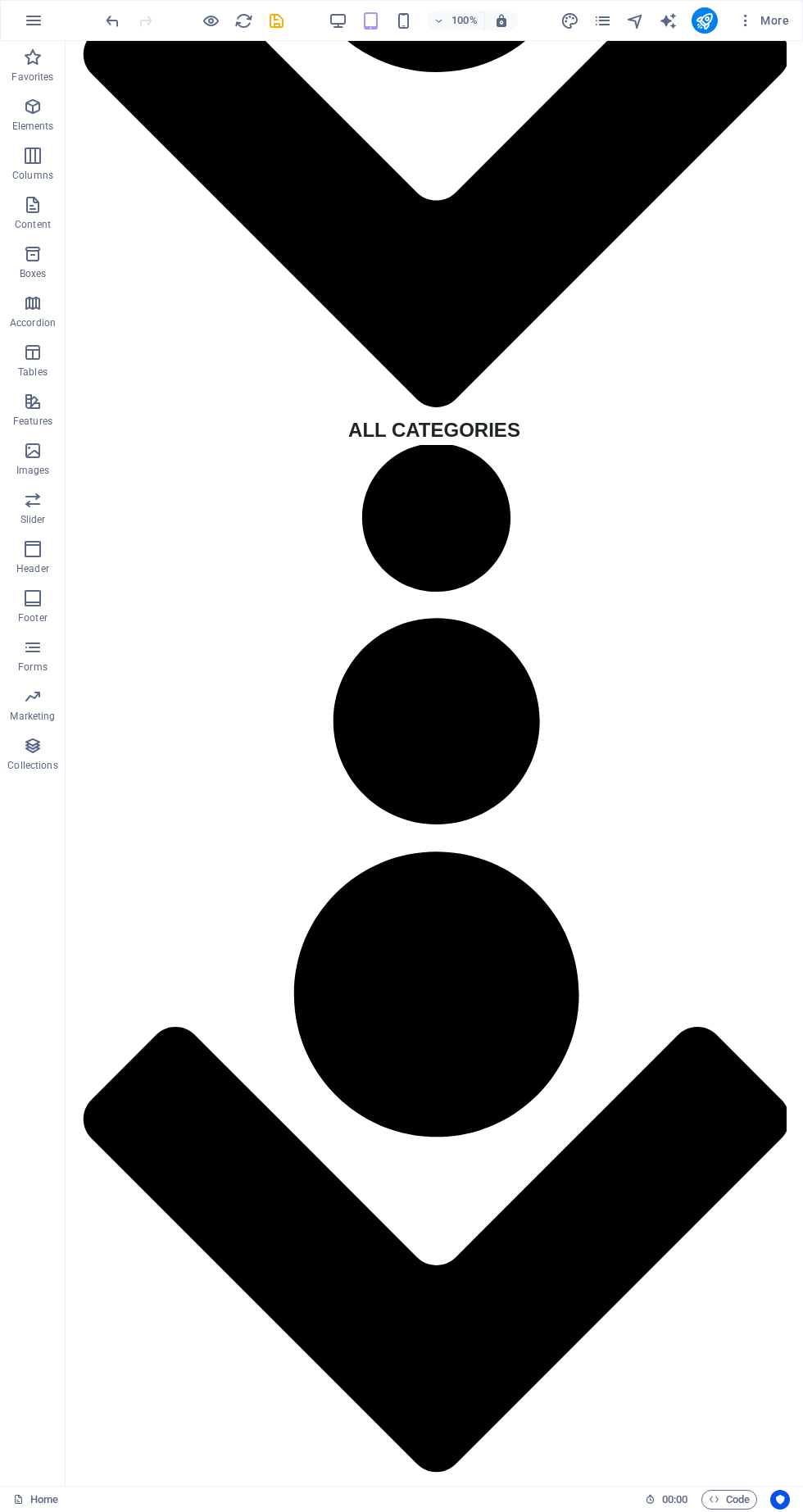
scroll to position [3796, 0]
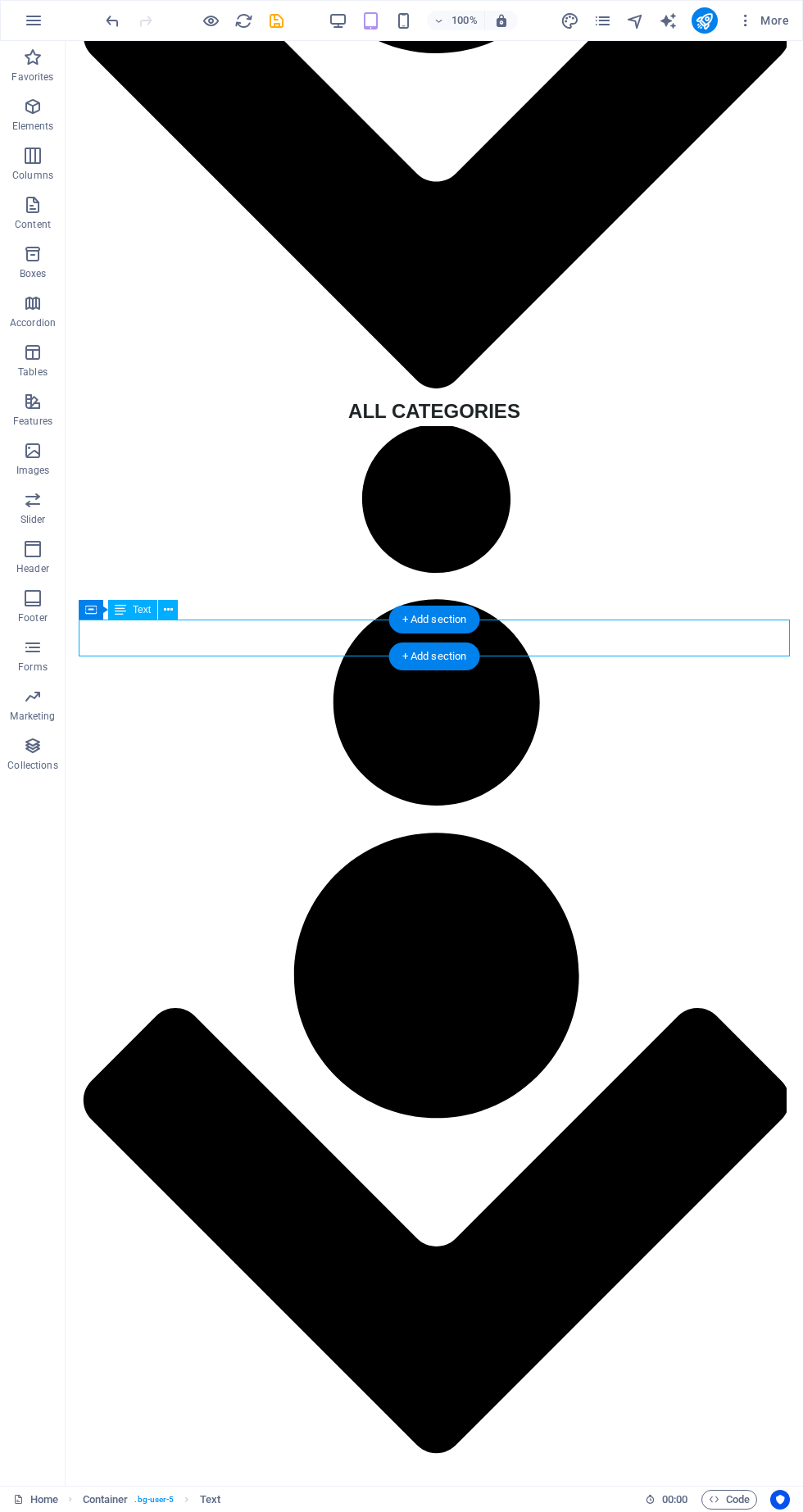
click at [168, 609] on icon at bounding box center [168, 610] width 9 height 17
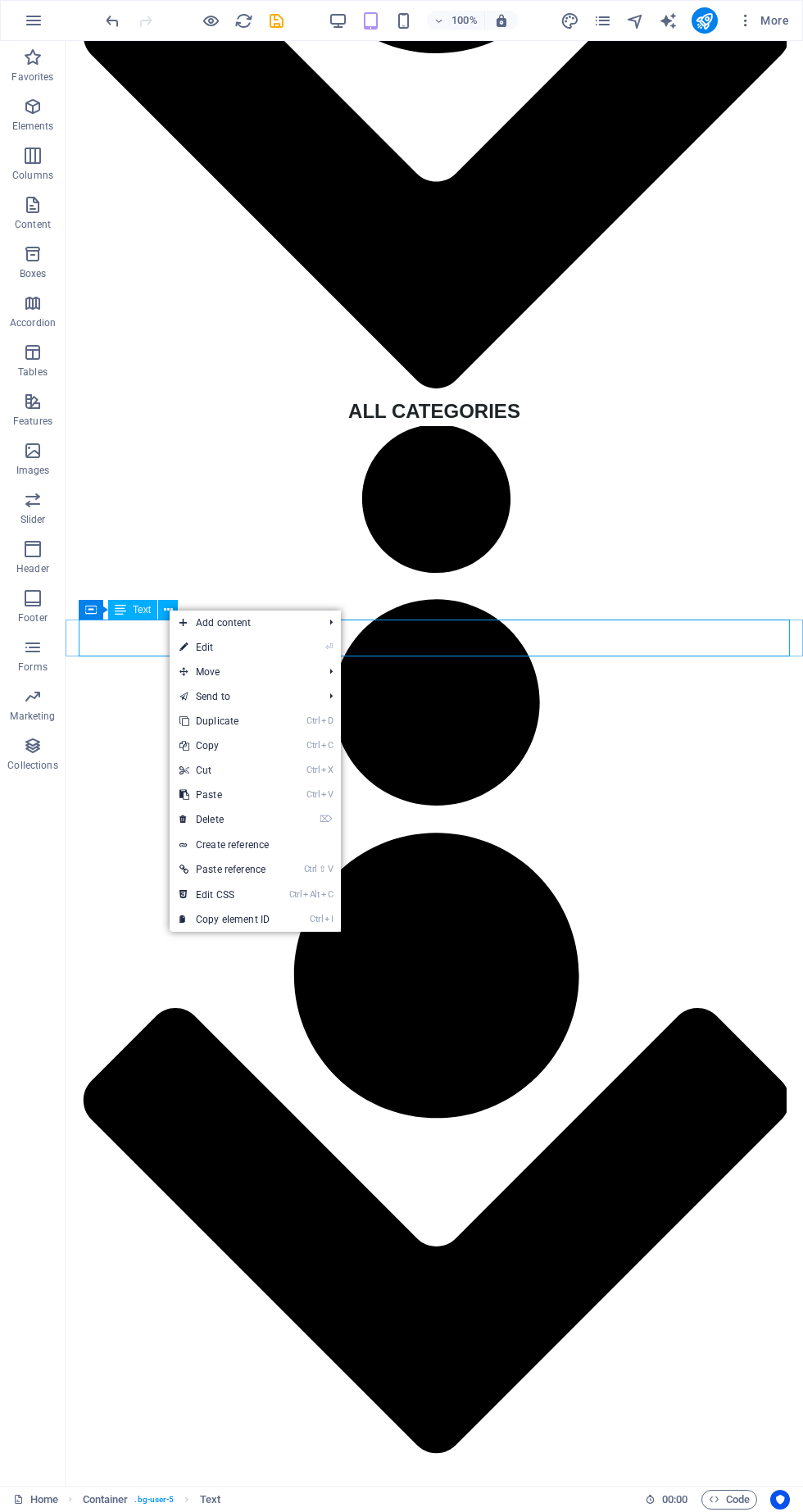
click at [210, 652] on link "⏎ Edit" at bounding box center [225, 648] width 110 height 25
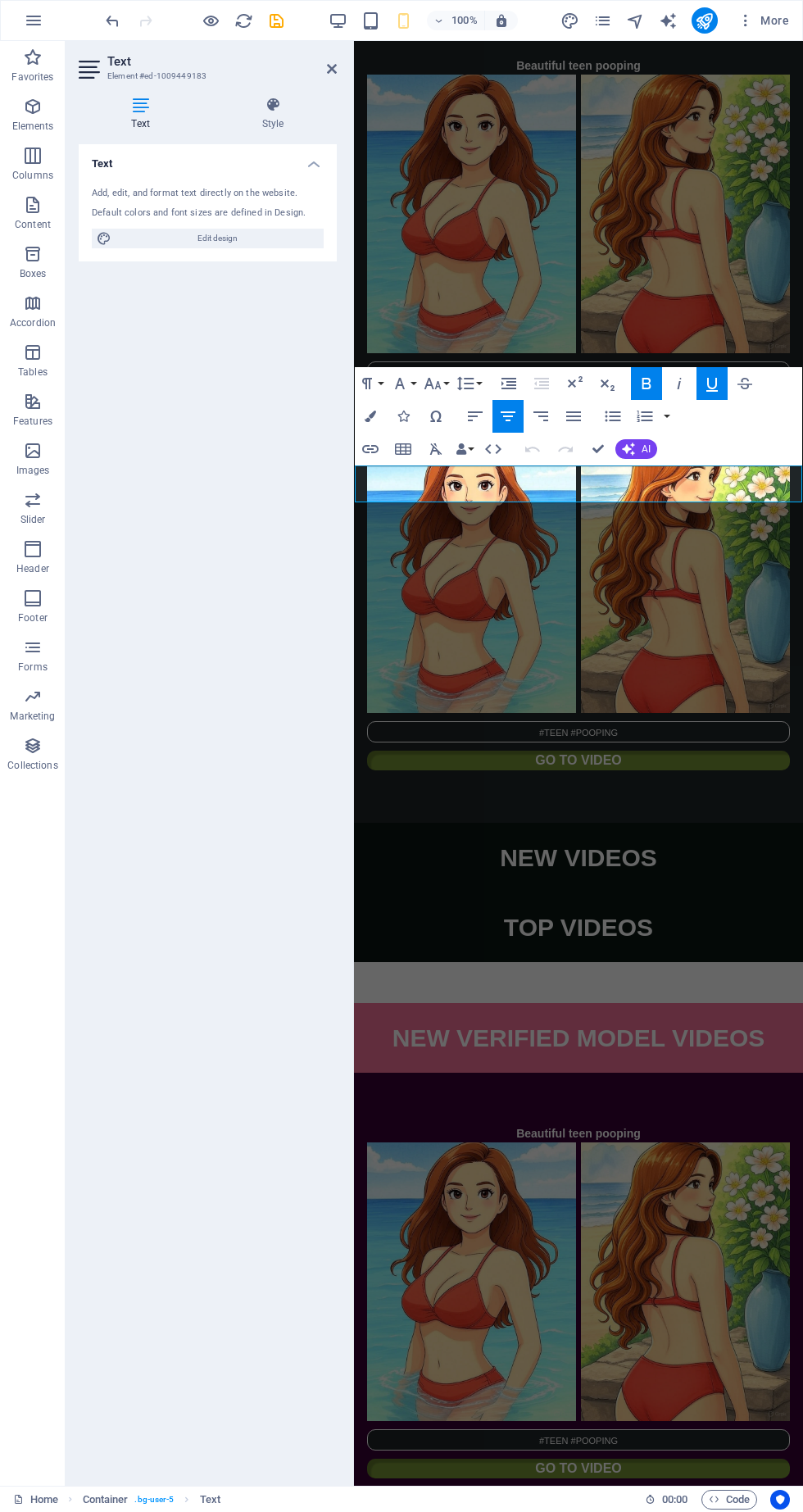
scroll to position [3791, 0]
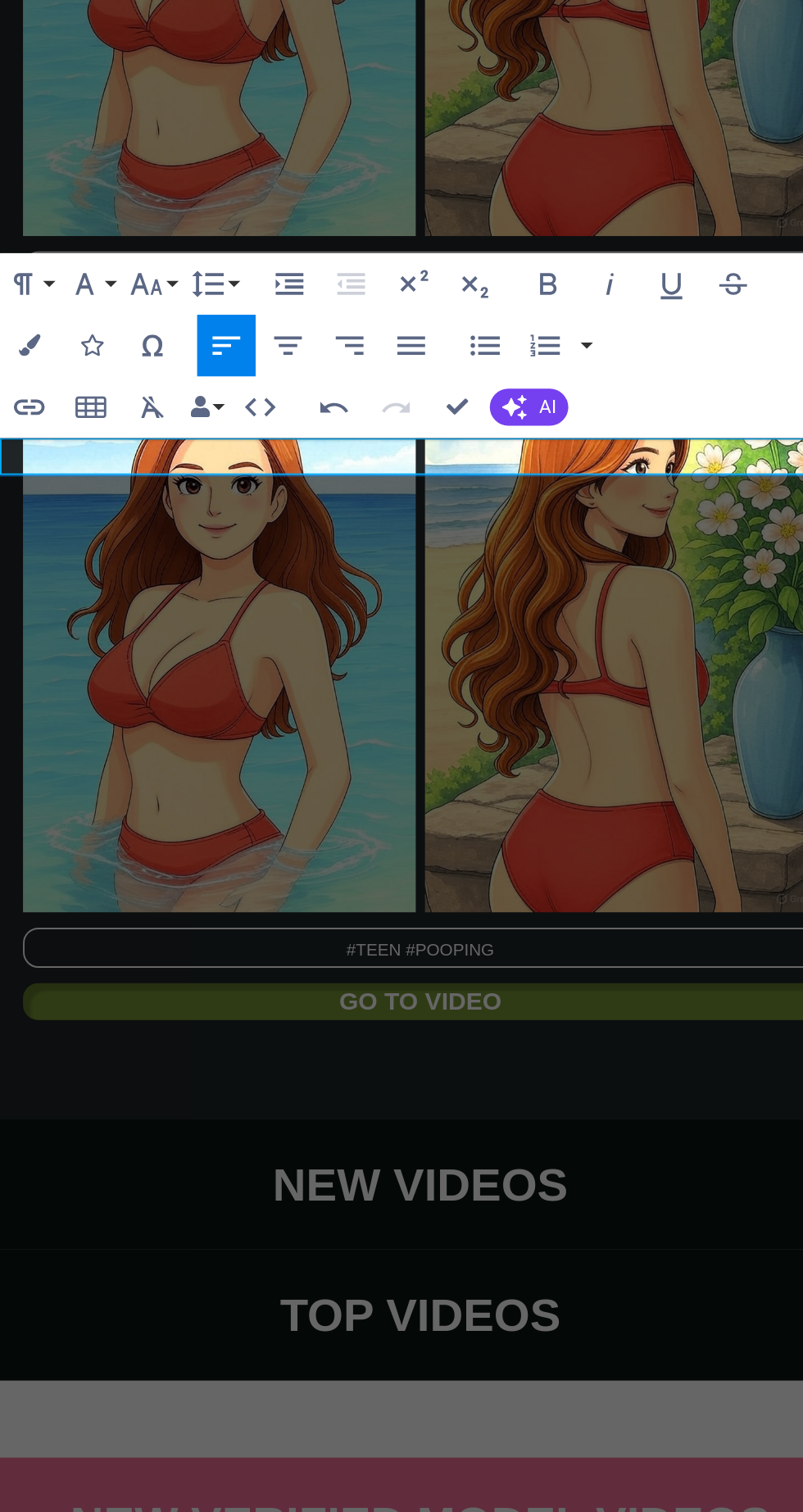
click at [510, 420] on icon "button" at bounding box center [507, 416] width 20 height 20
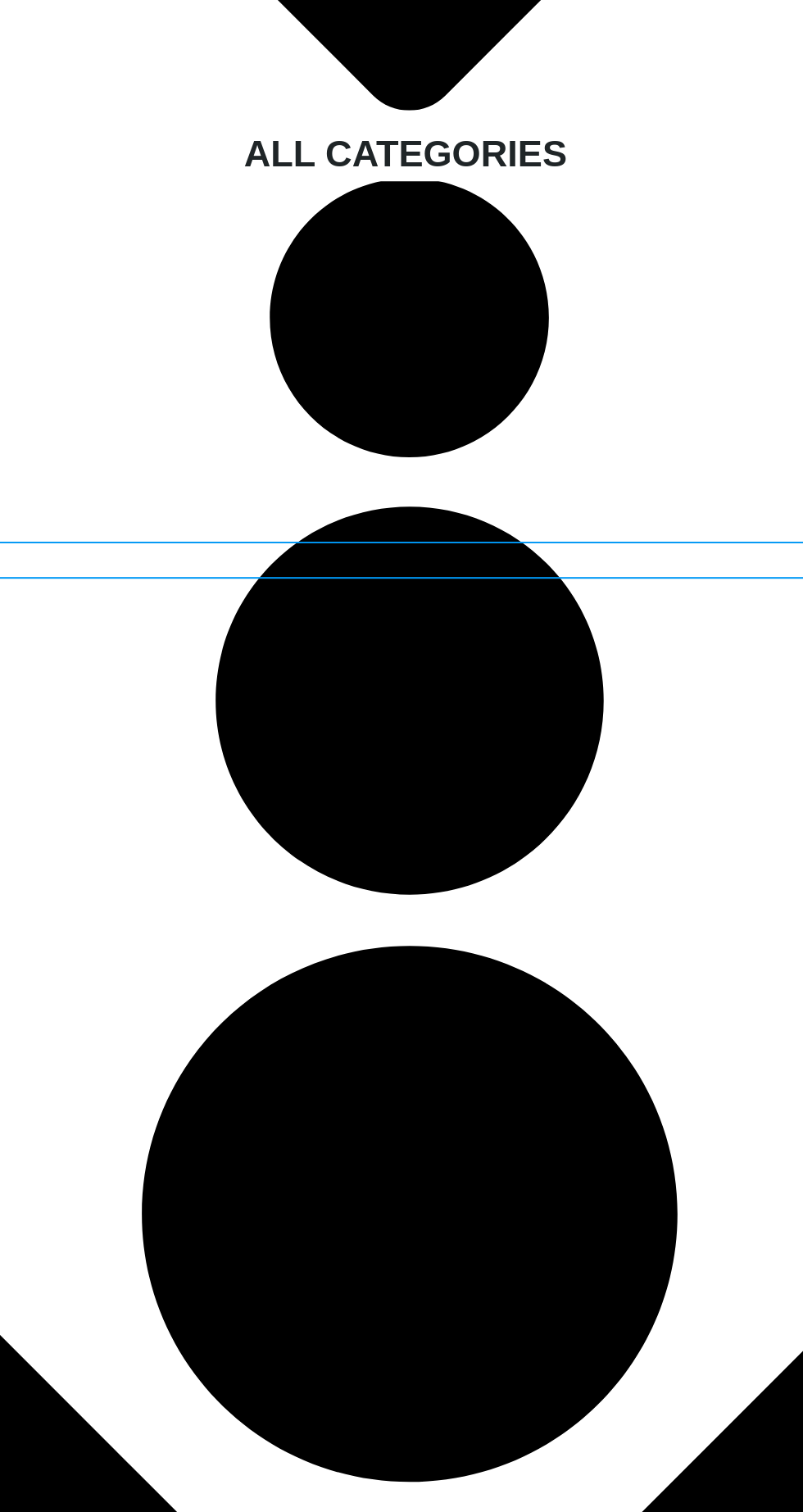
scroll to position [3771, 0]
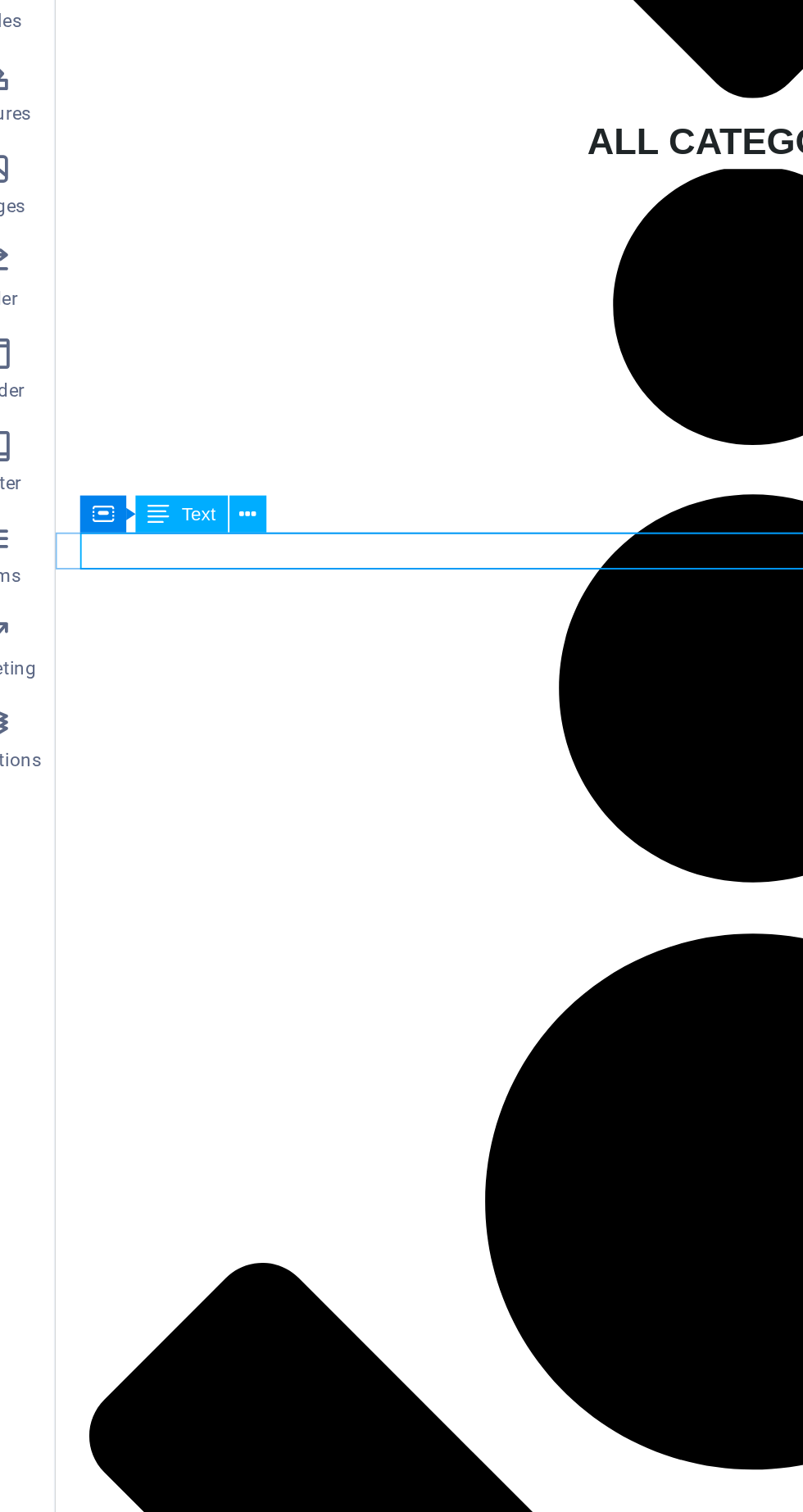
click at [169, 635] on icon at bounding box center [168, 635] width 9 height 17
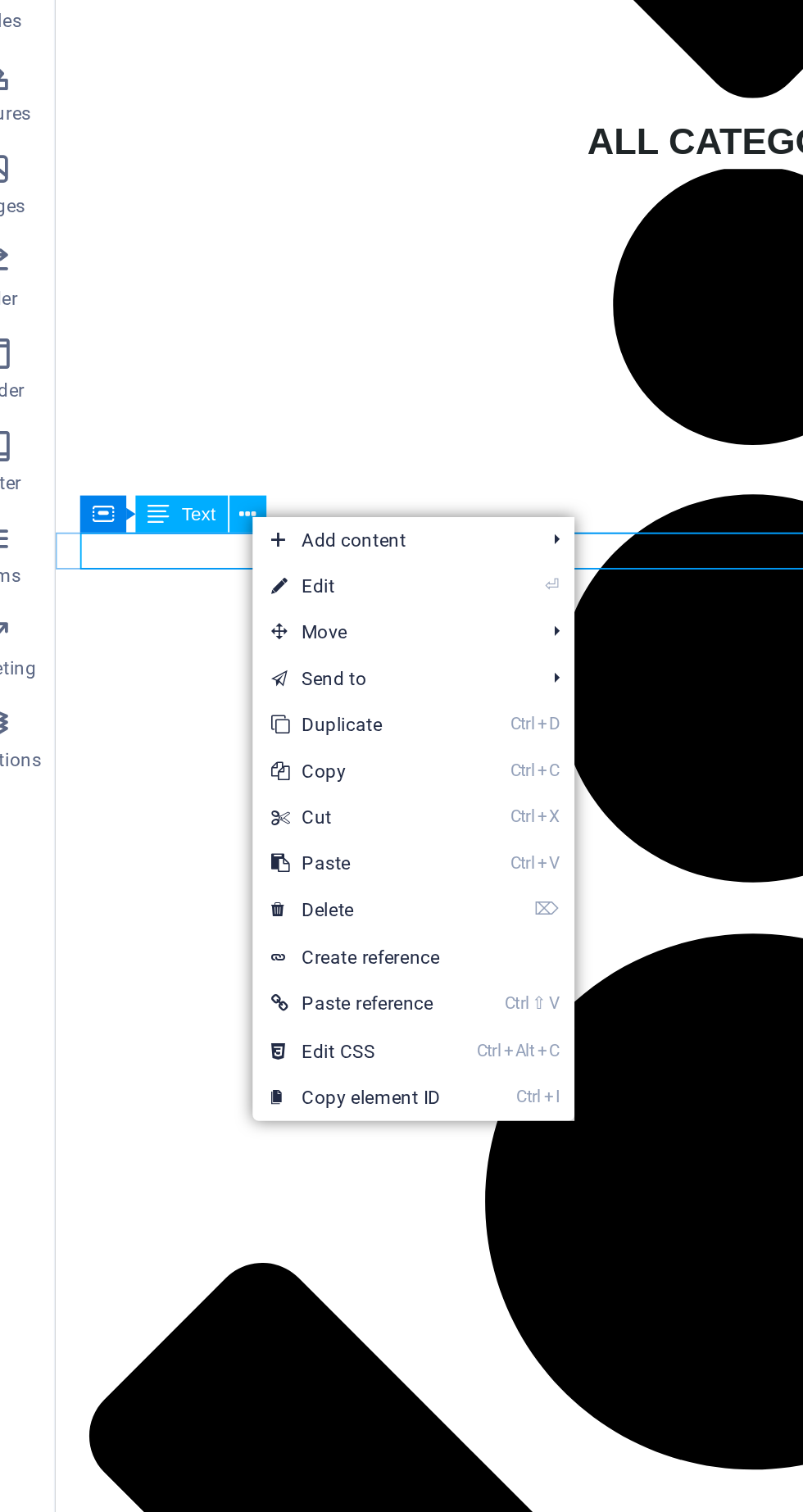
click at [231, 677] on link "⏎ Edit" at bounding box center [225, 673] width 110 height 25
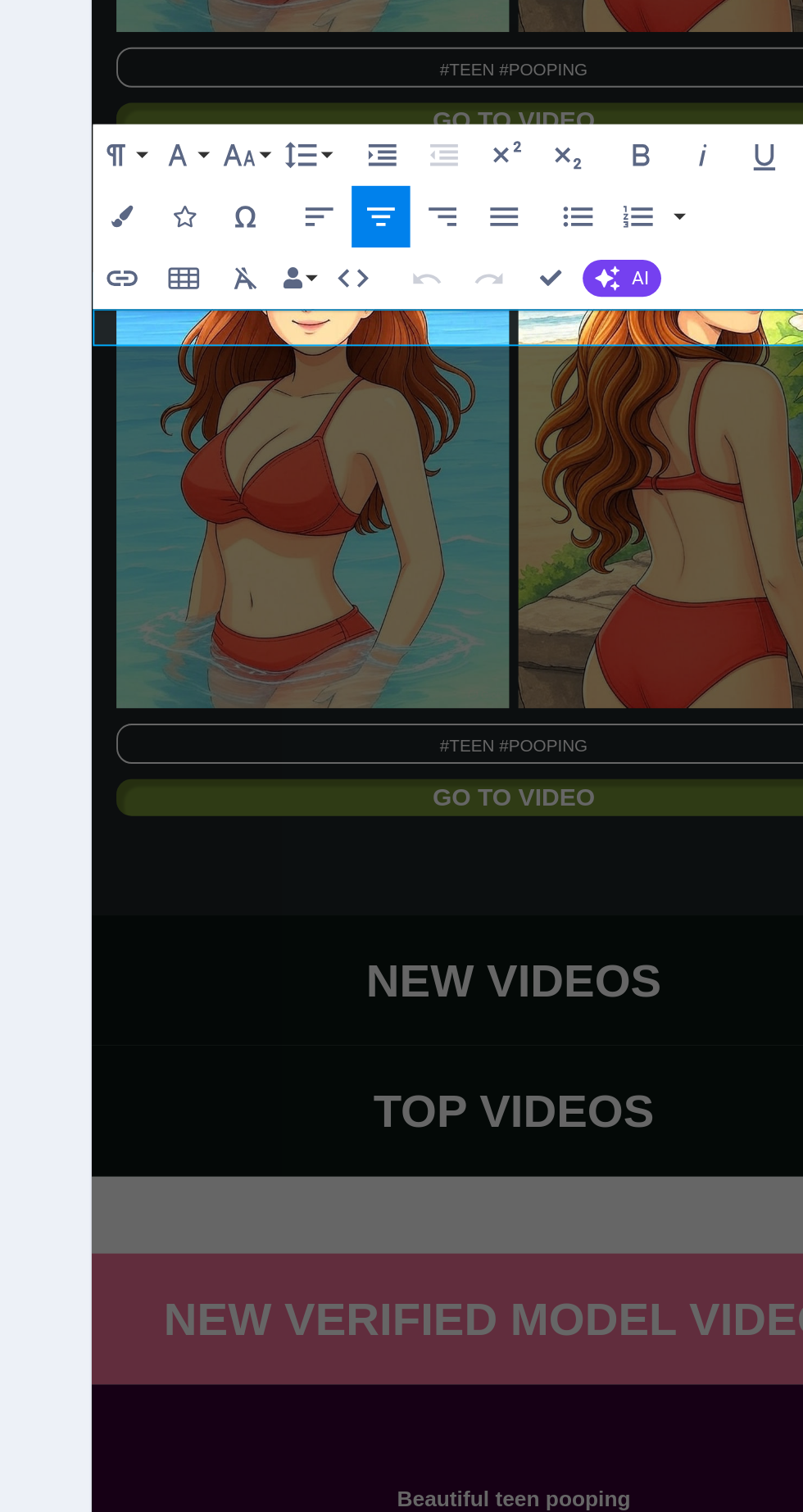
scroll to position [3732, 0]
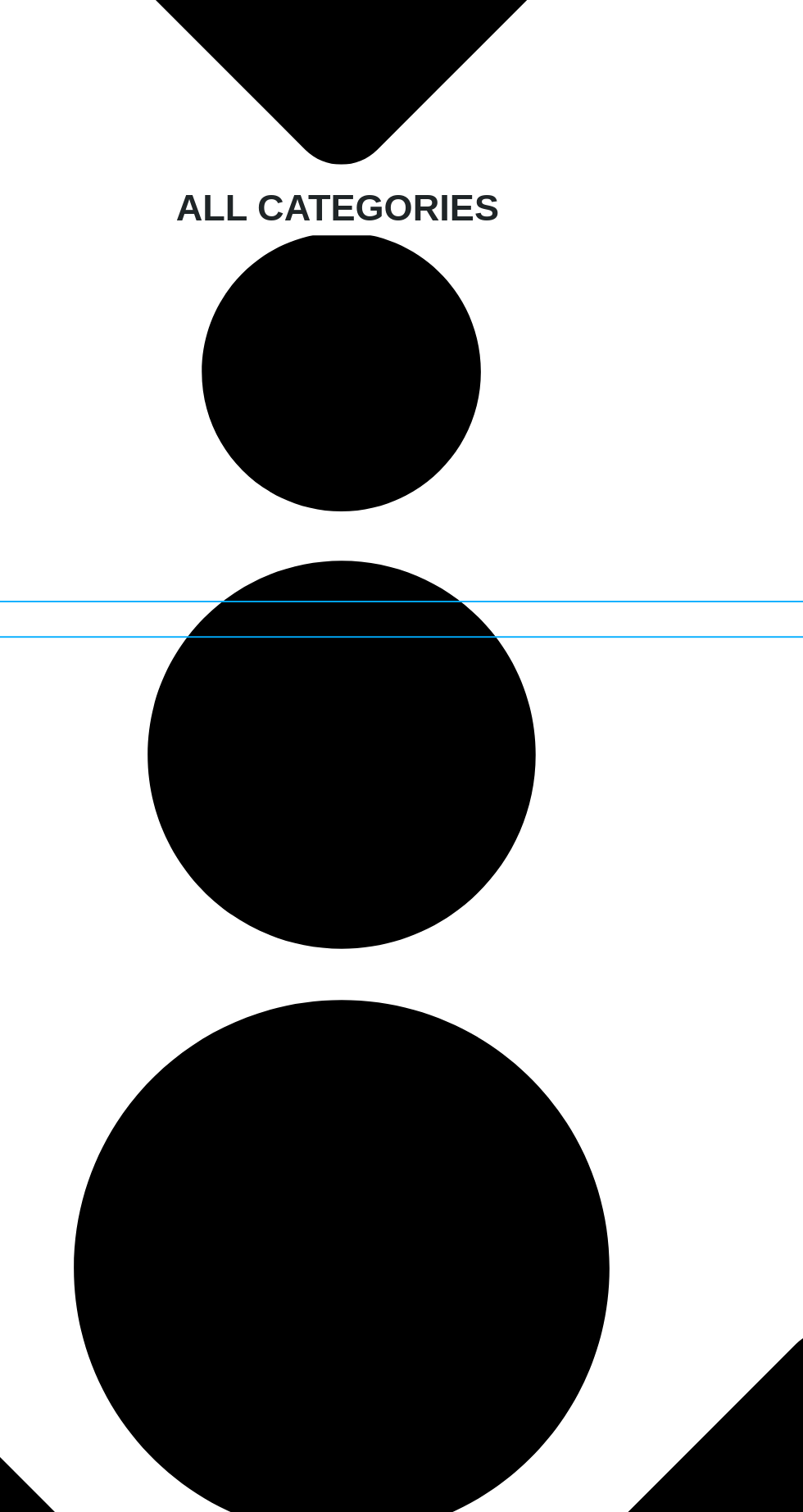
scroll to position [3768, 0]
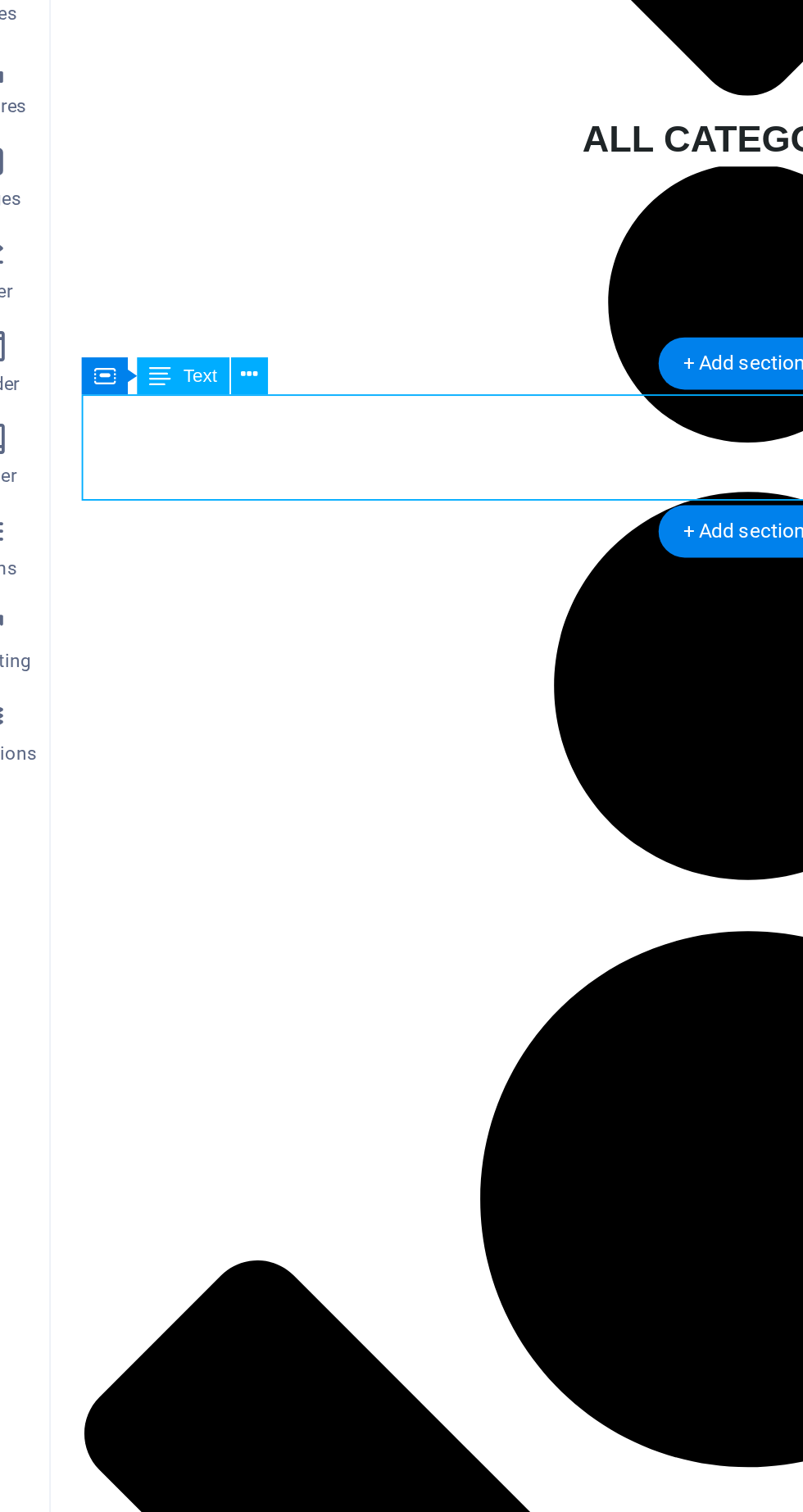
click at [171, 574] on button at bounding box center [171, 565] width 20 height 20
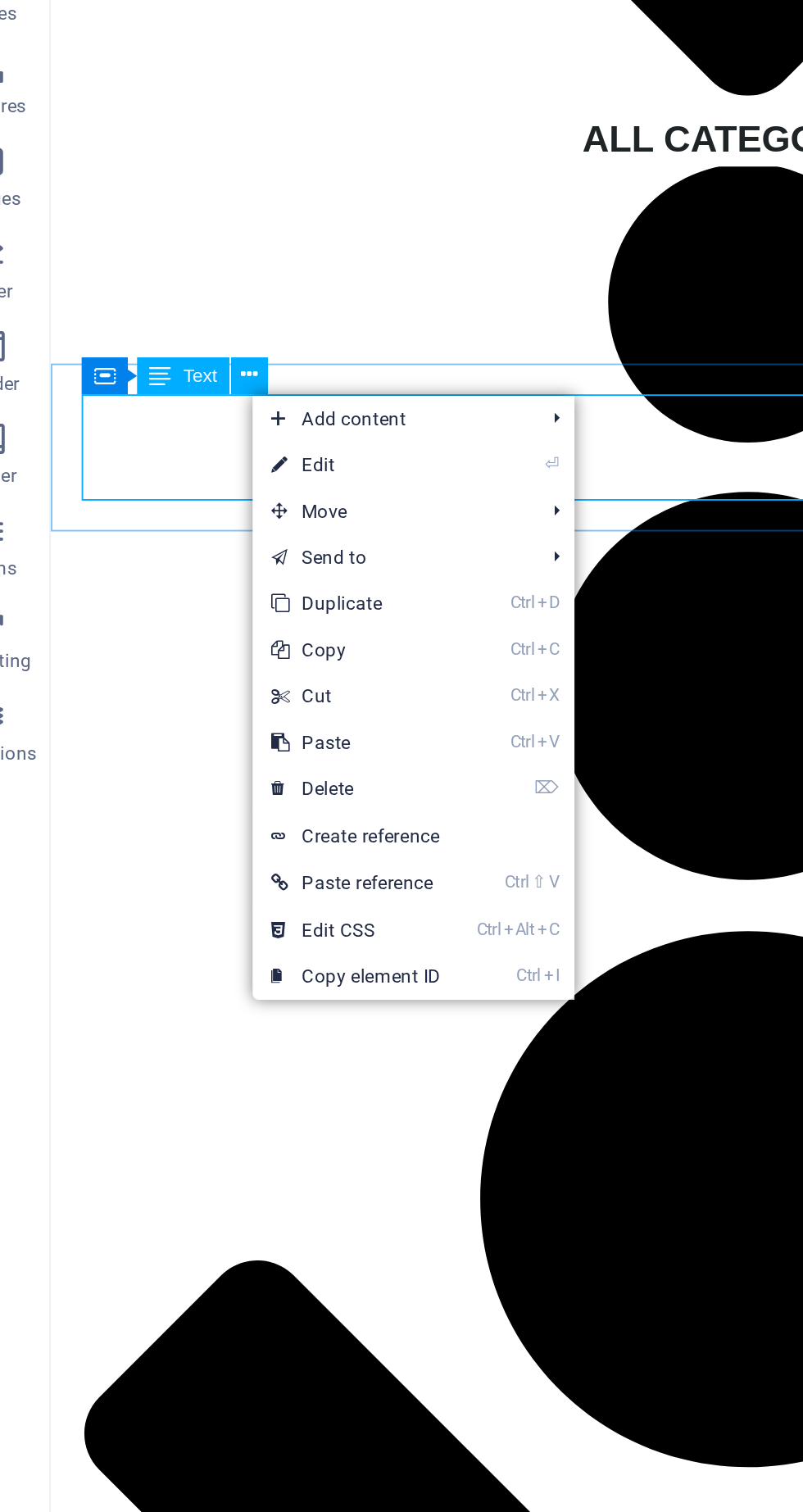
click at [241, 618] on link "⏎ Edit" at bounding box center [228, 612] width 110 height 25
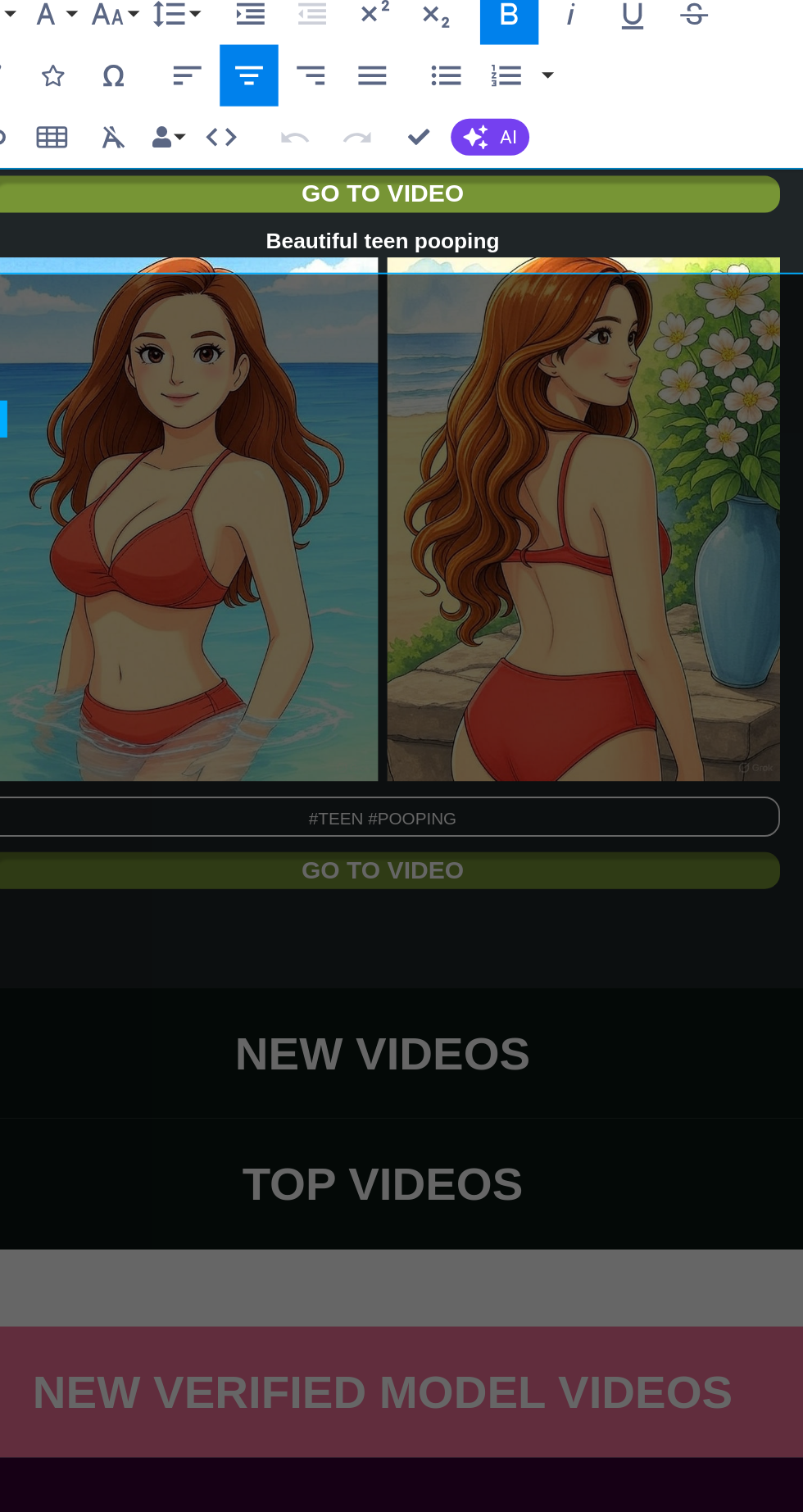
scroll to position [0, 0]
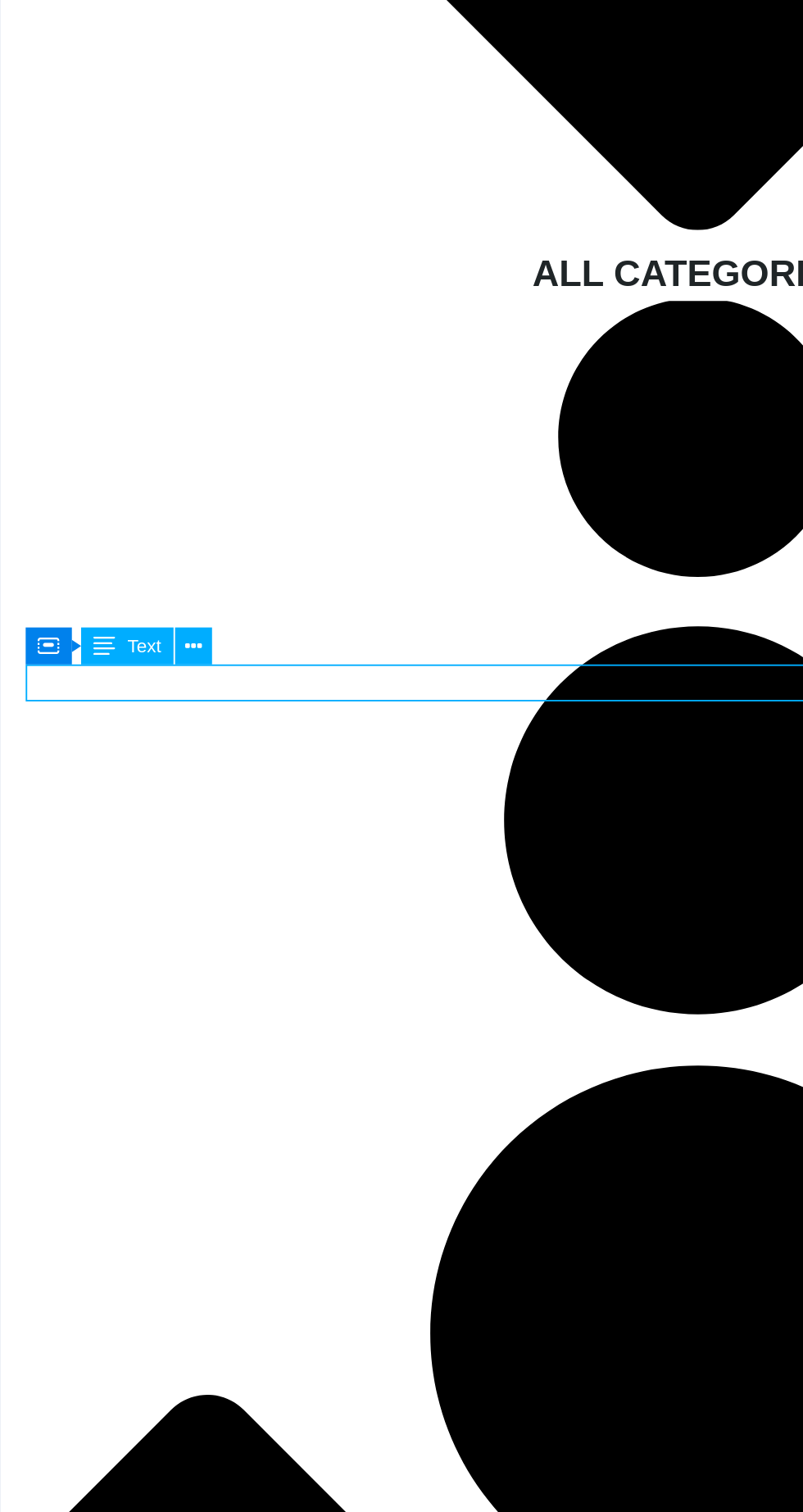
click at [178, 683] on button at bounding box center [167, 677] width 20 height 20
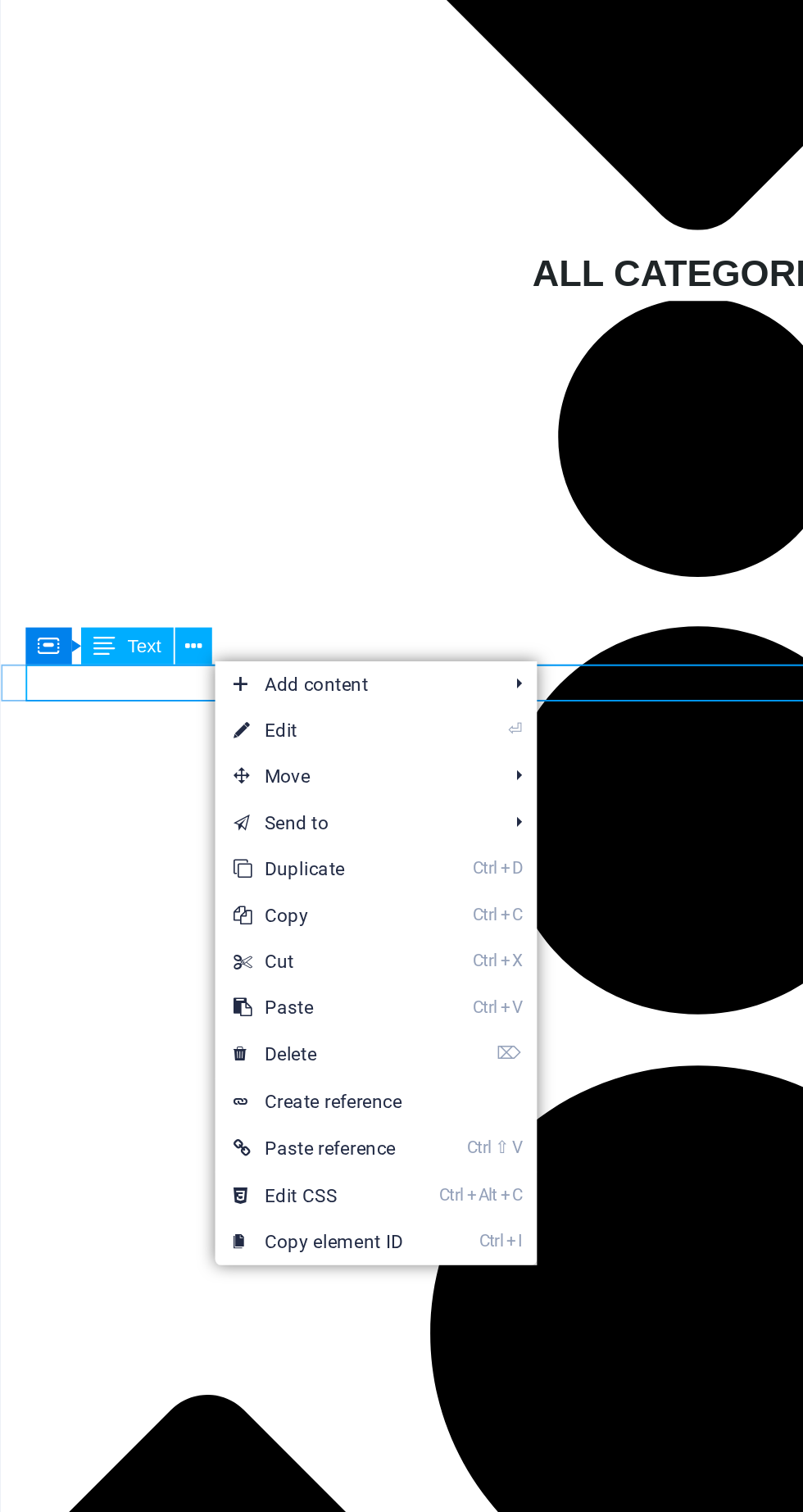
click at [241, 725] on link "⏎ Edit" at bounding box center [235, 722] width 110 height 25
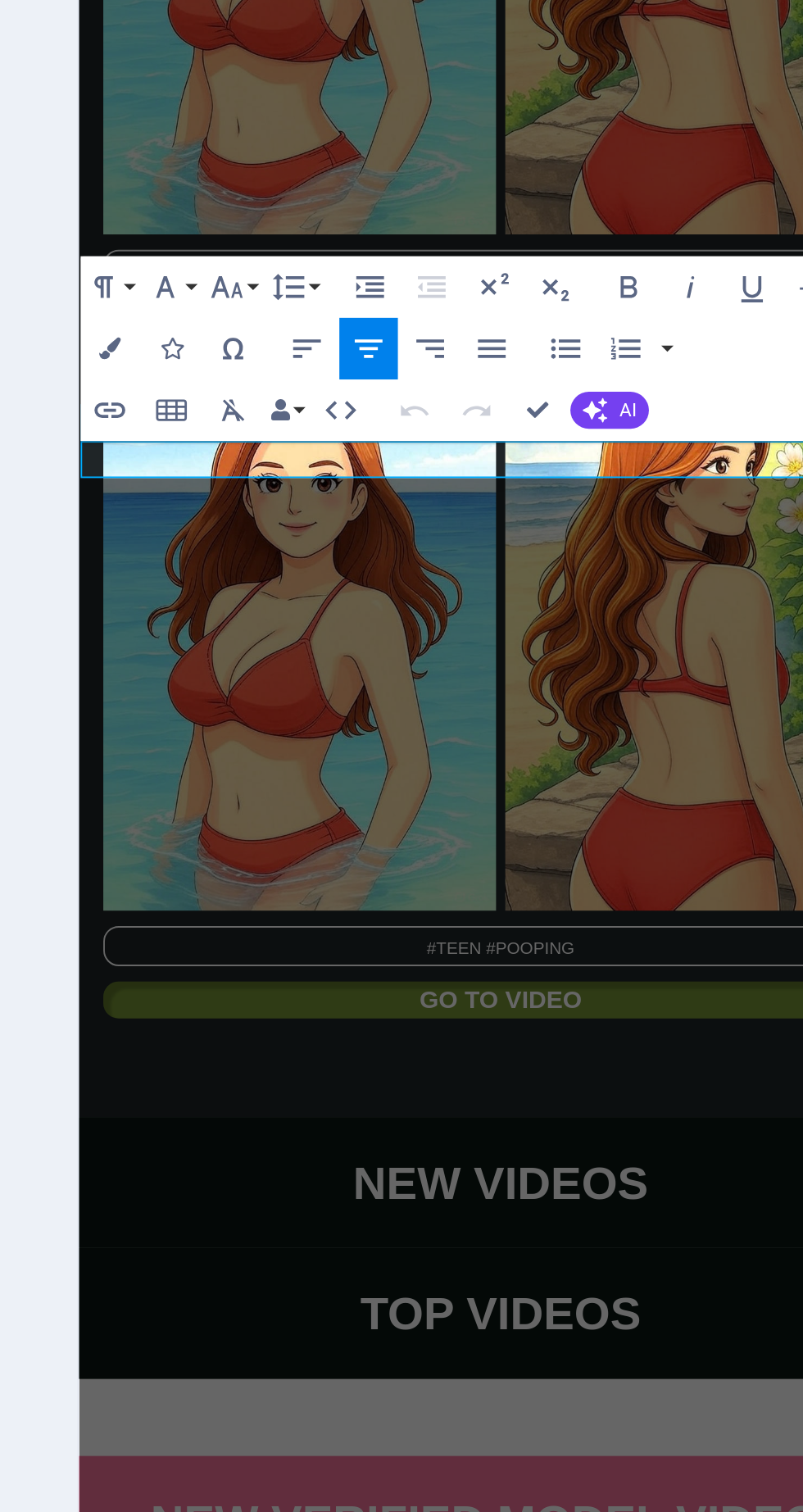
scroll to position [3688, 0]
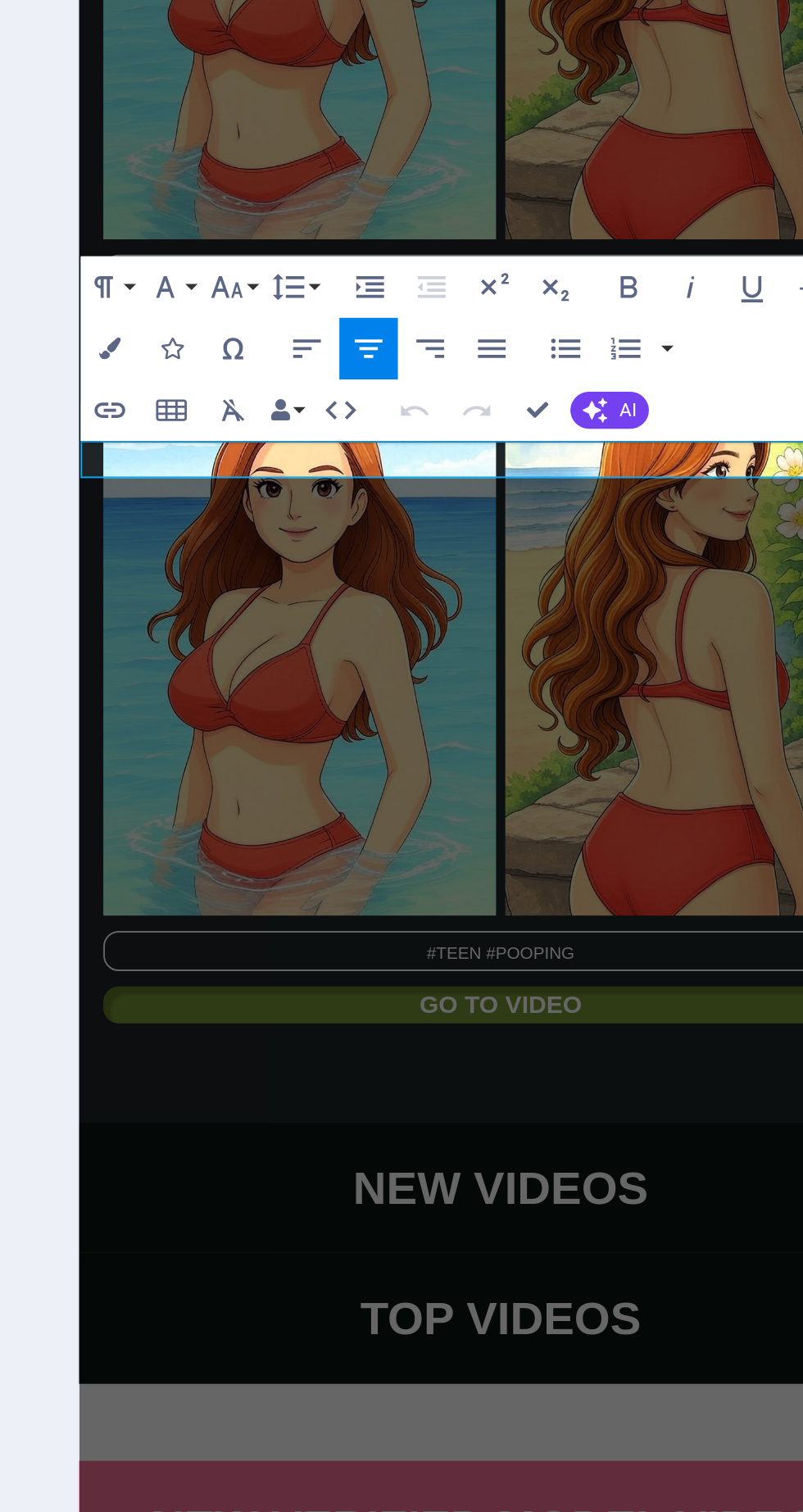
click at [717, 486] on icon "button" at bounding box center [713, 487] width 11 height 14
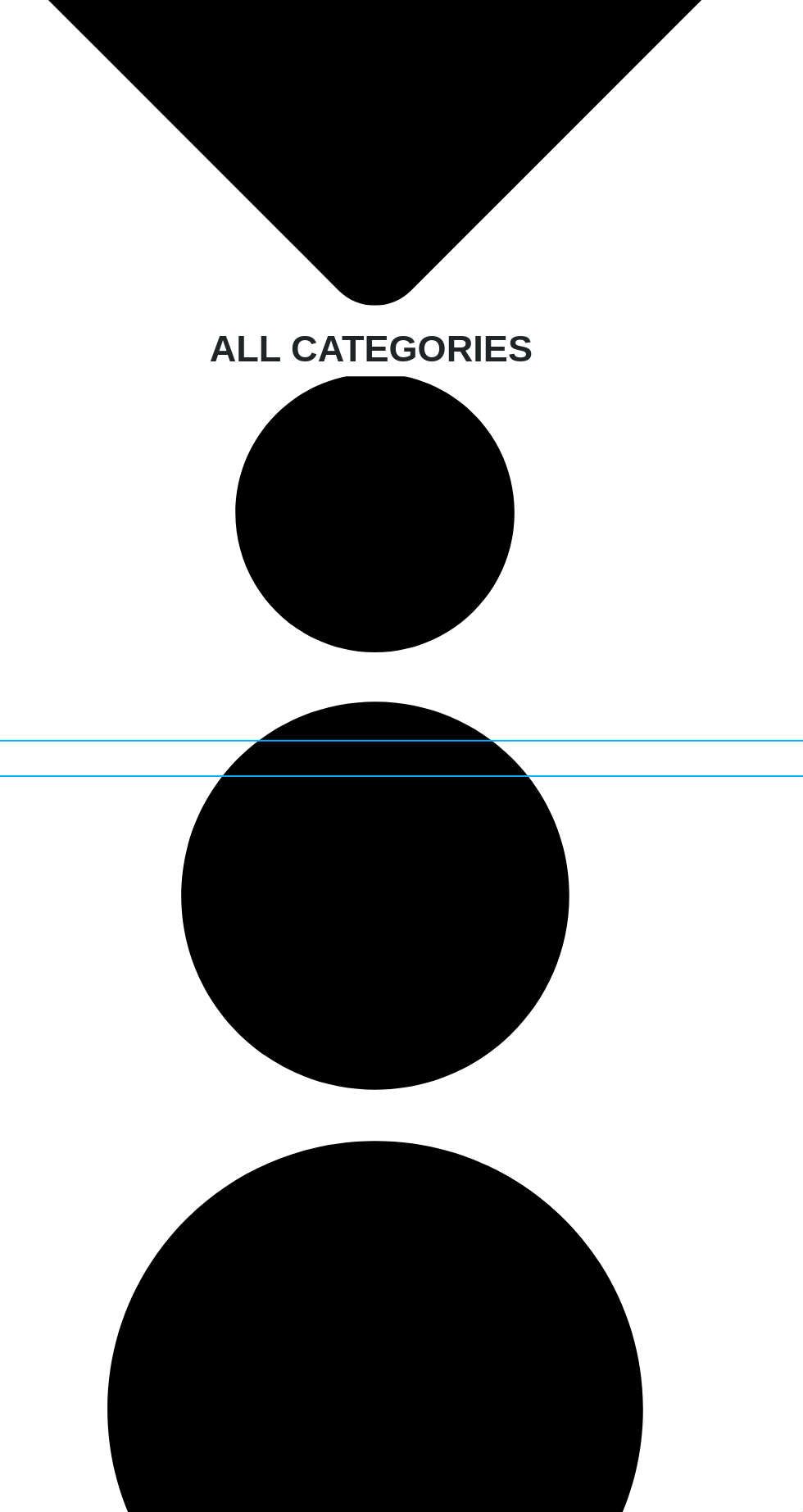
scroll to position [3684, 0]
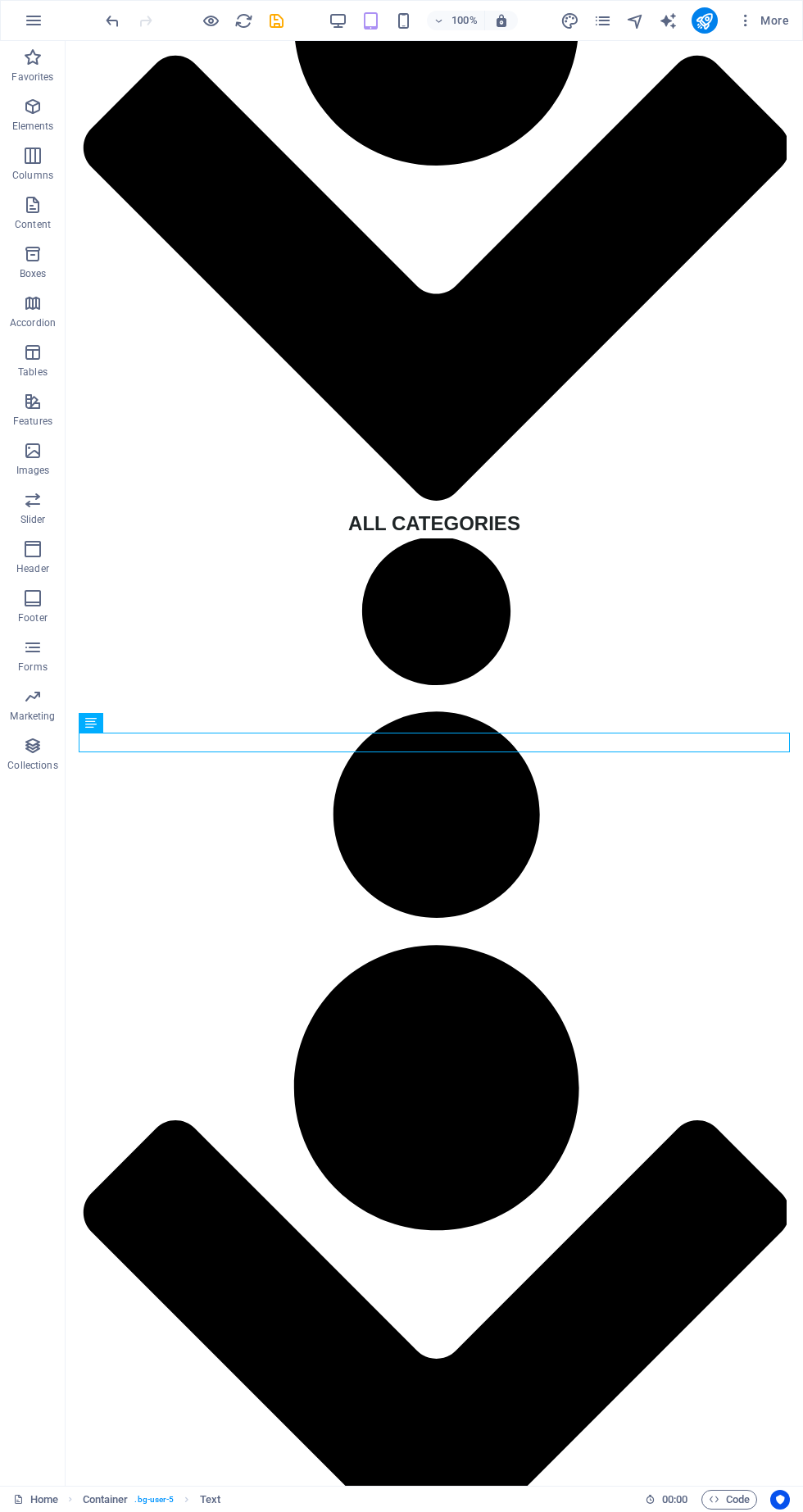
click at [285, 20] on icon "save" at bounding box center [277, 21] width 19 height 19
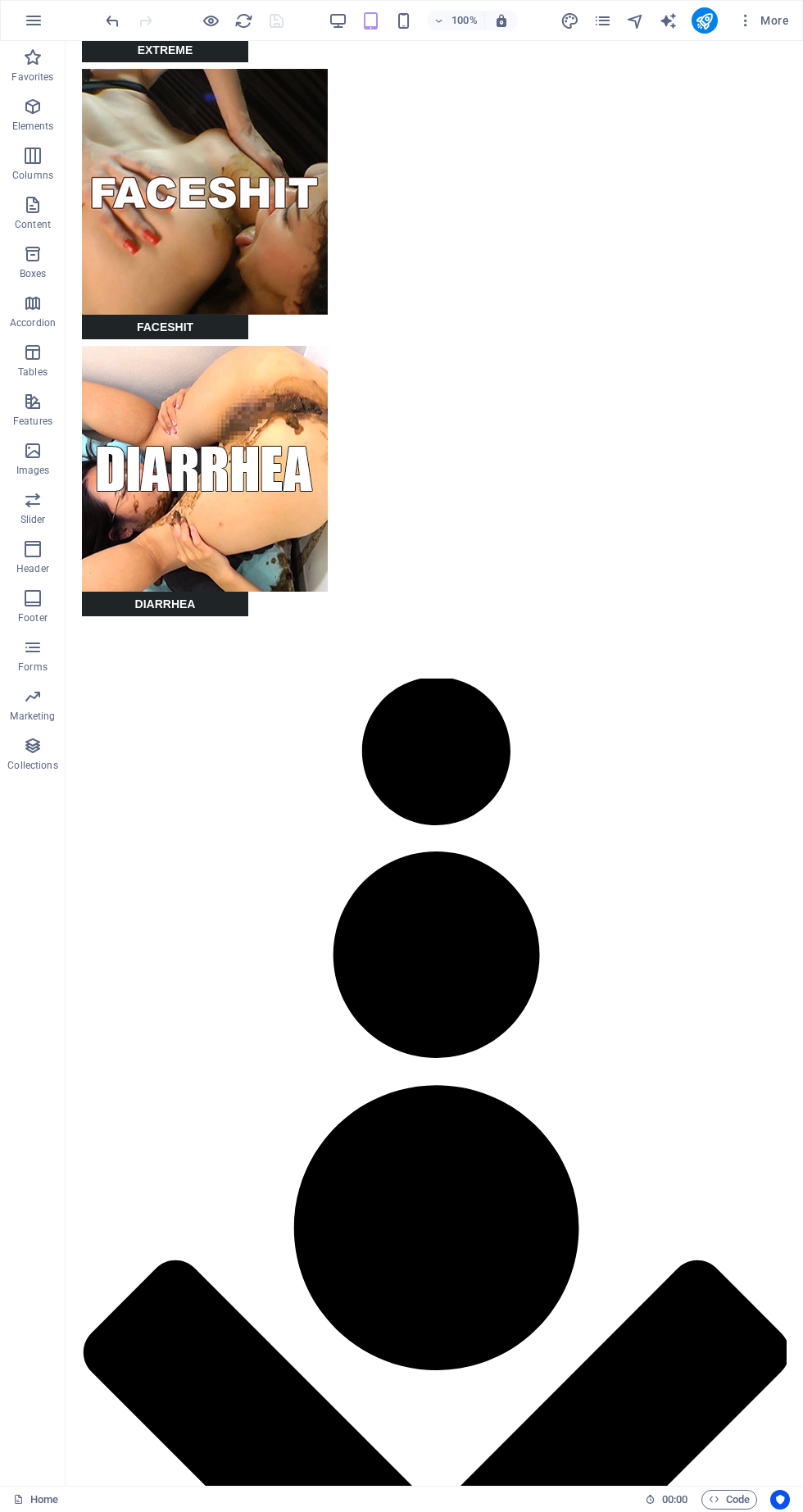
scroll to position [2479, 0]
